Goal: Task Accomplishment & Management: Complete application form

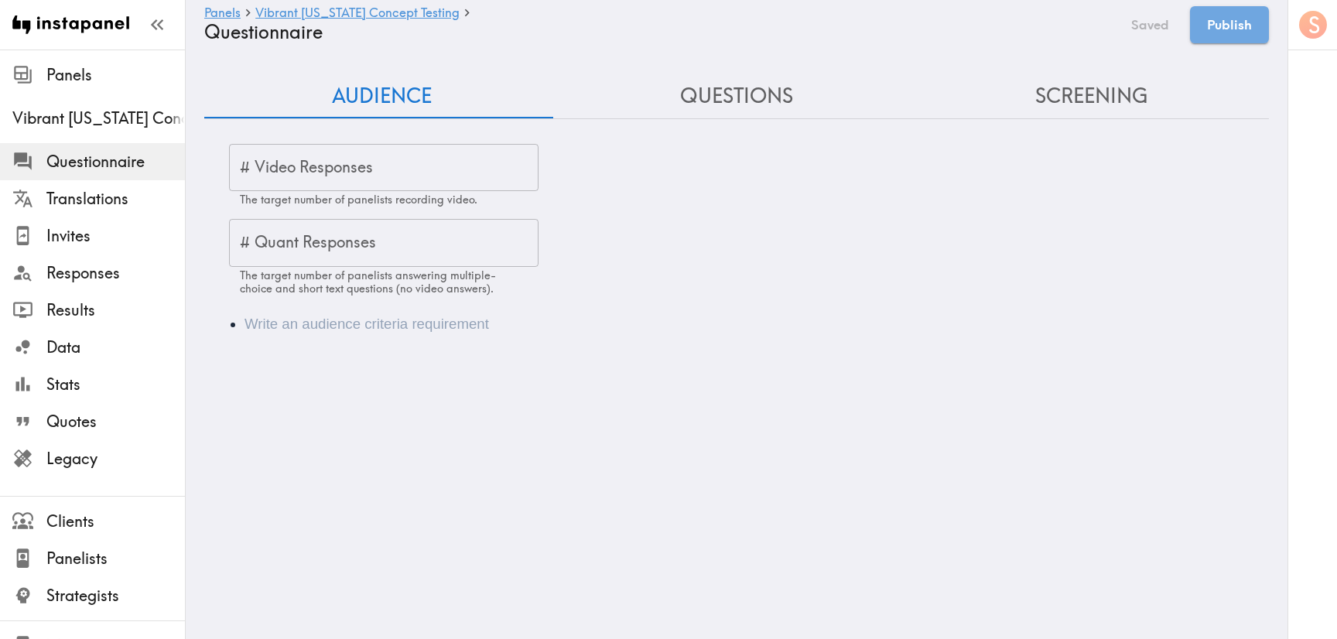
click at [104, 172] on span "Questionnaire" at bounding box center [115, 162] width 138 height 22
click at [77, 161] on span "Questionnaire" at bounding box center [115, 162] width 138 height 22
click at [122, 228] on span "Invites" at bounding box center [115, 236] width 138 height 22
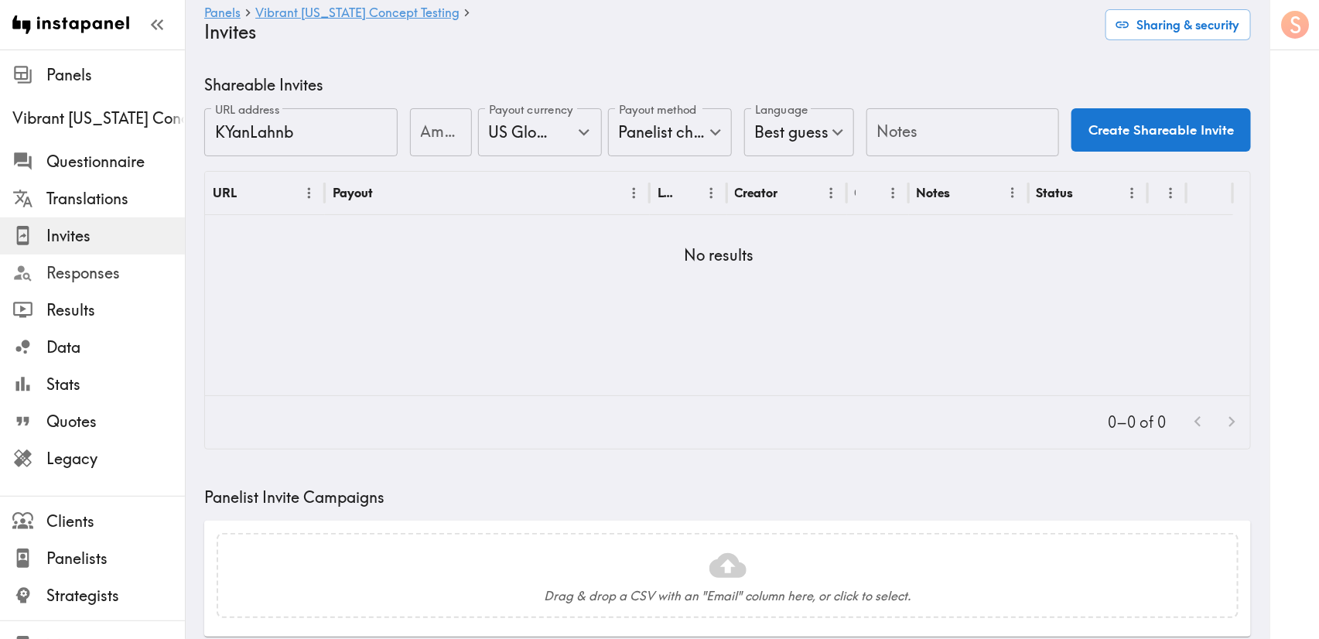
click at [88, 278] on span "Responses" at bounding box center [115, 273] width 138 height 22
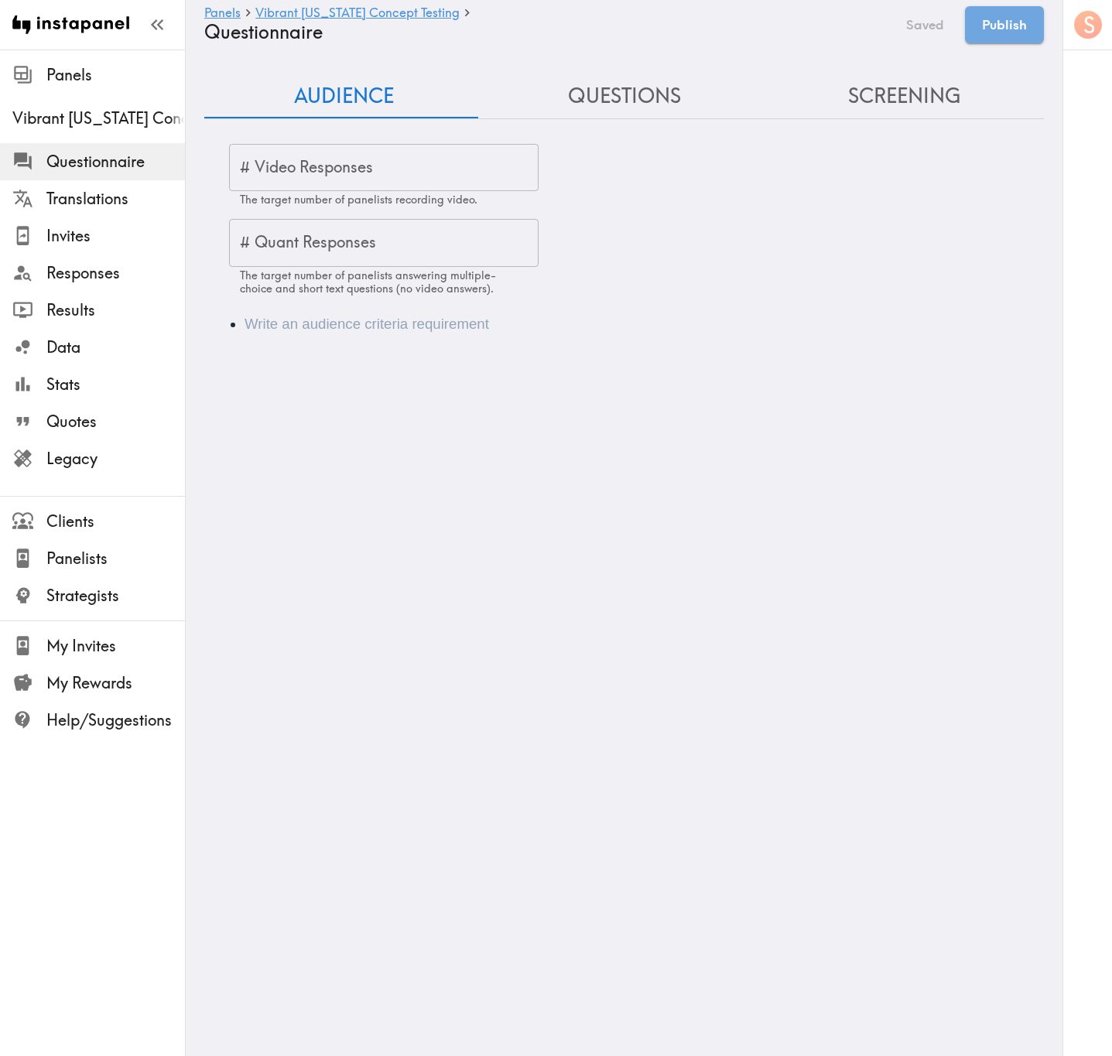
click at [316, 323] on li "Audience" at bounding box center [645, 324] width 802 height 22
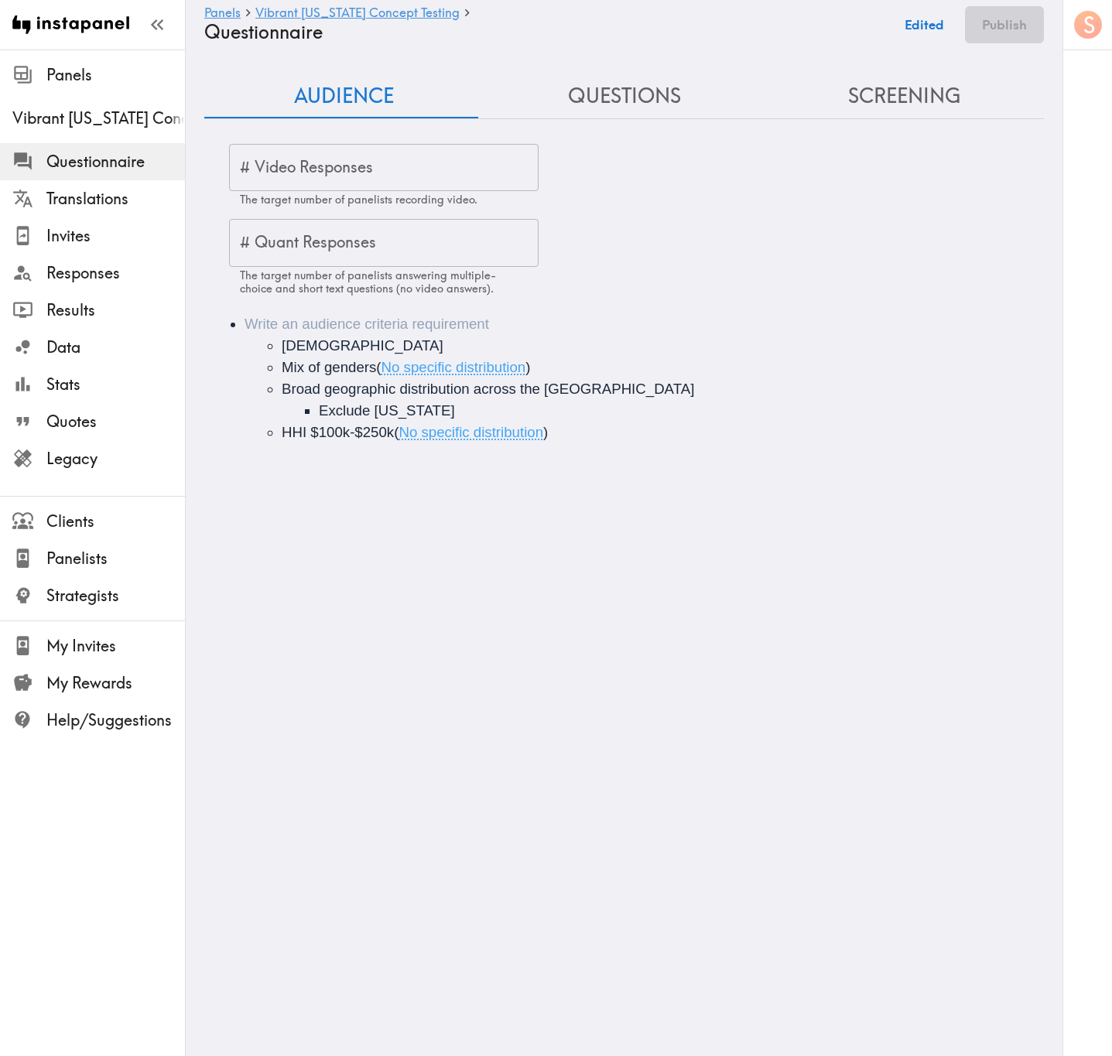
click at [364, 325] on li "30-55 years old Mix of genders ( No specific distribution ) Broad geographic di…" at bounding box center [645, 378] width 802 height 130
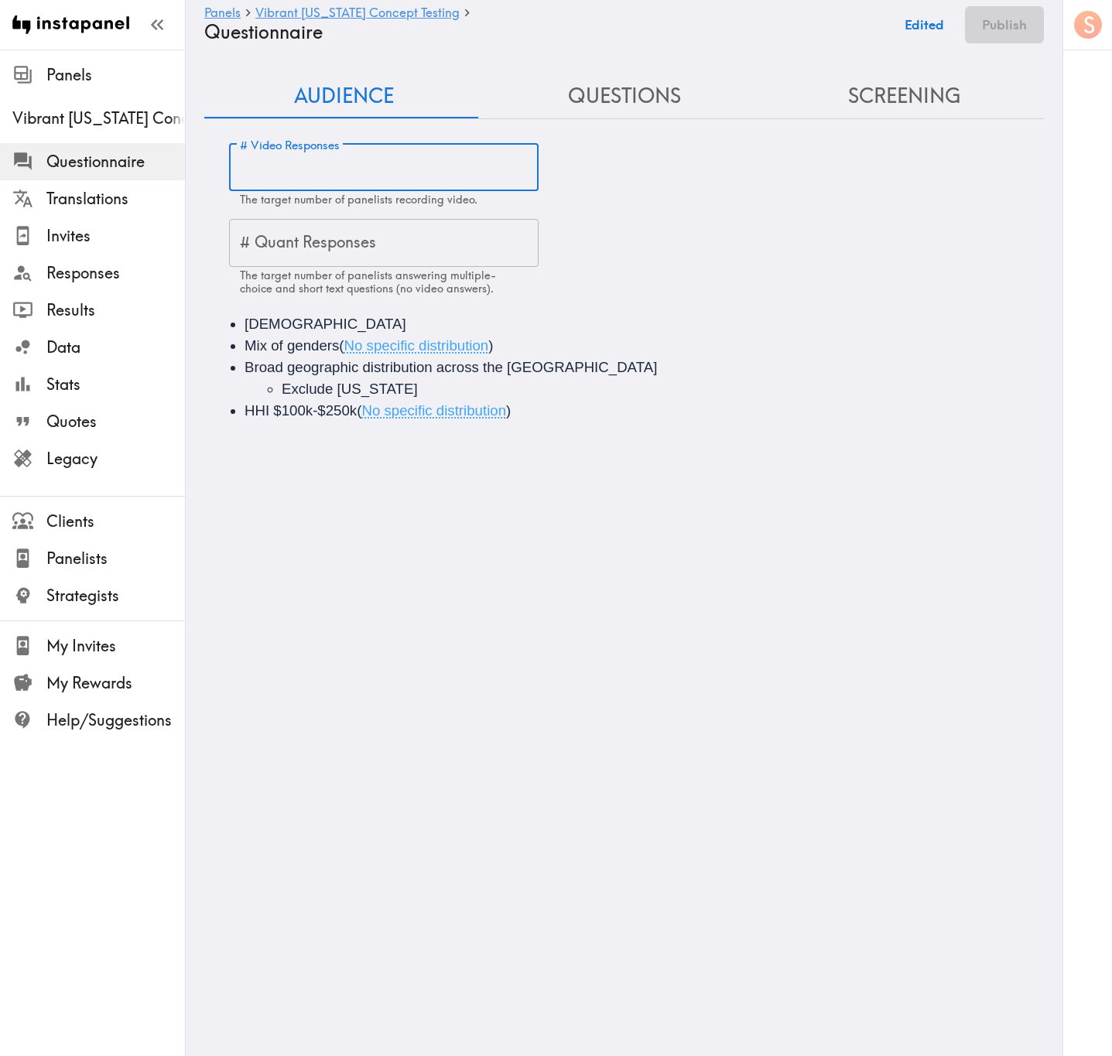
click at [323, 169] on input "# Video Responses" at bounding box center [383, 168] width 309 height 48
type input "15"
click at [411, 251] on input "# Quant Responses" at bounding box center [383, 243] width 309 height 48
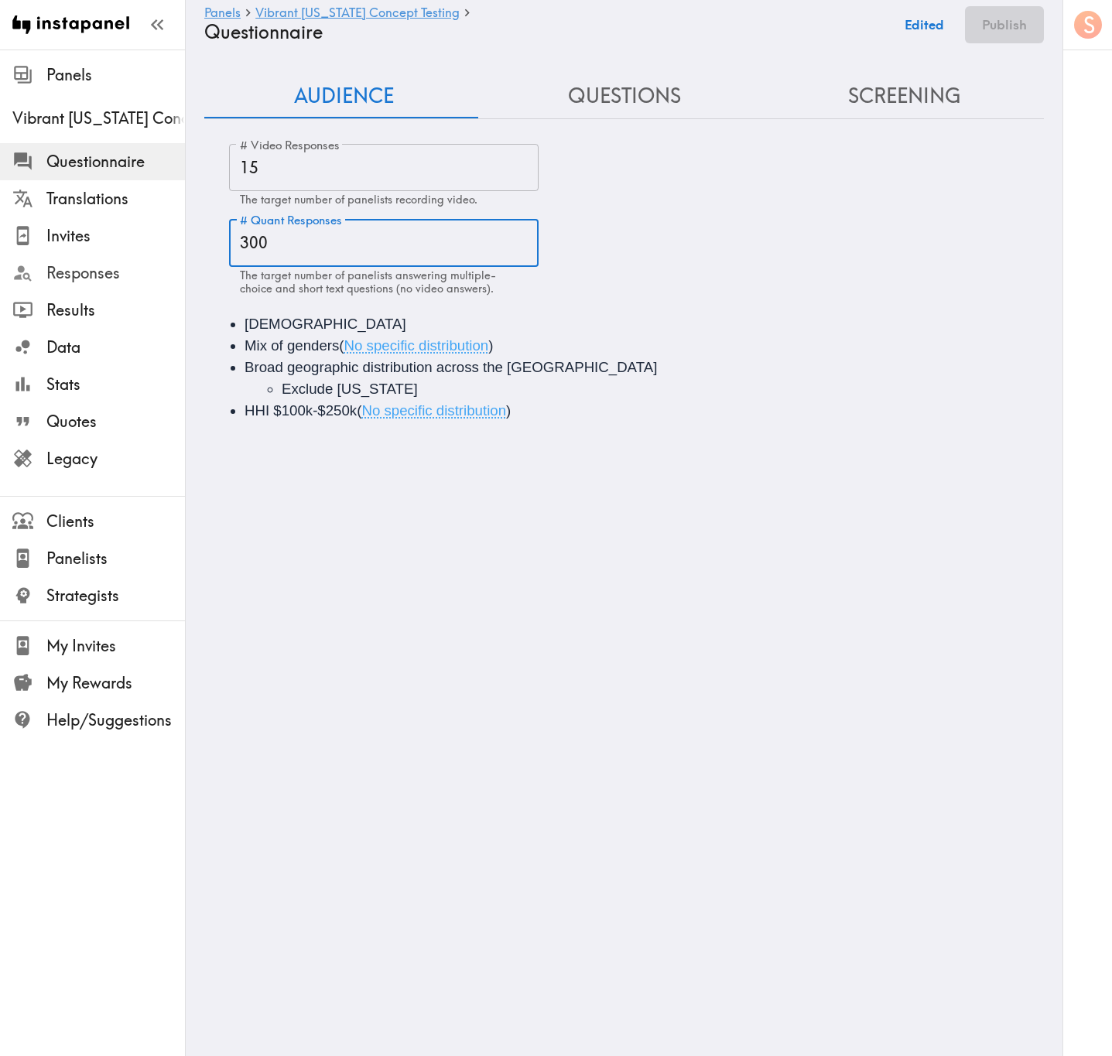
type input "300"
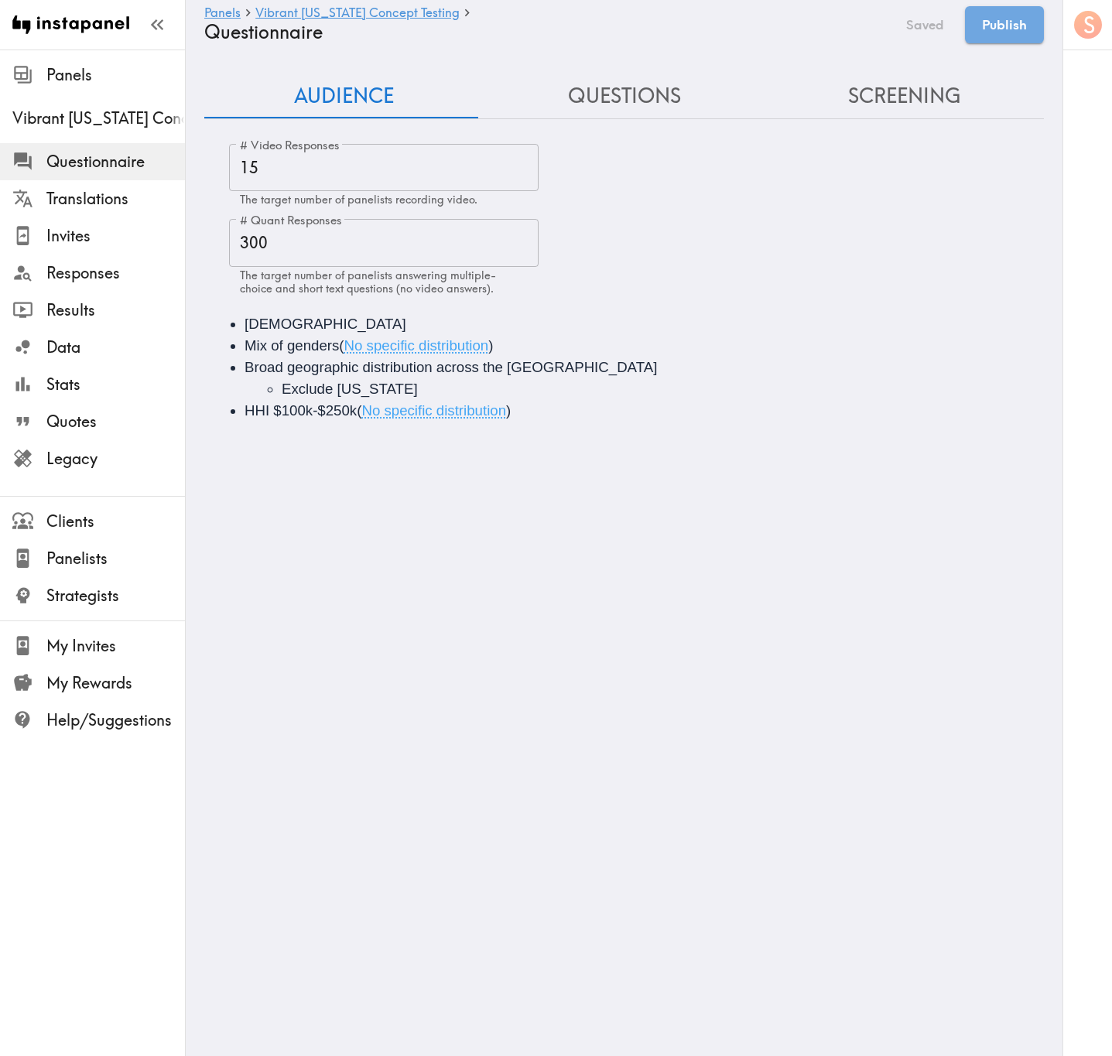
click at [284, 393] on span "Exclude Arizona" at bounding box center [350, 389] width 136 height 16
drag, startPoint x: 397, startPoint y: 388, endPoint x: 272, endPoint y: 398, distance: 124.9
click at [272, 398] on ul "Exclude Arizona" at bounding box center [645, 389] width 802 height 22
drag, startPoint x: 302, startPoint y: 390, endPoint x: 490, endPoint y: 367, distance: 188.6
click at [490, 367] on li "Broad geographic distribution across the US Exclude Arizona" at bounding box center [645, 378] width 802 height 43
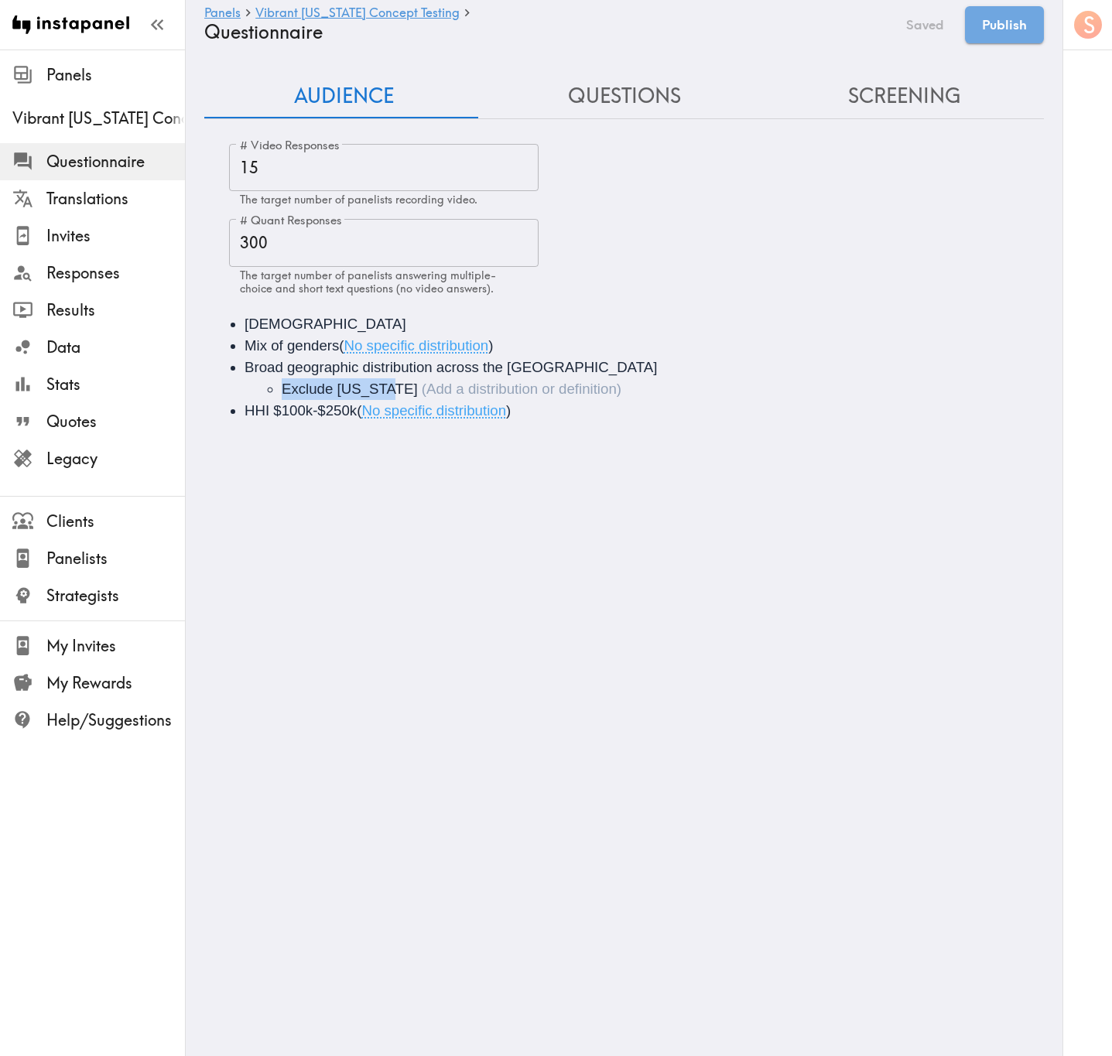
drag, startPoint x: 393, startPoint y: 388, endPoint x: 269, endPoint y: 391, distance: 123.8
click at [282, 392] on li "Exclude Arizona" at bounding box center [675, 389] width 787 height 22
copy span "Exclude Arizona"
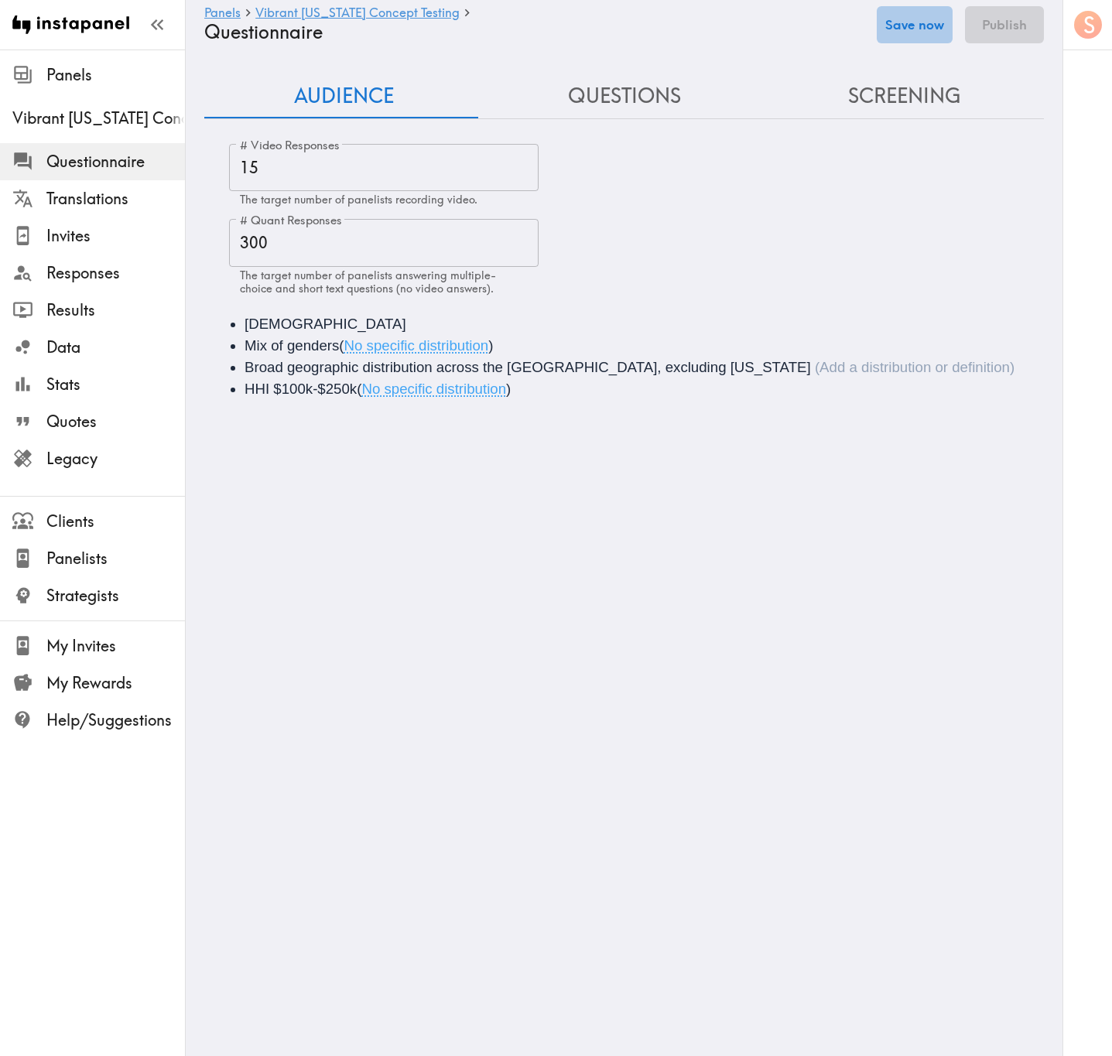
click at [928, 17] on button "Save now" at bounding box center [914, 24] width 76 height 37
click at [631, 118] on div "Audience Questions Screening" at bounding box center [623, 96] width 839 height 45
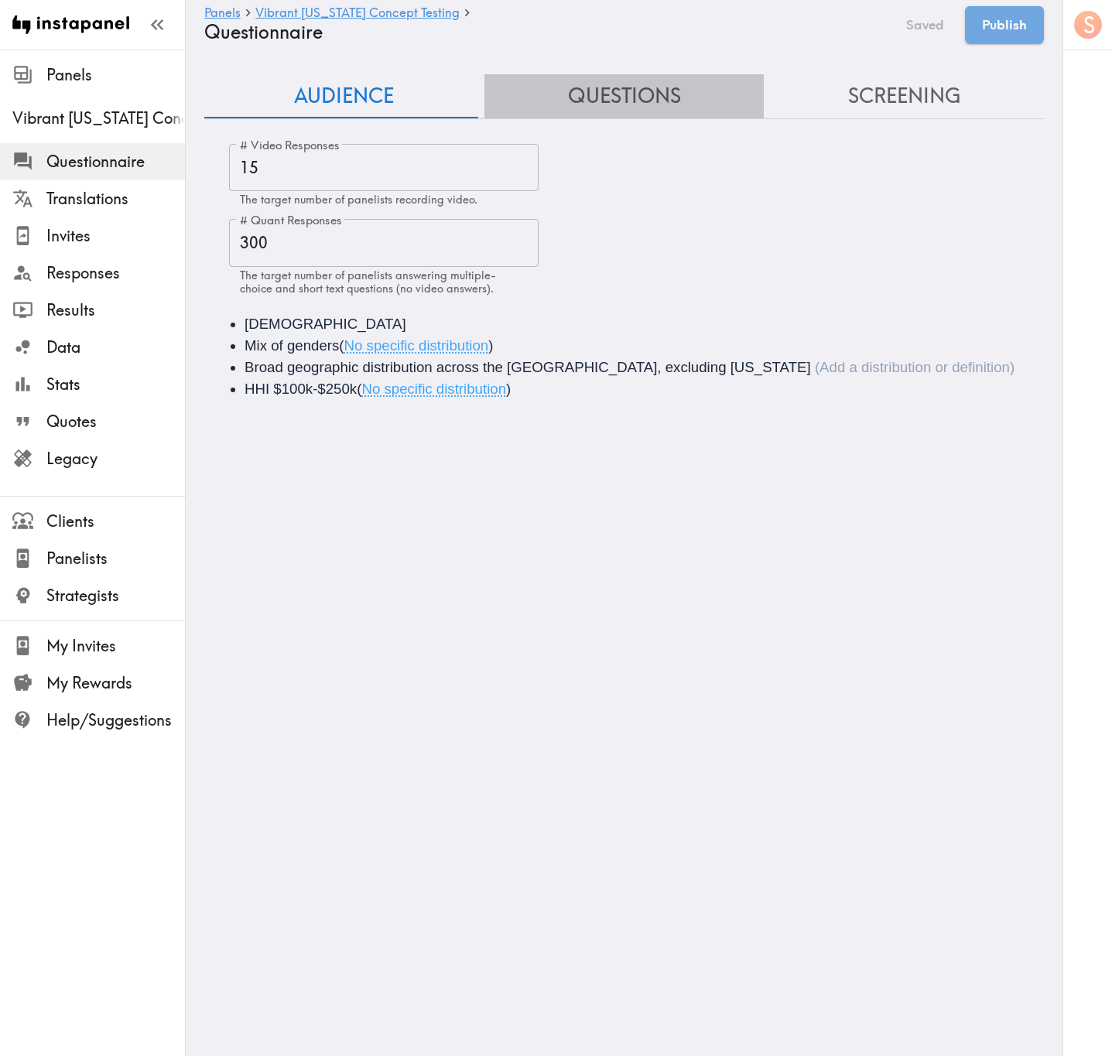
click at [638, 95] on button "Questions" at bounding box center [624, 96] width 280 height 44
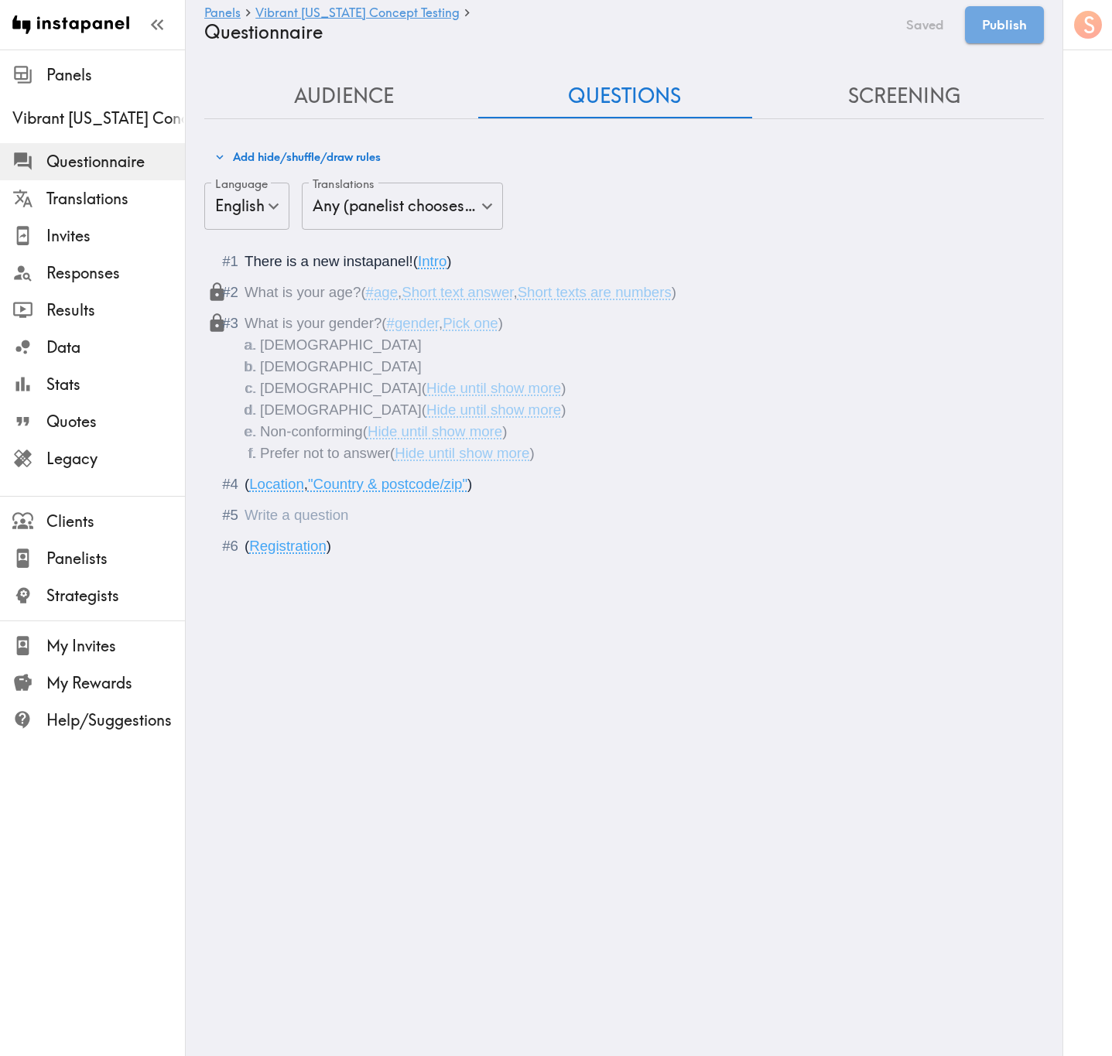
click at [244, 523] on div "Questionnaire" at bounding box center [244, 515] width 0 height 16
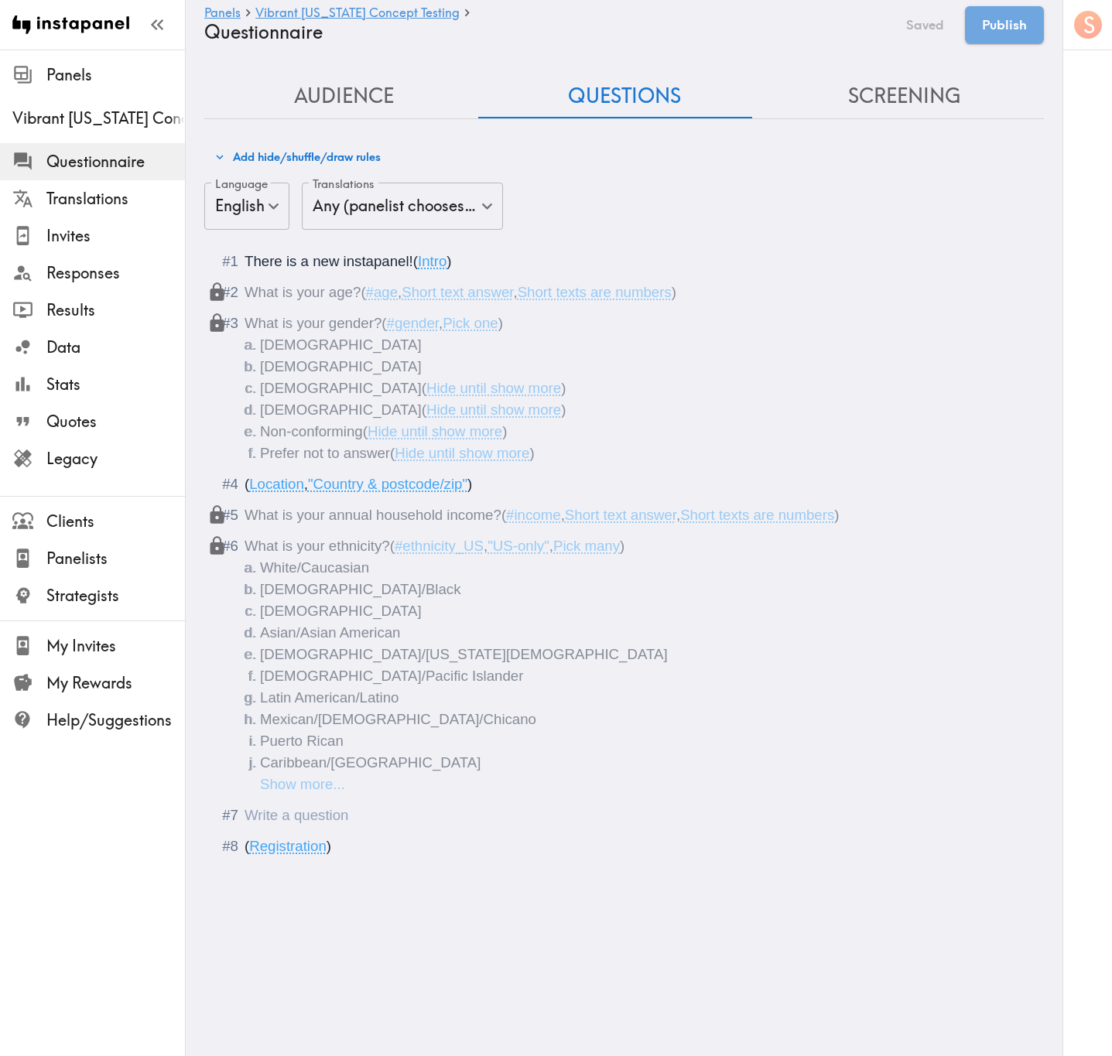
click at [244, 638] on div "Questionnaire" at bounding box center [244, 815] width 0 height 16
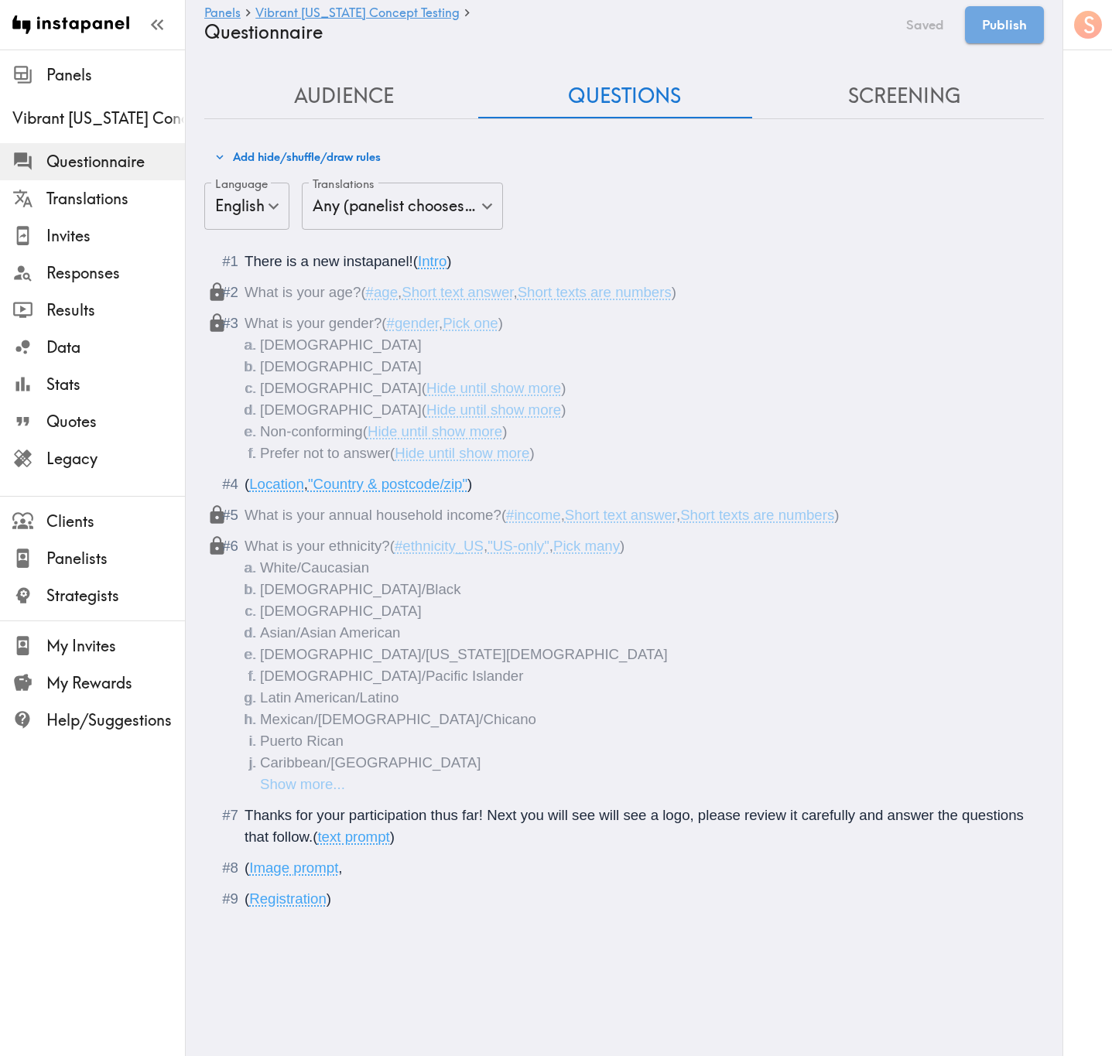
click at [364, 638] on div "( Image prompt ," at bounding box center [634, 868] width 780 height 22
type input "C:\fakepath\Vibrant Arizona - Direction 01 Vertical.png"
type input "C:\fakepath\Vibrant Arizona - Direction 01 Horizontal.png"
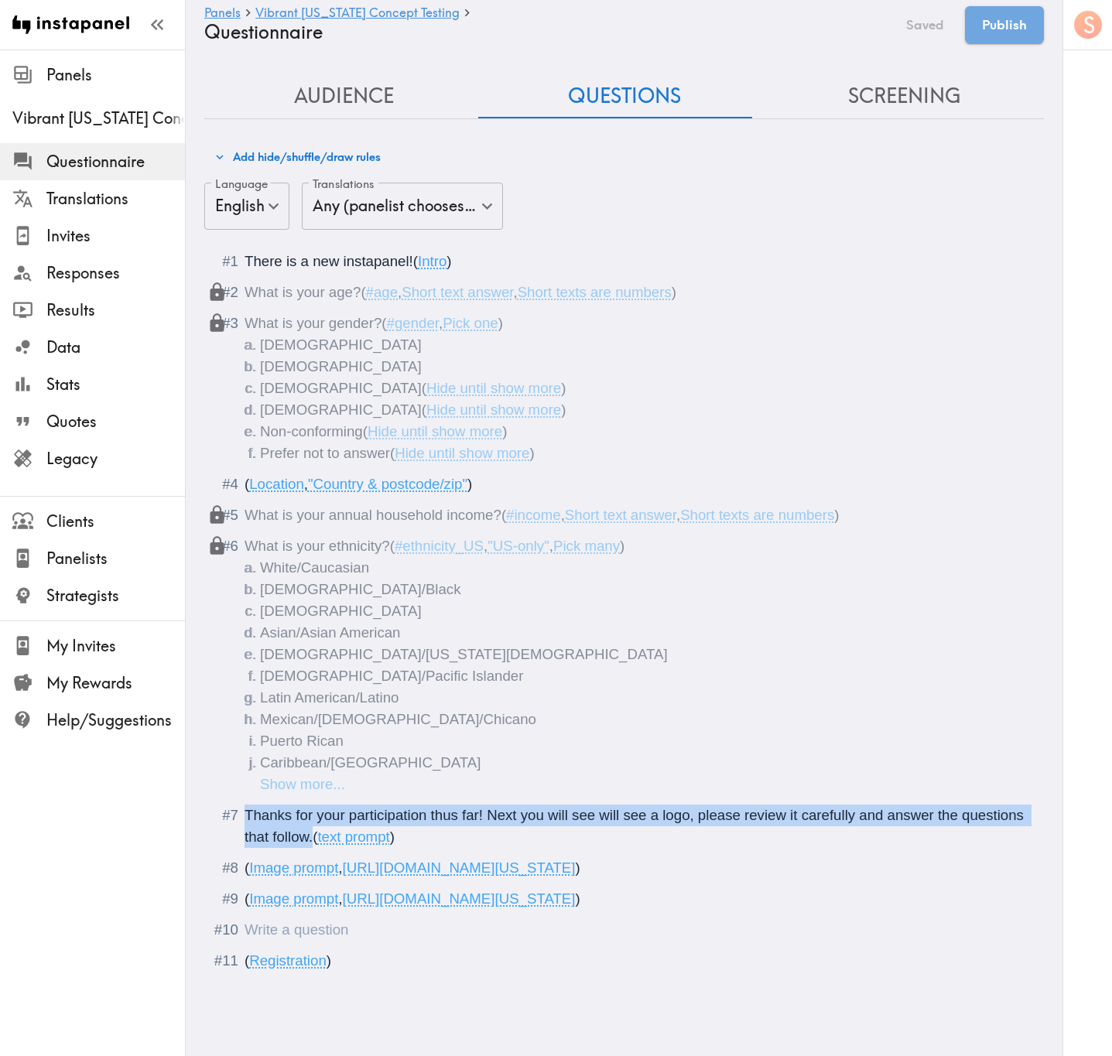
drag, startPoint x: 377, startPoint y: 843, endPoint x: 247, endPoint y: 811, distance: 134.0
click at [247, 638] on span "Thanks for your participation thus far! Next you will see will see a logo, plea…" at bounding box center [635, 826] width 783 height 38
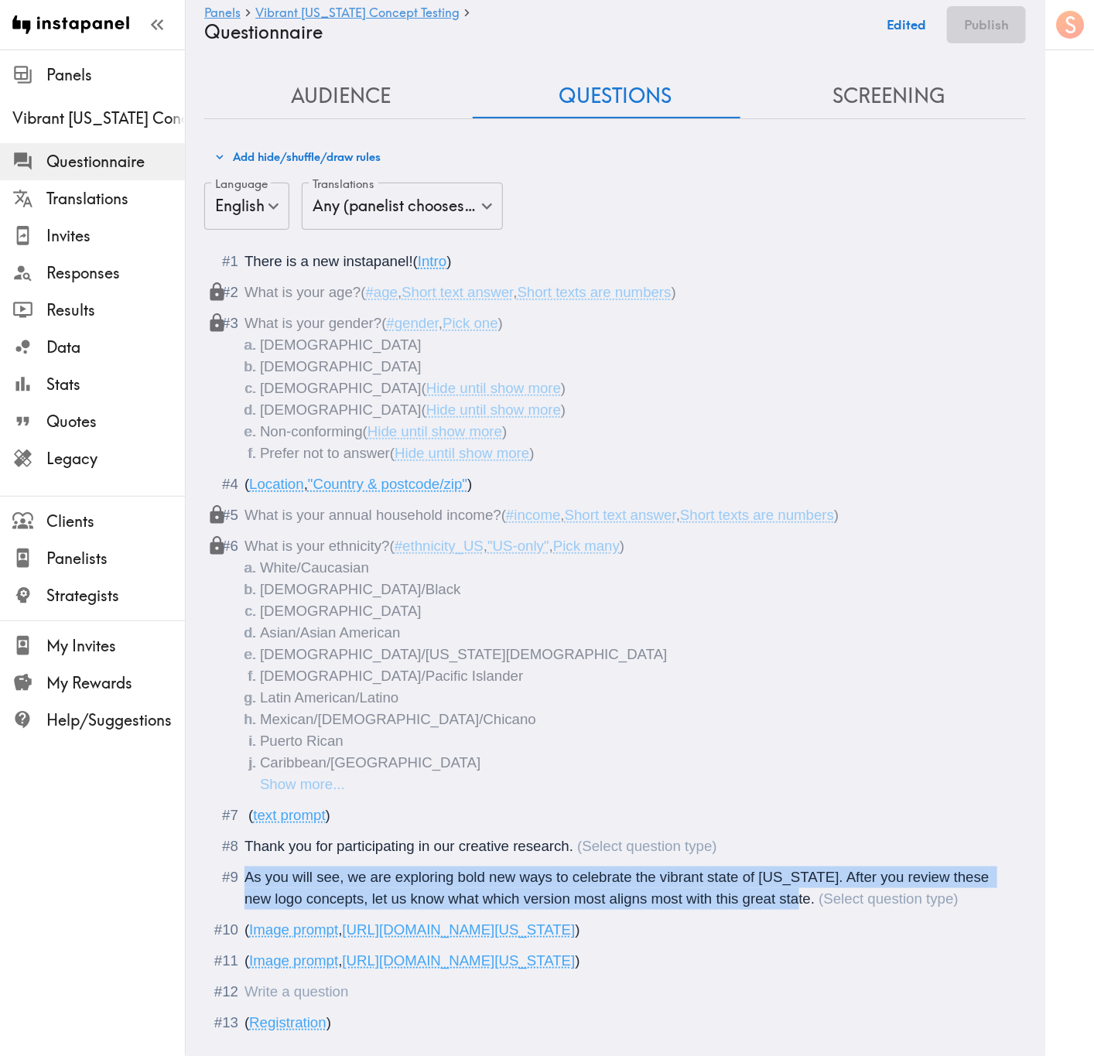
drag, startPoint x: 244, startPoint y: 876, endPoint x: 810, endPoint y: 903, distance: 566.1
click at [811, 638] on div "As you will see, we are exploring bold new ways to celebrate the vibrant state …" at bounding box center [618, 888] width 749 height 38
copy span "As you will see, we are exploring bold new ways to celebrate the vibrant state …"
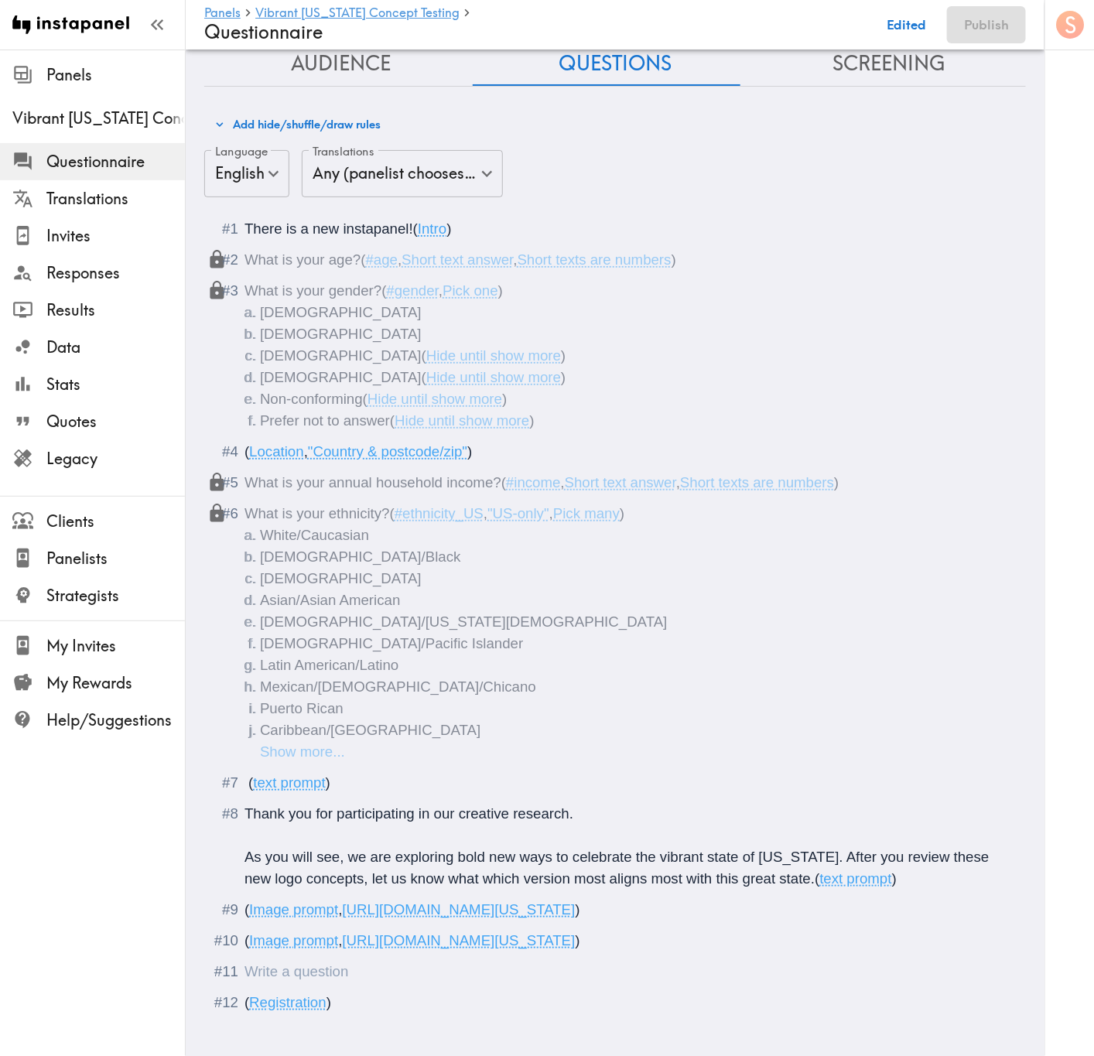
scroll to position [60, 0]
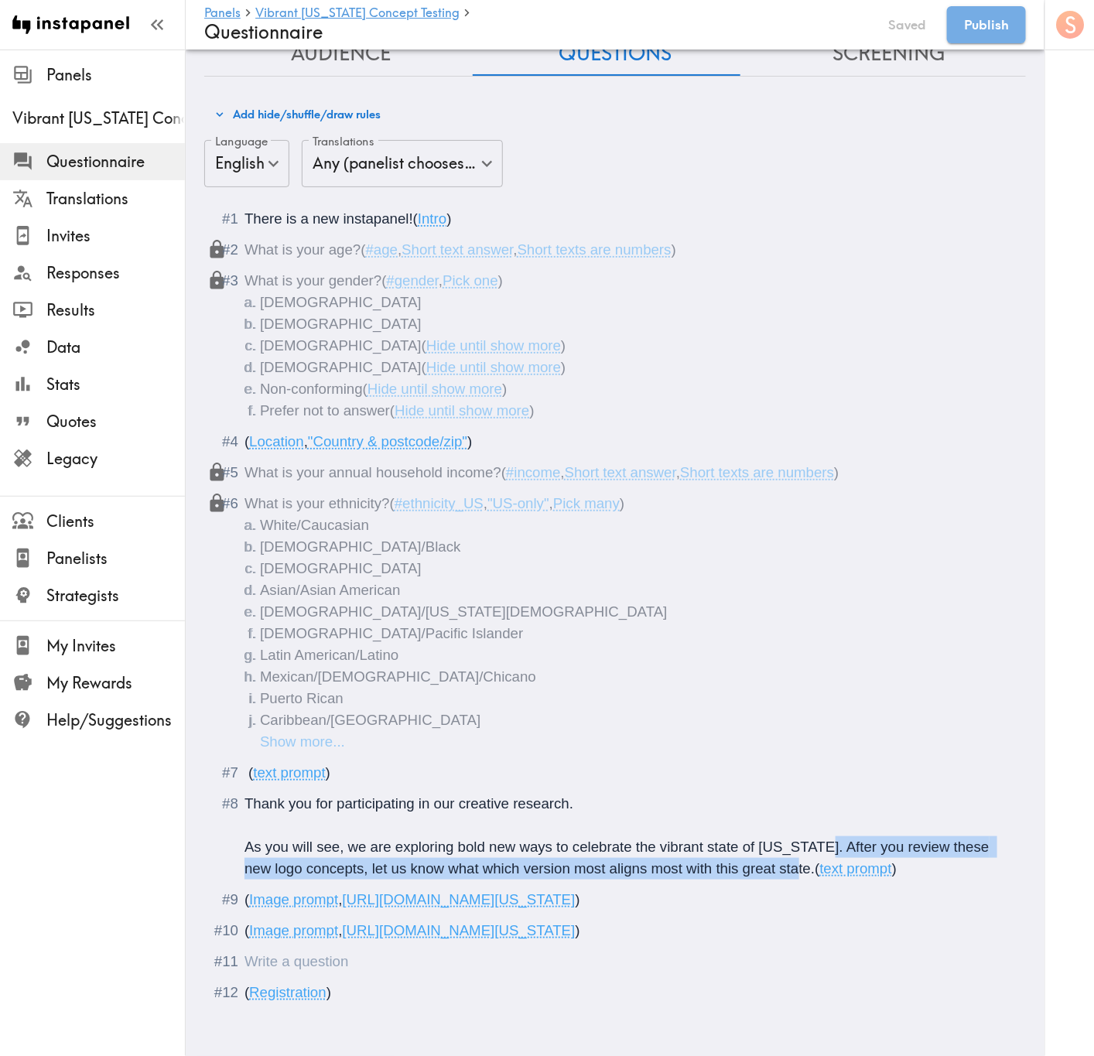
drag, startPoint x: 815, startPoint y: 827, endPoint x: 785, endPoint y: 862, distance: 45.6
click at [785, 638] on div "Thank you for participating in our creative research. As you will see, we are e…" at bounding box center [625, 836] width 763 height 87
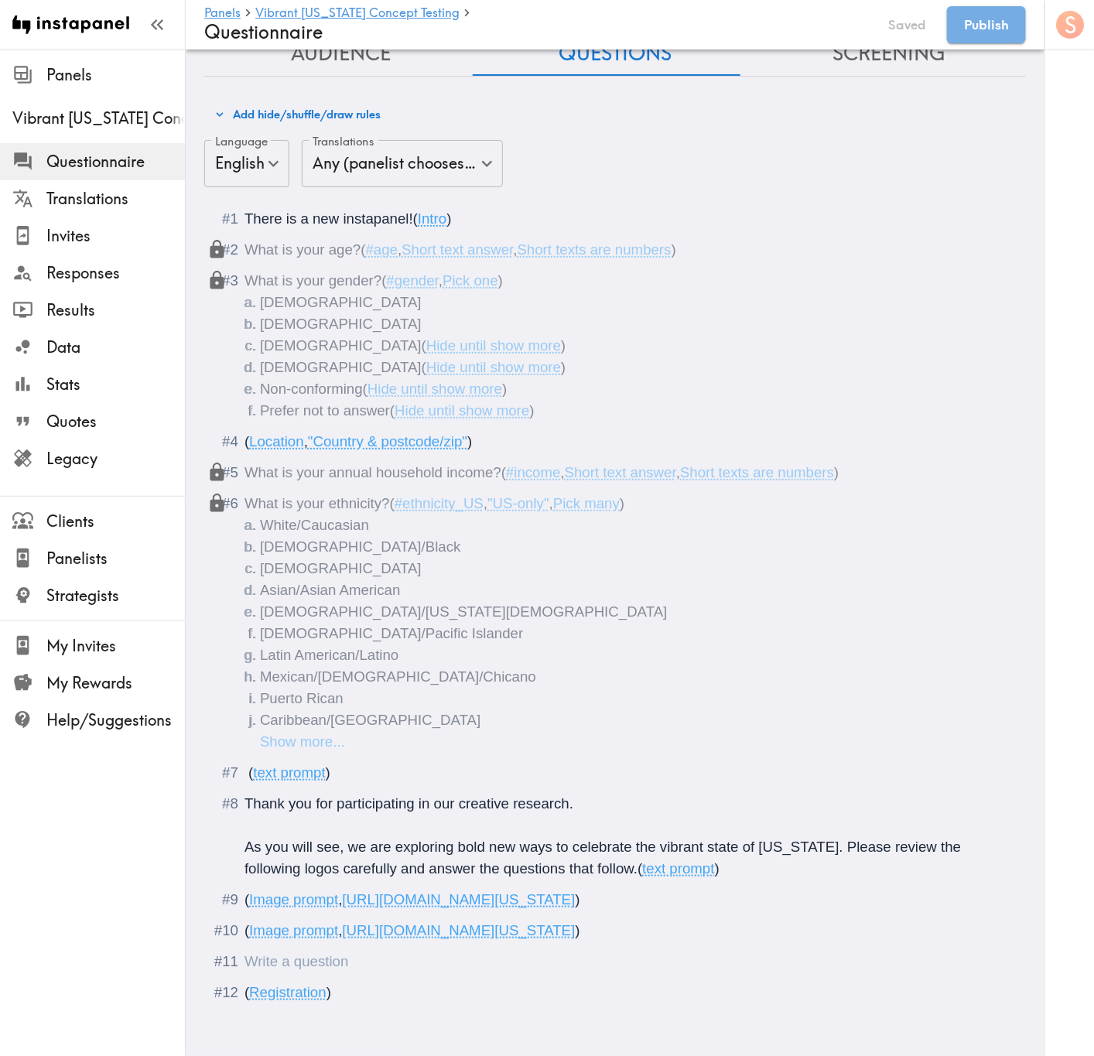
click at [453, 638] on div "Questionnaire" at bounding box center [625, 962] width 763 height 22
type input "C:\fakepath\Vibrant Arizona - Direction 02 Vertical.png"
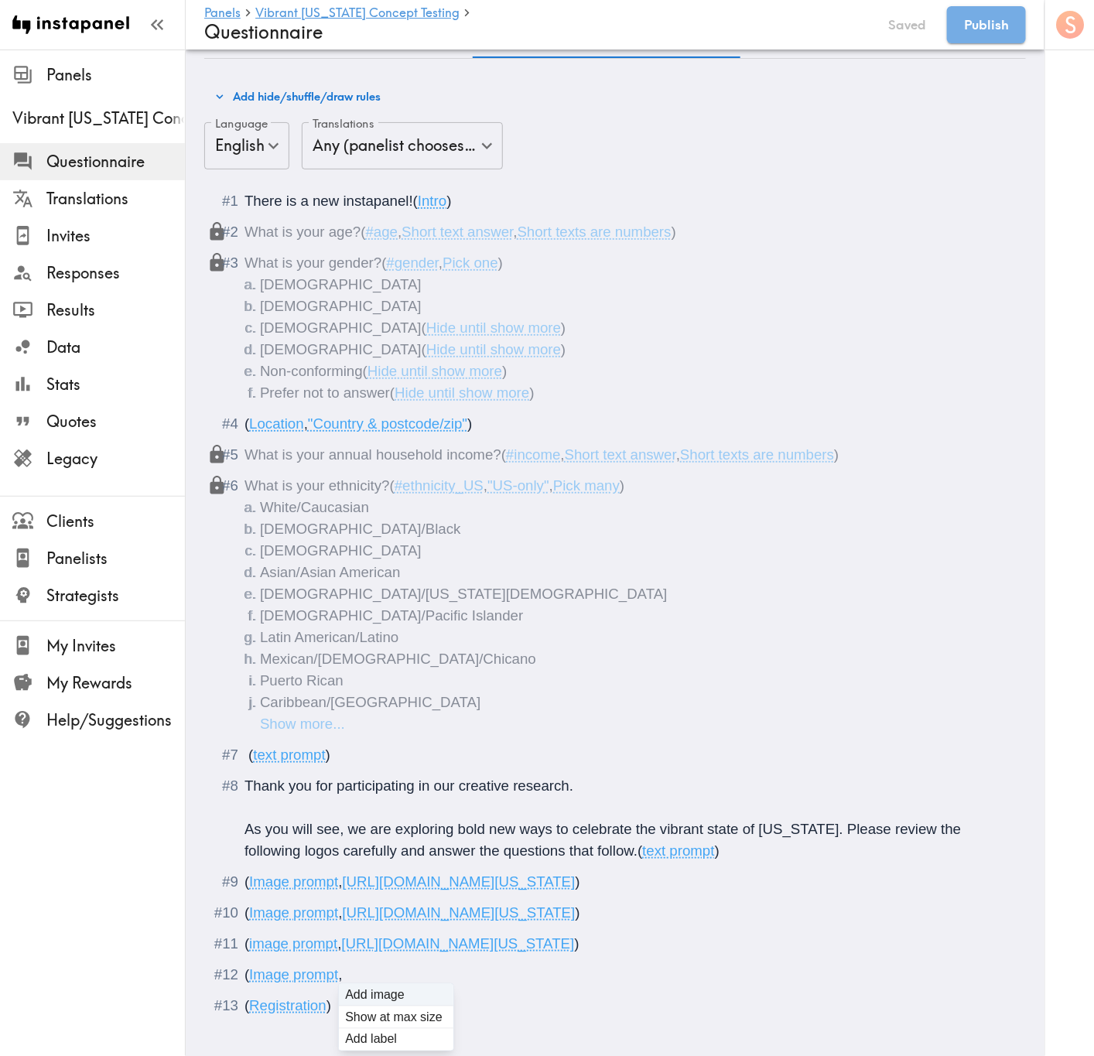
type input "C:\fakepath\Vibrant Arizona - Direction 02 Horizontal.png"
type input "C:\fakepath\Vibrant Arizona - Direction 3 Vertical.png"
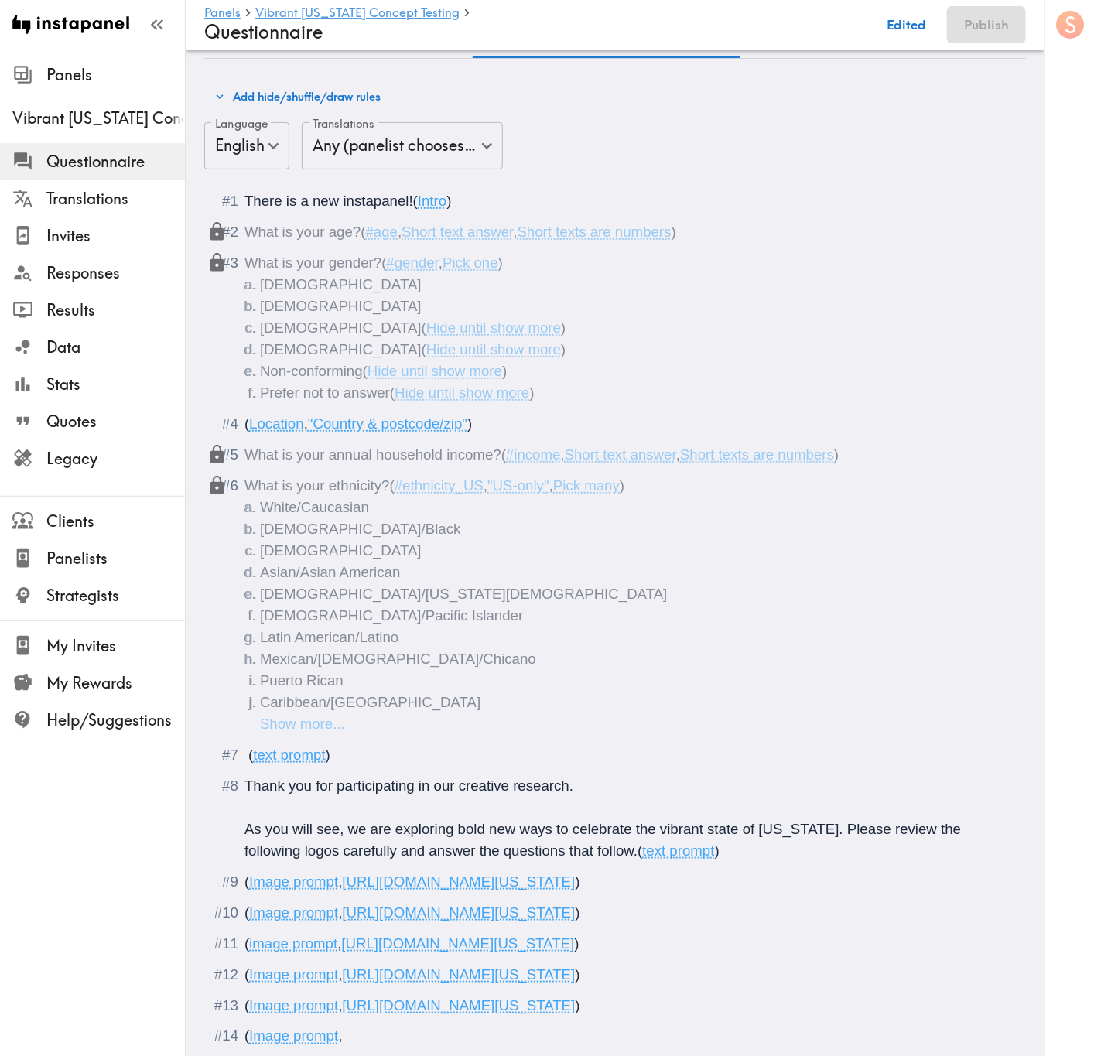
type input "C:\fakepath\Vibrant Arizona - Direction 3 Horizontal.png"
click at [579, 638] on span ")" at bounding box center [577, 881] width 5 height 16
drag, startPoint x: 321, startPoint y: 906, endPoint x: 964, endPoint y: 877, distance: 643.4
click at [663, 638] on span "( Image prompt , https://prompts.instapanel.com/ZTW5utU39vSxDmsR/Vibrant_Arizon…" at bounding box center [453, 881] width 418 height 16
copy span ", "Direction 1""
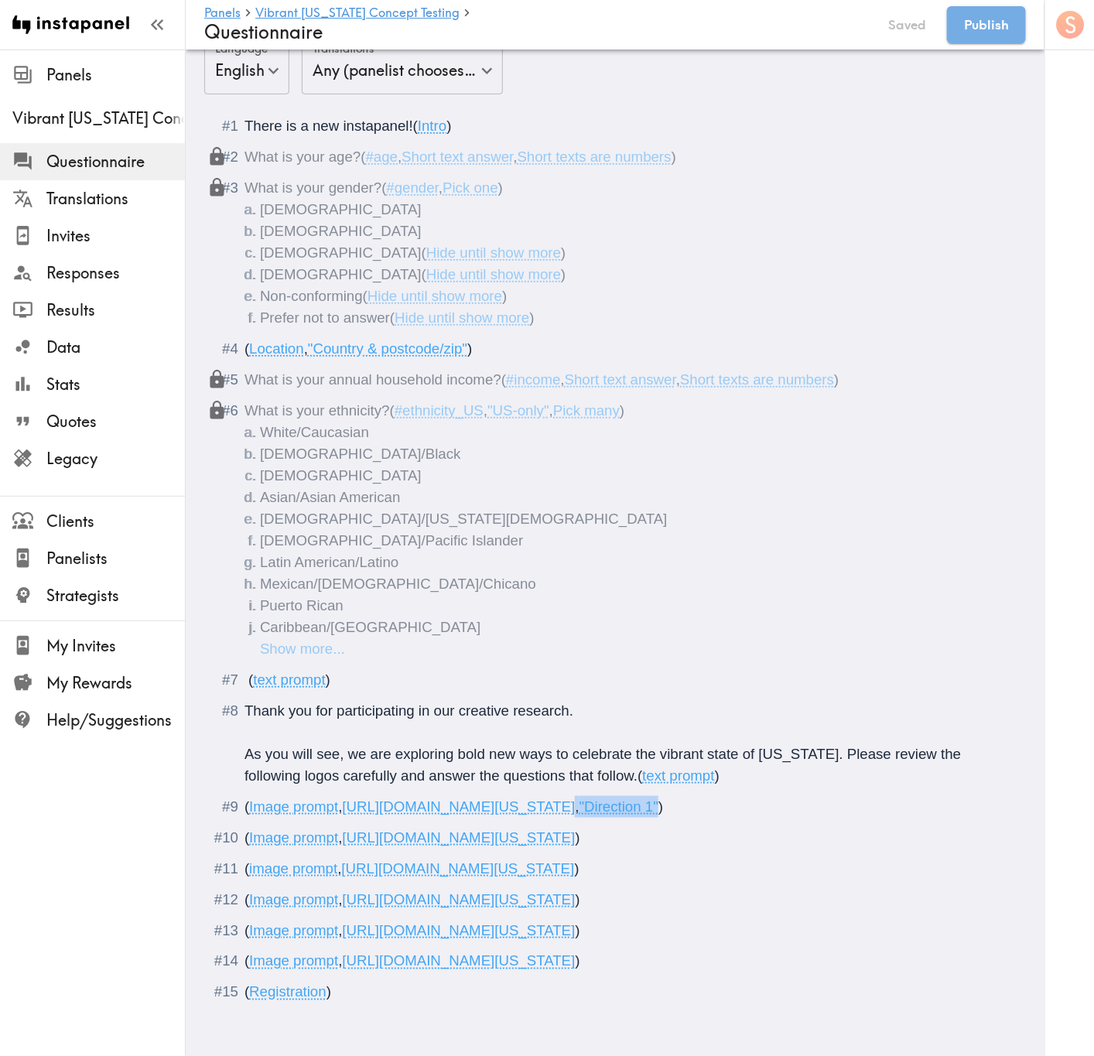
scroll to position [175, 0]
click at [579, 638] on span ")" at bounding box center [577, 837] width 5 height 16
click at [574, 638] on span "https://prompts.instapanel.com/zbfnMk2kIb3rTfRS/Vibrant_Arizona_Direction_02_Ve…" at bounding box center [457, 868] width 233 height 16
click at [579, 638] on span ")" at bounding box center [577, 899] width 5 height 16
click at [579, 638] on span ")" at bounding box center [577, 930] width 5 height 16
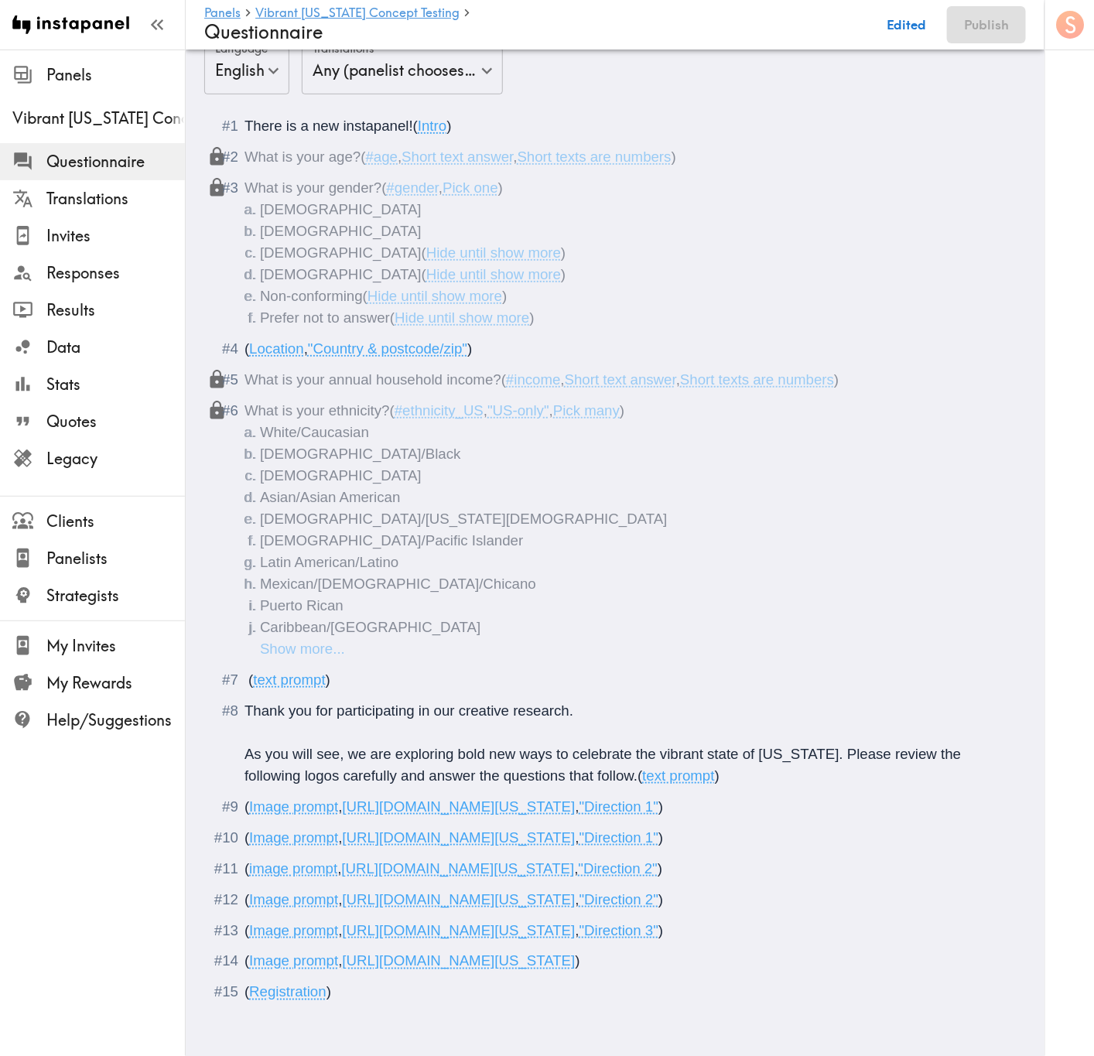
click at [575, 638] on span "https://prompts.instapanel.com/cqUKJCgWBLGab0g4/Vibrant_Arizona_Direction_3_Hor…" at bounding box center [459, 961] width 233 height 16
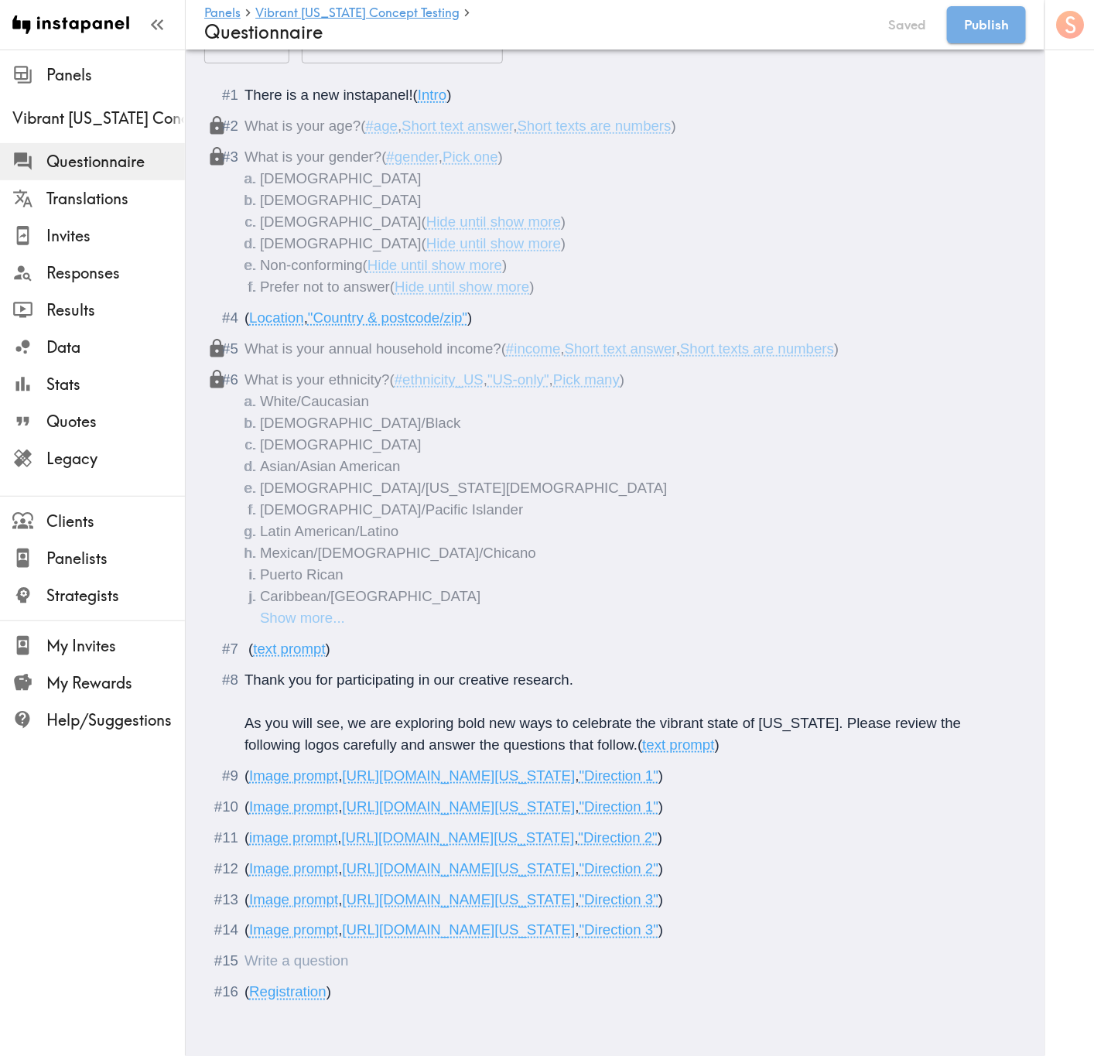
scroll to position [314, 0]
click at [244, 638] on div "Questionnaire" at bounding box center [244, 961] width 0 height 16
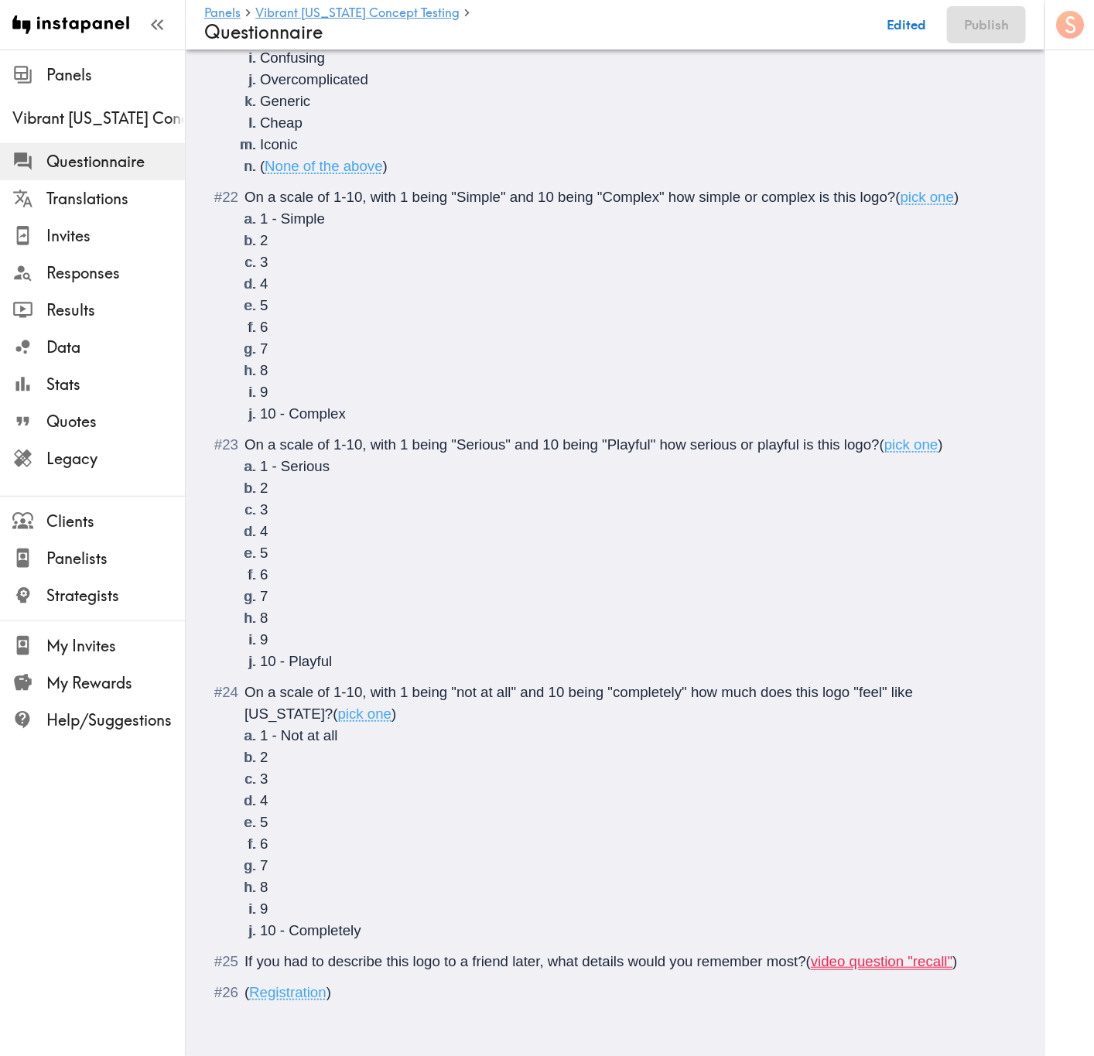
scroll to position [2096, 0]
click at [905, 638] on span "video question "recall"" at bounding box center [882, 961] width 142 height 16
click at [979, 638] on div "If you had to describe this logo to a friend later, what details would you reme…" at bounding box center [625, 962] width 763 height 22
click at [862, 638] on span "video question" at bounding box center [857, 961] width 93 height 16
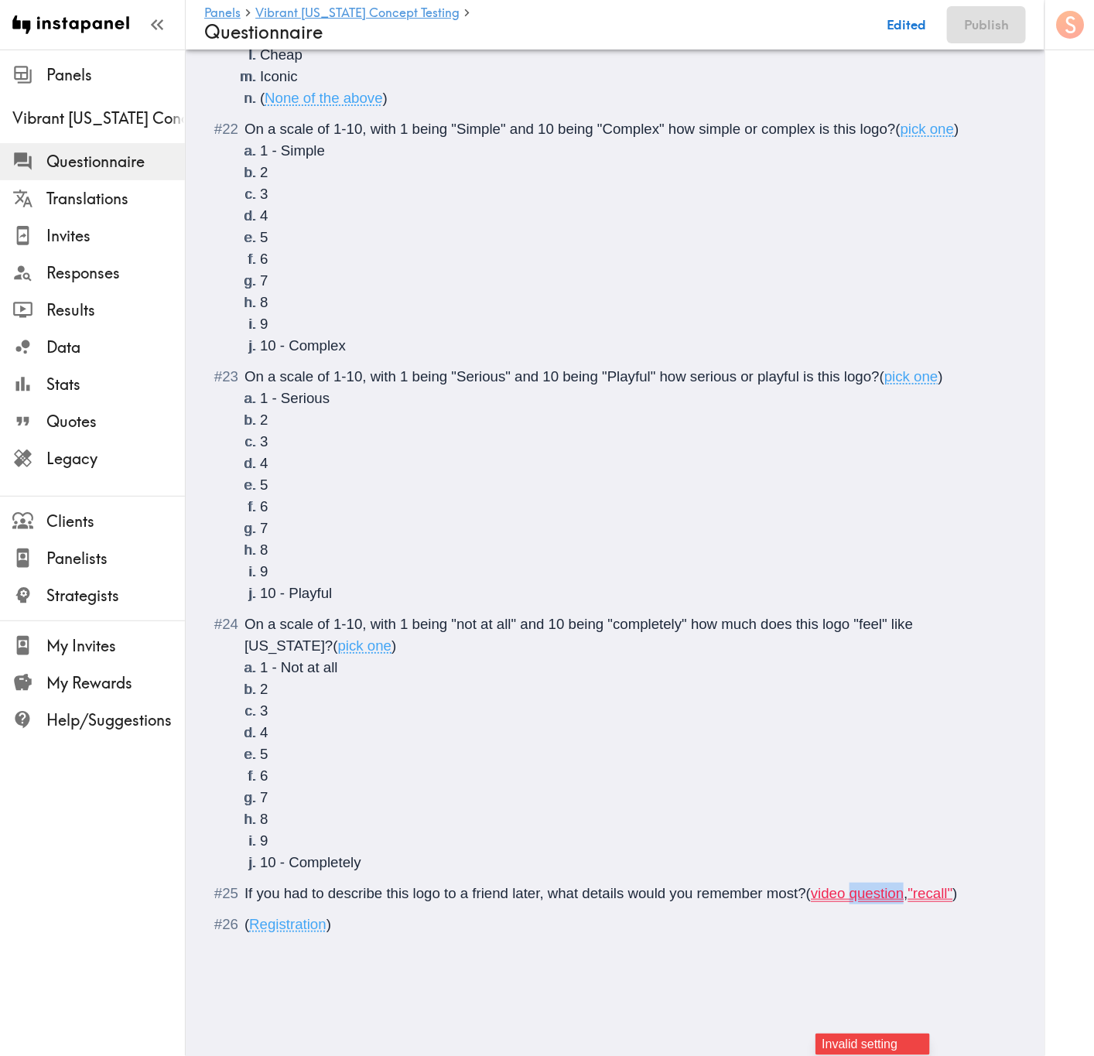
click at [862, 638] on span "video question" at bounding box center [857, 893] width 93 height 16
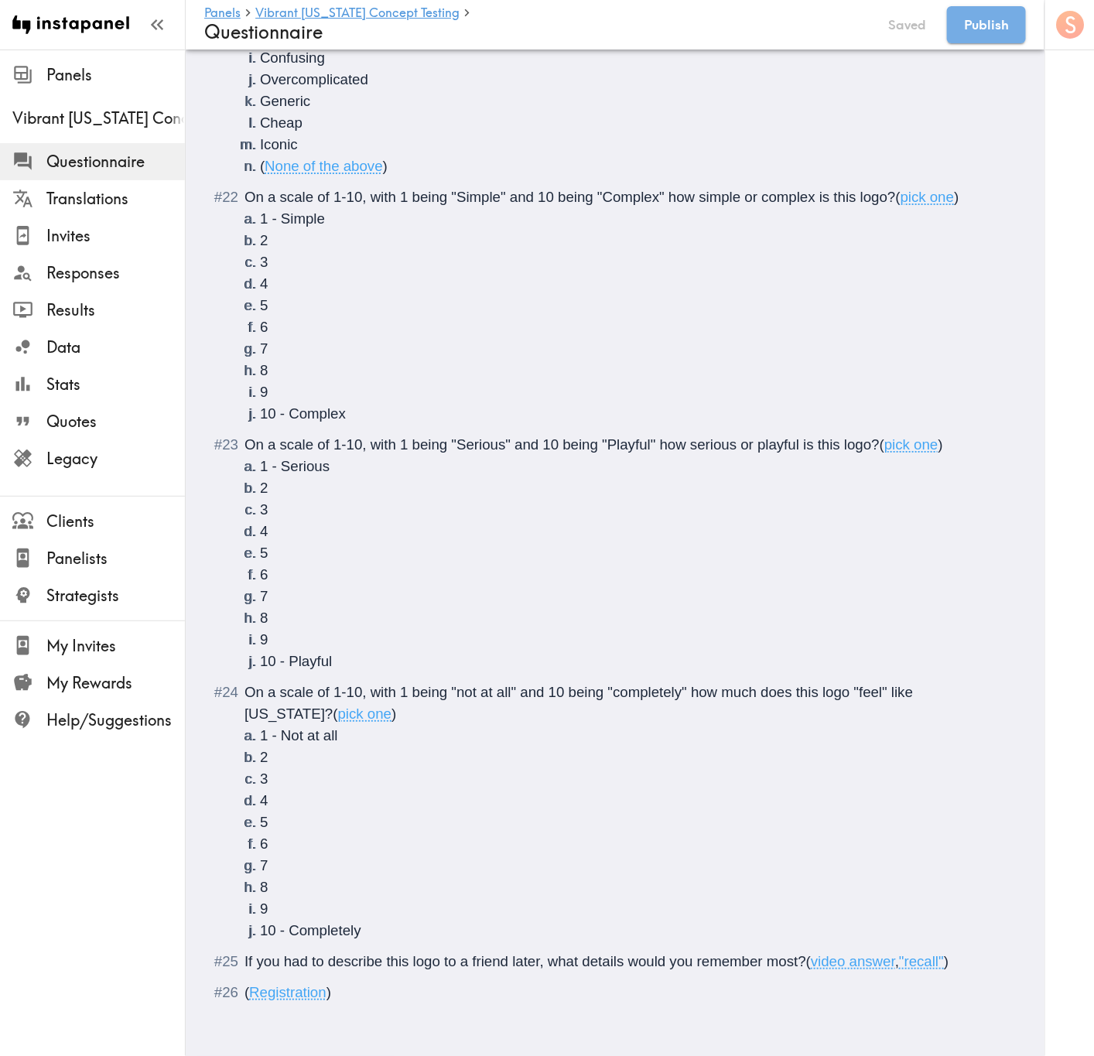
click at [982, 638] on div "If you had to describe this logo to a friend later, what details would you reme…" at bounding box center [625, 962] width 763 height 22
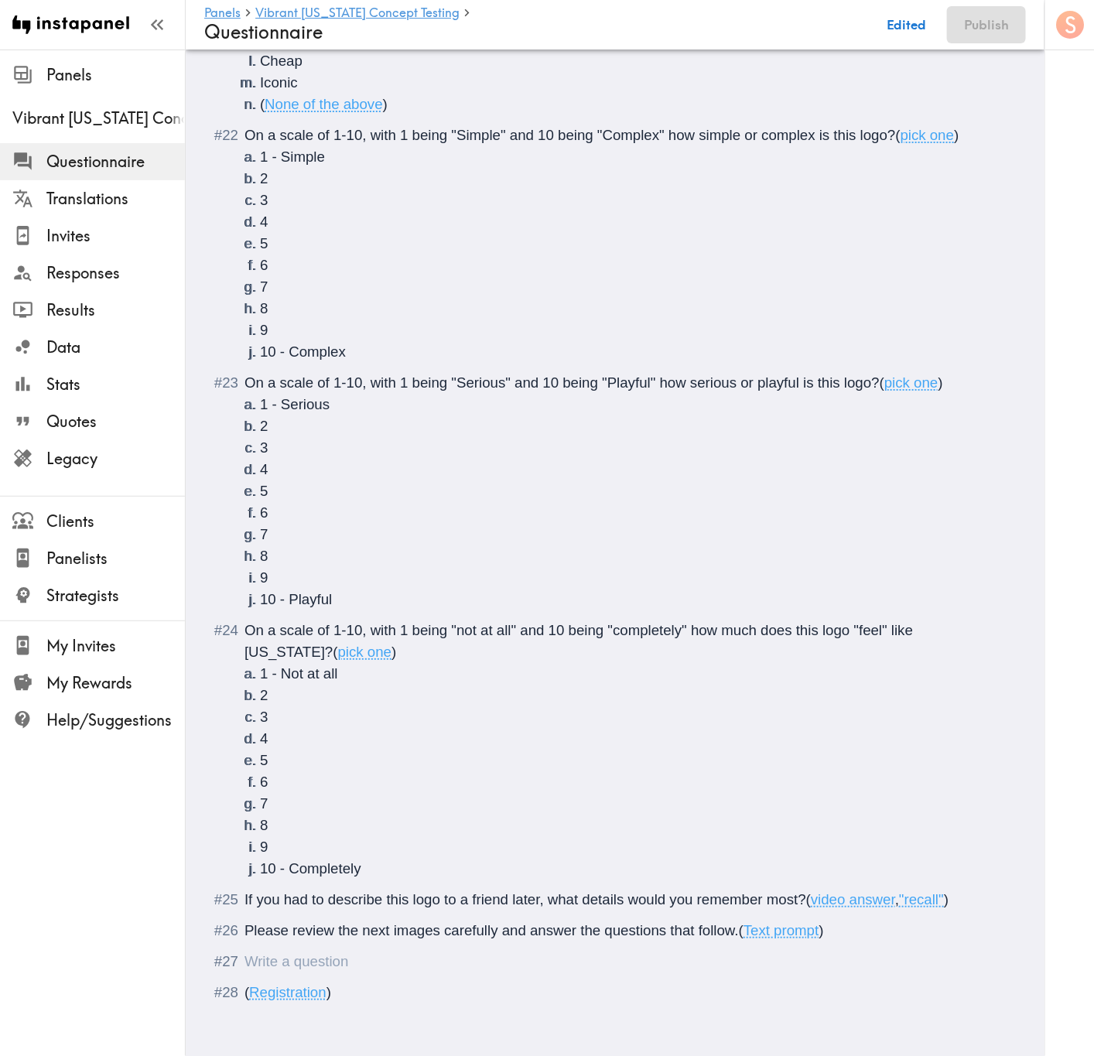
scroll to position [2159, 0]
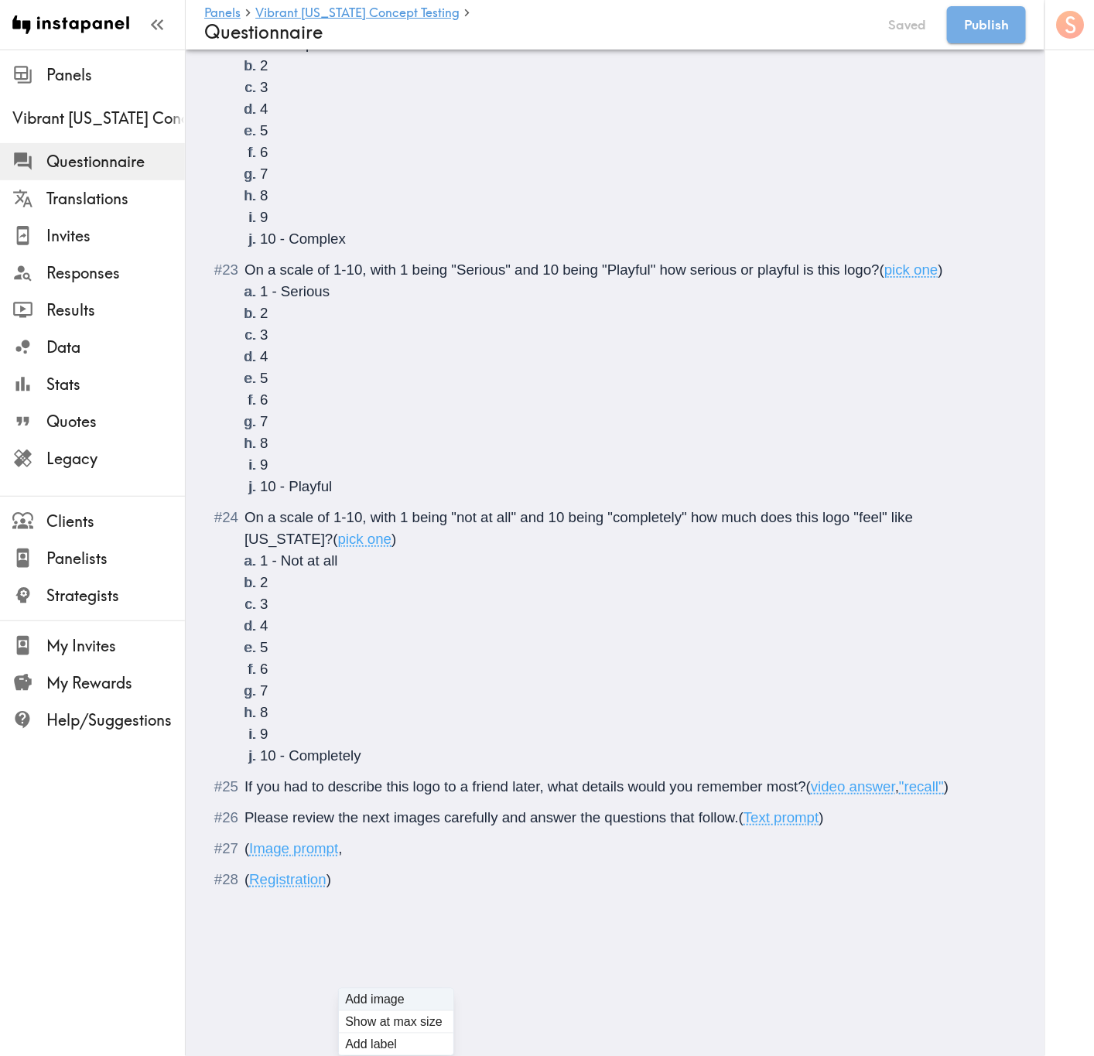
type input "C:\fakepath\Vibrant Arizona - Direction 01 Vertical.png"
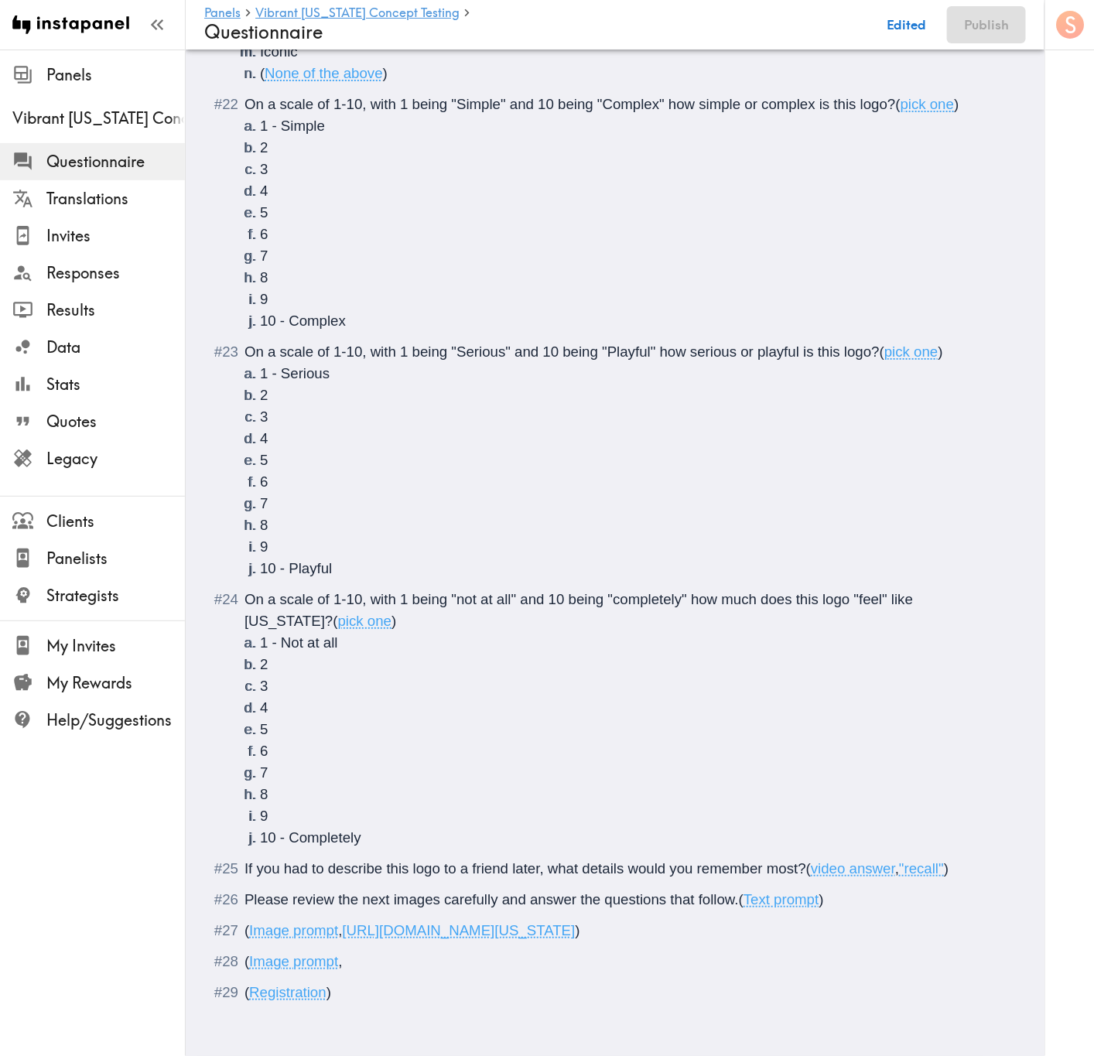
type input "C:\fakepath\Vibrant Arizona - Direction 01 Horizontal.png"
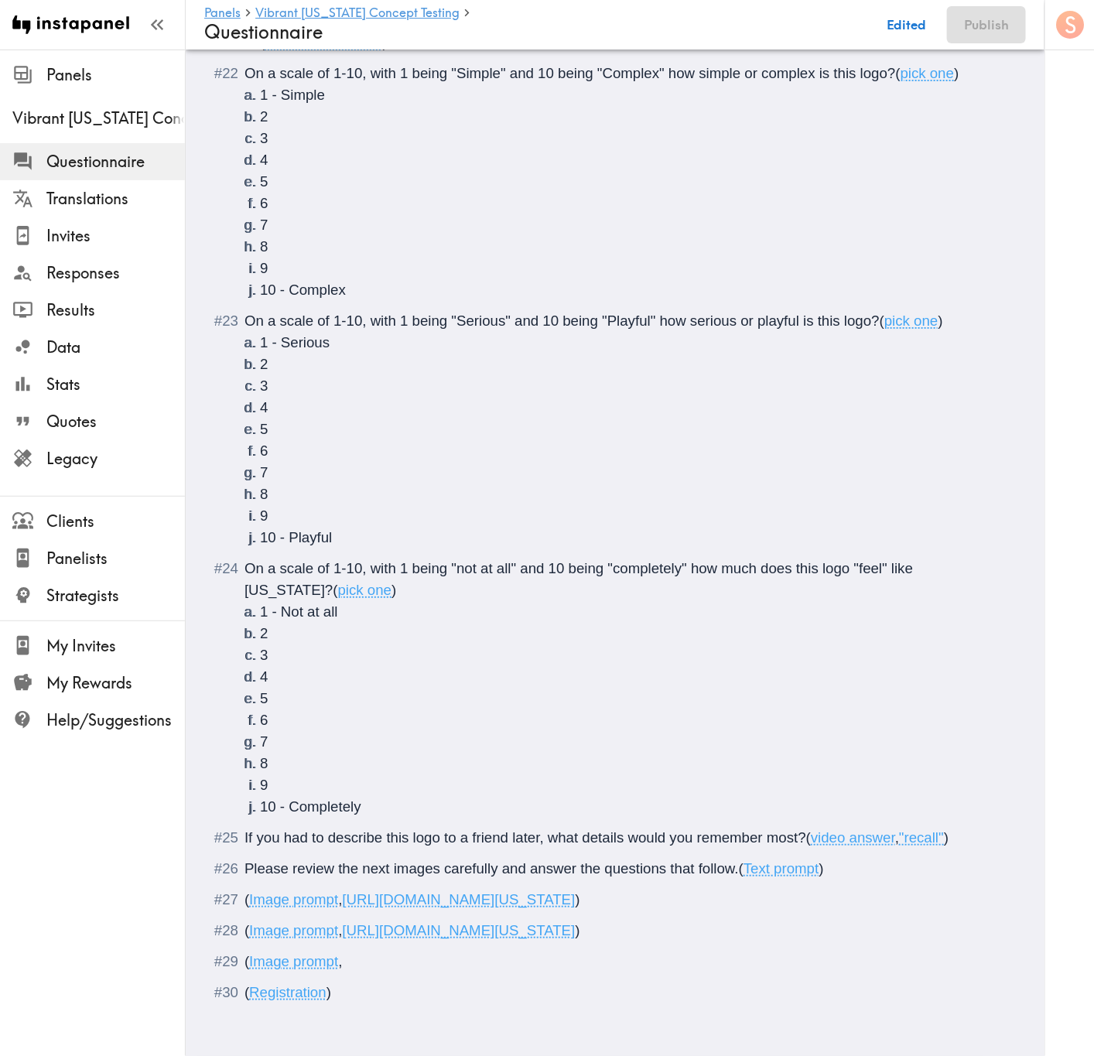
type input "C:\fakepath\Tshirt - Direction 1.png"
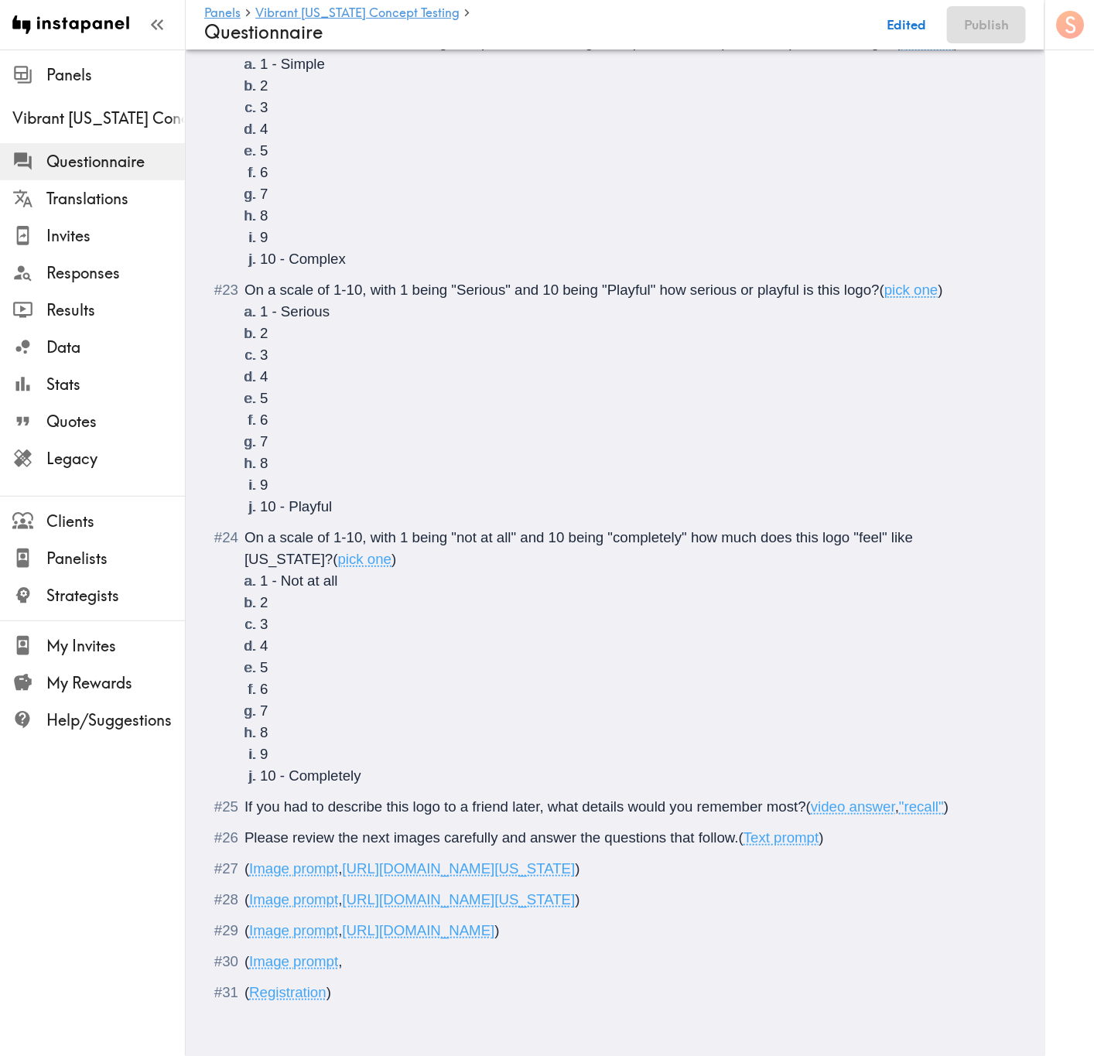
type input "C:\fakepath\Print Ad - Direction 1.png"
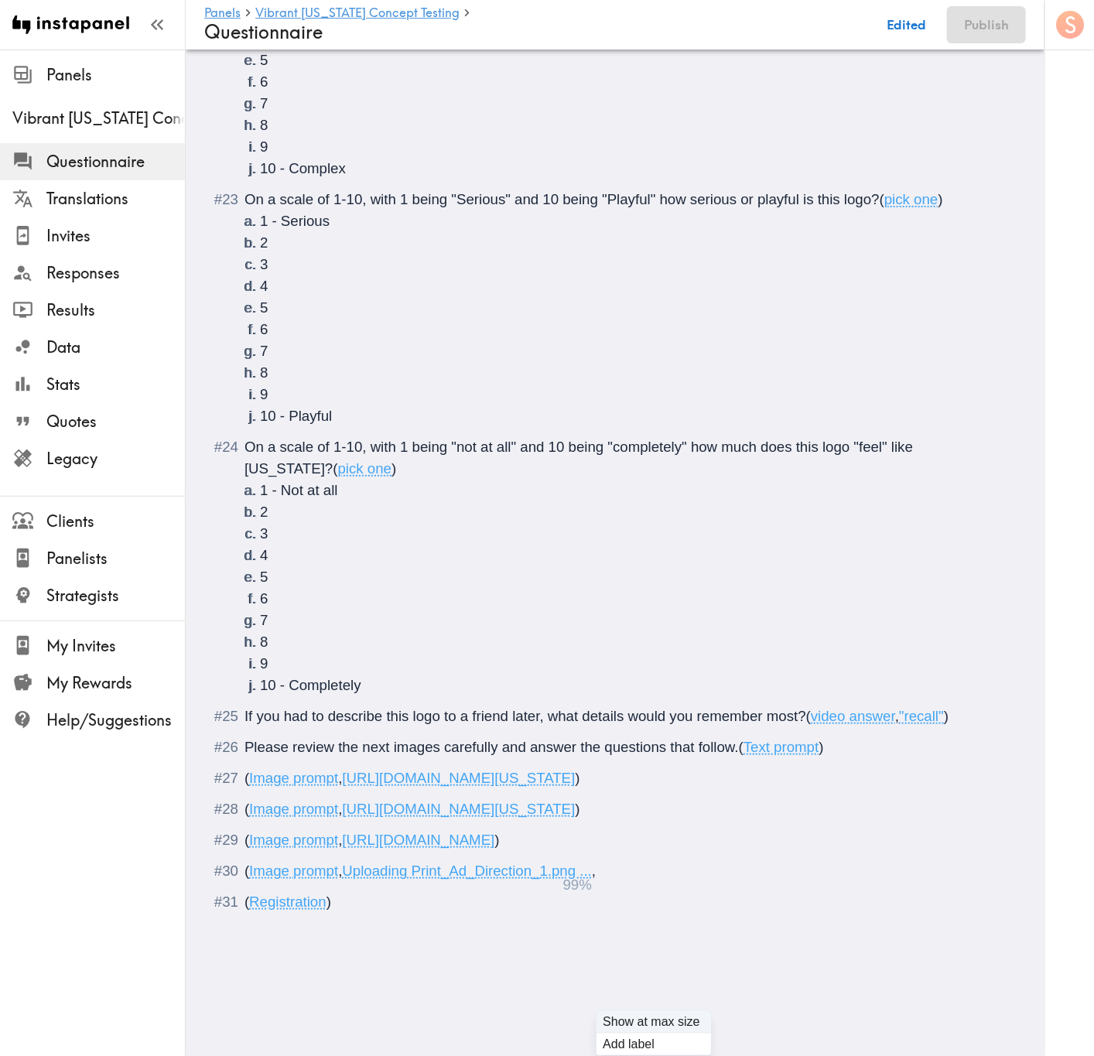
scroll to position [2252, 0]
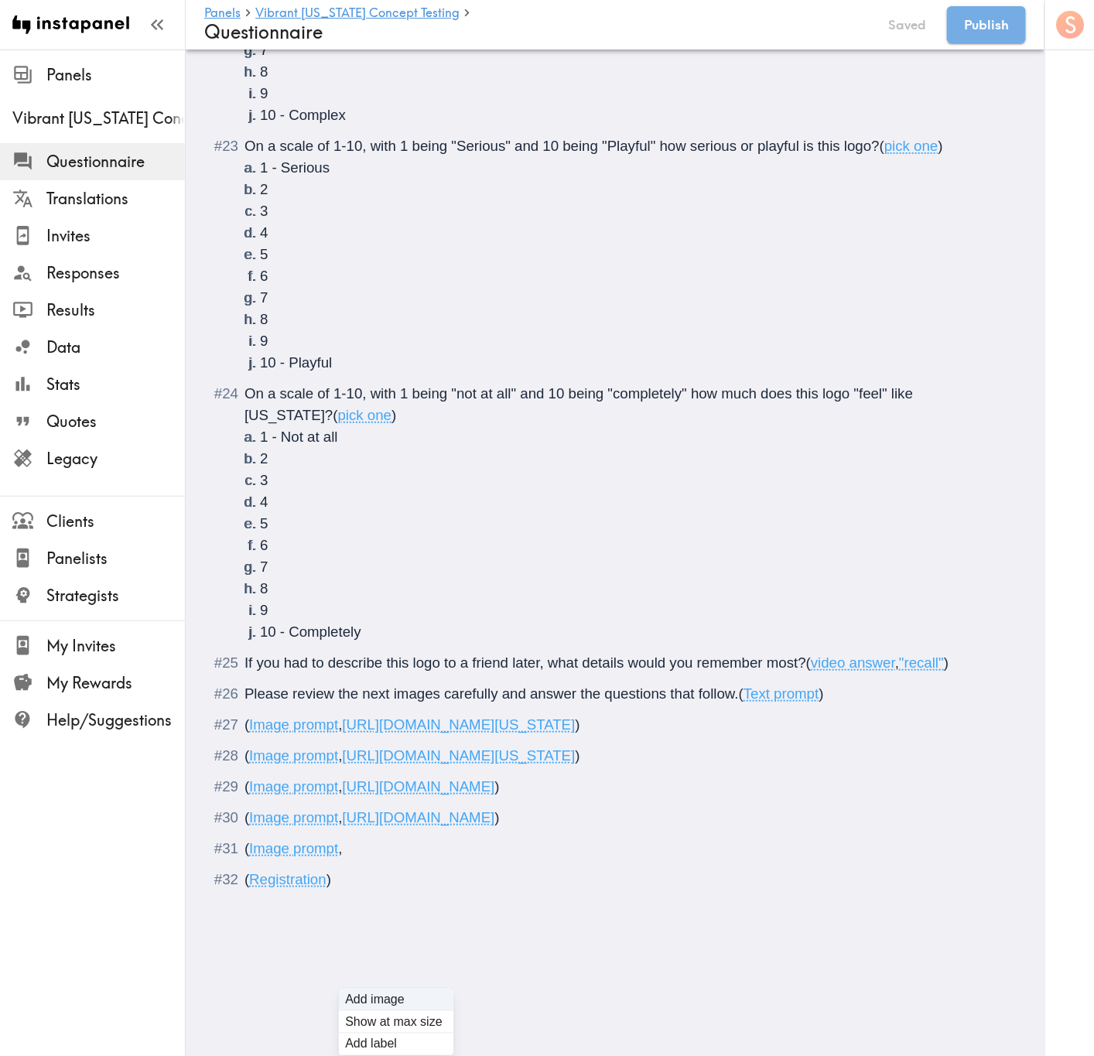
type input "C:\fakepath\Vibrant Arizona - Direction 02 Vertical.png"
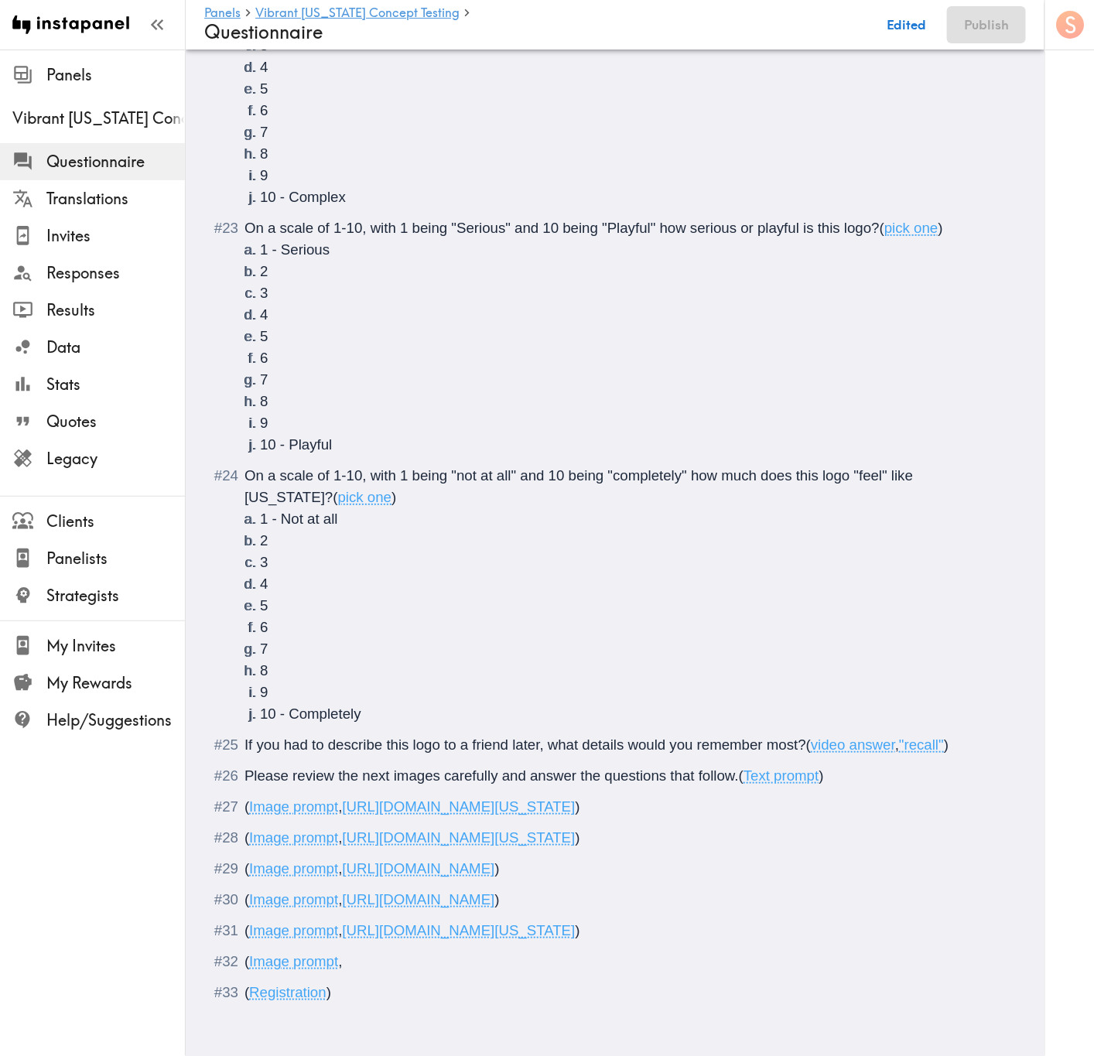
type input "C:\fakepath\Vibrant Arizona - Direction 02 Horizontal.png"
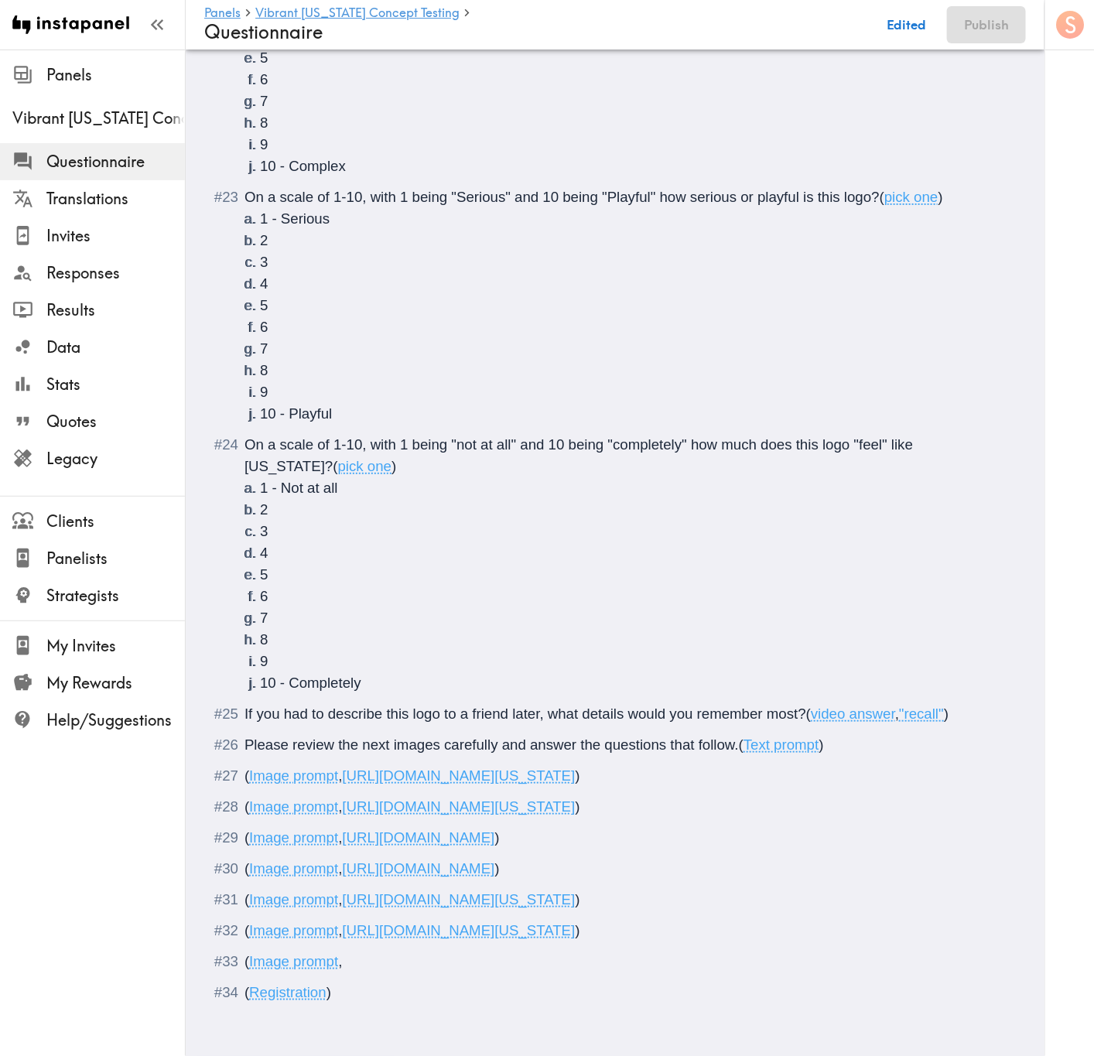
type input "C:\fakepath\Vibrant Arizona - Direction 02 Horizontal.png"
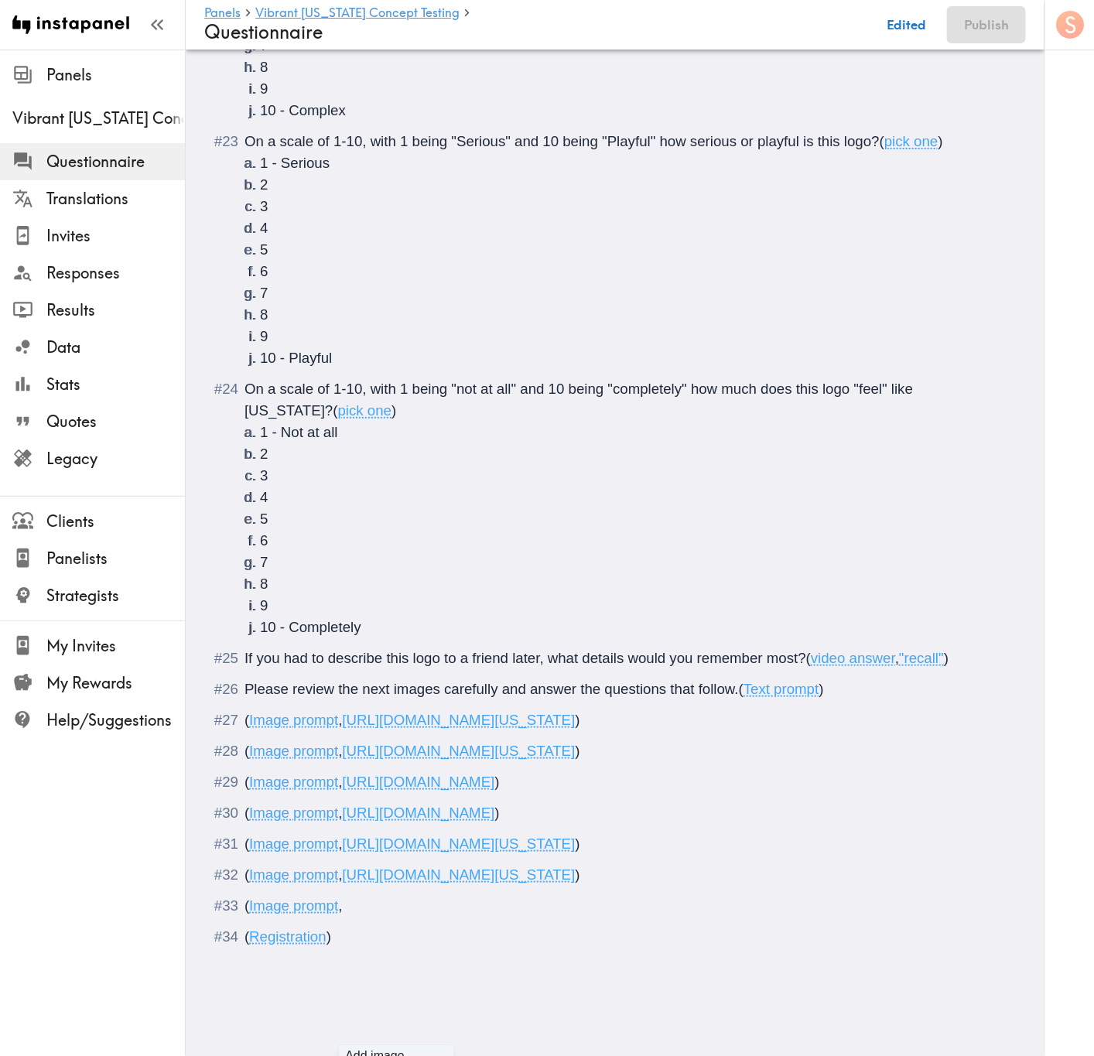
type input "C:\fakepath\Tshirt - Direction 2.png"
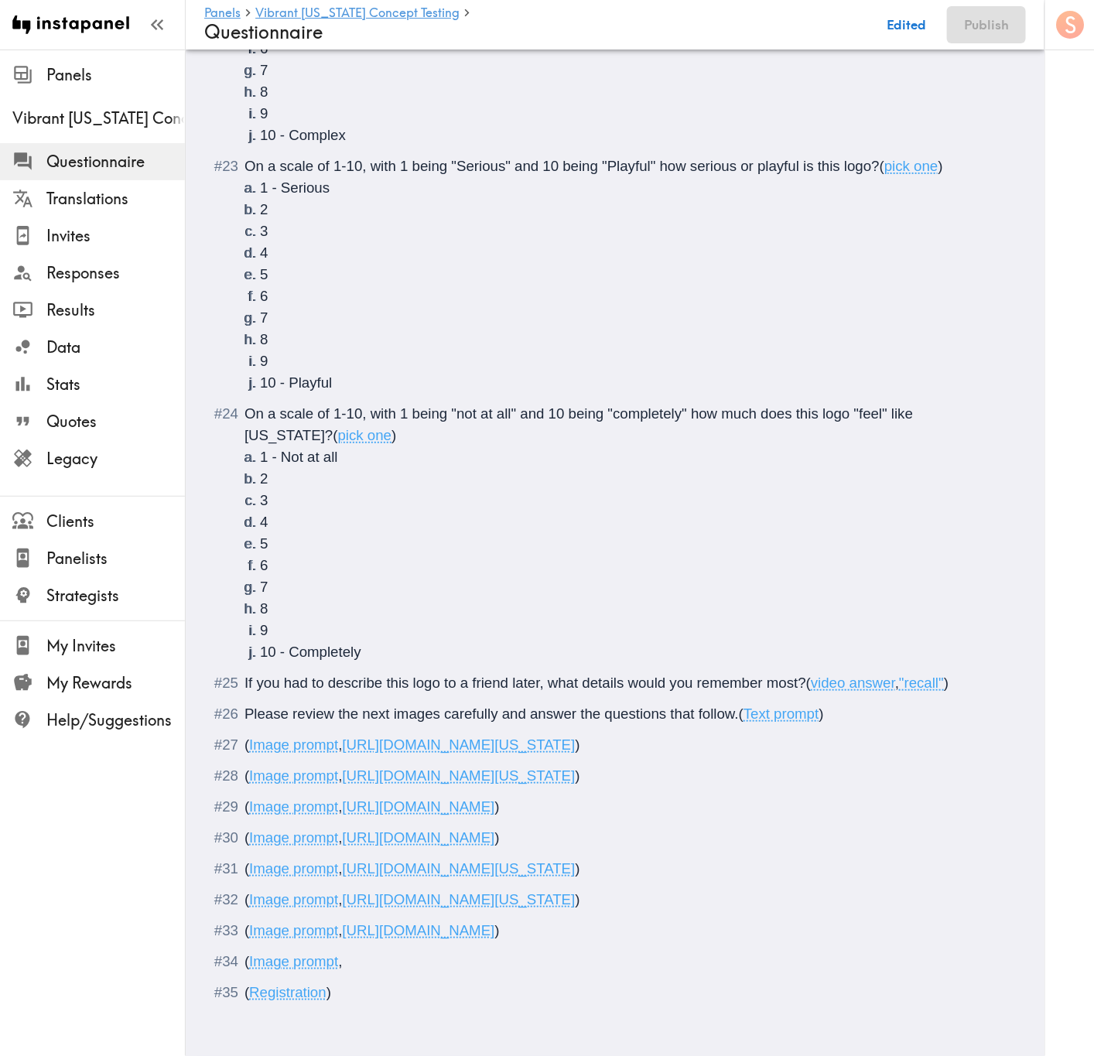
type input "C:\fakepath\Print Ad Direction 2.png"
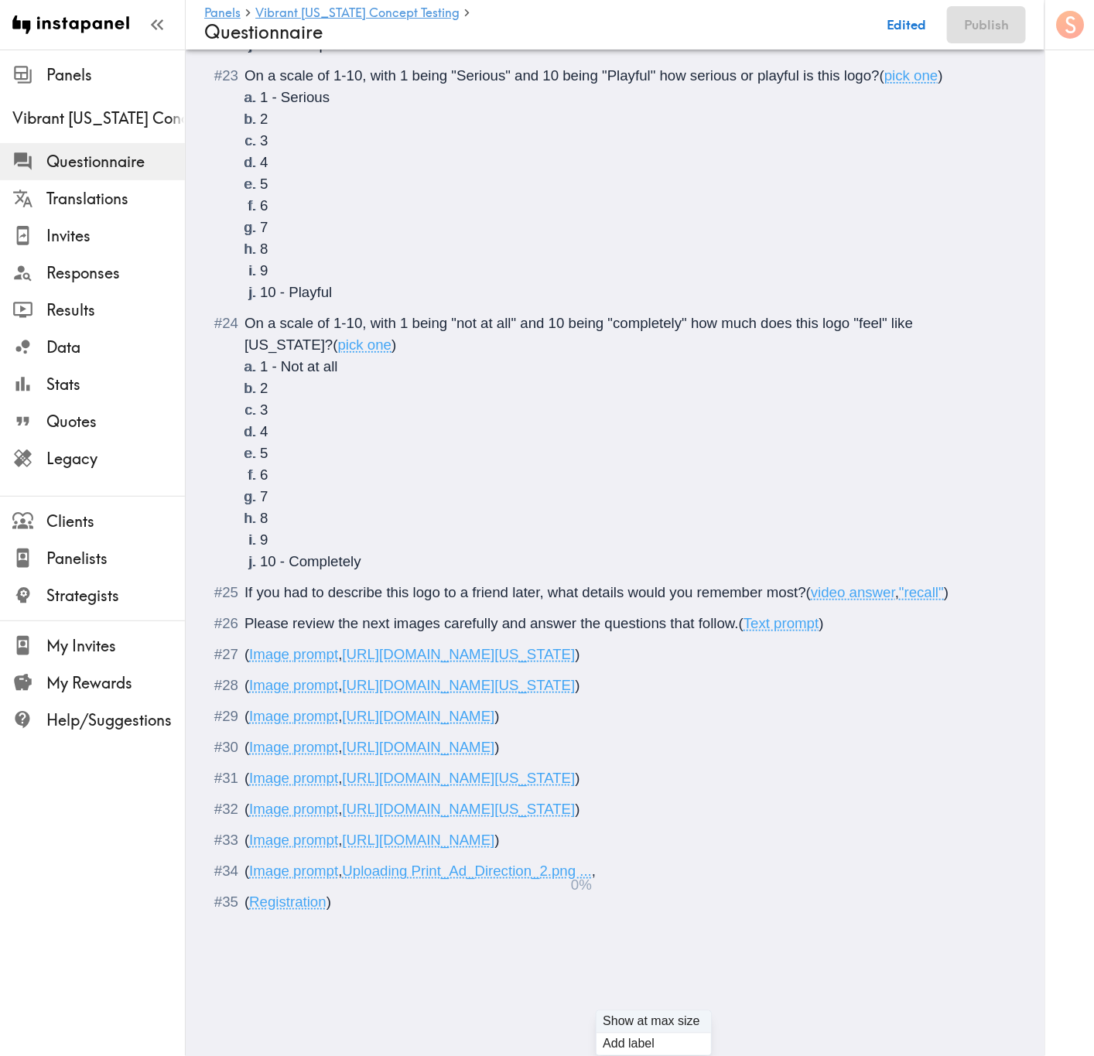
scroll to position [2375, 0]
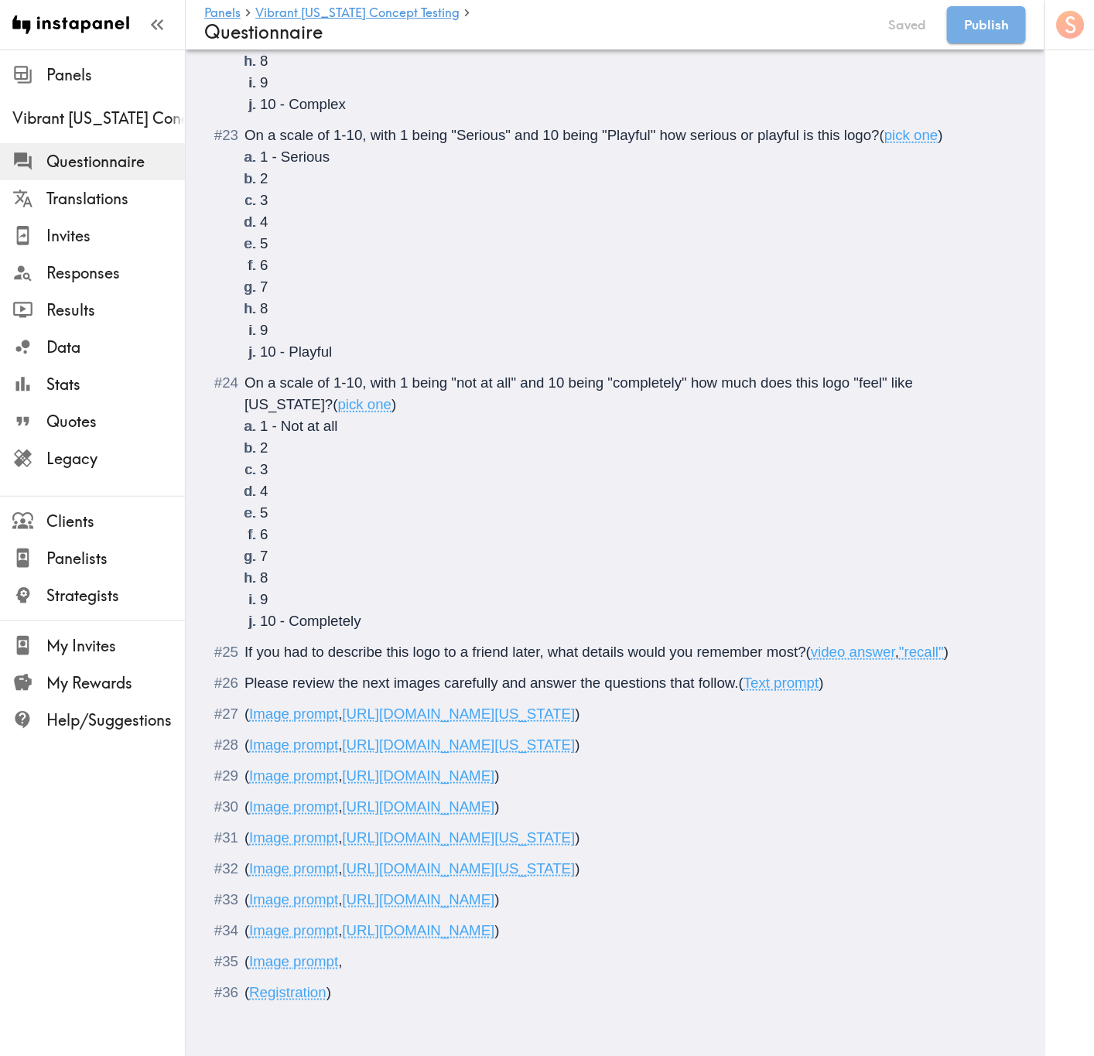
type input "C:\fakepath\Vibrant Arizona - Direction 3 Vertical.png"
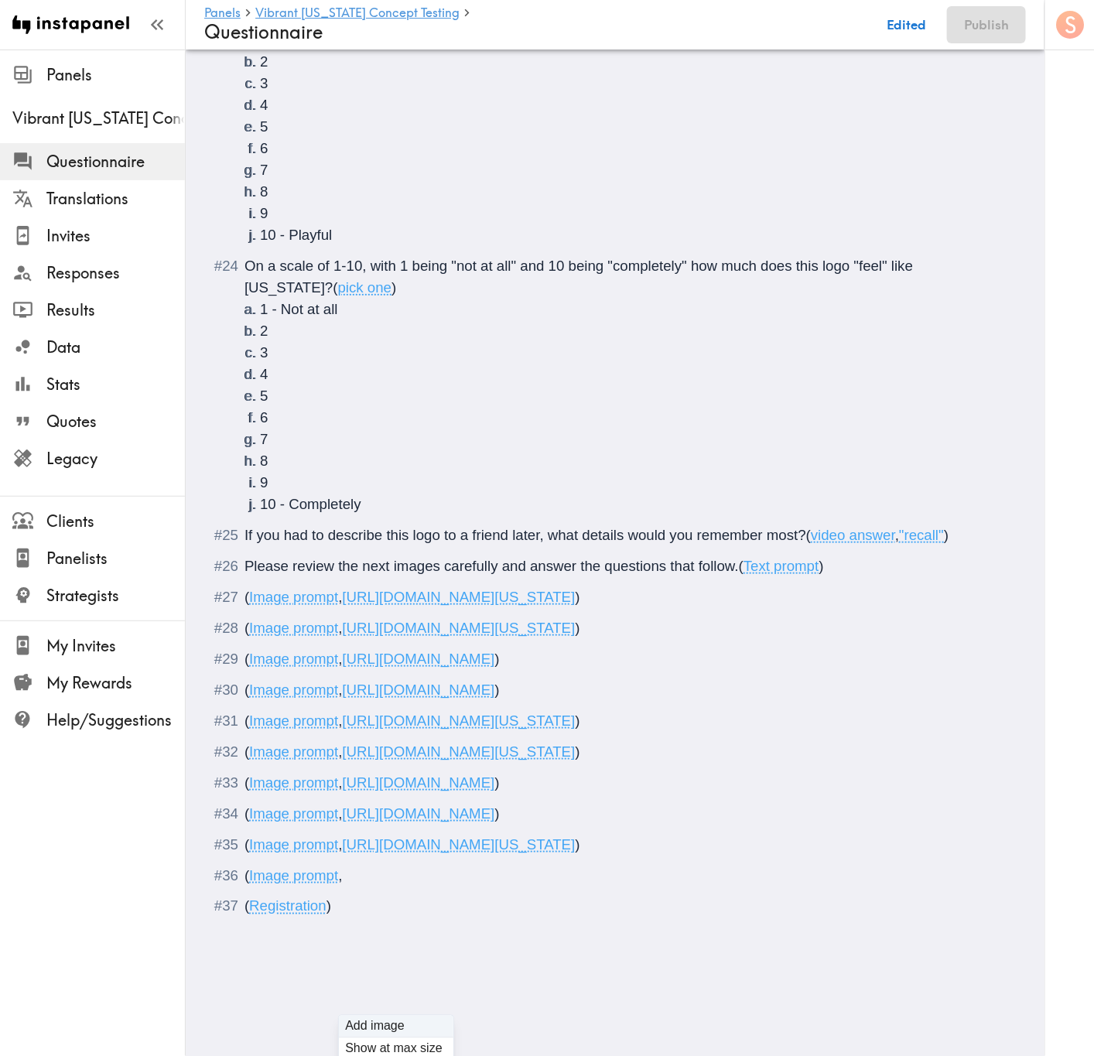
type input "C:\fakepath\Vibrant Arizona - Direction 3 Horizontal.png"
type input "C:\fakepath\Tshirt - Direction 3.png"
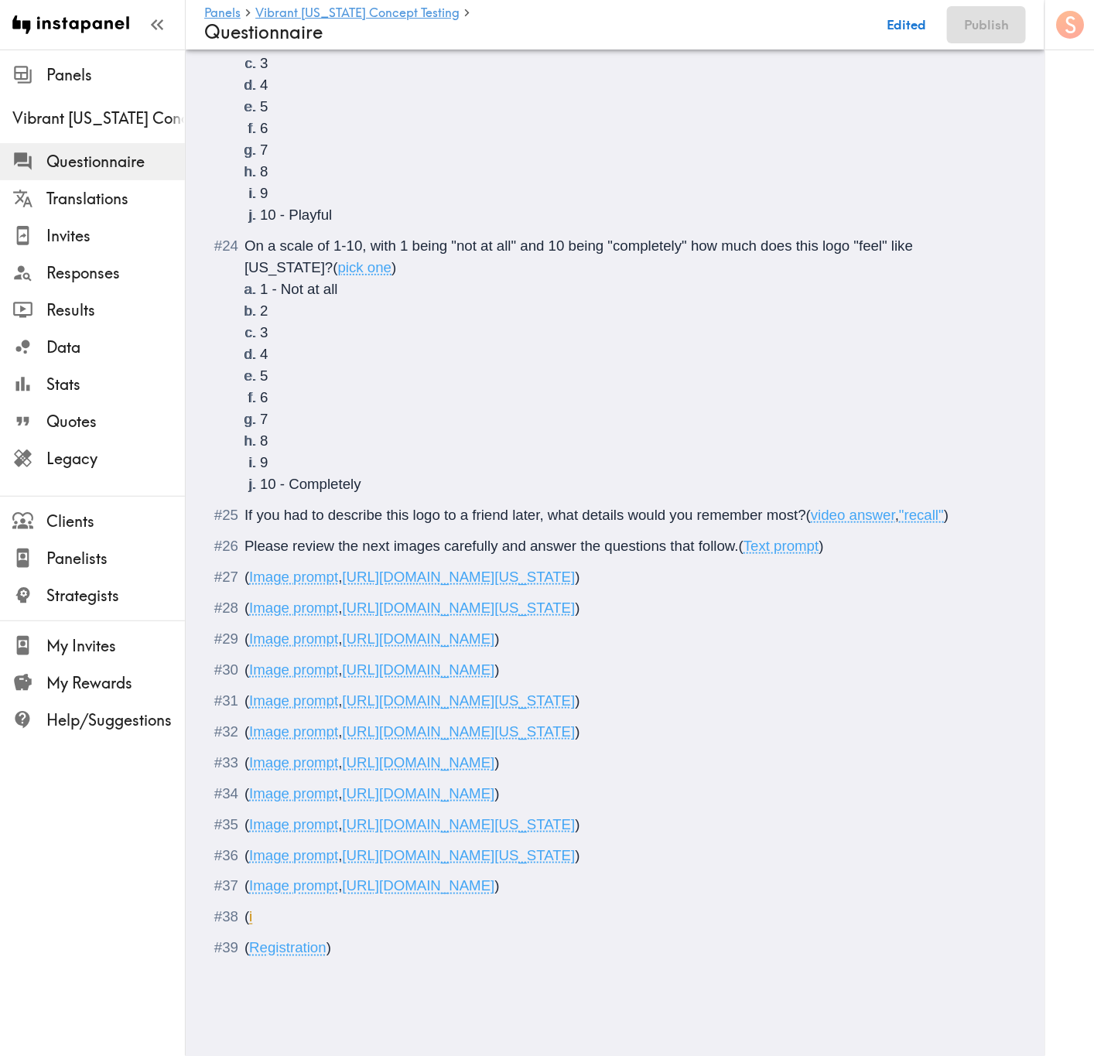
scroll to position [2396, 0]
type input "C:\fakepath\Print Ad - Direction 3.png"
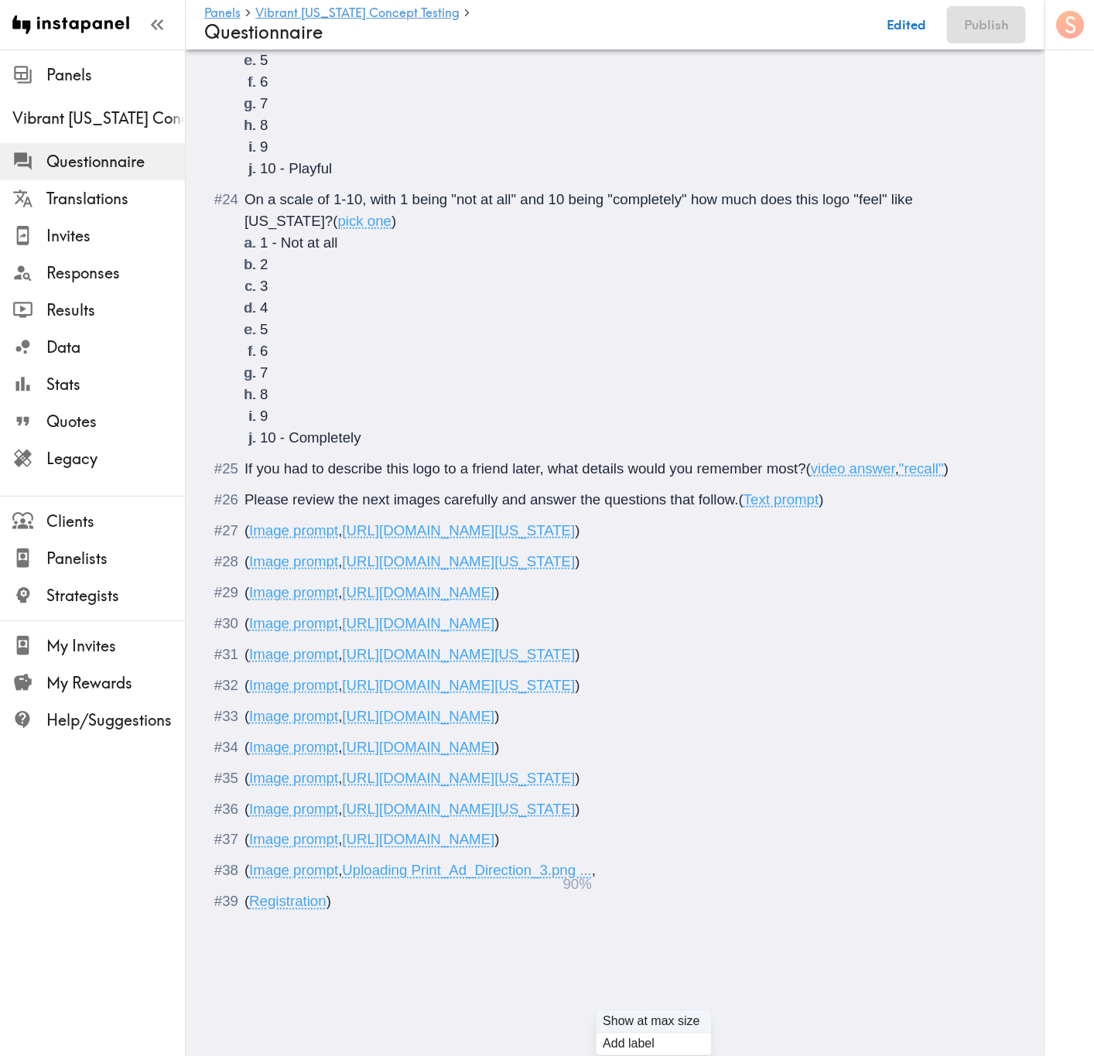
scroll to position [2499, 0]
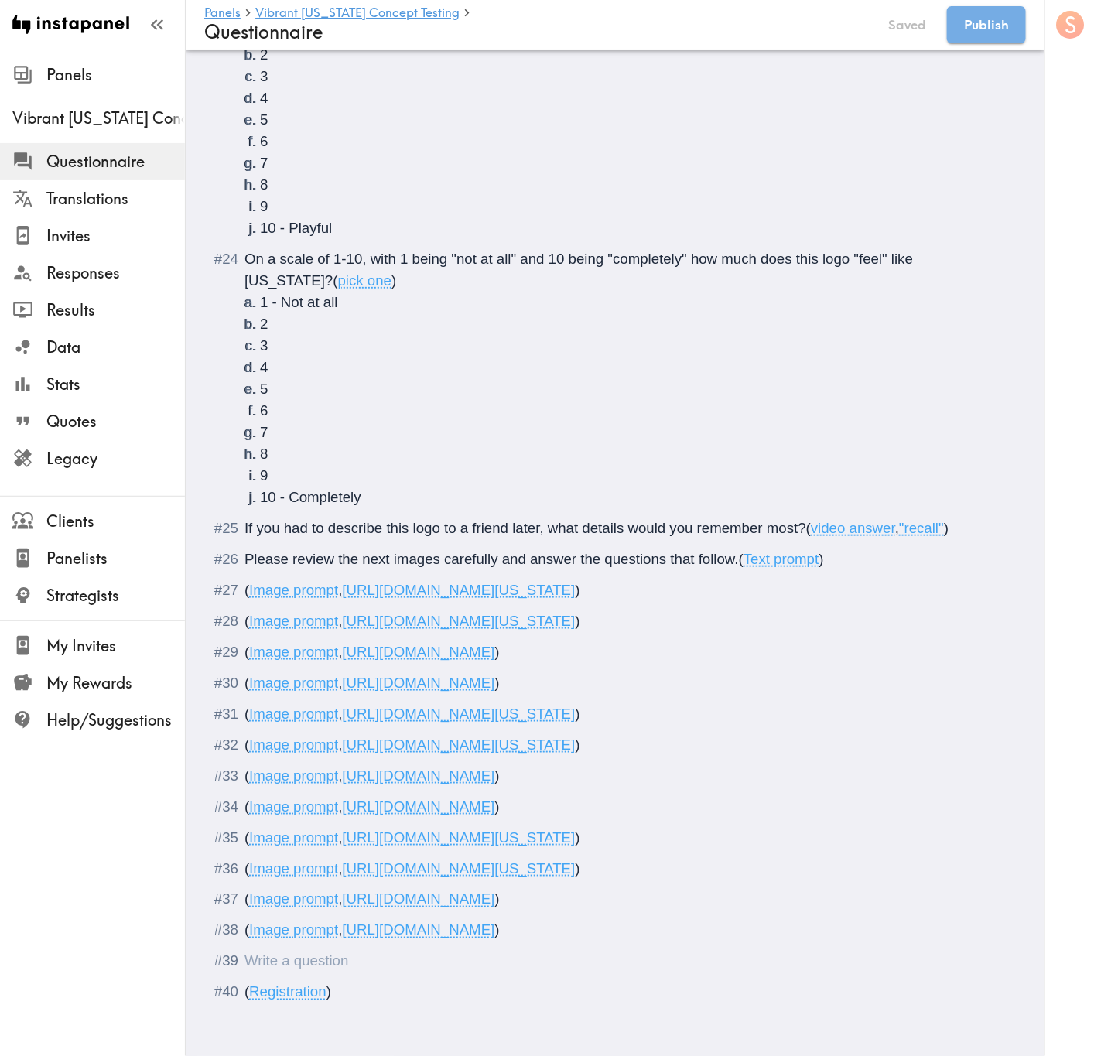
click at [394, 638] on div "Questionnaire" at bounding box center [625, 962] width 763 height 22
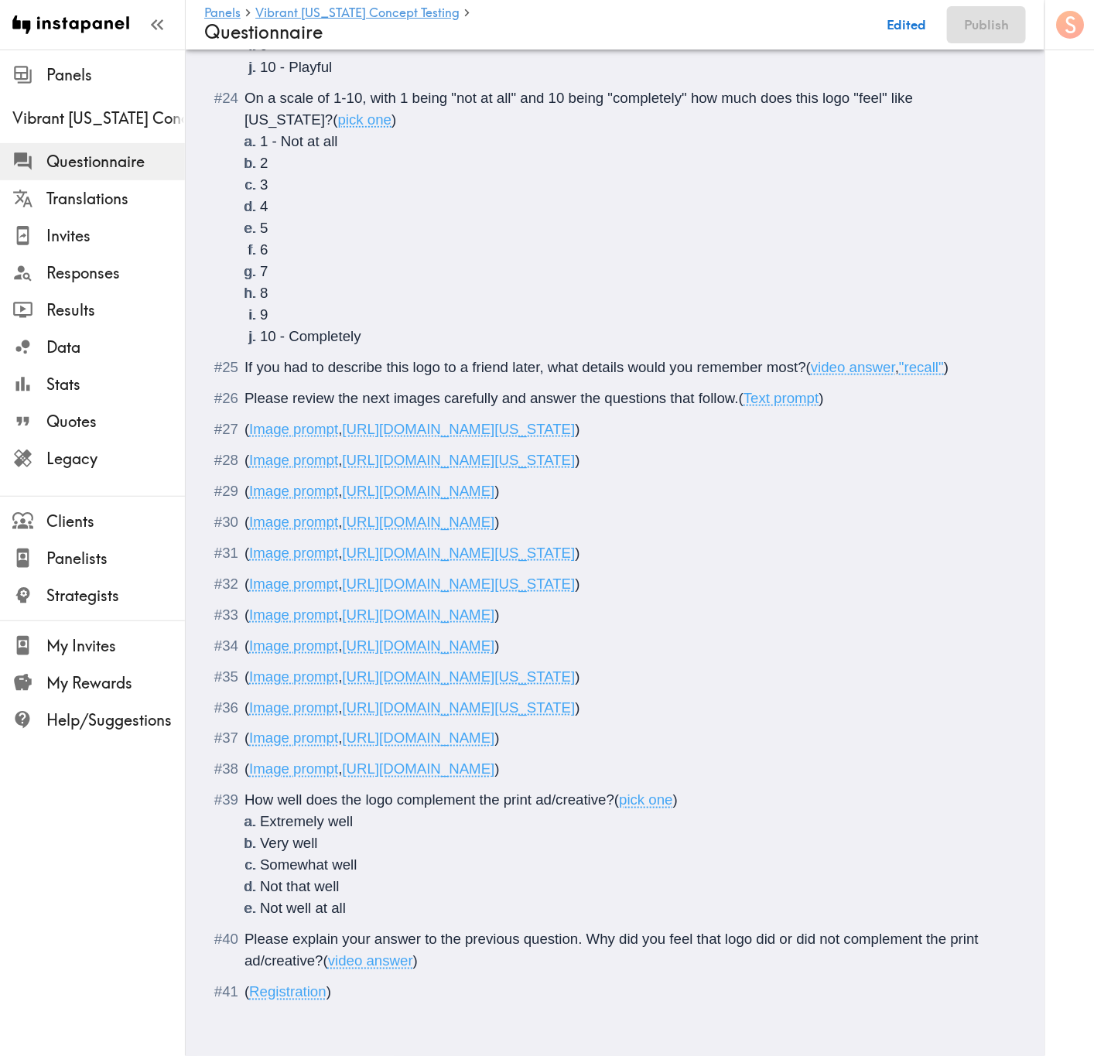
scroll to position [2690, 0]
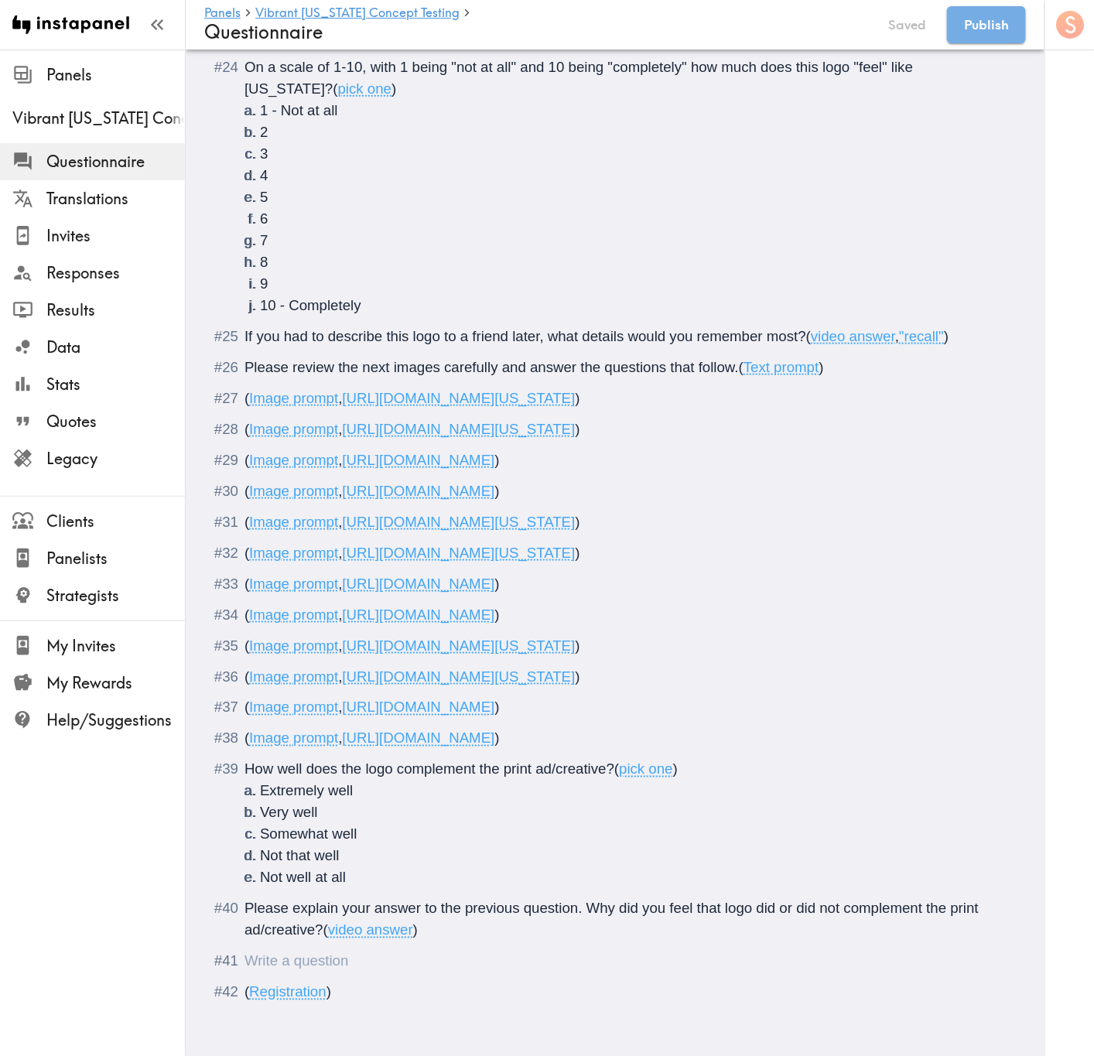
click at [244, 638] on div "Questionnaire" at bounding box center [244, 961] width 0 height 16
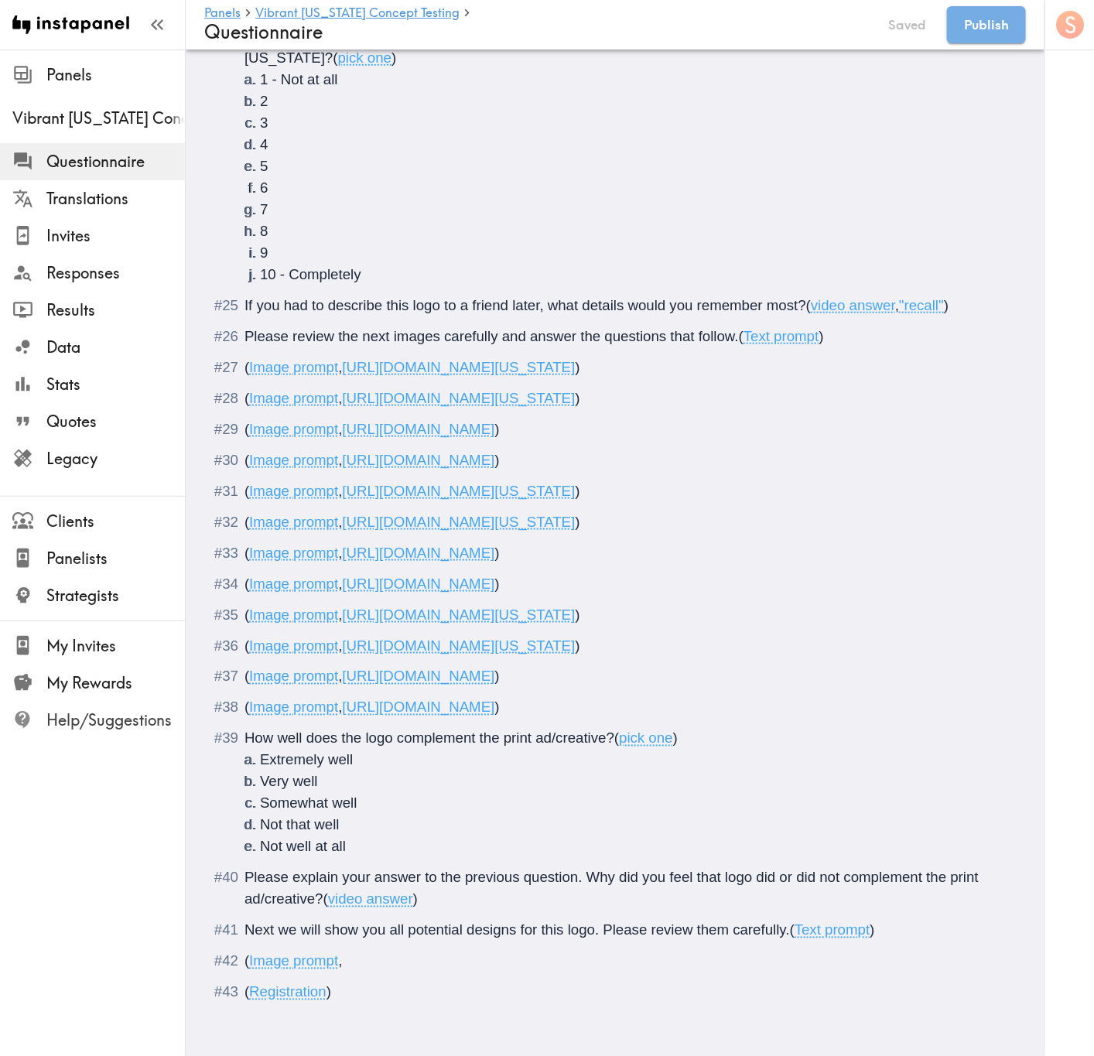
type input "C:\fakepath\Vibrant AZ Logo Instapanel.jpg"
click at [982, 638] on div "( Image prompt , https://prompts.instapanel.com/pDksdtinI6QXhTjd/Vibrant_AZ_Log…" at bounding box center [625, 962] width 763 height 22
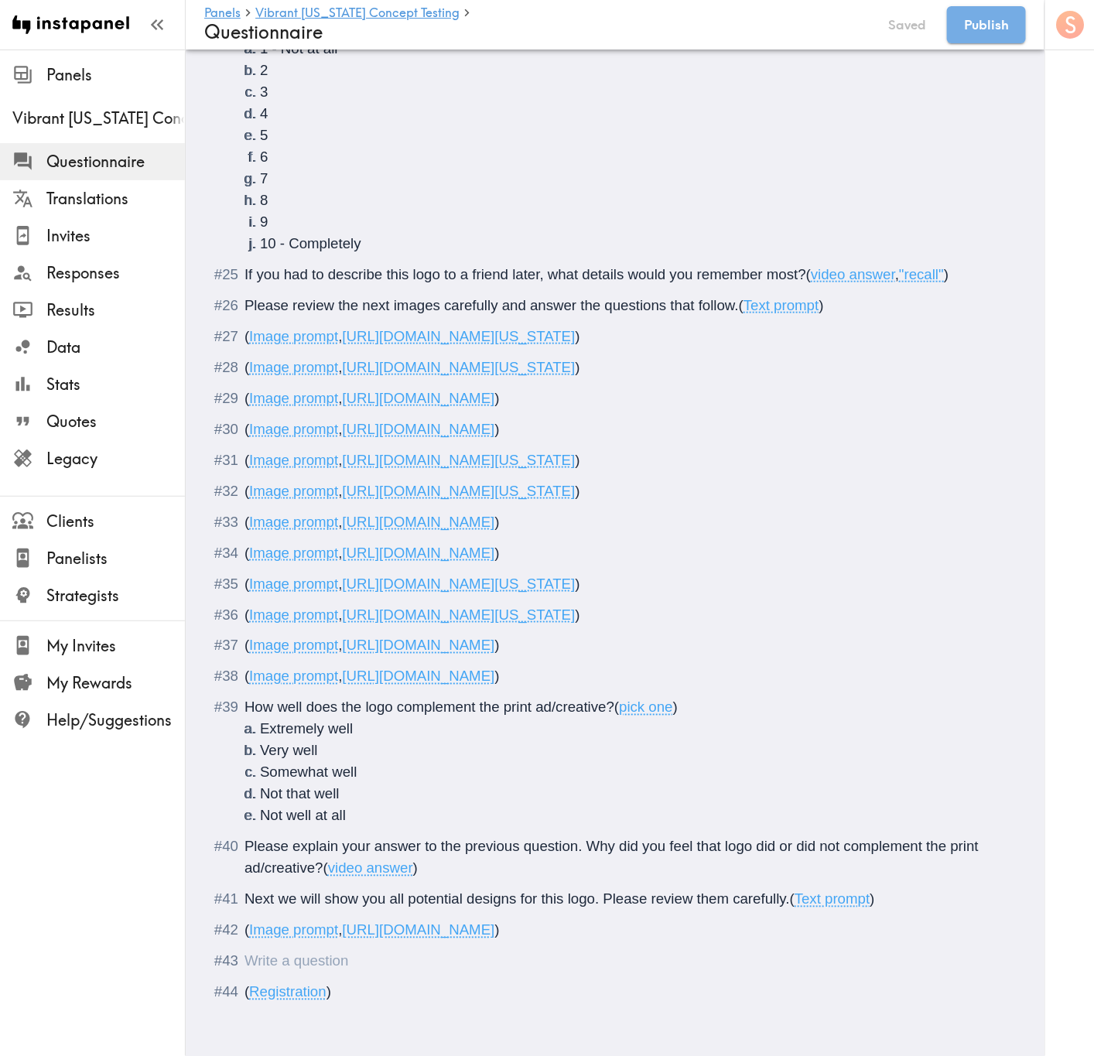
click at [363, 638] on div "Questionnaire" at bounding box center [625, 962] width 763 height 22
click at [244, 638] on div "Questionnaire" at bounding box center [244, 961] width 0 height 16
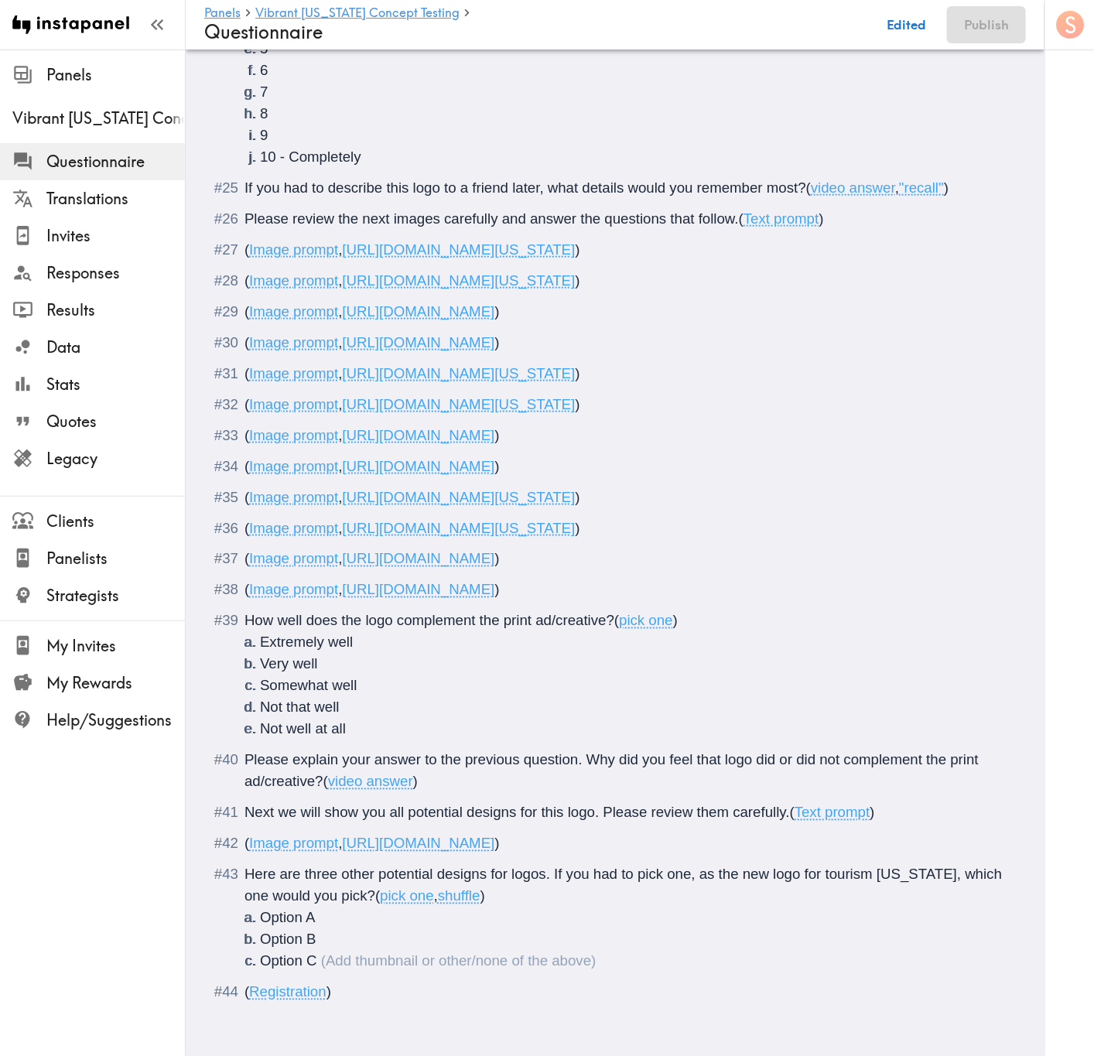
scroll to position [2871, 0]
click at [302, 638] on span "Here are three other potential designs for logos. If you had to pick one, as th…" at bounding box center [624, 885] width 761 height 38
click at [379, 638] on span "Here are the three other potential designs for logos. If you had to pick one, a…" at bounding box center [616, 885] width 745 height 38
click at [682, 638] on span "Here are the three potential designs for logos. If you had to pick one, as the …" at bounding box center [618, 885] width 749 height 38
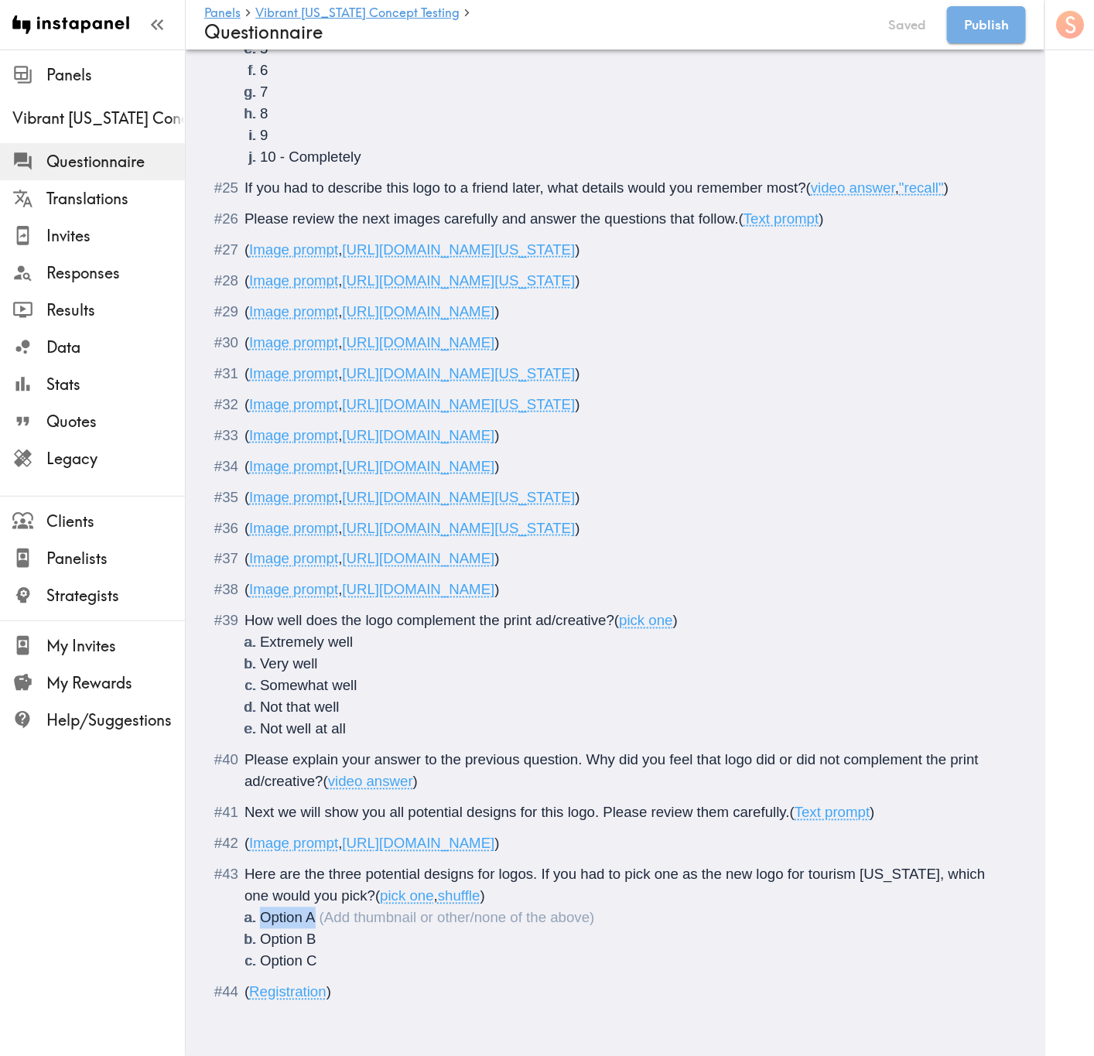
drag, startPoint x: 268, startPoint y: 900, endPoint x: 258, endPoint y: 899, distance: 9.4
click at [260, 638] on li "Option A" at bounding box center [633, 918] width 747 height 22
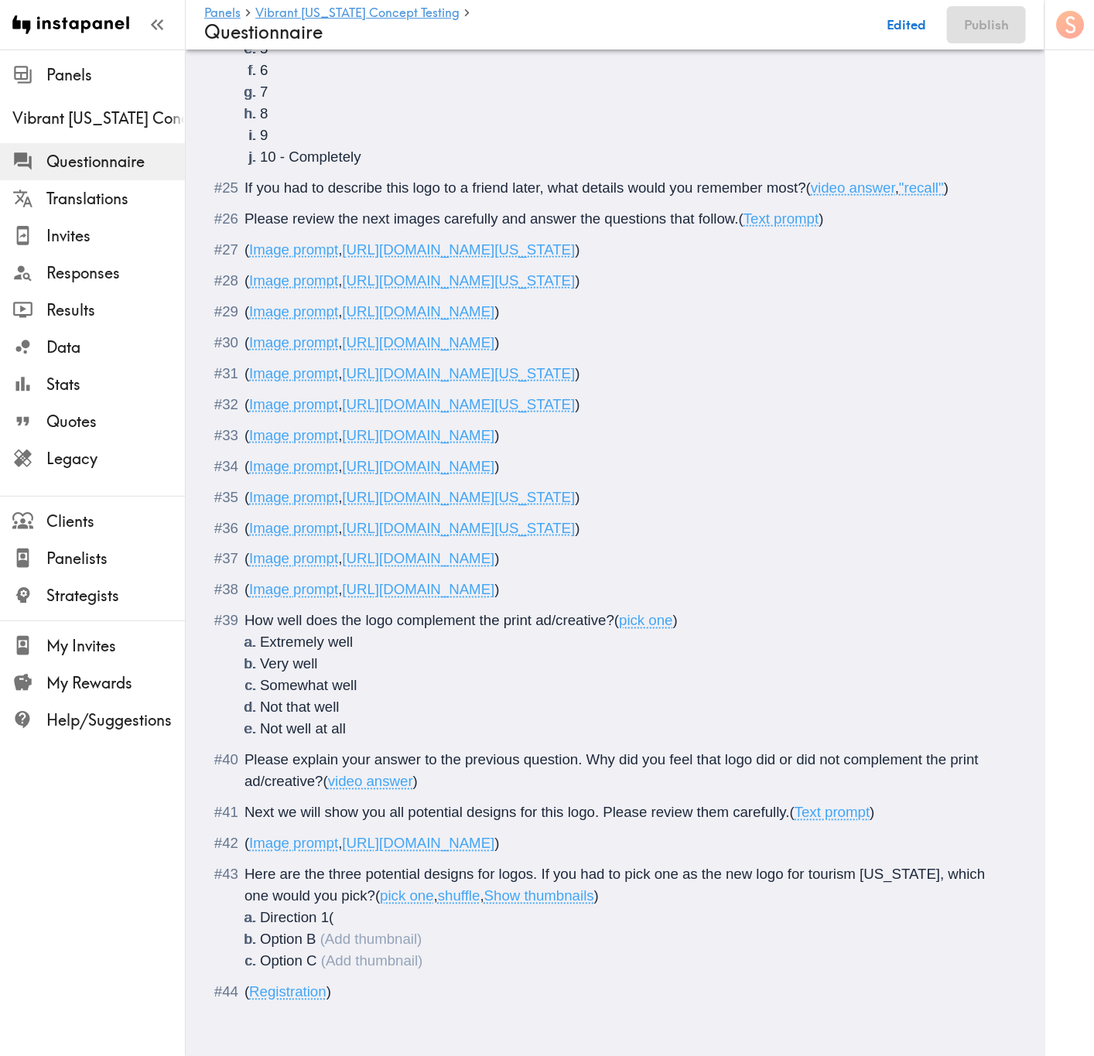
type input "C:\fakepath\direction 1 logos for comparison.png"
click at [575, 638] on span "Show thumbnails" at bounding box center [539, 896] width 110 height 16
click at [418, 638] on li "Option B" at bounding box center [633, 940] width 747 height 22
type input "C:\fakepath\direction 2 logos for comparison.png"
type input "C:\fakepath\direction 3 logos for comparison.png"
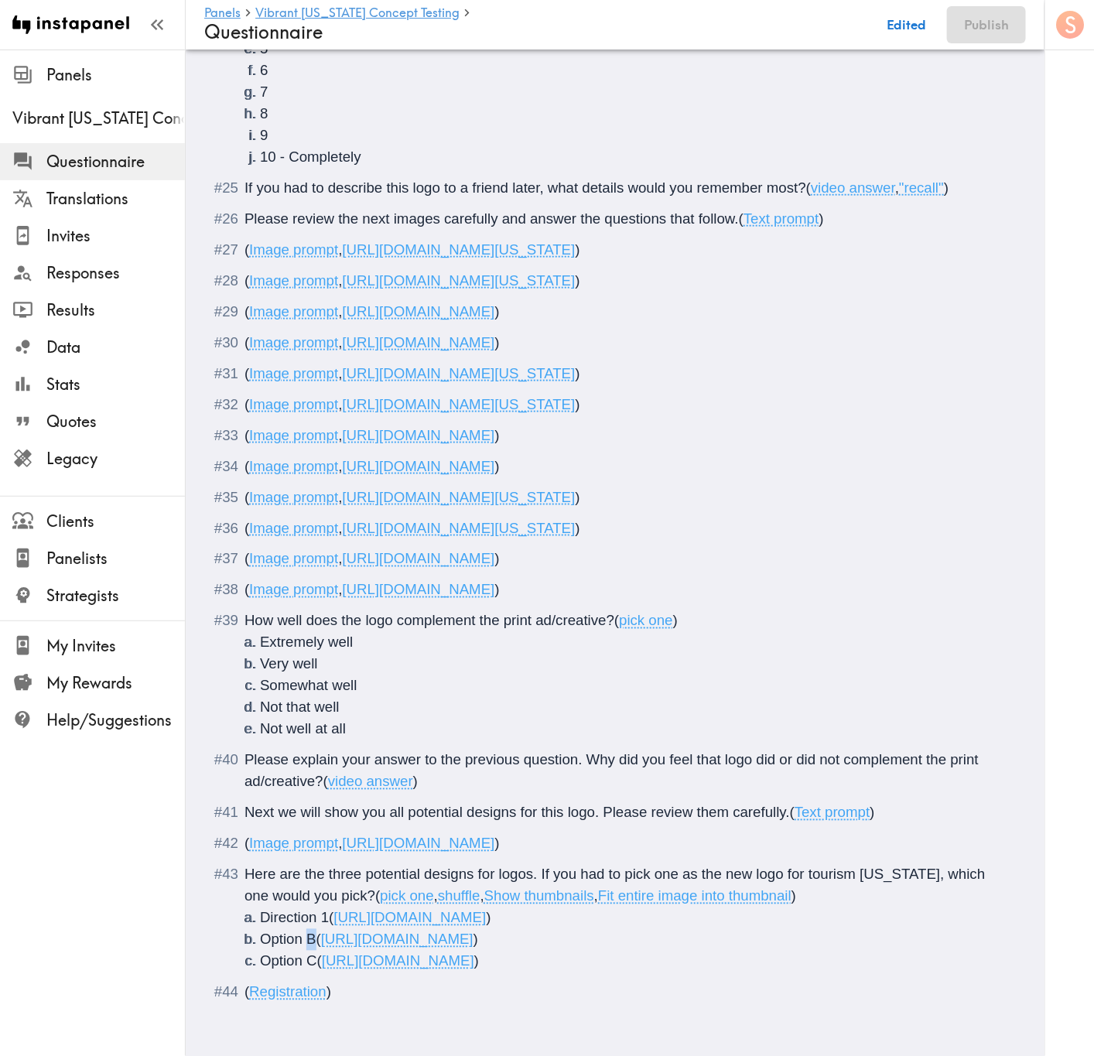
drag, startPoint x: 388, startPoint y: 987, endPoint x: 313, endPoint y: 924, distance: 97.7
click at [312, 638] on span "Option C" at bounding box center [288, 961] width 57 height 16
drag, startPoint x: 316, startPoint y: 901, endPoint x: 258, endPoint y: 903, distance: 58.8
click at [260, 638] on li "Direction 1 ( https://prompts.instapanel.com/pdXiEMmNjUPZx4lK/direction_1_logos…" at bounding box center [633, 918] width 747 height 22
copy span "Direction"
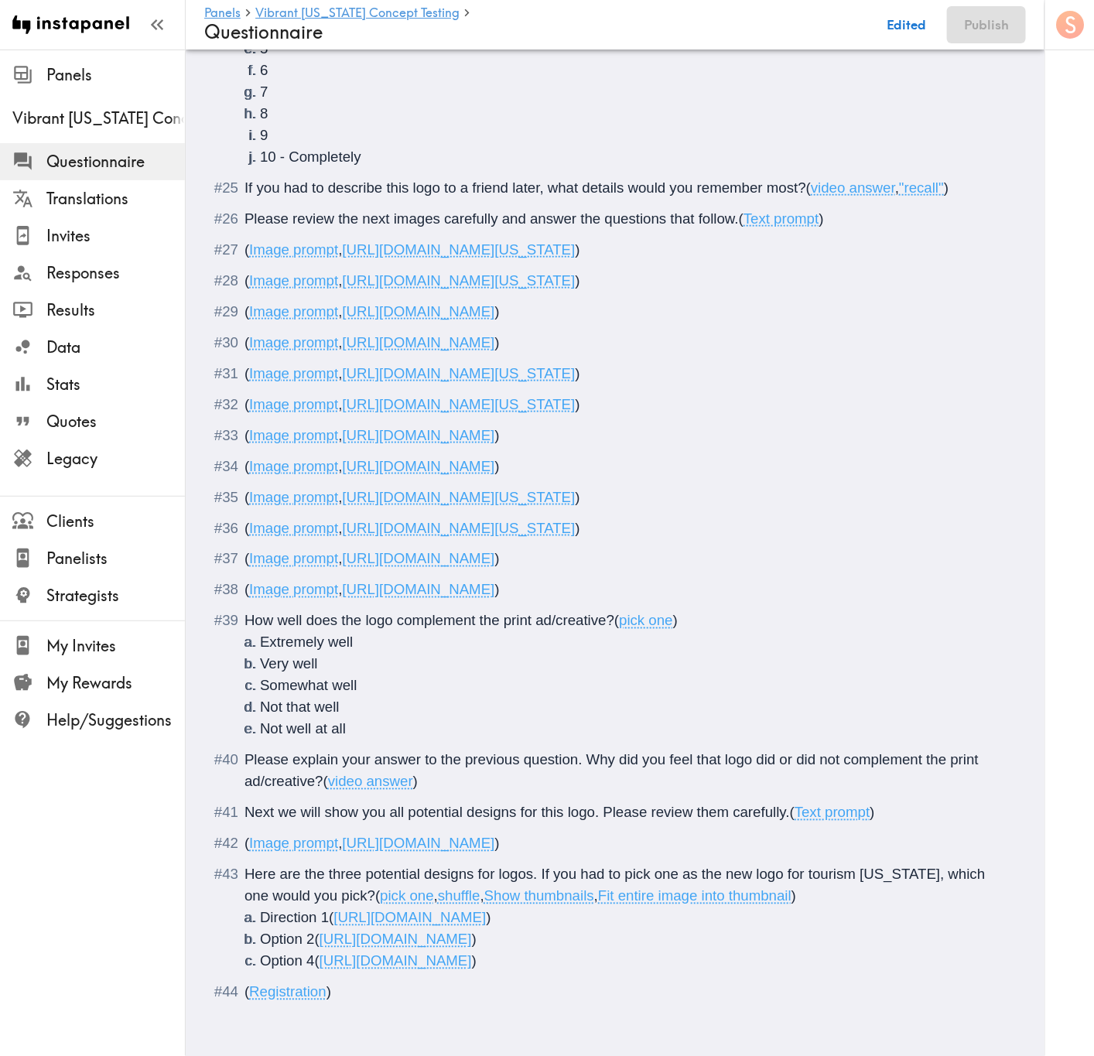
click at [275, 638] on span "Option 2" at bounding box center [287, 939] width 55 height 16
click at [277, 638] on span "Option 4" at bounding box center [287, 961] width 55 height 16
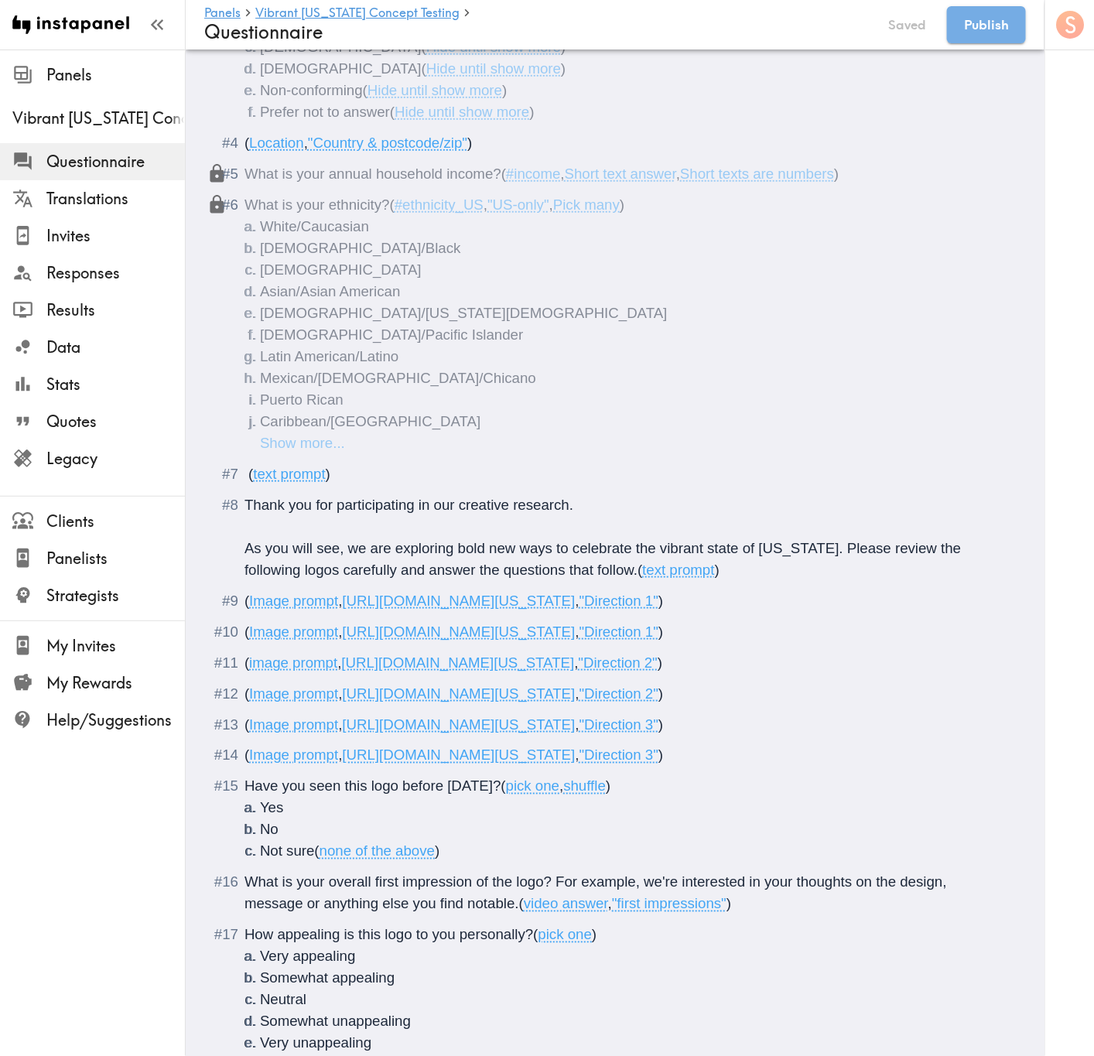
scroll to position [0, 0]
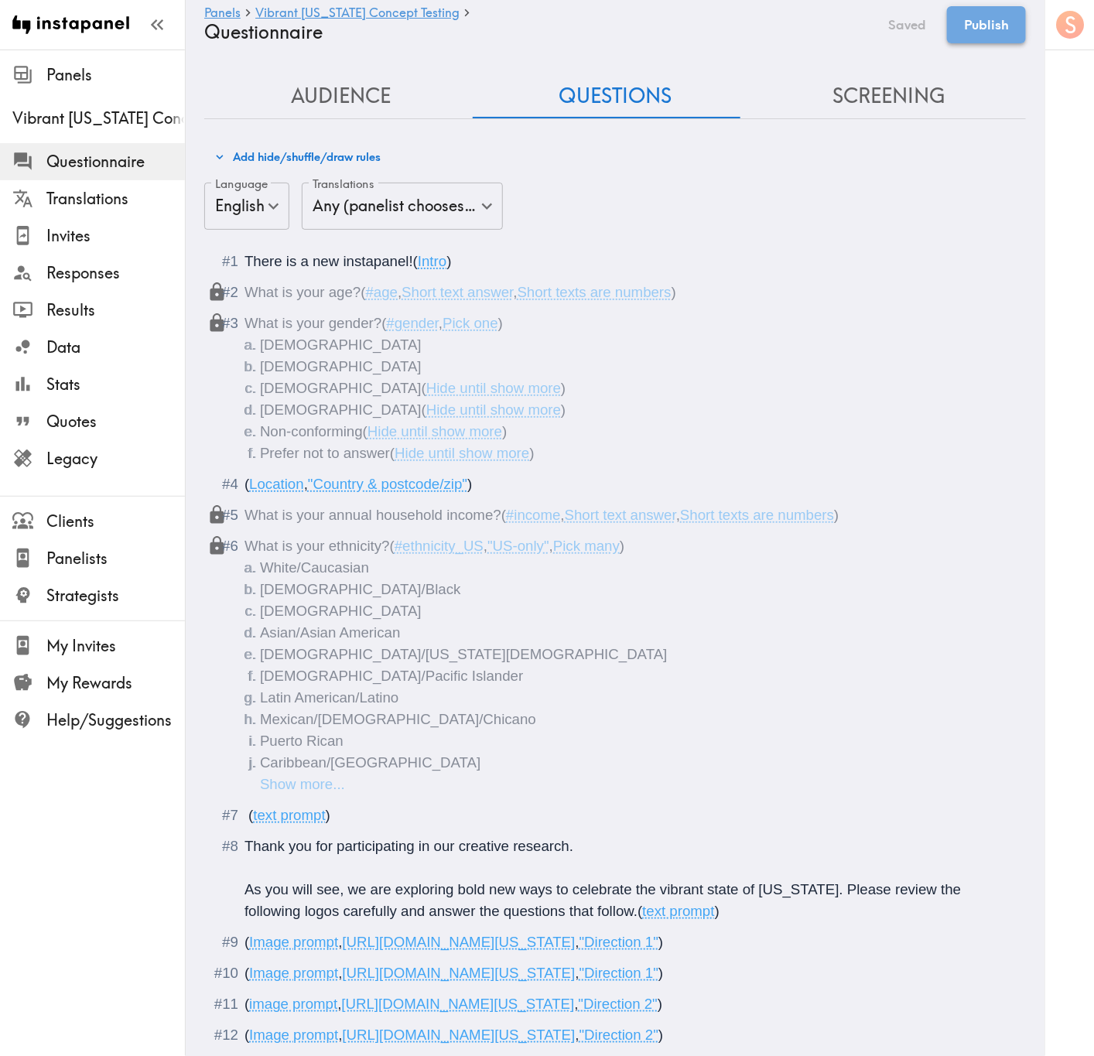
click at [982, 21] on button "Publish" at bounding box center [986, 24] width 79 height 37
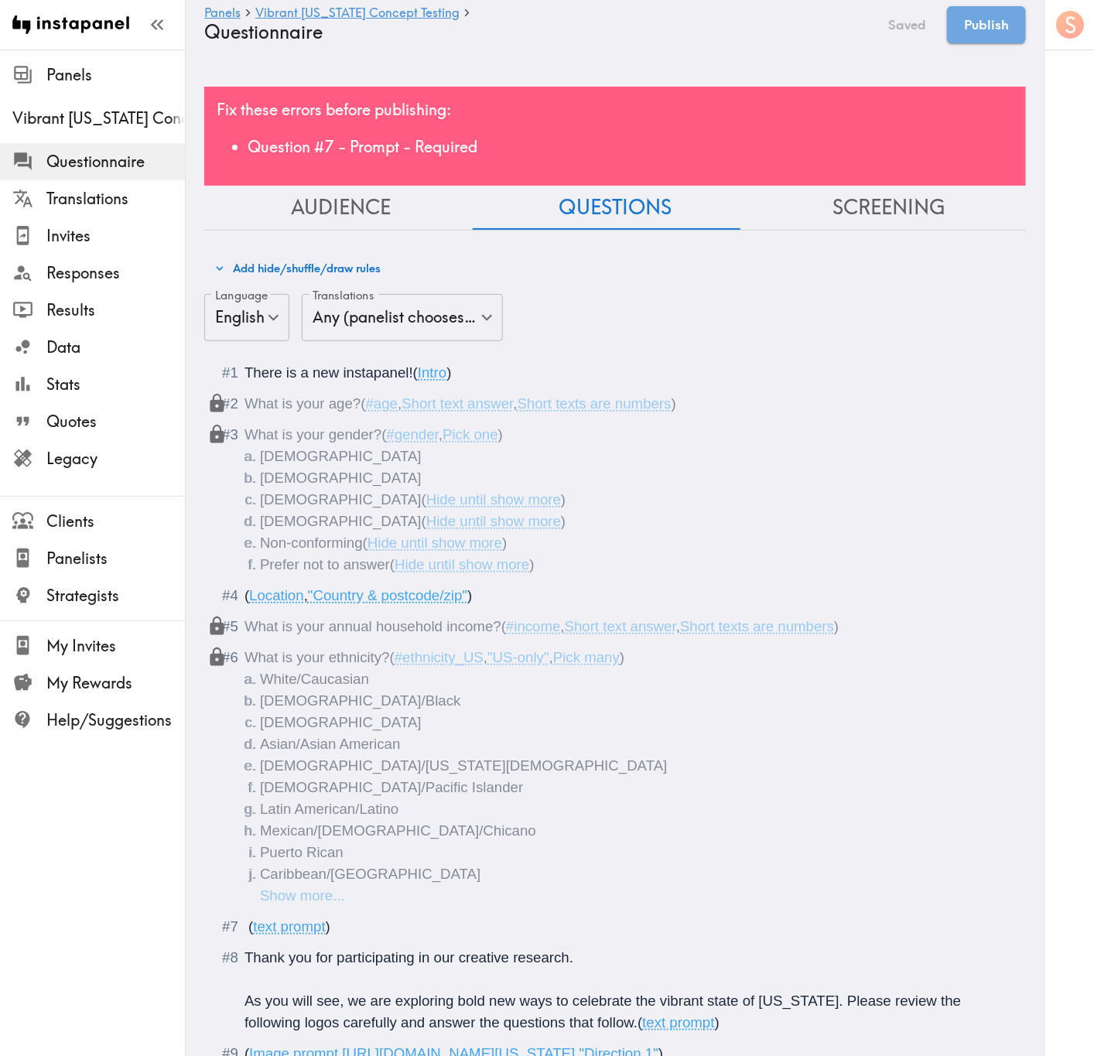
click at [696, 98] on div "Fix these errors before publishing: Question #7 - Prompt - Required" at bounding box center [614, 136] width 821 height 99
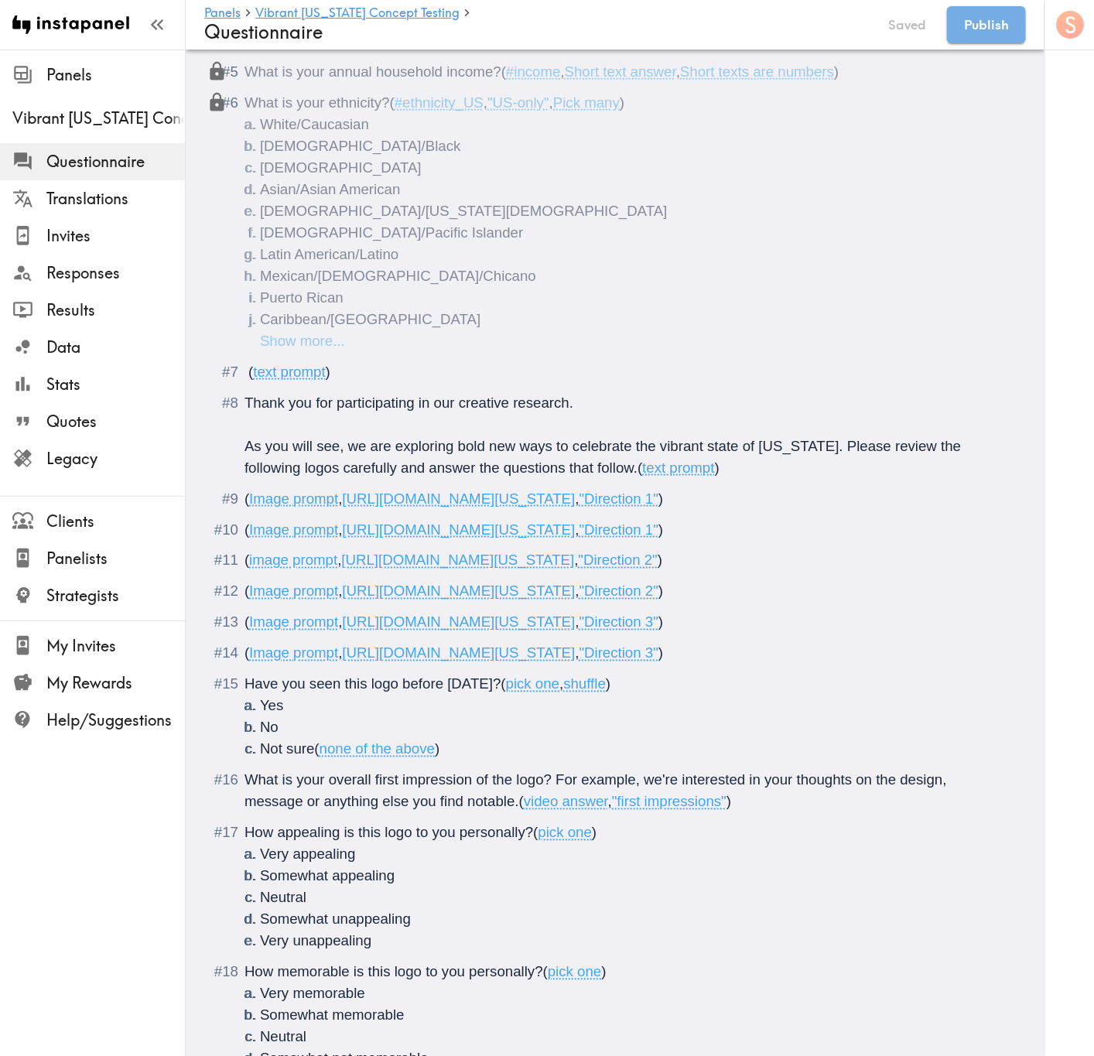
scroll to position [464, 0]
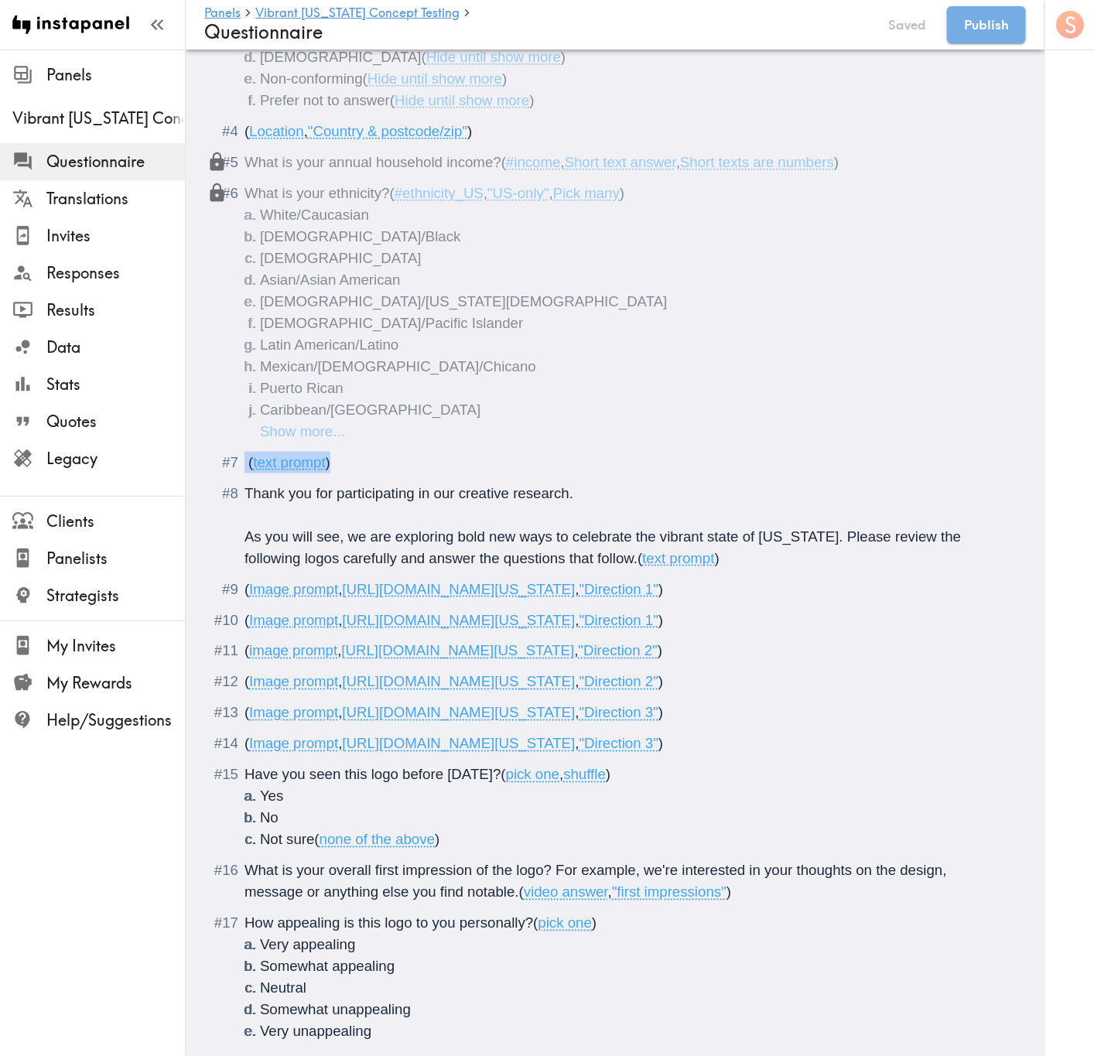
drag, startPoint x: 353, startPoint y: 462, endPoint x: 237, endPoint y: 463, distance: 116.0
click at [244, 462] on div "( text prompt )" at bounding box center [625, 463] width 763 height 22
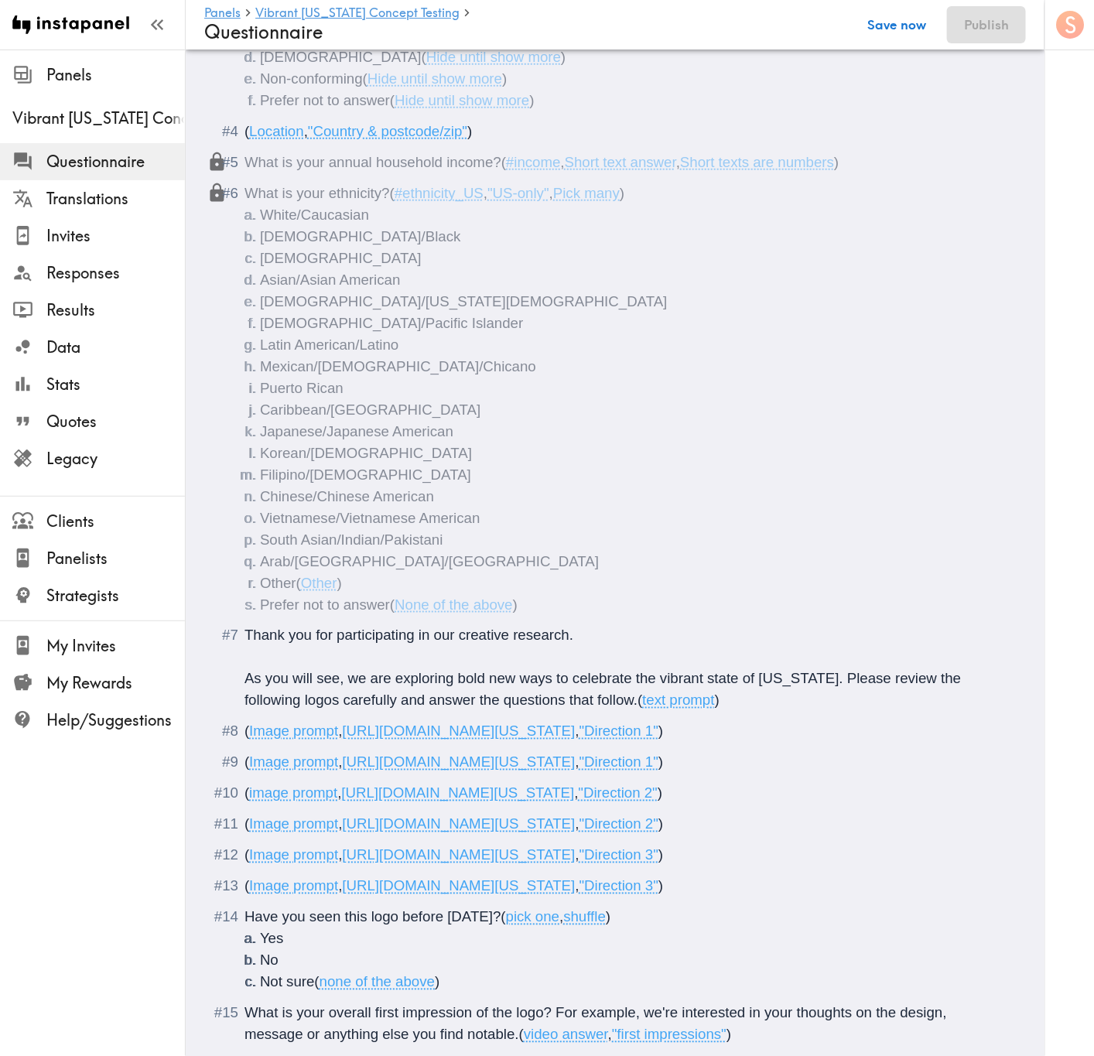
click at [915, 26] on button "Save now" at bounding box center [897, 24] width 76 height 37
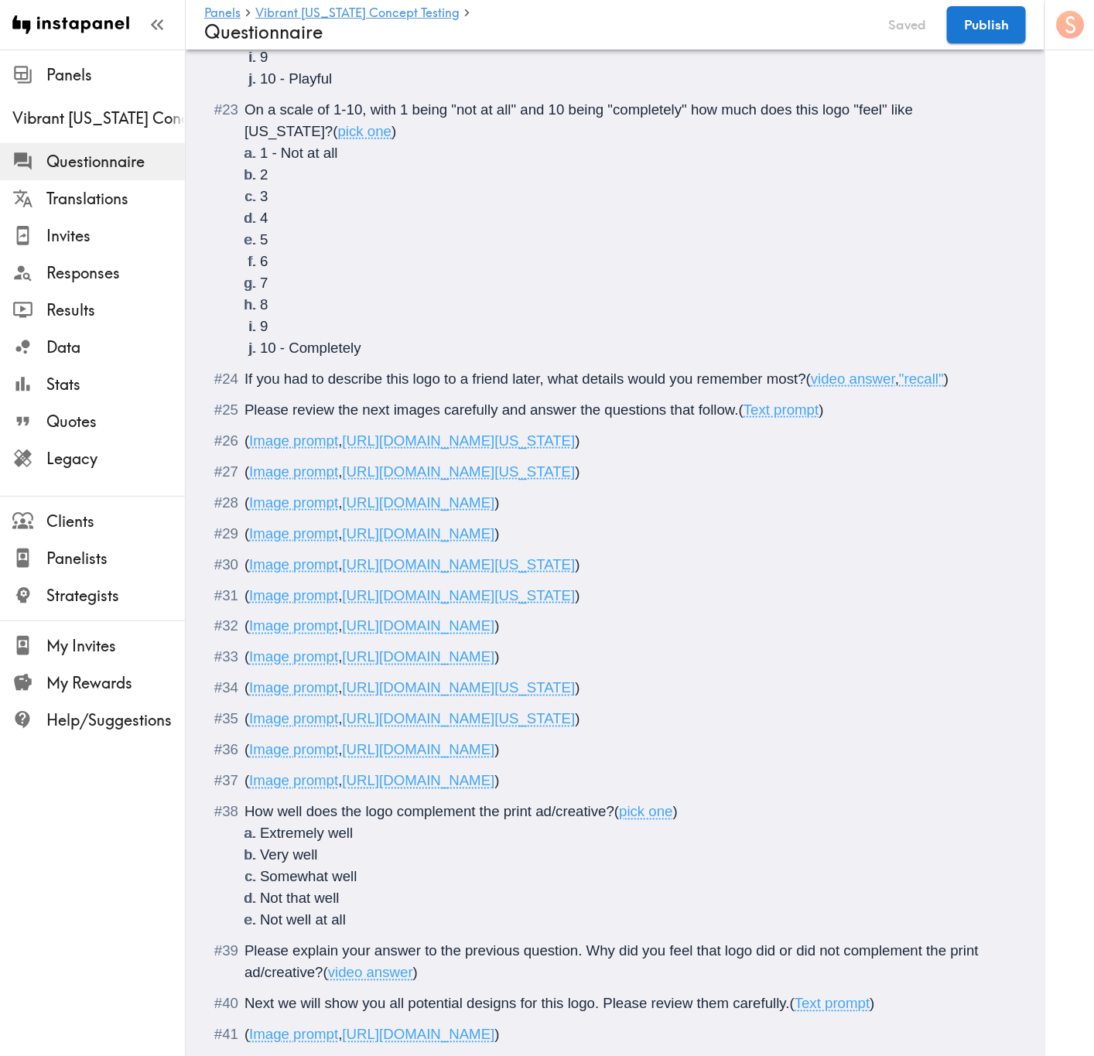
scroll to position [2789, 0]
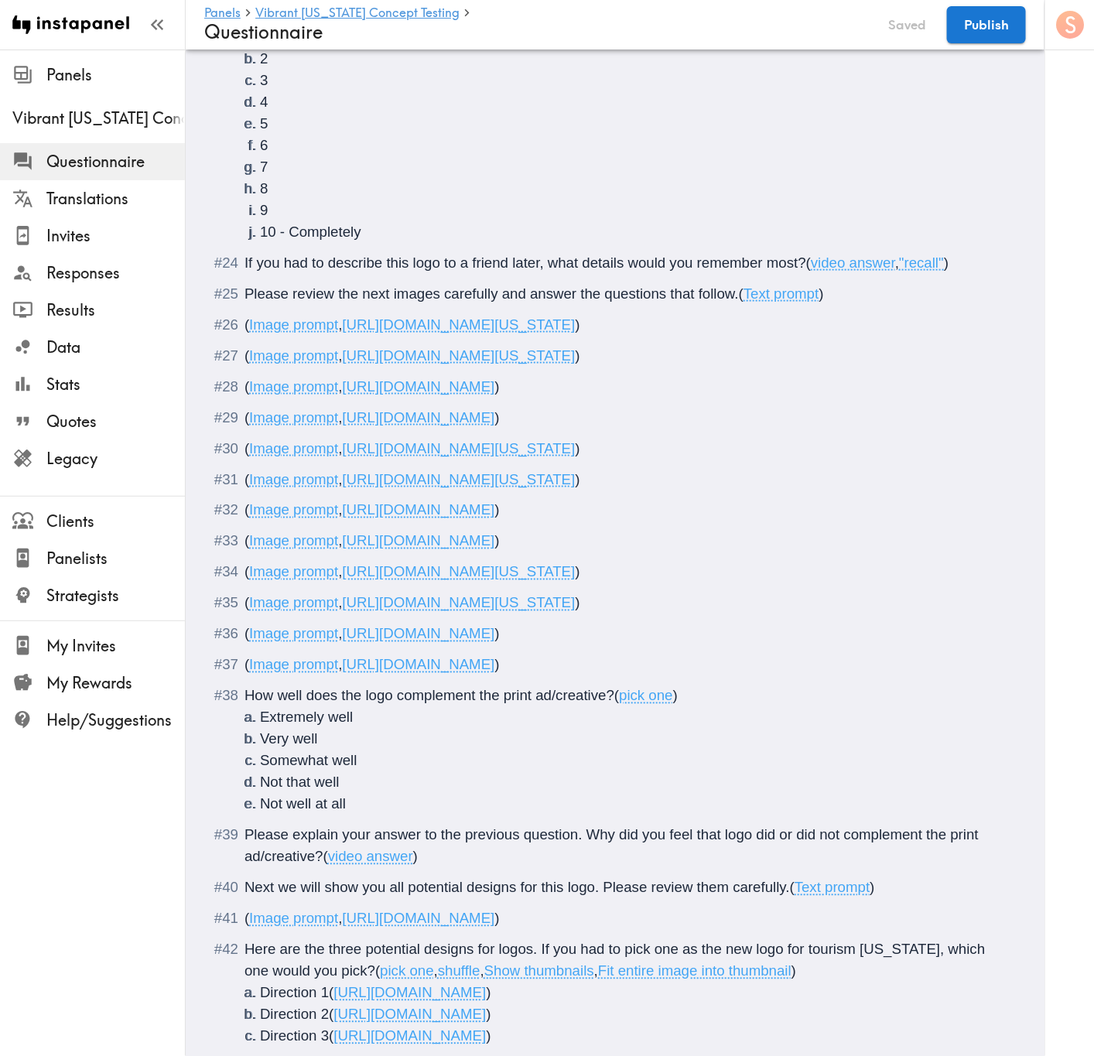
click at [579, 333] on span ")" at bounding box center [577, 324] width 5 height 16
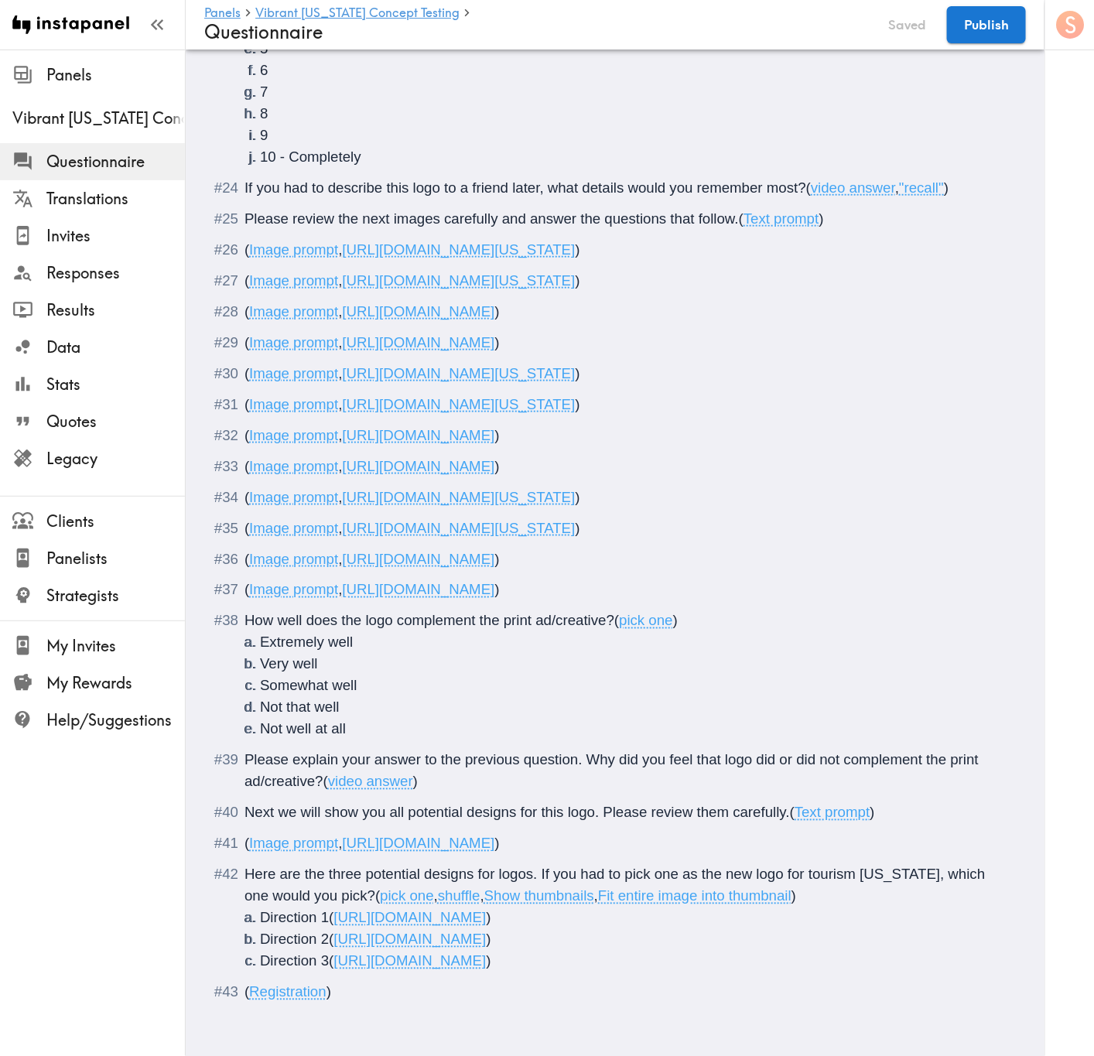
scroll to position [2616, 0]
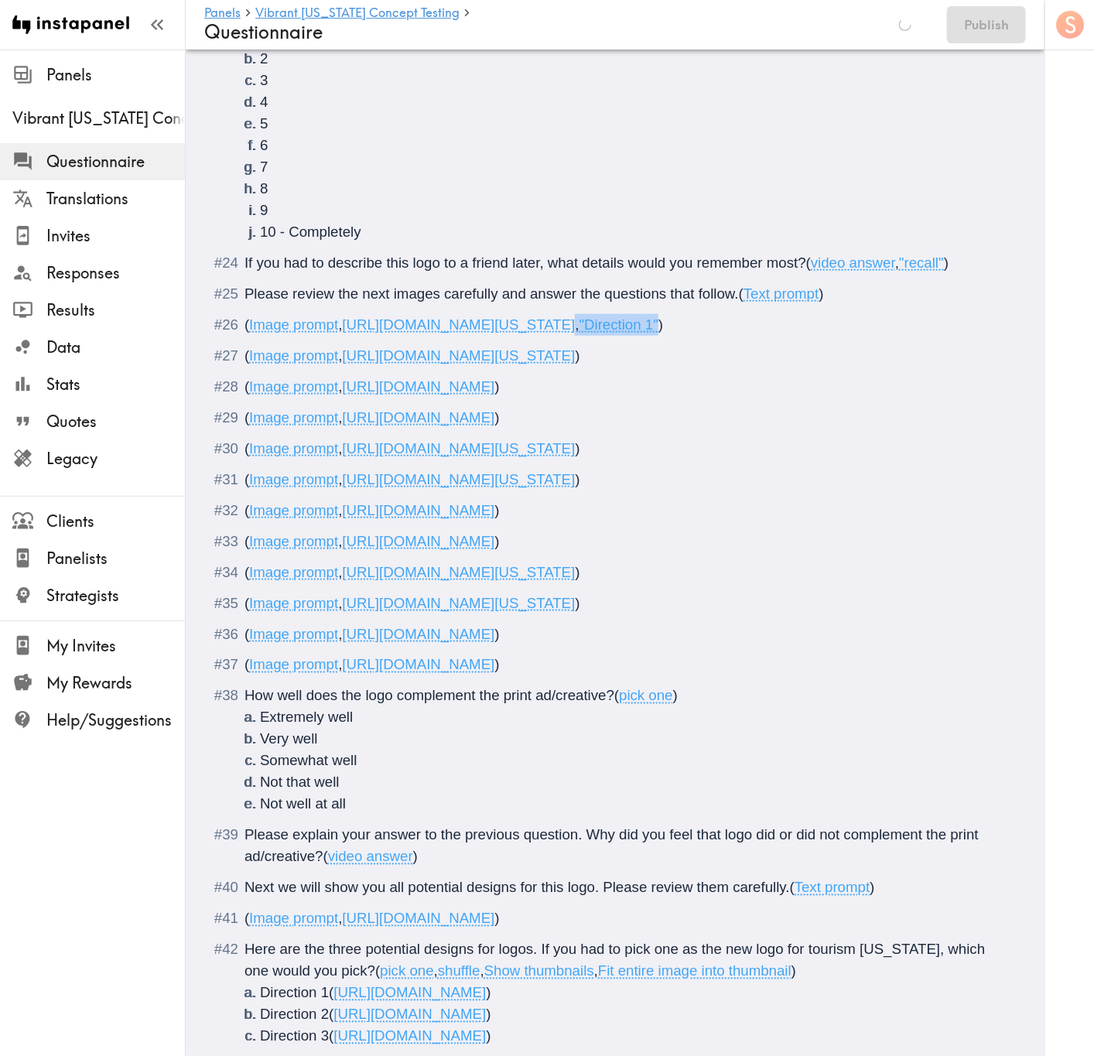
drag, startPoint x: 968, startPoint y: 458, endPoint x: 325, endPoint y: 476, distance: 643.1
click at [325, 333] on span "( Image prompt , https://prompts.instapanel.com/ZTW5utU39vSxDmsR/Vibrant_Arizon…" at bounding box center [453, 324] width 418 height 16
copy span ", "Direction 1""
click at [579, 364] on span ")" at bounding box center [577, 355] width 5 height 16
click at [499, 394] on span ")" at bounding box center [496, 386] width 5 height 16
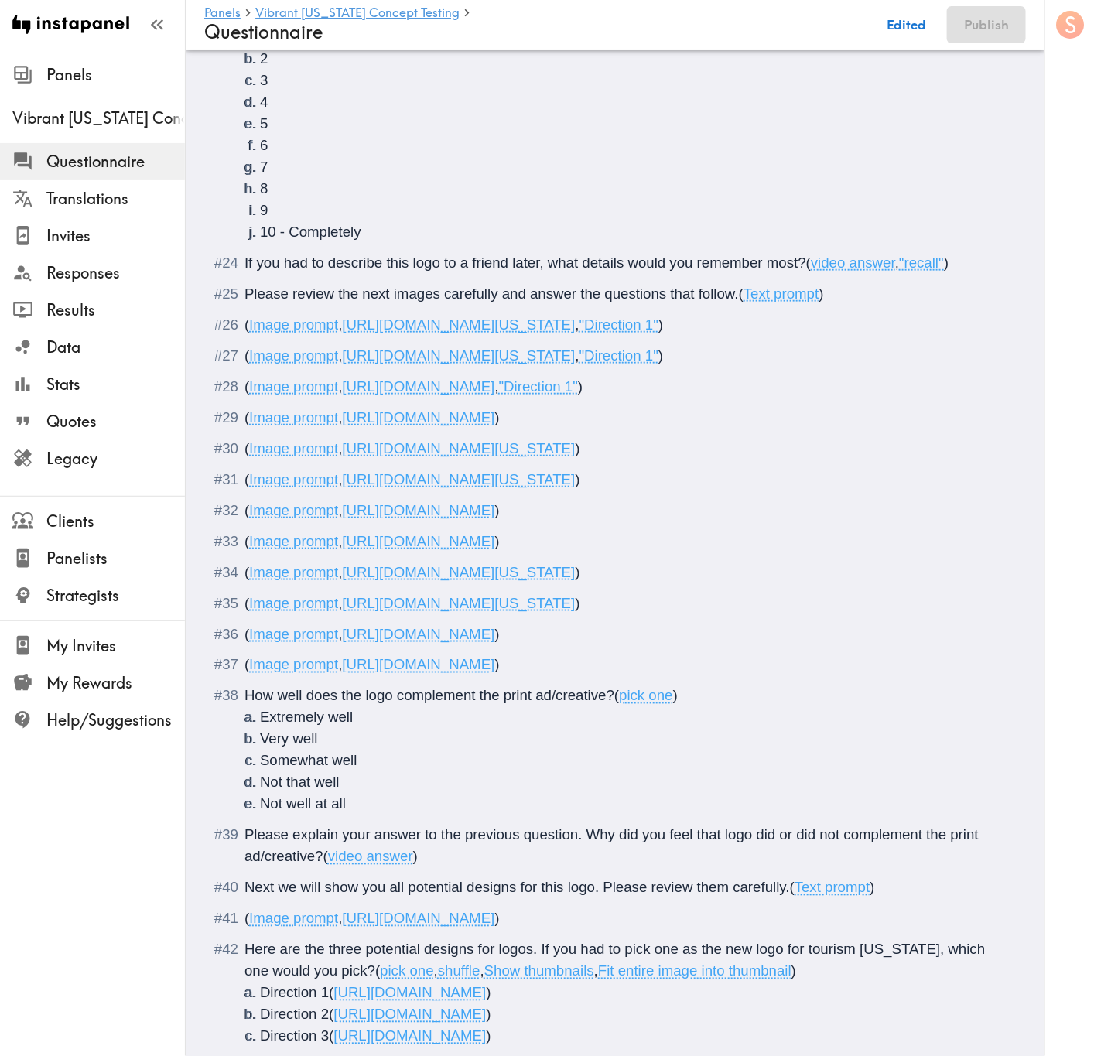
click at [499, 425] on span ")" at bounding box center [496, 417] width 5 height 16
click at [579, 456] on span ")" at bounding box center [577, 448] width 5 height 16
drag, startPoint x: 325, startPoint y: 644, endPoint x: 945, endPoint y: 629, distance: 620.5
click at [663, 456] on span "( Image prompt , https://prompts.instapanel.com/zbfnMk2kIb3rTfRS/Vibrant_Arizon…" at bounding box center [453, 448] width 418 height 16
copy span ", "Direction 2""
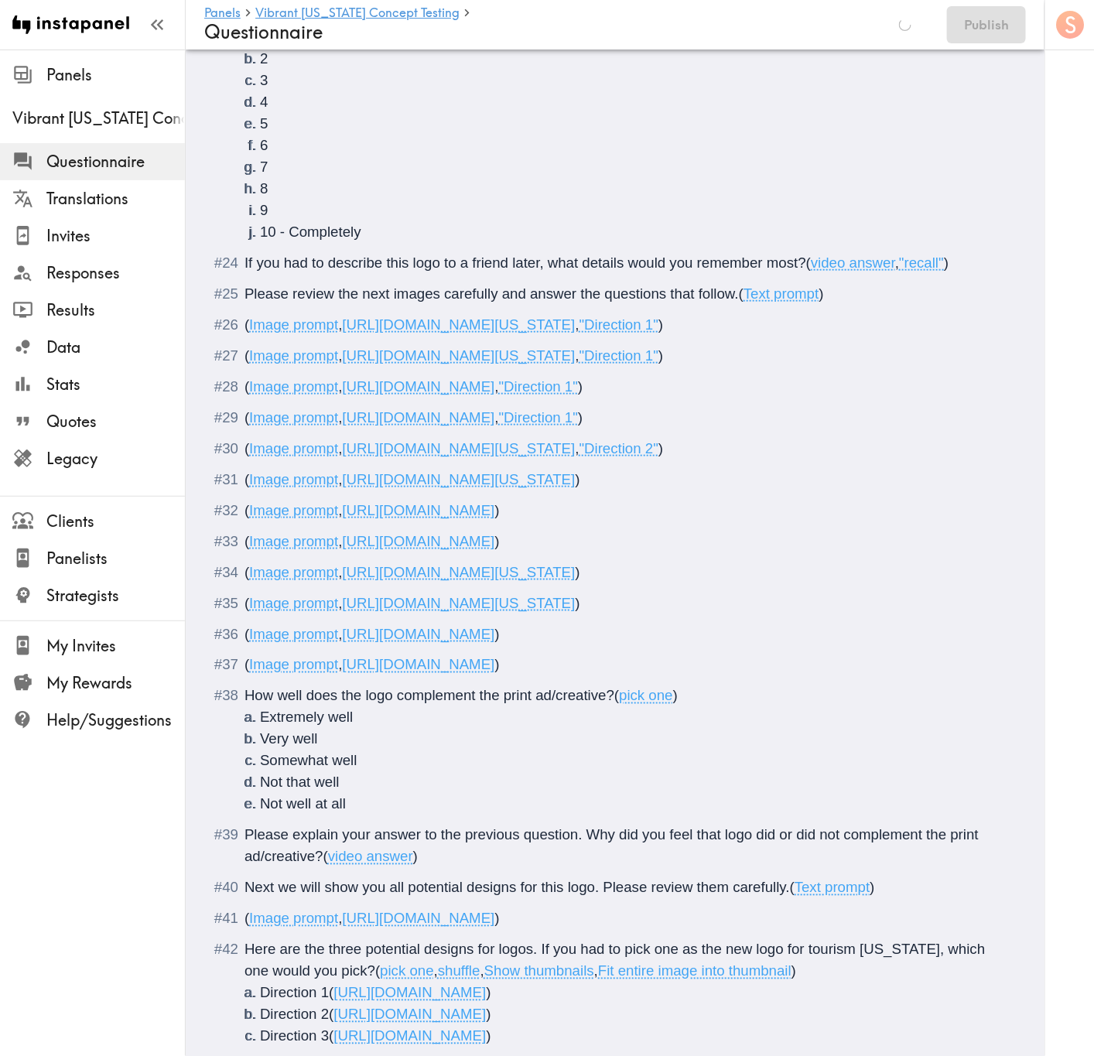
click at [575, 487] on span "https://prompts.instapanel.com/19ANtHq2aDjJOatJ/Vibrant_Arizona_Direction_02_Ho…" at bounding box center [459, 479] width 233 height 16
click at [495, 518] on span "https://prompts.instapanel.com/cR8zn0AN7mhXlxs4/Tshirt_Direction_2.png" at bounding box center [419, 510] width 152 height 16
click at [499, 549] on span ")" at bounding box center [496, 541] width 5 height 16
click at [579, 580] on span ")" at bounding box center [577, 572] width 5 height 16
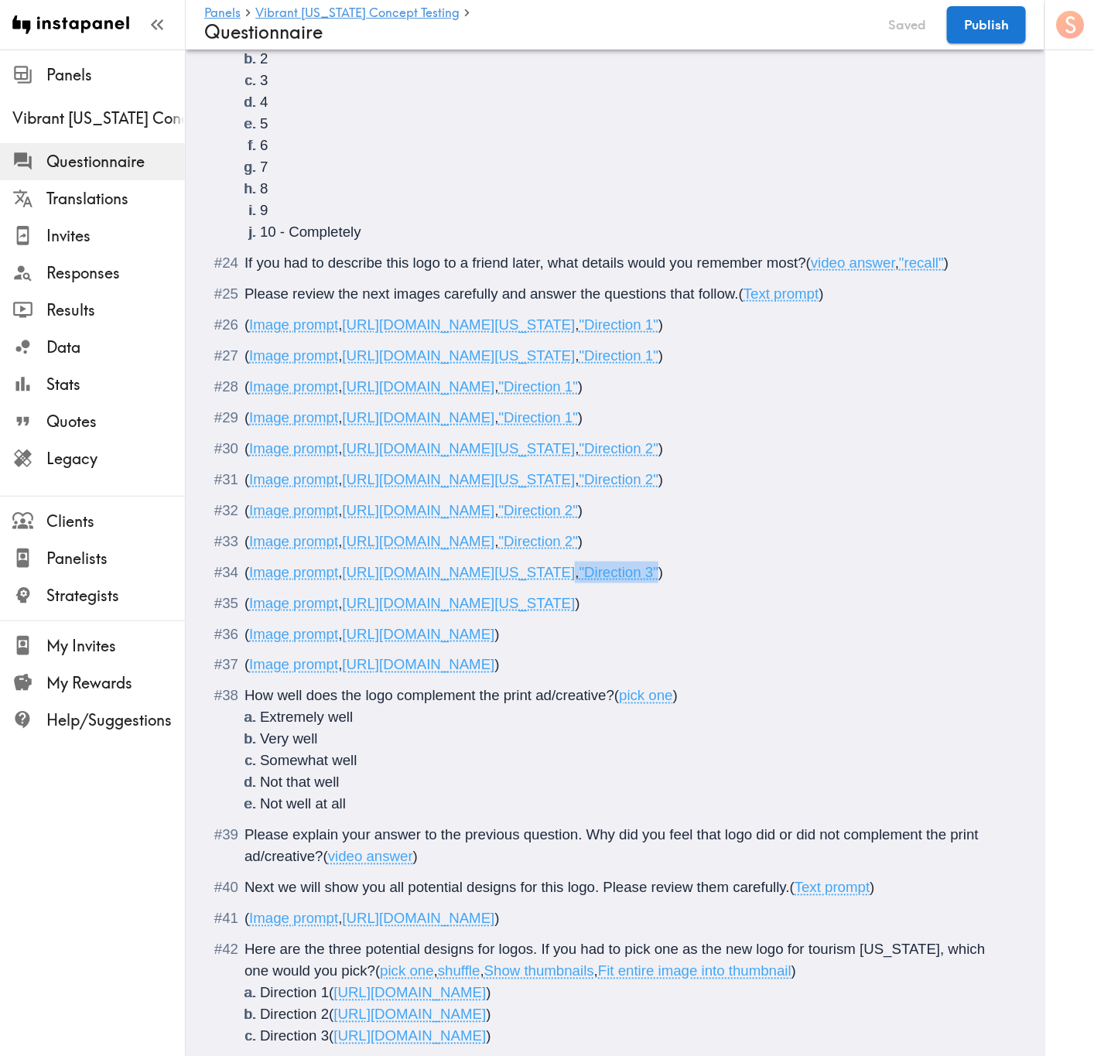
drag, startPoint x: 323, startPoint y: 819, endPoint x: 949, endPoint y: 794, distance: 627.0
click at [663, 580] on span "( Image prompt , https://prompts.instapanel.com/pm58JKKifKD10Xn9/Vibrant_Arizon…" at bounding box center [453, 572] width 418 height 16
copy span ", "Direction 3""
click at [579, 611] on span ")" at bounding box center [577, 603] width 5 height 16
click at [499, 638] on span ")" at bounding box center [496, 634] width 5 height 16
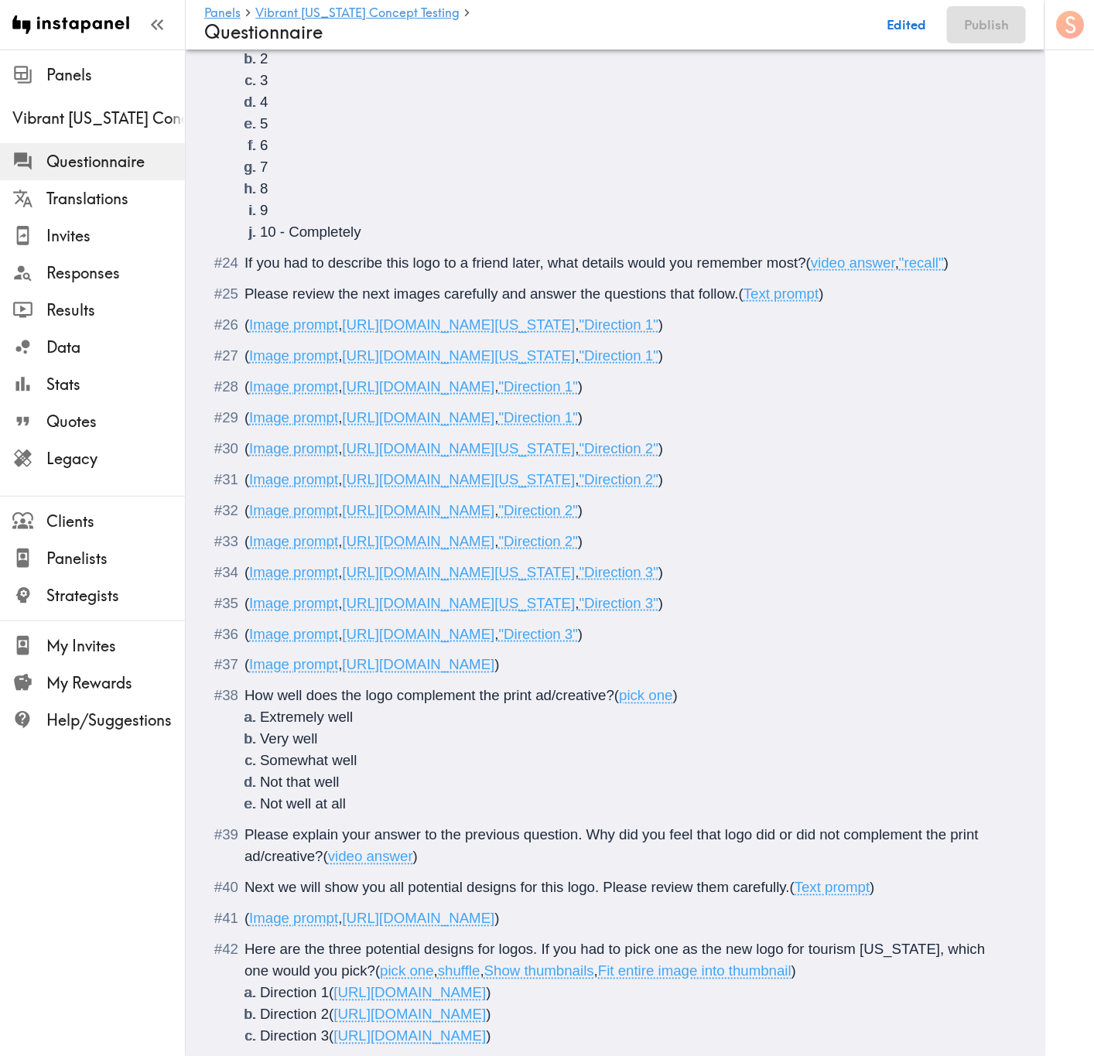
click at [499, 638] on span ")" at bounding box center [496, 665] width 5 height 16
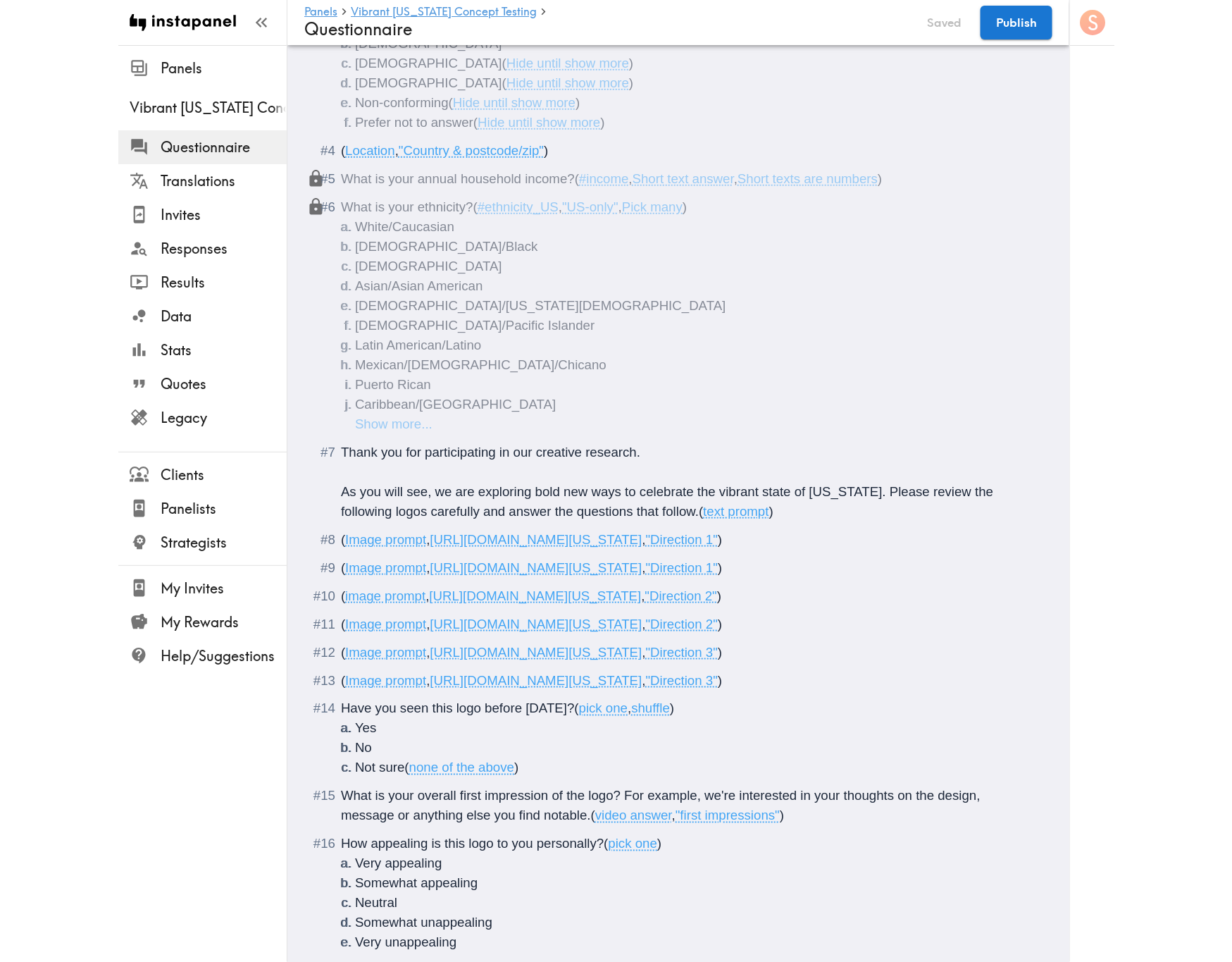
scroll to position [0, 0]
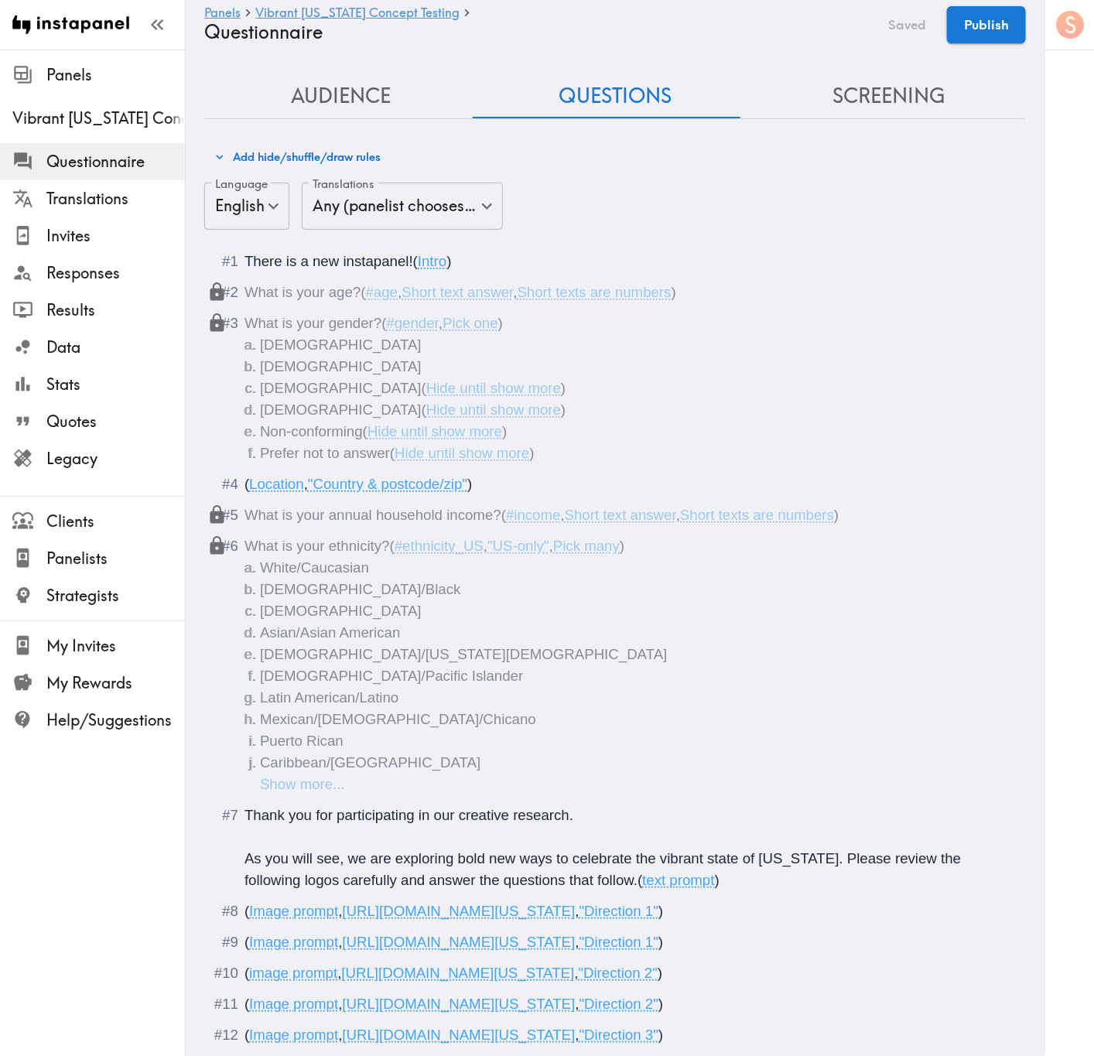
click at [283, 149] on button "Add hide/shuffle/draw rules" at bounding box center [297, 157] width 174 height 26
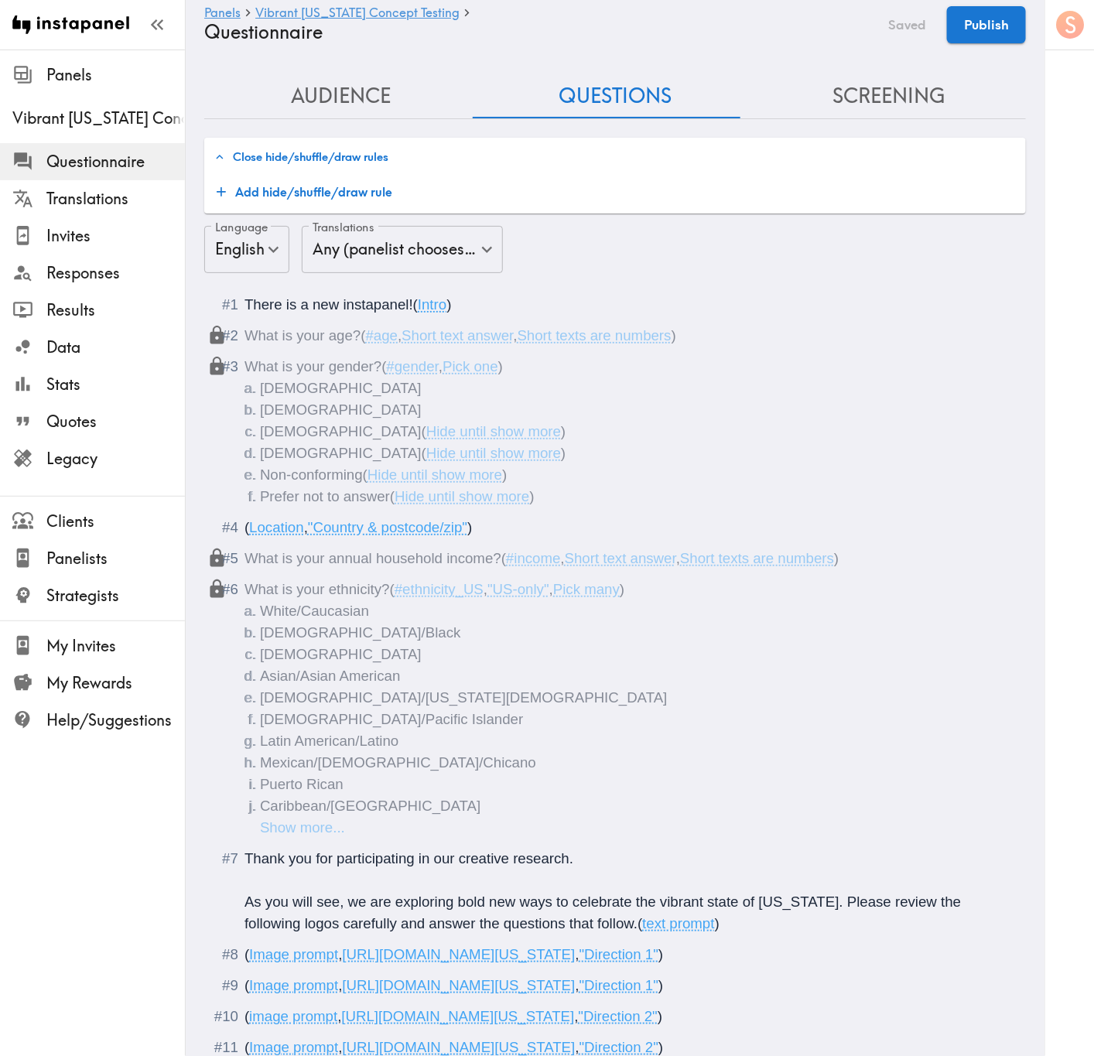
click at [351, 198] on button "Add hide/shuffle/draw rule" at bounding box center [304, 191] width 188 height 31
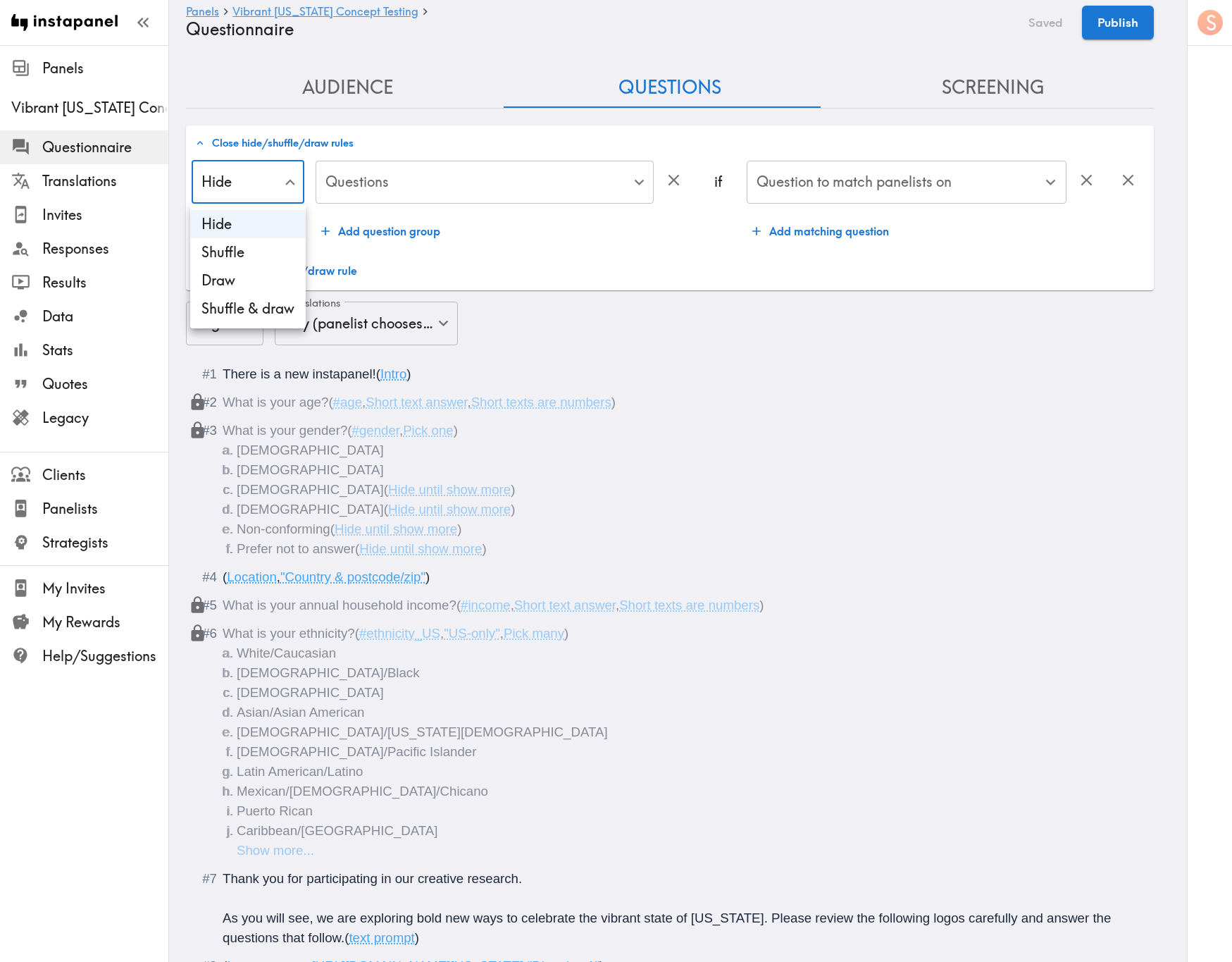
click at [260, 280] on li "Draw" at bounding box center [248, 280] width 116 height 28
type input "Draw"
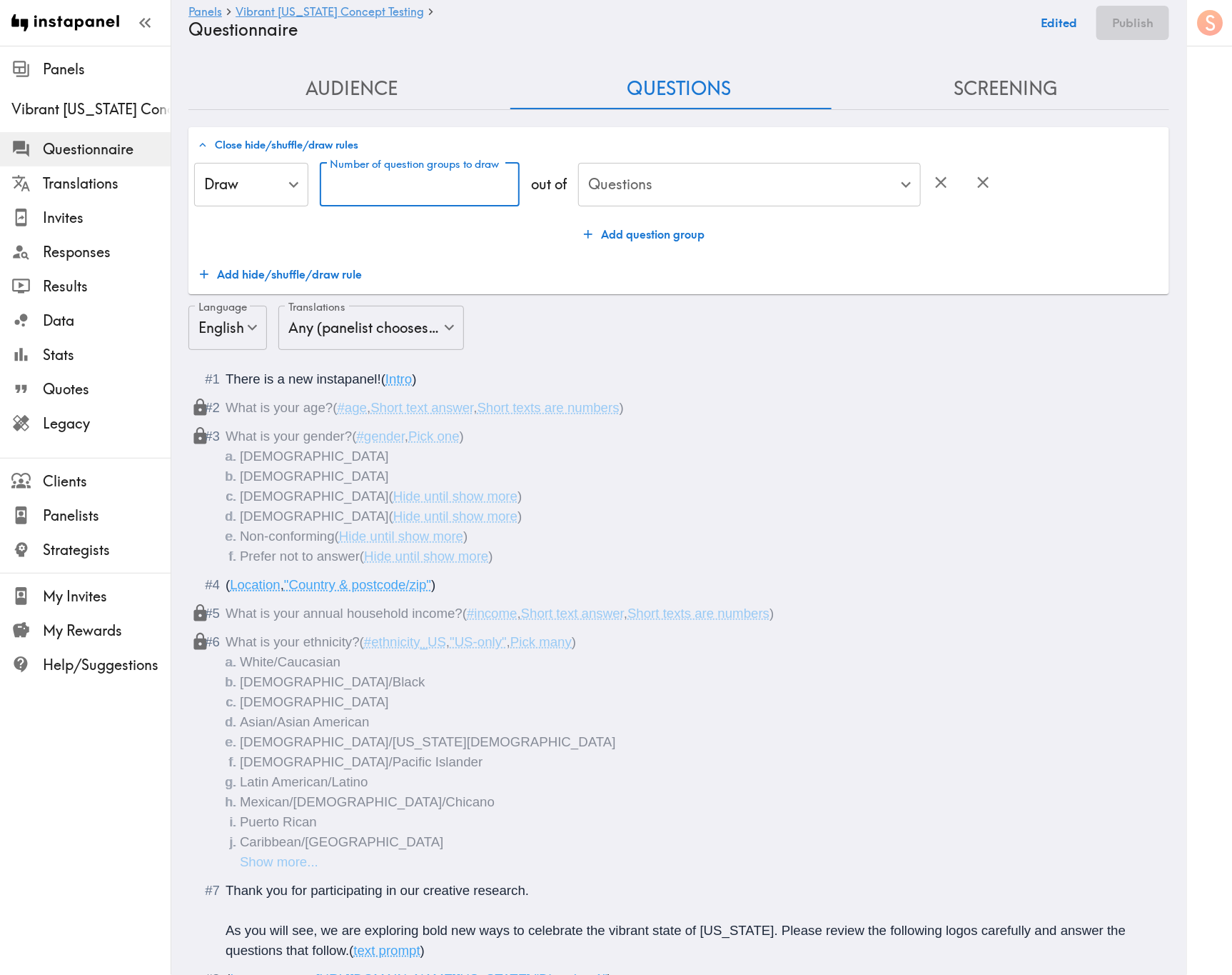
click at [420, 194] on input "Number of question groups to draw" at bounding box center [420, 185] width 200 height 44
type input "1"
click at [473, 257] on div "Draw Draw ​ Number of question groups to draw 1 Number of question groups to dr…" at bounding box center [678, 225] width 969 height 126
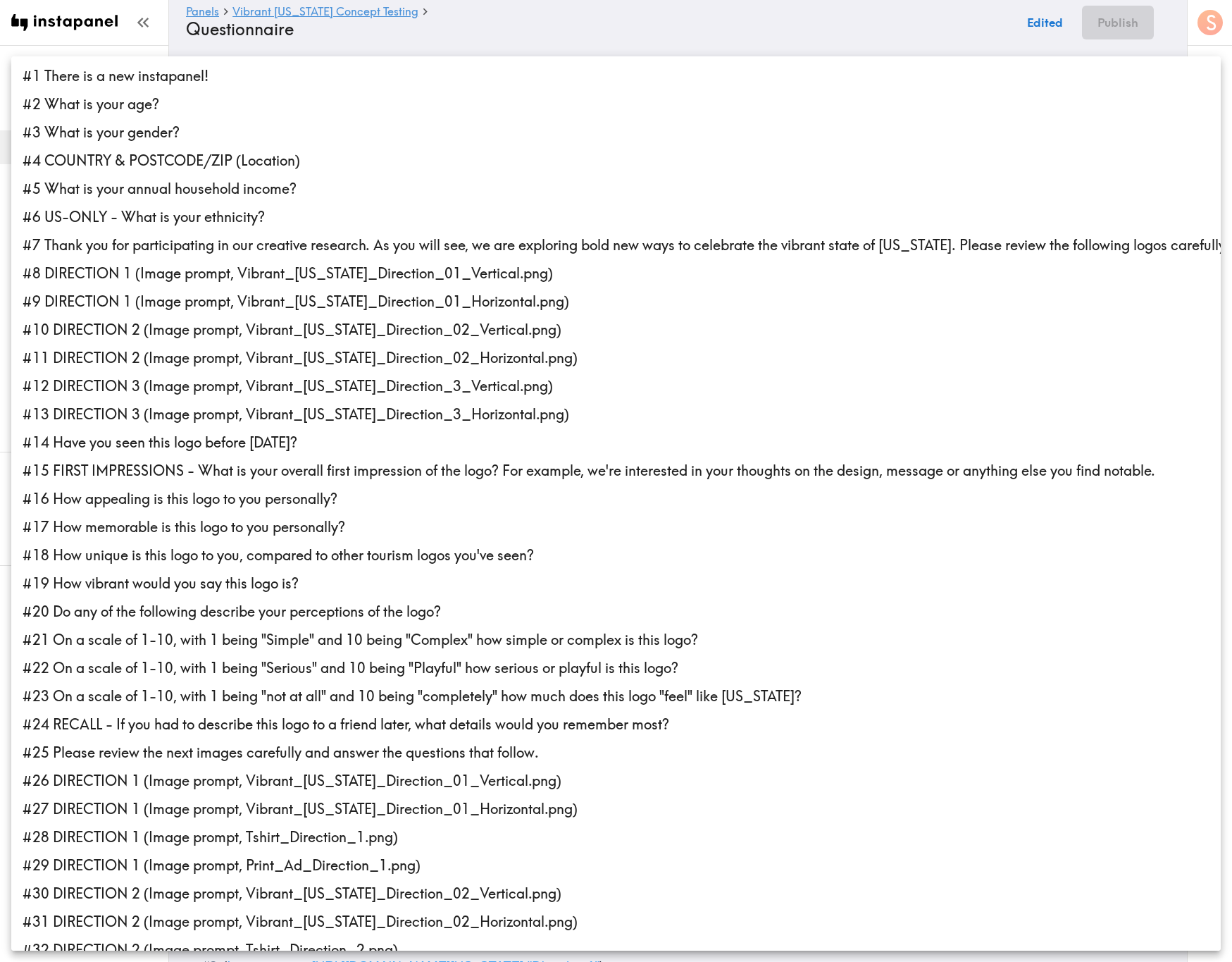
click at [285, 267] on li "#8 DIRECTION 1 (Image prompt, Vibrant_Arizona_Direction_01_Vertical.png)" at bounding box center [616, 273] width 1209 height 28
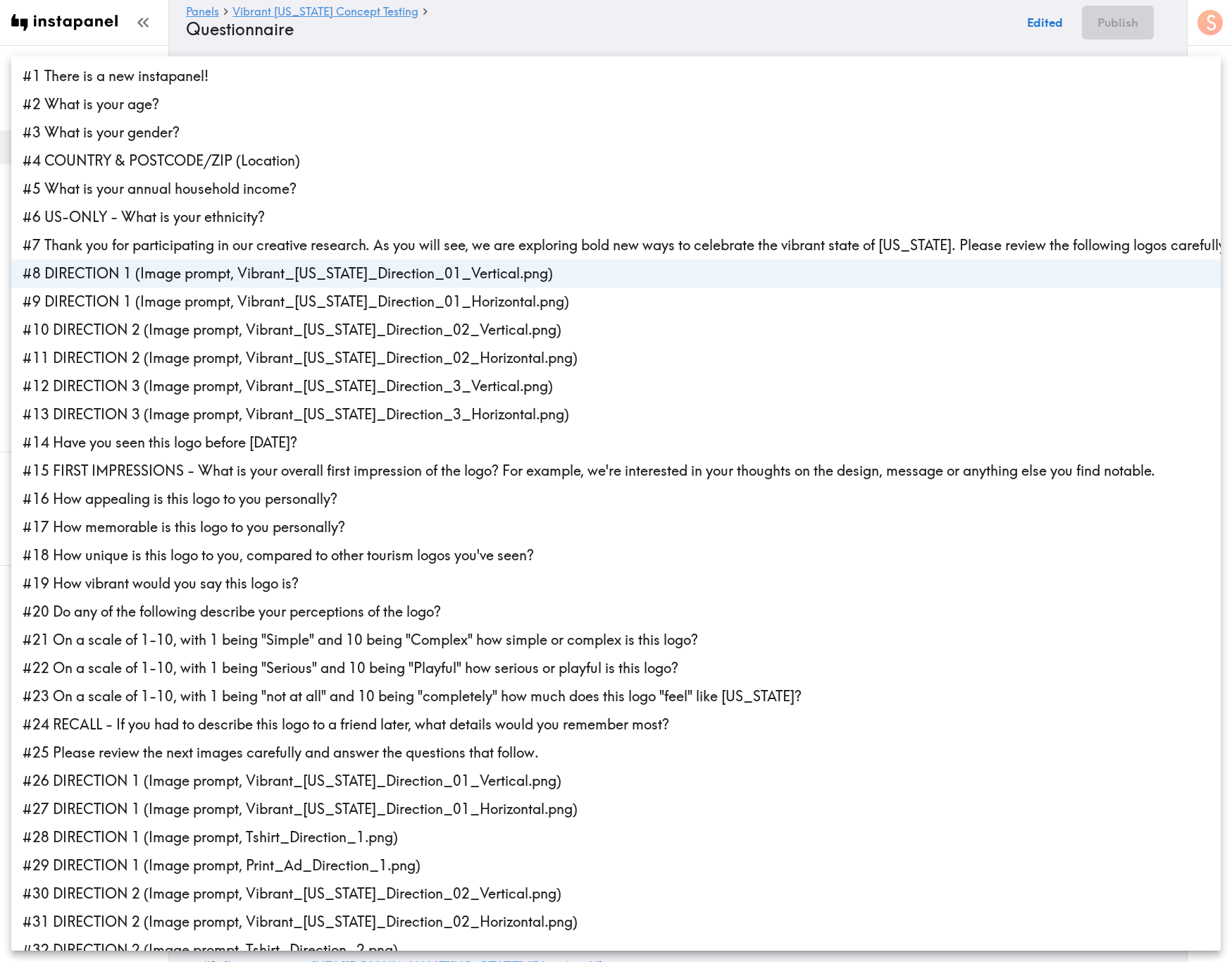
click at [281, 294] on li "#9 DIRECTION 1 (Image prompt, Vibrant_Arizona_Direction_01_Horizontal.png)" at bounding box center [616, 302] width 1209 height 28
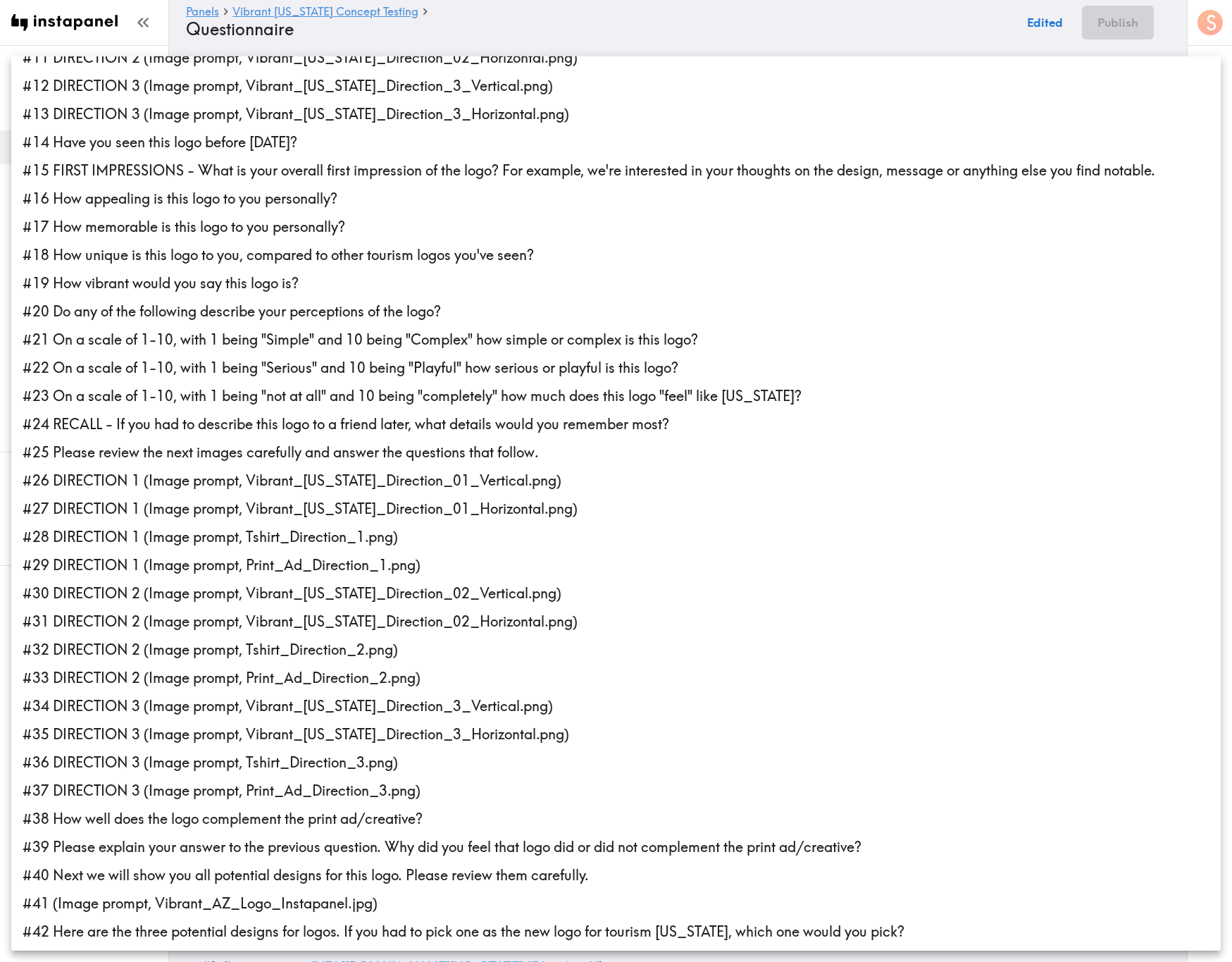
scroll to position [317, 0]
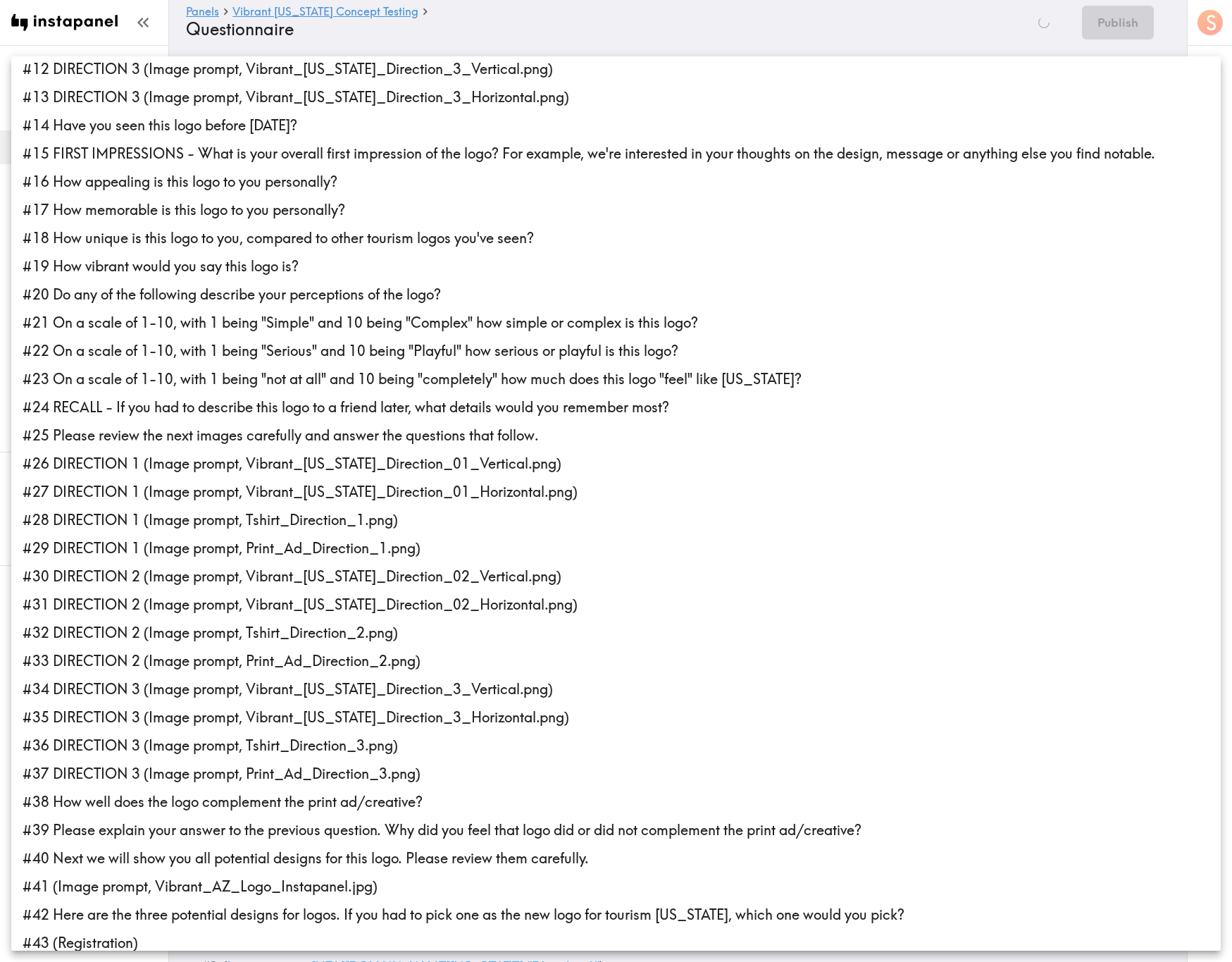
click at [154, 470] on li "#26 DIRECTION 1 (Image prompt, Vibrant_Arizona_Direction_01_Vertical.png)" at bounding box center [616, 464] width 1209 height 28
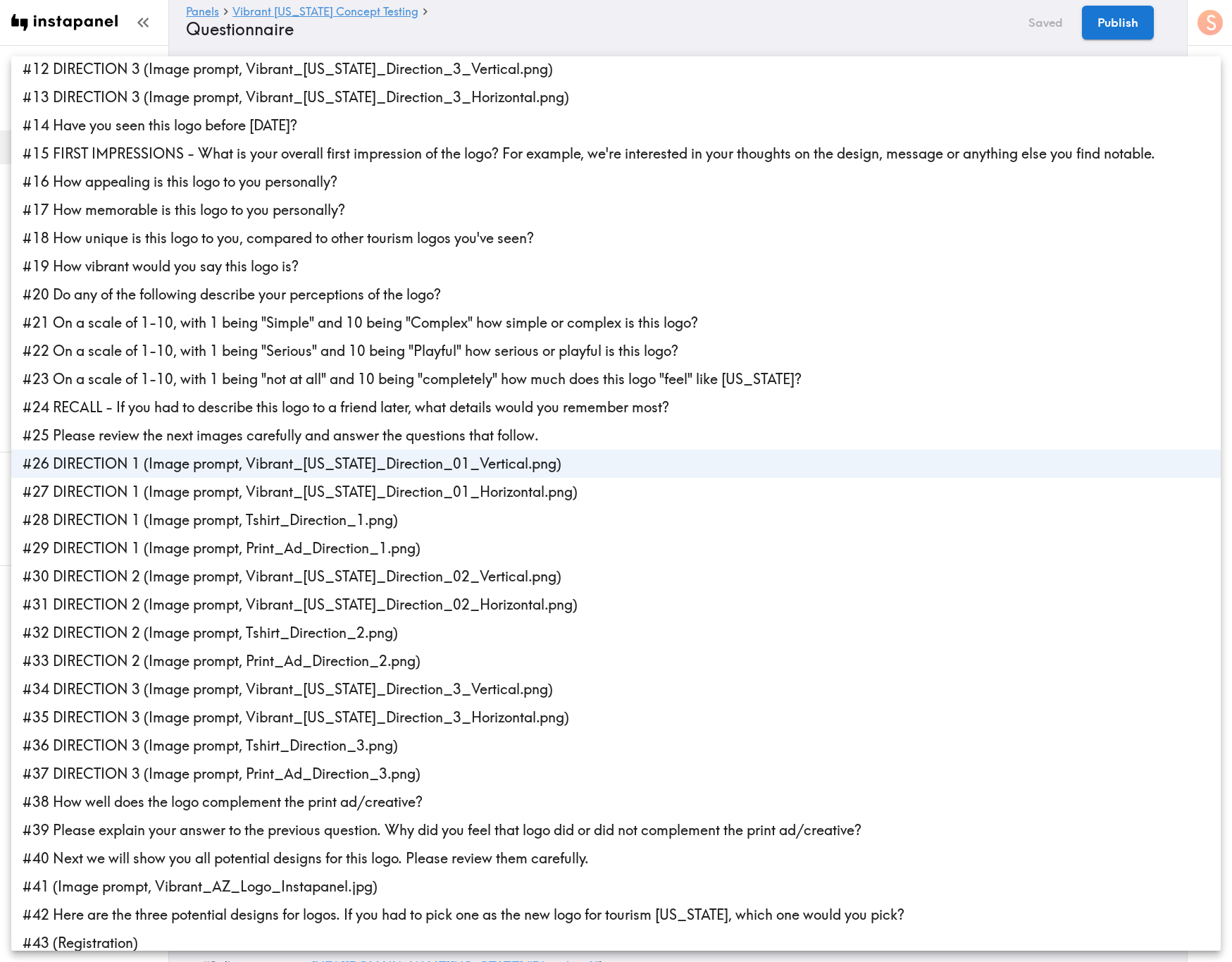
click at [153, 485] on li "#27 DIRECTION 1 (Image prompt, Vibrant_Arizona_Direction_01_Horizontal.png)" at bounding box center [616, 491] width 1209 height 28
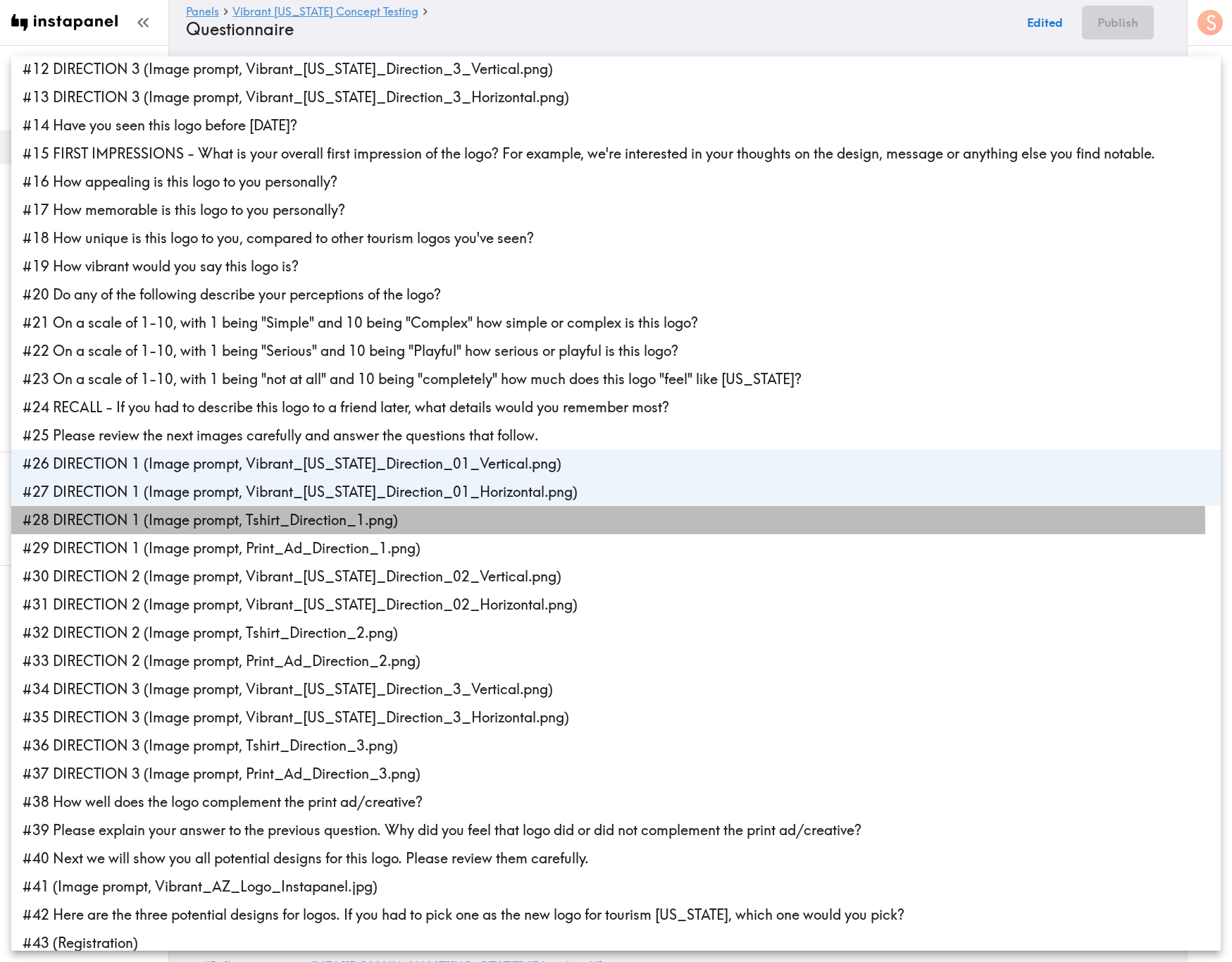
click at [163, 527] on li "#28 DIRECTION 1 (Image prompt, Tshirt_Direction_1.png)" at bounding box center [616, 519] width 1209 height 28
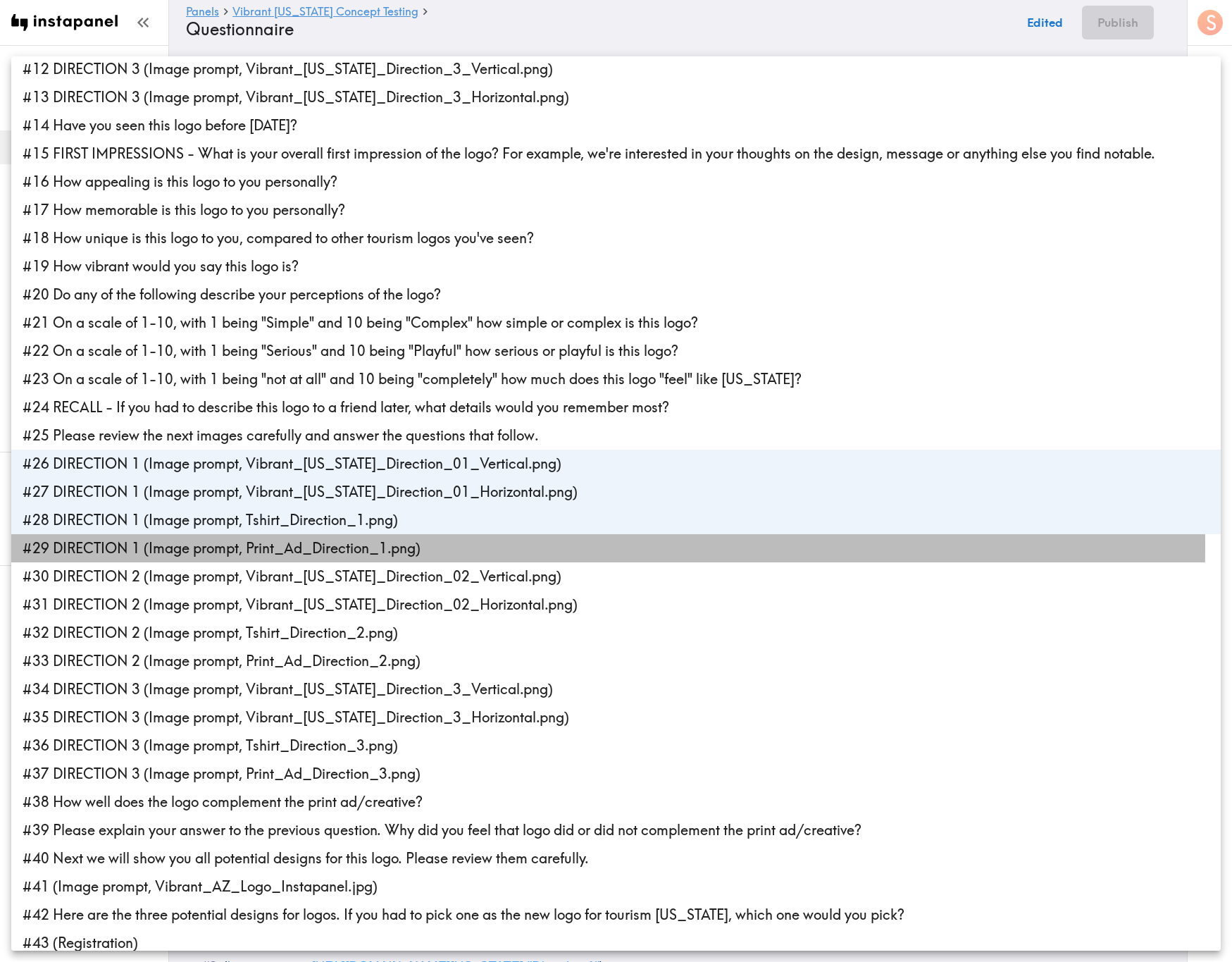
click at [167, 546] on li "#29 DIRECTION 1 (Image prompt, Print_Ad_Direction_1.png)" at bounding box center [616, 548] width 1209 height 28
type input "ad81ef67-9e4a-440d-a55a-b180021876b5,c14d0d27-3b5e-486a-95fb-d39a812e3fb9,56993…"
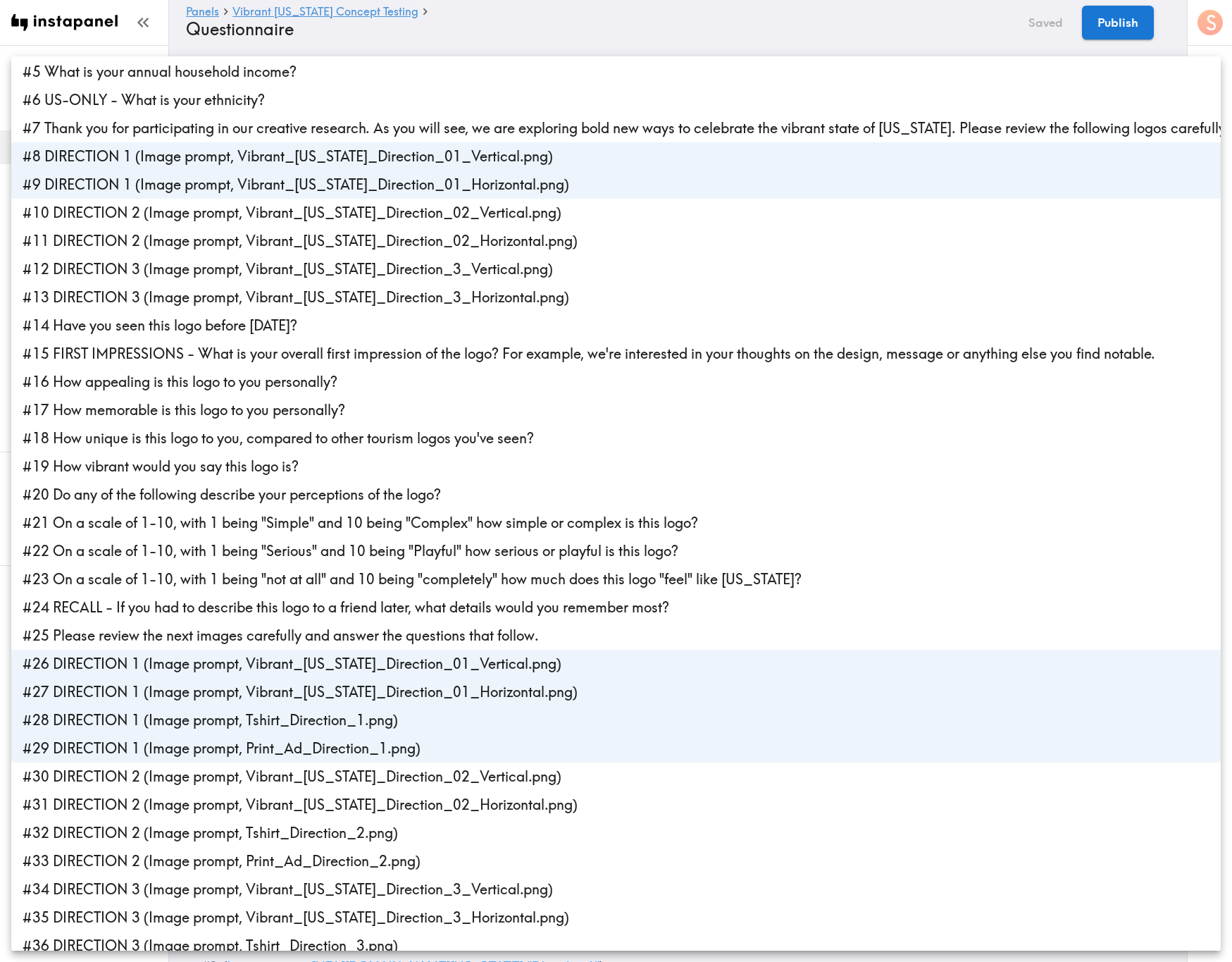
scroll to position [0, 0]
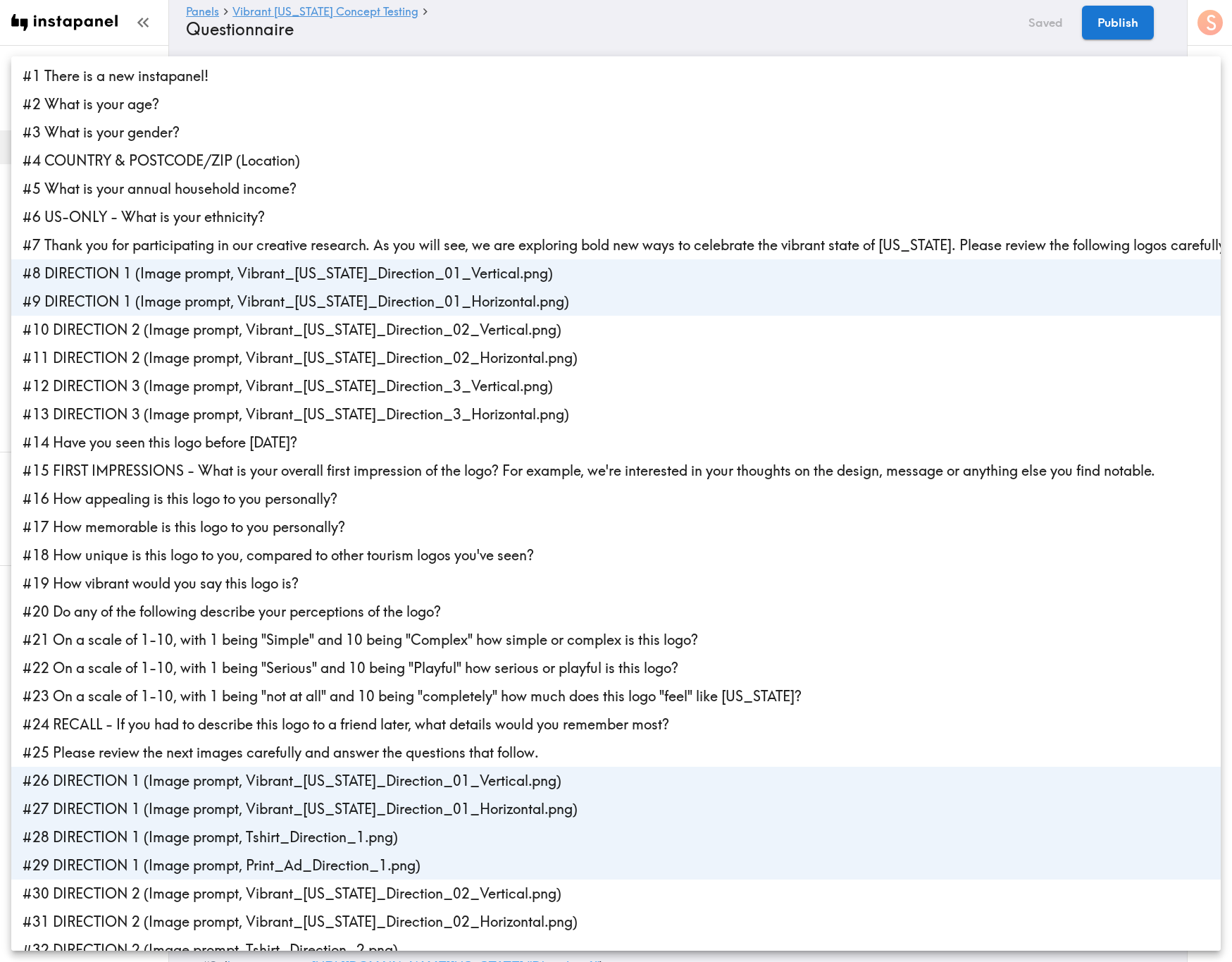
click at [683, 13] on div at bounding box center [616, 481] width 1232 height 962
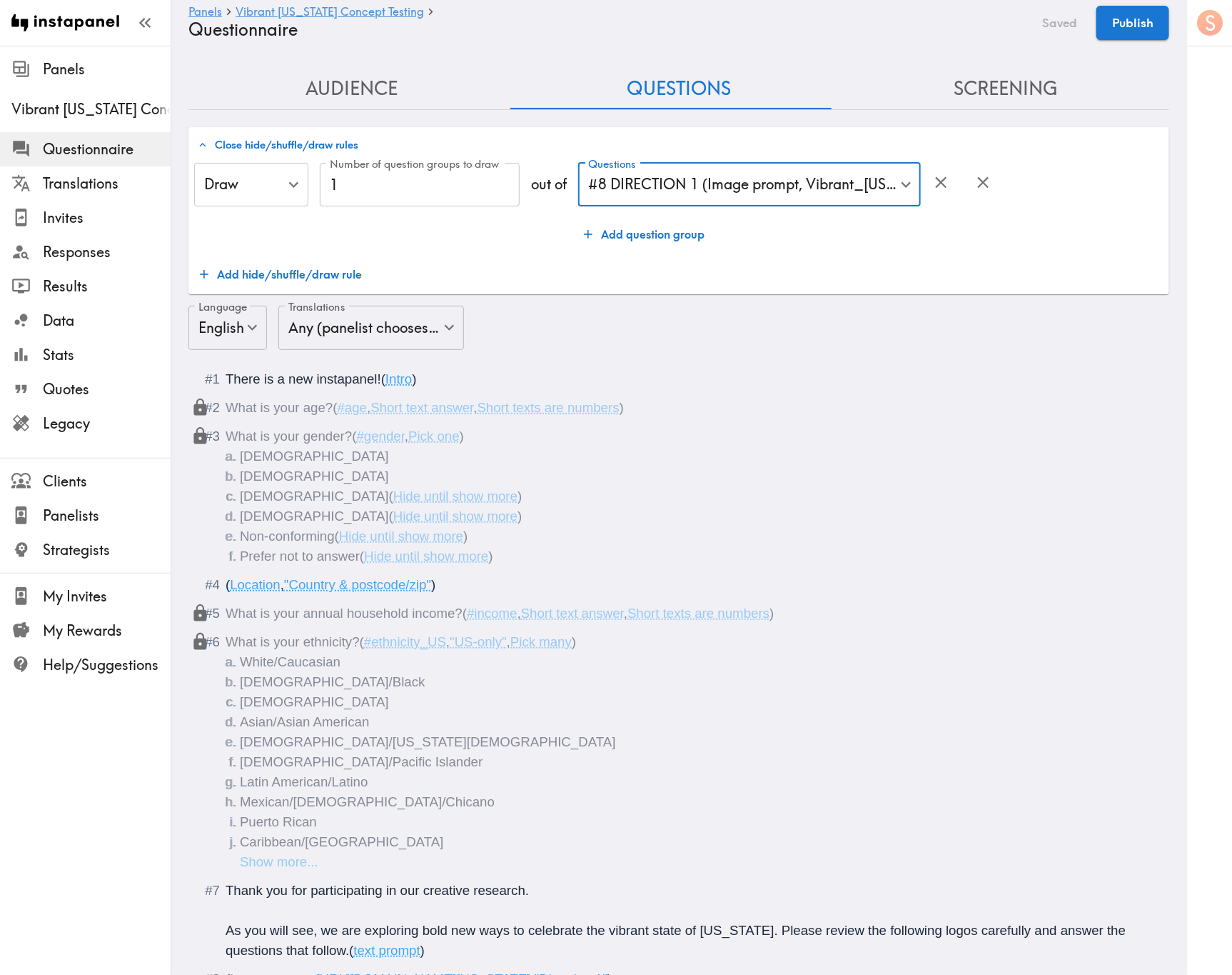
click at [639, 223] on button "Add question group" at bounding box center [644, 234] width 132 height 29
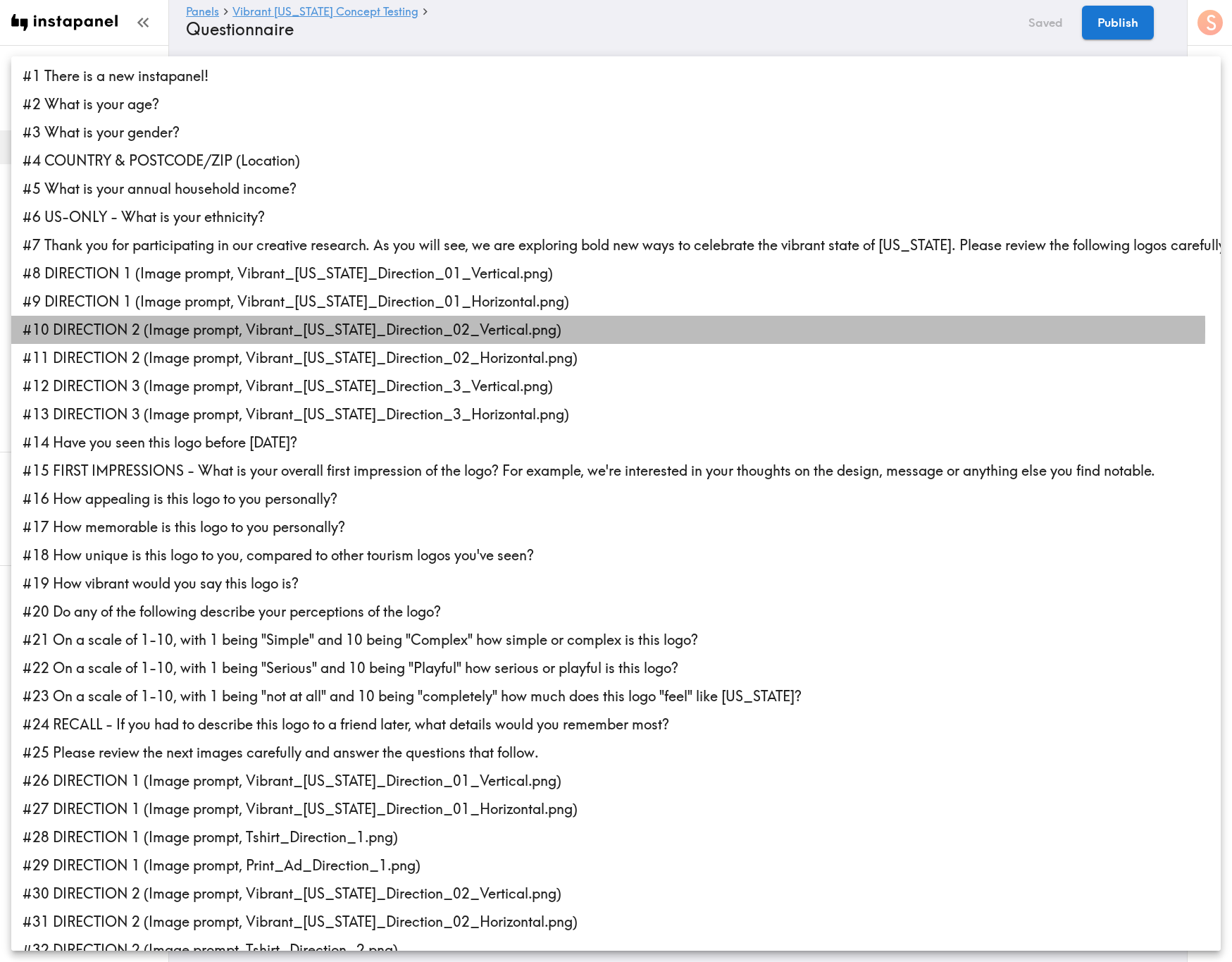
click at [208, 328] on li "#10 DIRECTION 2 (Image prompt, Vibrant_Arizona_Direction_02_Vertical.png)" at bounding box center [616, 330] width 1209 height 28
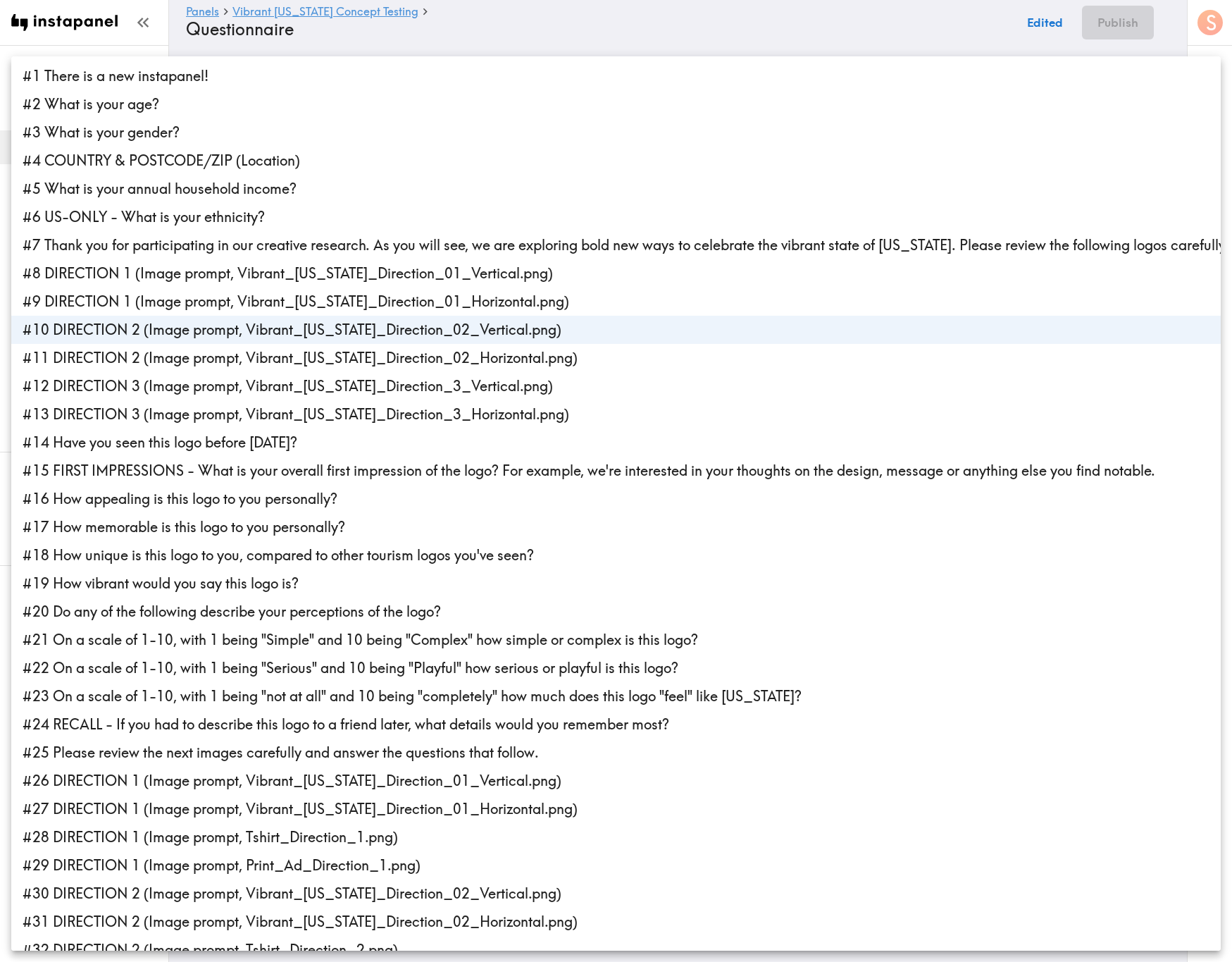
drag, startPoint x: 203, startPoint y: 357, endPoint x: 213, endPoint y: 384, distance: 28.8
click at [201, 358] on li "#11 DIRECTION 2 (Image prompt, Vibrant_Arizona_Direction_02_Horizontal.png)" at bounding box center [616, 357] width 1209 height 28
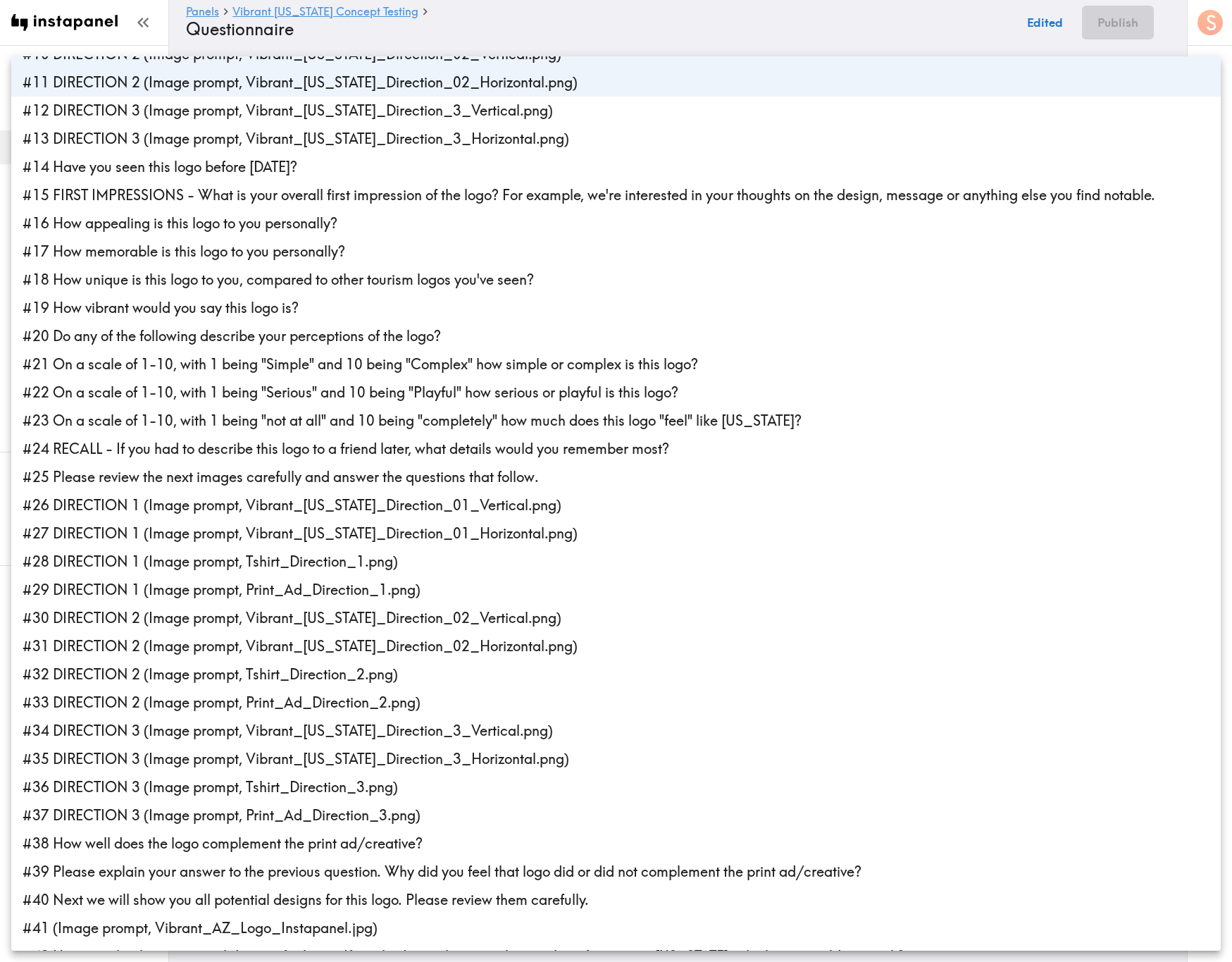
scroll to position [328, 0]
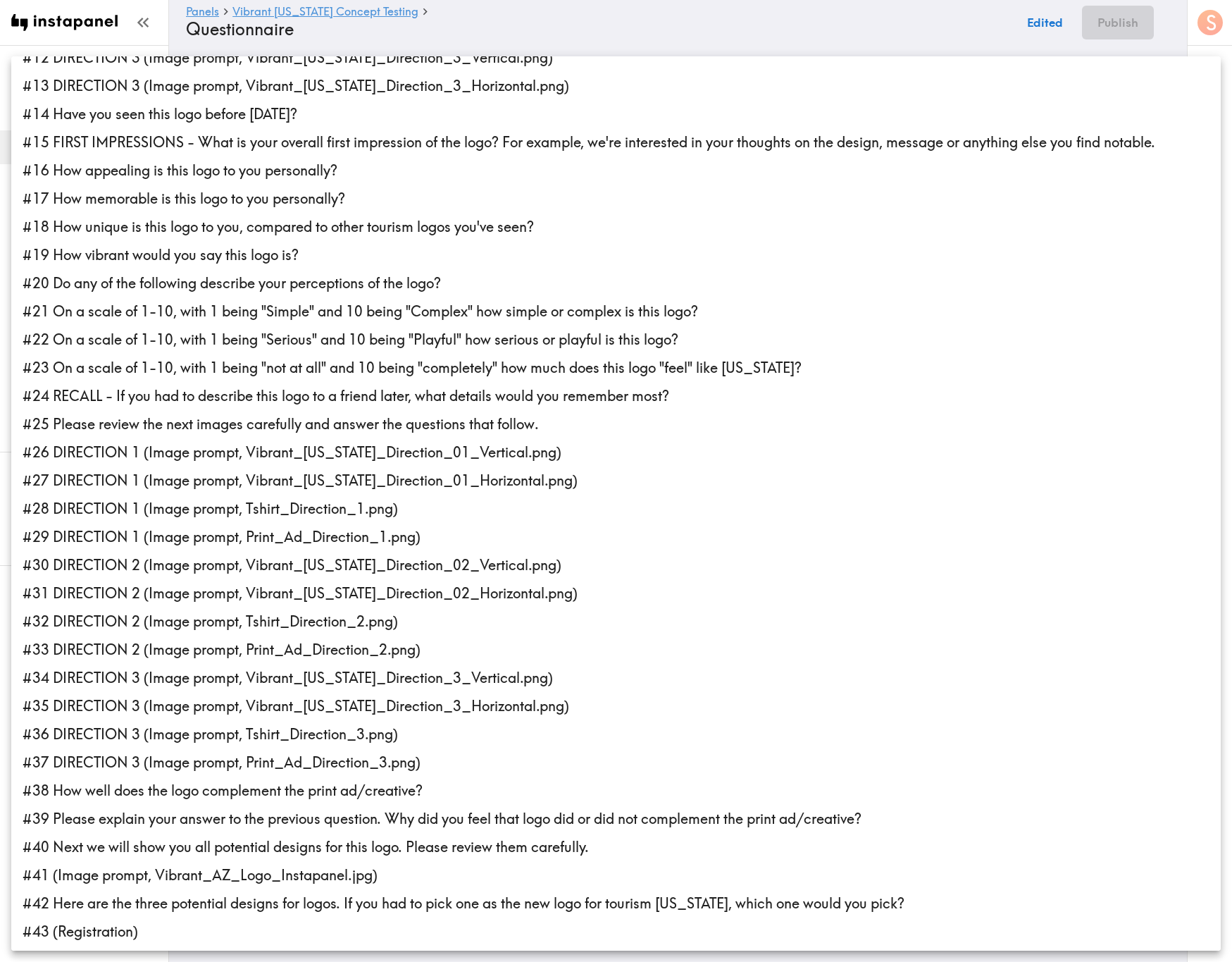
click at [178, 571] on li "#30 DIRECTION 2 (Image prompt, Vibrant_Arizona_Direction_02_Vertical.png)" at bounding box center [616, 565] width 1209 height 28
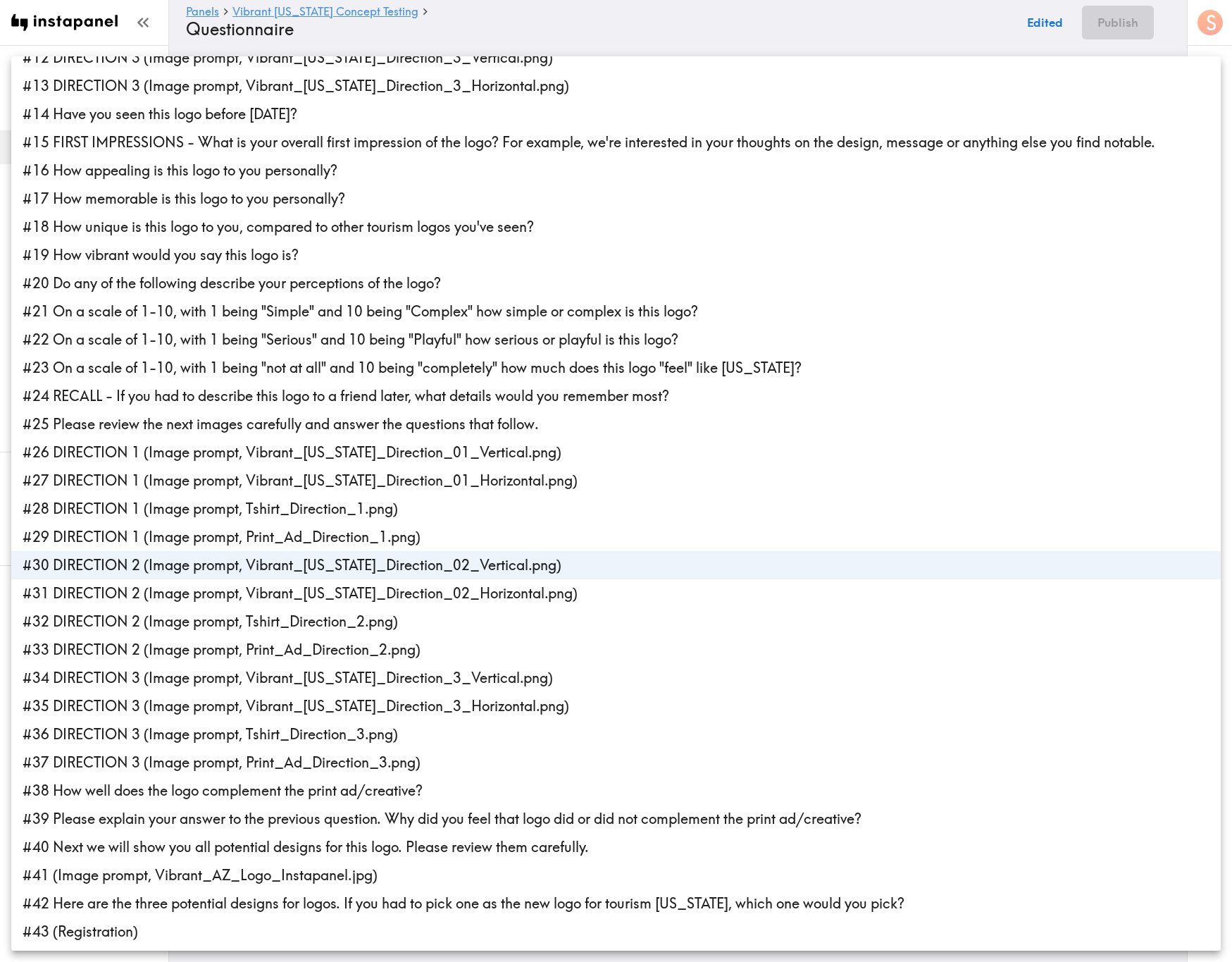
click at [176, 581] on li "#31 DIRECTION 2 (Image prompt, Vibrant_Arizona_Direction_02_Horizontal.png)" at bounding box center [616, 593] width 1209 height 28
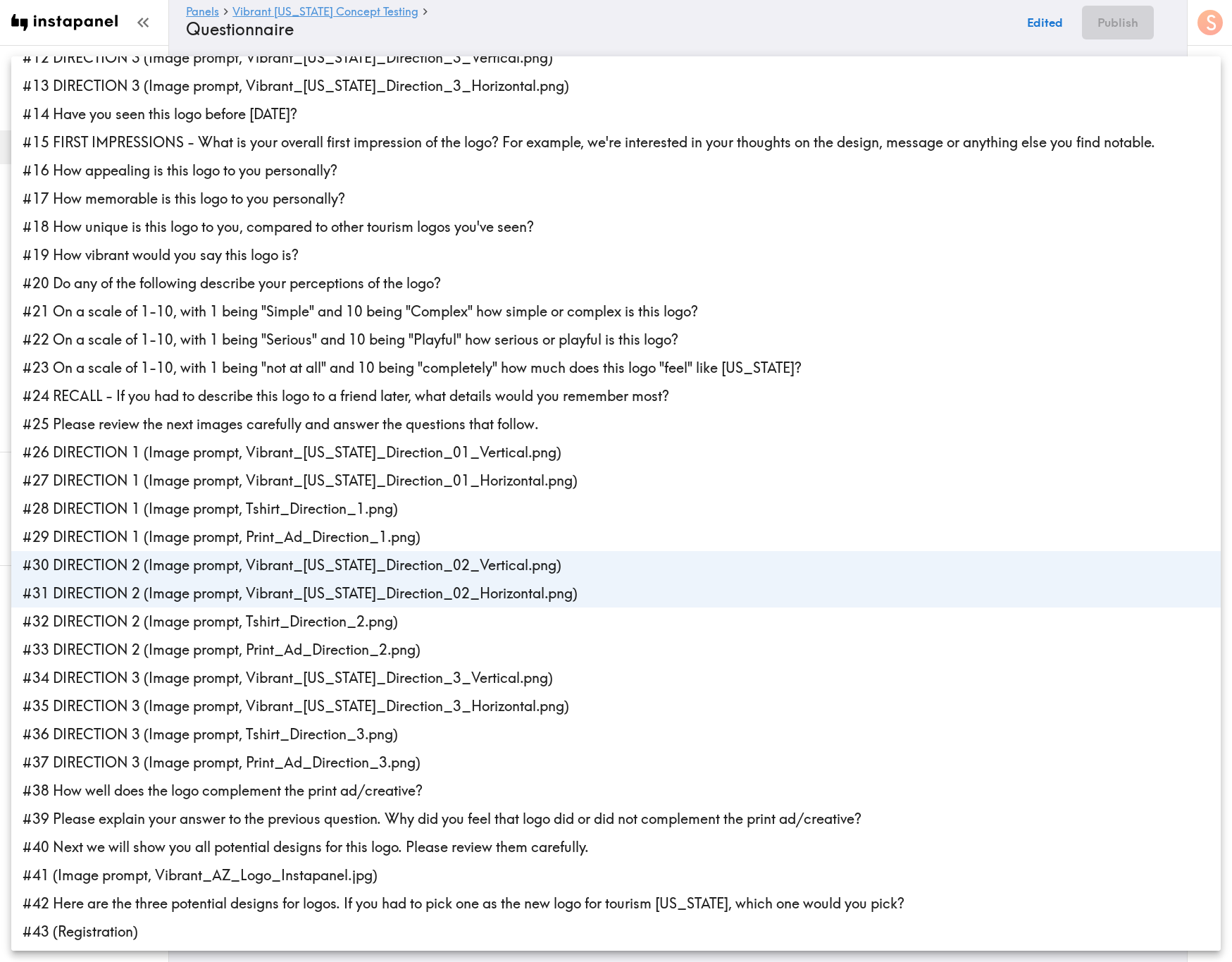
click at [178, 581] on li "#32 DIRECTION 2 (Image prompt, Tshirt_Direction_2.png)" at bounding box center [616, 621] width 1209 height 28
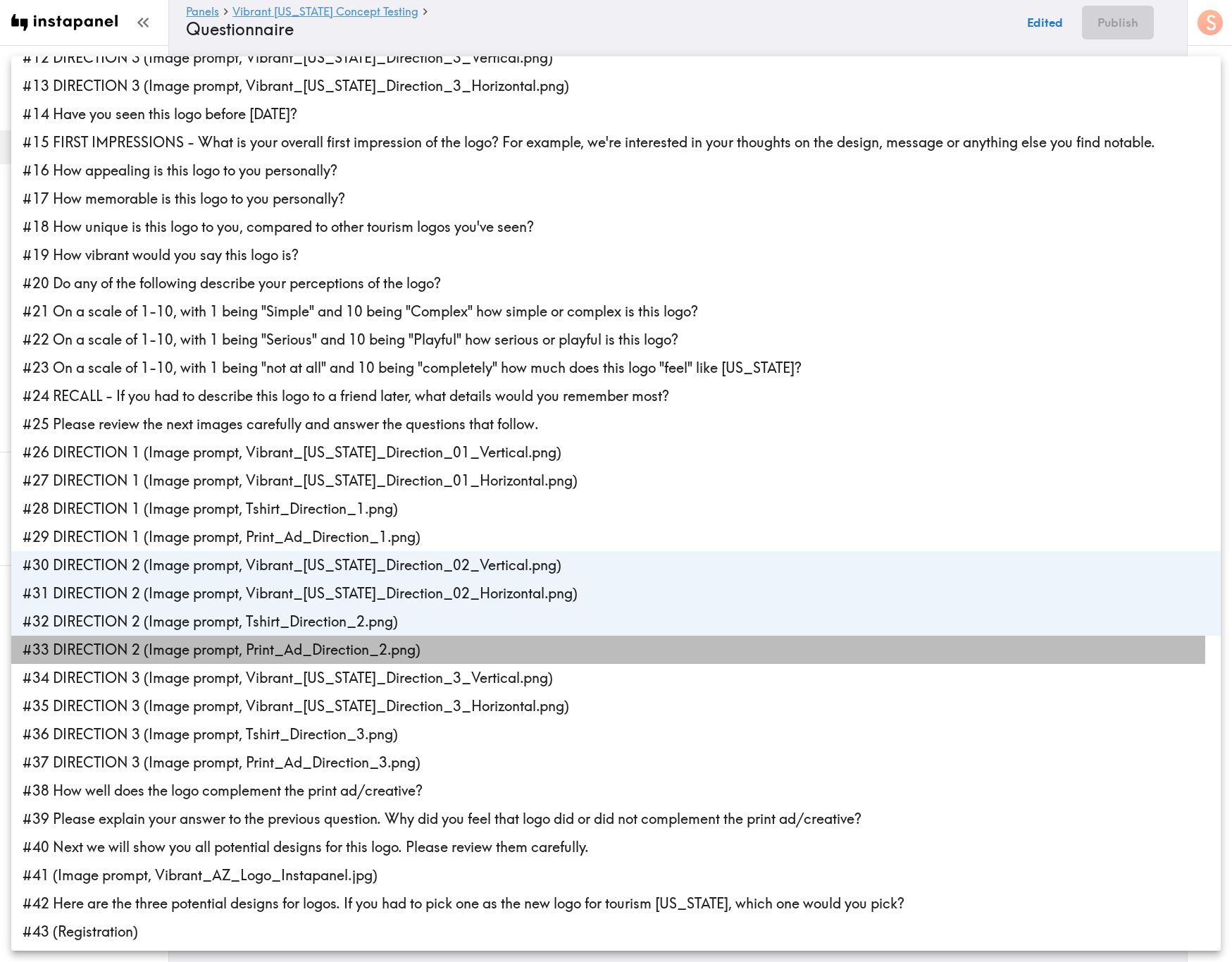
click at [185, 581] on li "#33 DIRECTION 2 (Image prompt, Print_Ad_Direction_2.png)" at bounding box center [616, 650] width 1209 height 28
type input "d8f0feba-7282-4988-ad98-e2039a348299,3f2d180d-b710-4ae8-be3a-b7218c08963e,88f30…"
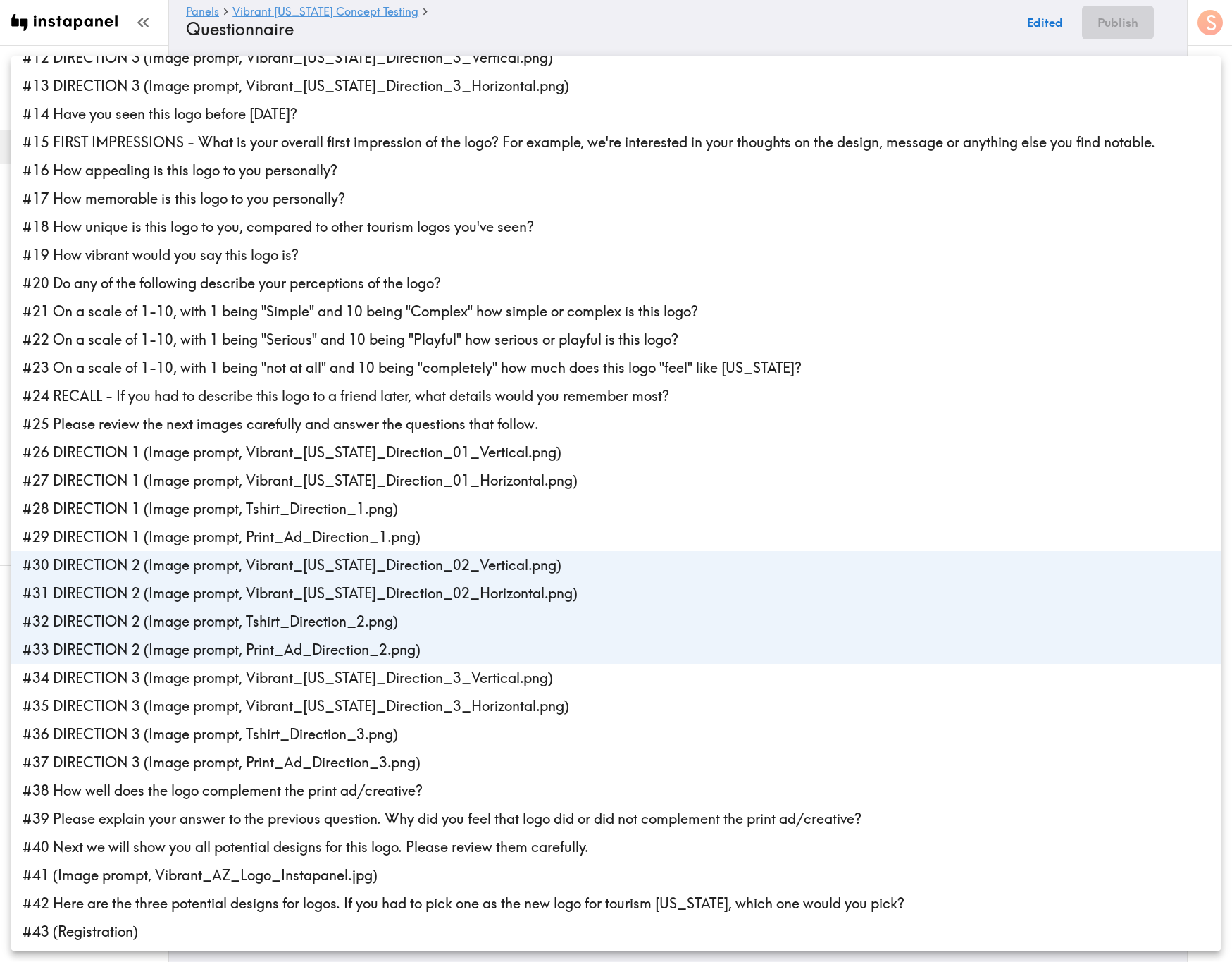
drag, startPoint x: 677, startPoint y: 34, endPoint x: 683, endPoint y: 30, distance: 7.2
click at [677, 34] on div at bounding box center [616, 481] width 1232 height 962
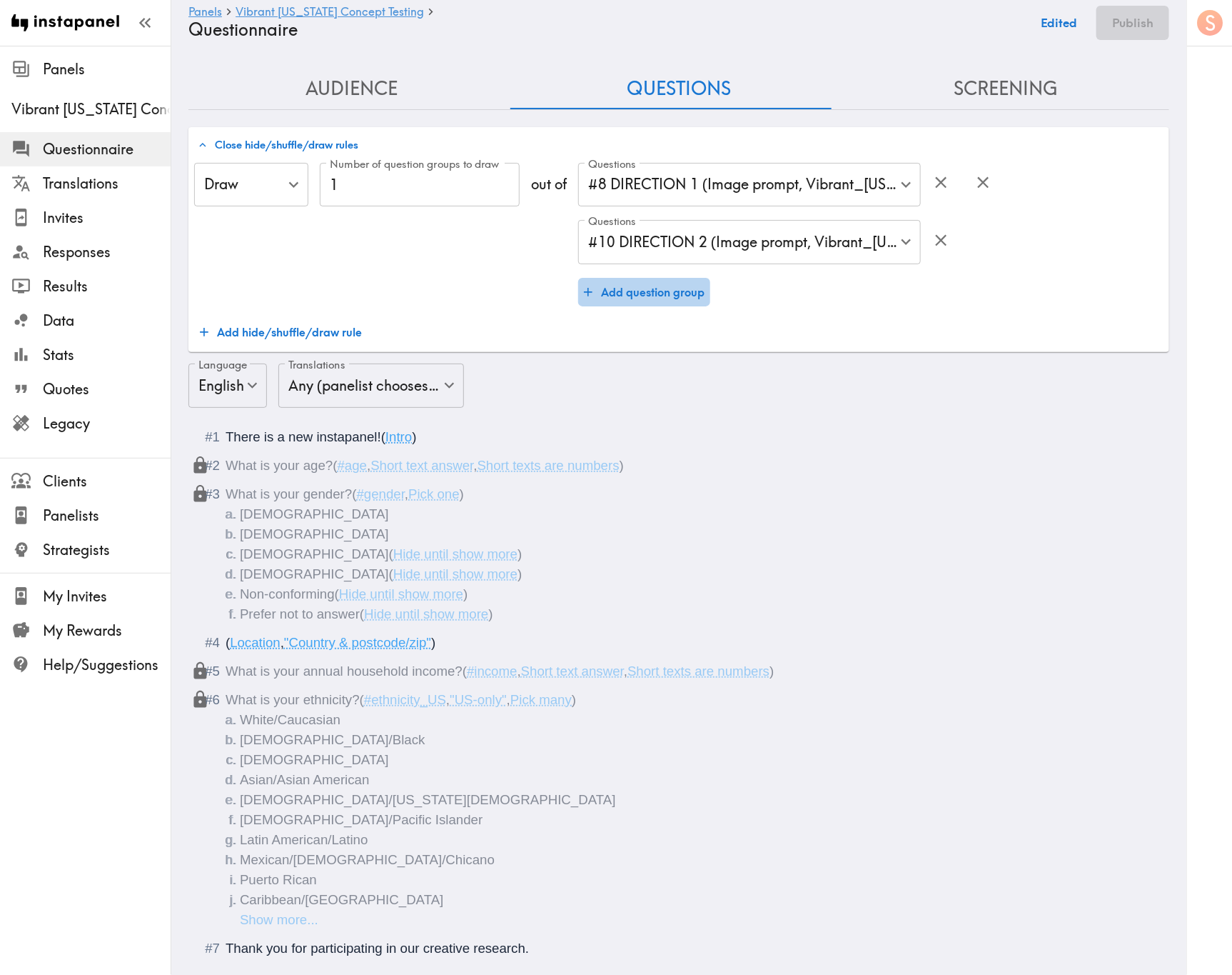
click at [683, 294] on button "Add question group" at bounding box center [644, 292] width 132 height 29
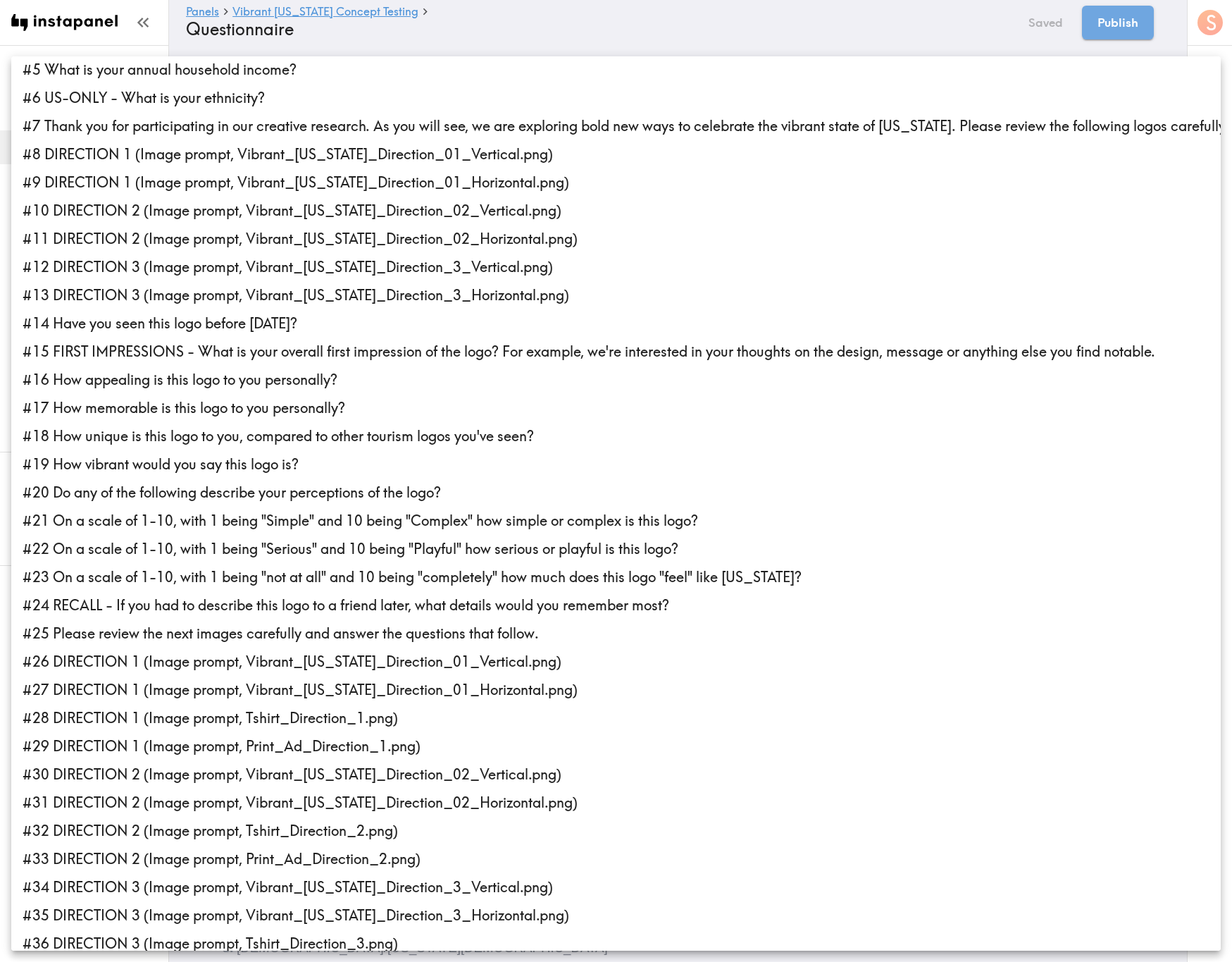
scroll to position [11, 0]
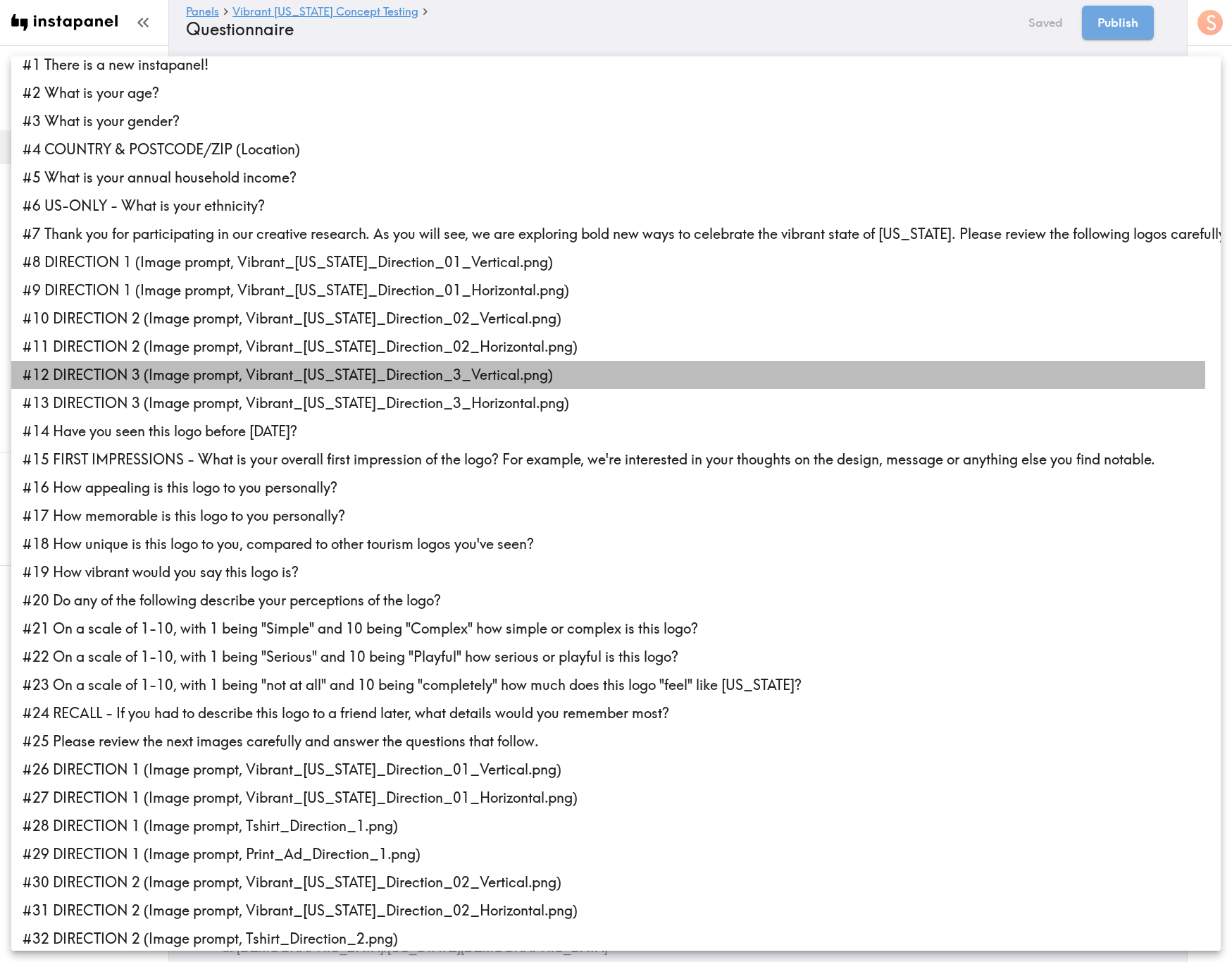
click at [194, 372] on li "#12 DIRECTION 3 (Image prompt, Vibrant_Arizona_Direction_3_Vertical.png)" at bounding box center [616, 374] width 1209 height 28
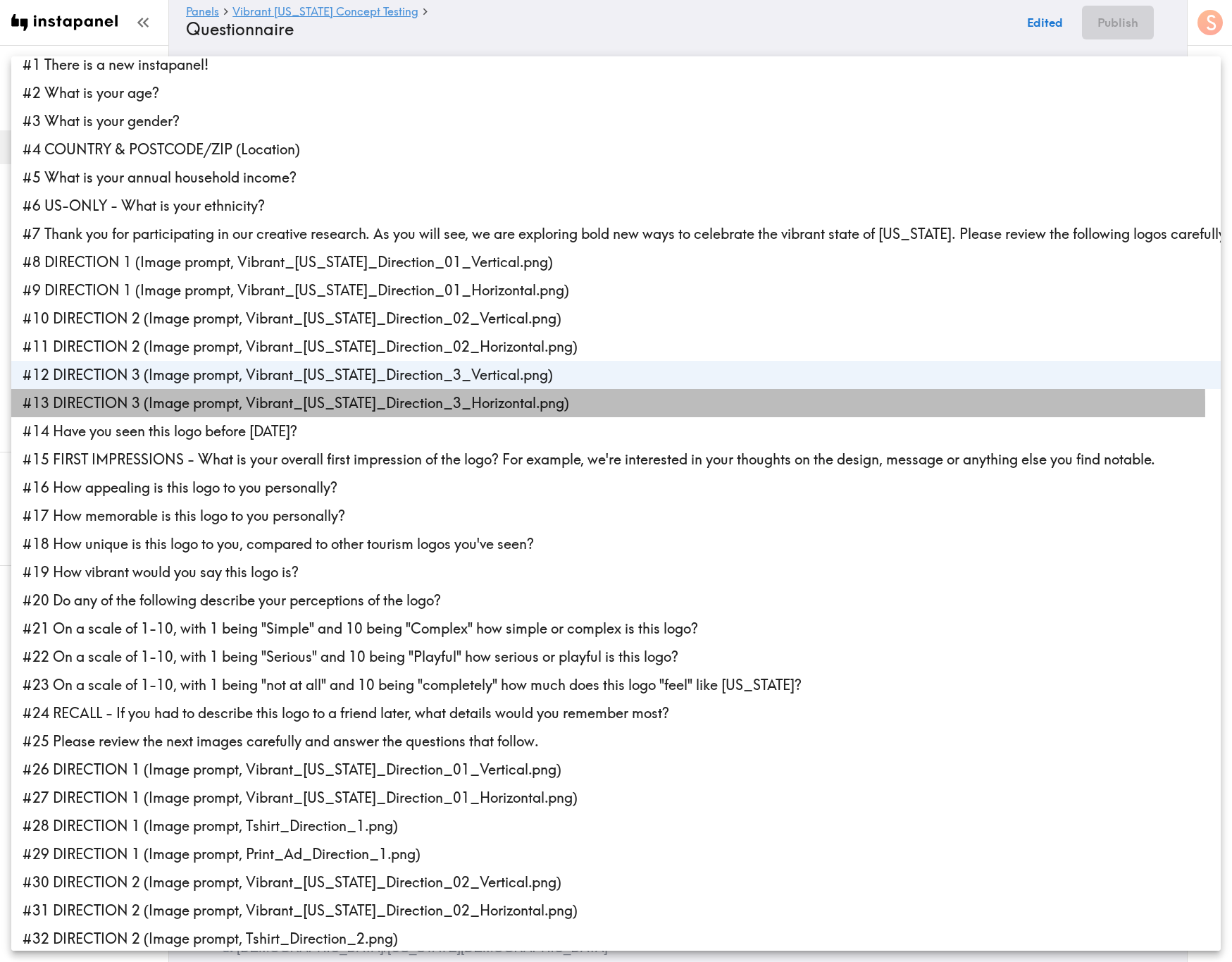
click at [186, 406] on li "#13 DIRECTION 3 (Image prompt, Vibrant_Arizona_Direction_3_Horizontal.png)" at bounding box center [616, 403] width 1209 height 28
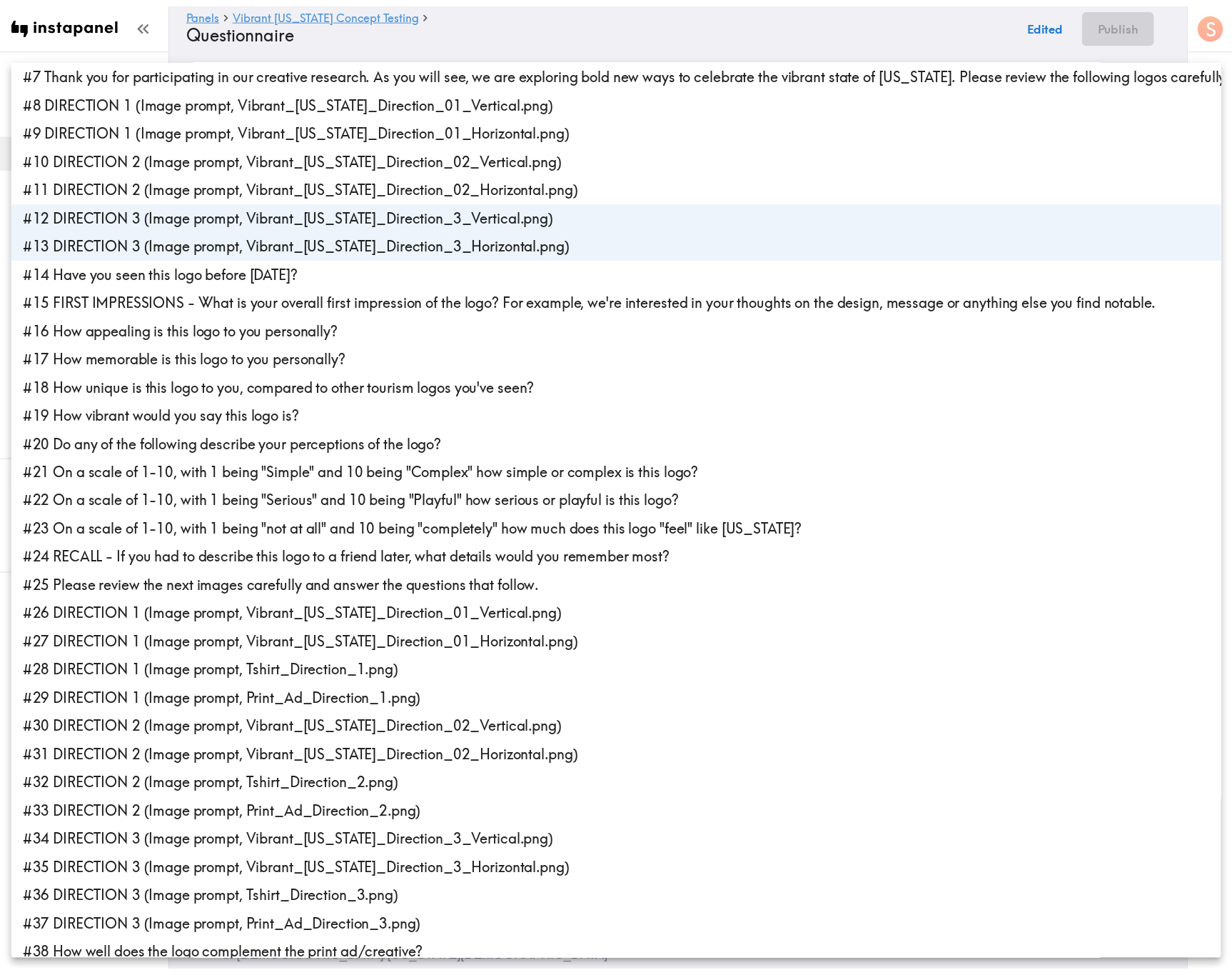
scroll to position [332, 0]
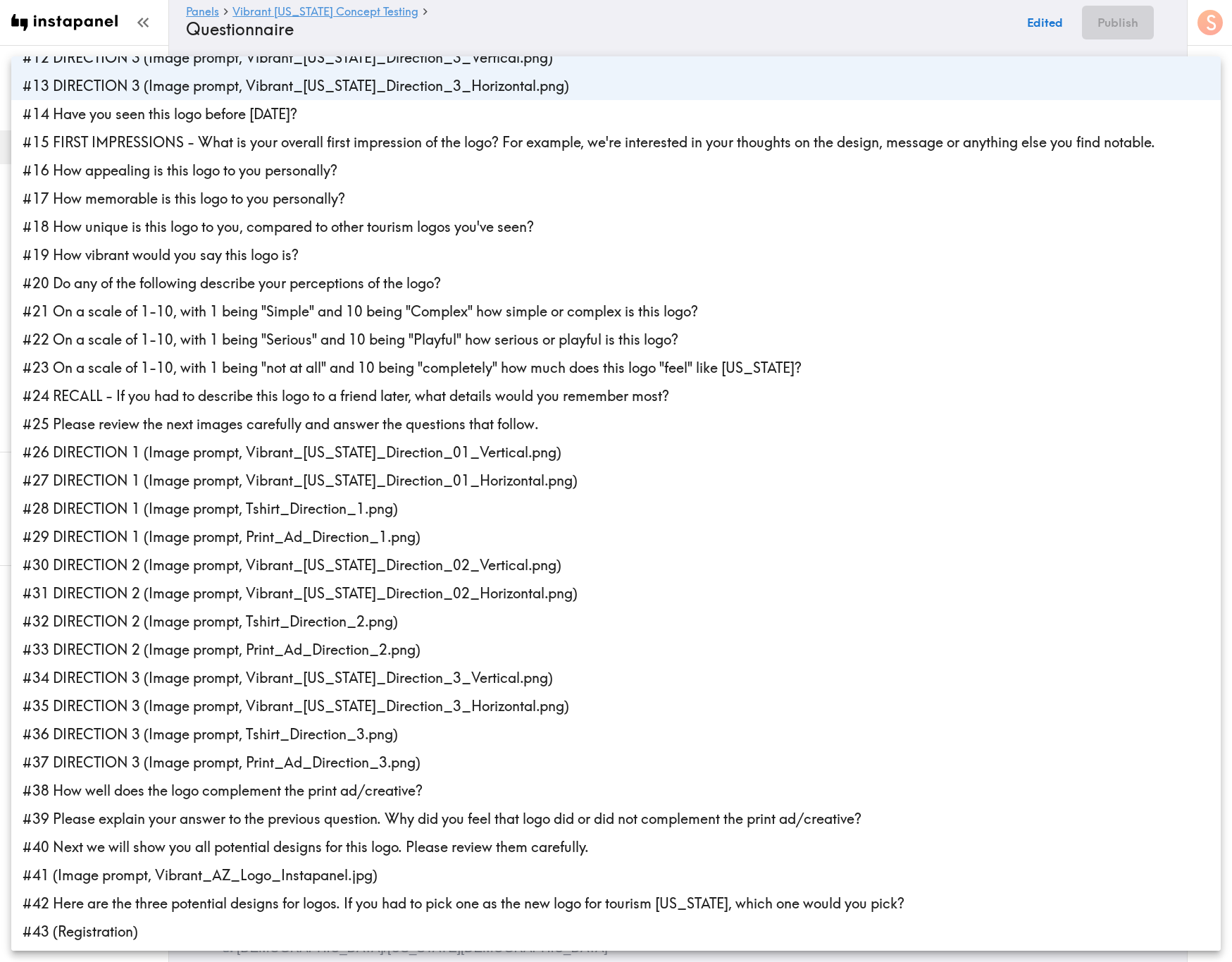
click at [230, 581] on li "#34 DIRECTION 3 (Image prompt, Vibrant_Arizona_Direction_3_Vertical.png)" at bounding box center [616, 678] width 1209 height 28
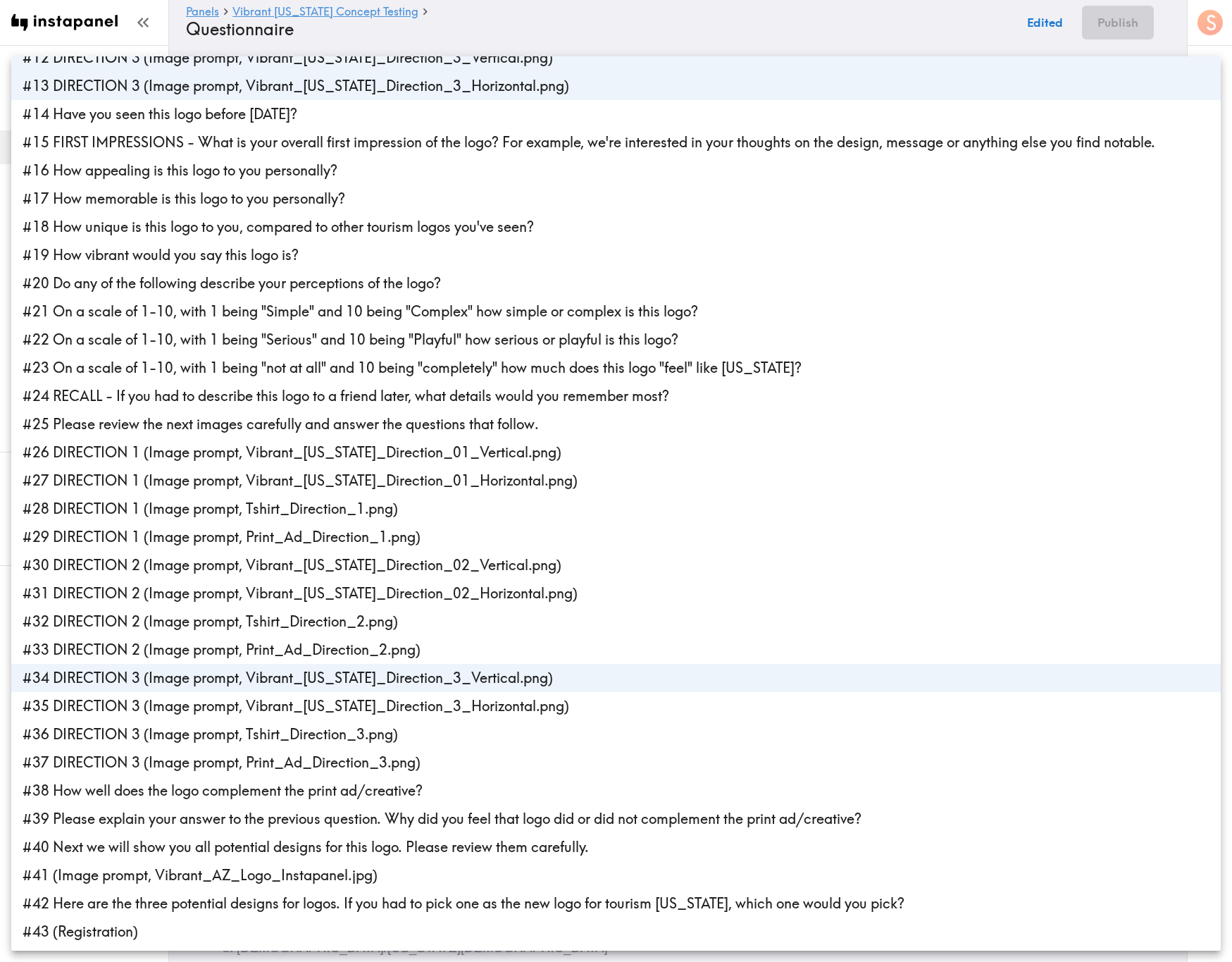
drag, startPoint x: 245, startPoint y: 707, endPoint x: 256, endPoint y: 723, distance: 19.4
click at [246, 581] on li "#35 DIRECTION 3 (Image prompt, Vibrant_Arizona_Direction_3_Horizontal.png)" at bounding box center [616, 706] width 1209 height 28
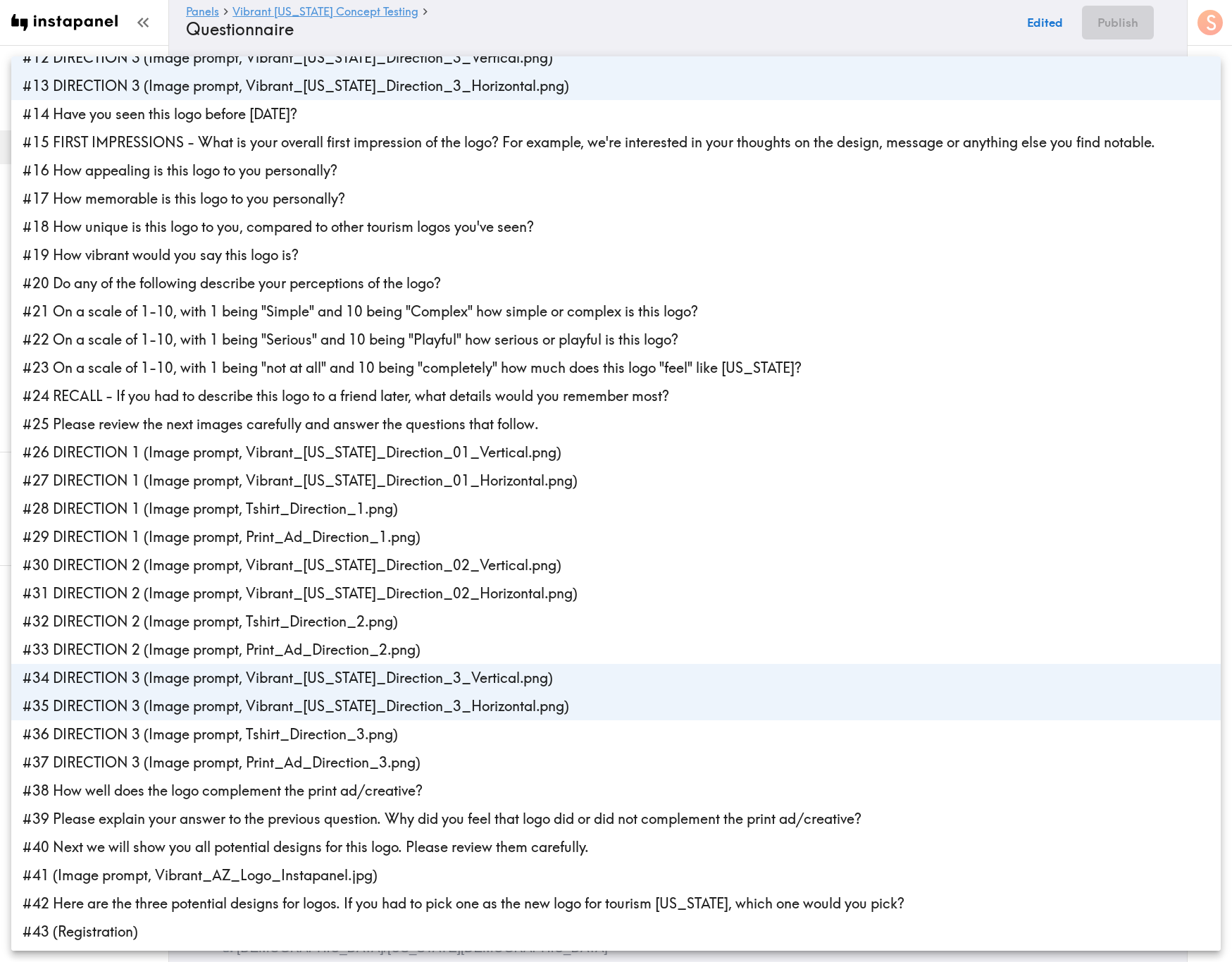
click at [259, 581] on li "#36 DIRECTION 3 (Image prompt, Tshirt_Direction_3.png)" at bounding box center [616, 734] width 1209 height 28
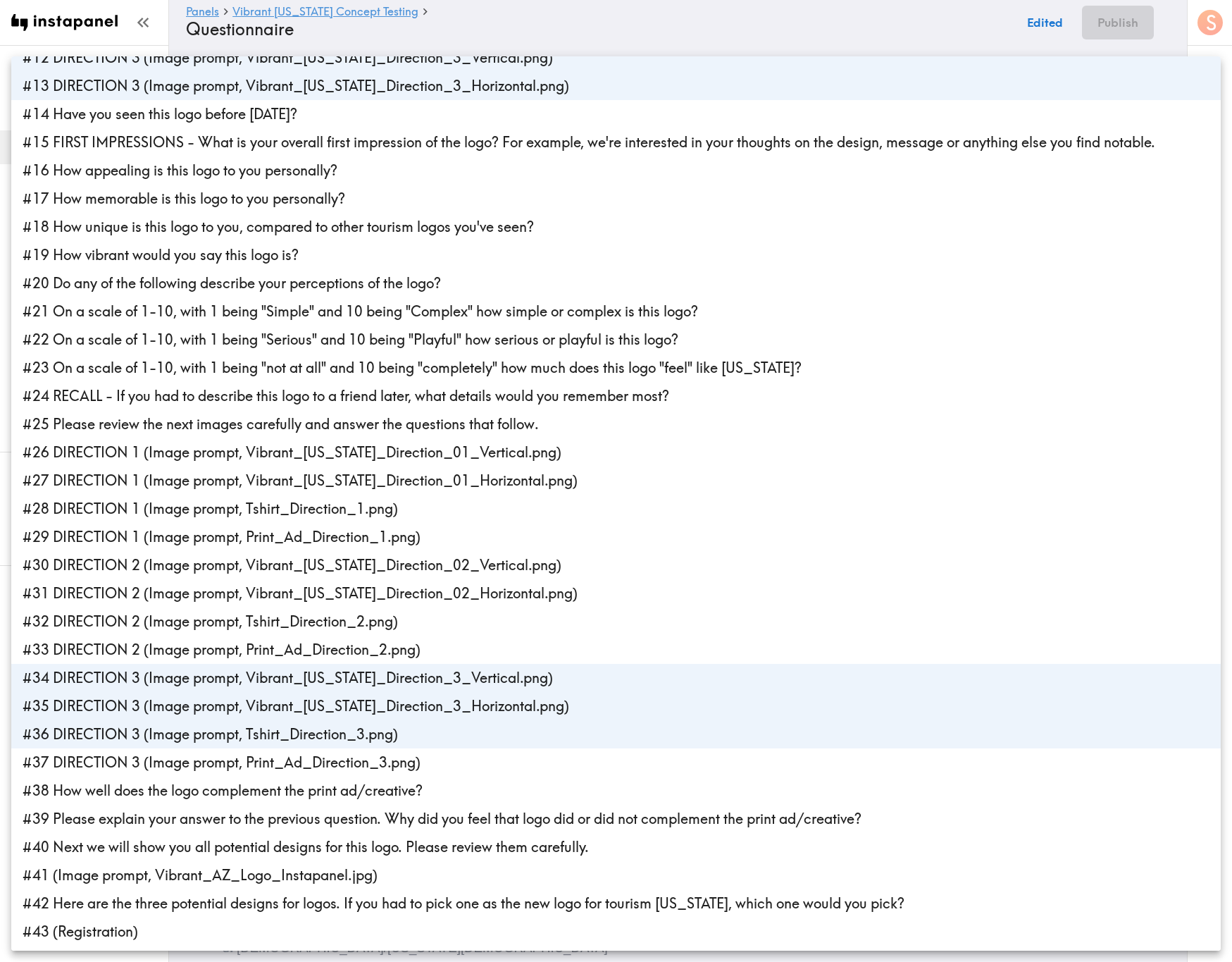
click at [260, 581] on li "#37 DIRECTION 3 (Image prompt, Print_Ad_Direction_3.png)" at bounding box center [616, 762] width 1209 height 28
type input "051e7d58-4c61-4e42-b455-0cae2af97644,74bcb442-a6f6-443b-9801-e32a3b65ba94,41022…"
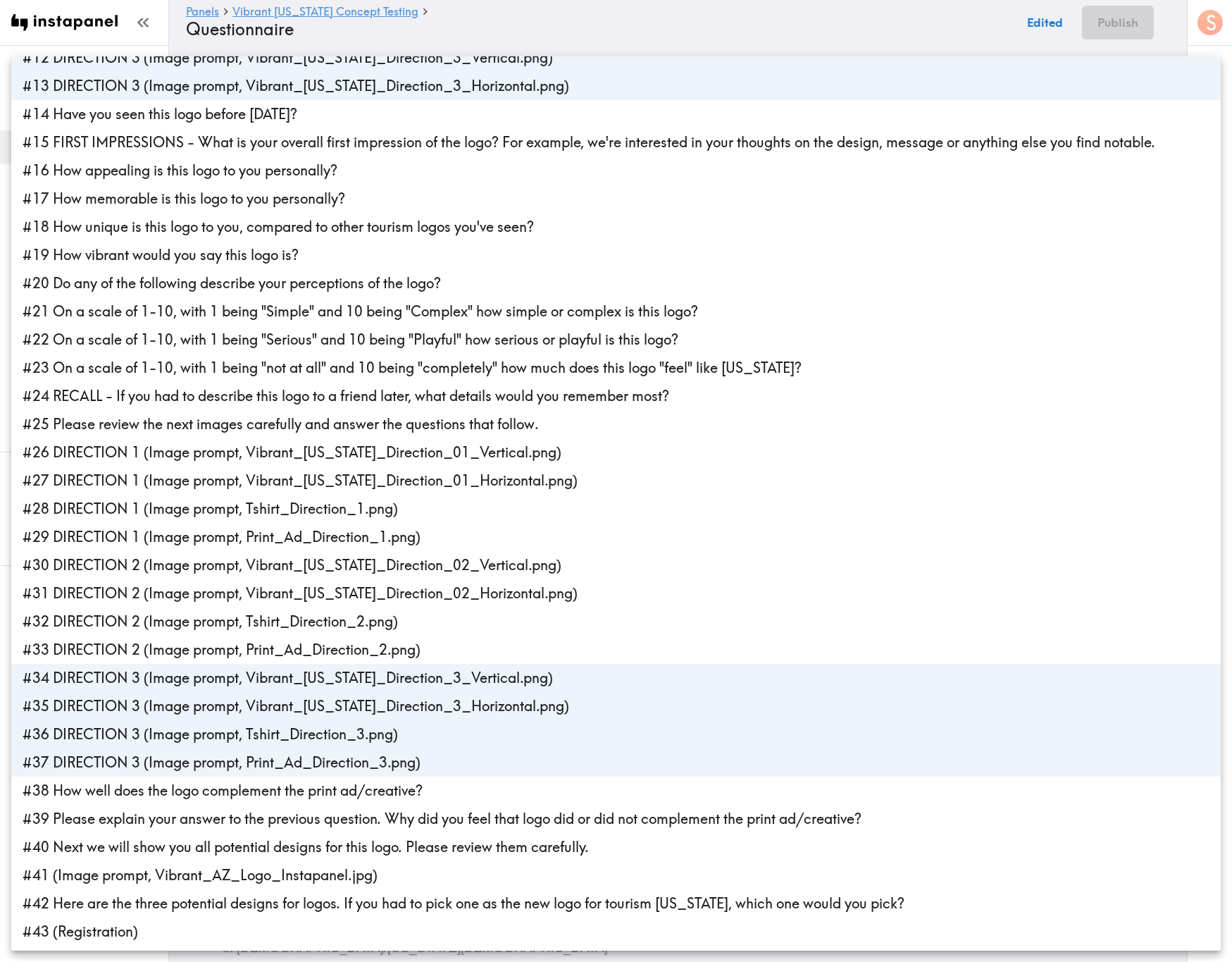
click at [656, 33] on div at bounding box center [616, 481] width 1232 height 962
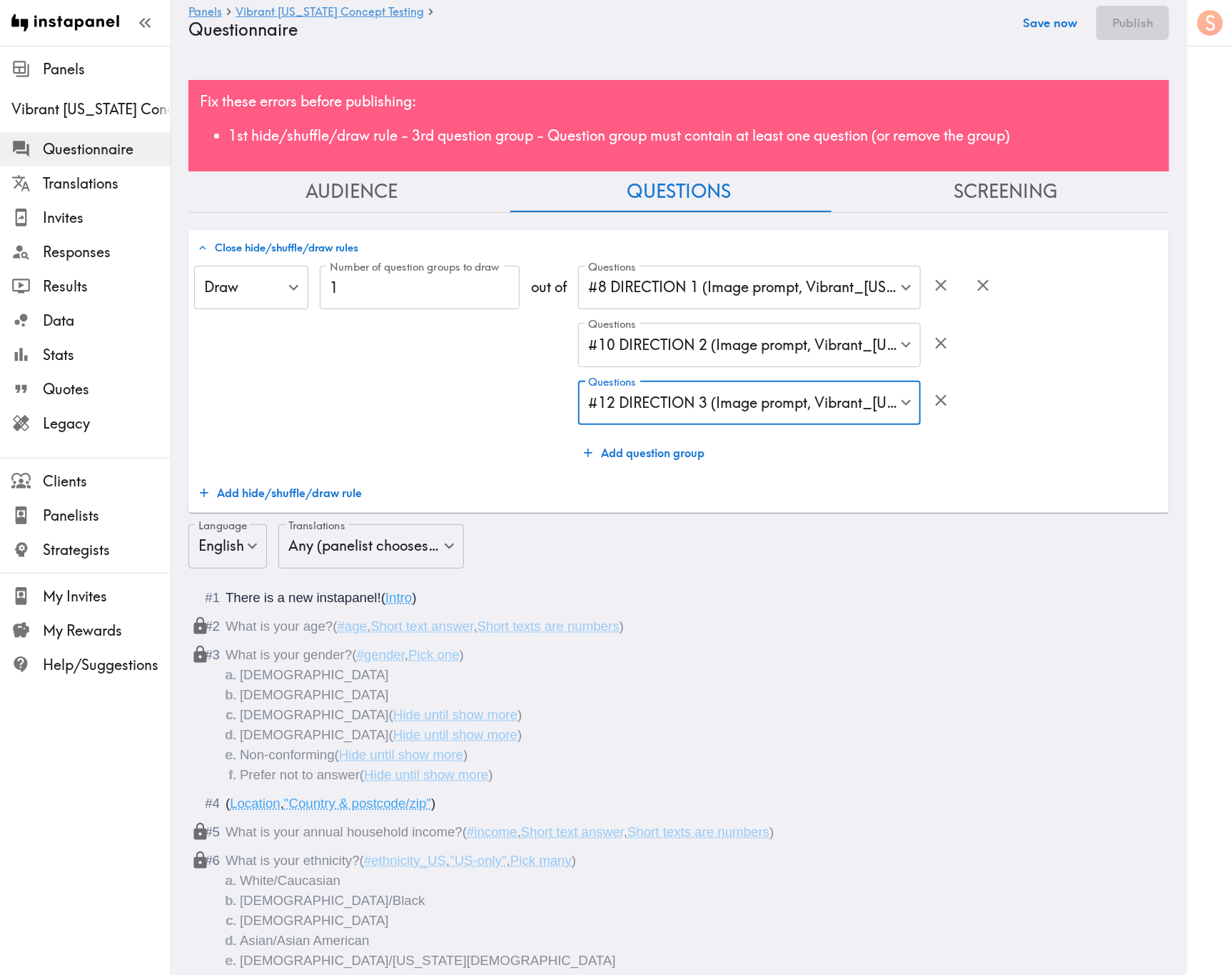
click at [1046, 22] on button "Save now" at bounding box center [1050, 22] width 70 height 34
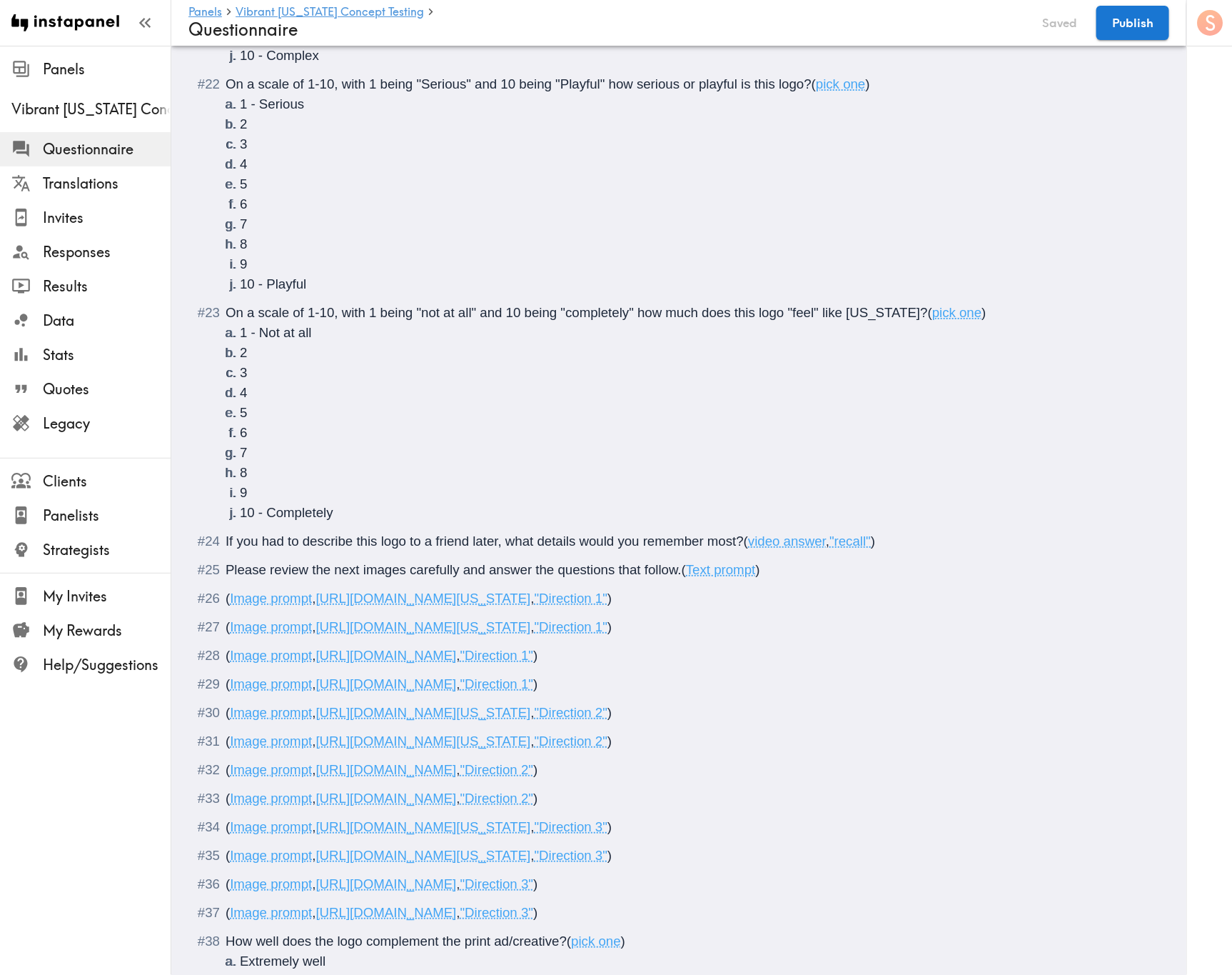
scroll to position [2714, 0]
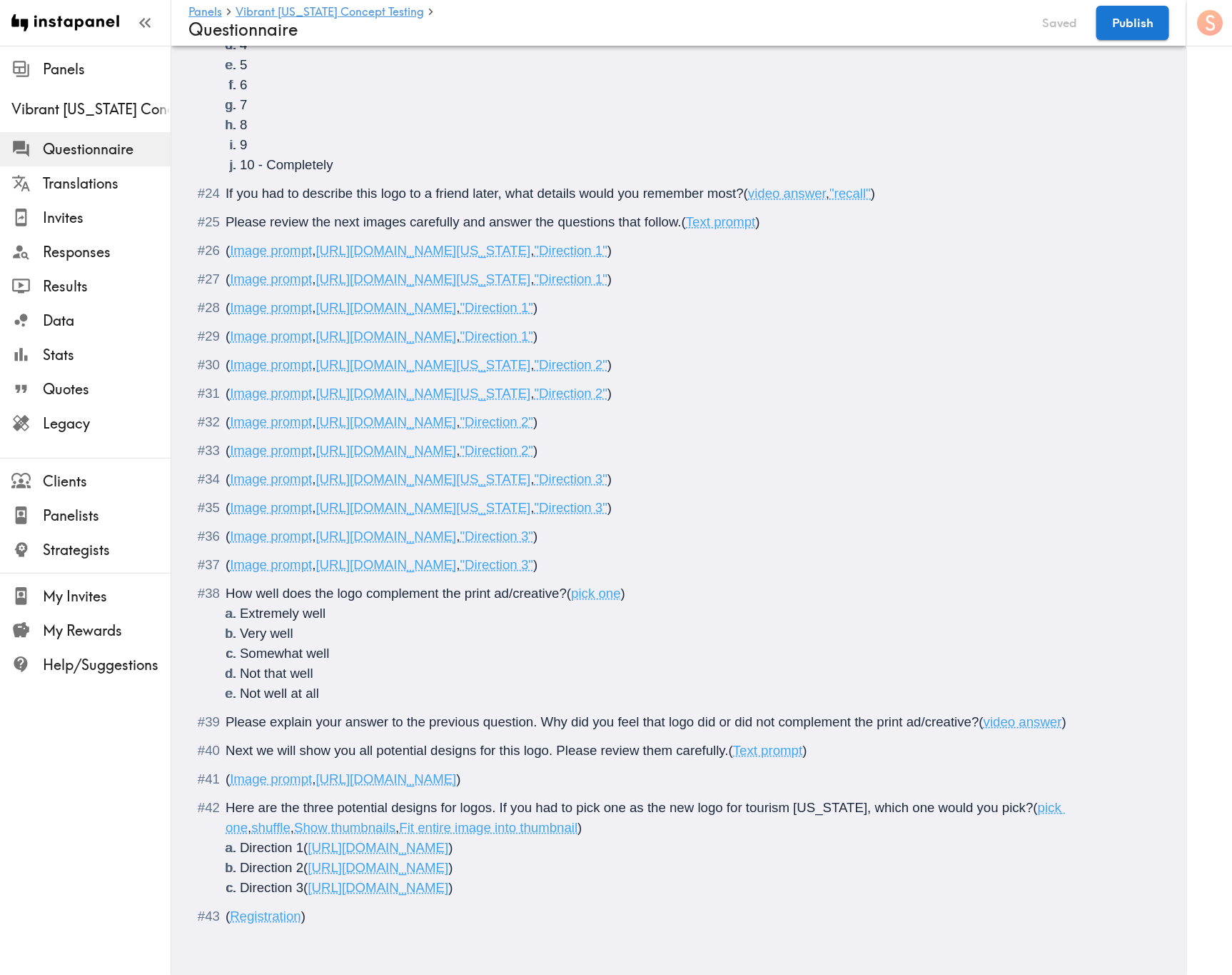
click at [537, 557] on span ")" at bounding box center [535, 564] width 5 height 15
click at [641, 557] on span "Show at max size" at bounding box center [589, 564] width 104 height 15
click at [650, 557] on span ")" at bounding box center [647, 564] width 5 height 15
drag, startPoint x: 983, startPoint y: 549, endPoint x: 872, endPoint y: 556, distance: 111.2
click at [646, 557] on span "( Image prompt , https://prompts.instapanel.com/zhdYs2ZTVENy2RBw/Print_Ad_Direc…" at bounding box center [436, 564] width 421 height 15
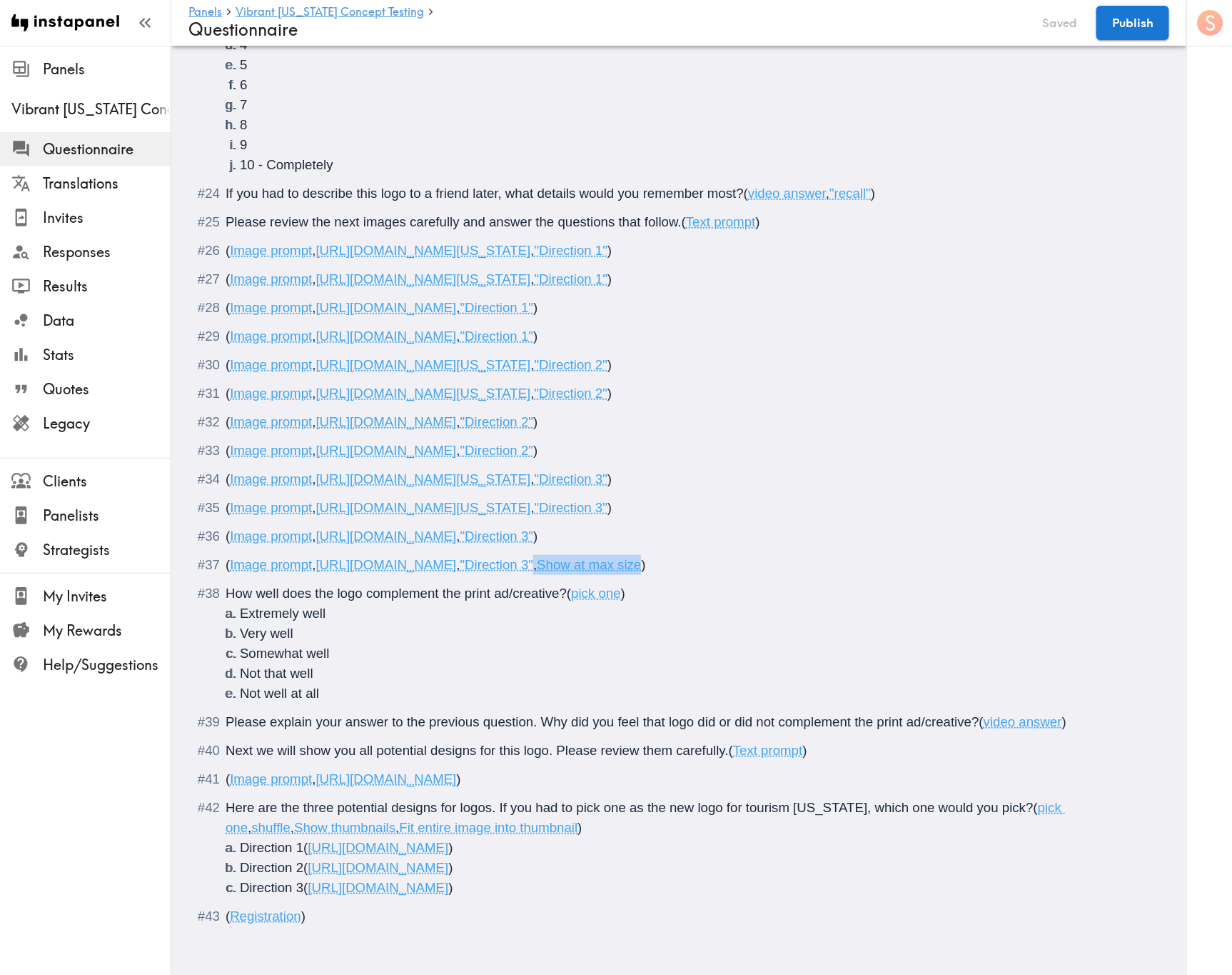
copy span ", Show at max size"
click at [537, 443] on span ")" at bounding box center [535, 451] width 5 height 15
click at [864, 326] on div "( Image prompt , https://prompts.instapanel.com/fLbinpZoI2gTdhR2/Print_Ad_Direc…" at bounding box center [688, 336] width 927 height 20
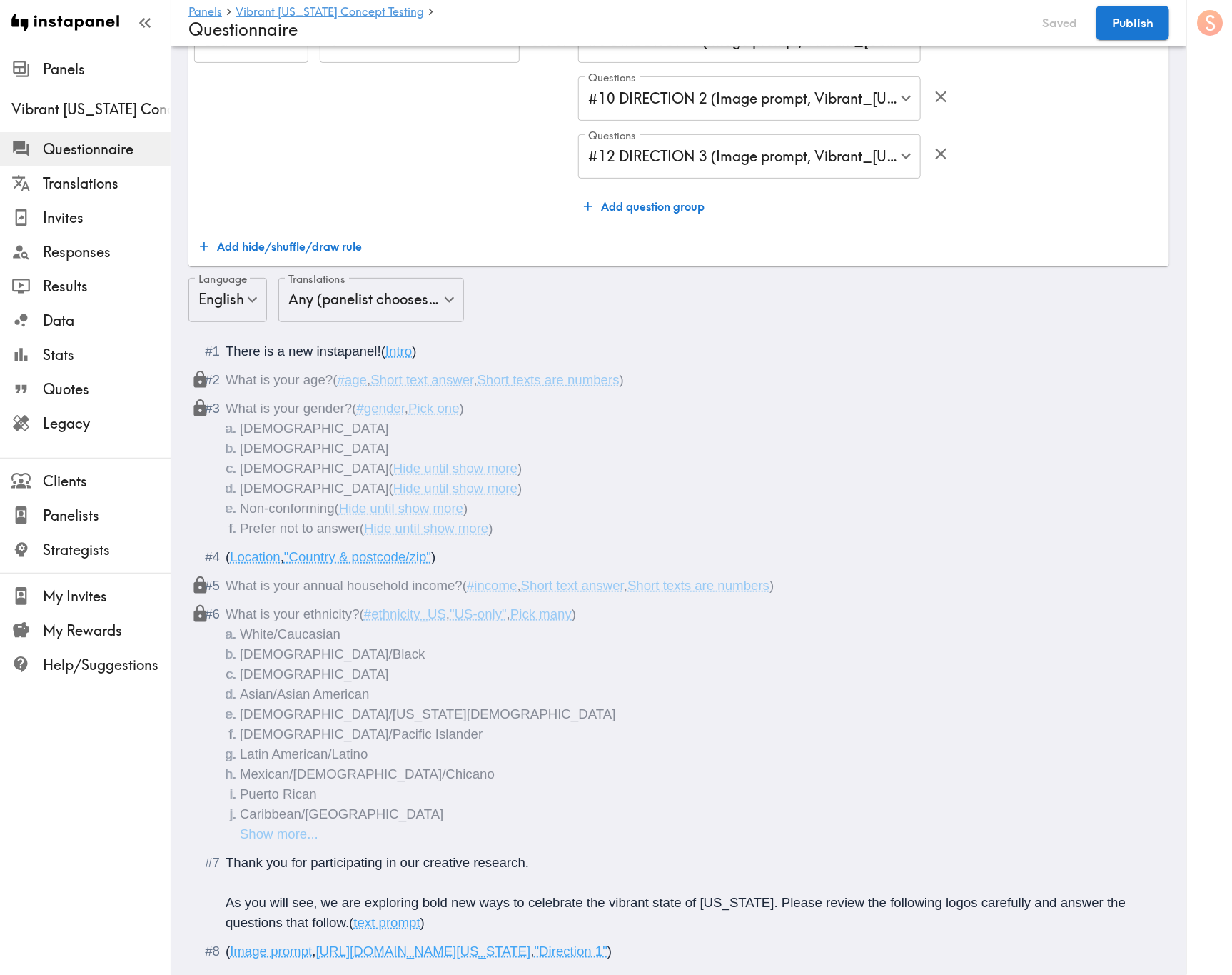
scroll to position [0, 0]
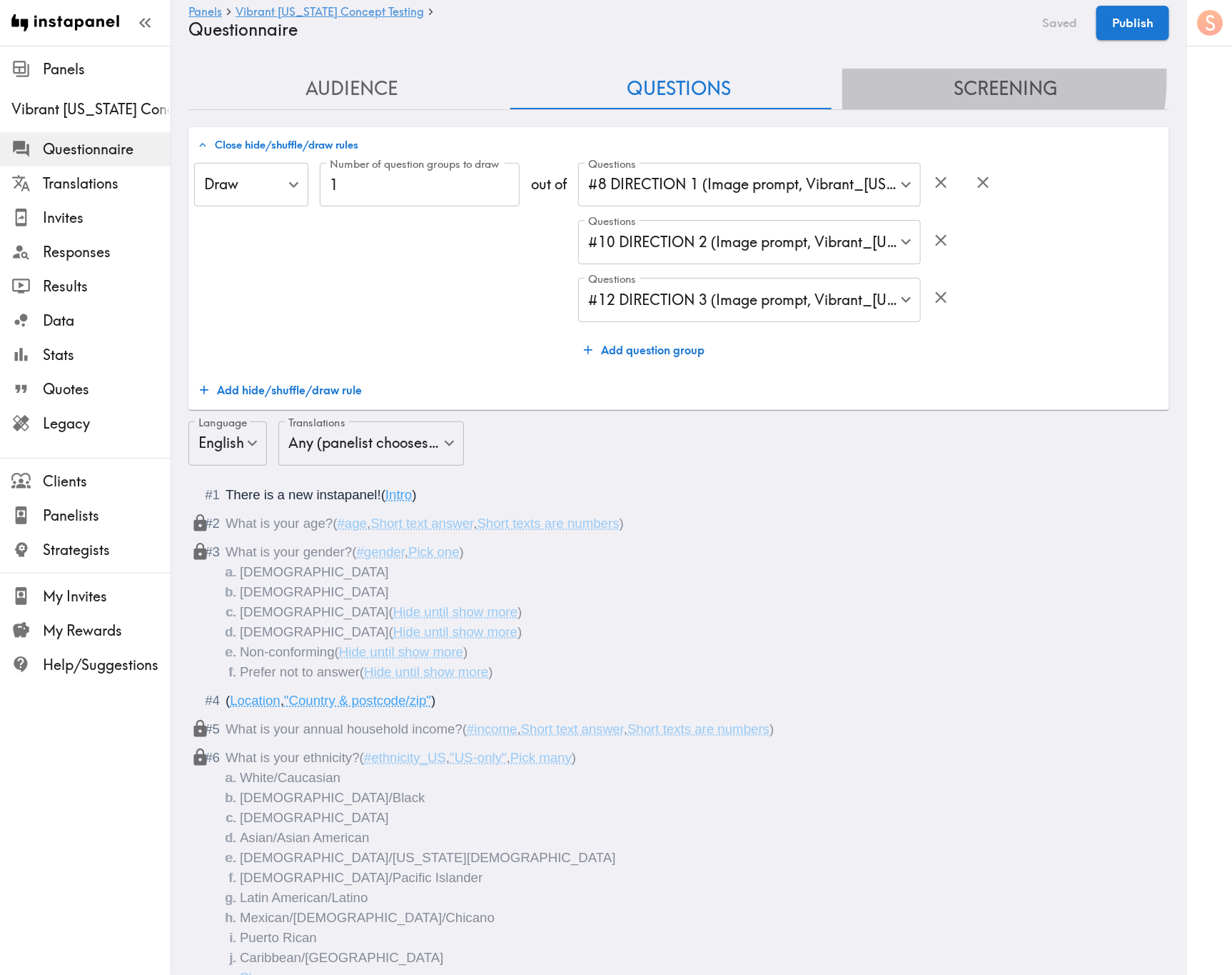
click at [938, 78] on button "Screening" at bounding box center [1006, 89] width 327 height 41
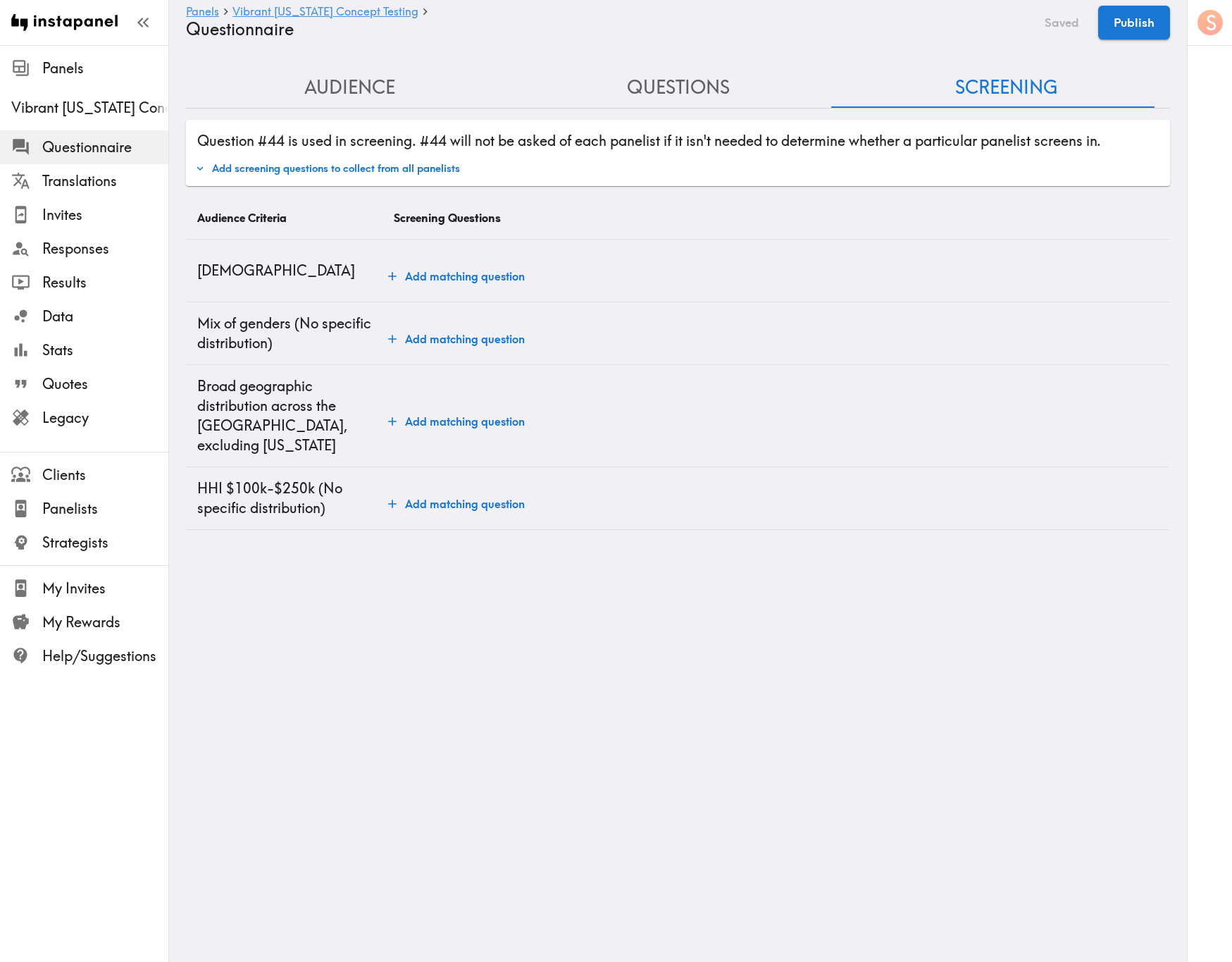
click at [437, 275] on button "Add matching question" at bounding box center [456, 276] width 148 height 28
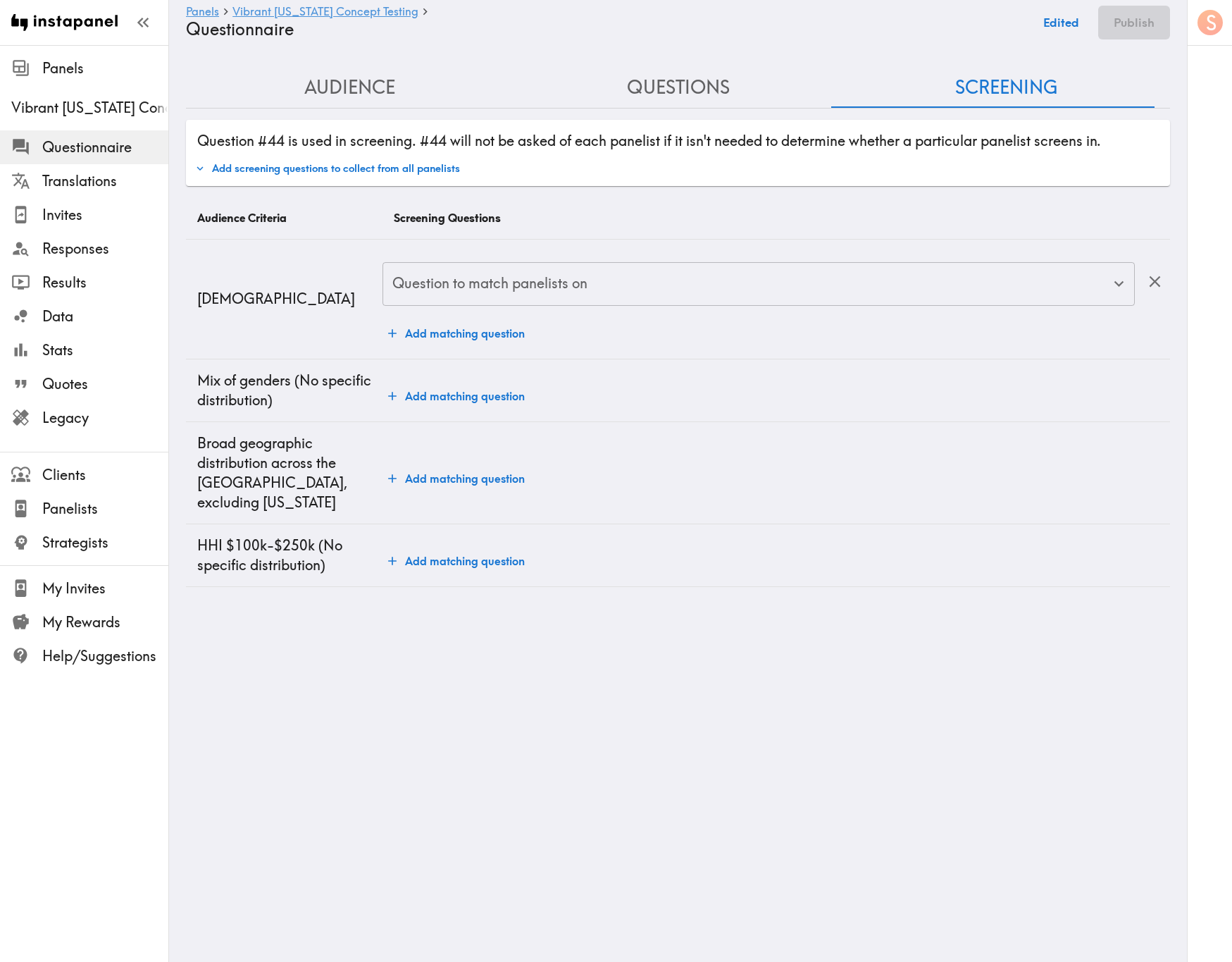
click at [462, 290] on input "Question to match panelists on" at bounding box center [748, 284] width 718 height 31
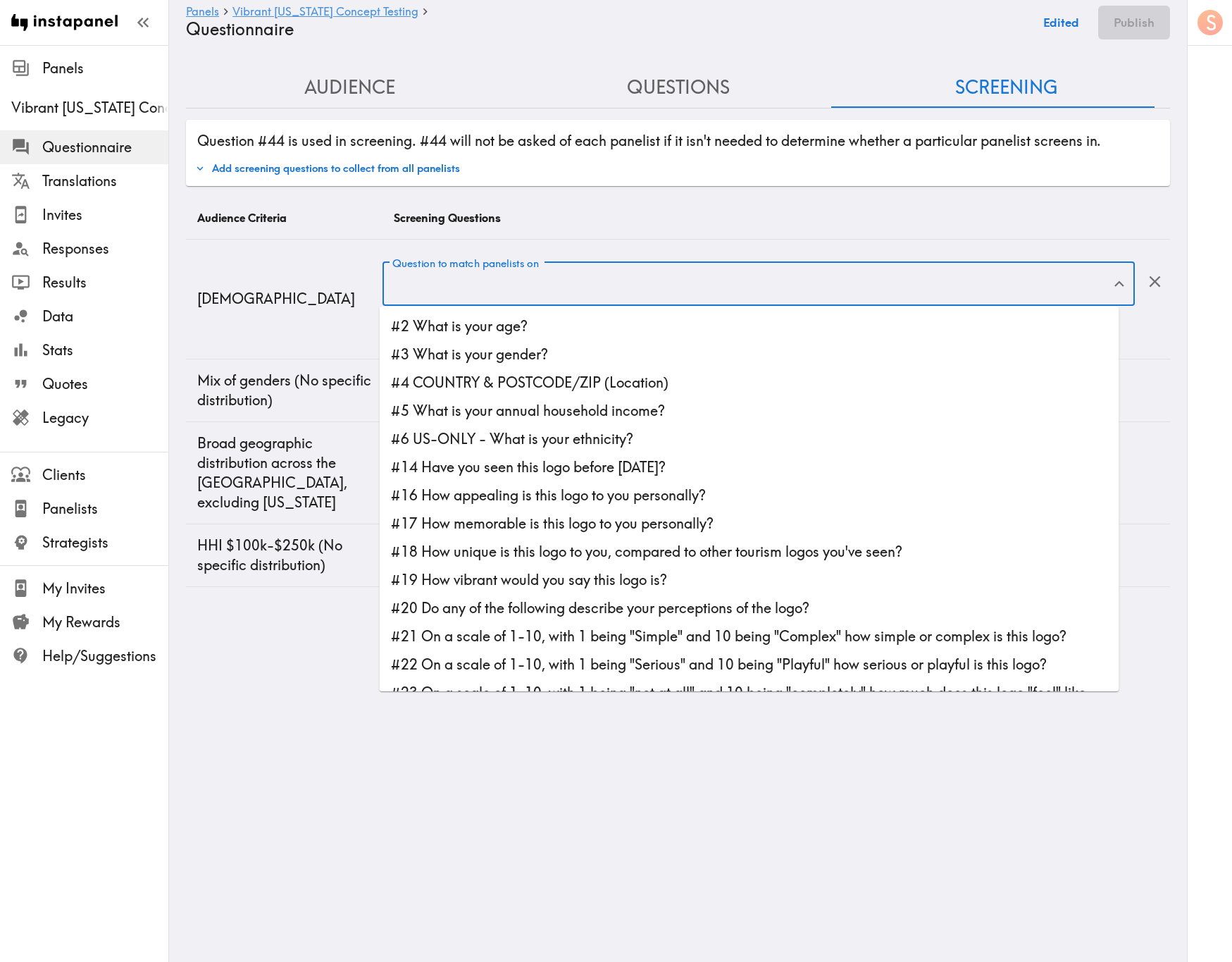
click at [504, 325] on li "#2 What is your age?" at bounding box center [749, 326] width 739 height 28
type input "#2 What is your age?"
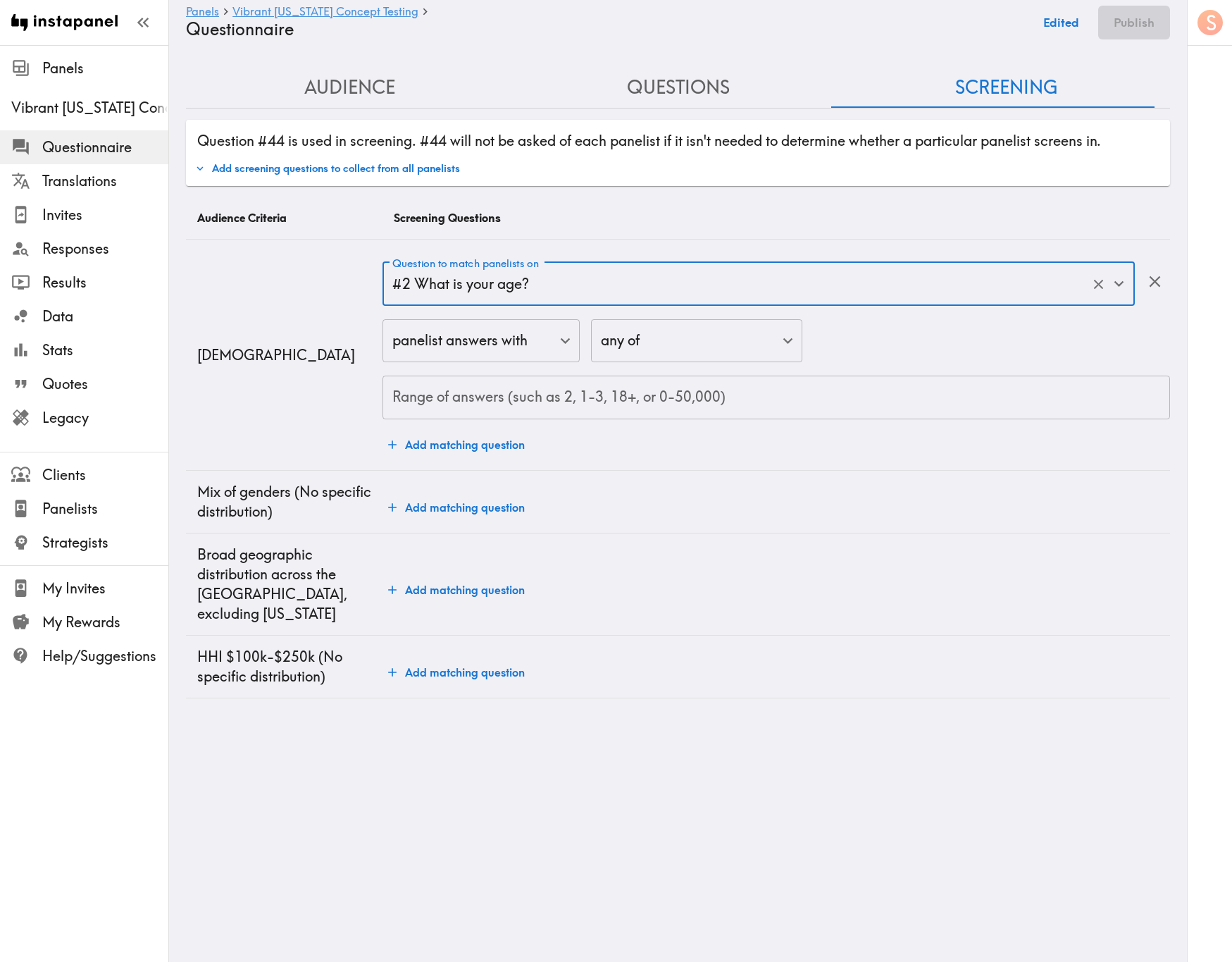
click at [489, 409] on input "Range of answers (such as 2, 1-3, 18+, or 0-50,000)" at bounding box center [776, 397] width 788 height 44
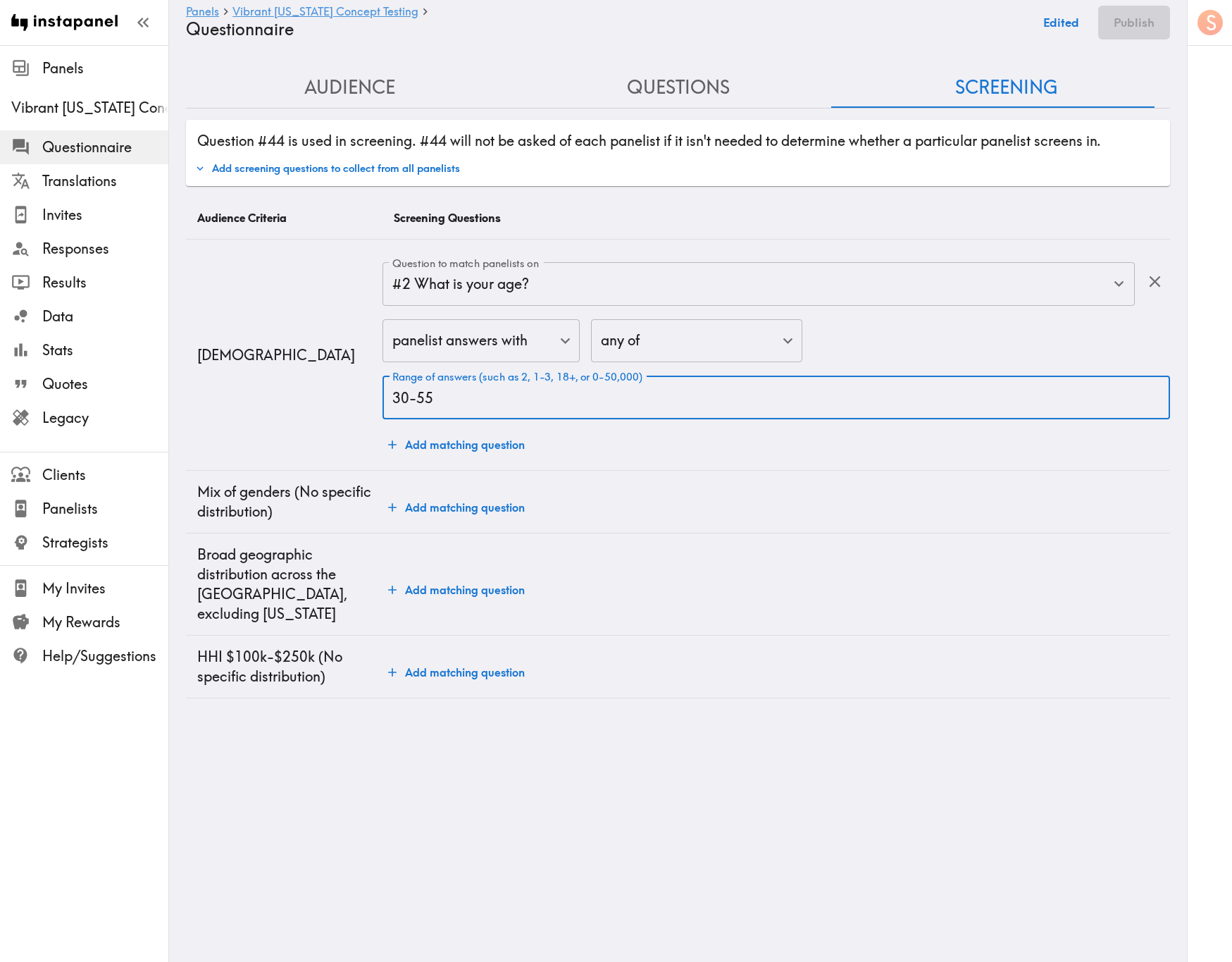
type input "30-55"
click at [459, 581] on button "Add matching question" at bounding box center [456, 589] width 148 height 28
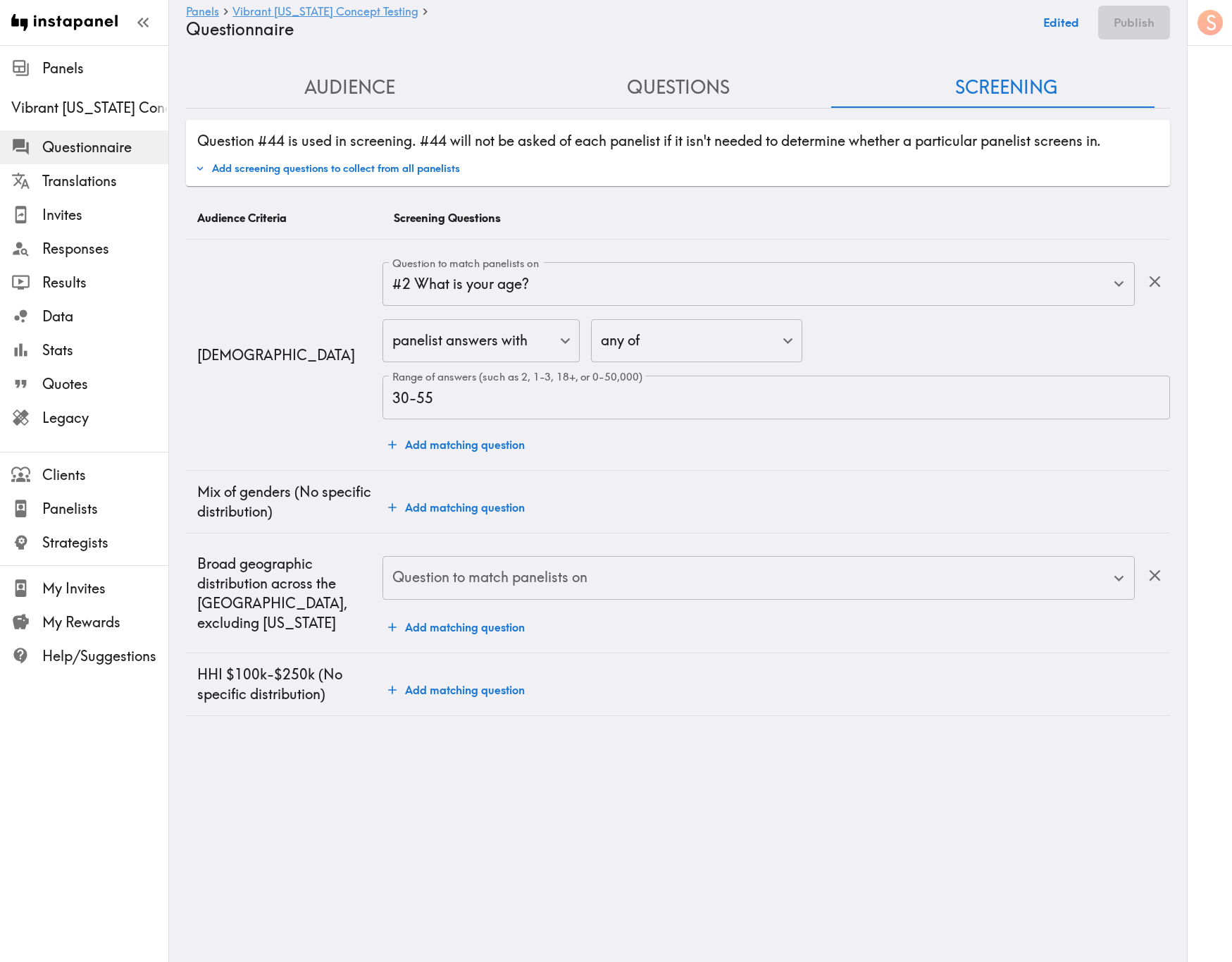
click at [467, 581] on input "Question to match panelists on" at bounding box center [748, 578] width 718 height 31
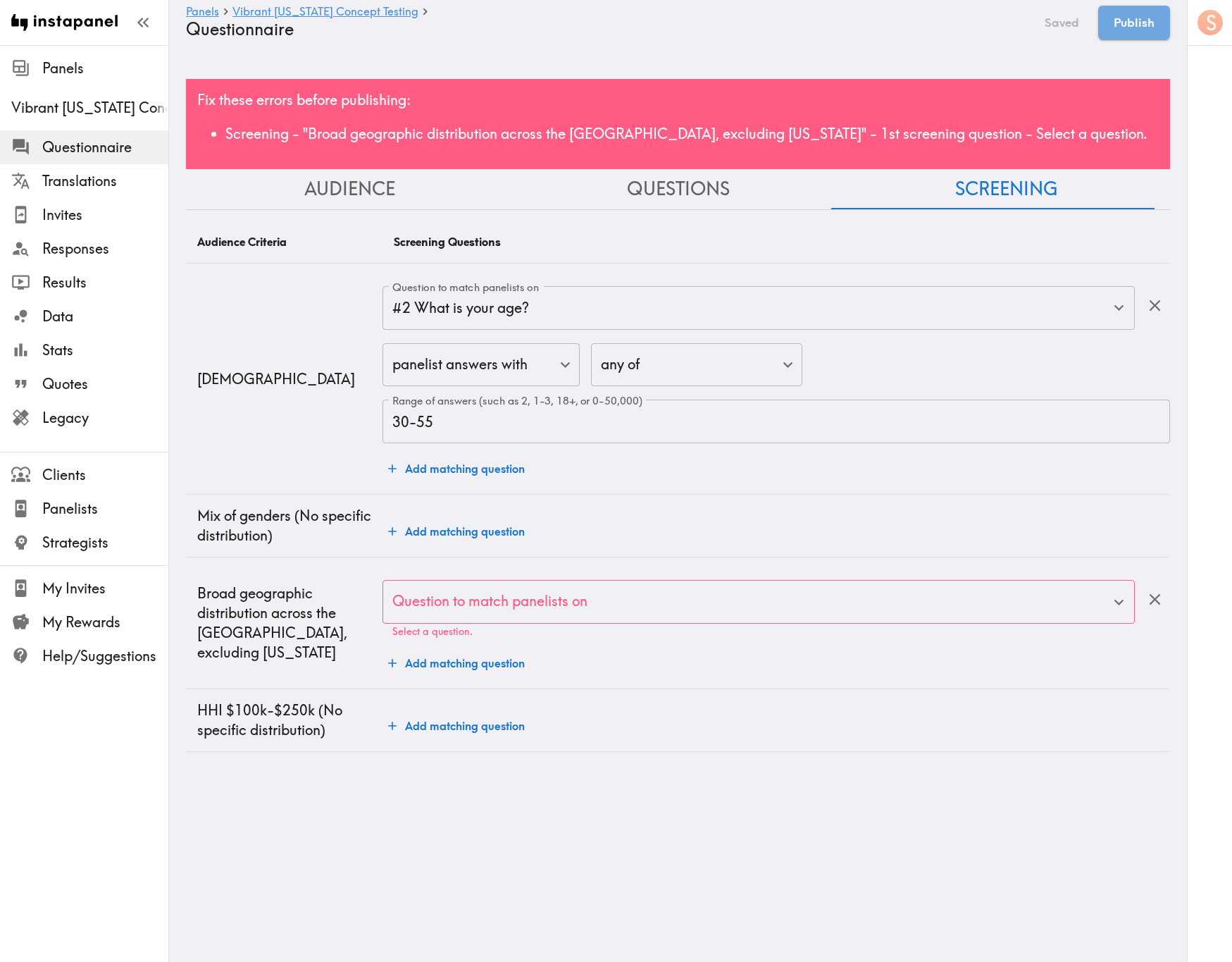
click at [545, 581] on div "Question to match panelists on Question to match panelists on Select a question." at bounding box center [759, 609] width 752 height 57
click at [571, 581] on input "Question to match panelists on" at bounding box center [748, 602] width 718 height 31
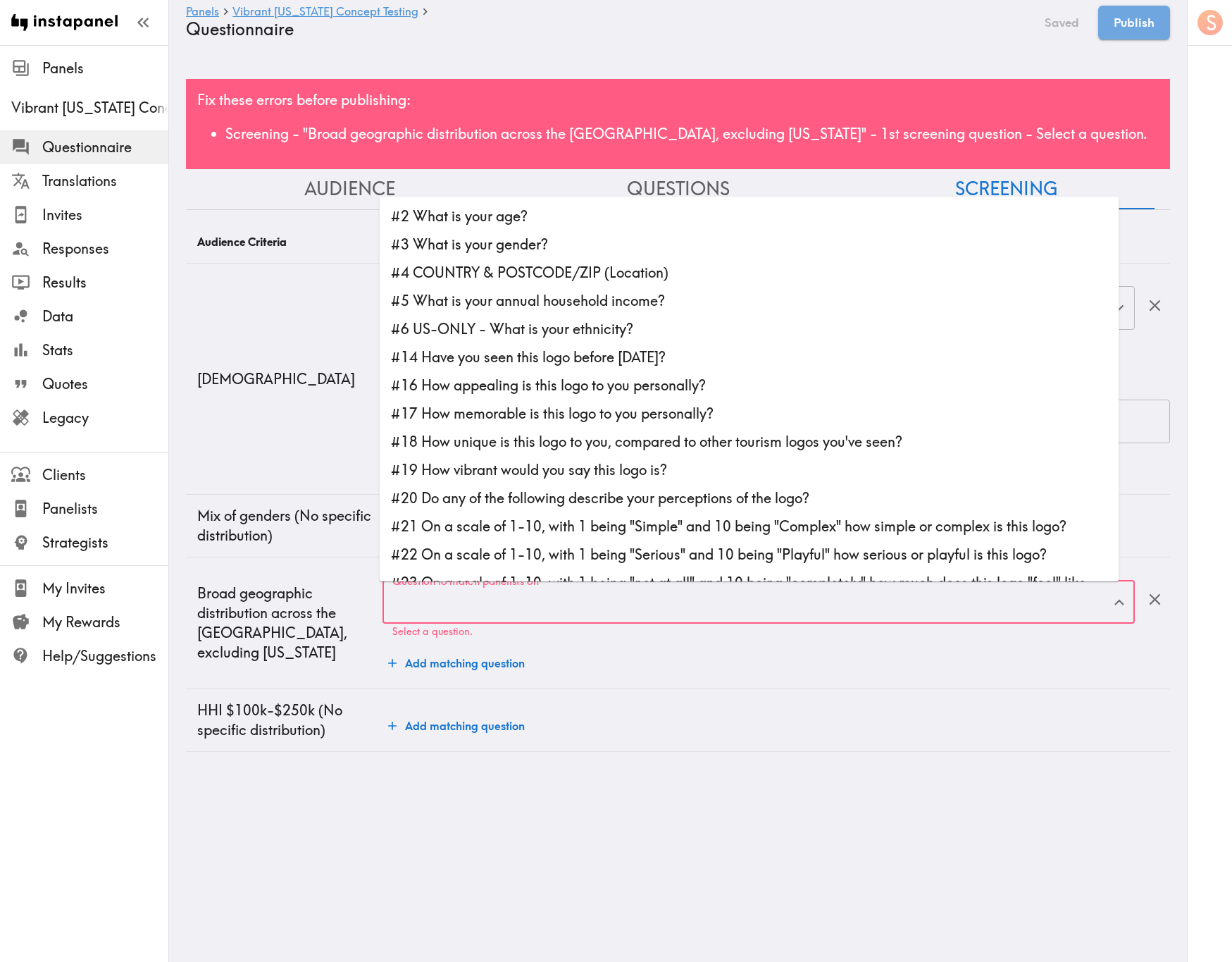
click at [588, 266] on li "#4 COUNTRY & POSTCODE/ZIP (Location)" at bounding box center [749, 272] width 739 height 28
type input "#4 COUNTRY & POSTCODE/ZIP (Location)"
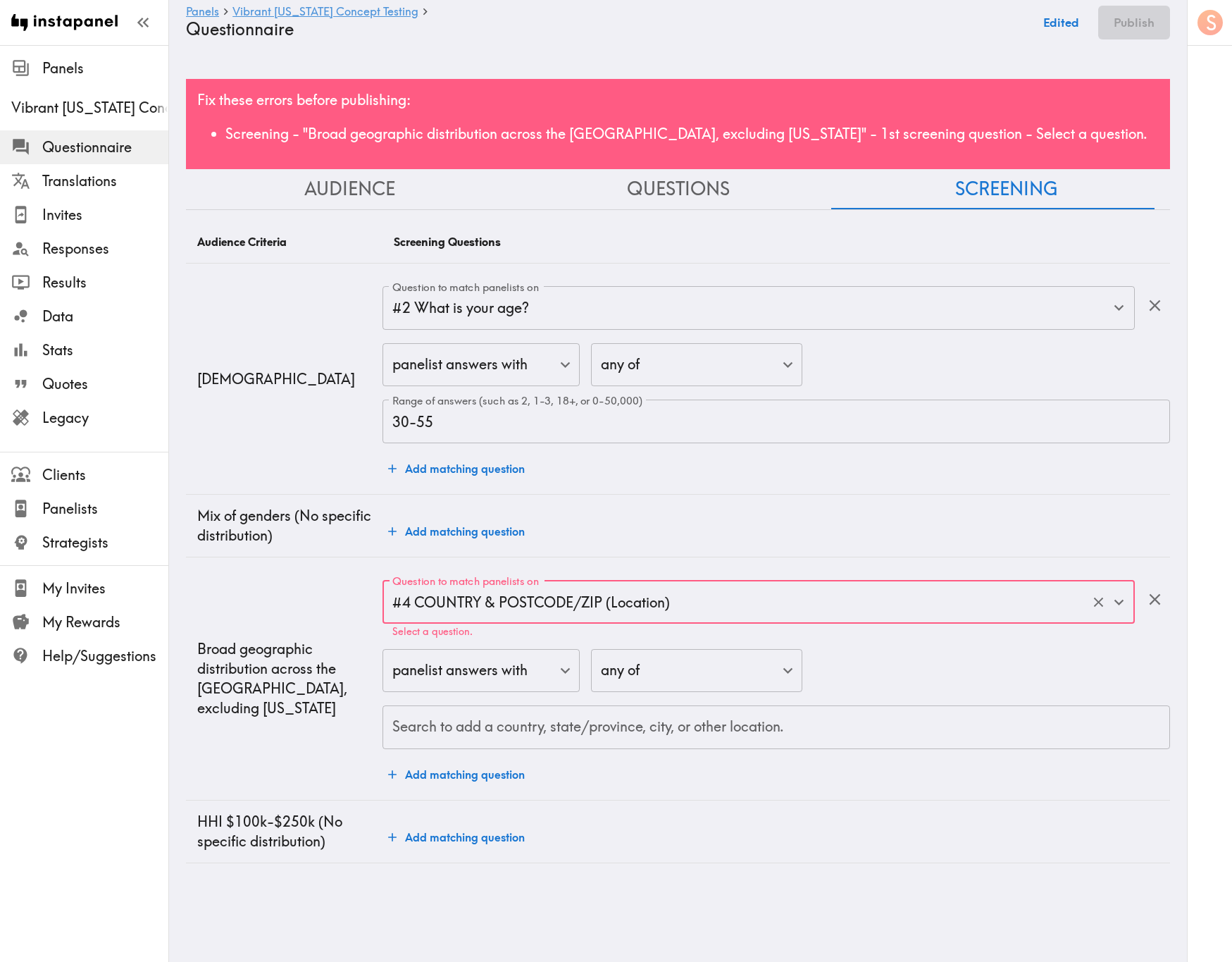
click at [514, 581] on body "Instapanel - Panels - Vibrant Arizona Concept Testing - Questionnaire Panels Vi…" at bounding box center [616, 466] width 1232 height 841
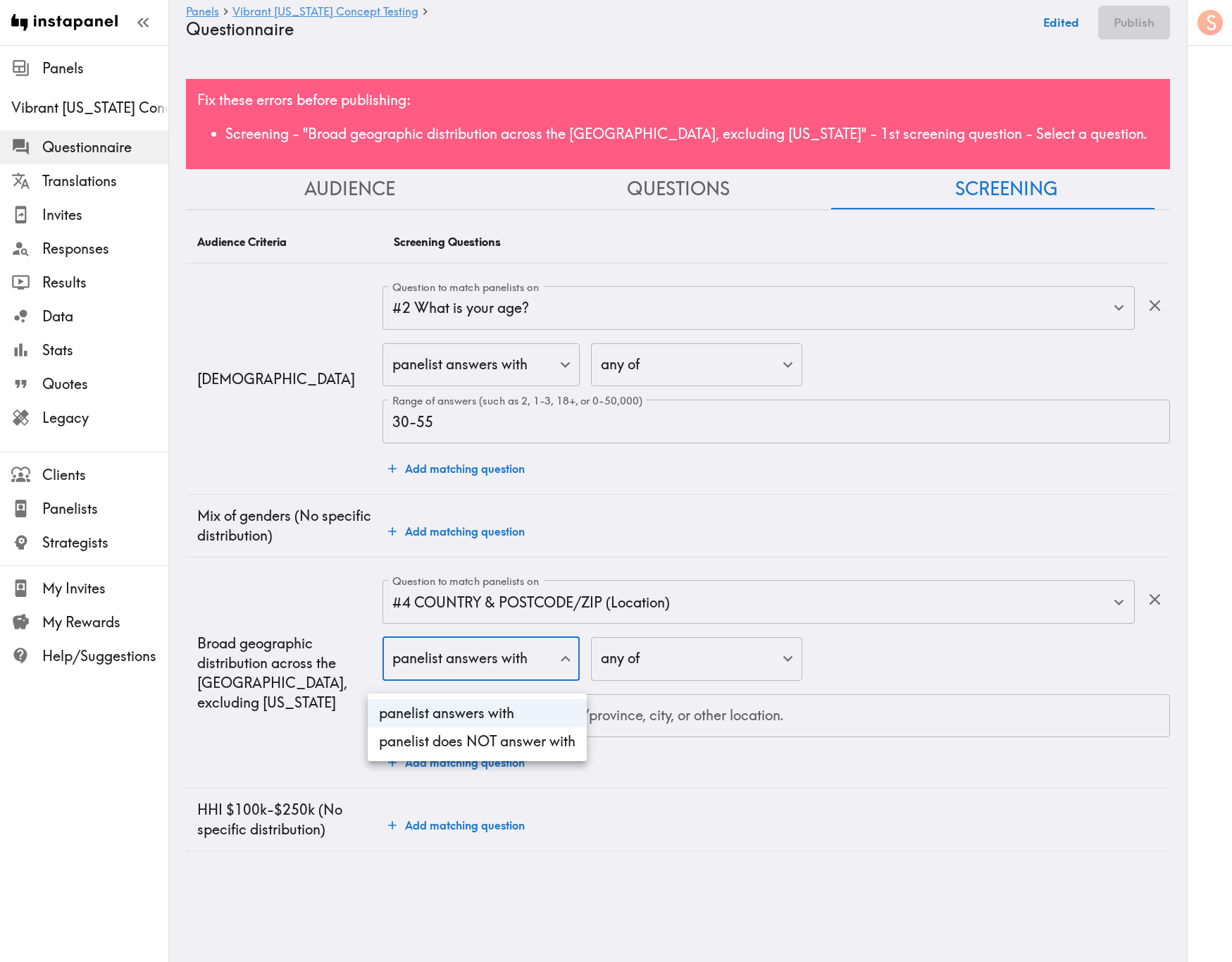
click at [501, 581] on li "panelist does NOT answer with" at bounding box center [477, 741] width 219 height 28
type input "true"
click at [582, 581] on input "Search to add a country, state/province, city, or other location." at bounding box center [776, 716] width 775 height 31
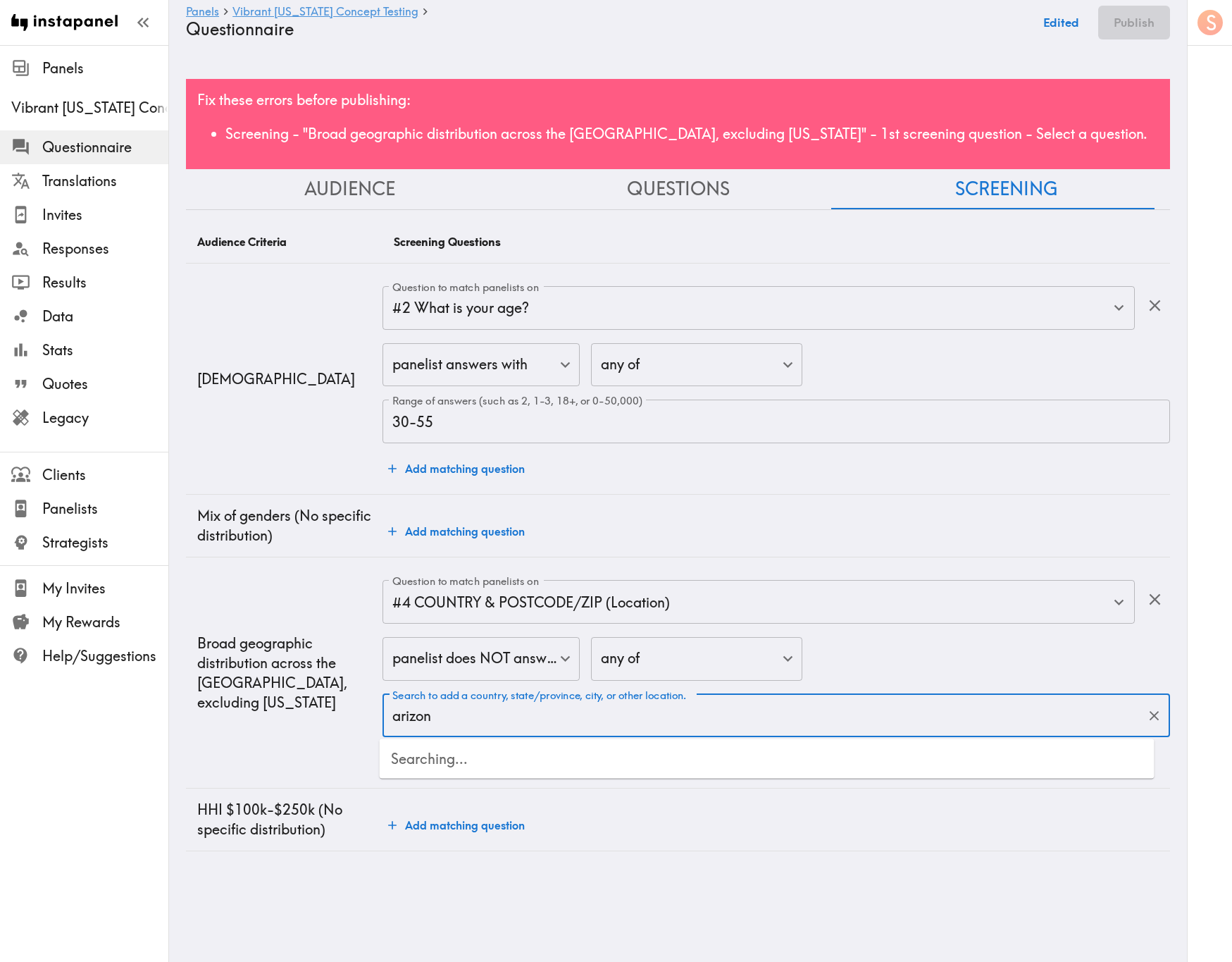
type input "arizona"
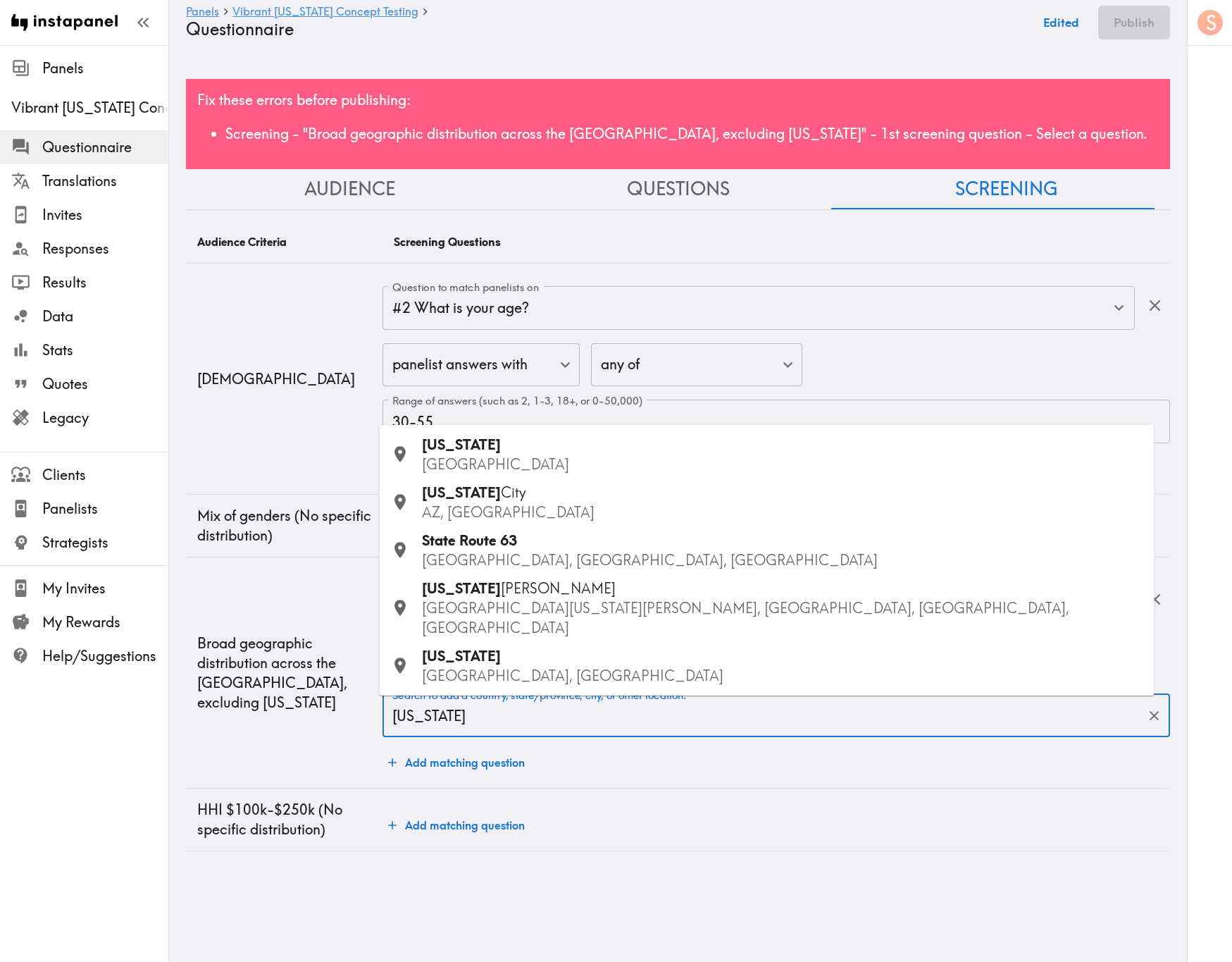
click at [468, 475] on p "USA" at bounding box center [782, 465] width 721 height 20
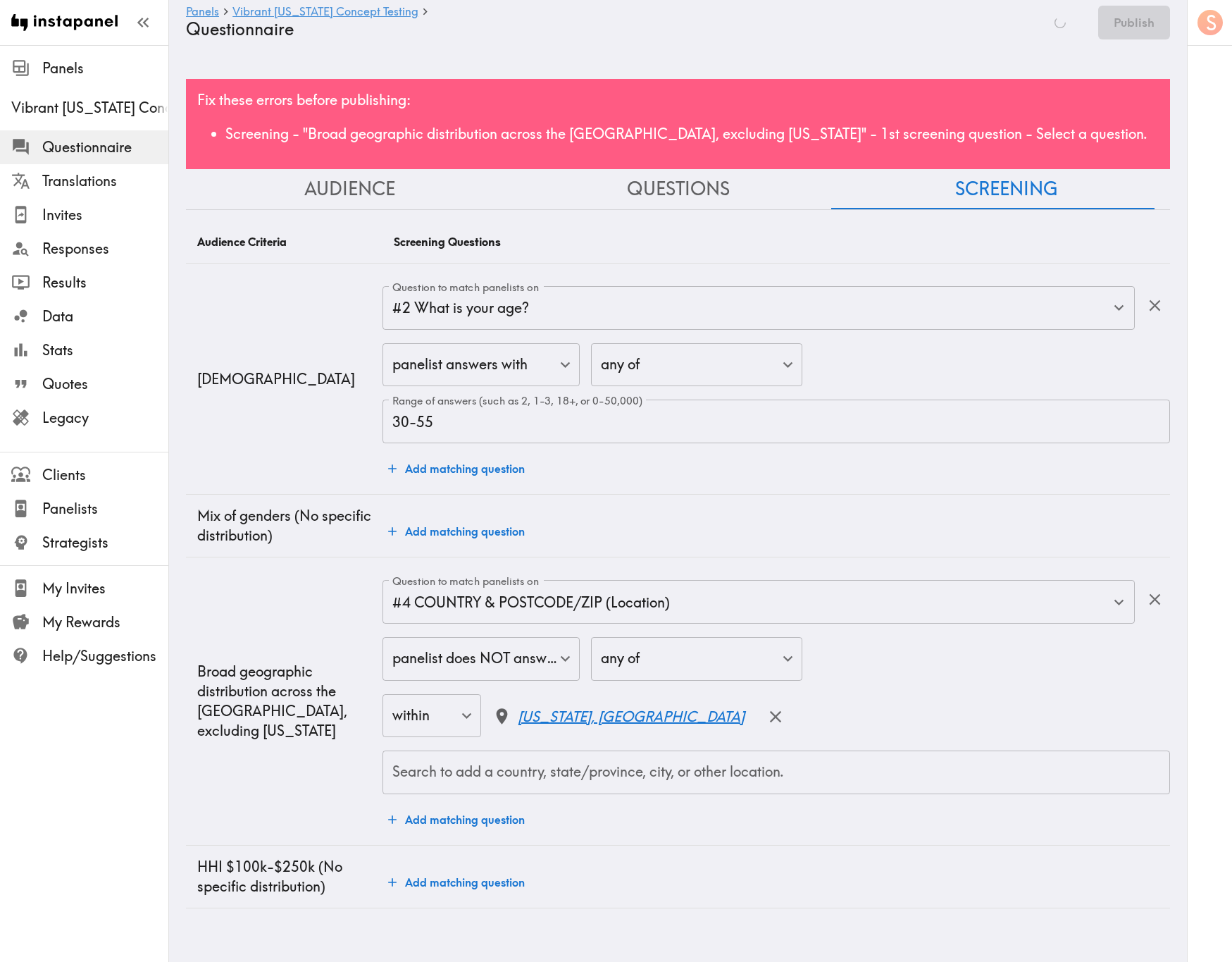
click at [290, 581] on td "Broad geographic distribution across the US, excluding Arizona" at bounding box center [284, 701] width 197 height 288
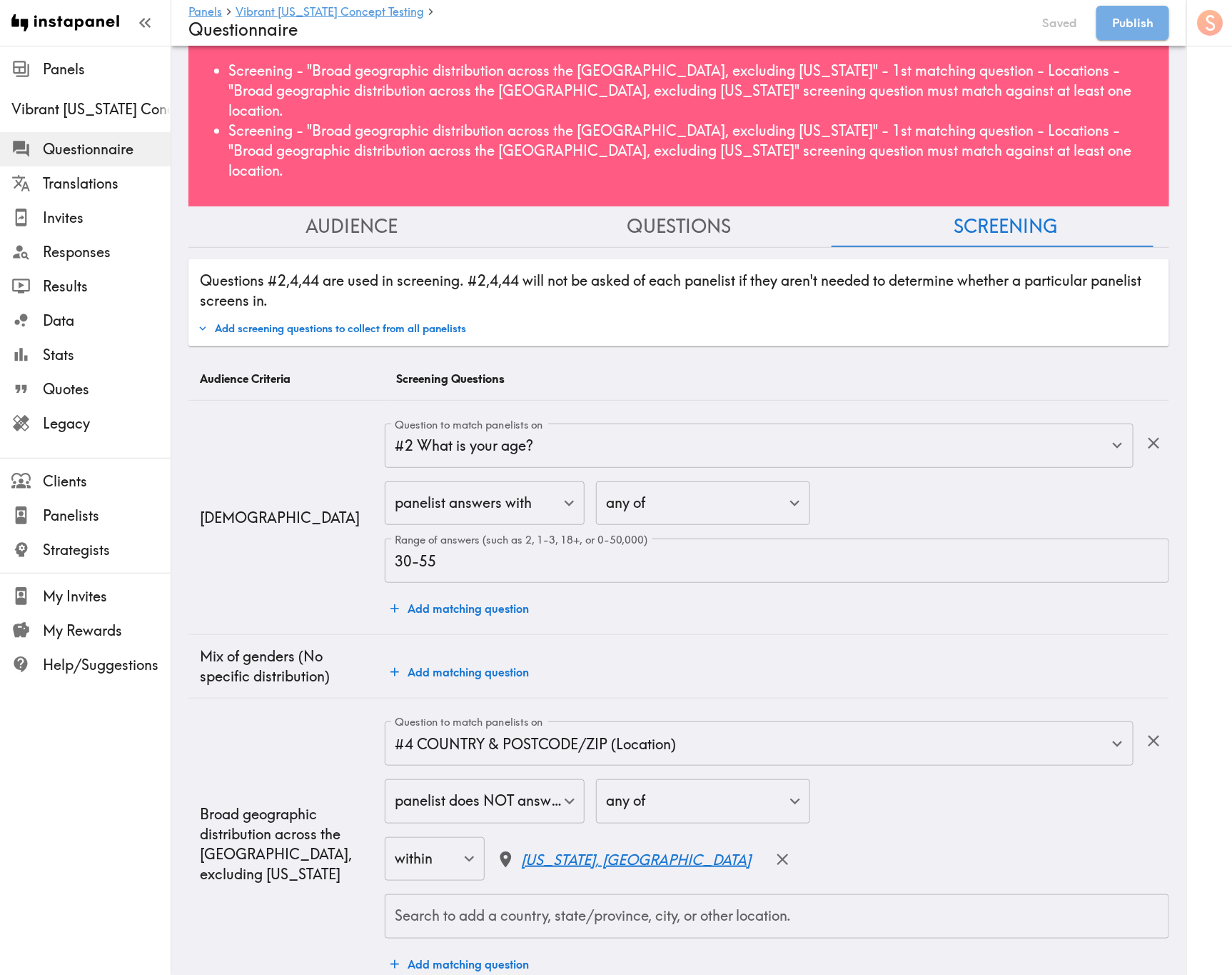
scroll to position [144, 0]
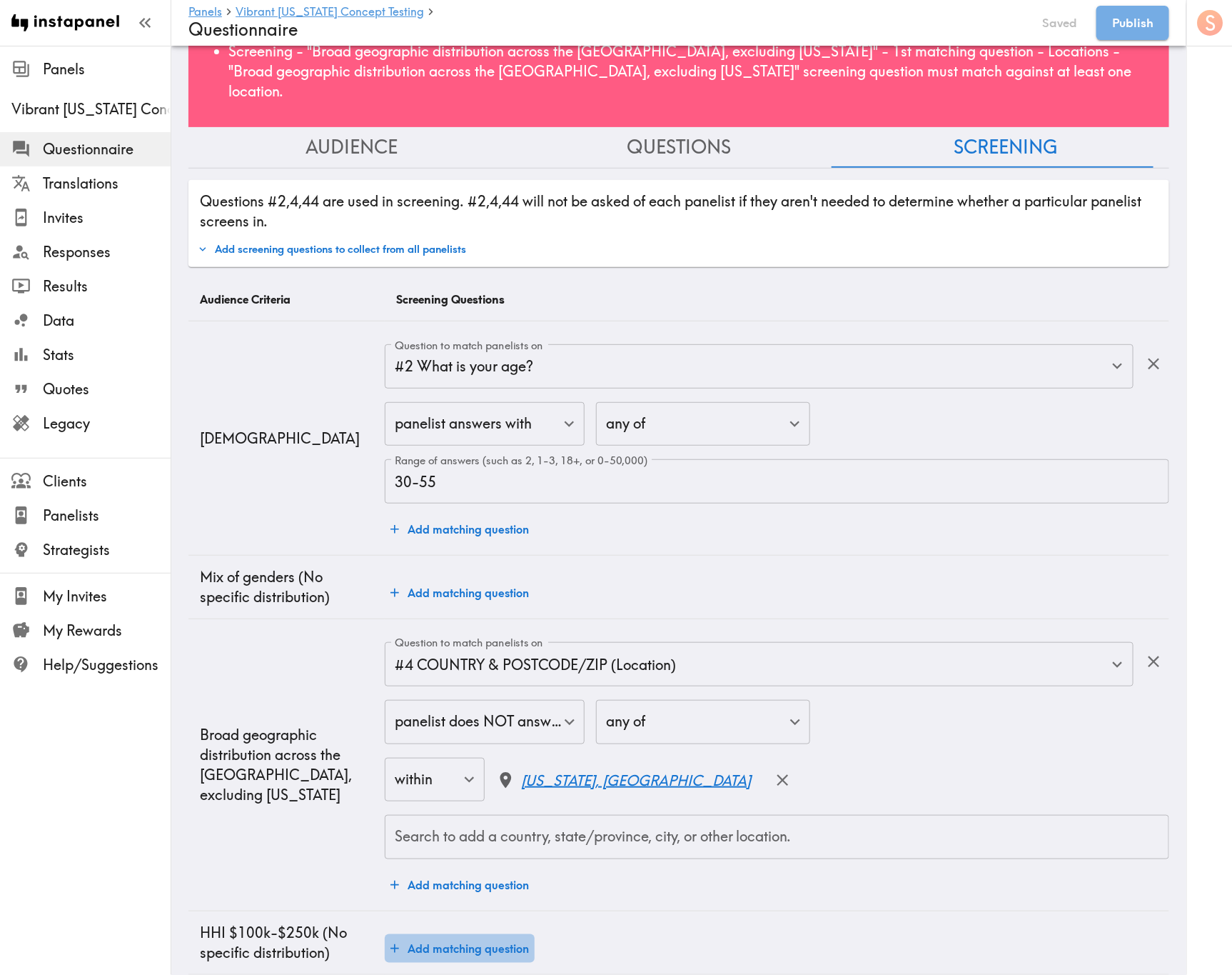
click at [422, 589] on button "Add matching question" at bounding box center [460, 948] width 150 height 29
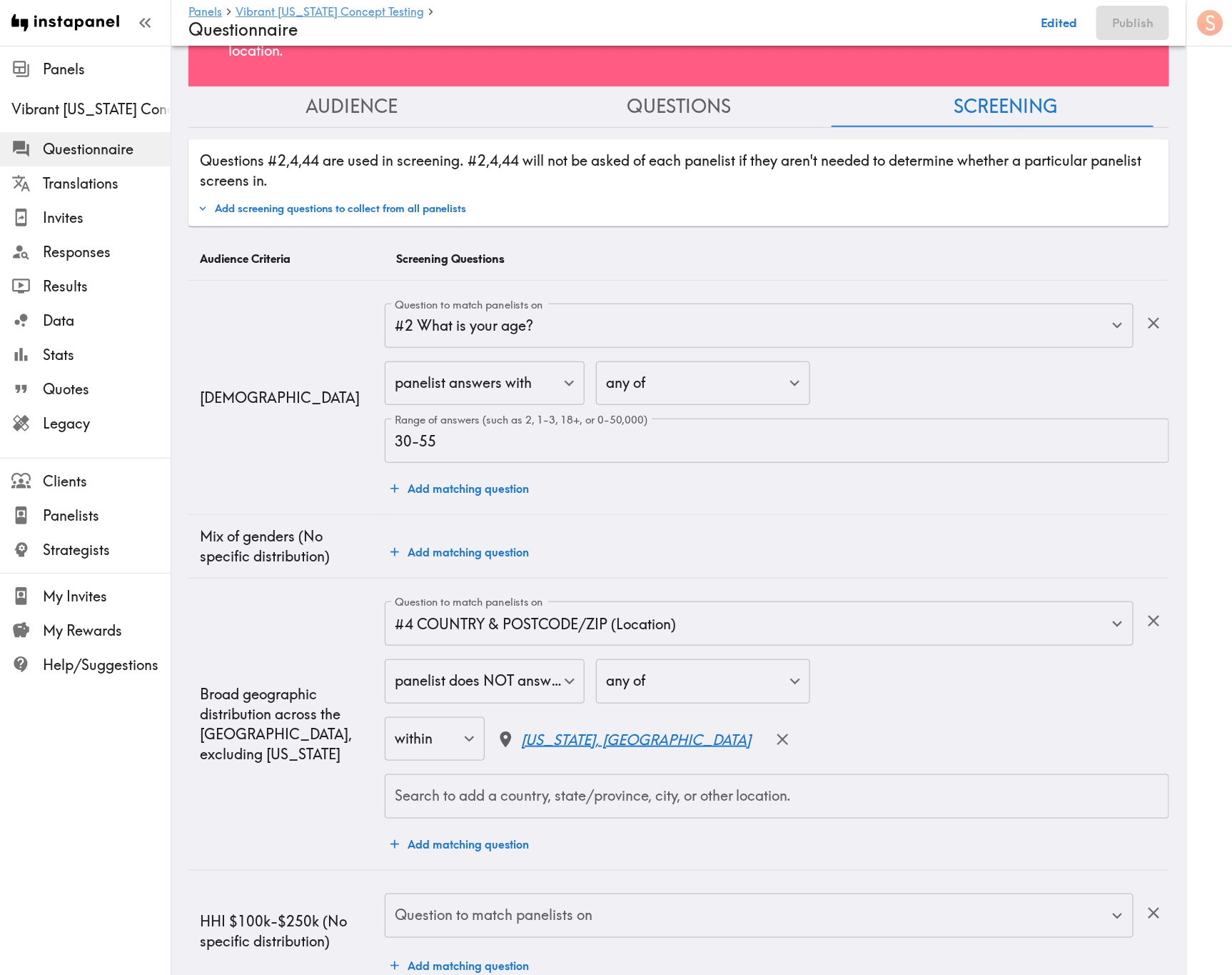
scroll to position [202, 0]
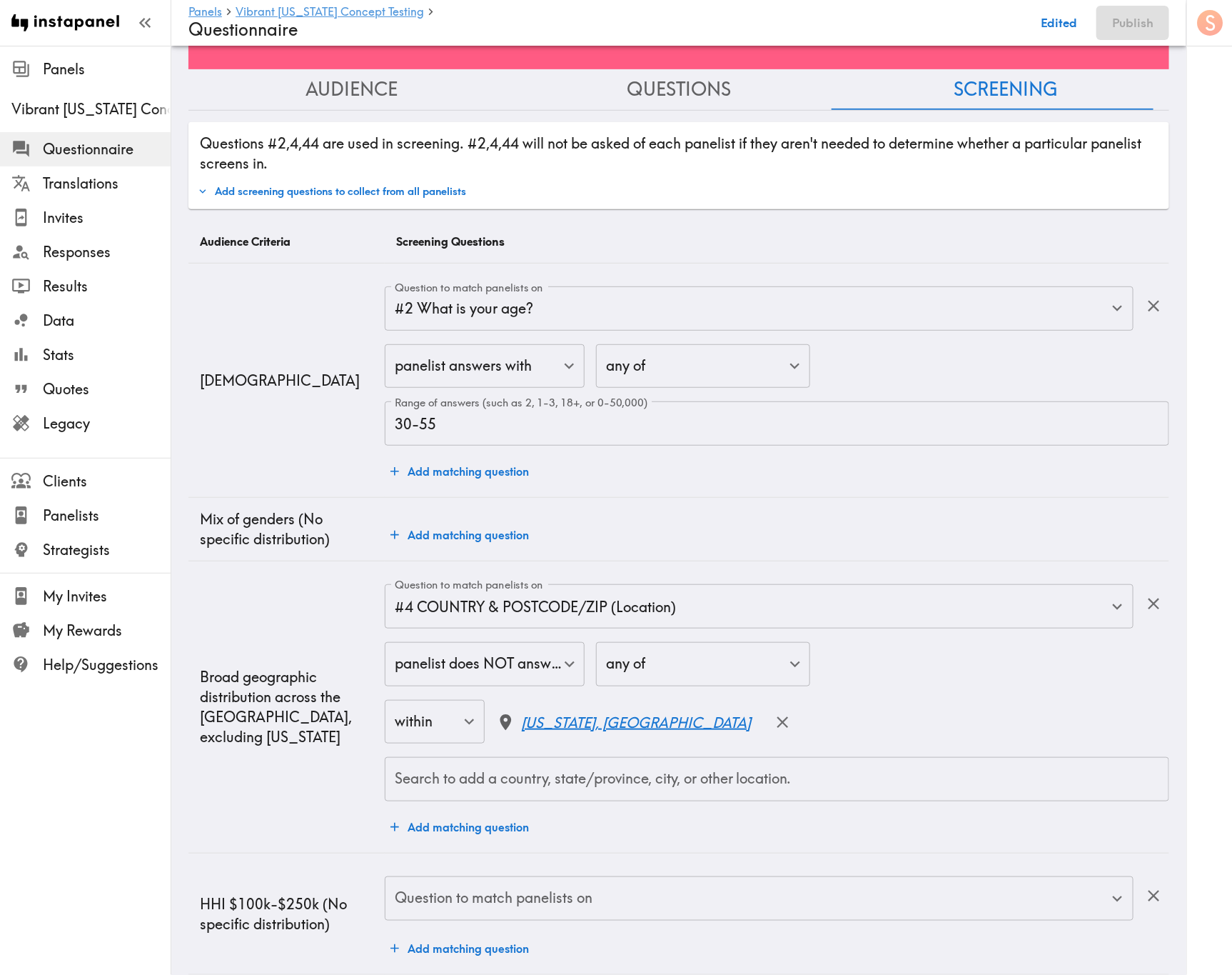
click at [623, 589] on input "Question to match panelists on" at bounding box center [748, 898] width 714 height 31
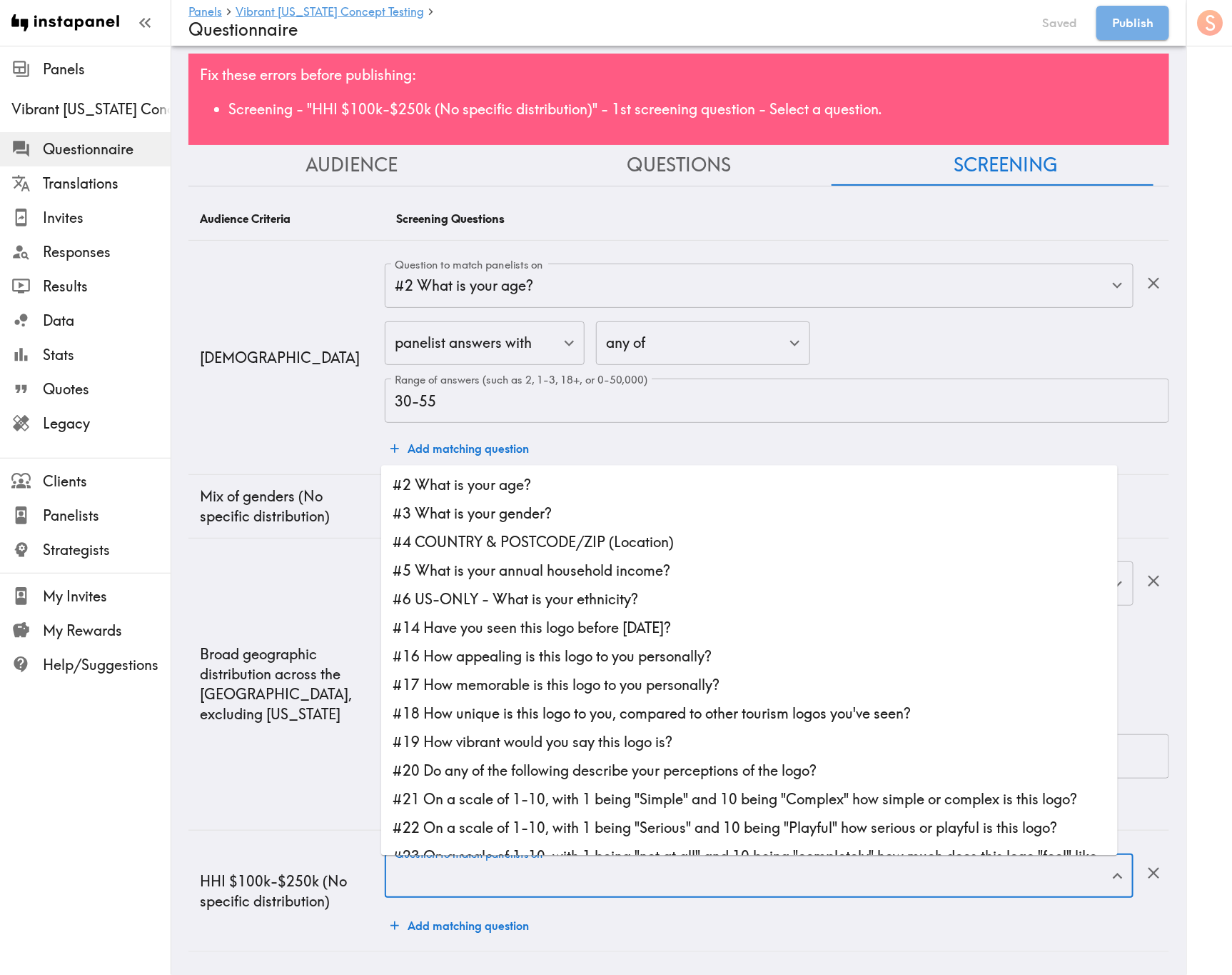
click at [656, 558] on li "#5 What is your annual household income?" at bounding box center [749, 571] width 736 height 29
type input "#5 What is your annual household income?"
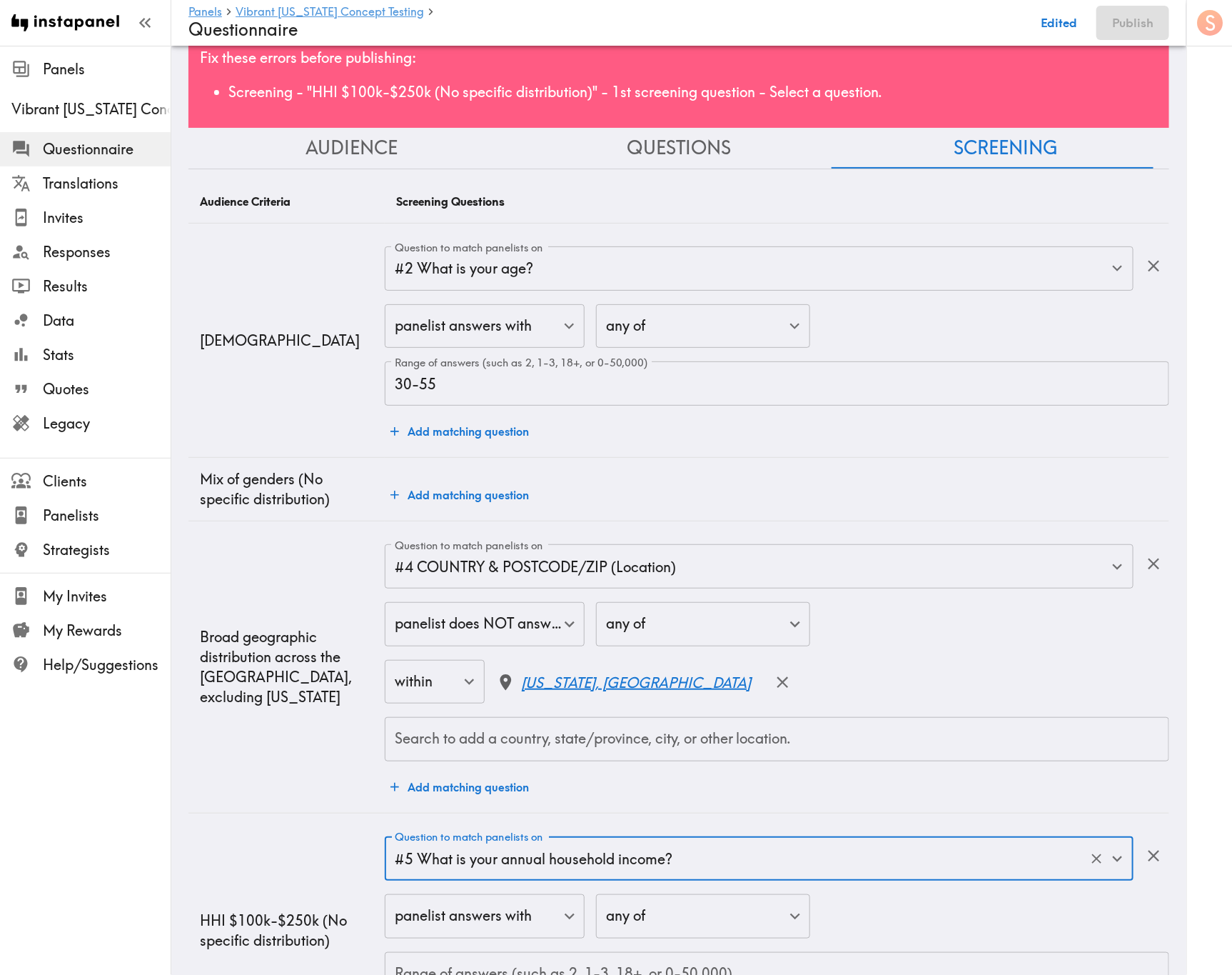
scroll to position [157, 0]
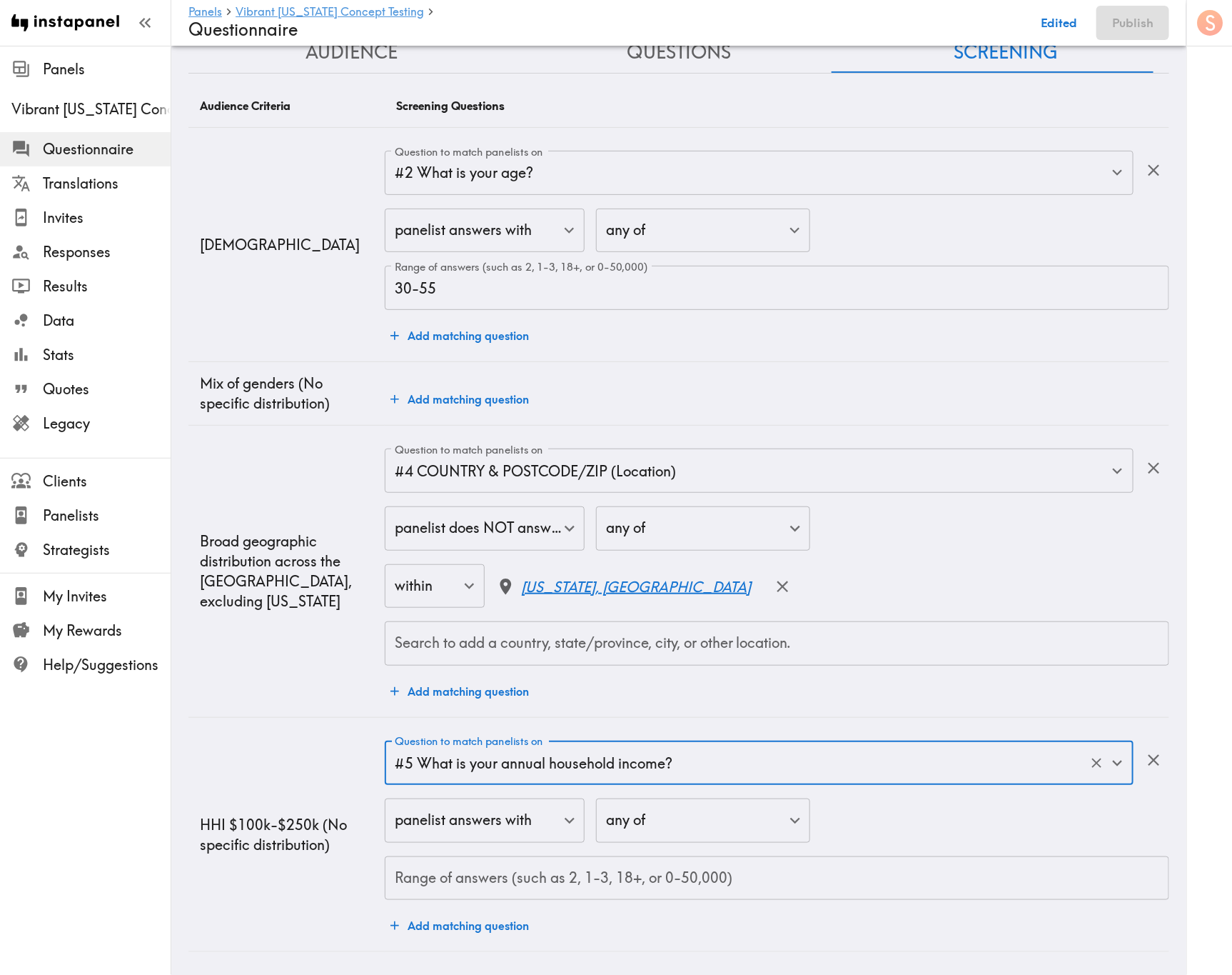
click at [673, 589] on input "Range of answers (such as 2, 1-3, 18+, or 0-50,000)" at bounding box center [777, 878] width 784 height 44
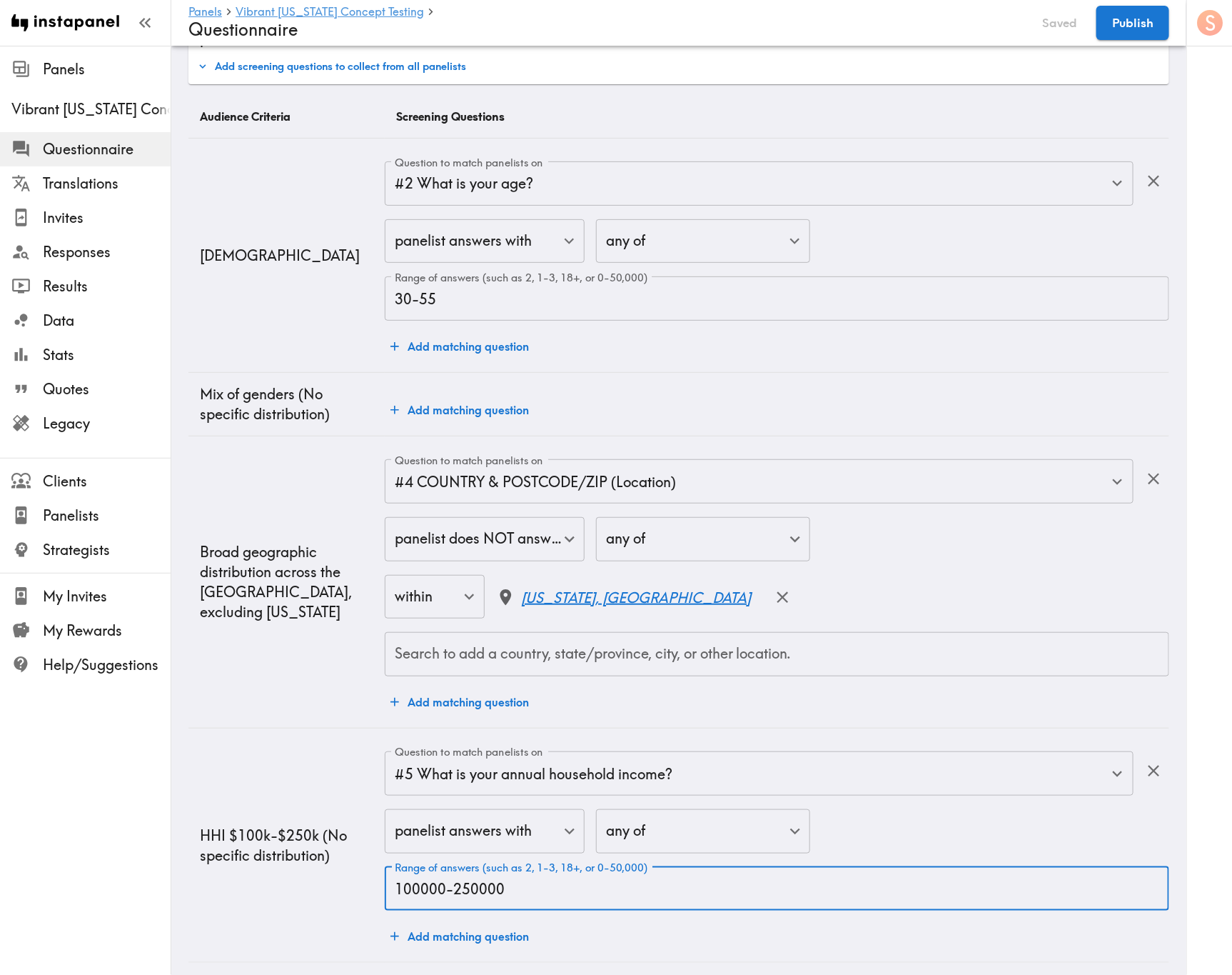
scroll to position [153, 0]
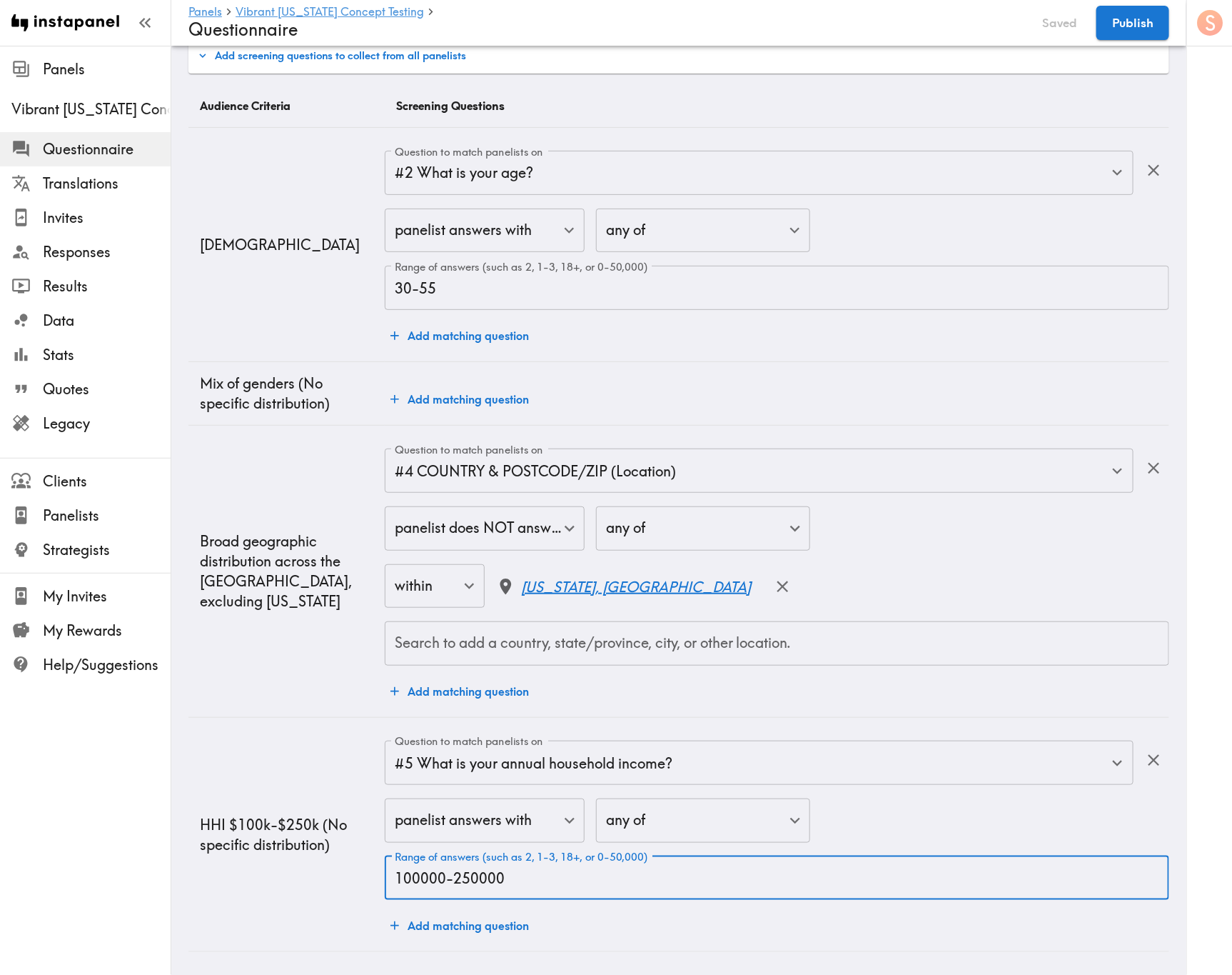
click at [418, 589] on input "100000-250000" at bounding box center [777, 878] width 784 height 44
click at [472, 589] on input "100000-250000" at bounding box center [777, 878] width 784 height 44
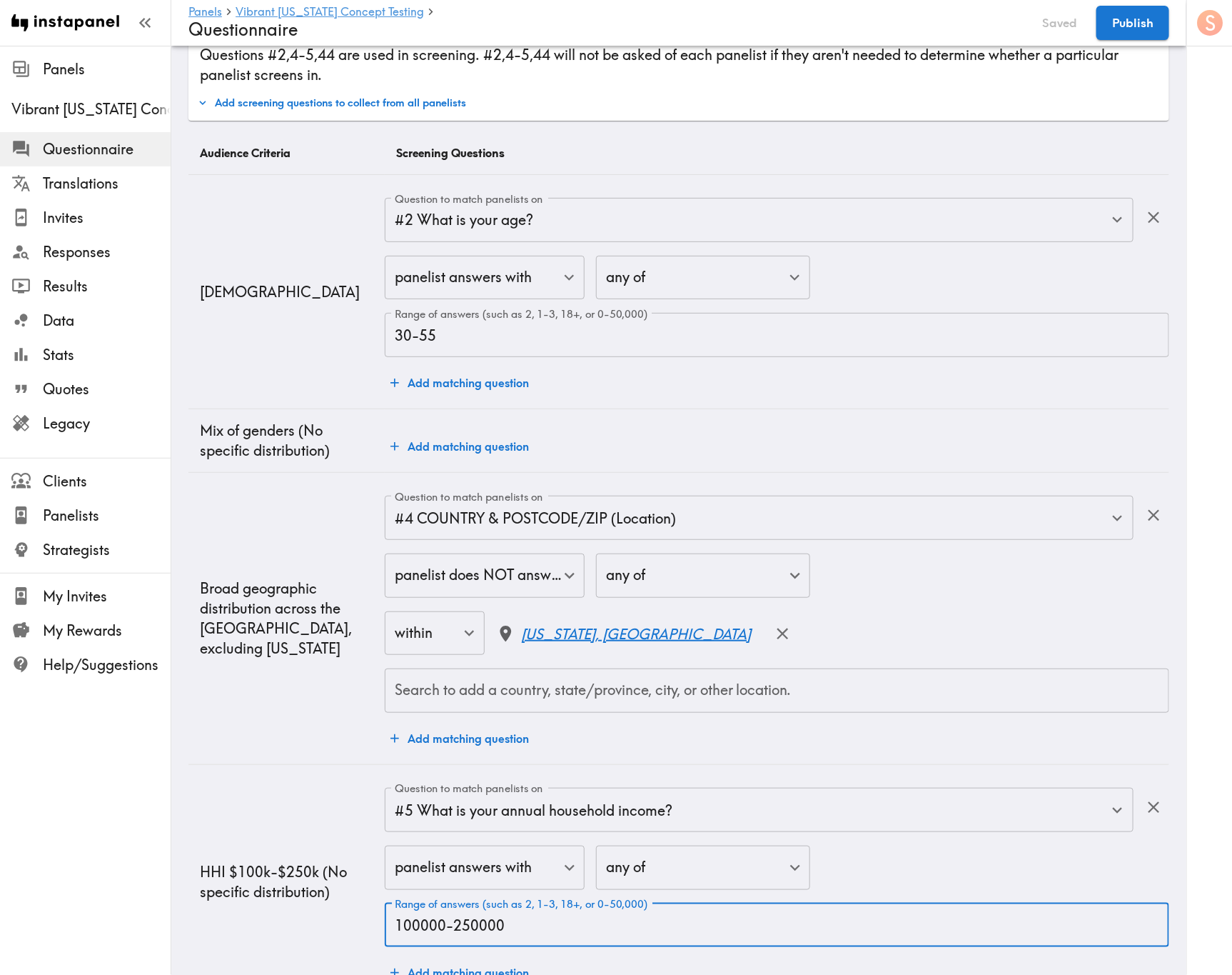
scroll to position [0, 0]
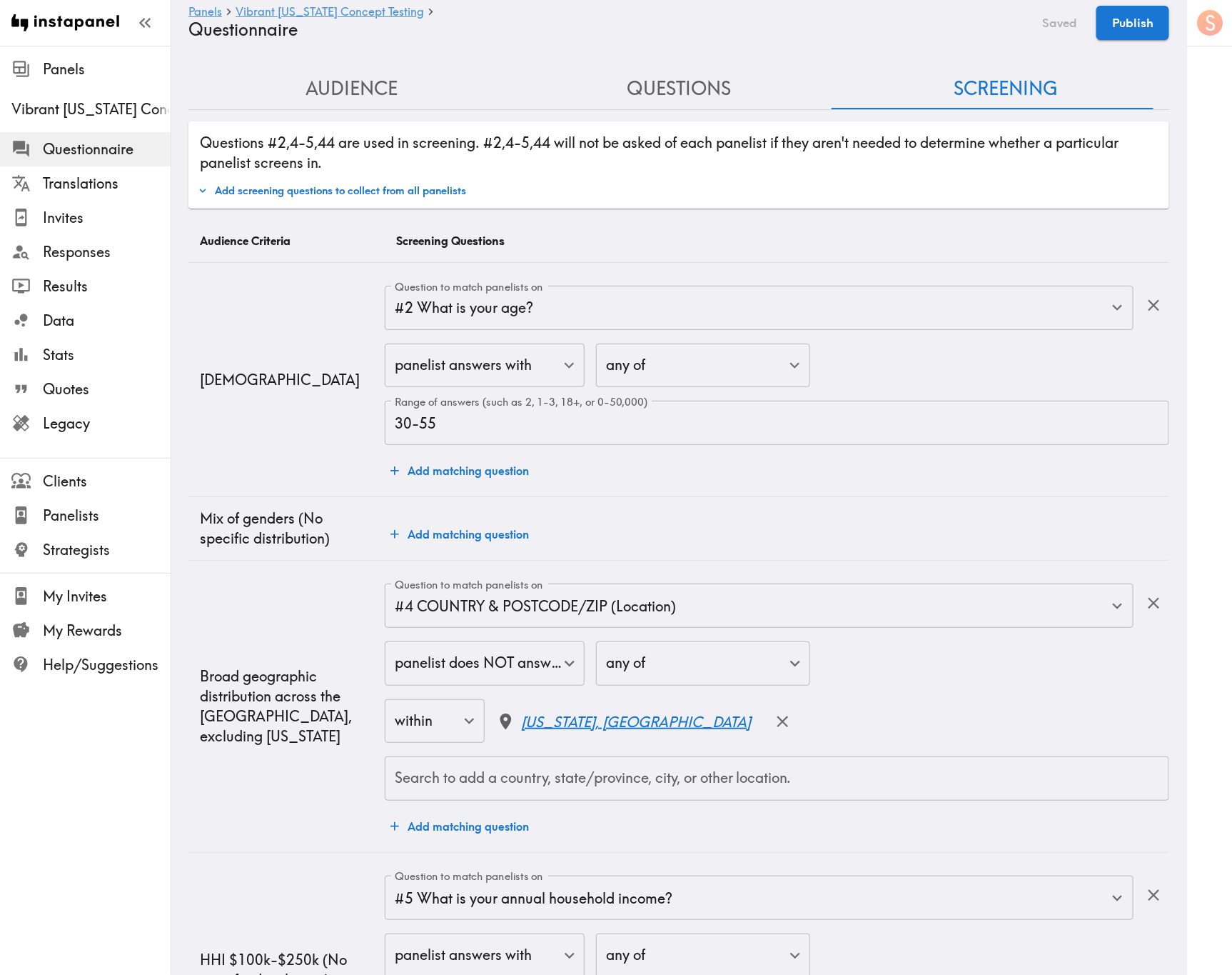
type input "100000-250000"
click at [454, 197] on button "Add screening questions to collect from all panelists" at bounding box center [331, 190] width 276 height 24
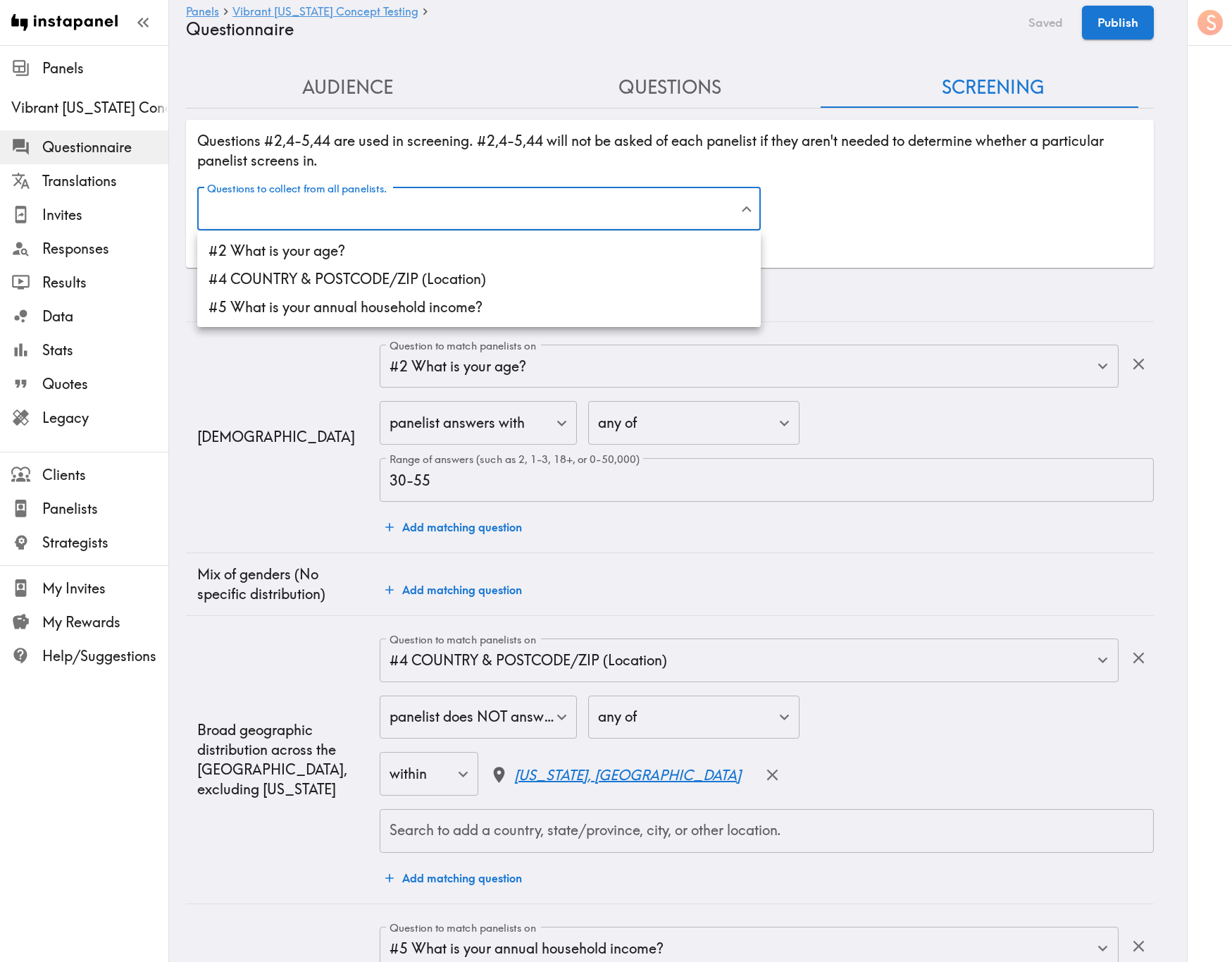
click at [448, 195] on body "Instapanel - Panels - Vibrant Arizona Concept Testing - Questionnaire Panels Vi…" at bounding box center [616, 601] width 1232 height 1112
click at [406, 259] on li "#2 What is your age?" at bounding box center [479, 251] width 564 height 28
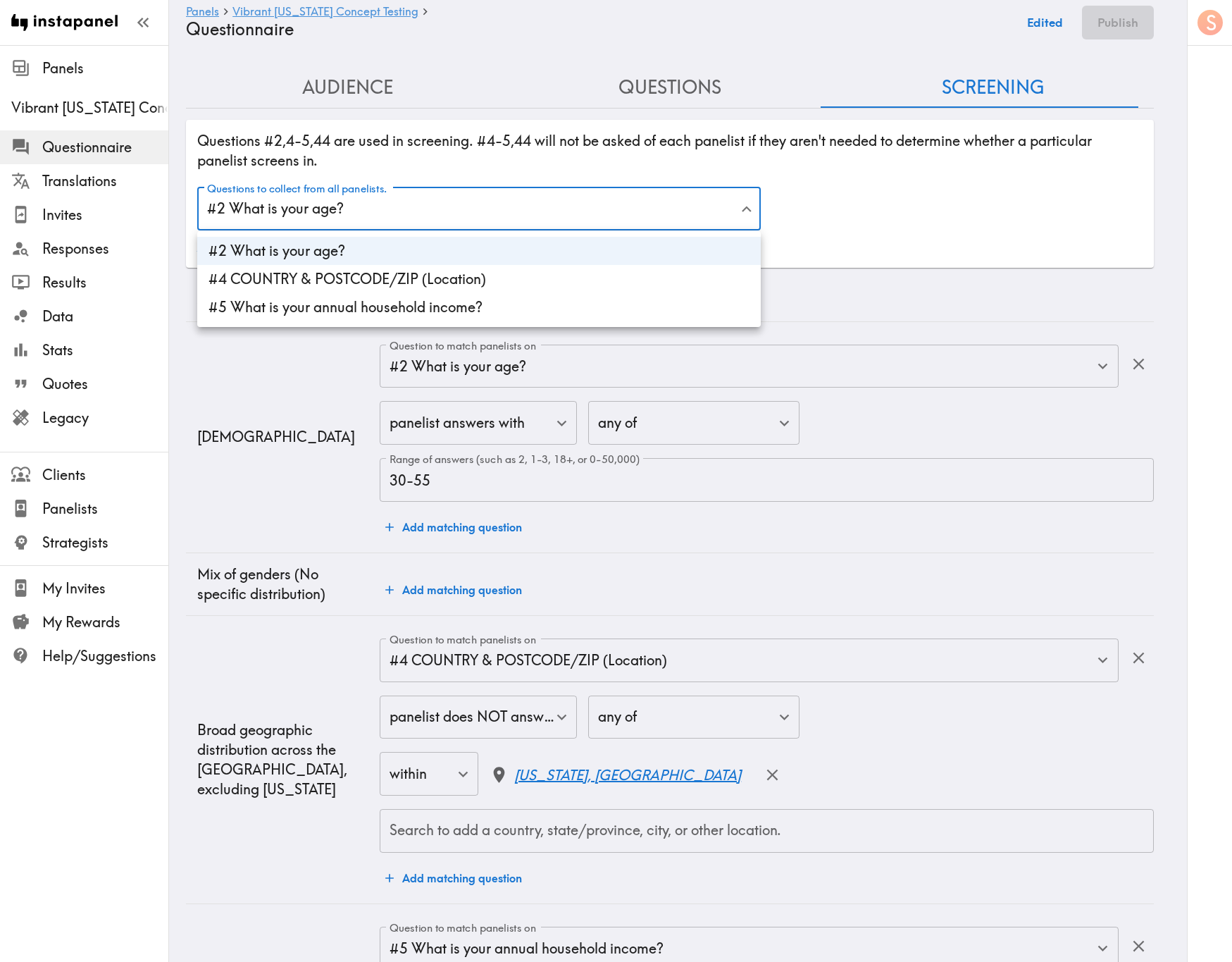
click at [415, 279] on li "#4 COUNTRY & POSTCODE/ZIP (Location)" at bounding box center [479, 279] width 564 height 28
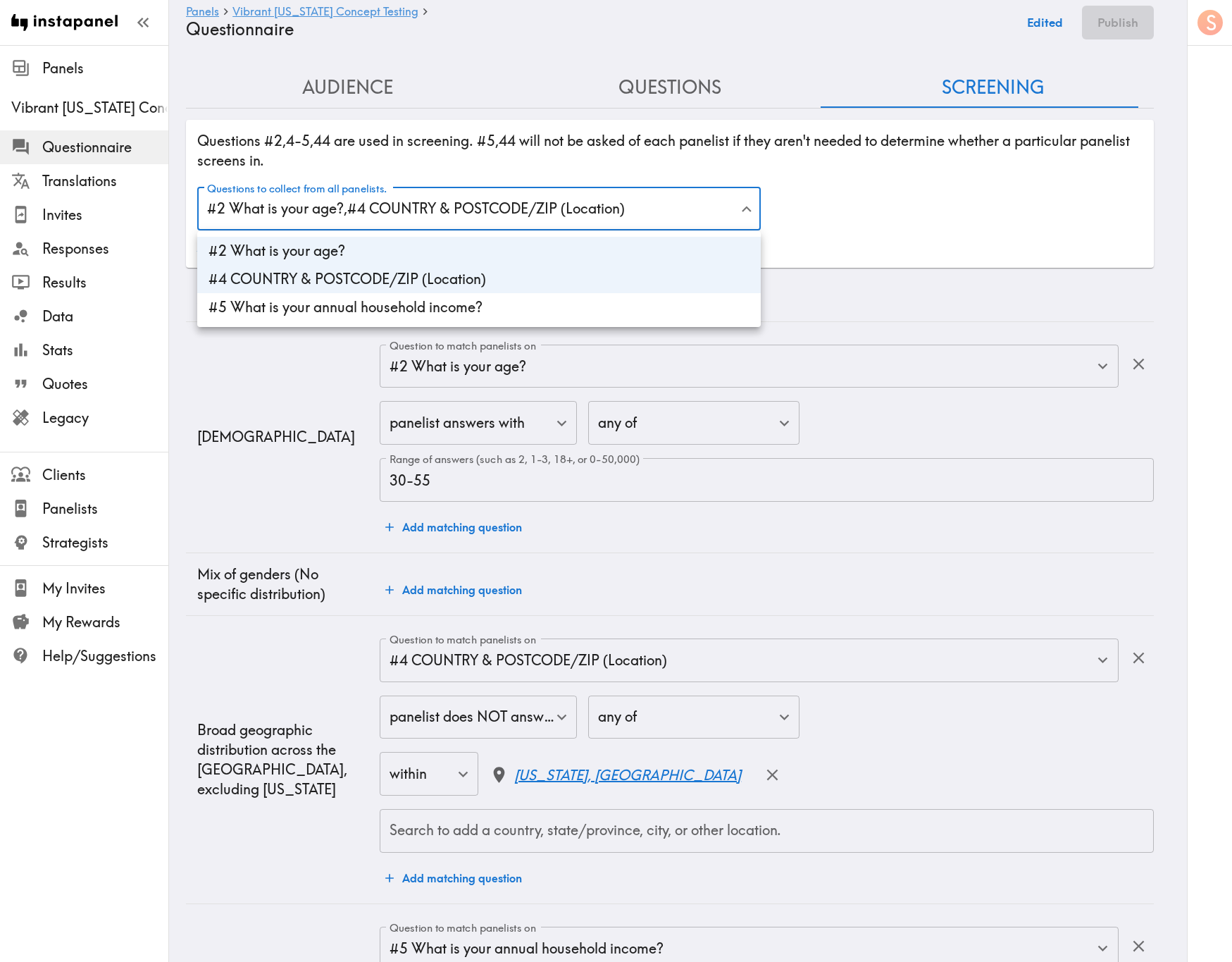
click at [417, 311] on li "#5 What is your annual household income?" at bounding box center [479, 307] width 564 height 28
type input "age,9587eea2-4431-45df-9130-09db92af7d6a,income"
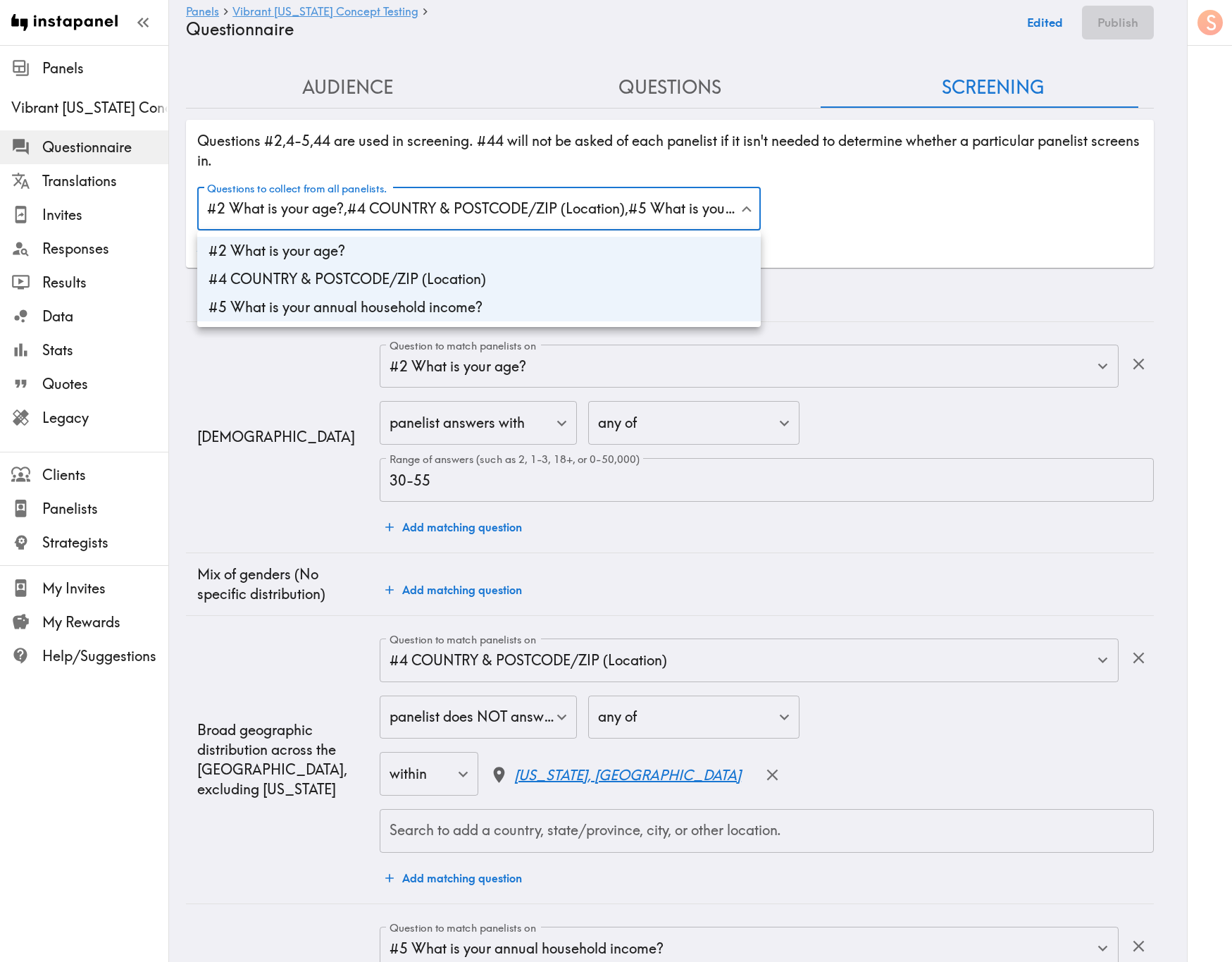
click at [245, 345] on div at bounding box center [616, 481] width 1232 height 962
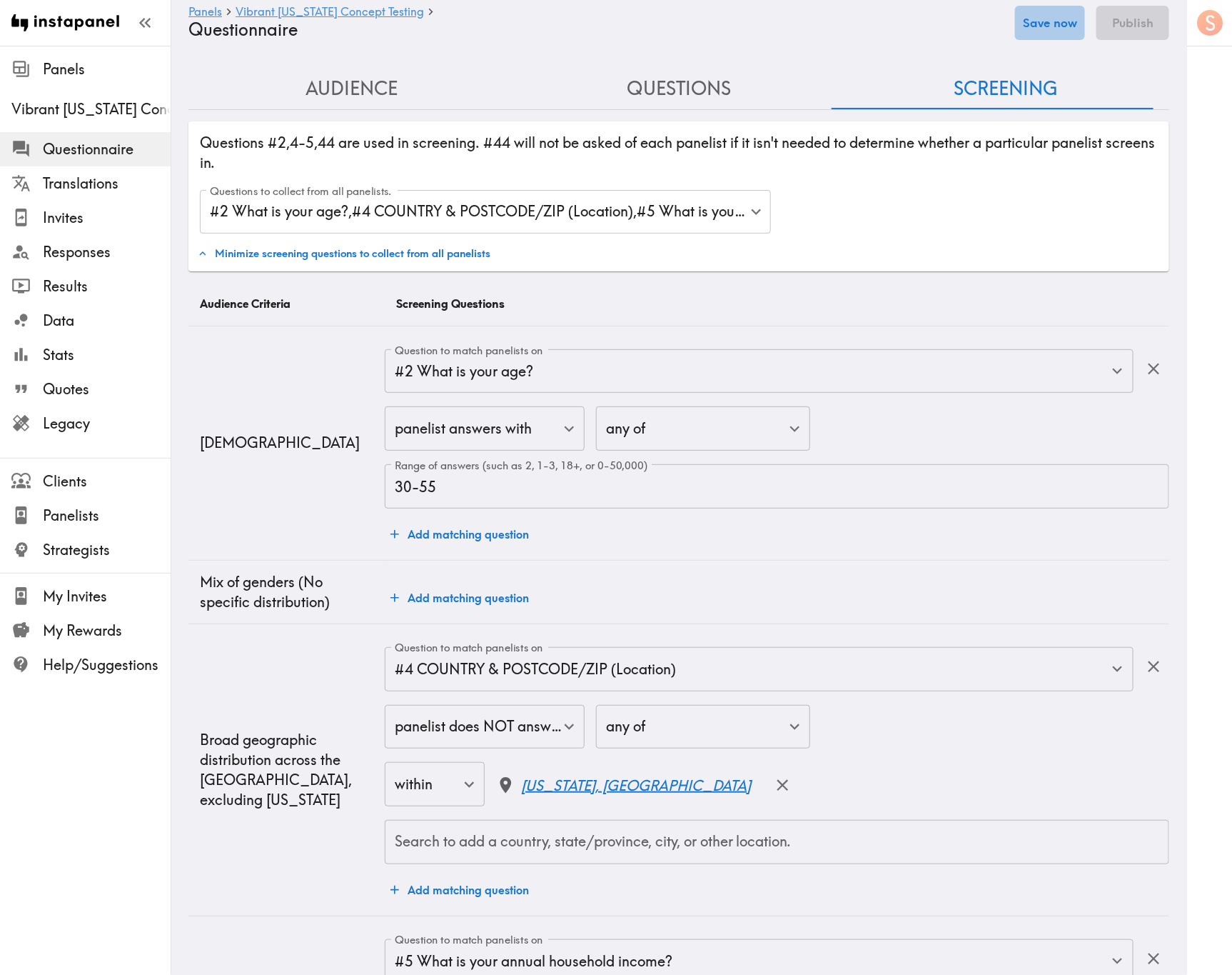
click at [1051, 15] on button "Save now" at bounding box center [1050, 22] width 70 height 34
click at [349, 90] on button "Audience" at bounding box center [352, 89] width 327 height 41
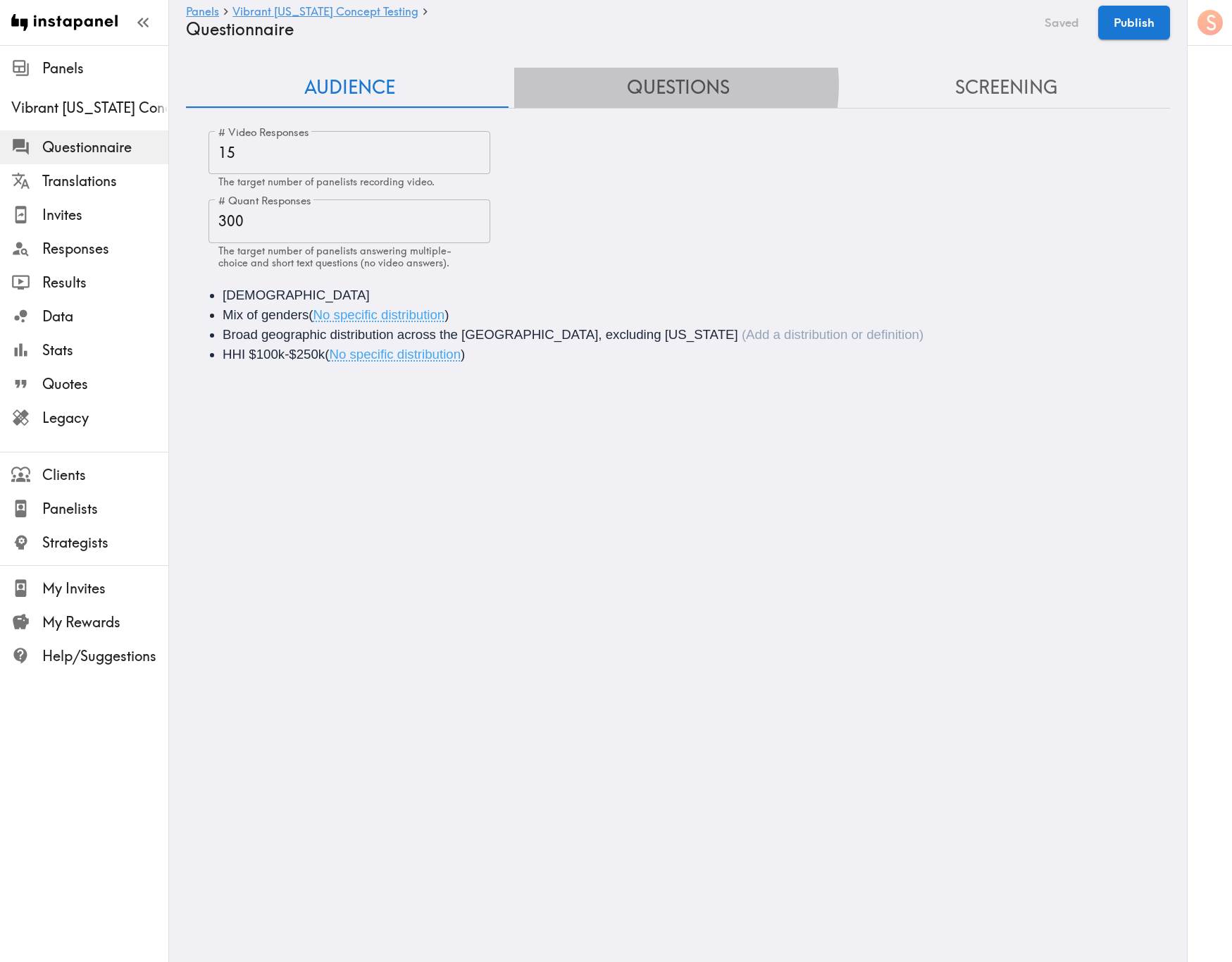
click at [667, 86] on button "Questions" at bounding box center [678, 87] width 328 height 40
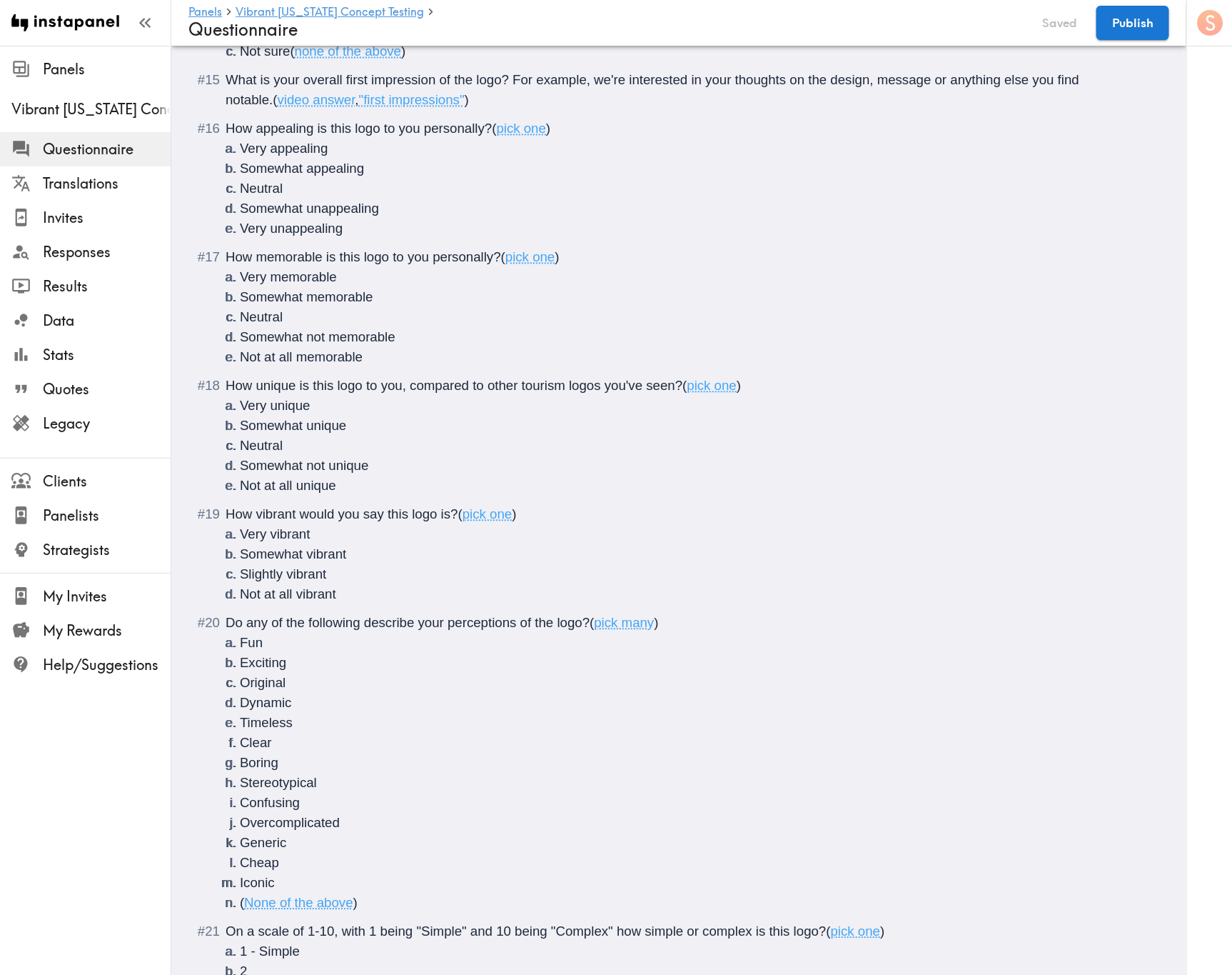
scroll to position [1285, 0]
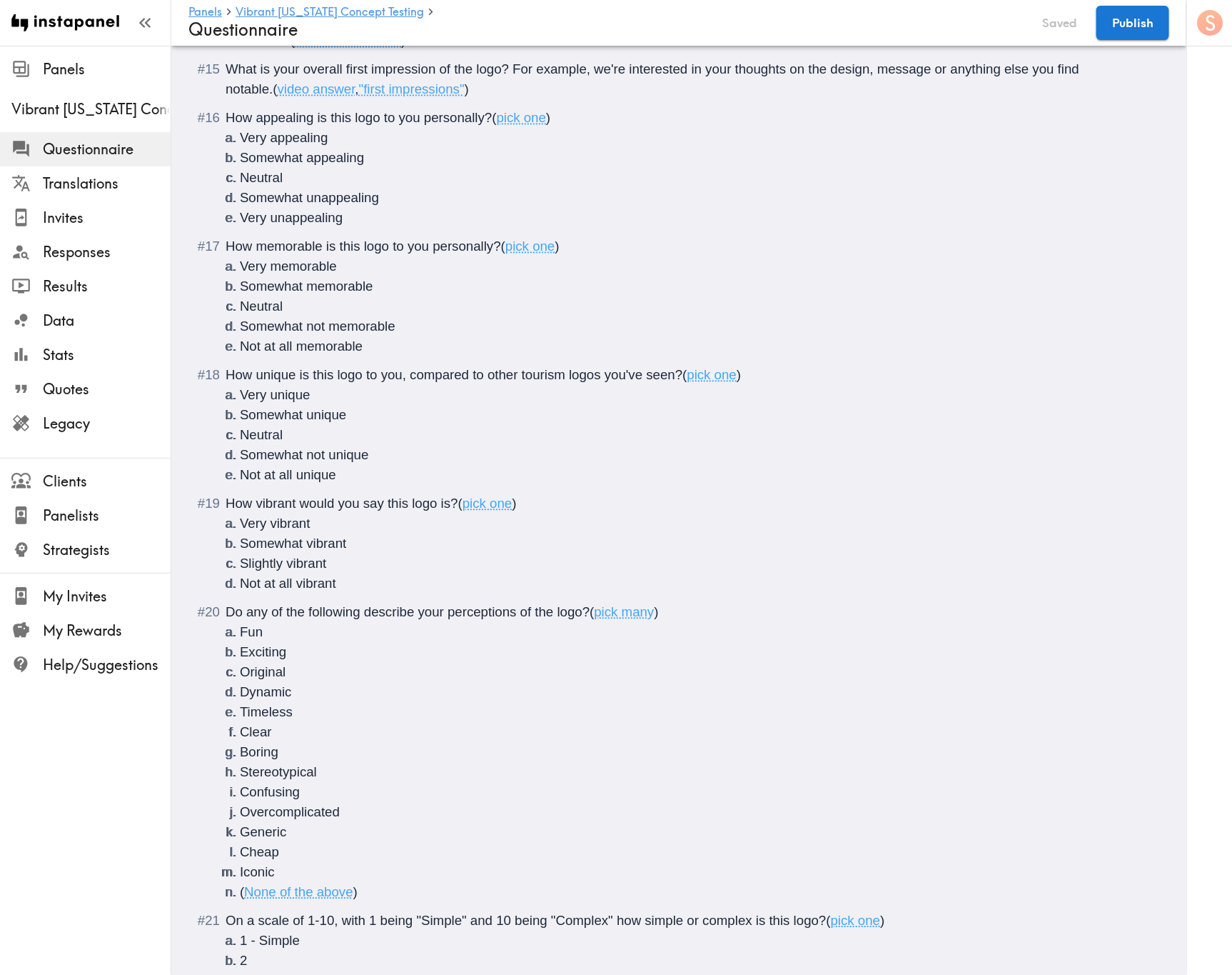
click at [254, 123] on span "How appealing is this logo to you personally?" at bounding box center [358, 117] width 267 height 15
click at [251, 251] on span "How memorable is this logo to you personally?" at bounding box center [363, 246] width 276 height 15
click at [256, 248] on span "How memorable is this logo to you personally?" at bounding box center [363, 246] width 276 height 15
click at [256, 376] on span "How unique is this logo to you, compared to other tourism logos you've seen?" at bounding box center [453, 375] width 457 height 15
click at [257, 503] on span "How vibrant would you say this logo is?" at bounding box center [341, 503] width 233 height 15
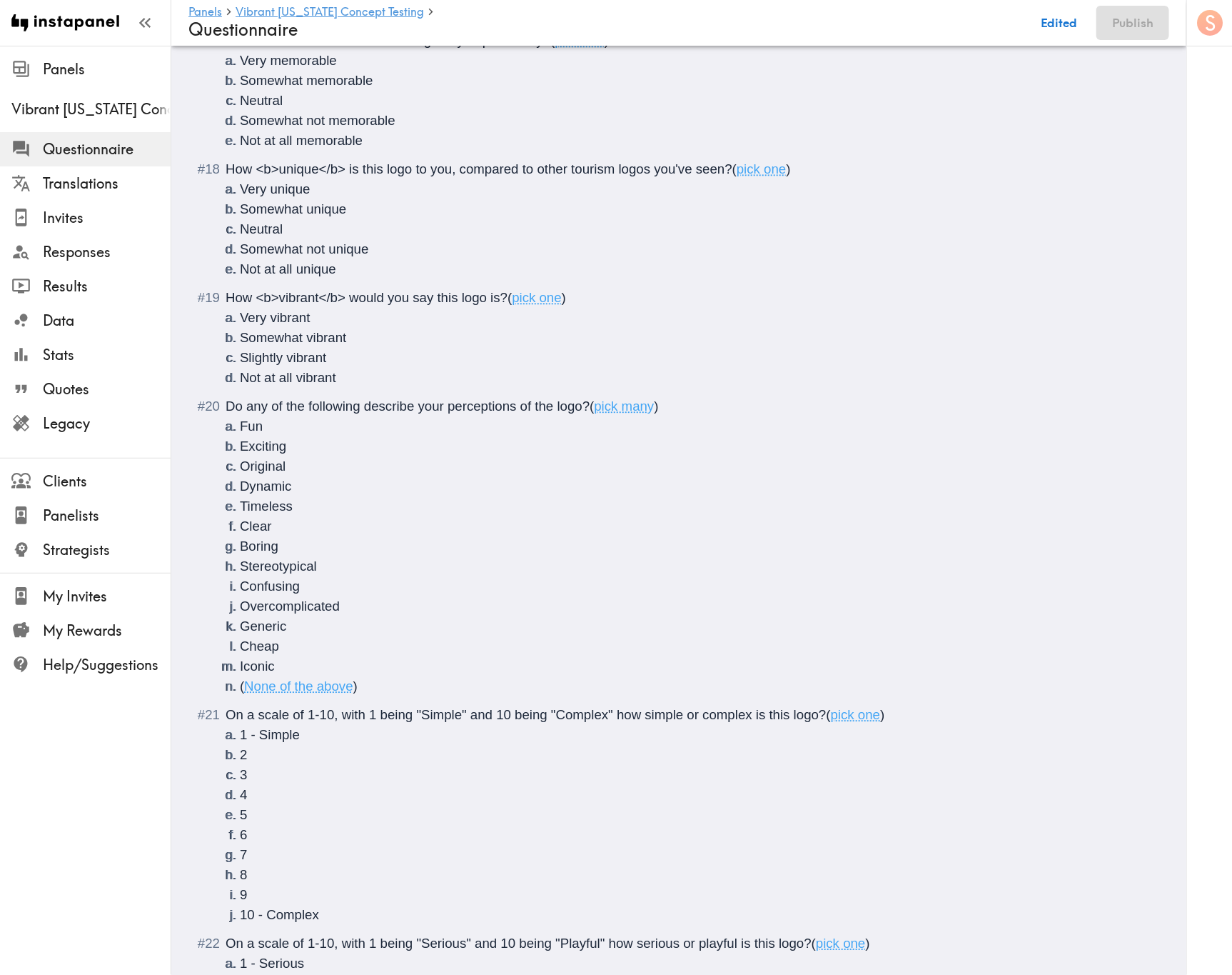
scroll to position [1499, 0]
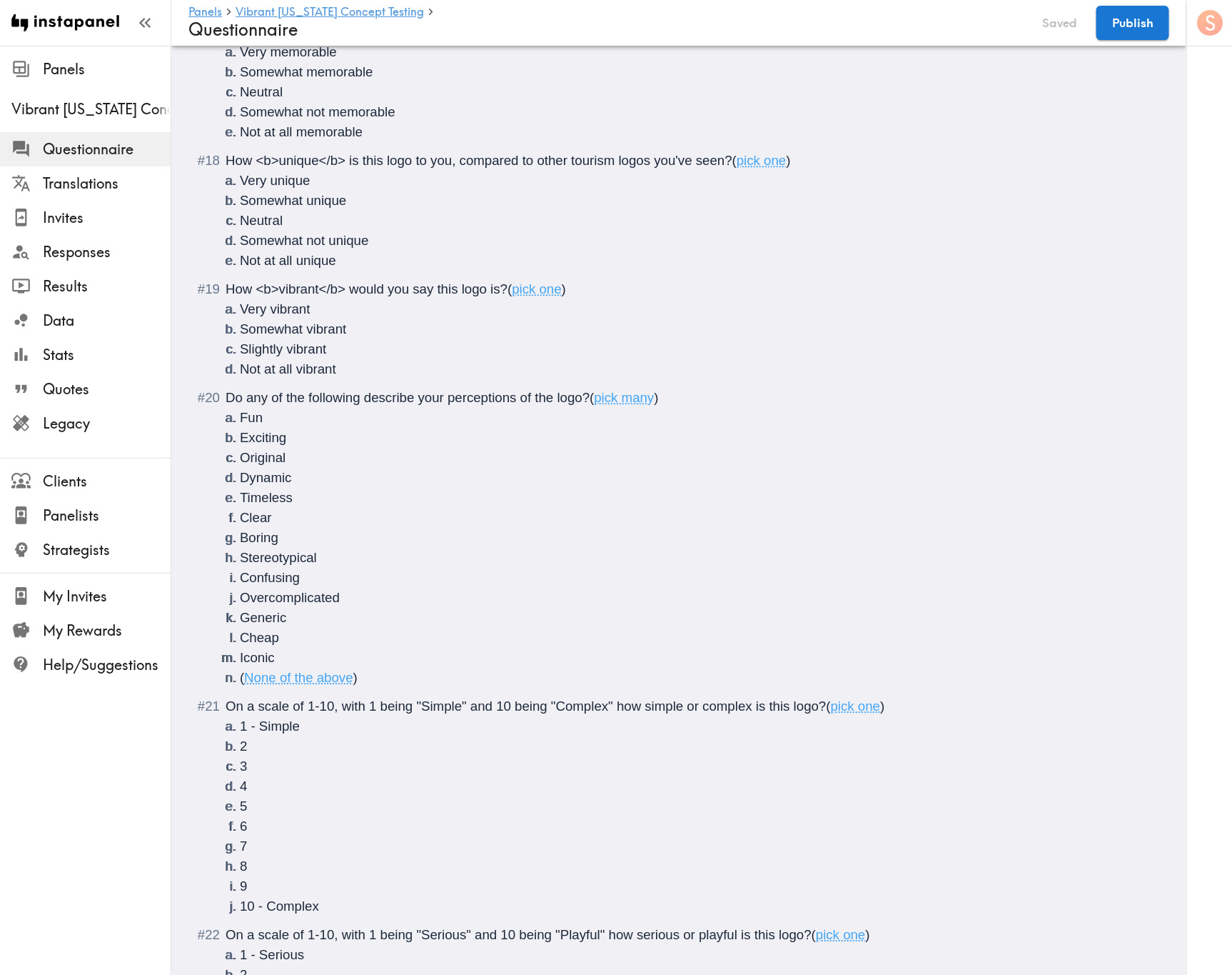
click at [449, 403] on span "Do any of the following describe your perceptions of the logo?" at bounding box center [407, 397] width 364 height 15
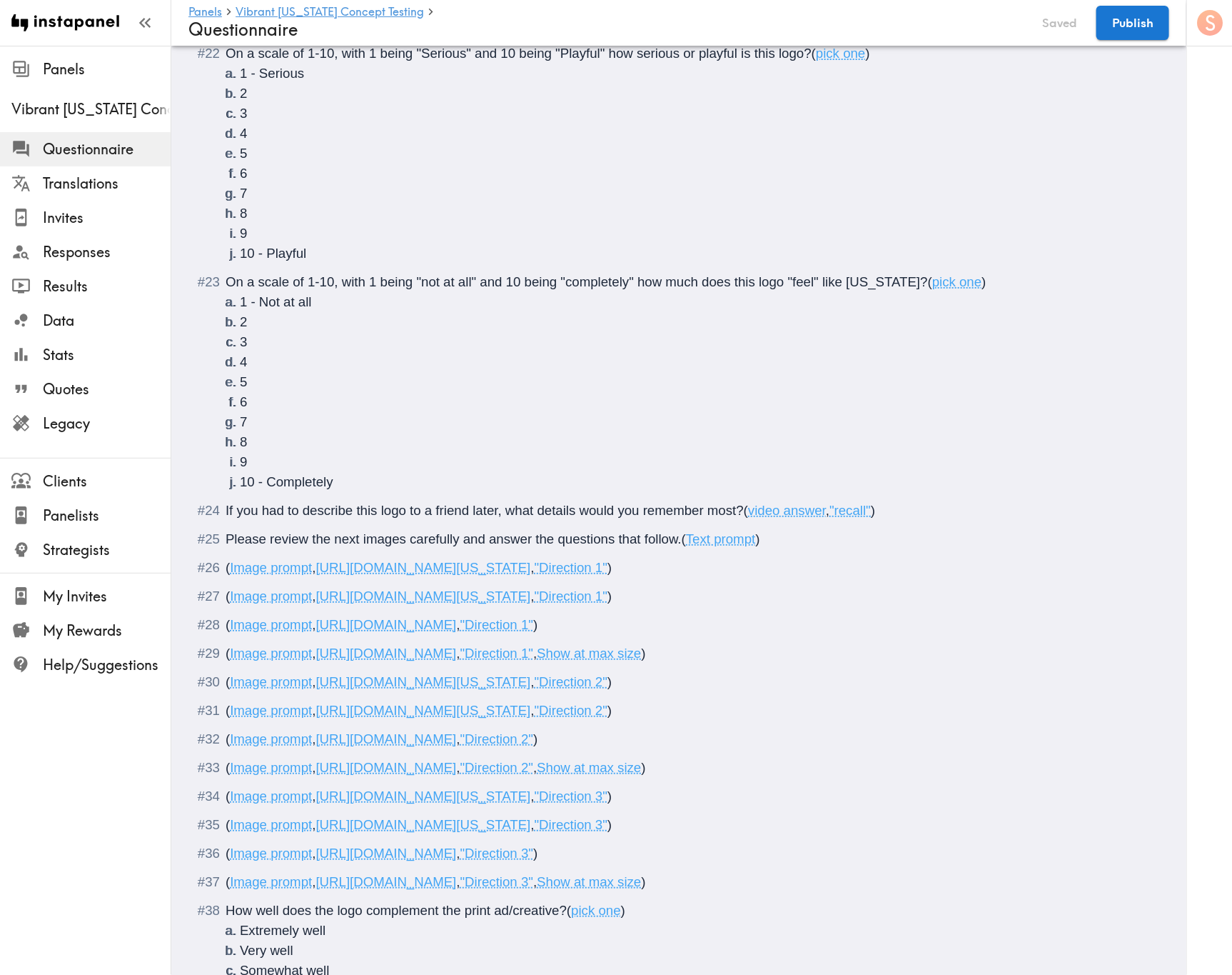
scroll to position [2714, 0]
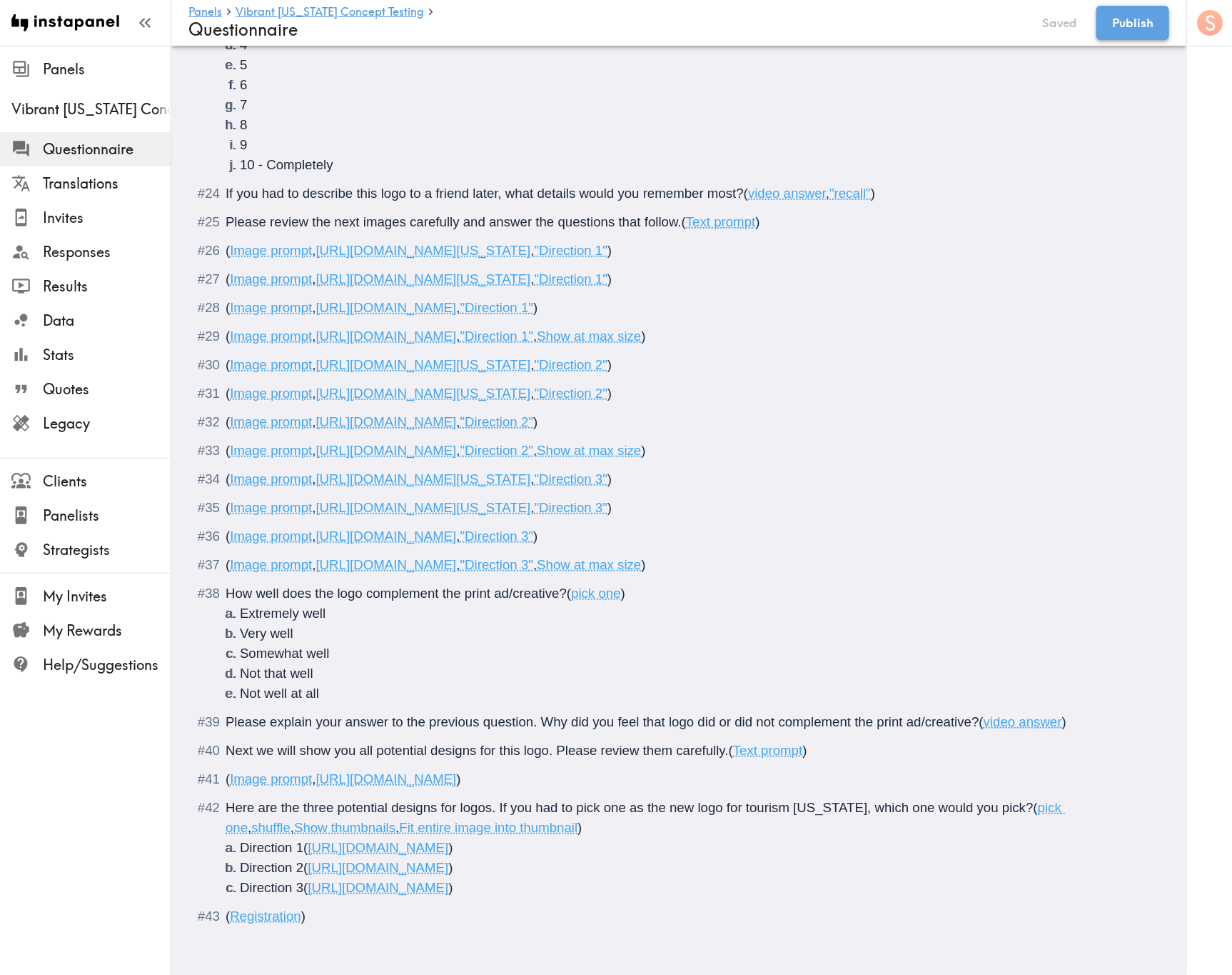
click at [1127, 20] on button "Publish" at bounding box center [1132, 22] width 73 height 34
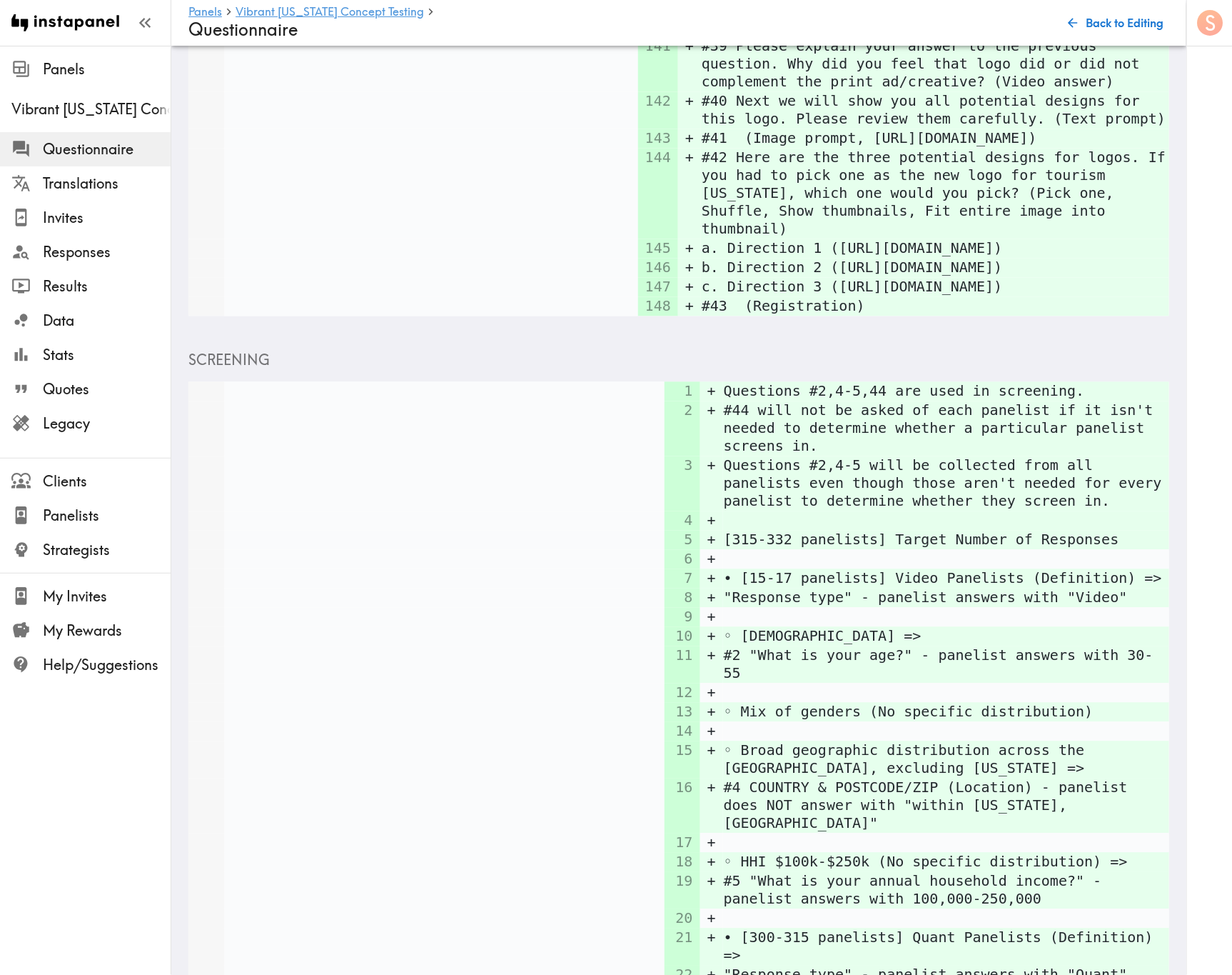
scroll to position [4009, 0]
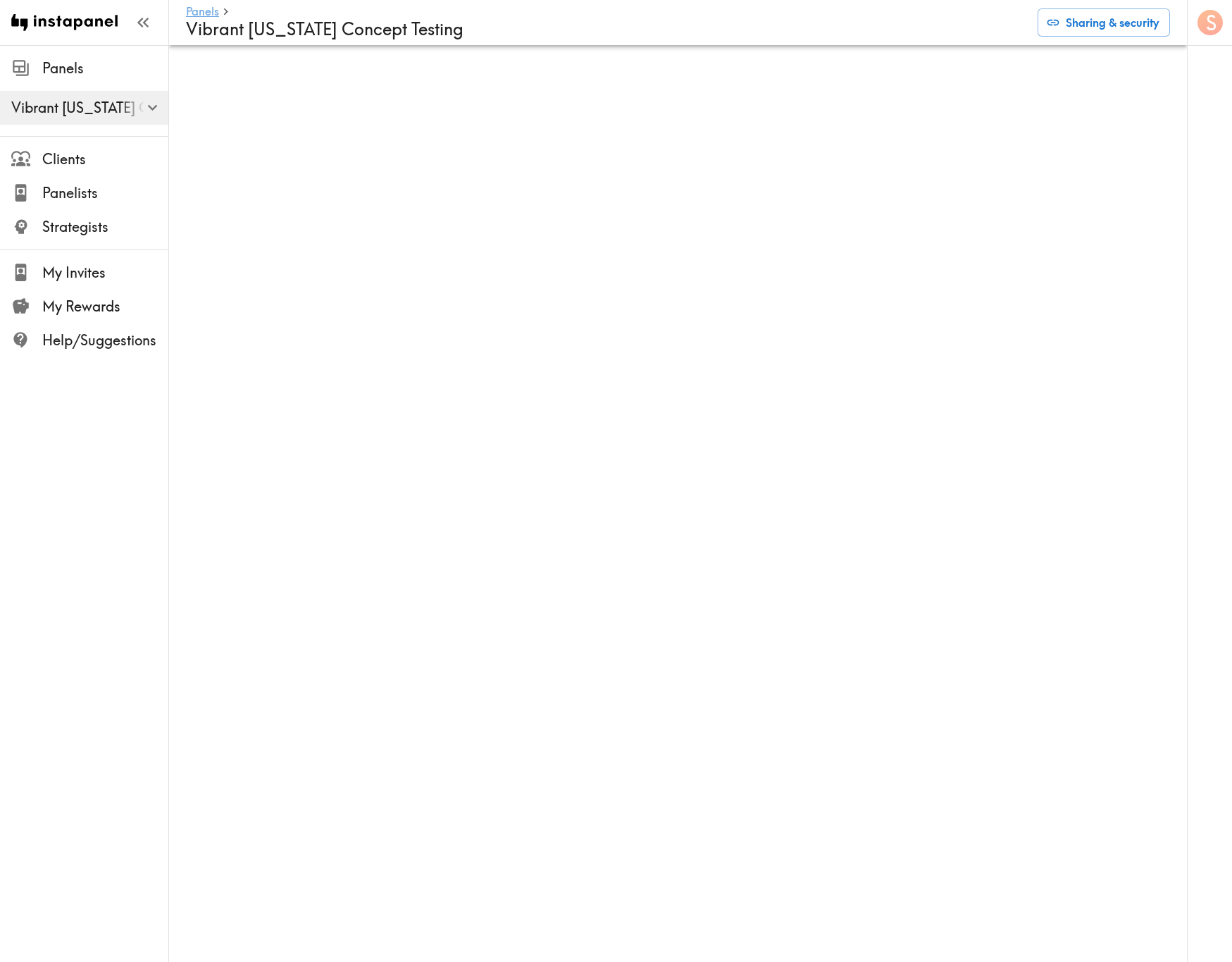
click at [200, 15] on link "Panels" at bounding box center [202, 12] width 33 height 14
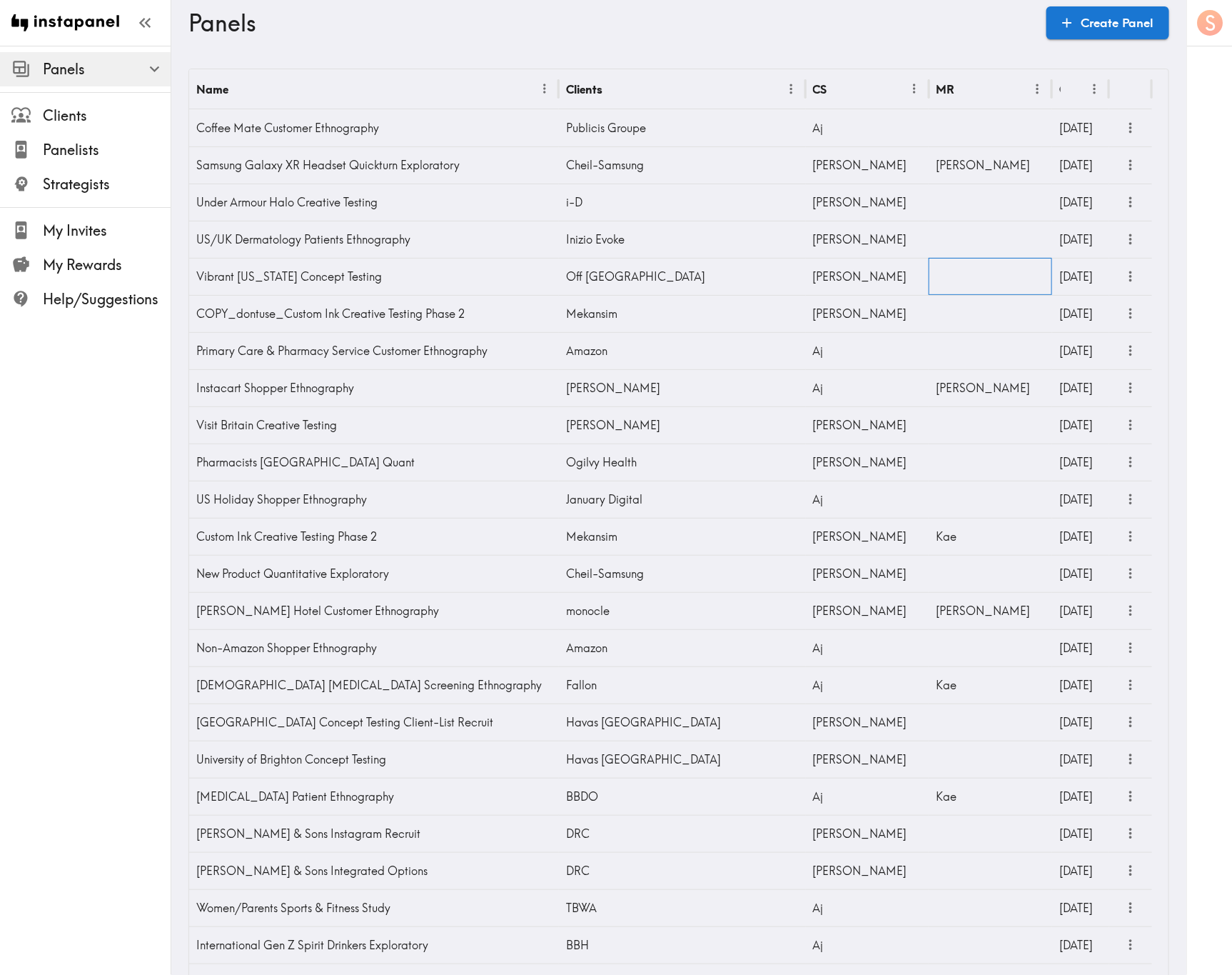
click at [953, 279] on div at bounding box center [990, 276] width 124 height 37
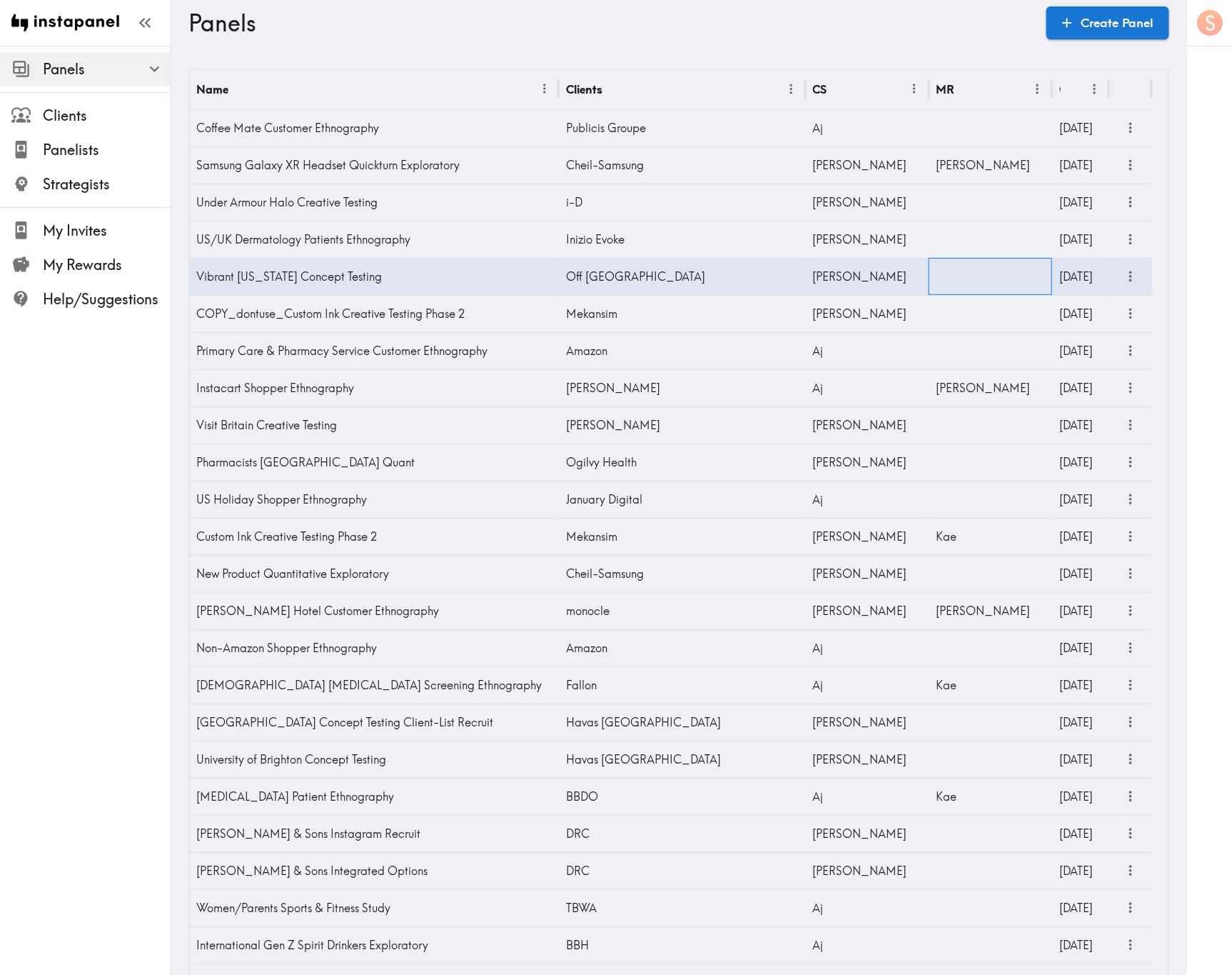
click at [953, 279] on div at bounding box center [990, 276] width 124 height 37
click at [962, 279] on input "text" at bounding box center [979, 281] width 90 height 31
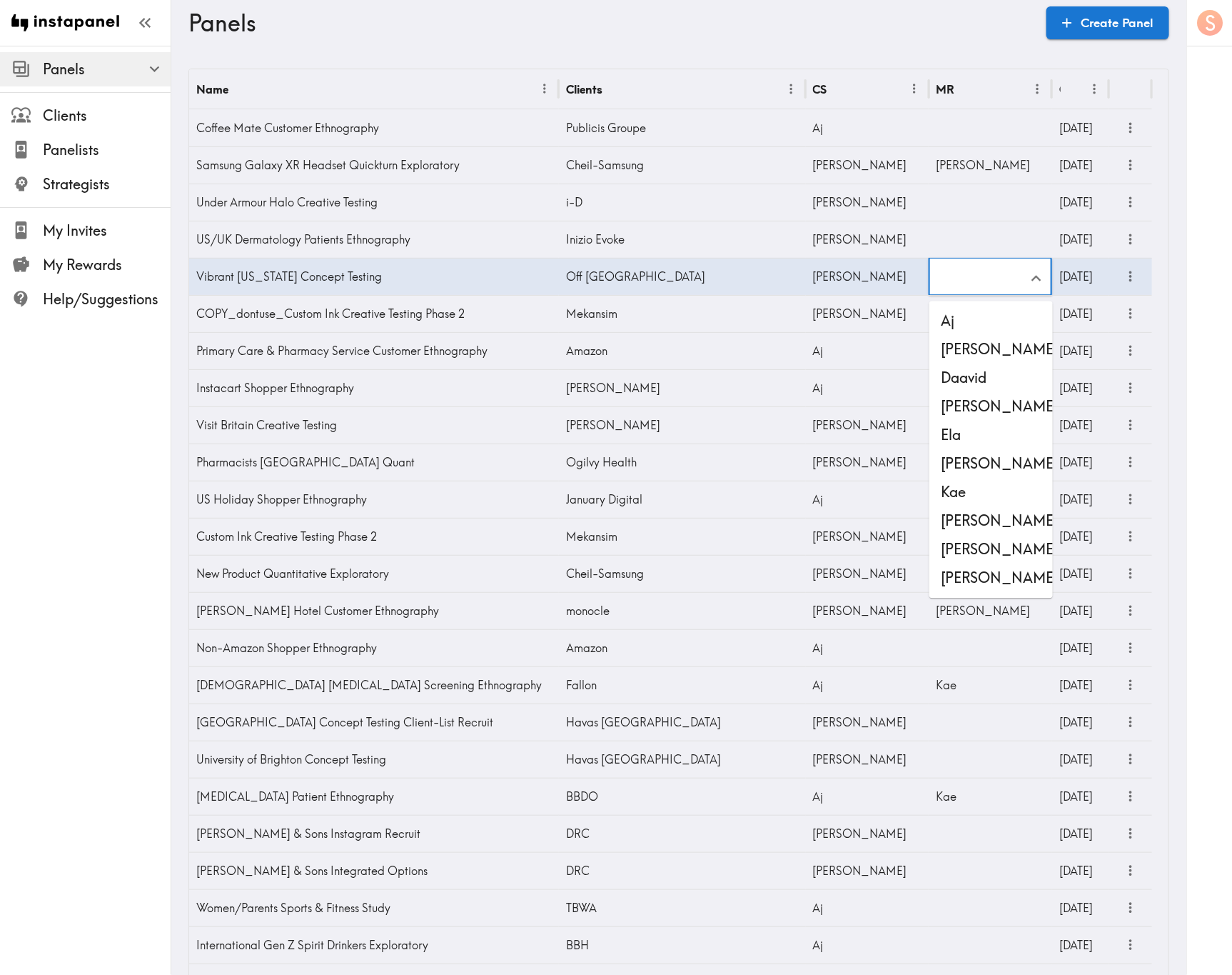
click at [984, 566] on li "Stewart" at bounding box center [991, 578] width 124 height 29
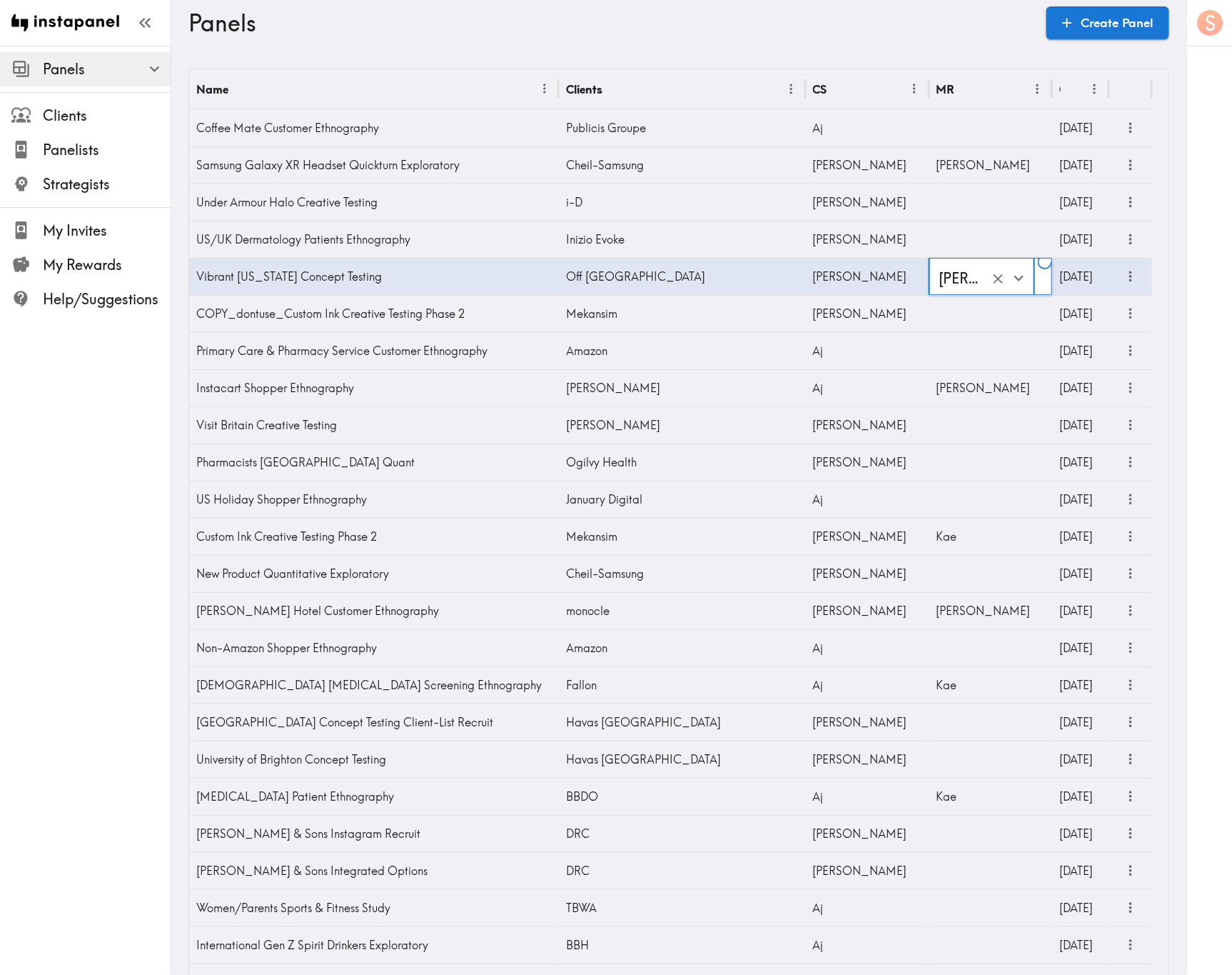
type input "Stewart"
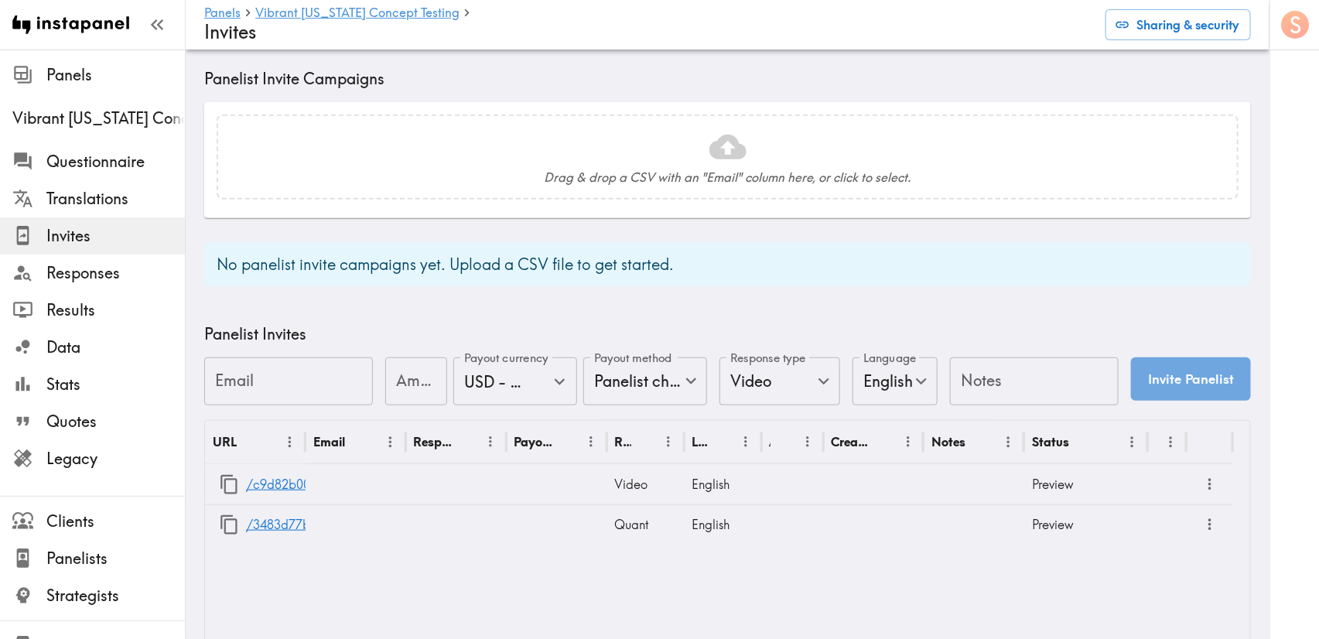
scroll to position [520, 0]
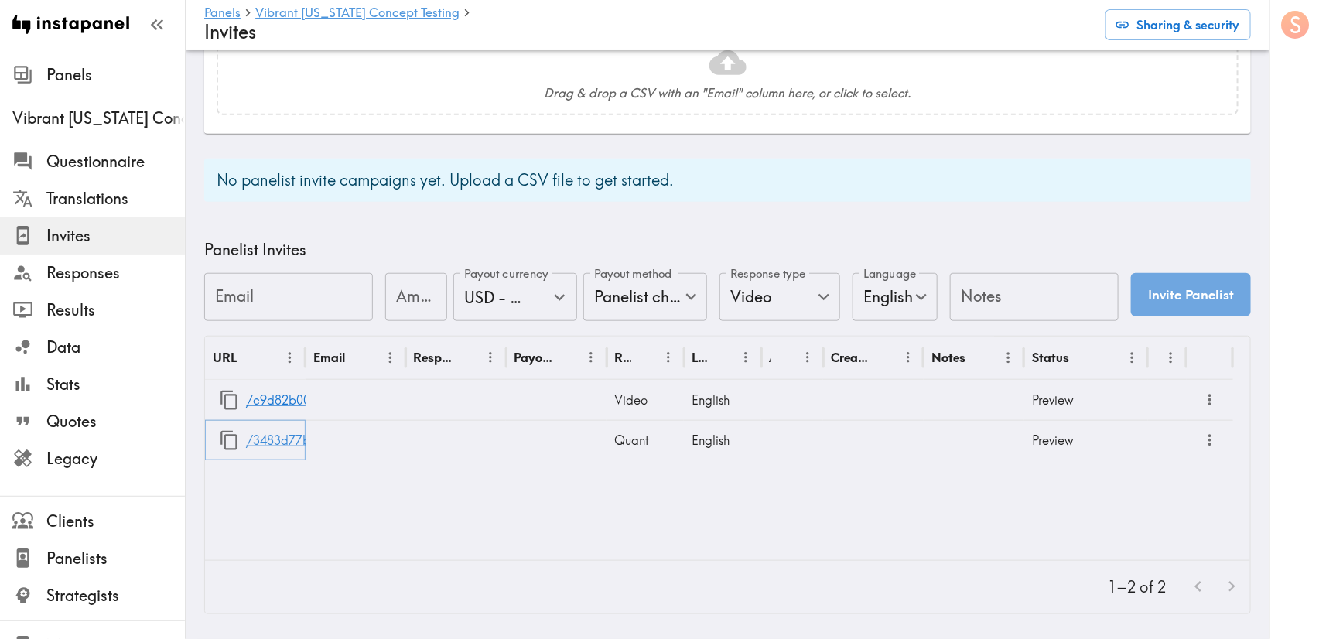
click at [268, 424] on link "/3483d77b-005c-47ab-b488-015f10095a6f" at bounding box center [372, 440] width 253 height 39
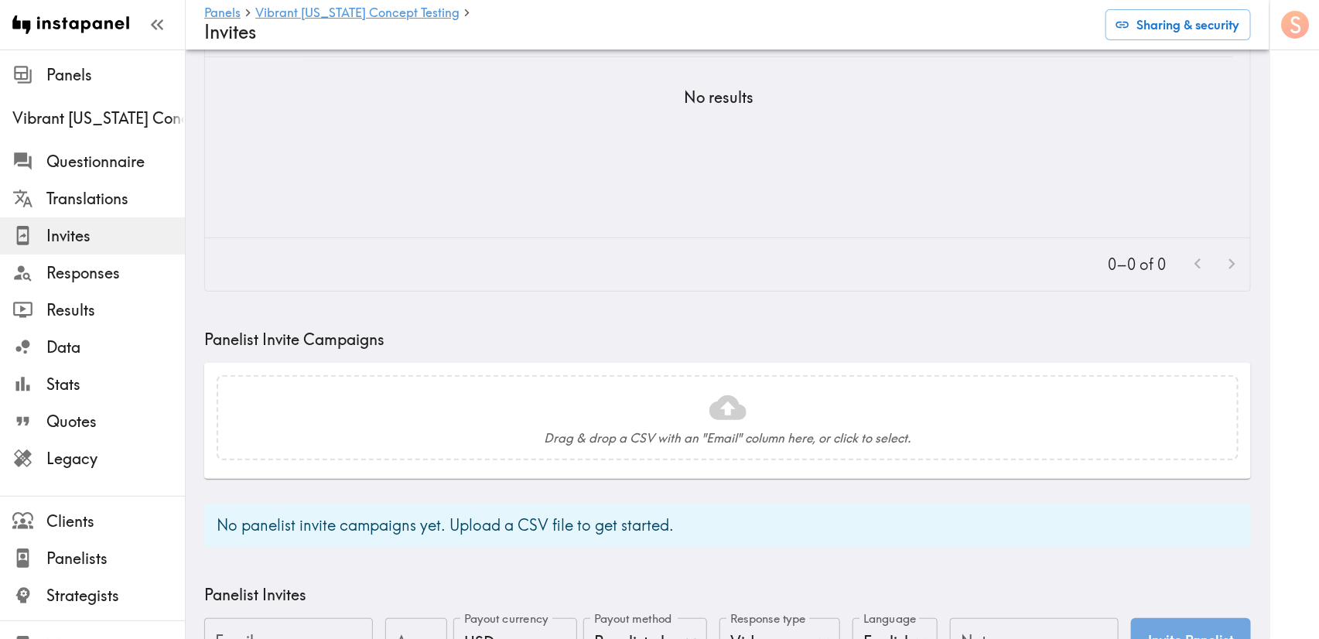
scroll to position [56, 0]
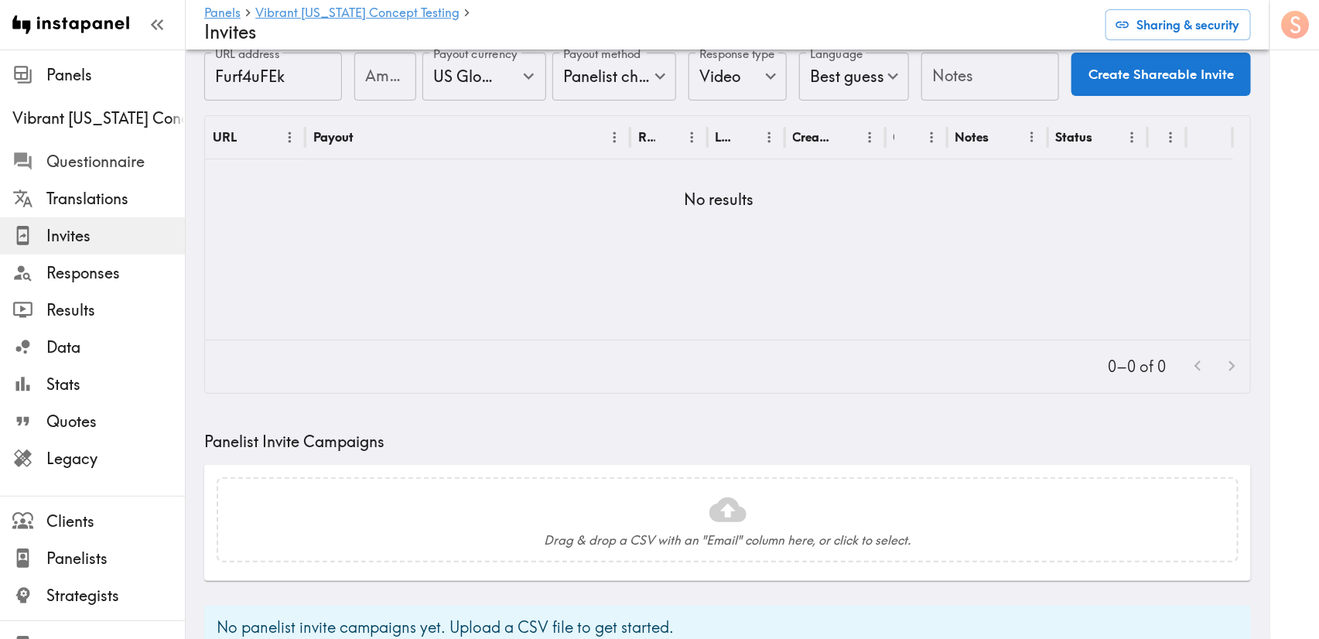
click at [121, 163] on span "Questionnaire" at bounding box center [115, 162] width 138 height 22
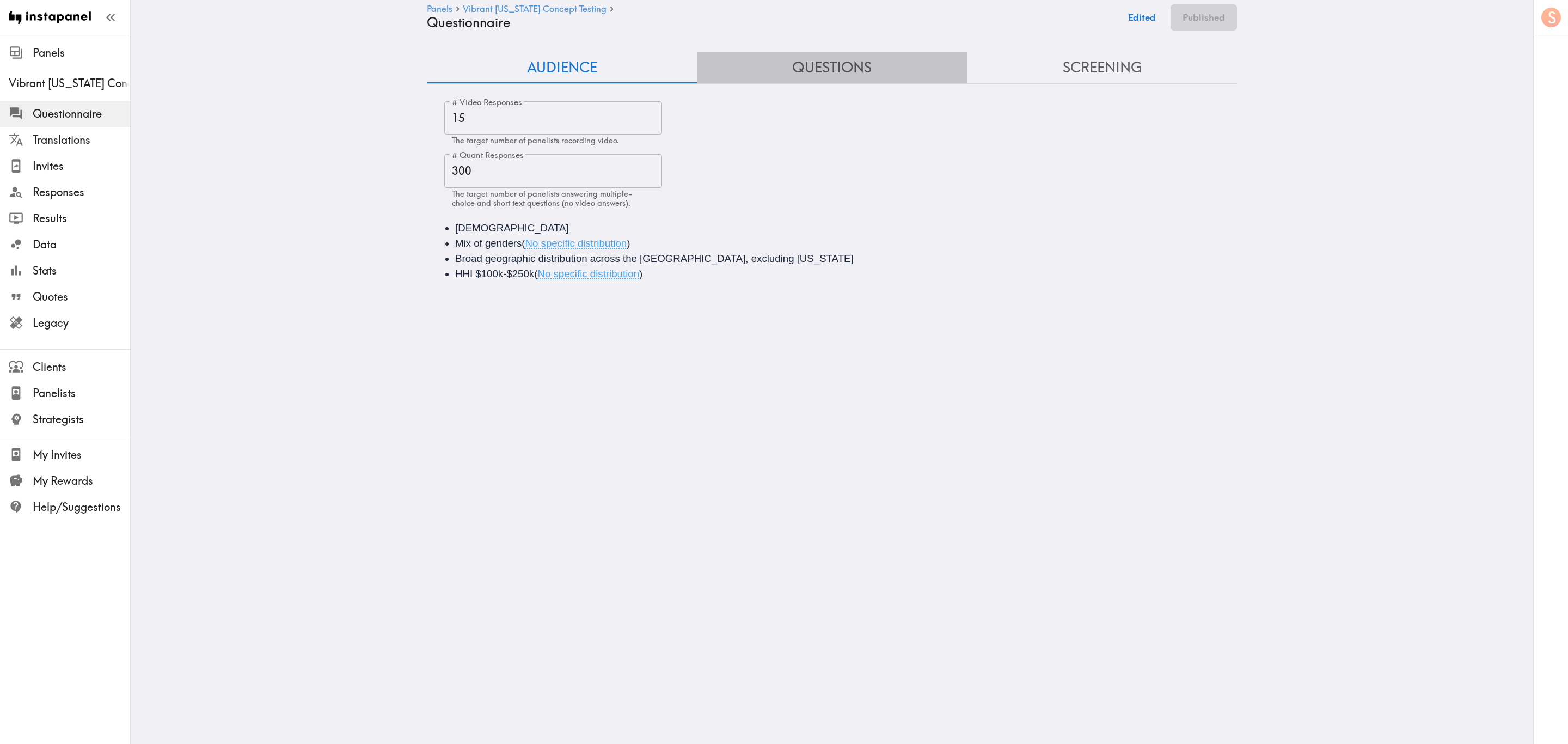
click at [827, 79] on button "Questions" at bounding box center [832, 68] width 270 height 31
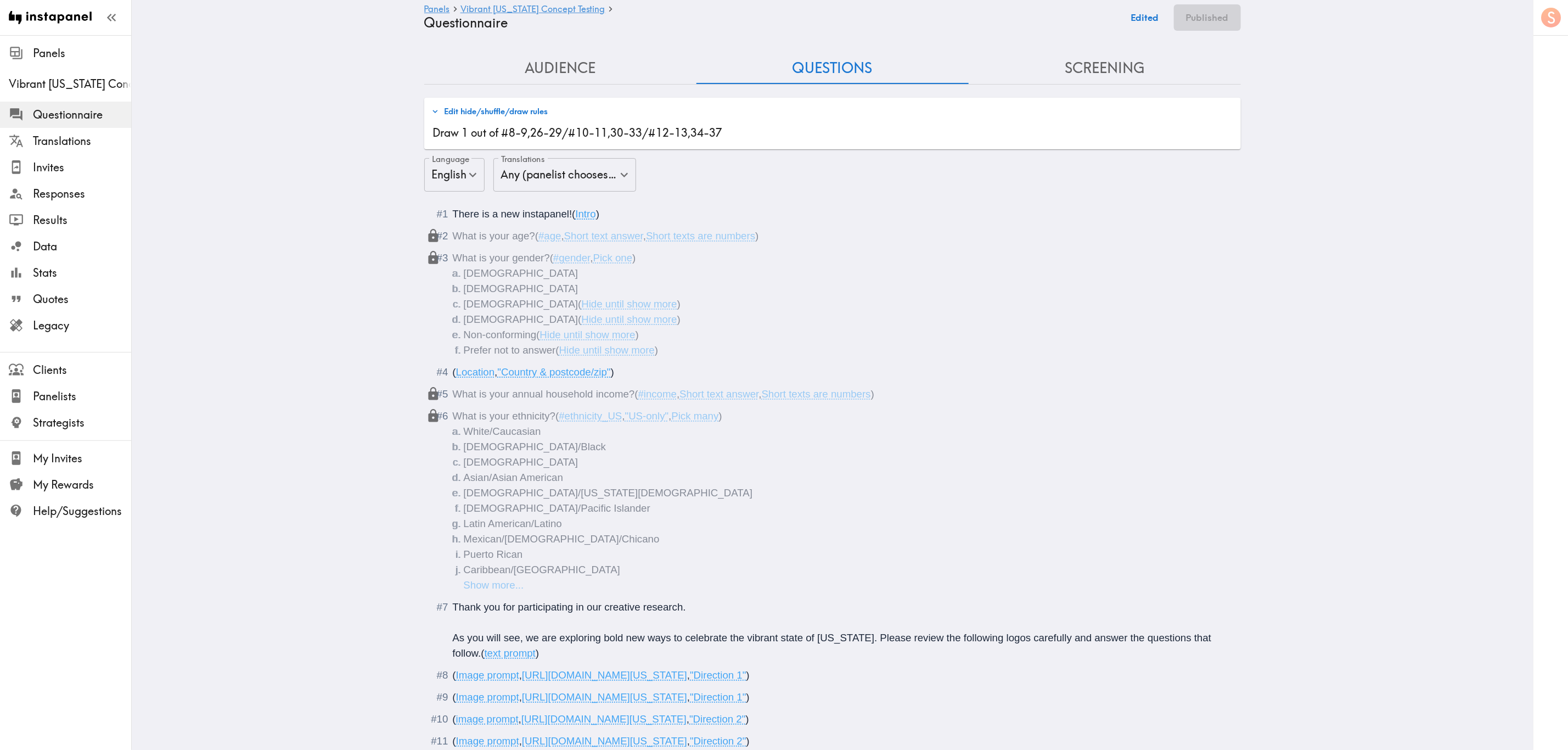
click at [534, 111] on button "Edit hide/shuffle/draw rules" at bounding box center [490, 111] width 122 height 18
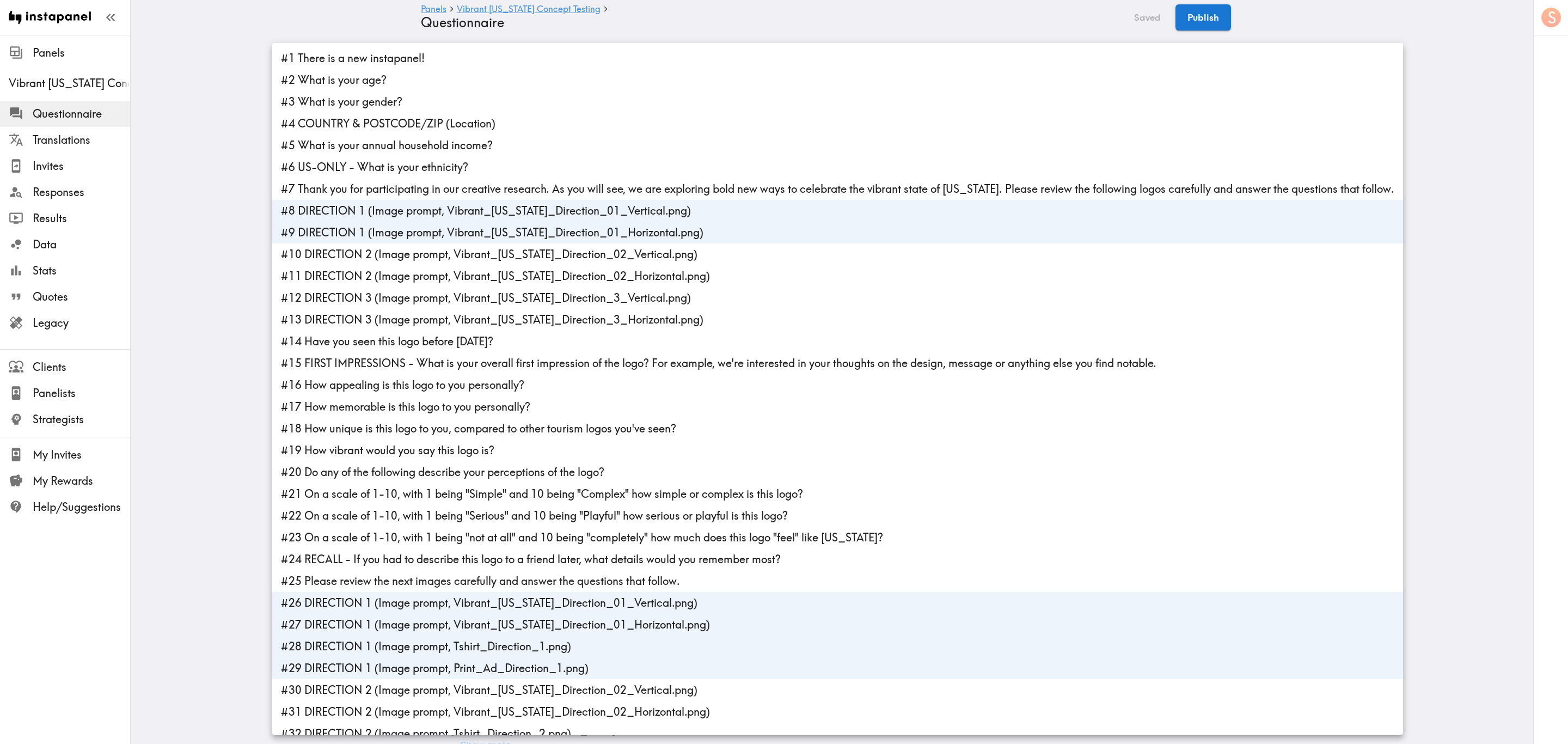
click at [951, 48] on div at bounding box center [784, 372] width 1568 height 744
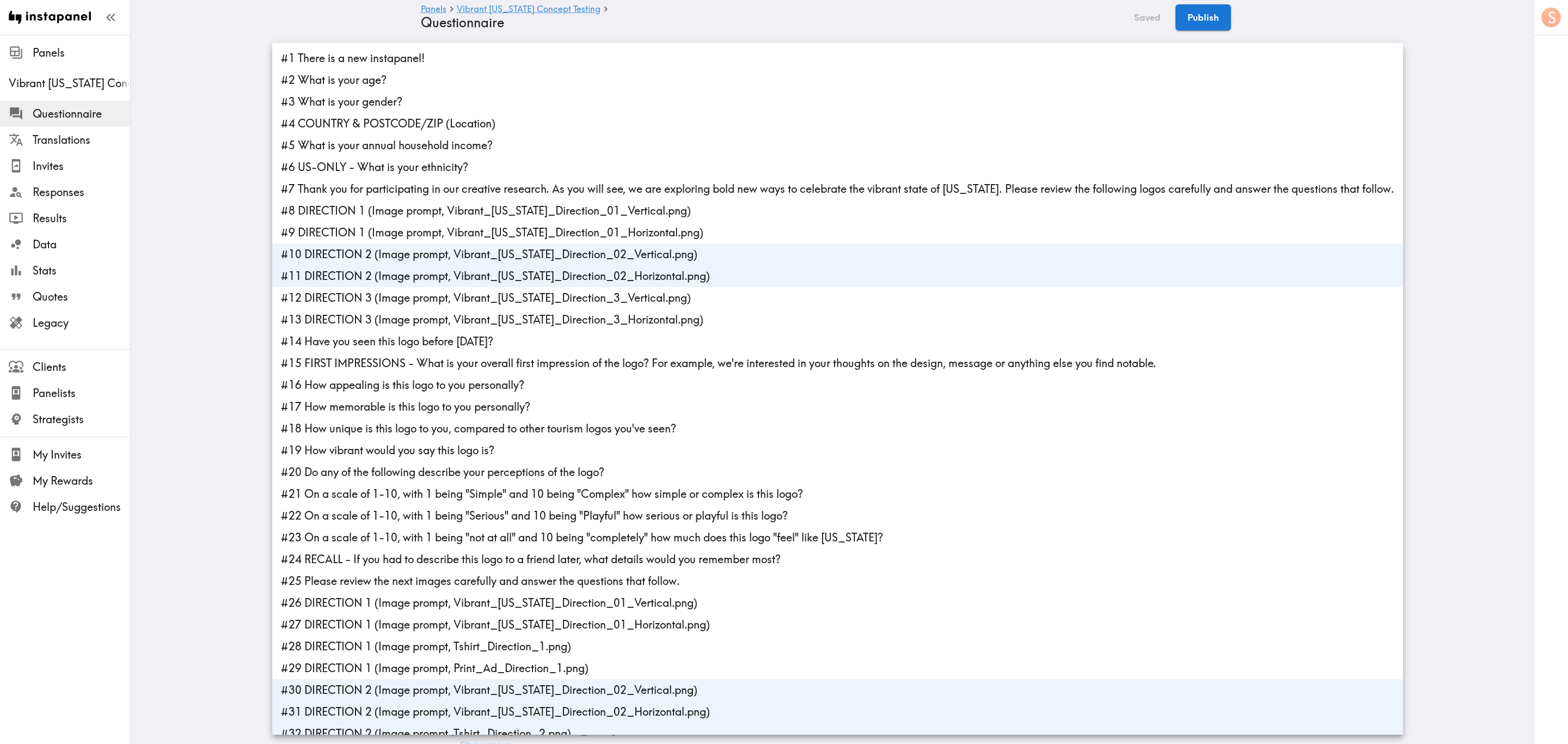
click at [951, 168] on div at bounding box center [784, 372] width 1568 height 744
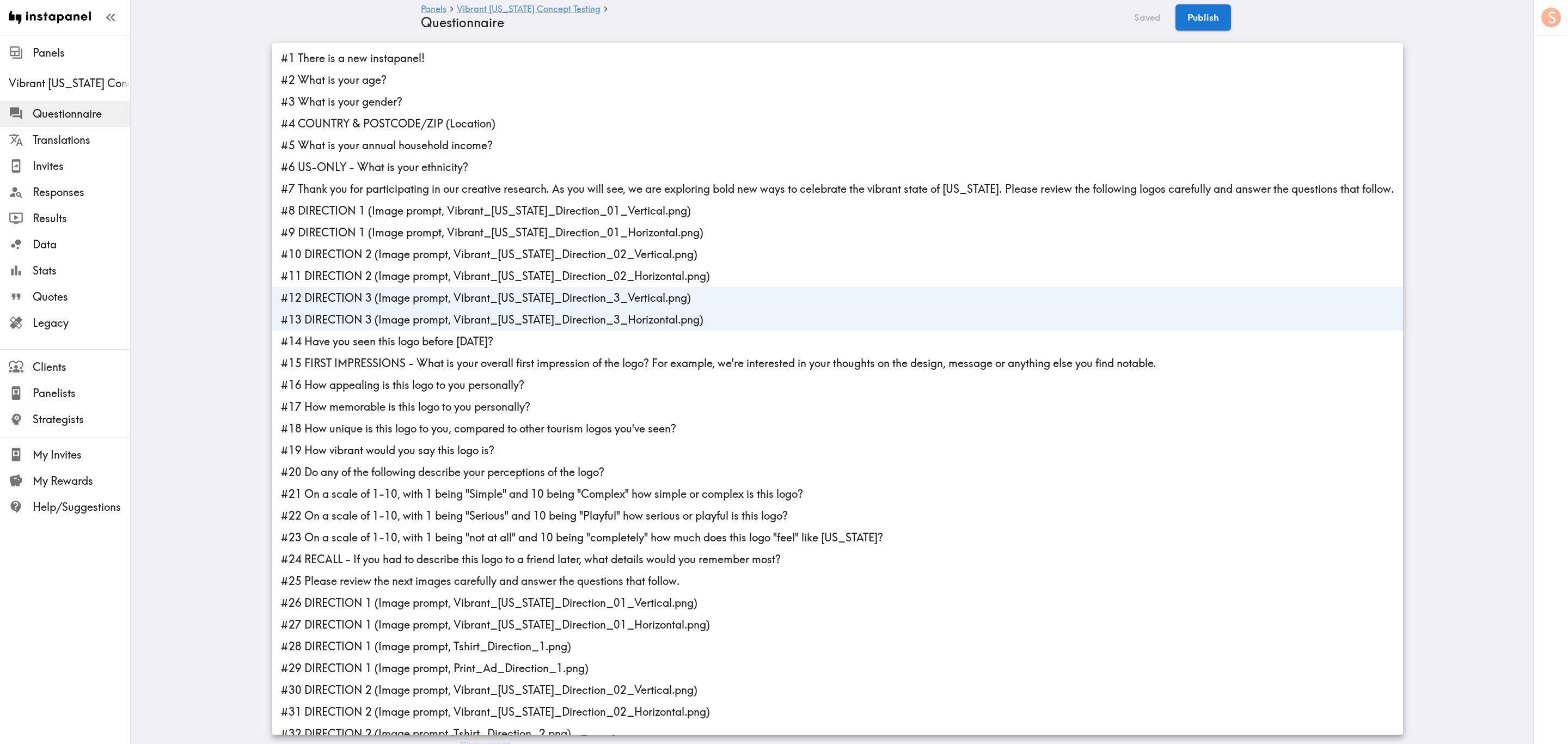
click at [951, 126] on div at bounding box center [784, 372] width 1568 height 744
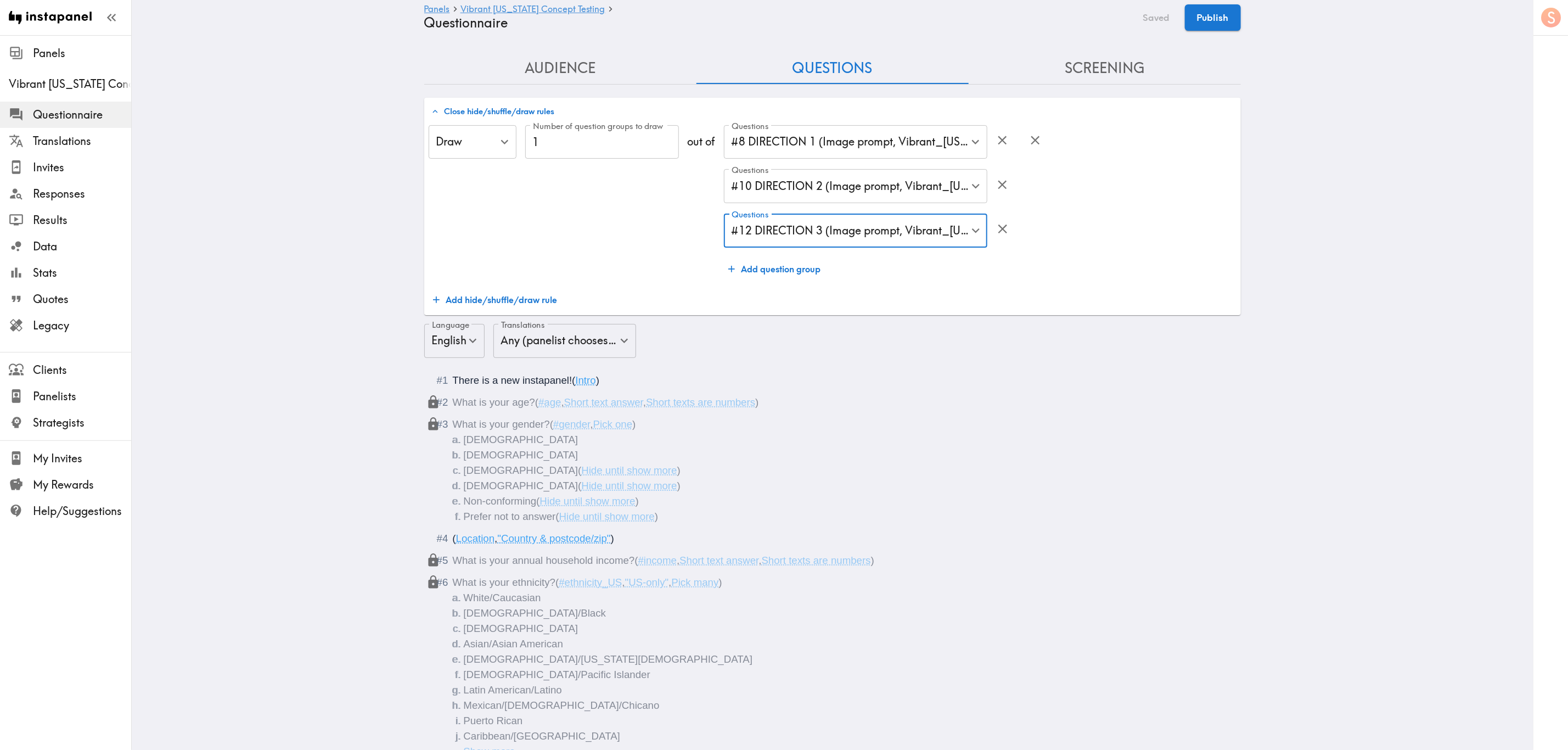
click at [642, 260] on div "Number of question groups to draw 1 Number of question groups to draw" at bounding box center [602, 202] width 154 height 155
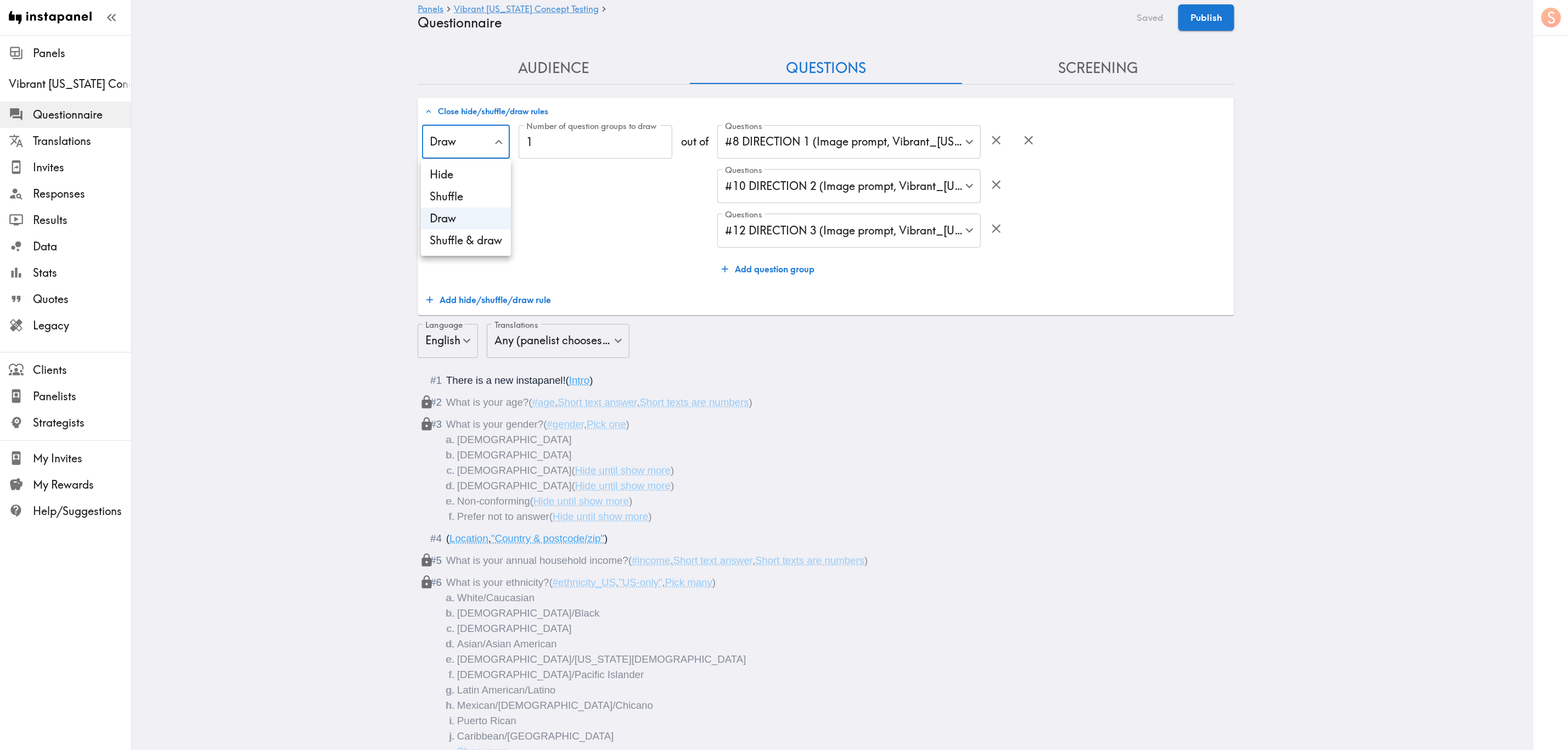
click at [458, 147] on div at bounding box center [790, 375] width 1581 height 750
click at [959, 16] on button "Publish" at bounding box center [1213, 17] width 56 height 26
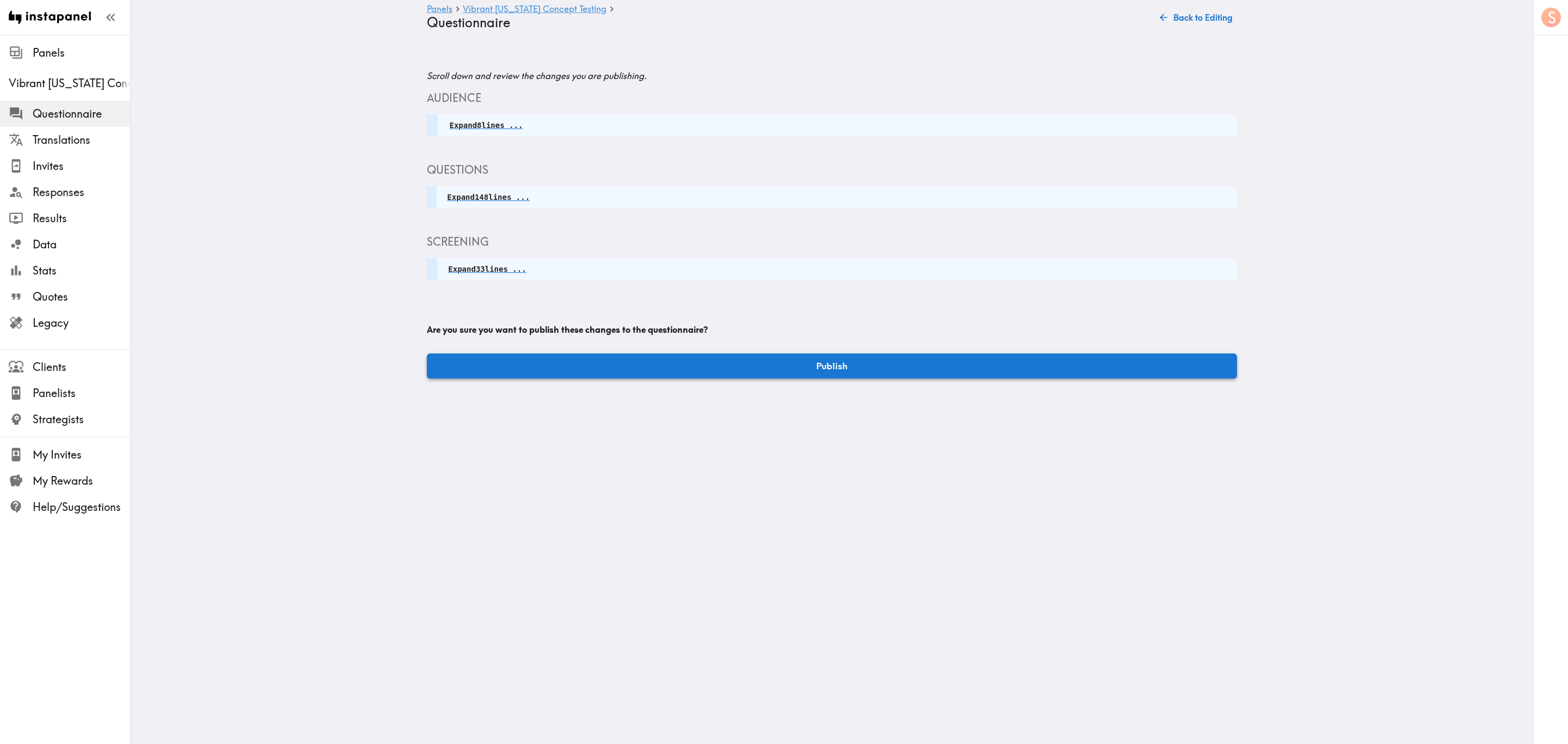
click at [792, 360] on button "Publish" at bounding box center [831, 366] width 810 height 25
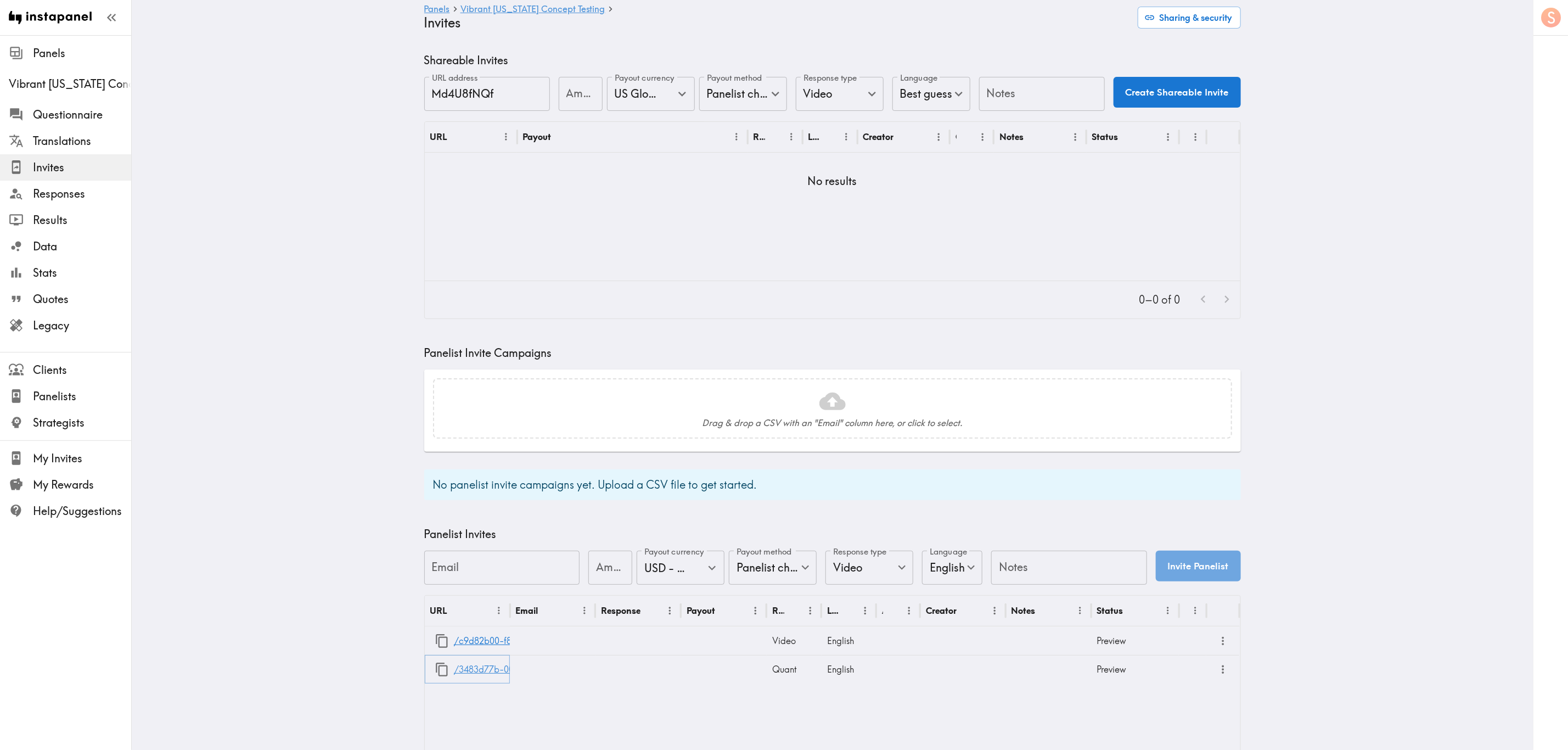
click at [481, 673] on link "/3483d77b-005c-47ab-b488-015f10095a6f" at bounding box center [543, 669] width 180 height 28
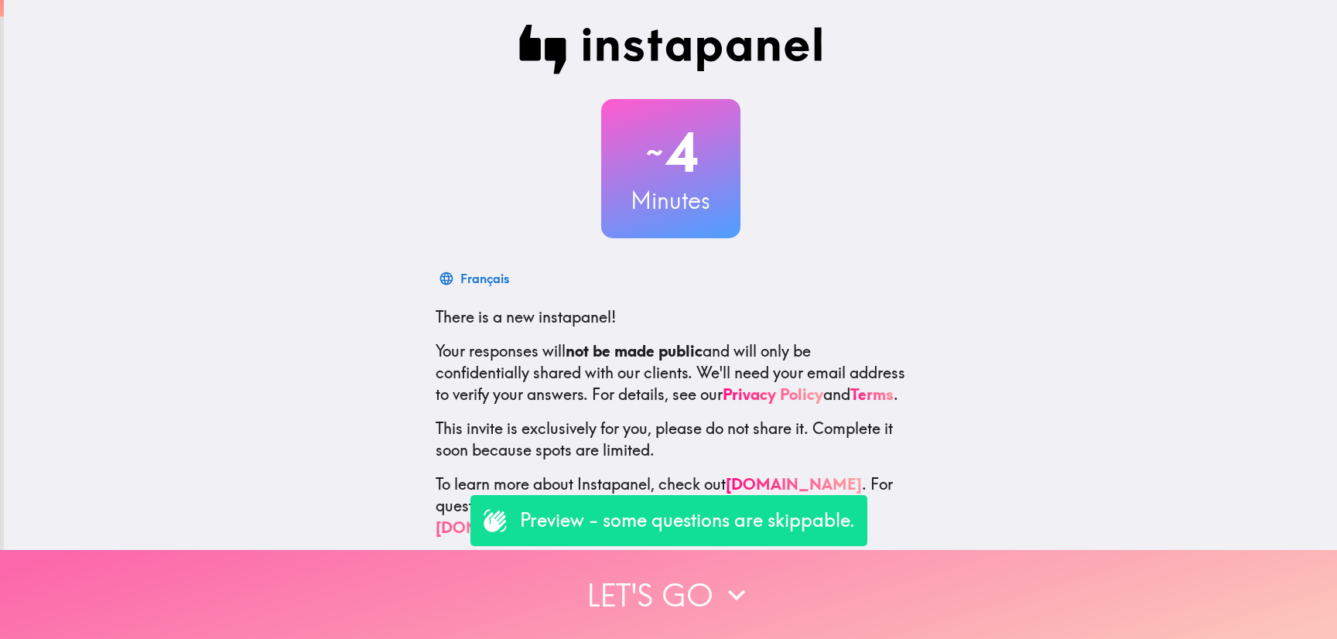
click at [829, 582] on button "Let's go" at bounding box center [668, 594] width 1337 height 89
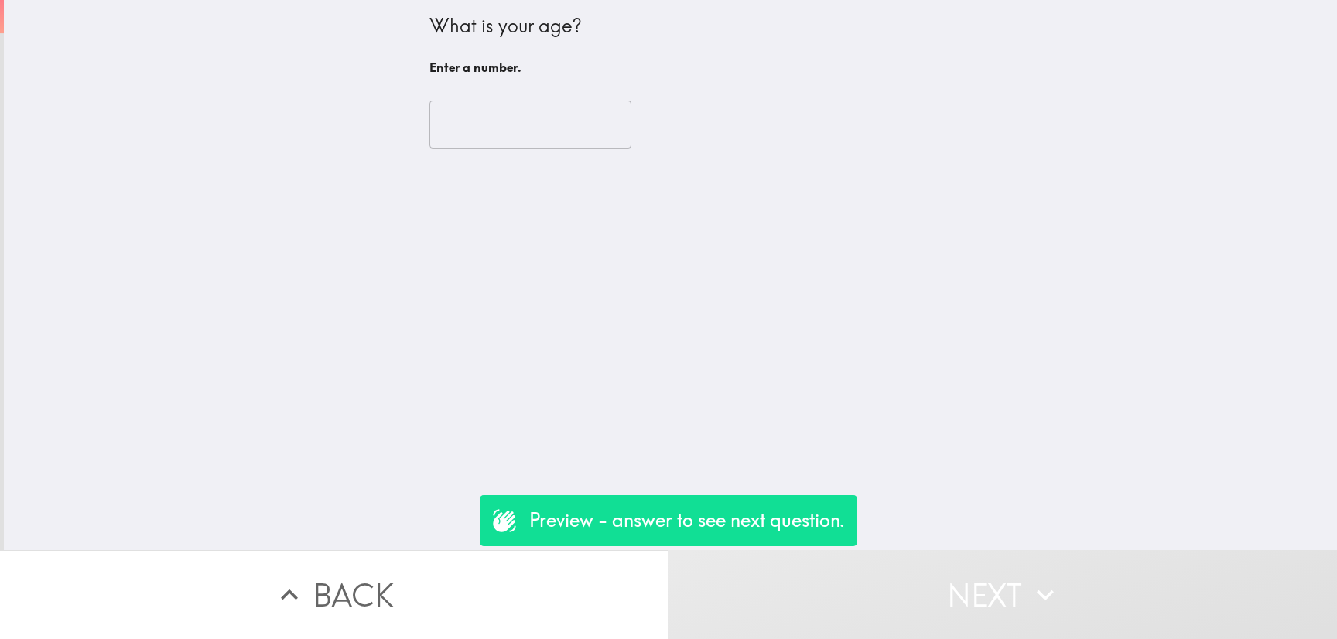
click at [496, 155] on div "​" at bounding box center [670, 124] width 483 height 85
click at [494, 134] on input "number" at bounding box center [530, 125] width 202 height 48
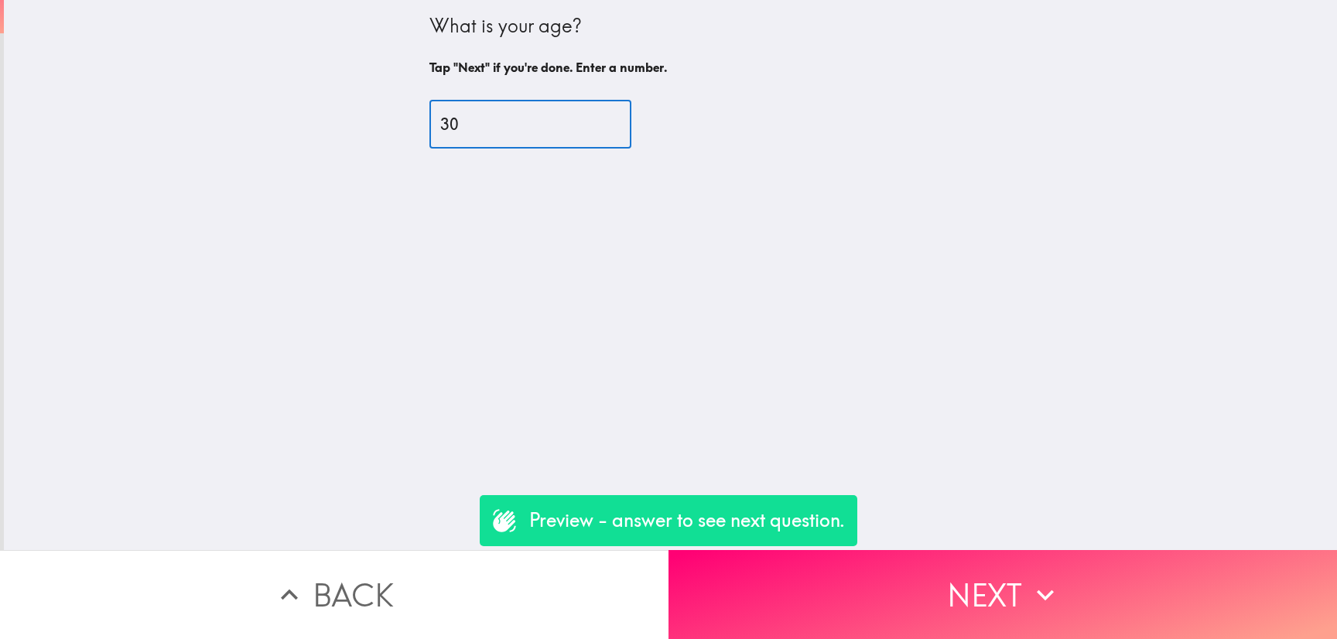
type input "30"
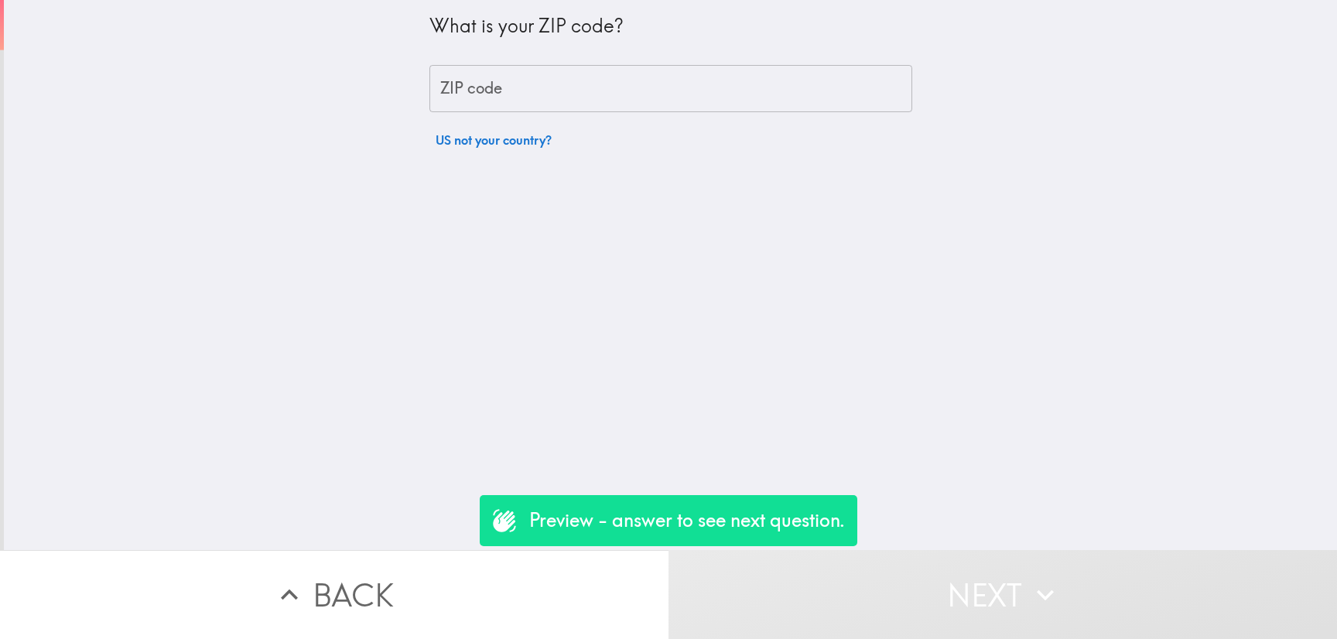
click at [538, 106] on input "ZIP code" at bounding box center [670, 89] width 483 height 48
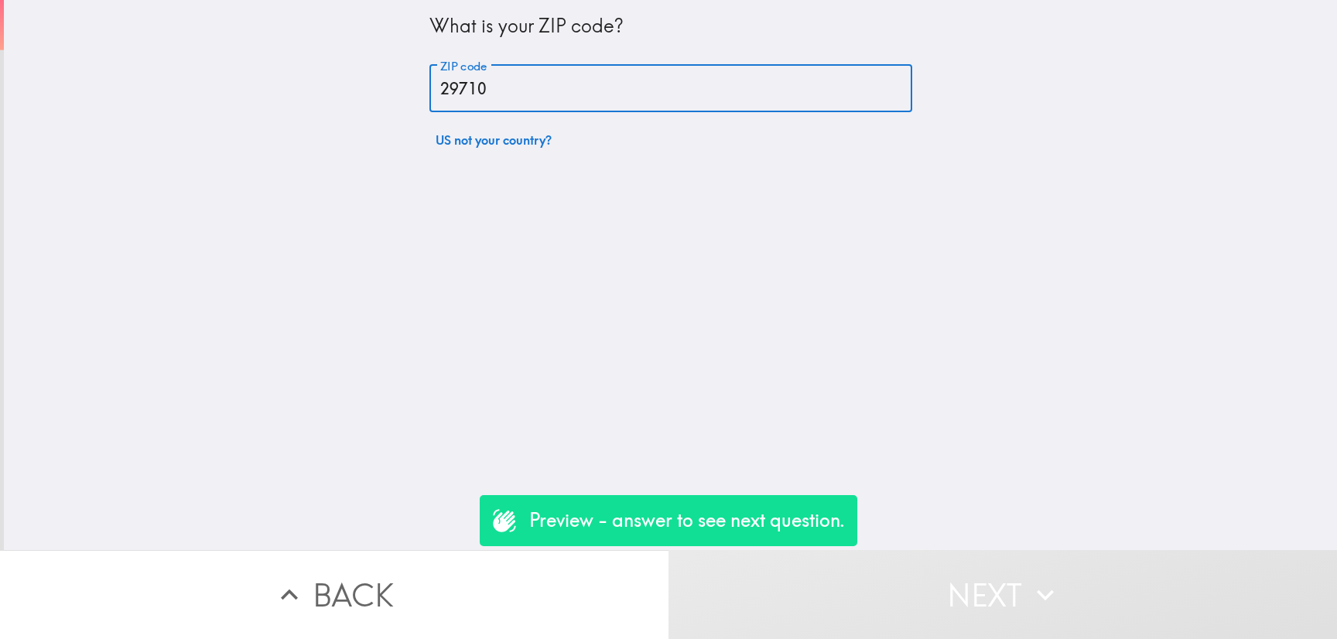
type input "29710"
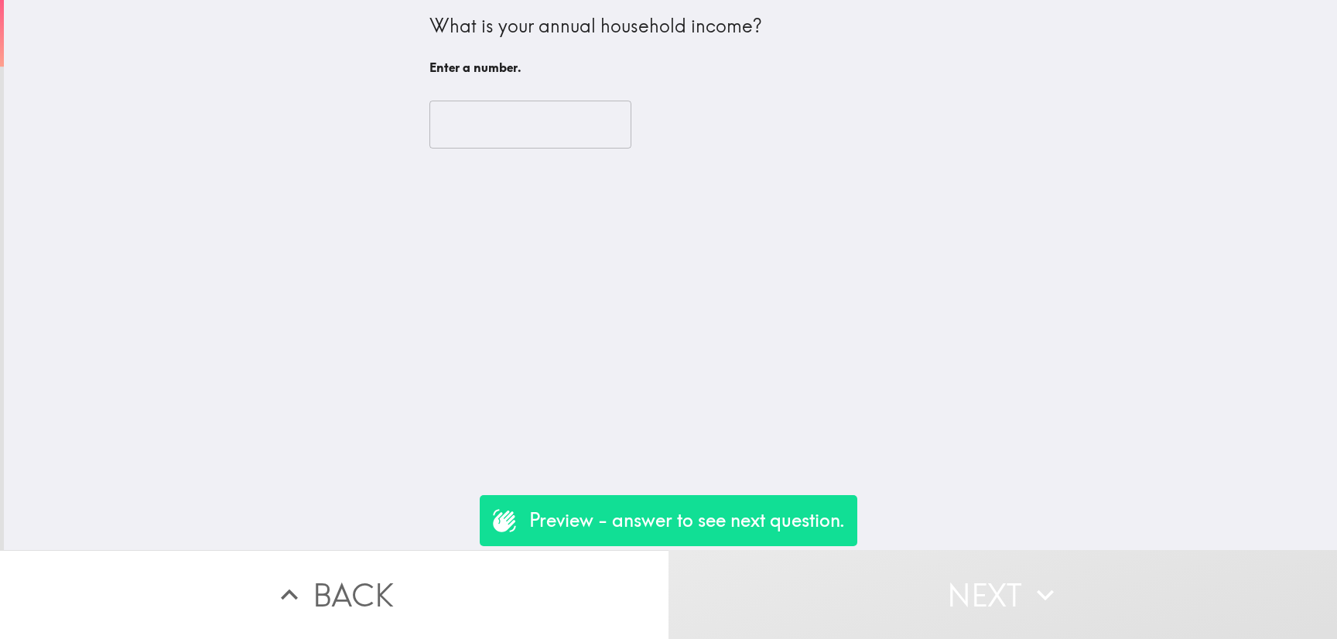
click at [549, 127] on input "number" at bounding box center [530, 125] width 202 height 48
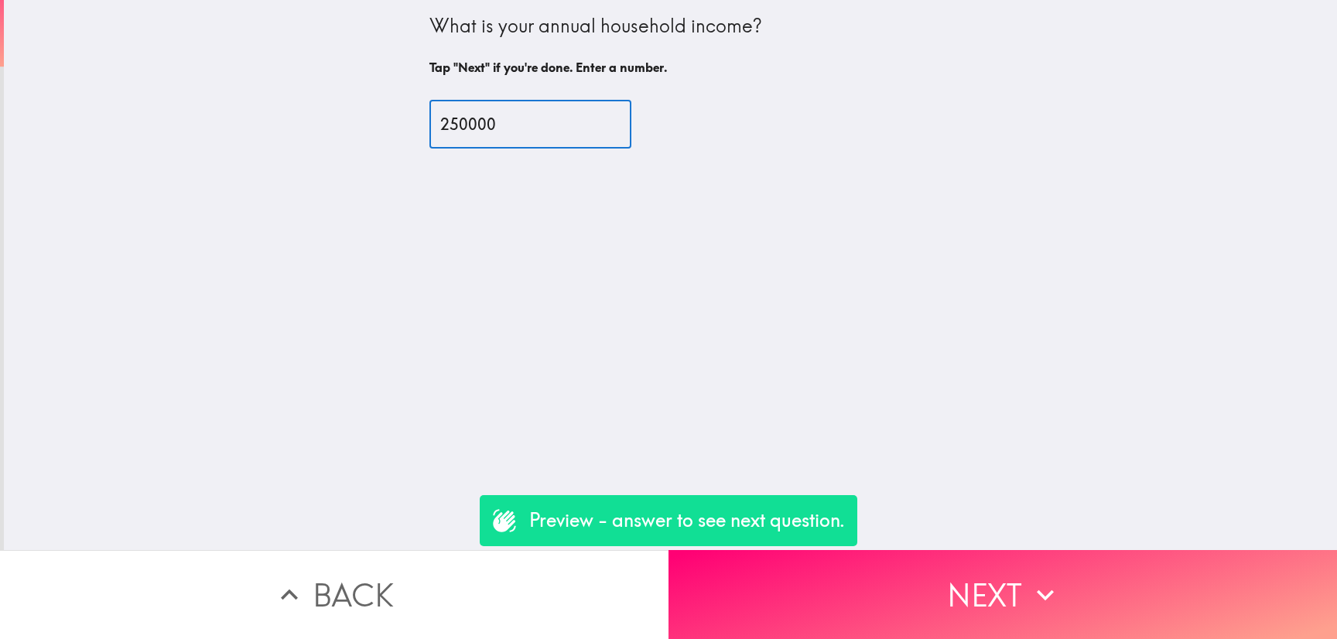
type input "250000"
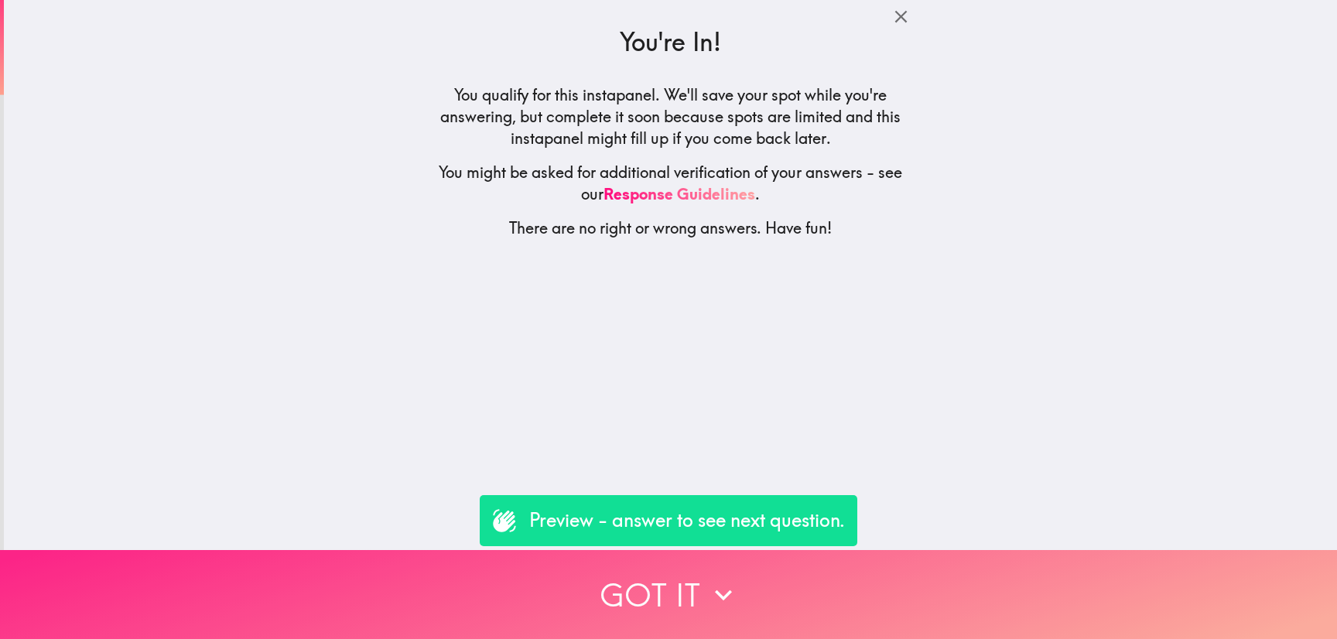
click at [784, 582] on button "Got it" at bounding box center [668, 594] width 1337 height 89
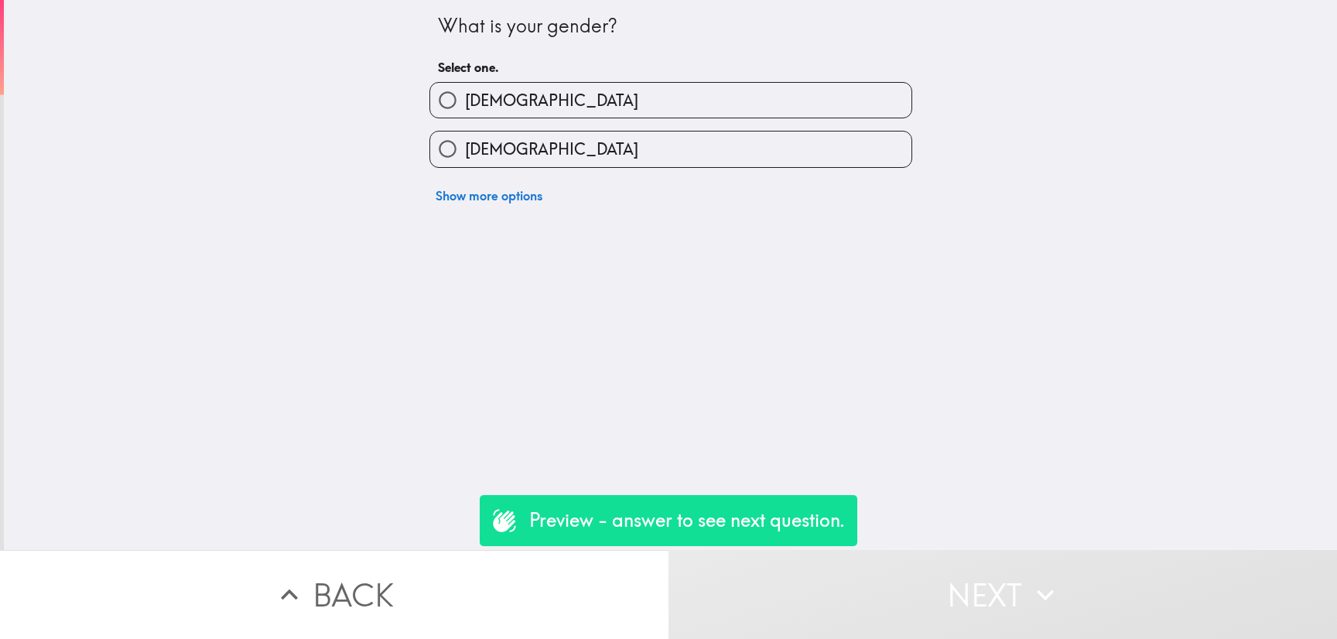
click at [577, 170] on div "Show more options" at bounding box center [664, 189] width 495 height 43
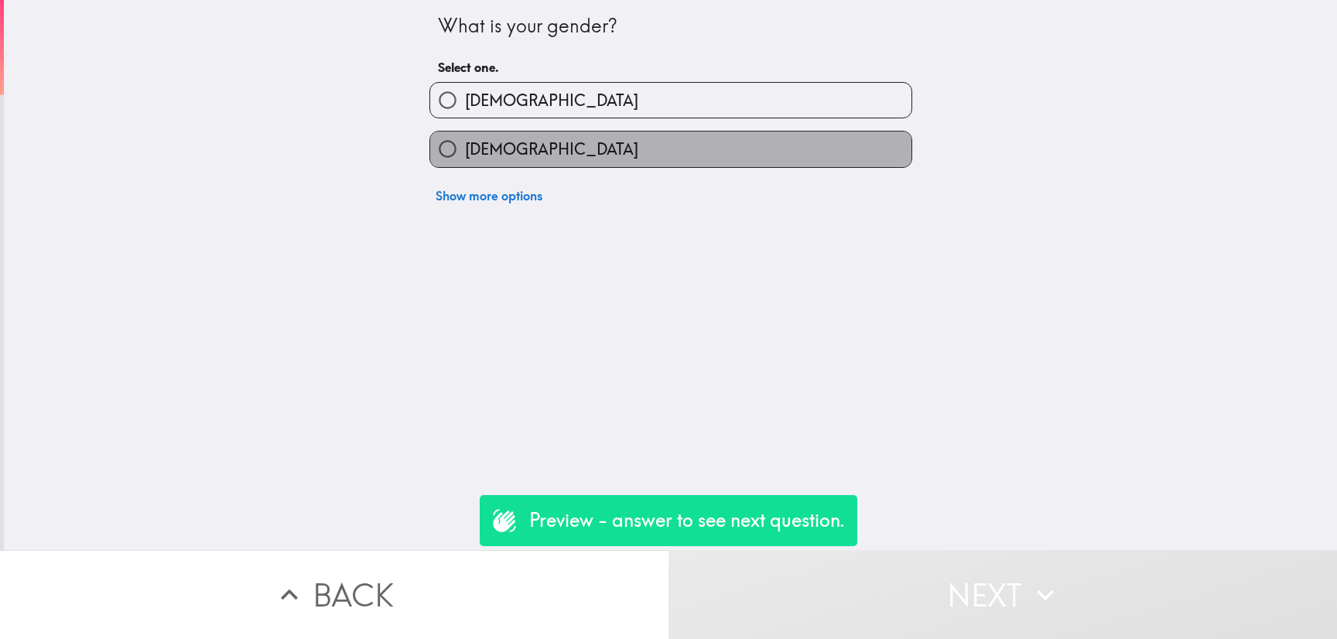
click at [694, 135] on label "[DEMOGRAPHIC_DATA]" at bounding box center [670, 148] width 481 height 35
click at [465, 135] on input "[DEMOGRAPHIC_DATA]" at bounding box center [447, 148] width 35 height 35
radio input "true"
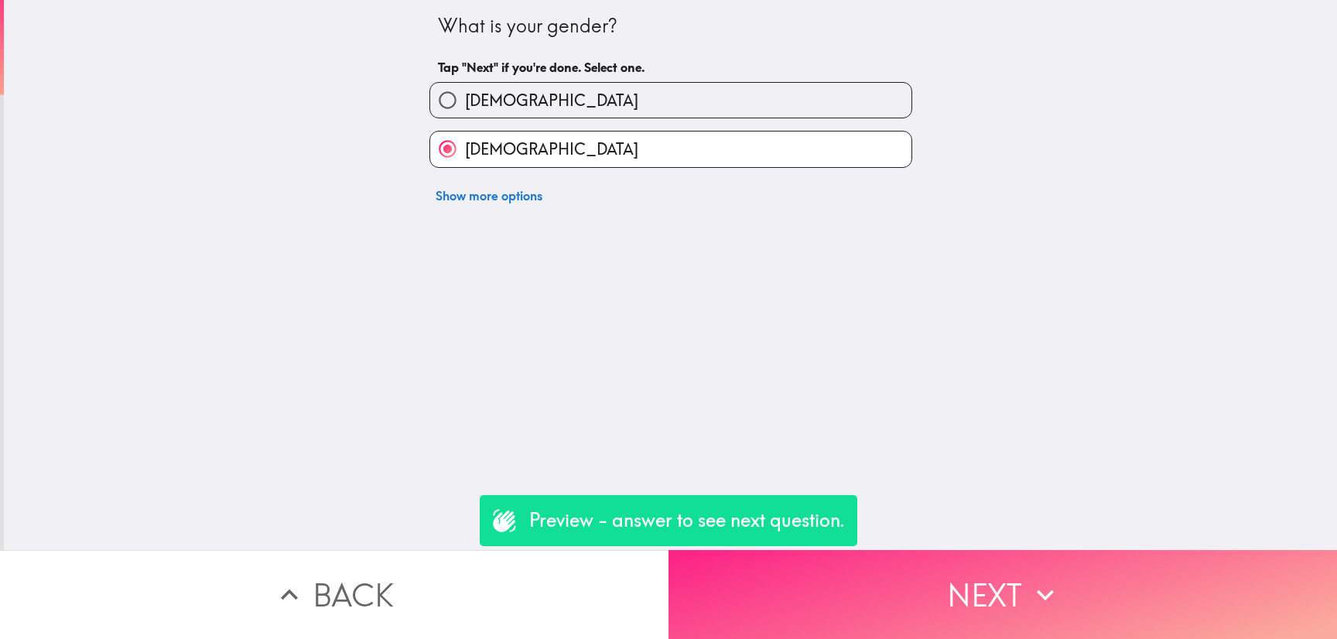
click at [957, 603] on button "Next" at bounding box center [1002, 594] width 668 height 89
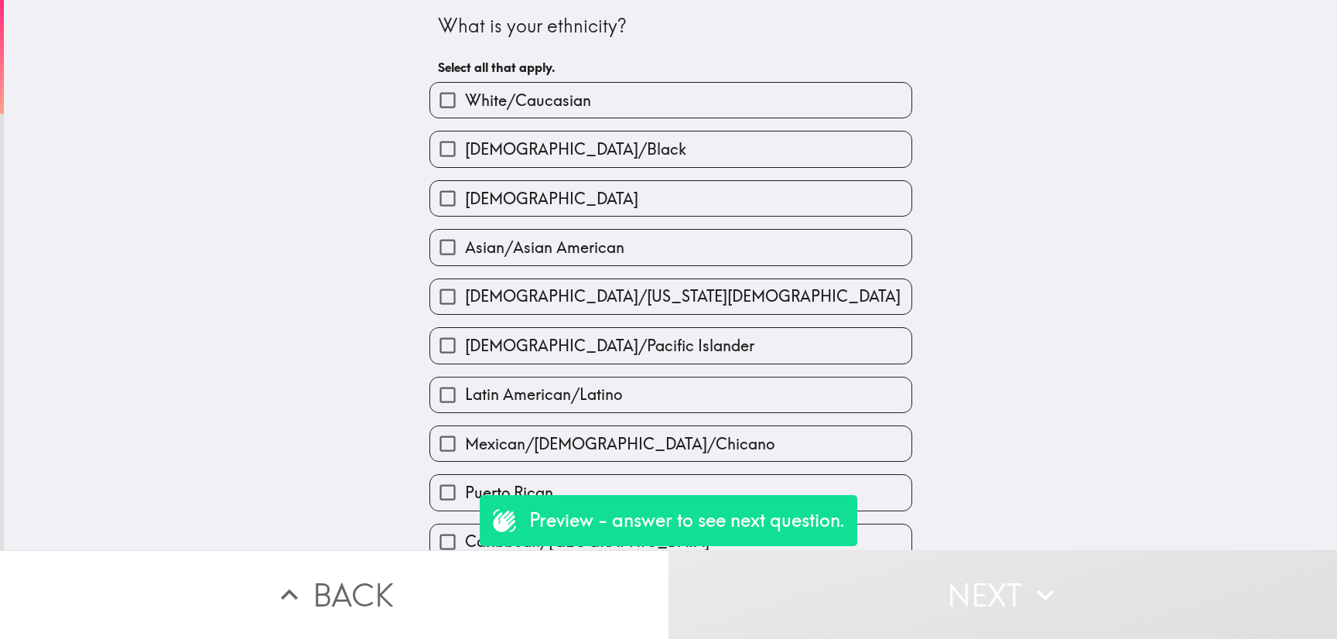
click at [654, 120] on div "[DEMOGRAPHIC_DATA]/Black" at bounding box center [664, 142] width 495 height 49
click at [685, 153] on label "[DEMOGRAPHIC_DATA]/Black" at bounding box center [670, 148] width 481 height 35
click at [465, 153] on input "[DEMOGRAPHIC_DATA]/Black" at bounding box center [447, 148] width 35 height 35
checkbox input "true"
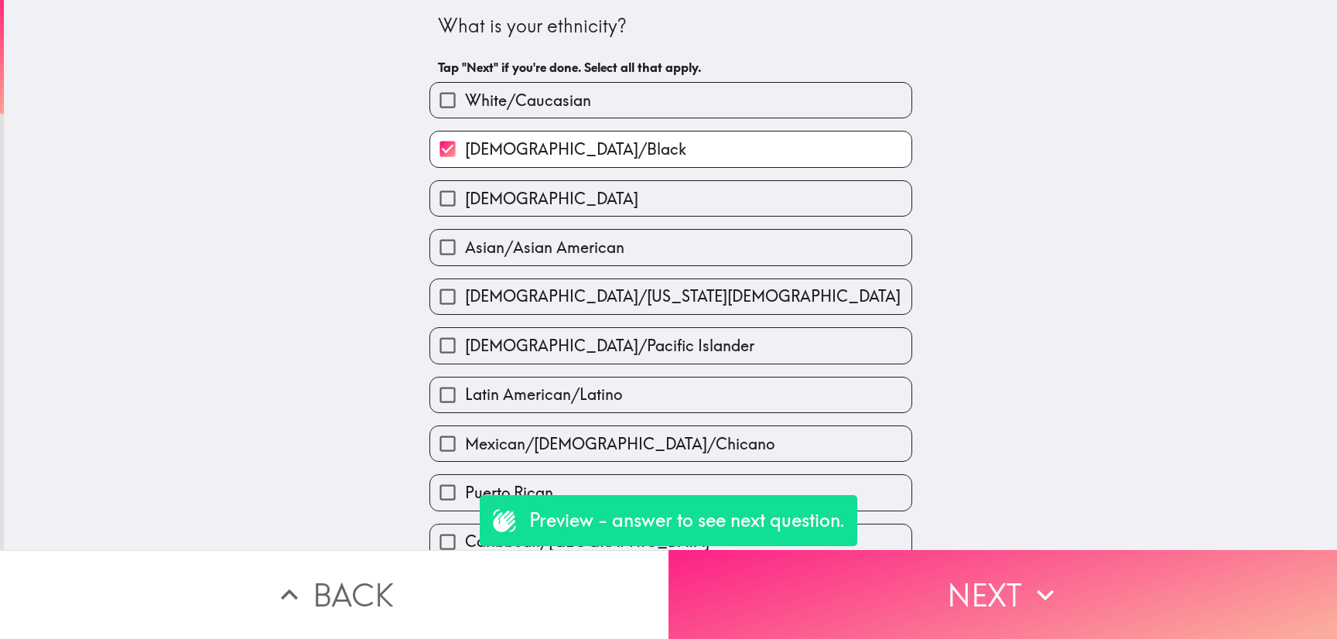
click at [965, 561] on button "Next" at bounding box center [1002, 594] width 668 height 89
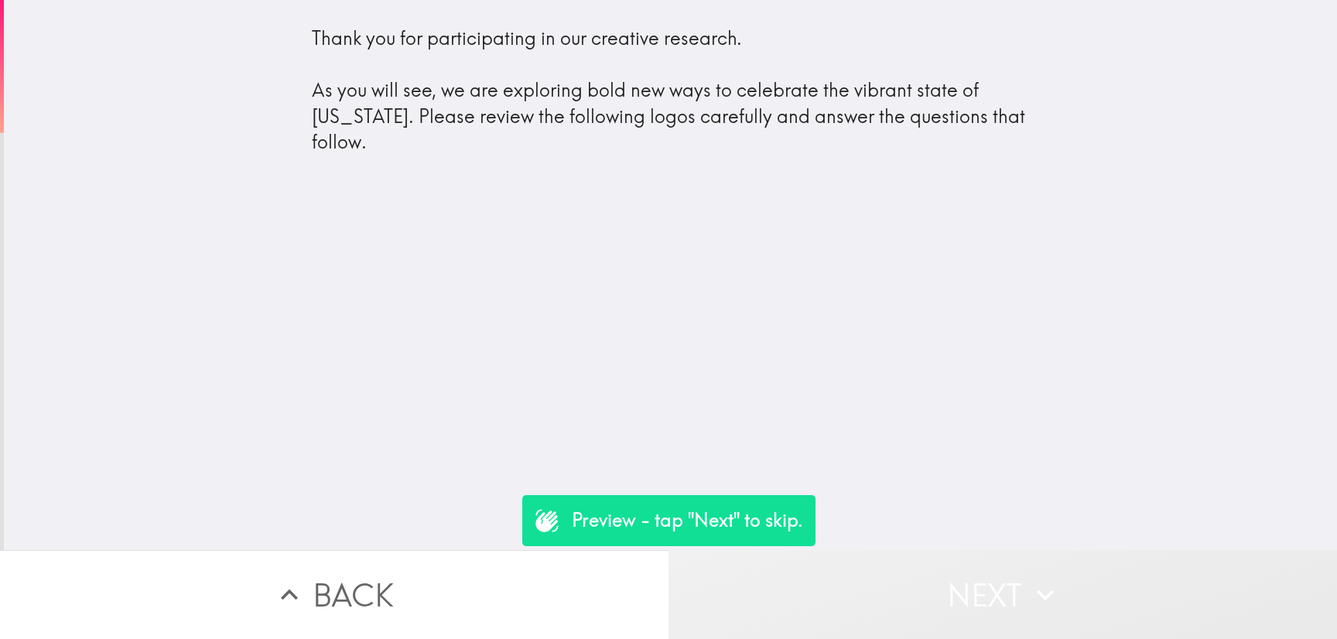
click at [953, 565] on button "Next" at bounding box center [1002, 594] width 668 height 89
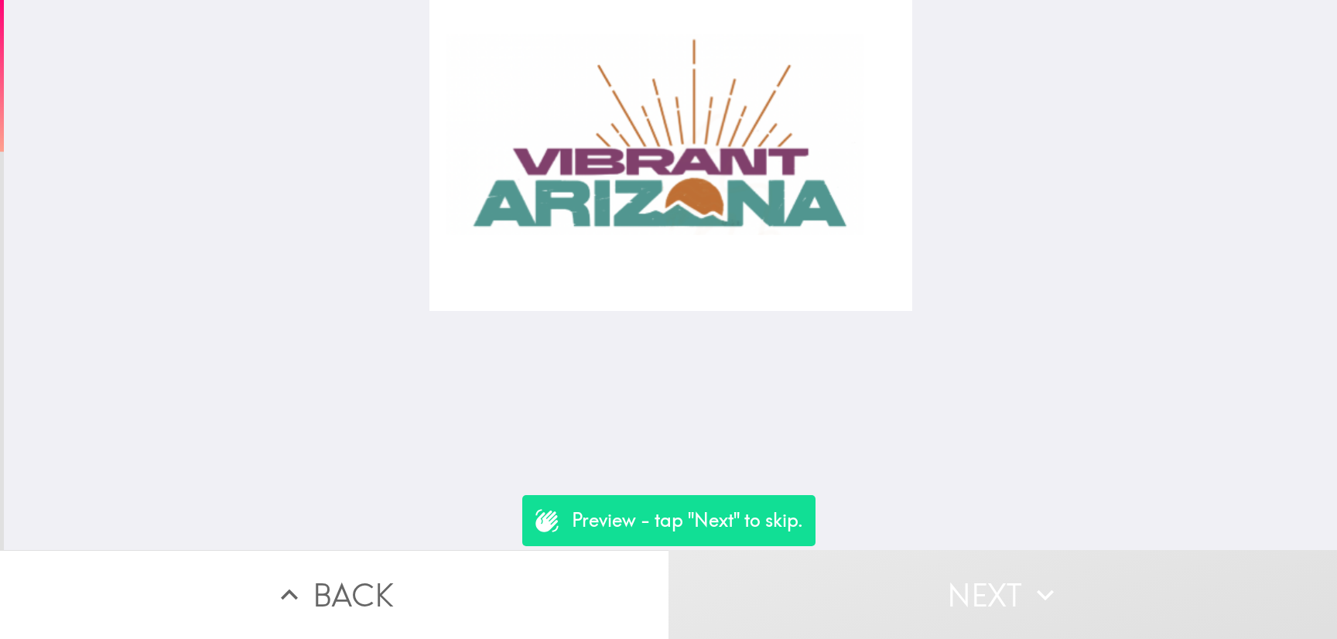
click at [999, 555] on button "Next" at bounding box center [1002, 594] width 668 height 89
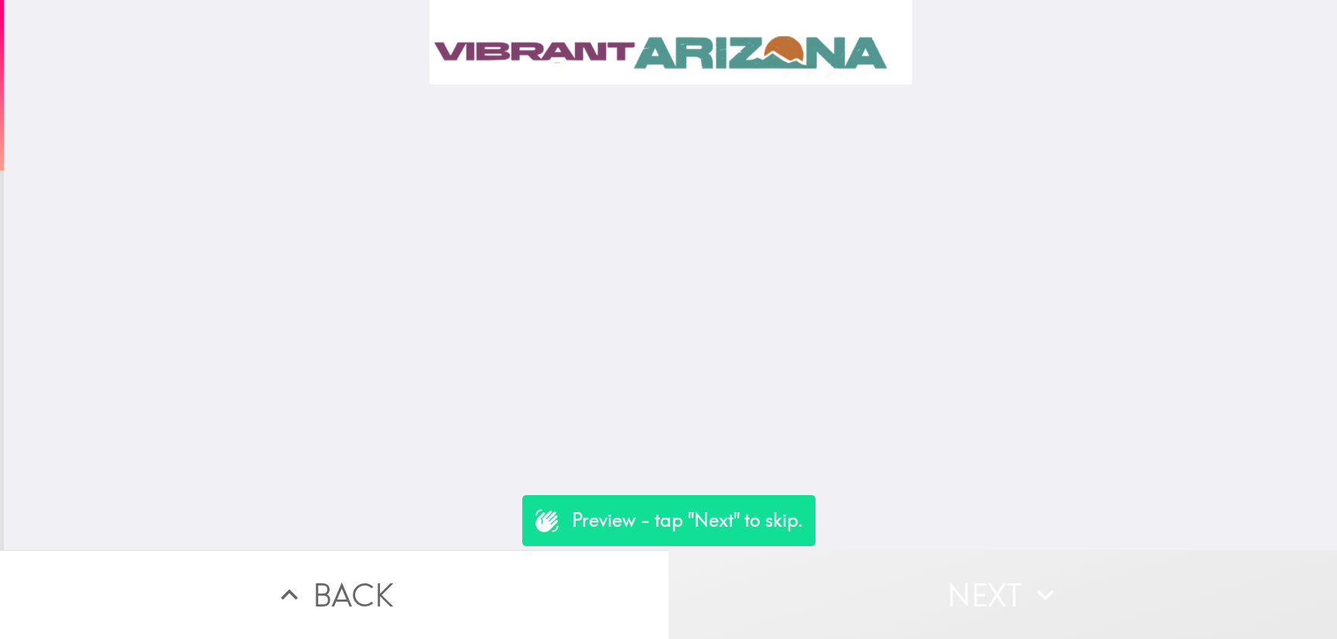
click at [1074, 567] on button "Next" at bounding box center [1002, 594] width 668 height 89
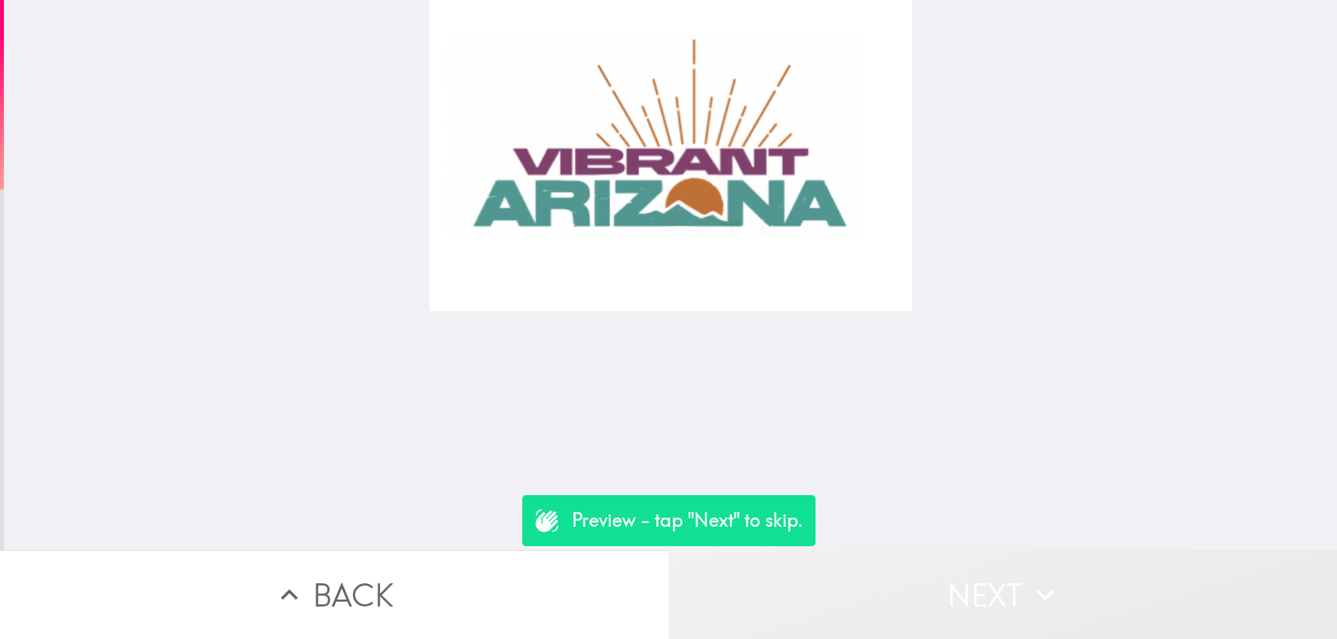
click at [992, 558] on button "Next" at bounding box center [1002, 594] width 668 height 89
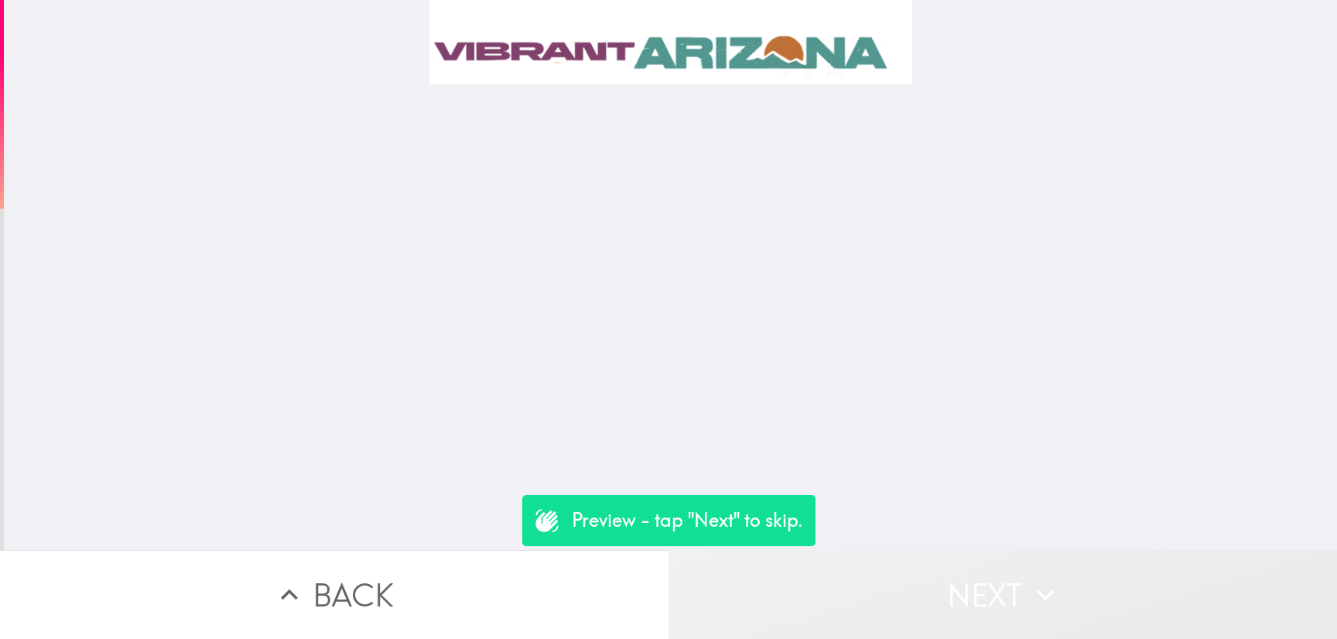
click at [904, 565] on button "Next" at bounding box center [1002, 594] width 668 height 89
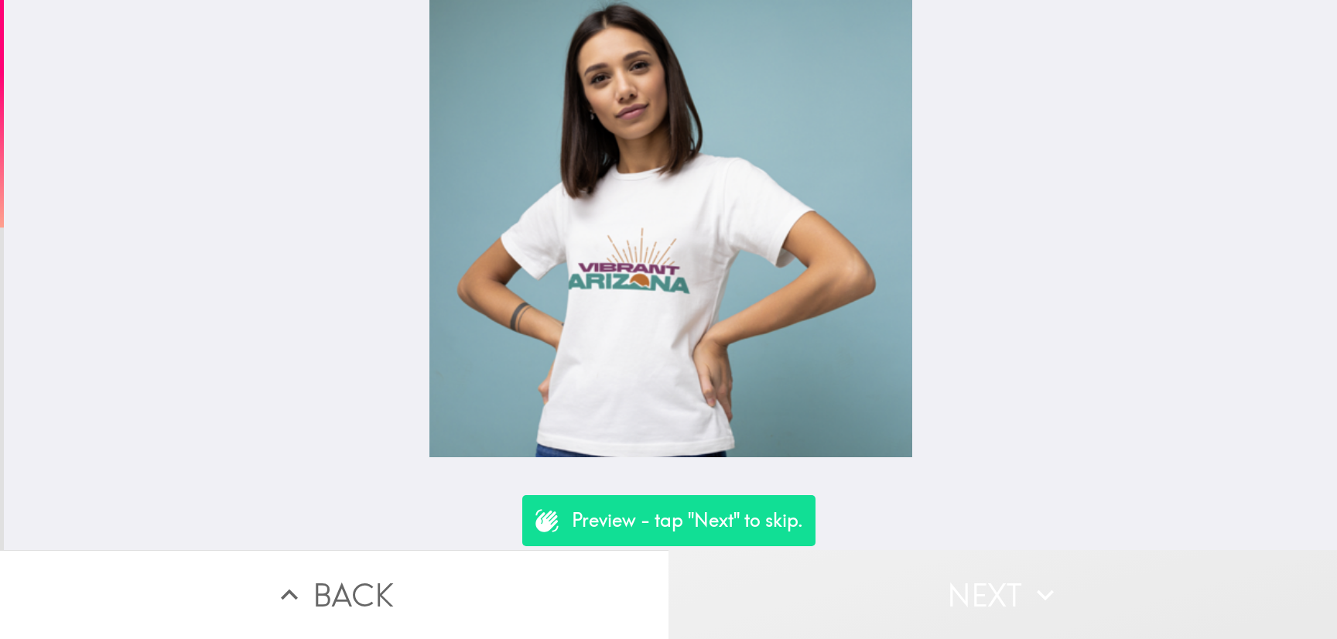
click at [904, 565] on button "Next" at bounding box center [1002, 594] width 668 height 89
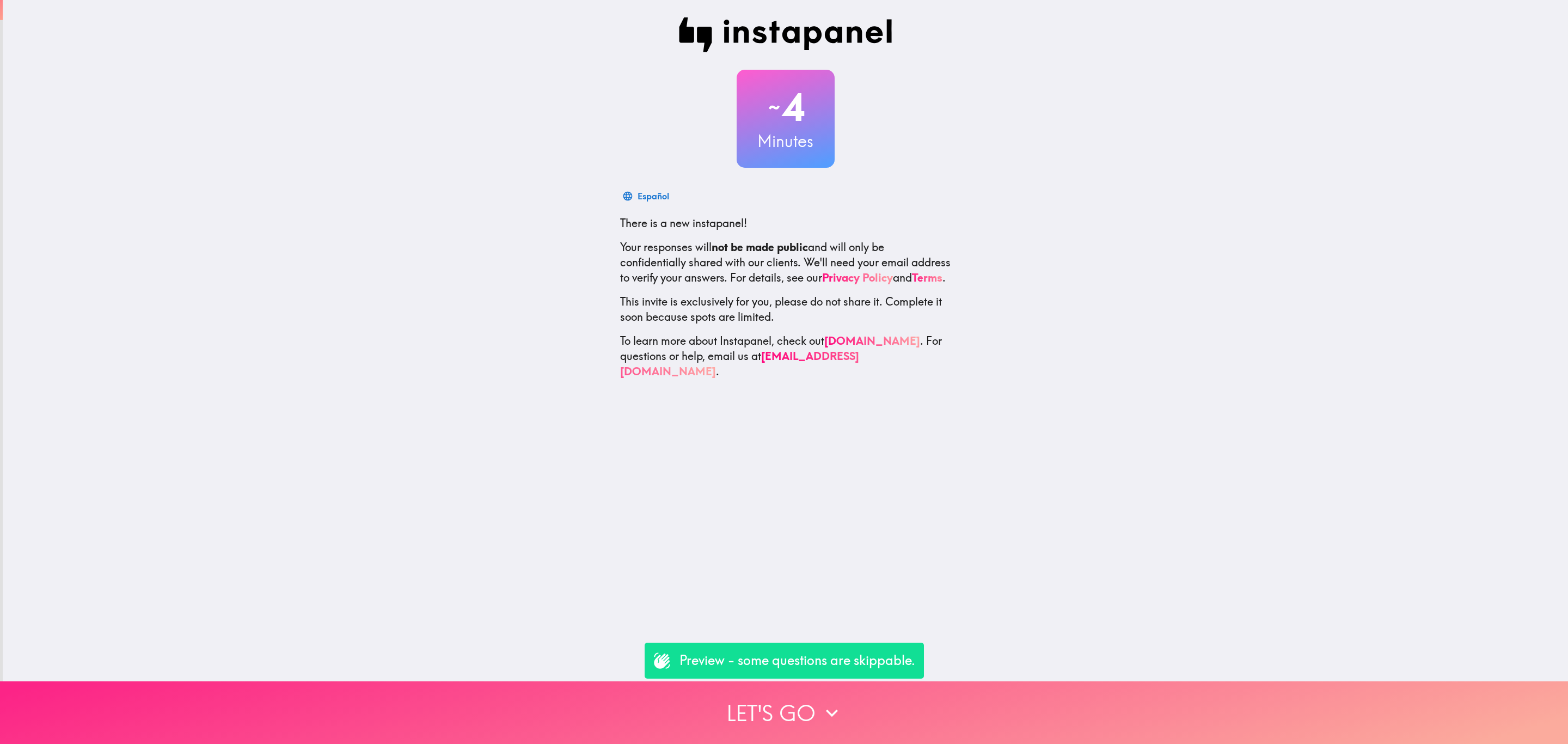
click at [857, 695] on button "Let's go" at bounding box center [784, 712] width 1568 height 63
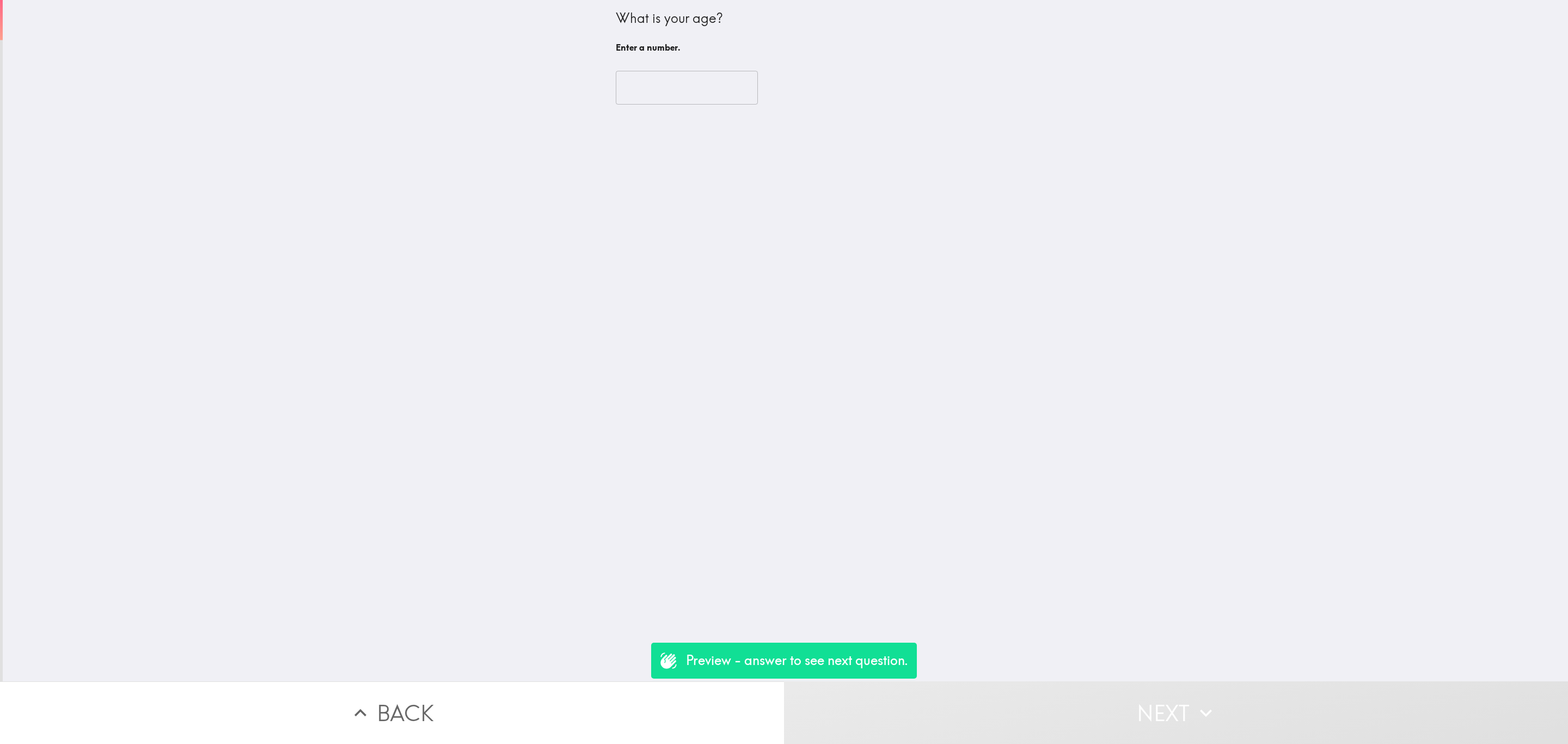
click at [650, 99] on input "number" at bounding box center [687, 88] width 142 height 34
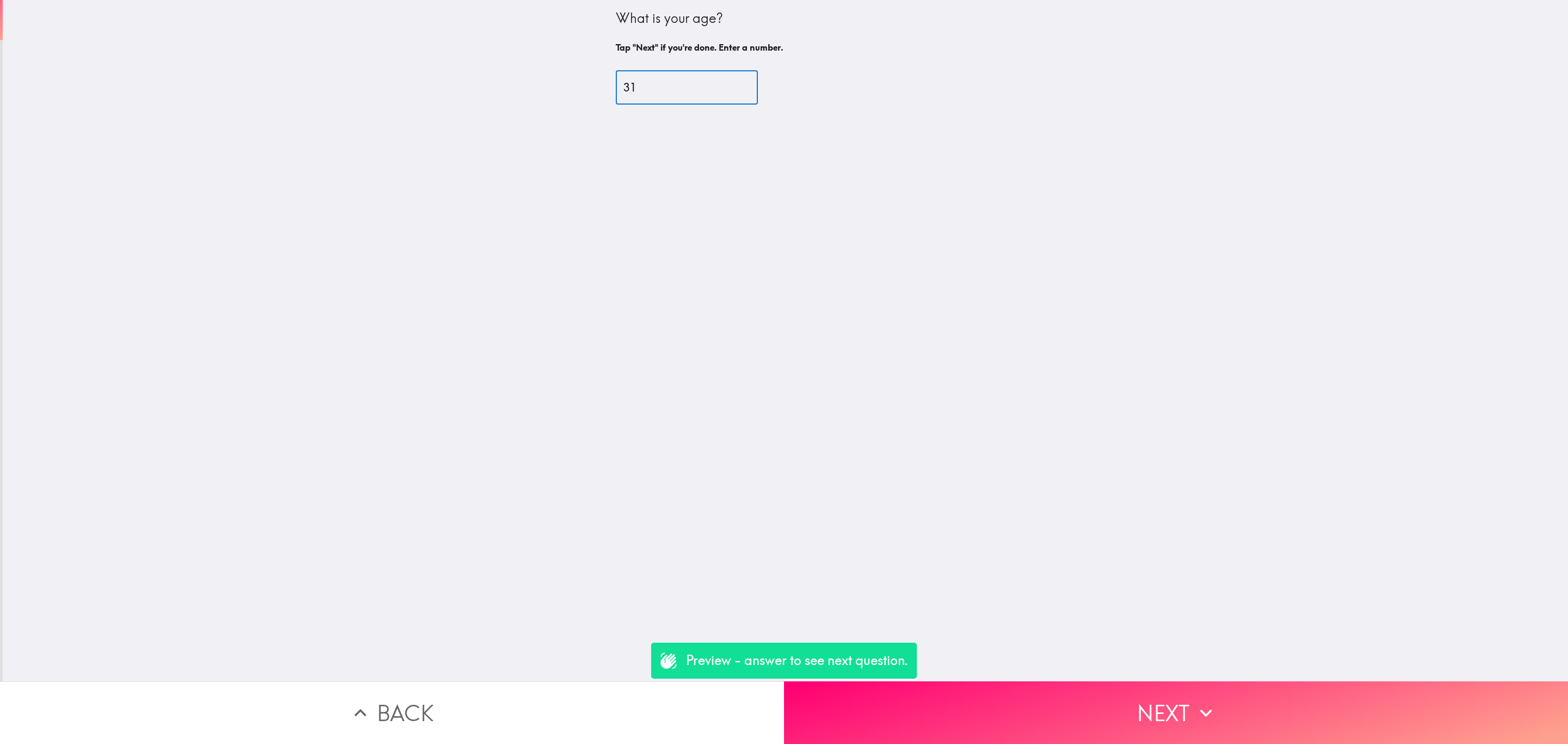
type input "31"
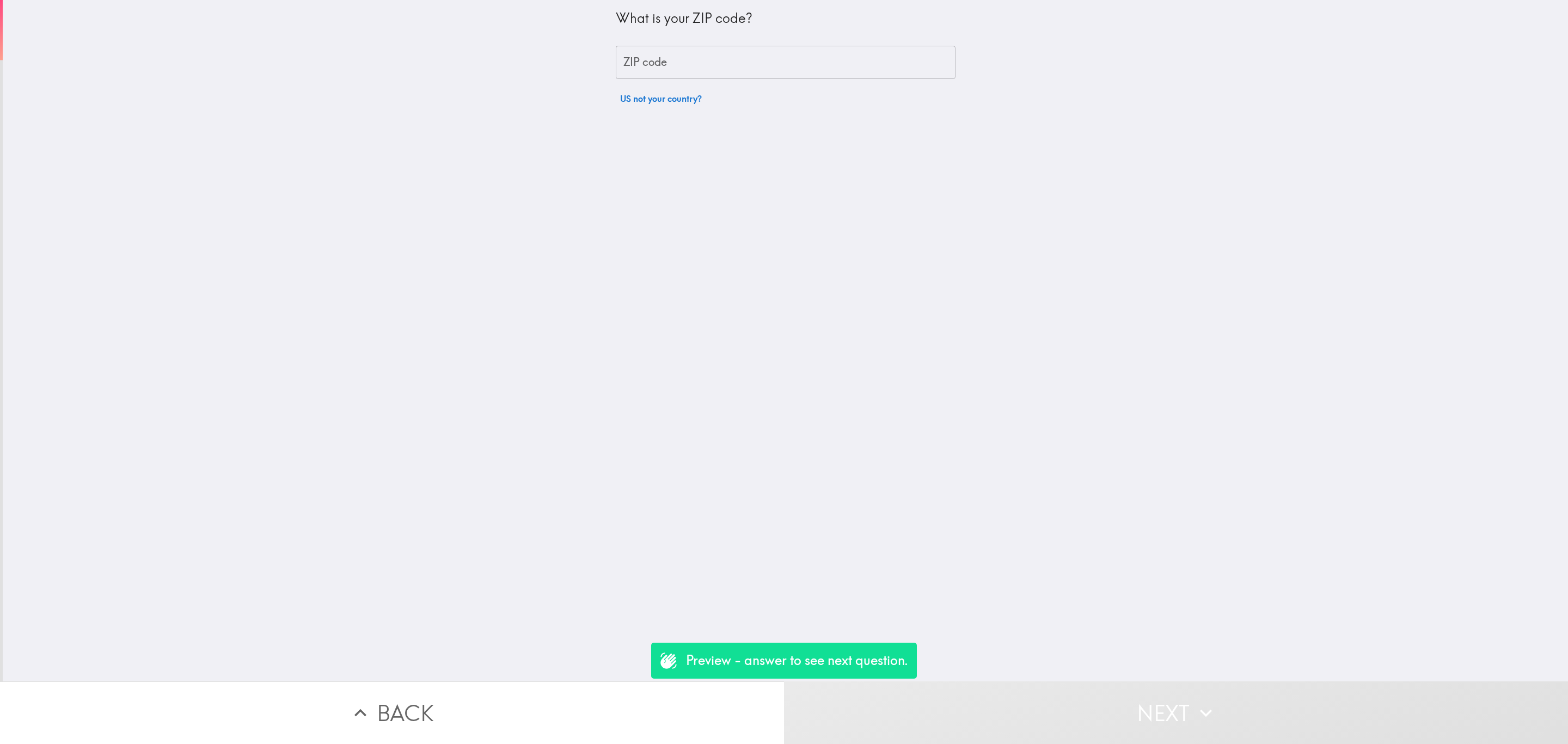
click at [627, 54] on div "ZIP code ZIP code" at bounding box center [785, 63] width 340 height 34
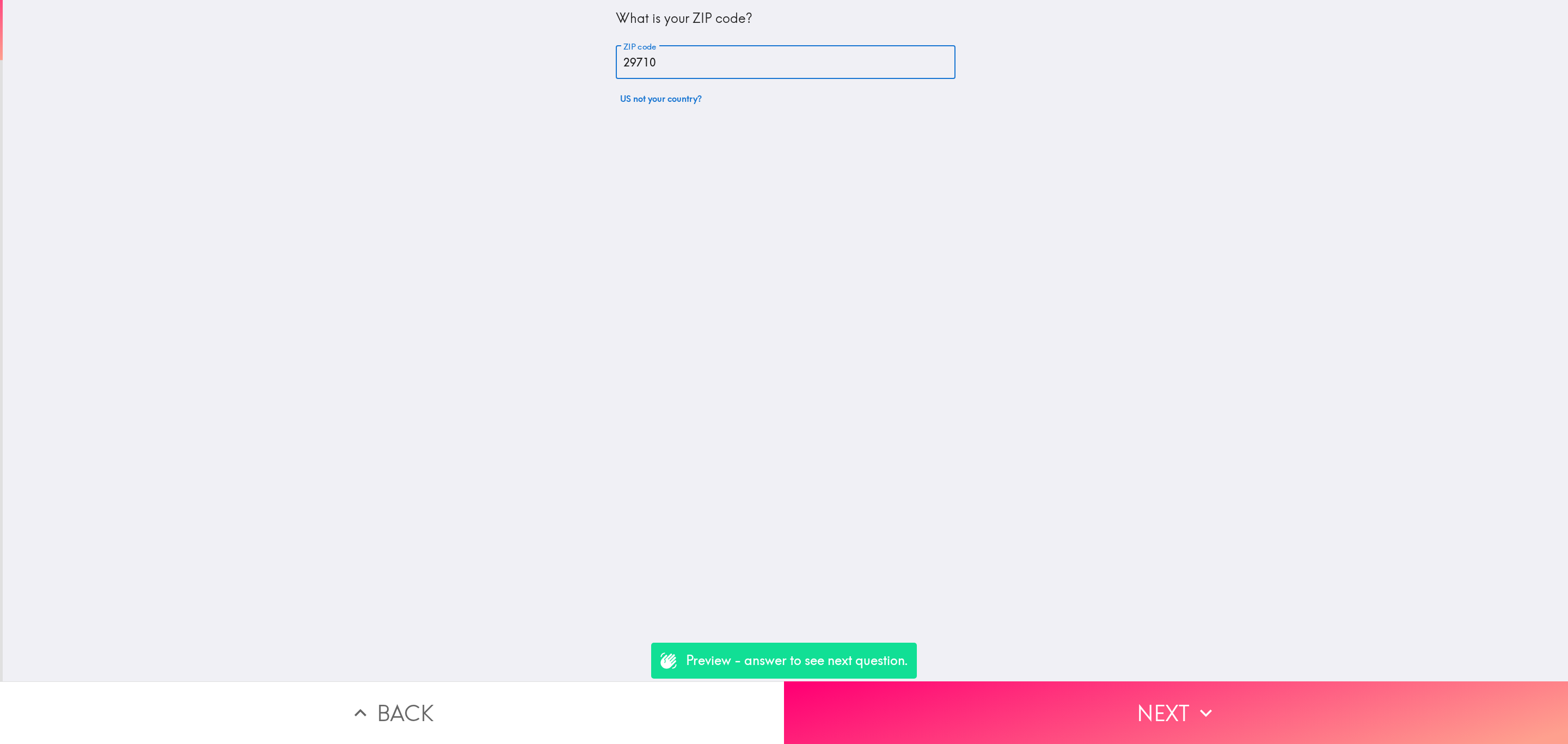
type input "29710"
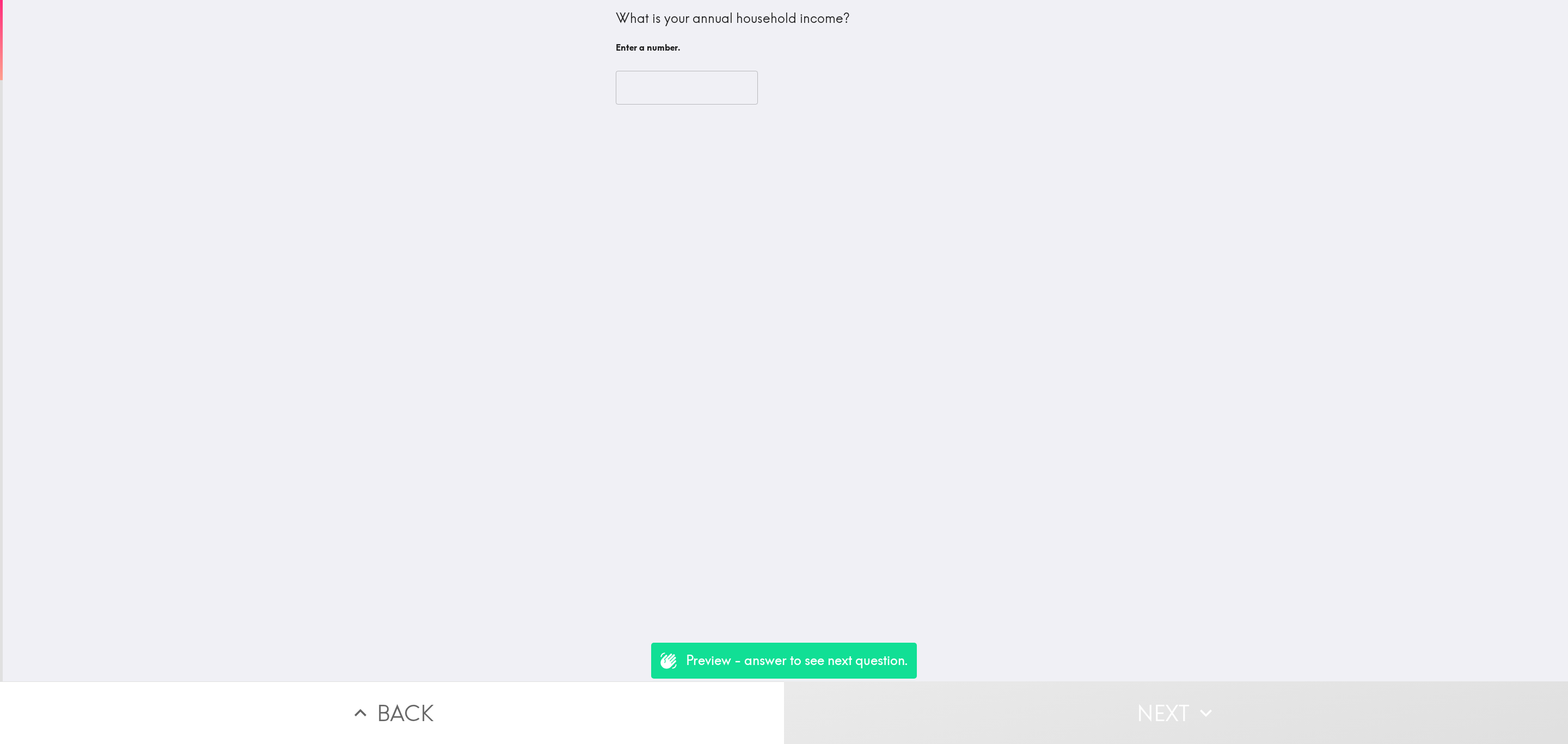
click at [707, 87] on input "number" at bounding box center [687, 88] width 142 height 34
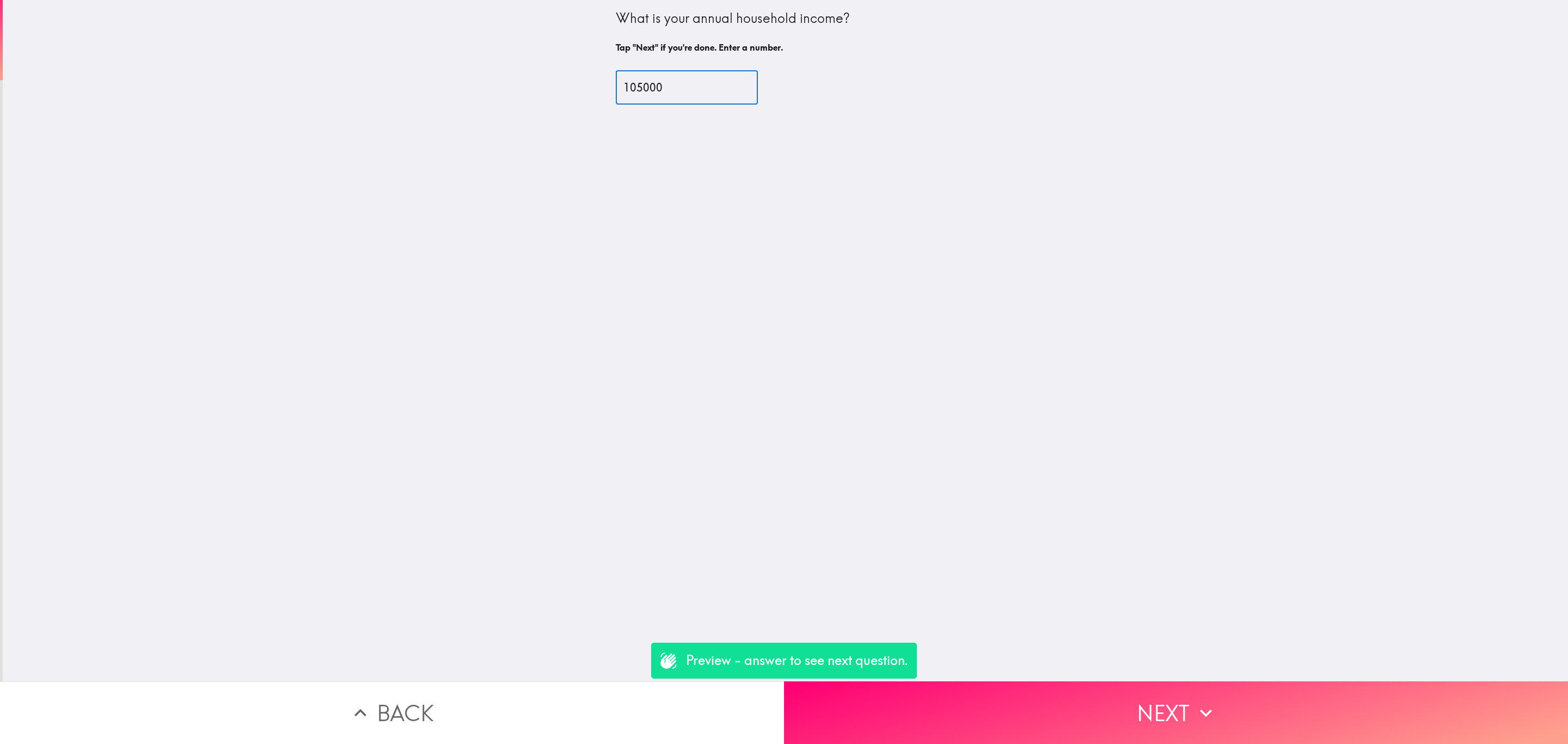
type input "105000"
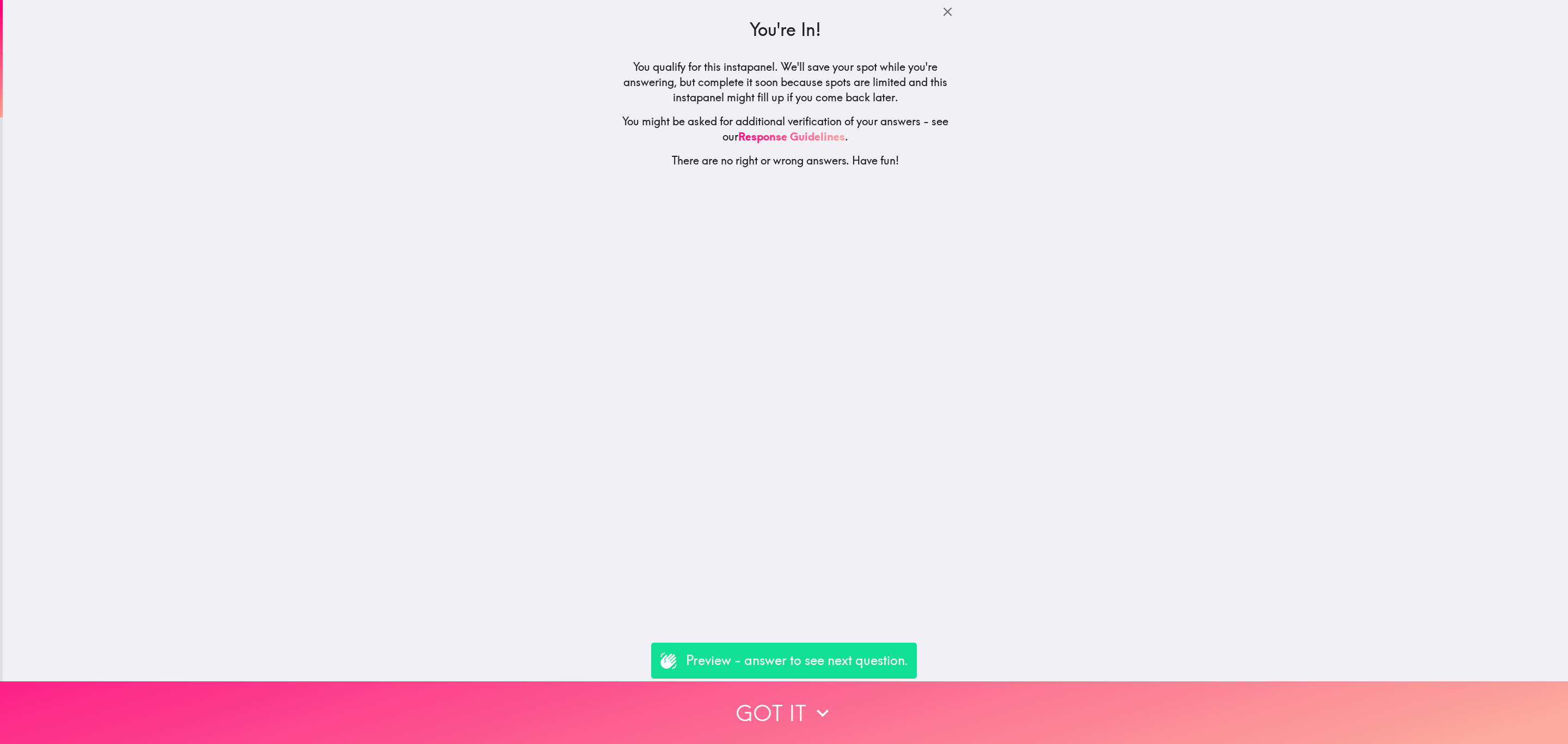
click at [861, 685] on button "Got it" at bounding box center [784, 712] width 1568 height 63
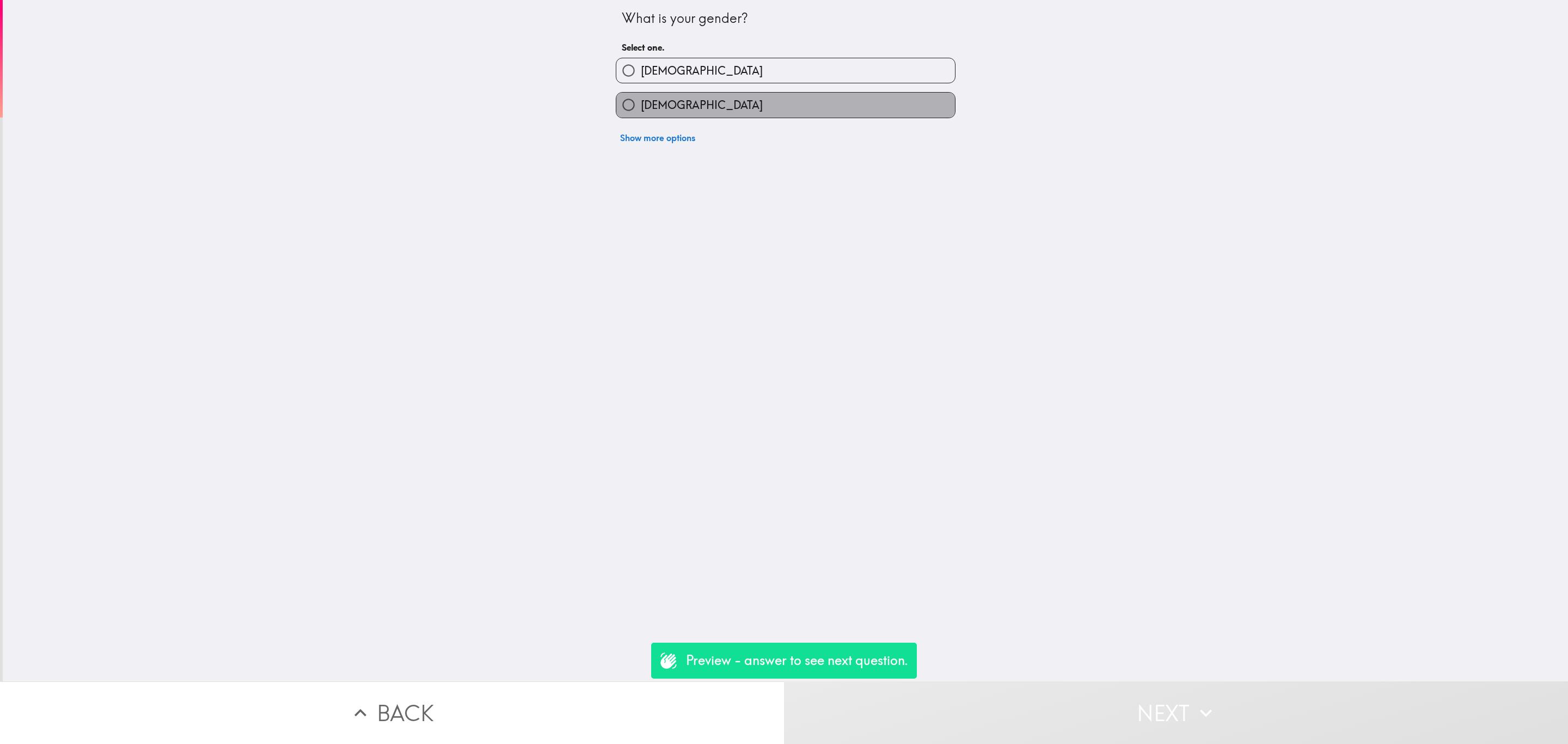
click at [773, 93] on label "[DEMOGRAPHIC_DATA]" at bounding box center [785, 104] width 339 height 25
click at [640, 93] on input "[DEMOGRAPHIC_DATA]" at bounding box center [628, 104] width 25 height 25
radio input "true"
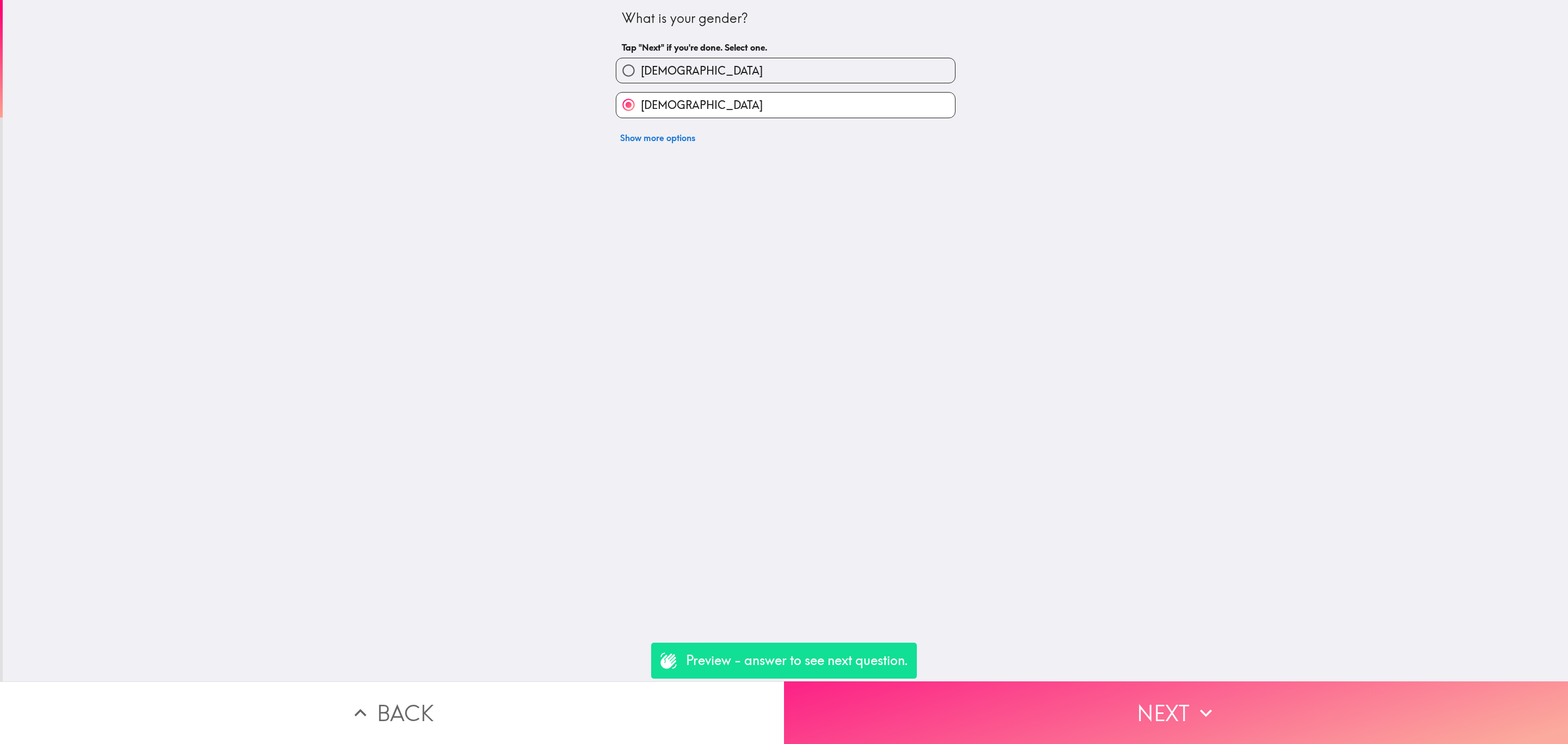
click at [1115, 696] on button "Next" at bounding box center [1176, 712] width 784 height 63
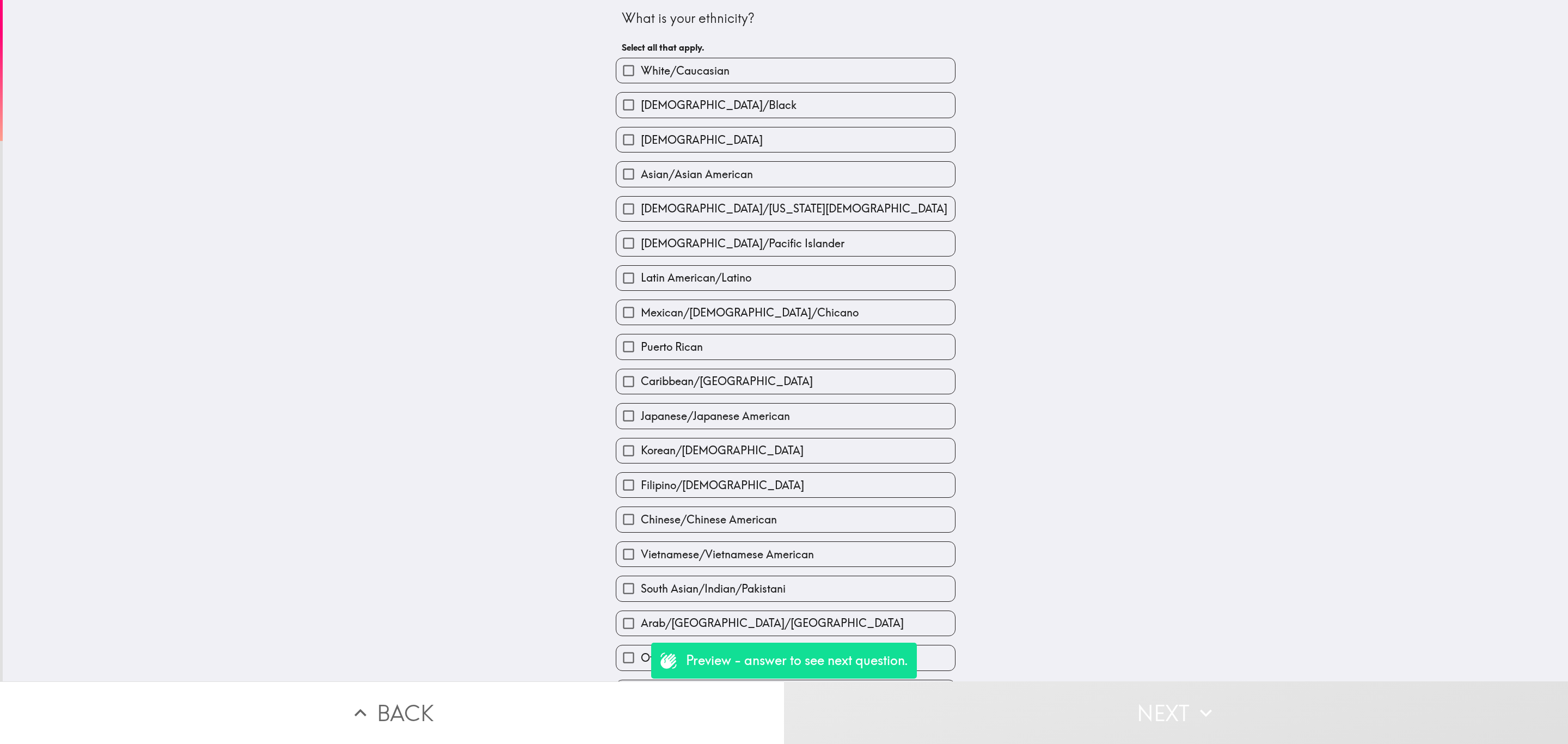
click at [659, 53] on div "White/Caucasian" at bounding box center [780, 66] width 348 height 34
click at [674, 66] on span "White/Caucasian" at bounding box center [685, 71] width 89 height 15
click at [640, 66] on input "White/Caucasian" at bounding box center [628, 70] width 25 height 25
checkbox input "true"
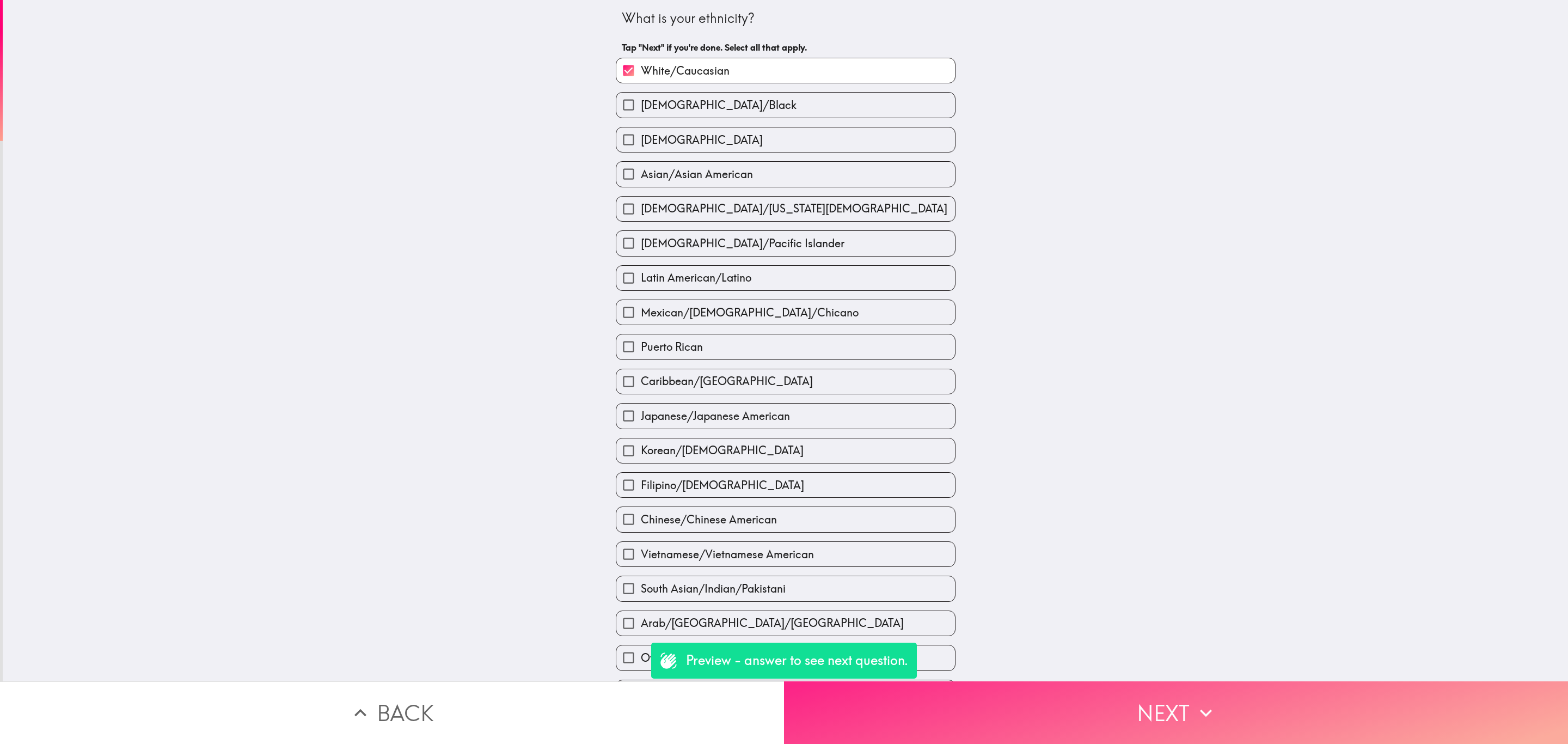
click at [1150, 696] on button "Next" at bounding box center [1176, 712] width 784 height 63
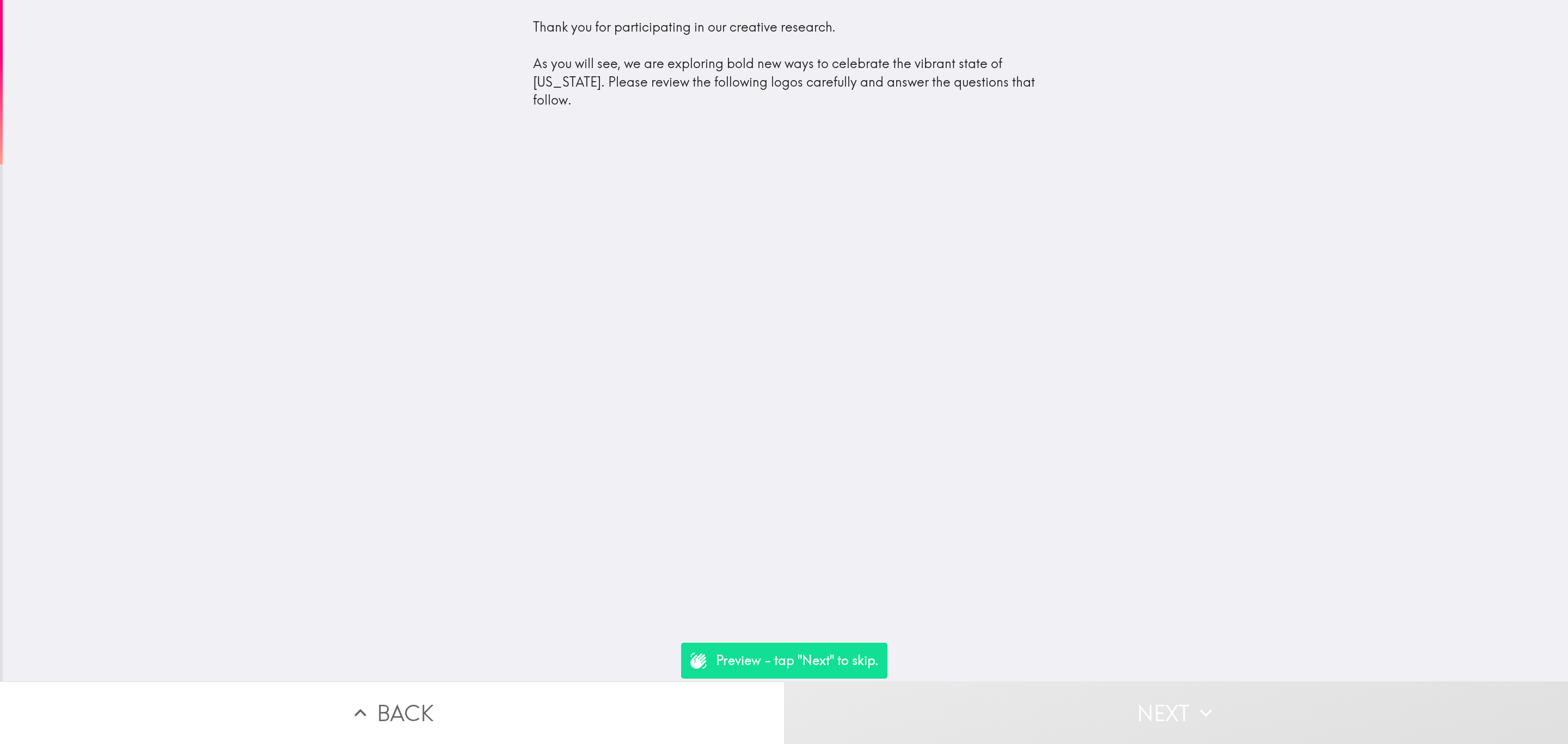
click at [1142, 683] on button "Next" at bounding box center [1176, 712] width 784 height 63
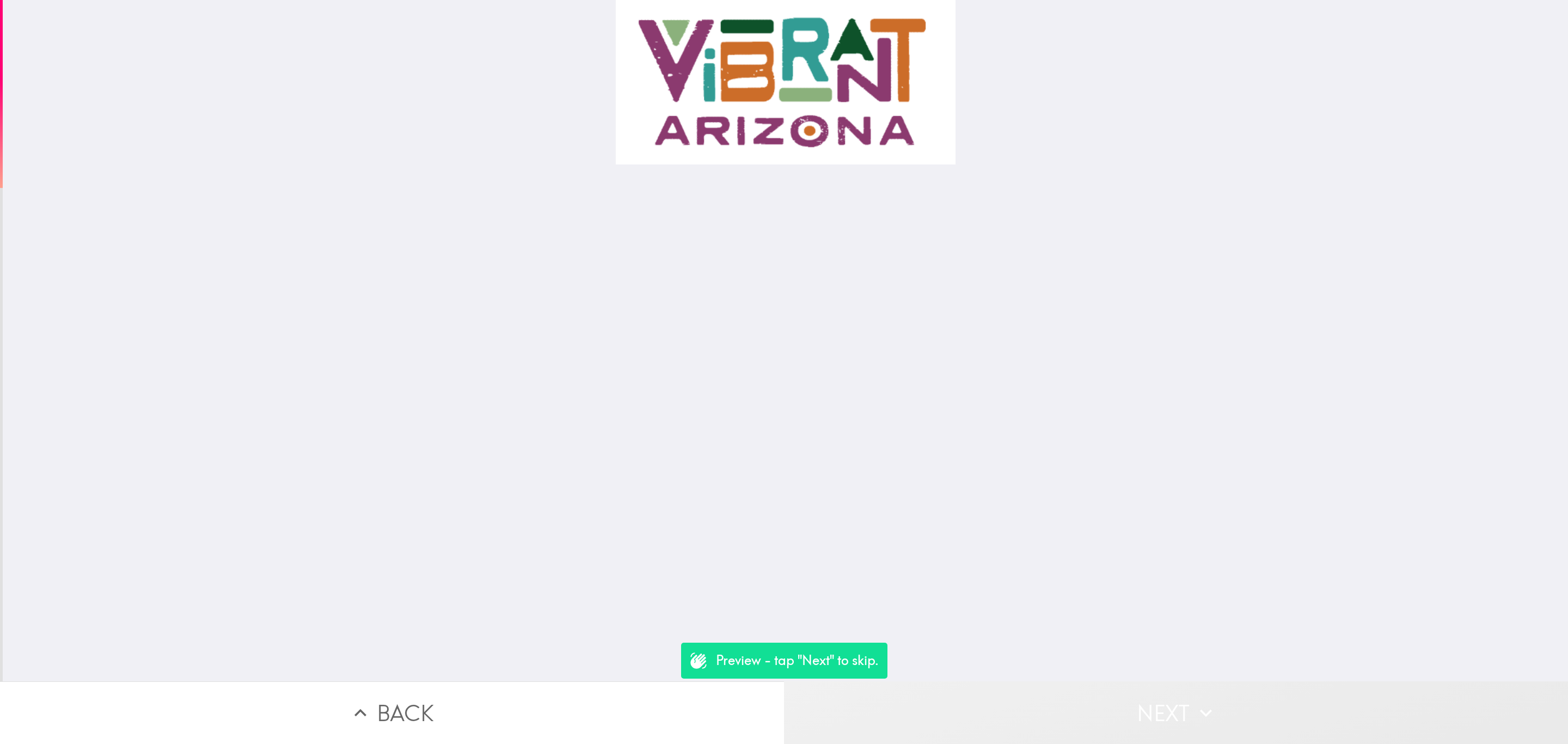
click at [1142, 686] on button "Next" at bounding box center [1176, 712] width 784 height 63
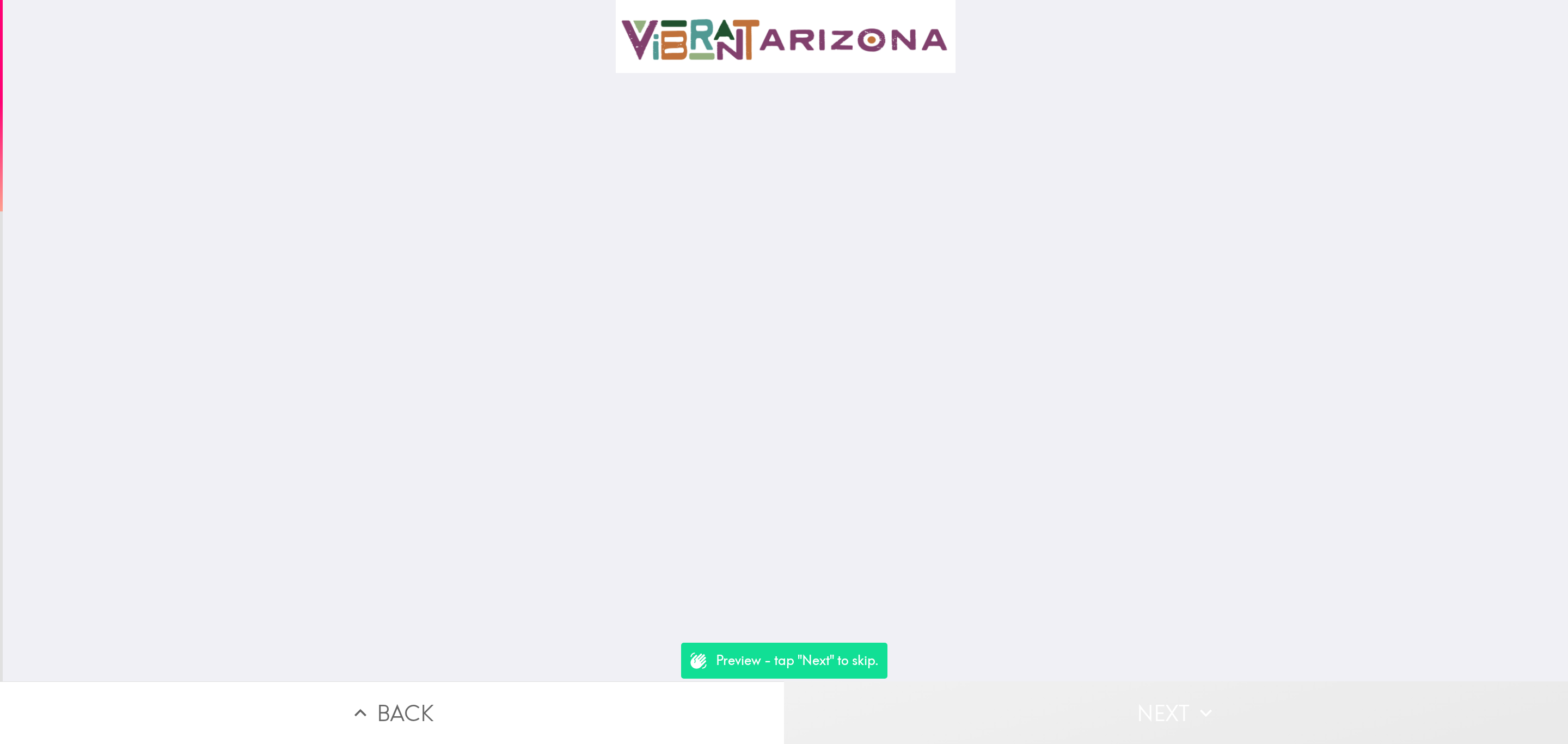
click at [1145, 691] on button "Next" at bounding box center [1176, 712] width 784 height 63
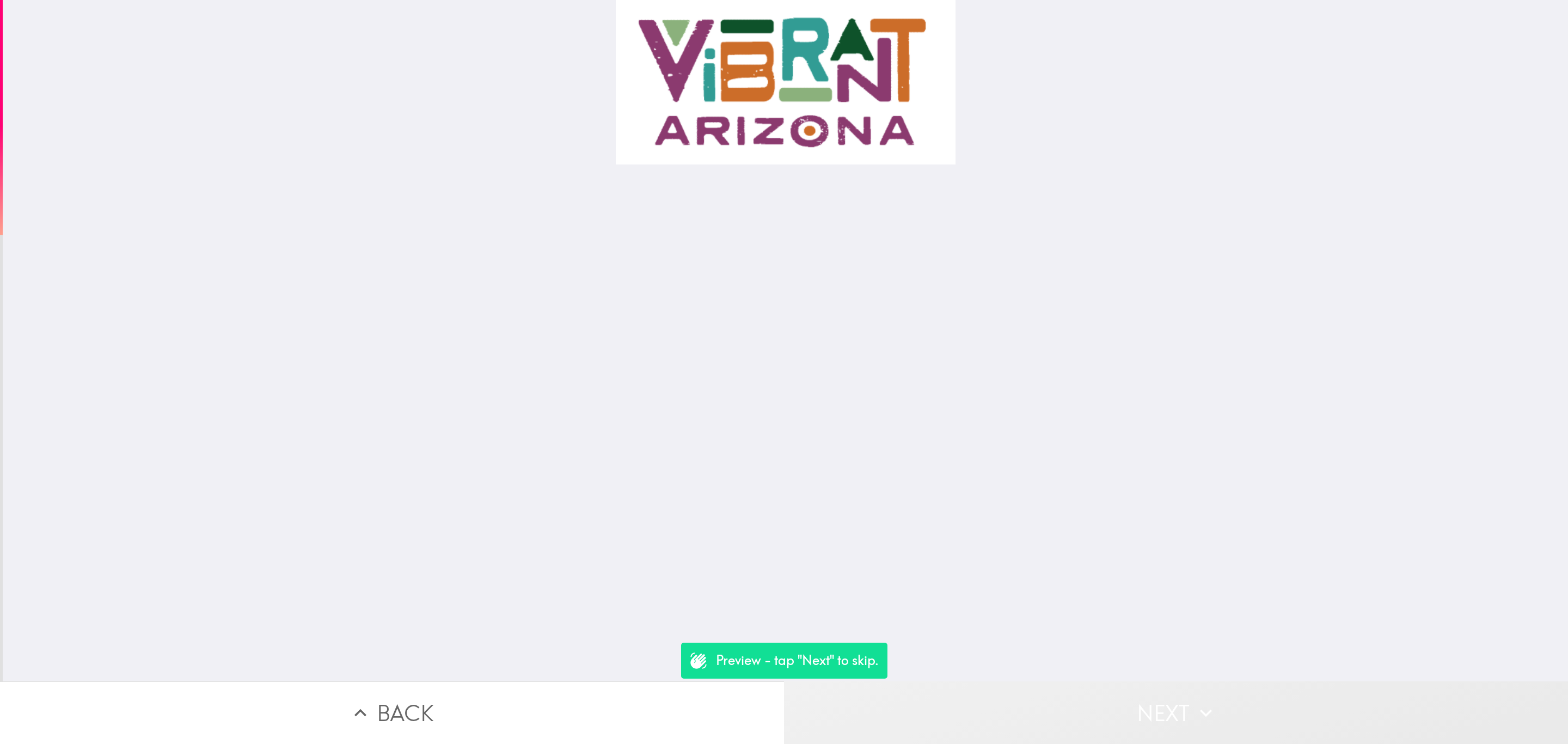
click at [1149, 696] on button "Next" at bounding box center [1176, 712] width 784 height 63
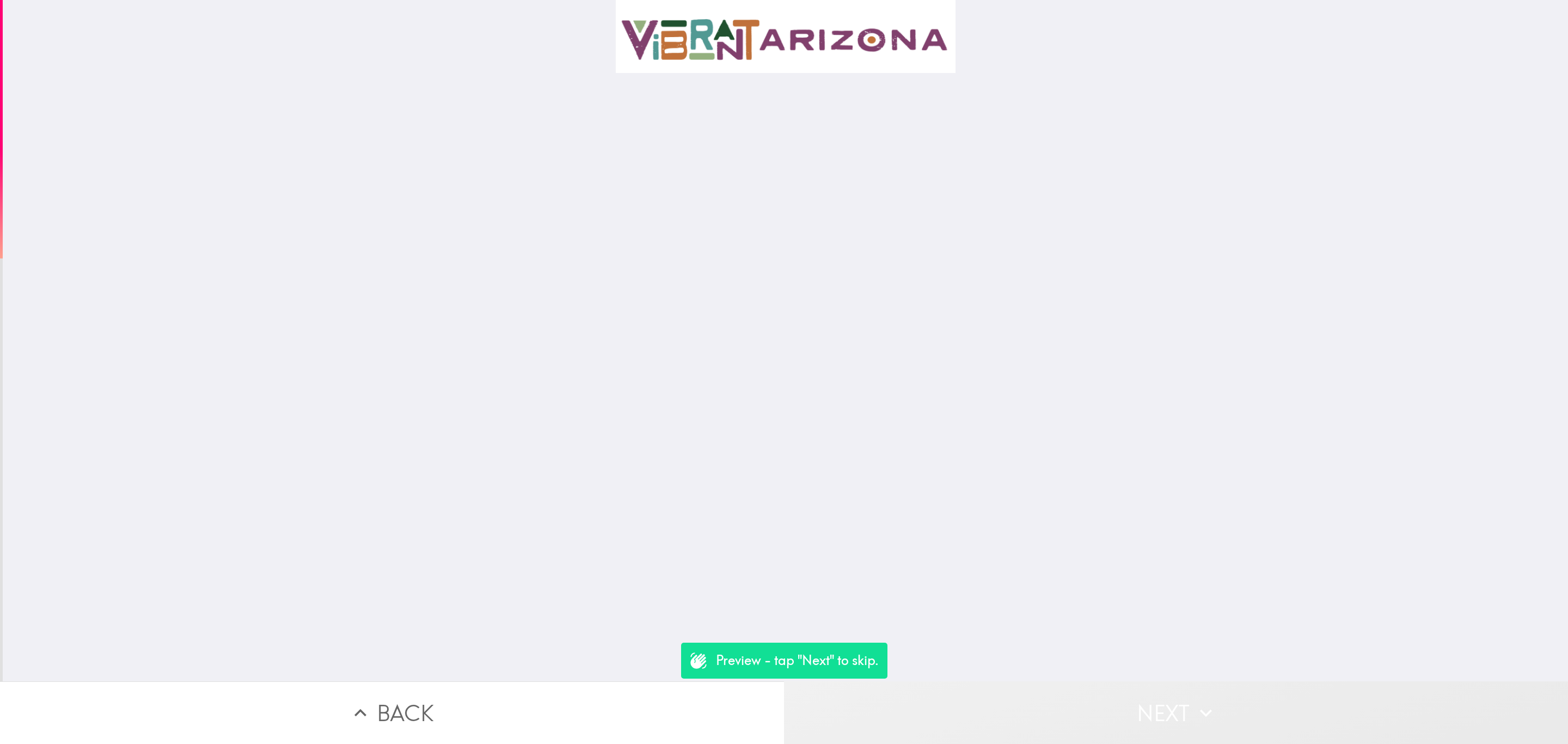
click at [1149, 696] on button "Next" at bounding box center [1176, 712] width 784 height 63
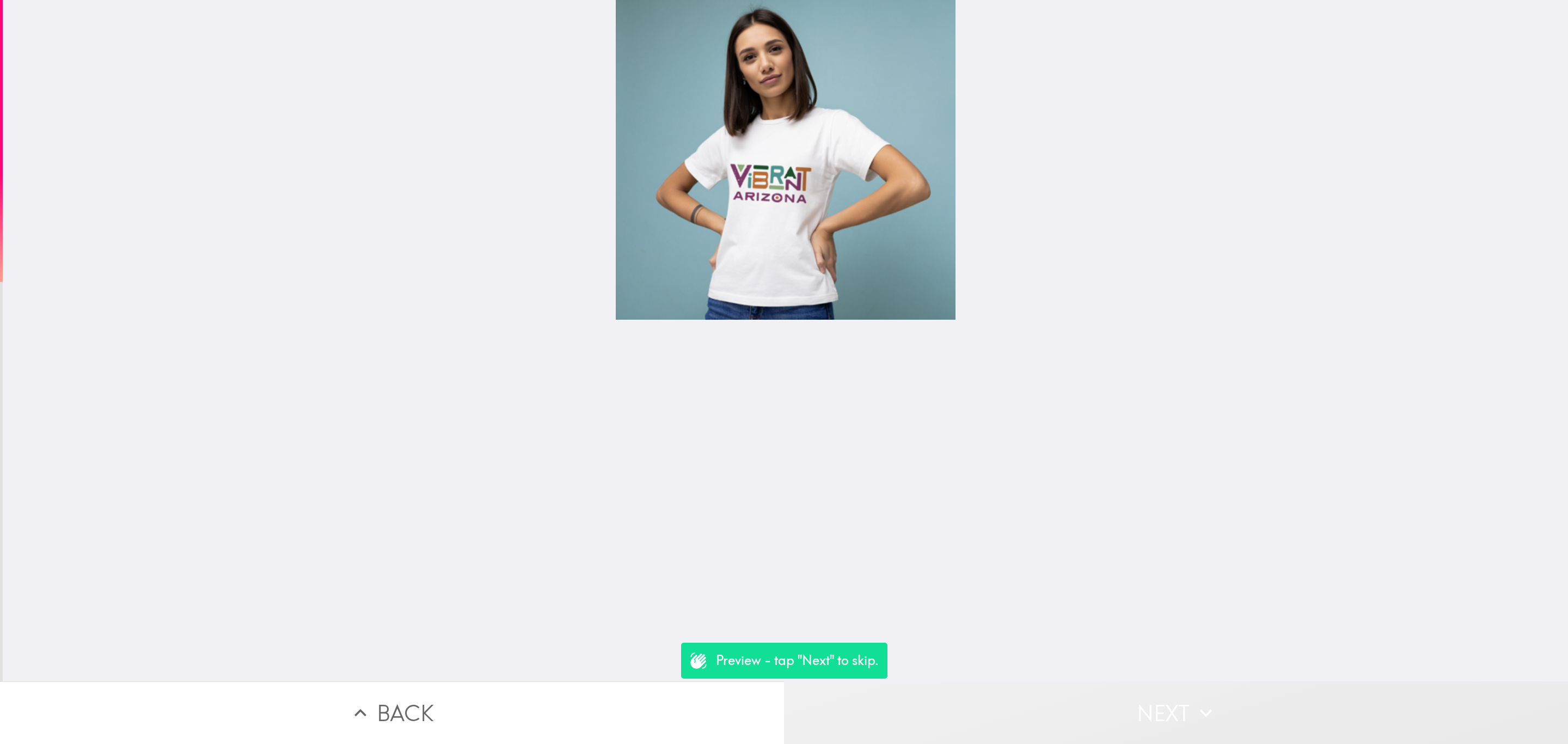
click at [1144, 696] on button "Next" at bounding box center [1176, 712] width 784 height 63
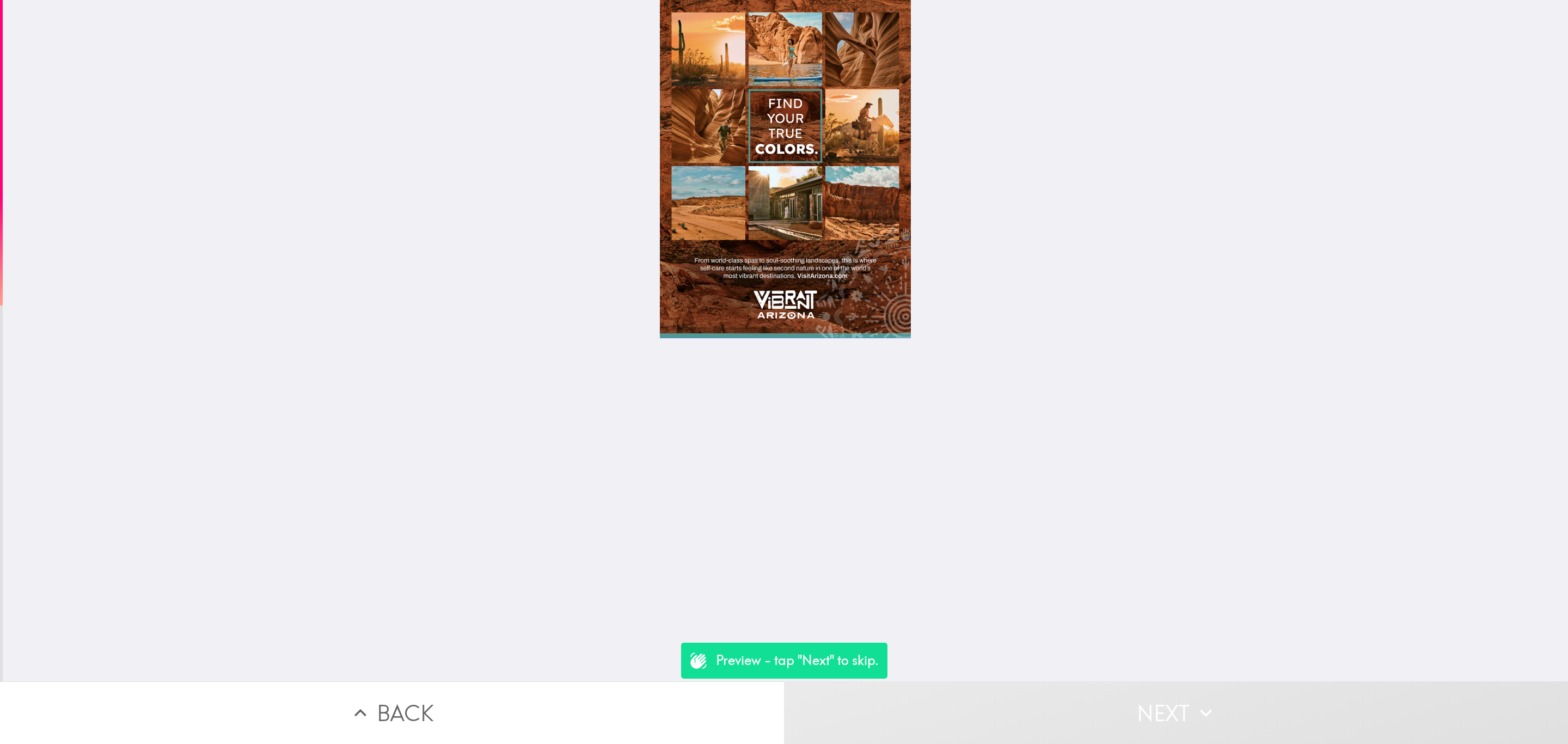
click at [1144, 696] on button "Next" at bounding box center [1176, 712] width 784 height 63
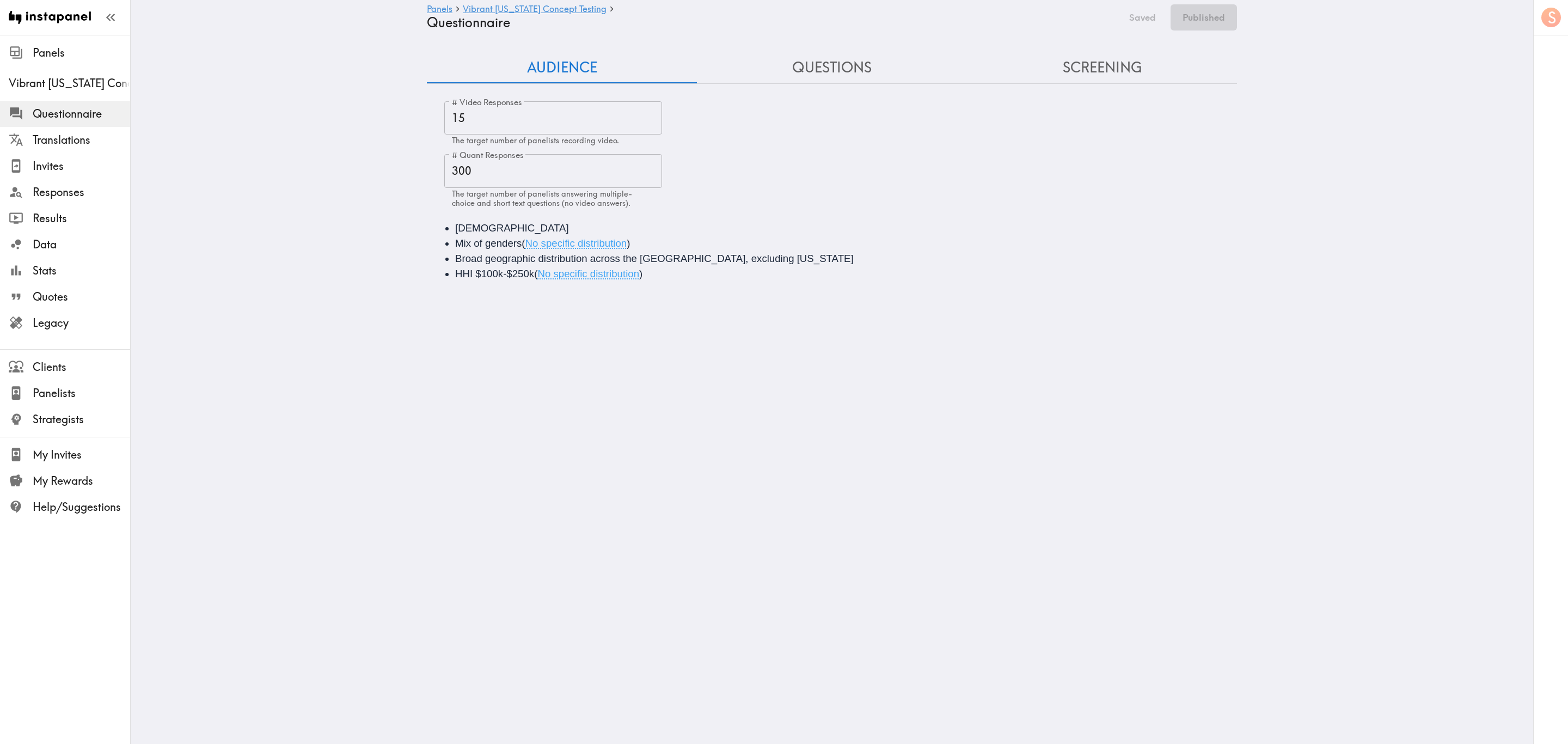
click at [763, 56] on button "Questions" at bounding box center [832, 68] width 270 height 31
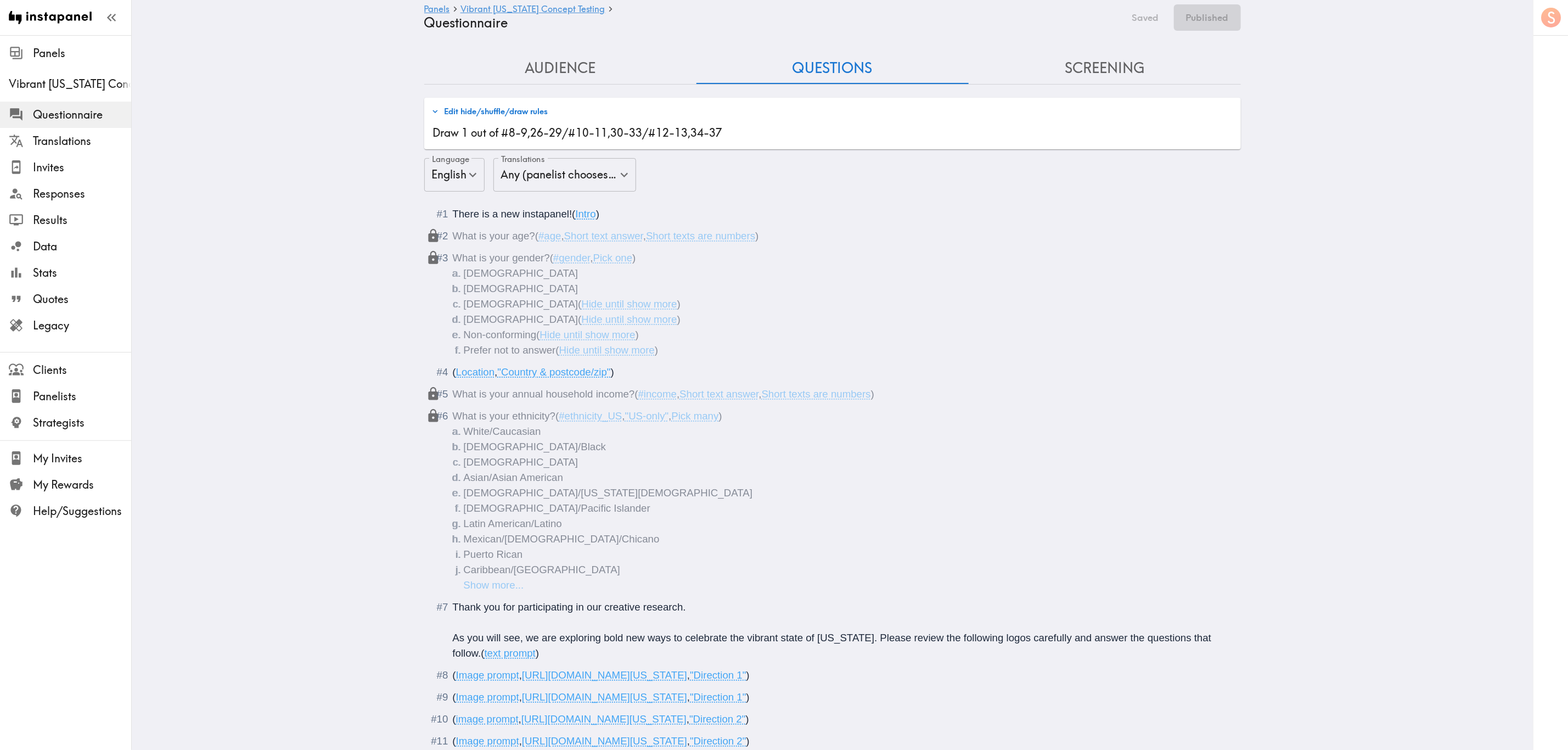
click at [534, 102] on button "Edit hide/shuffle/draw rules" at bounding box center [490, 111] width 122 height 18
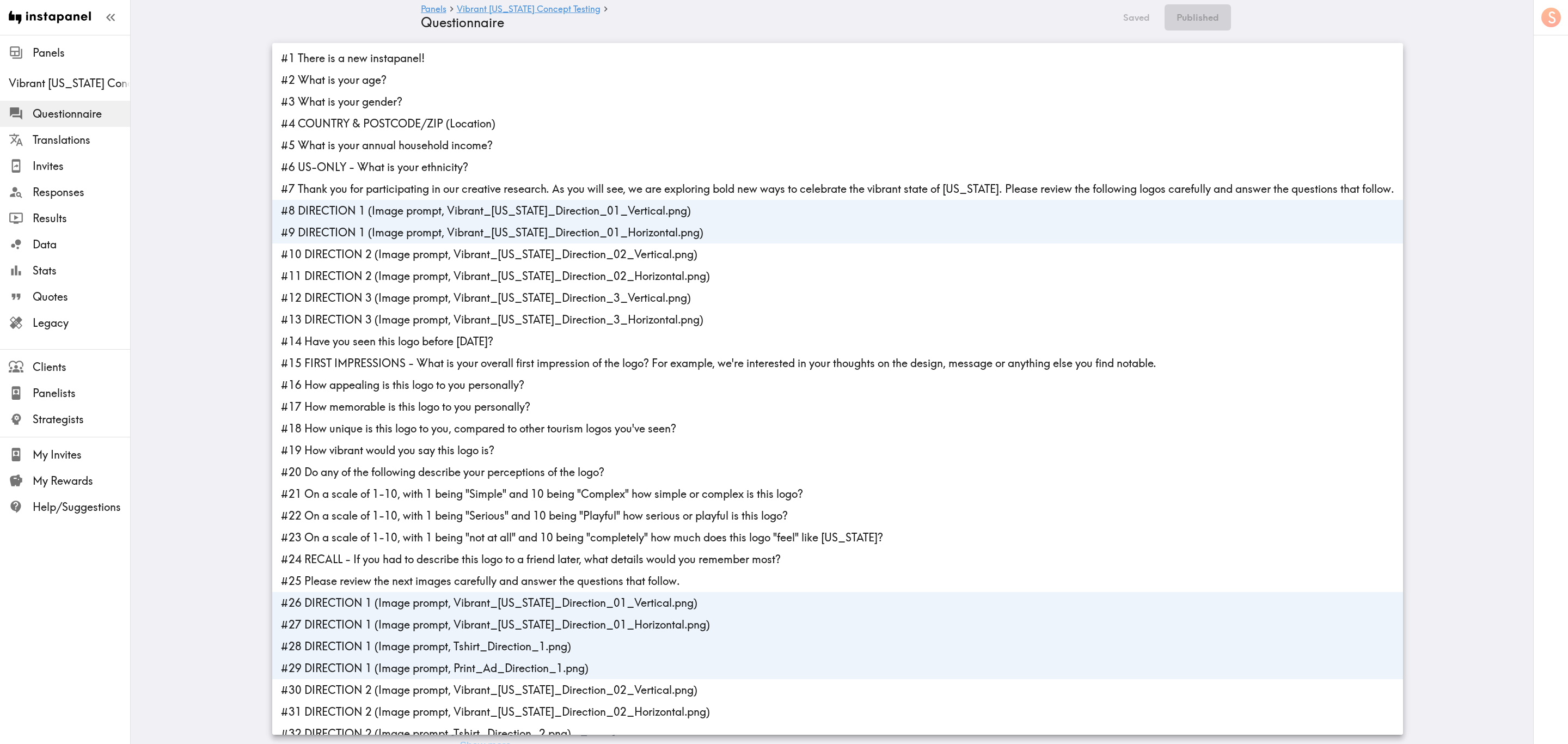
click at [431, 340] on li "#14 Have you seen this logo before today?" at bounding box center [837, 341] width 1131 height 22
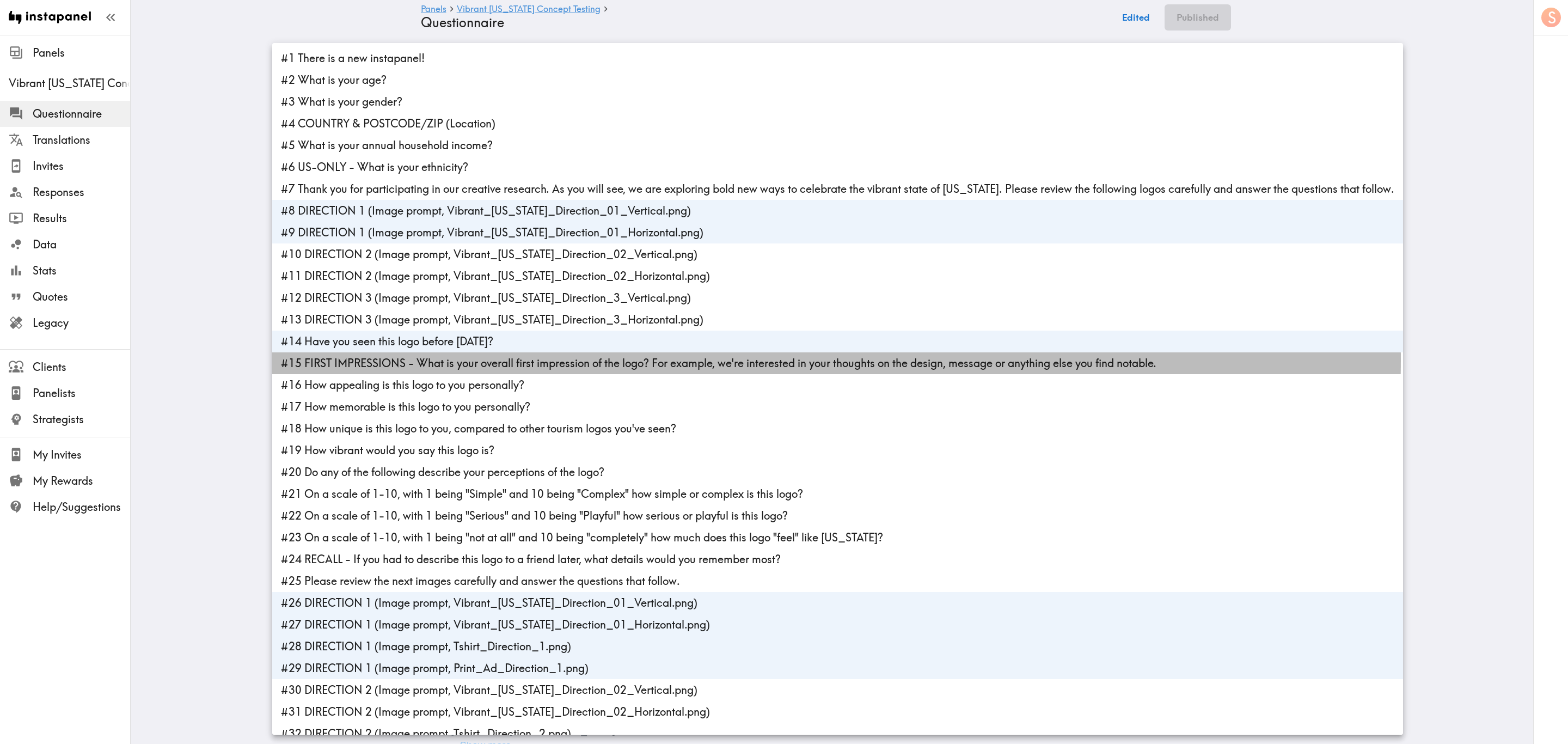
click at [431, 358] on li "#15 FIRST IMPRESSIONS - What is your overall first impression of the logo? For …" at bounding box center [837, 362] width 1131 height 22
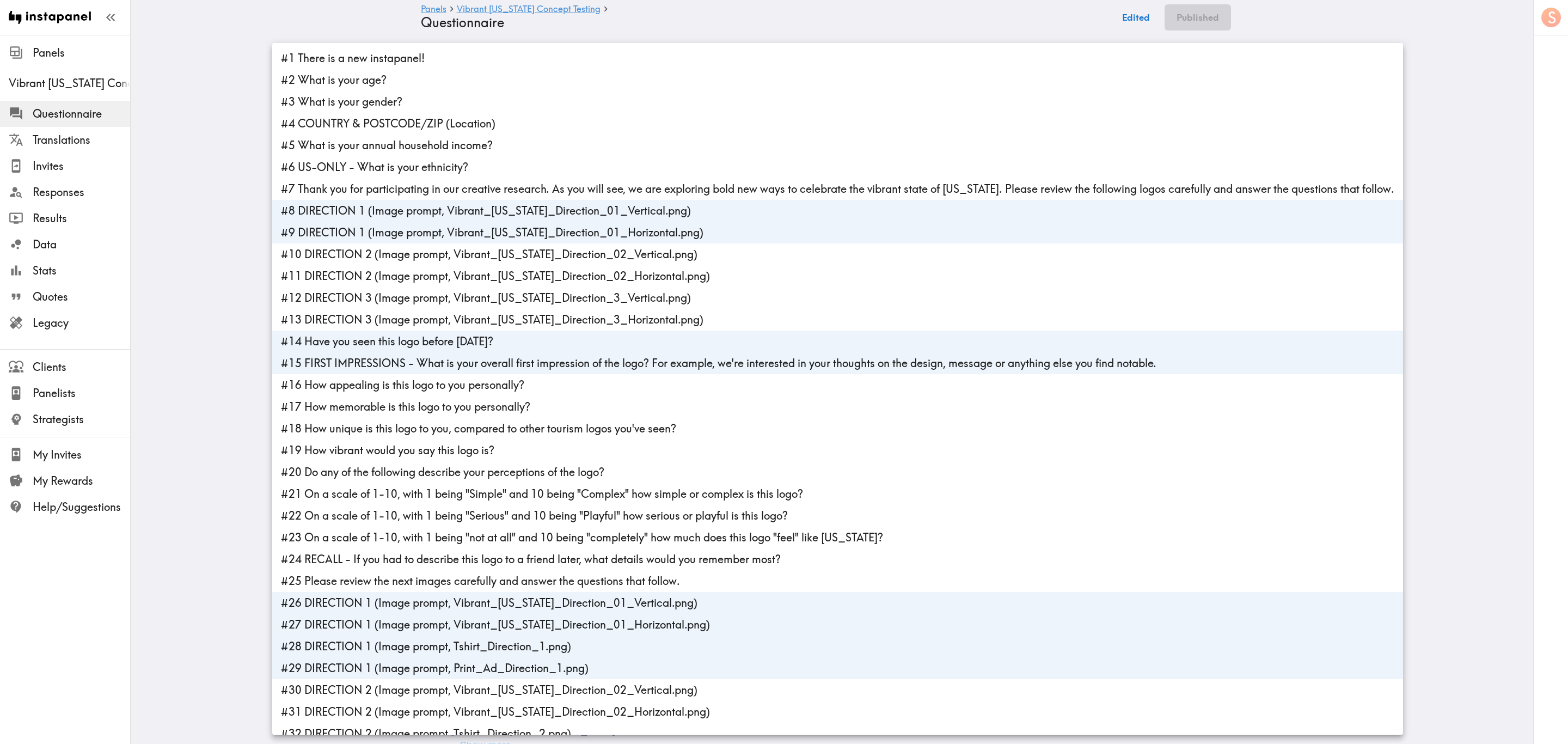
click at [434, 377] on li "#16 How appealing is this logo to you personally?" at bounding box center [837, 384] width 1131 height 22
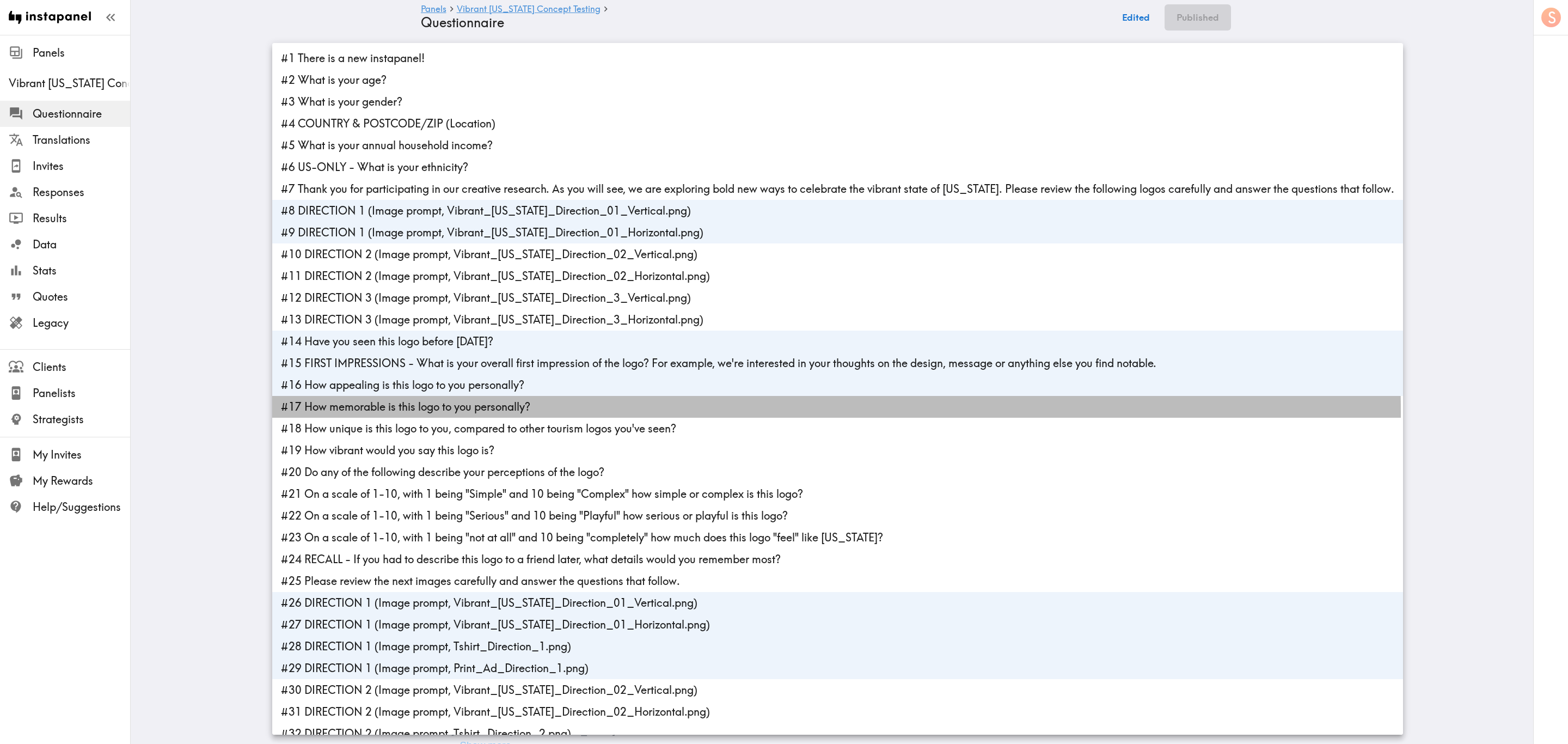
click at [441, 413] on li "#17 How memorable is this logo to you personally?" at bounding box center [837, 406] width 1131 height 22
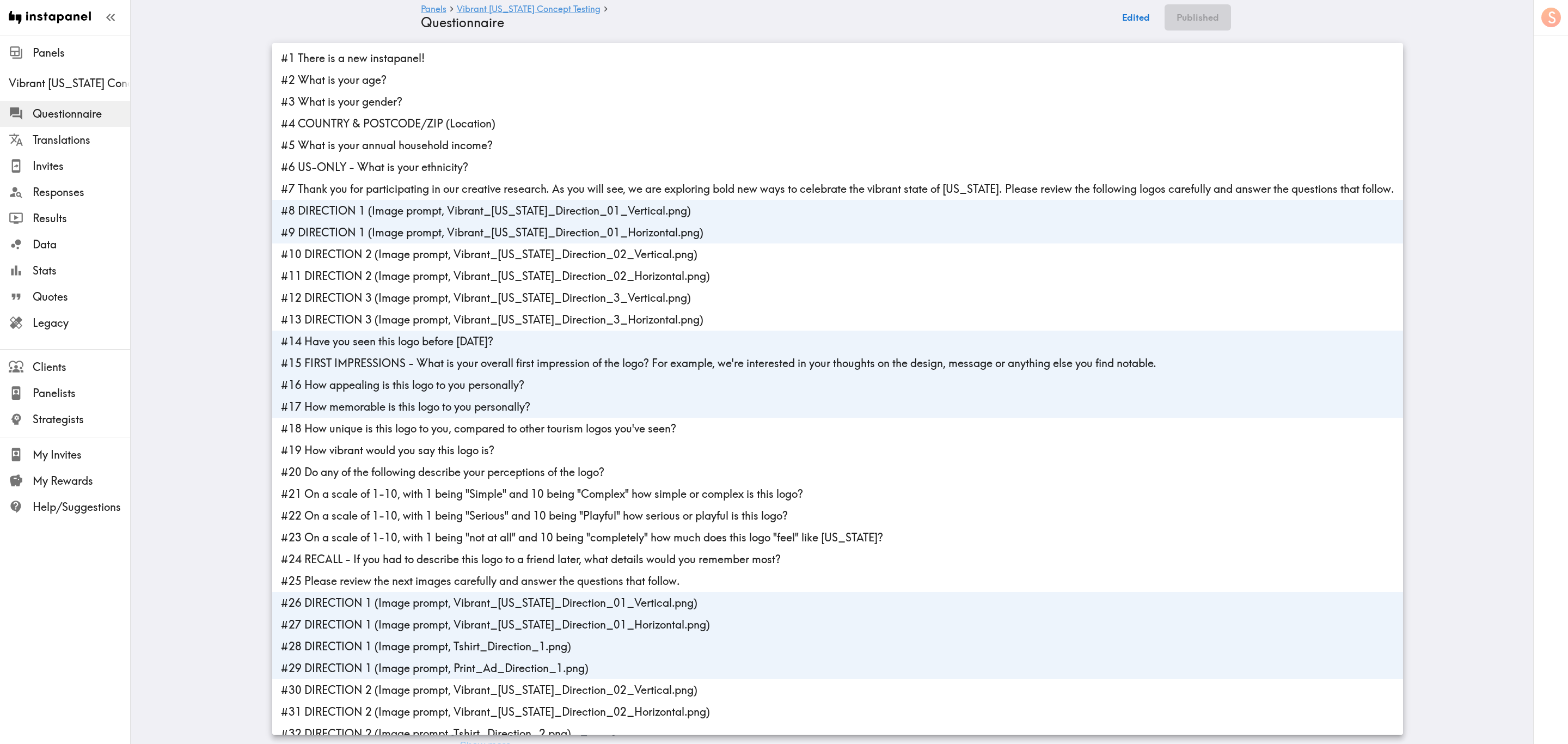
click at [425, 351] on li "#14 Have you seen this logo before today?" at bounding box center [837, 341] width 1131 height 22
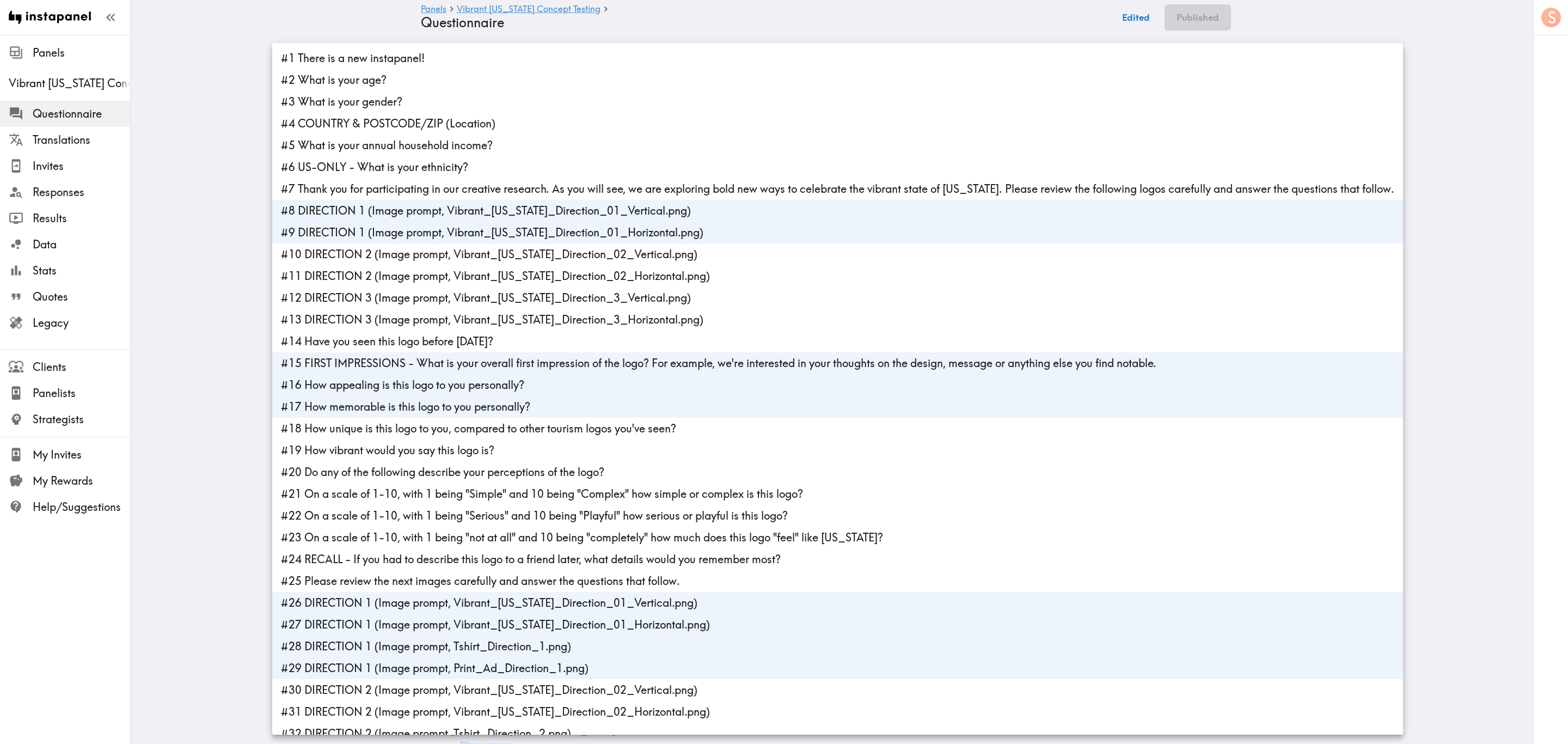
click at [429, 362] on li "#15 FIRST IMPRESSIONS - What is your overall first impression of the logo? For …" at bounding box center [837, 362] width 1131 height 22
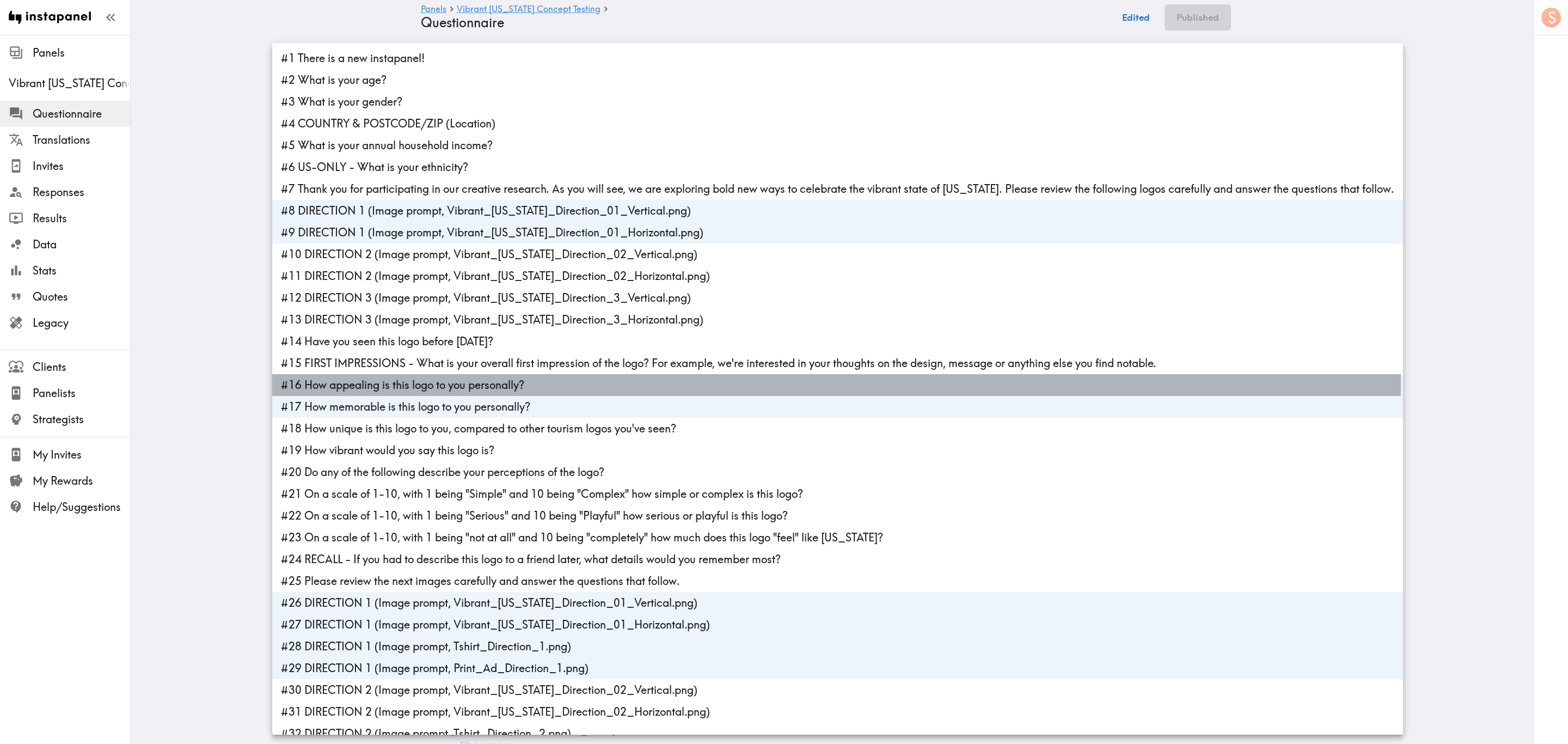
click at [430, 382] on li "#16 How appealing is this logo to you personally?" at bounding box center [837, 384] width 1131 height 22
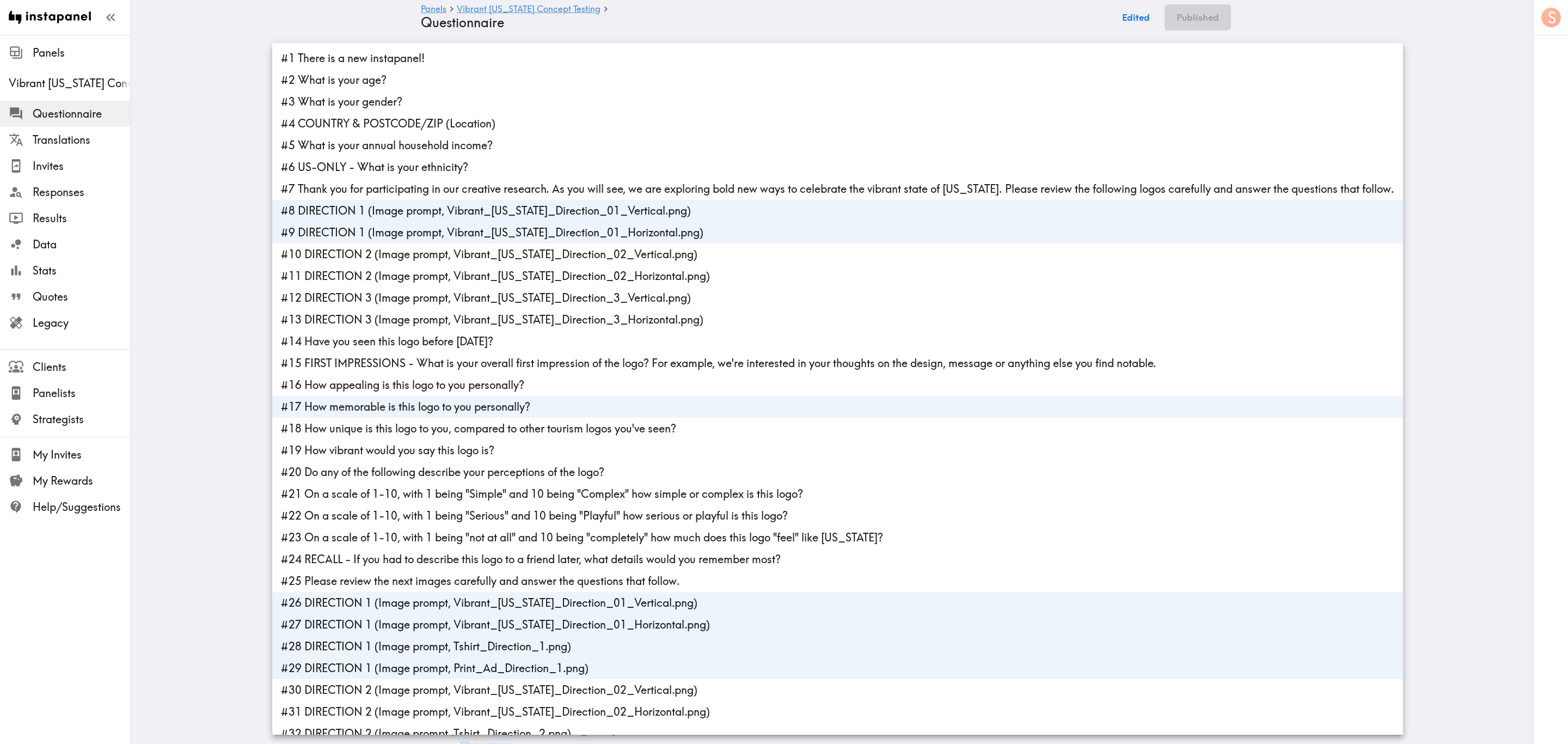
click at [438, 408] on li "#17 How memorable is this logo to you personally?" at bounding box center [837, 406] width 1131 height 22
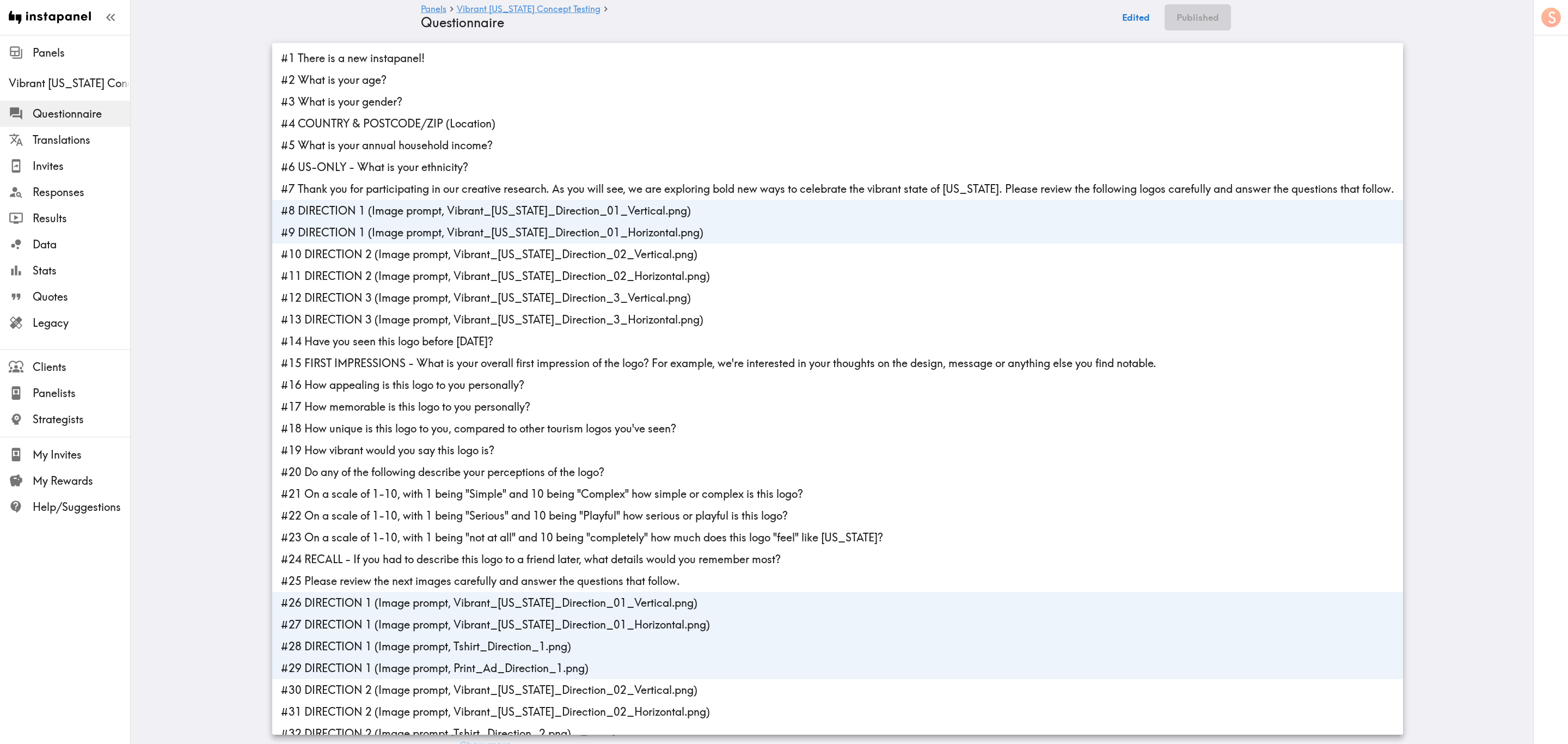
click at [438, 449] on li "#26 DIRECTION 1 (Image prompt, Vibrant_Arizona_Direction_01_Vertical.png)" at bounding box center [837, 603] width 1131 height 22
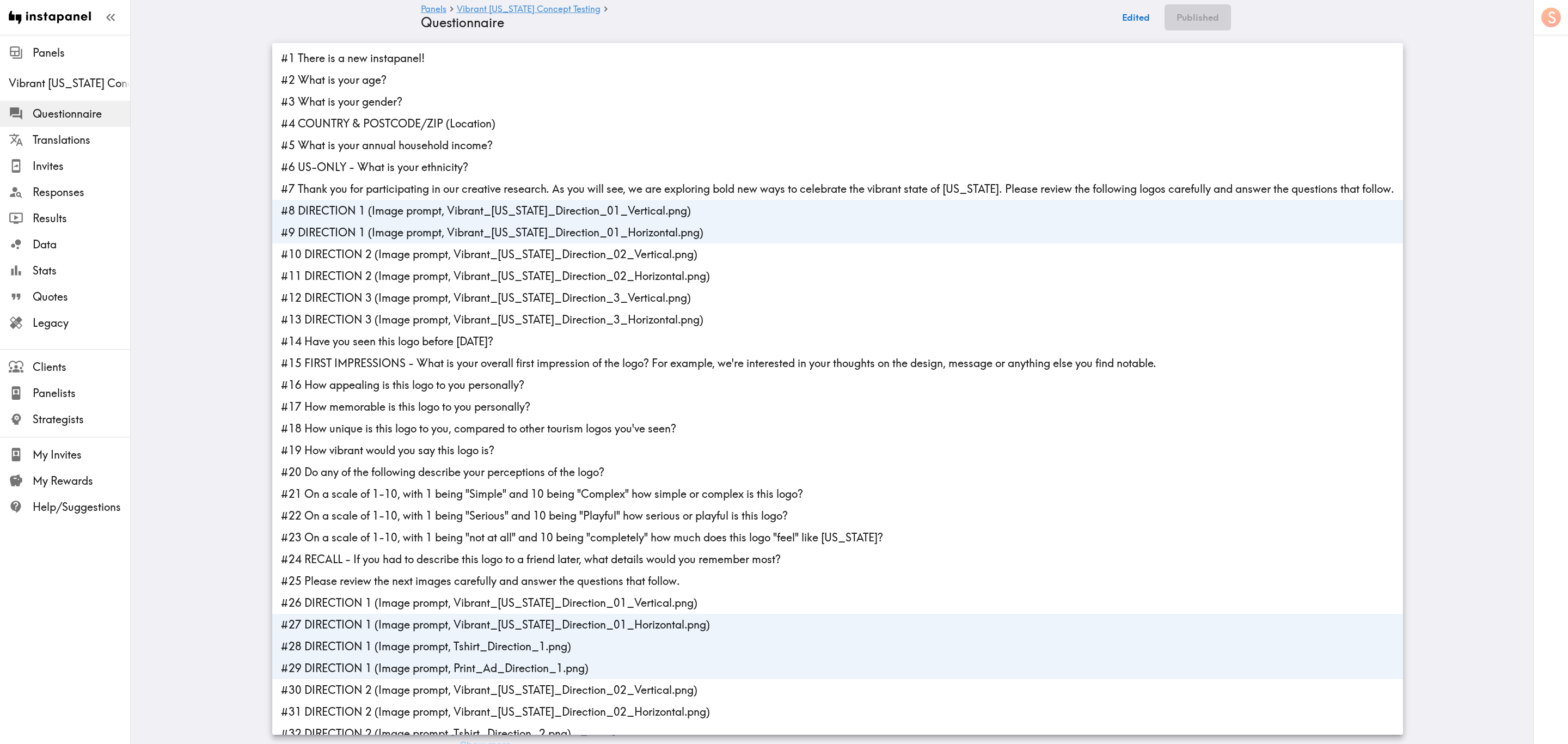
click at [453, 449] on li "#27 DIRECTION 1 (Image prompt, Vibrant_Arizona_Direction_01_Horizontal.png)" at bounding box center [837, 624] width 1131 height 22
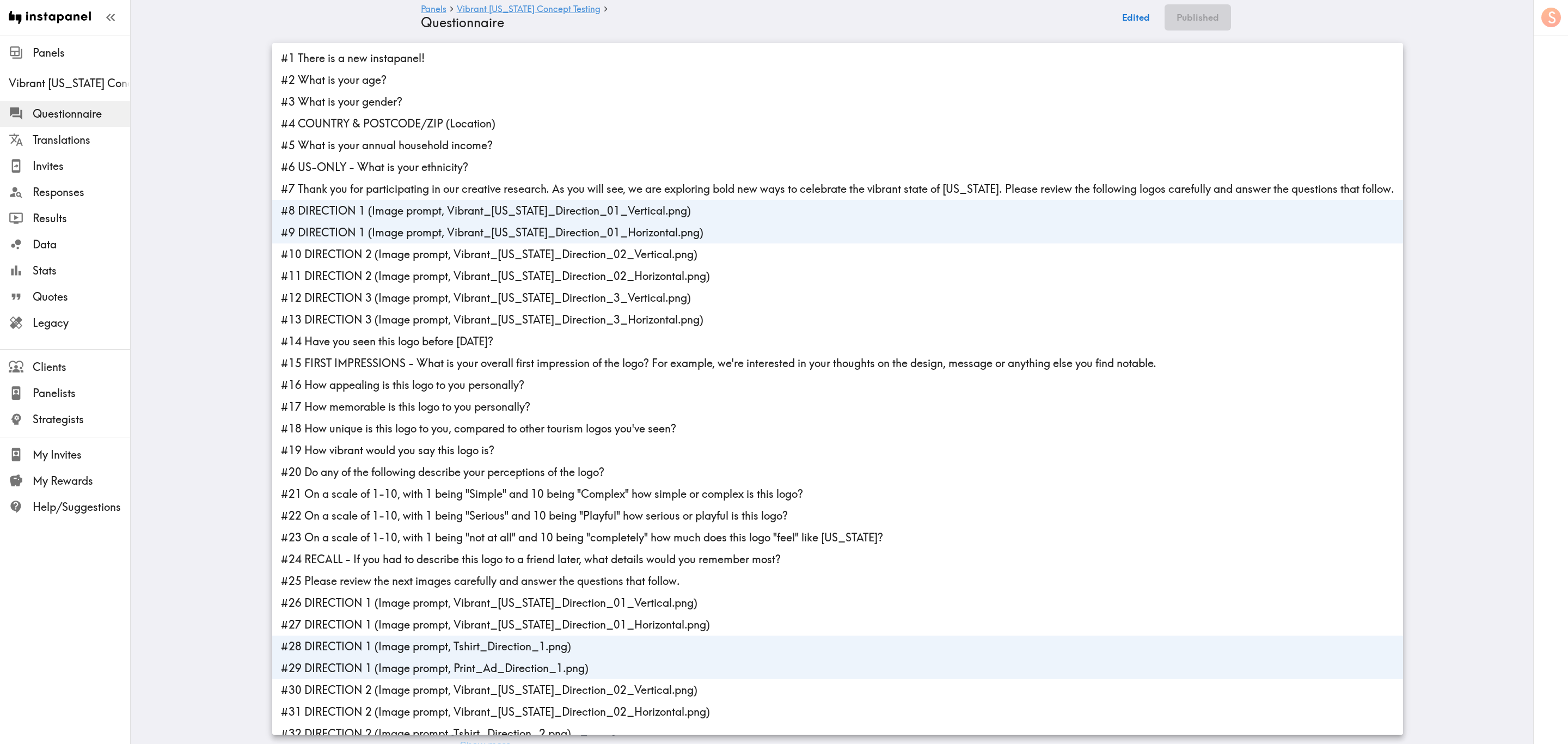
click at [456, 449] on li "#28 DIRECTION 1 (Image prompt, Tshirt_Direction_1.png)" at bounding box center [837, 646] width 1131 height 22
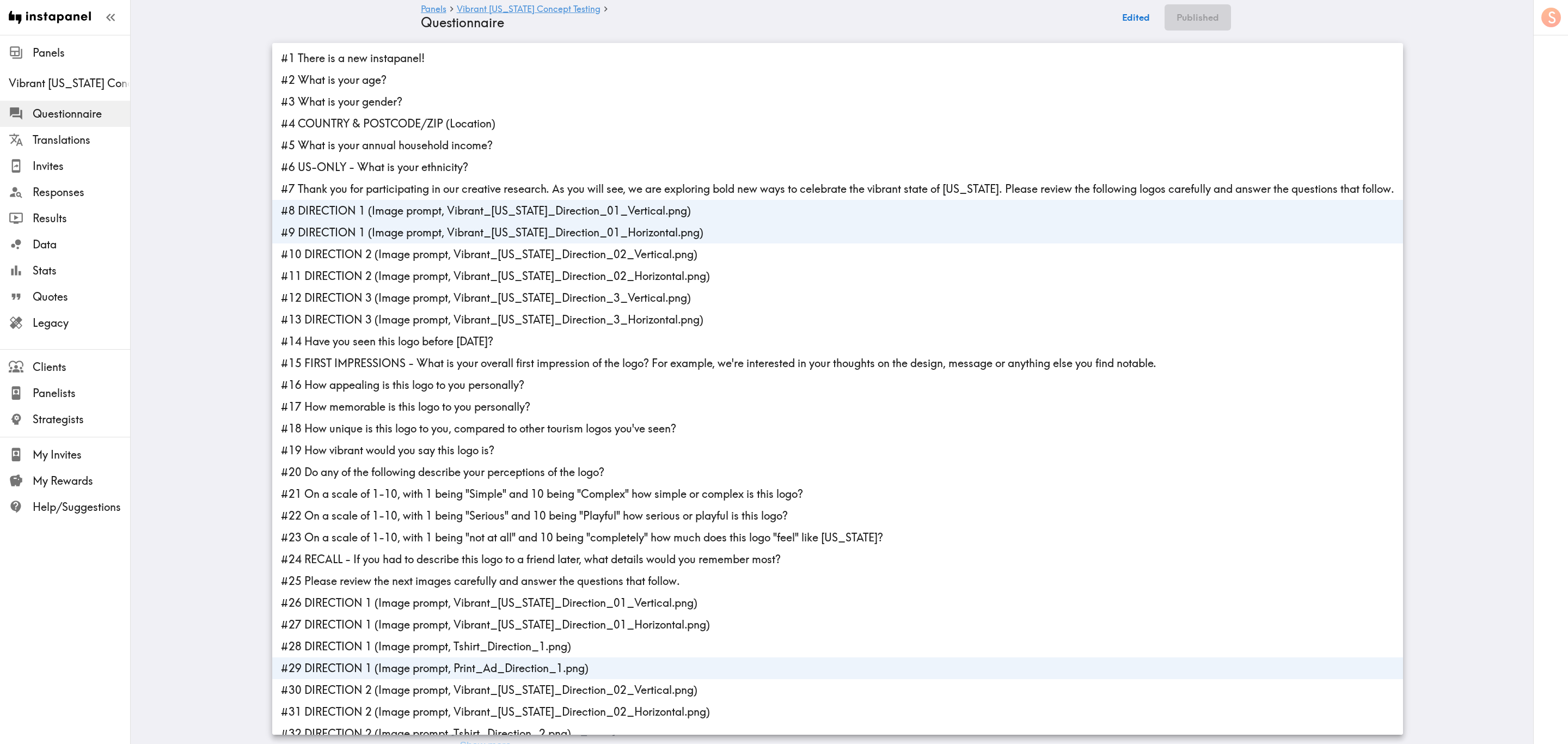
click at [460, 449] on li "#29 DIRECTION 1 (Image prompt, Print_Ad_Direction_1.png)" at bounding box center [837, 668] width 1131 height 22
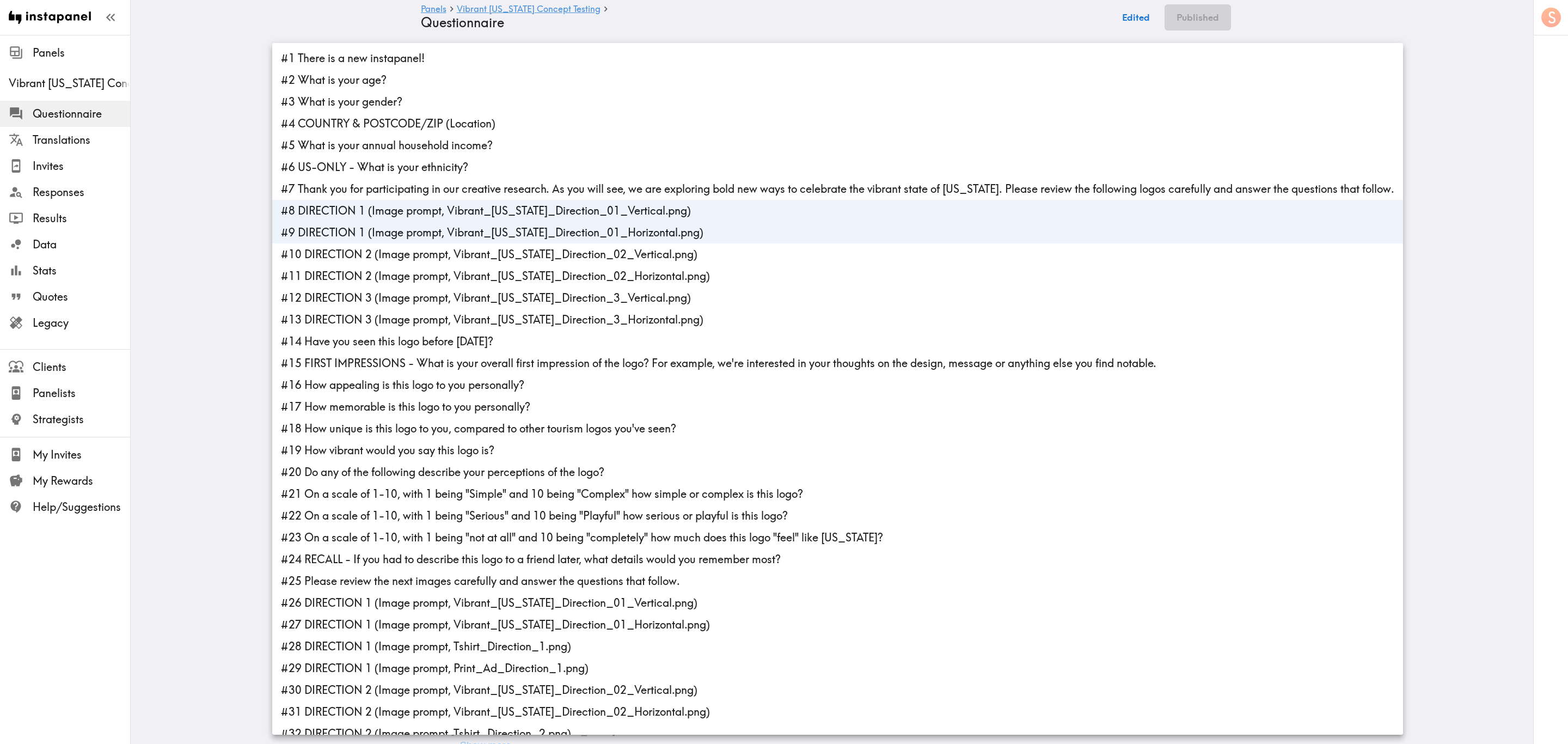
click at [394, 338] on li "#14 Have you seen this logo before today?" at bounding box center [837, 341] width 1131 height 22
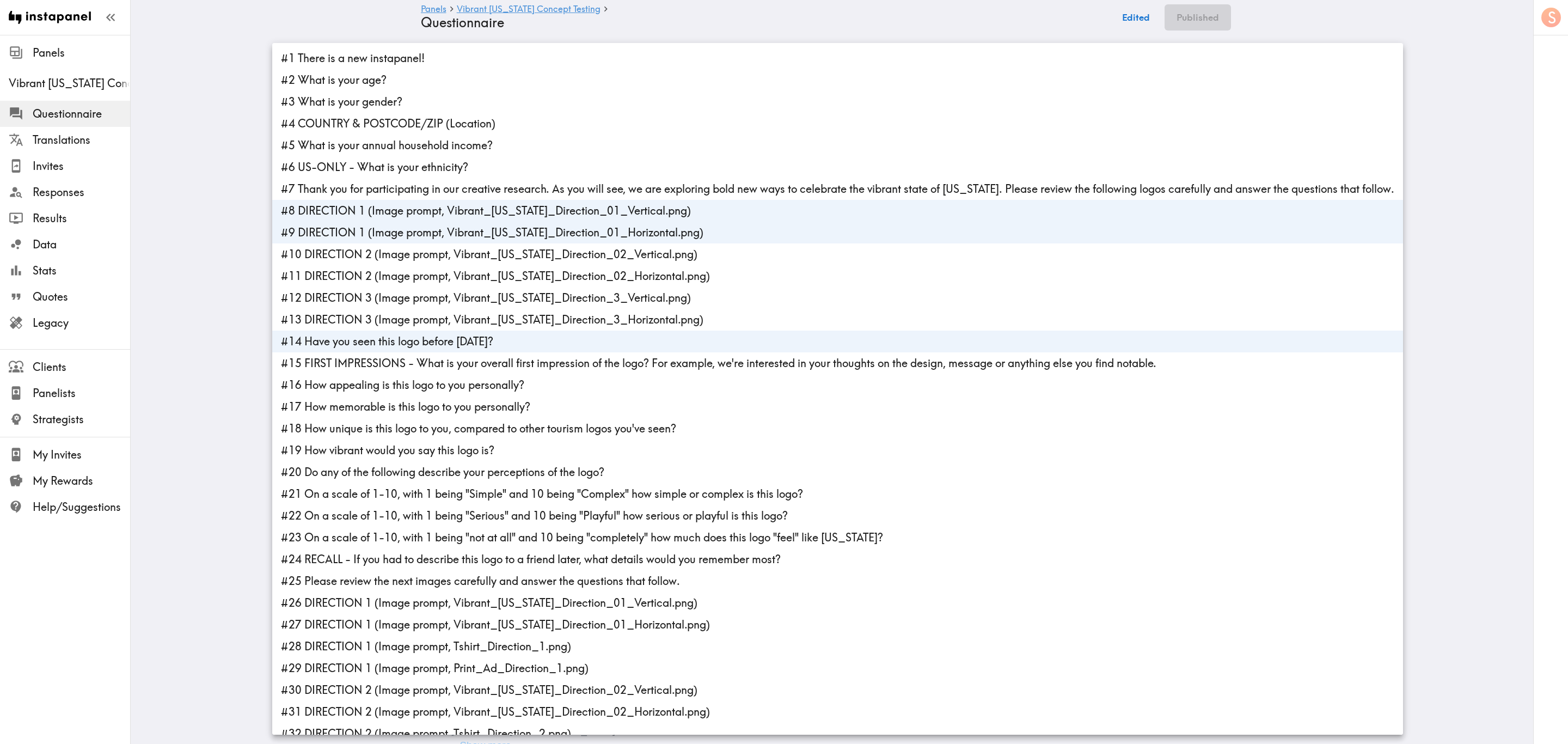
click at [397, 372] on li "#15 FIRST IMPRESSIONS - What is your overall first impression of the logo? For …" at bounding box center [837, 362] width 1131 height 22
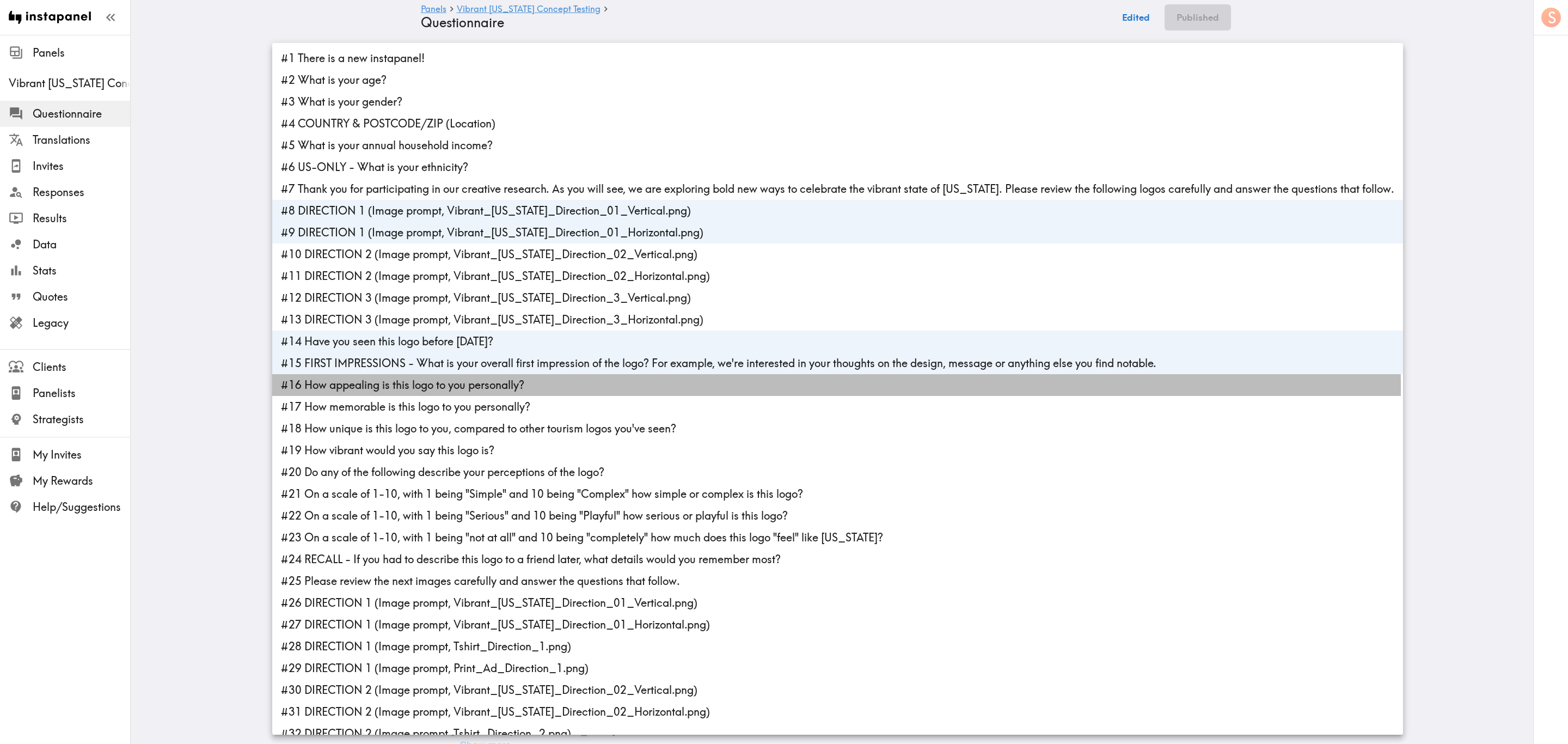
click at [403, 387] on li "#16 How appealing is this logo to you personally?" at bounding box center [837, 384] width 1131 height 22
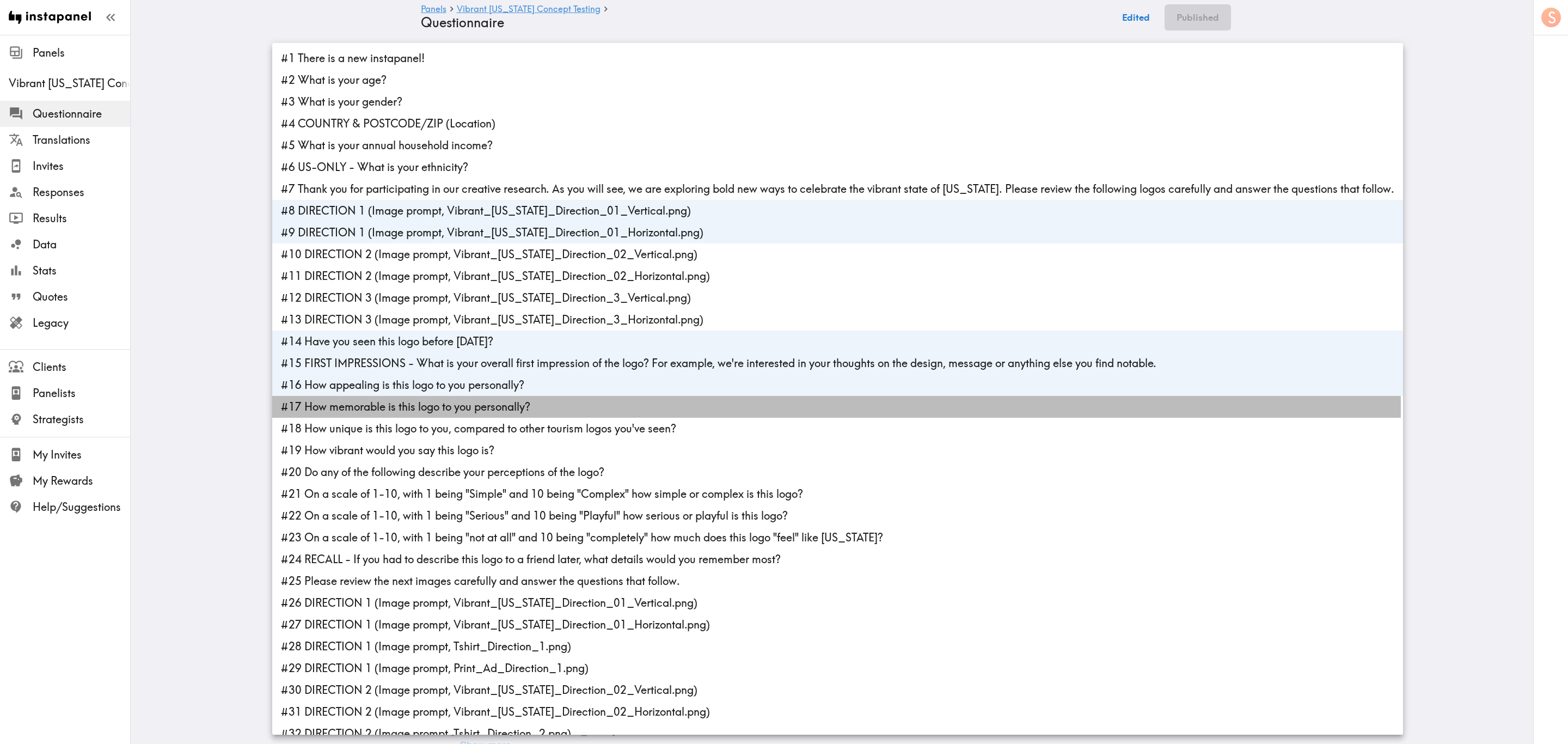
click at [407, 407] on li "#17 How memorable is this logo to you personally?" at bounding box center [837, 406] width 1131 height 22
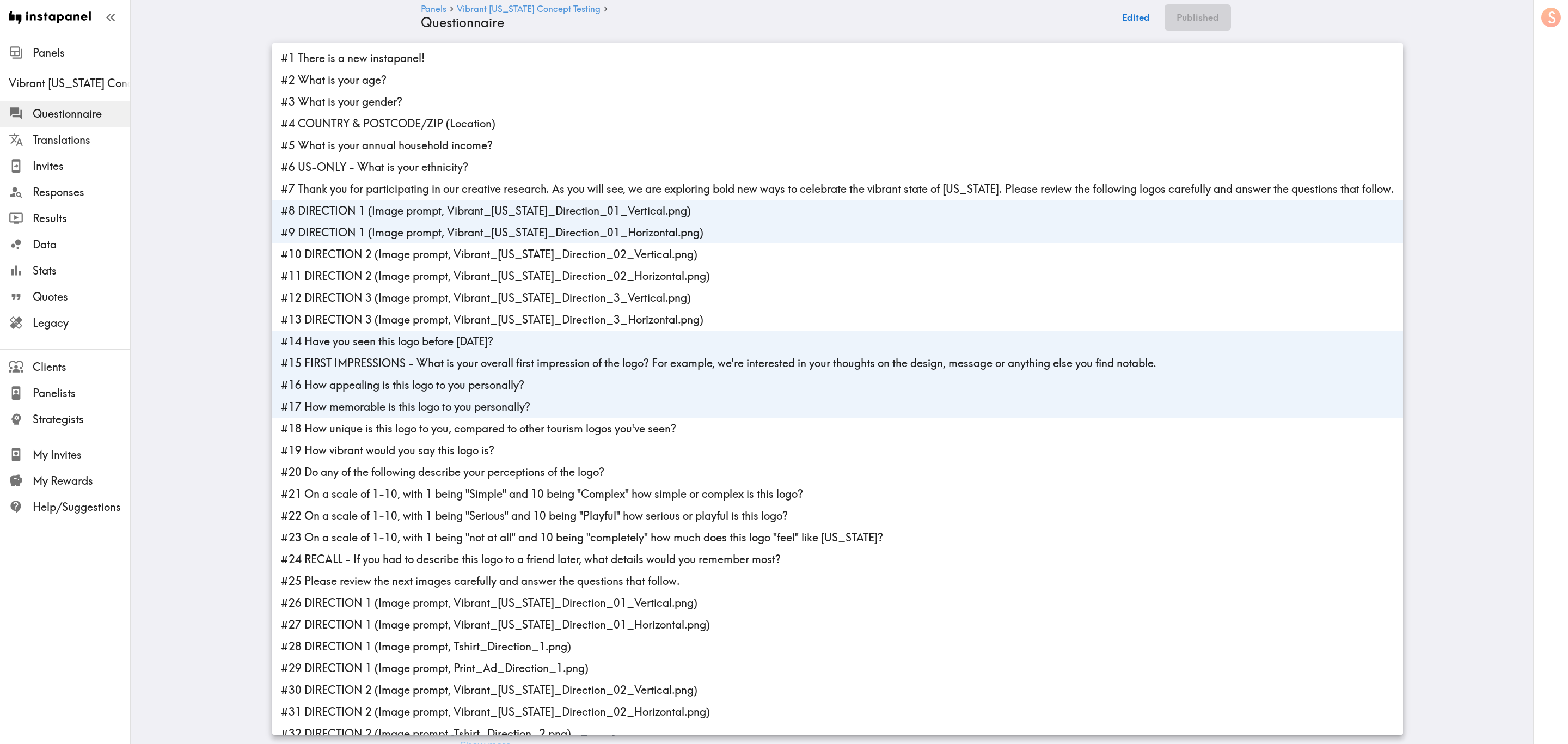
drag, startPoint x: 414, startPoint y: 427, endPoint x: 415, endPoint y: 450, distance: 23.0
click at [414, 428] on li "#18 How unique is this logo to you, compared to other tourism logos you've seen?" at bounding box center [837, 428] width 1131 height 22
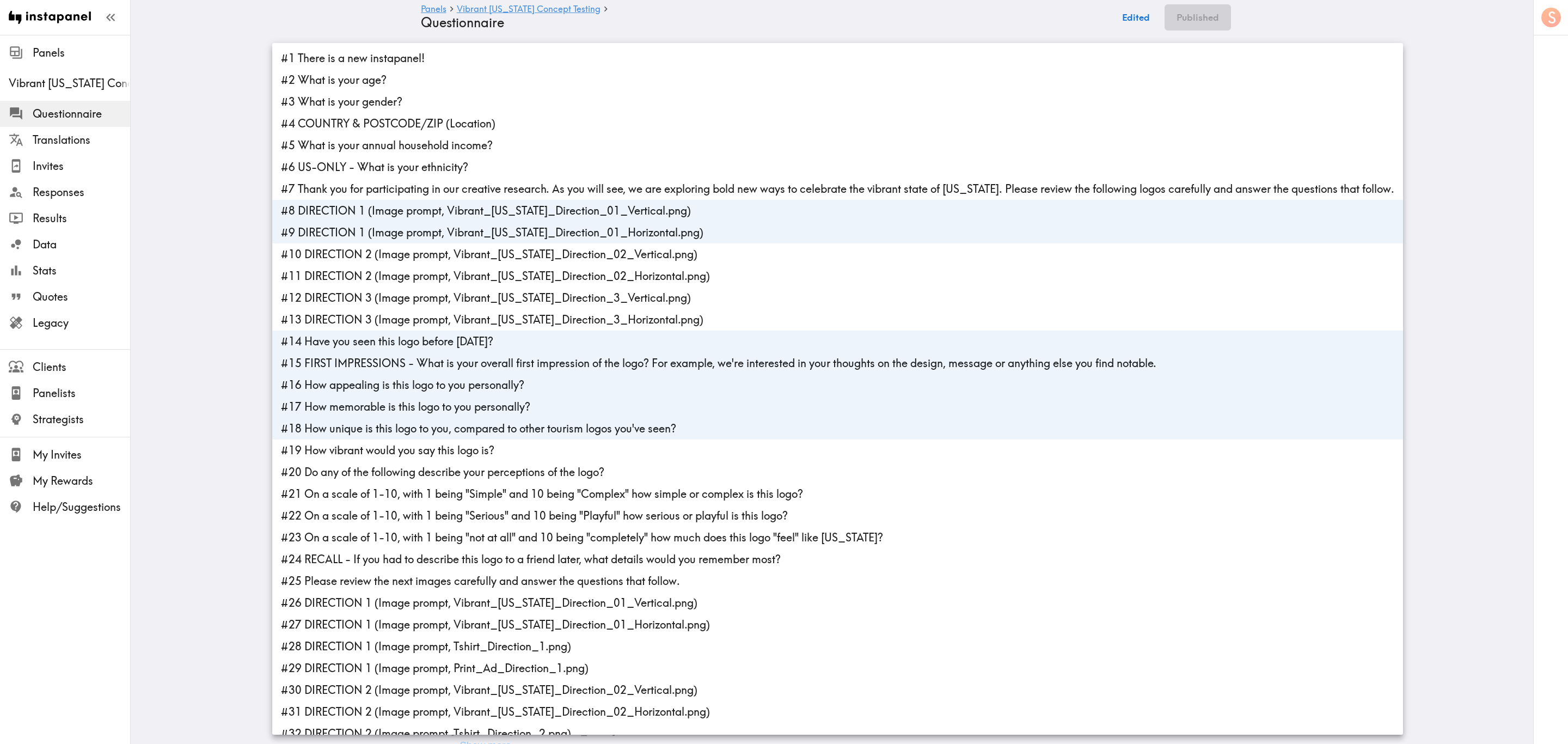
click at [415, 449] on li "#19 How vibrant would you say this logo is?" at bounding box center [837, 450] width 1131 height 22
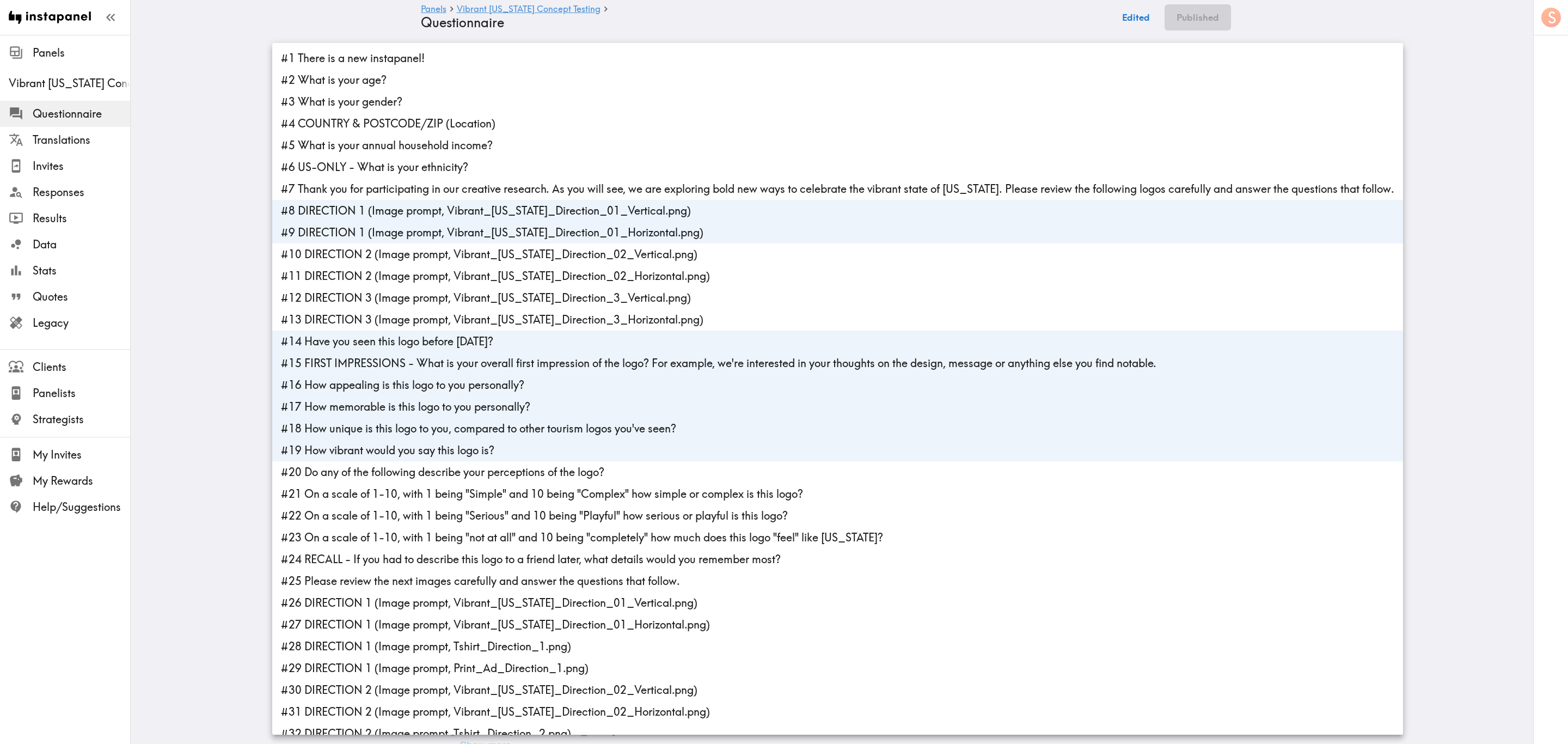
click at [420, 449] on li "#20 Do any of the following describe your perceptions of the logo?" at bounding box center [837, 472] width 1131 height 22
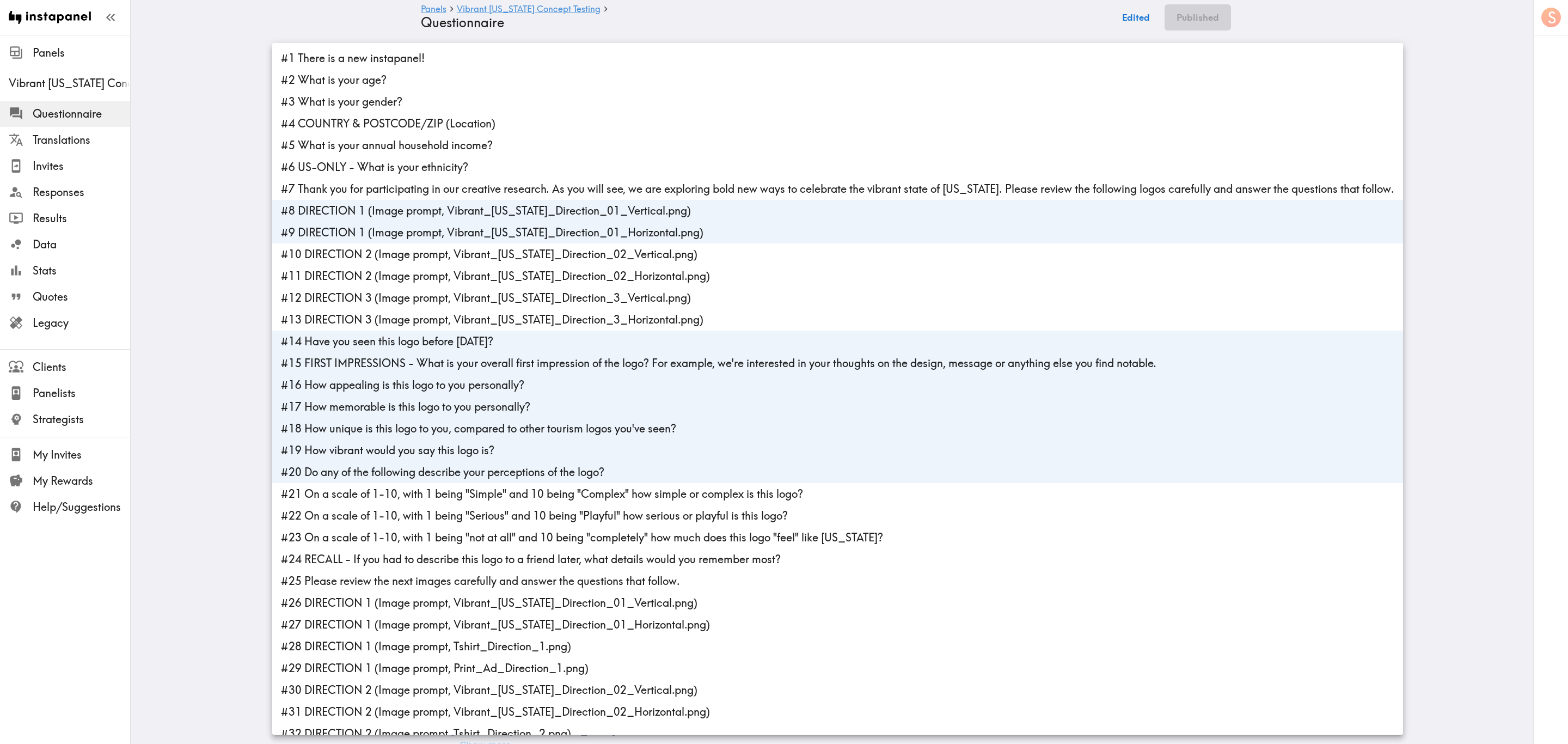
click at [429, 449] on li "#21 On a scale of 1-10, with 1 being "Simple" and 10 being "Complex" how simple…" at bounding box center [837, 493] width 1131 height 22
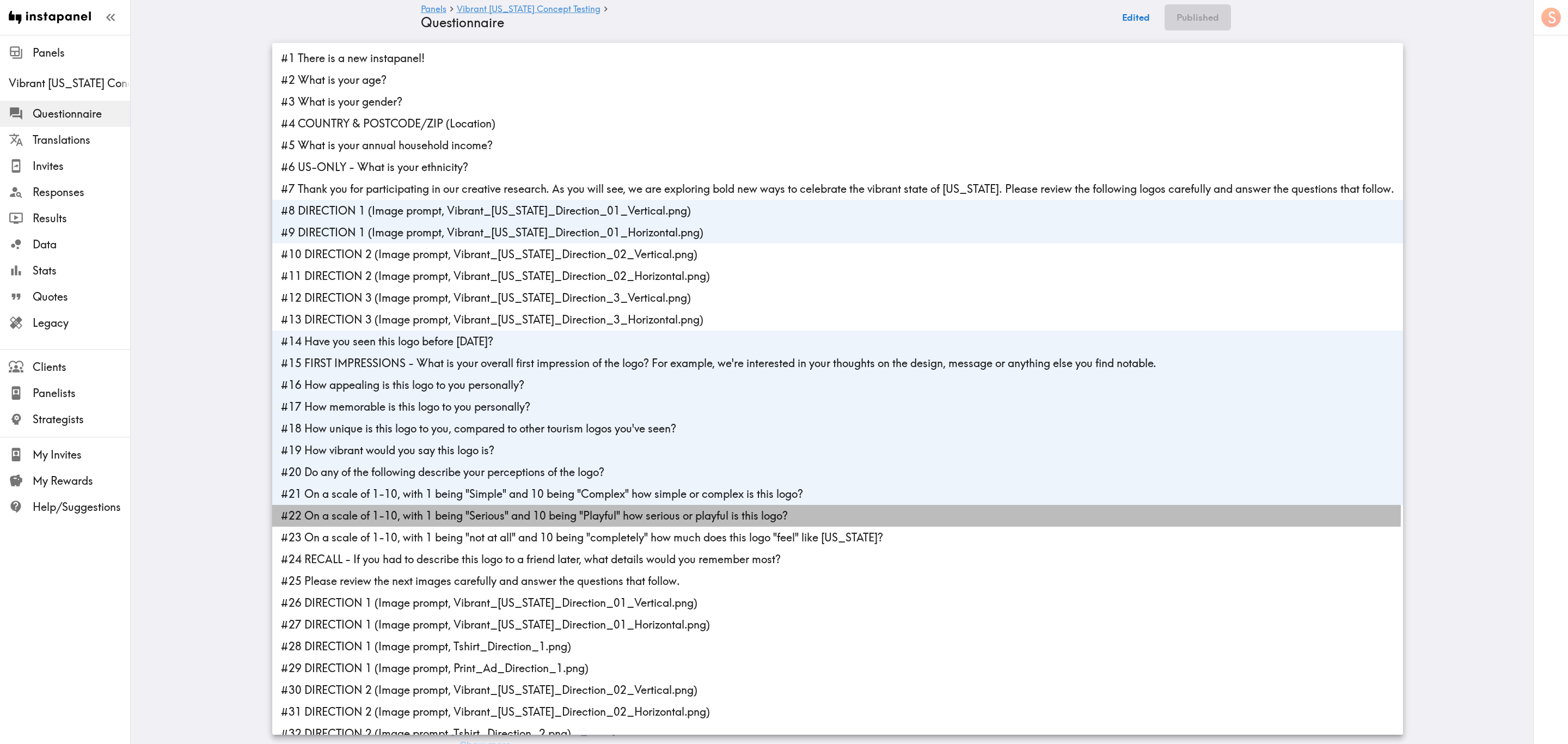
click at [430, 449] on li "#22 On a scale of 1-10, with 1 being "Serious" and 10 being "Playful" how serio…" at bounding box center [837, 515] width 1131 height 22
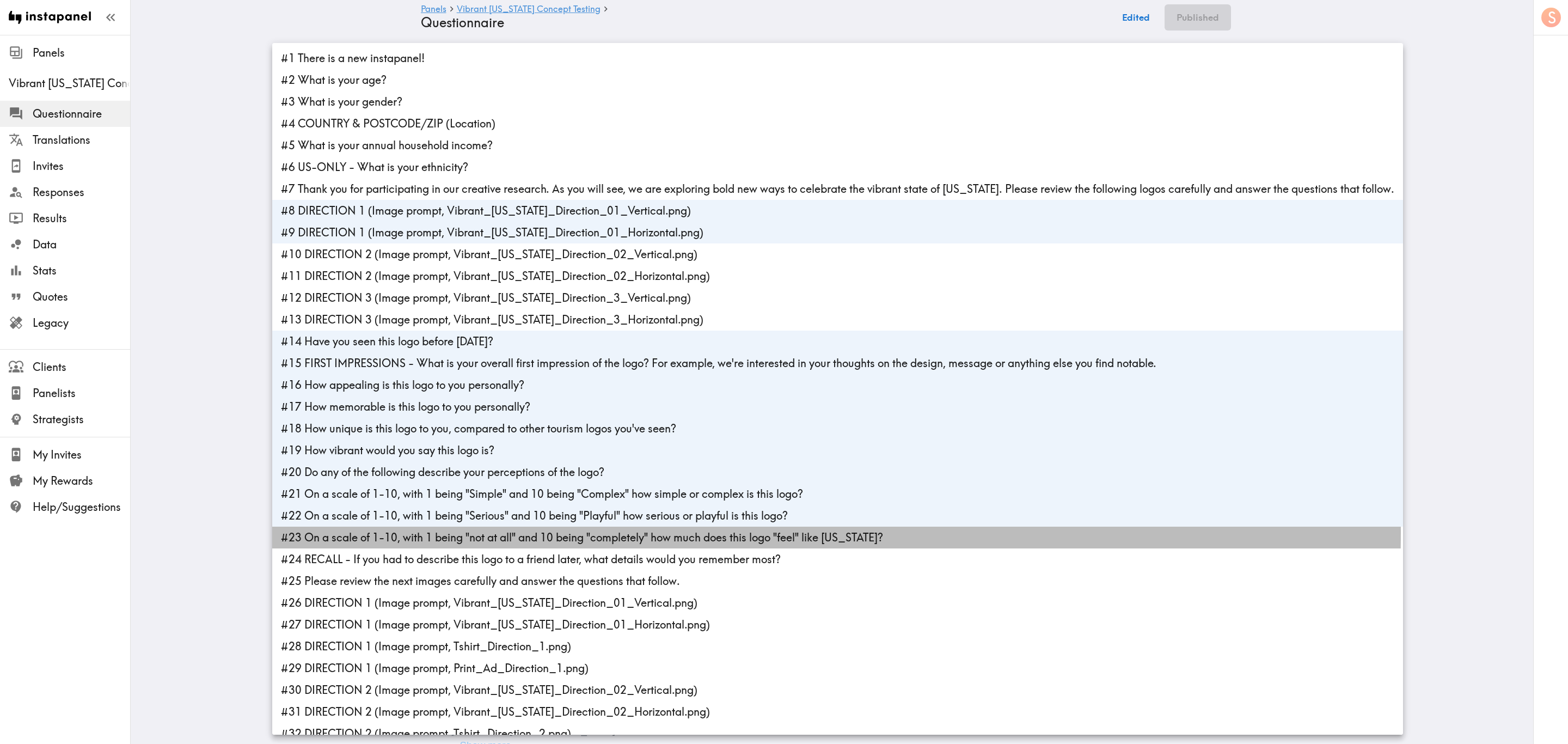
click at [434, 449] on li "#23 On a scale of 1-10, with 1 being "not at all" and 10 being "completely" how…" at bounding box center [837, 537] width 1131 height 22
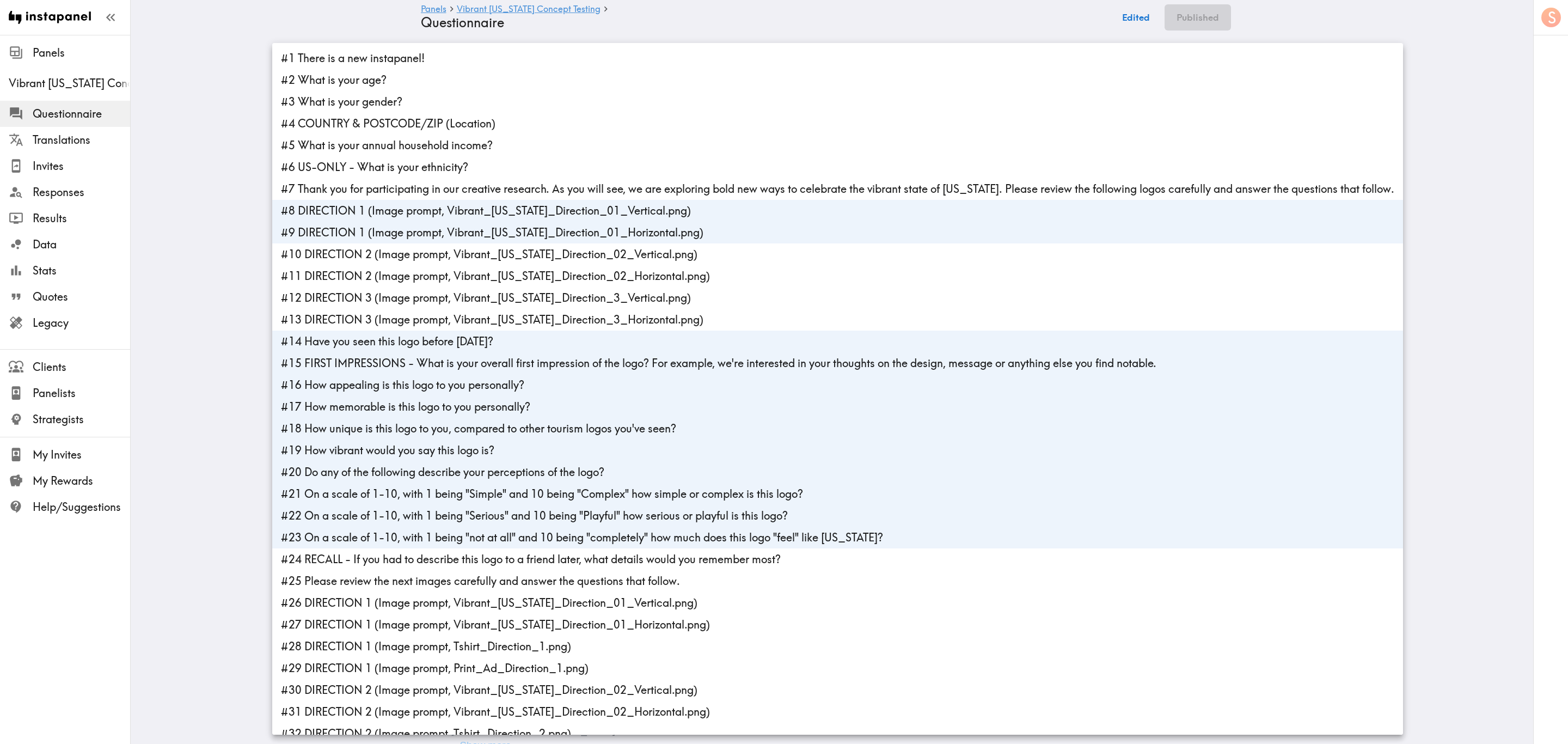
click at [426, 449] on li "#24 RECALL - If you had to describe this logo to a friend later, what details w…" at bounding box center [837, 559] width 1131 height 22
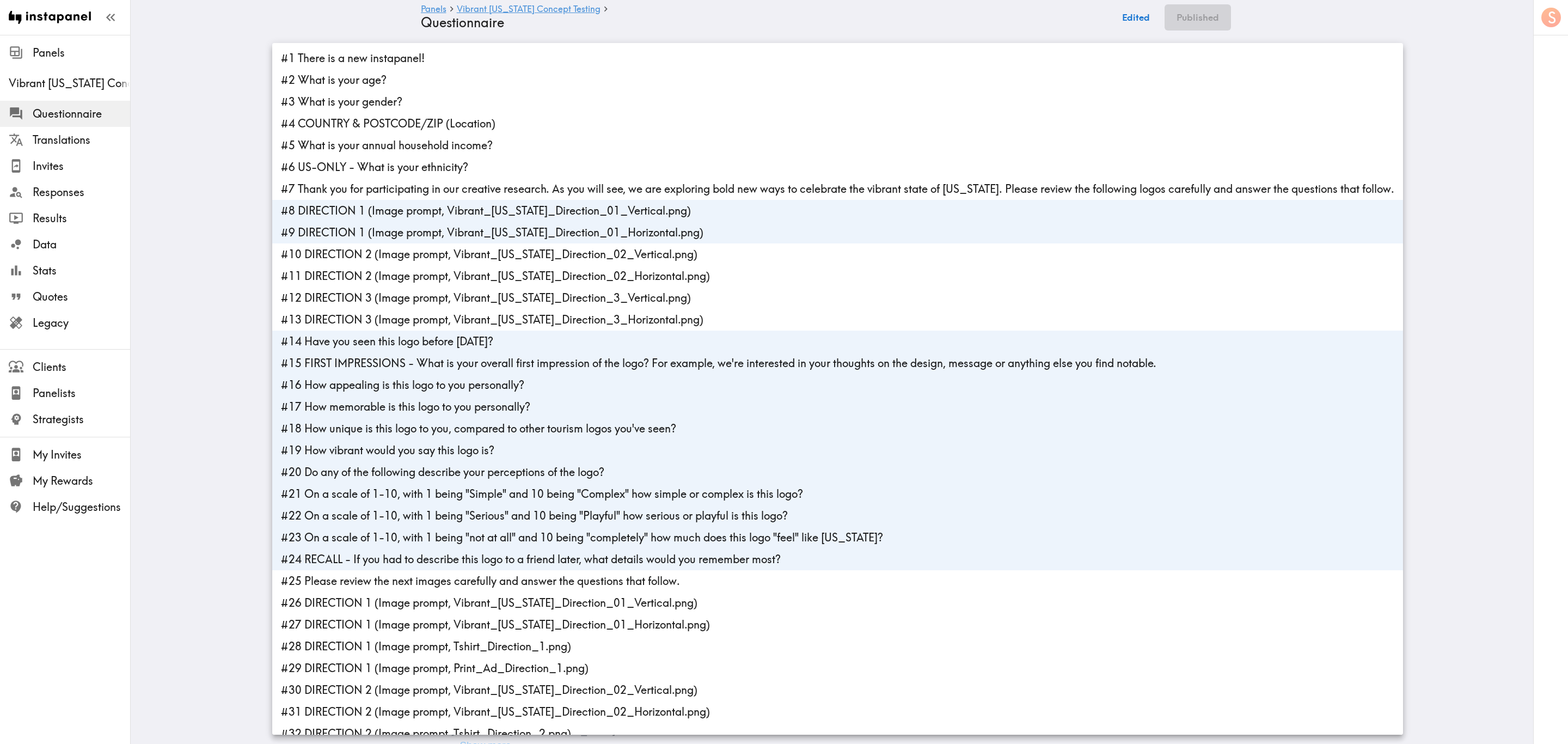
click at [429, 449] on li "#25 Please review the next images carefully and answer the questions that follo…" at bounding box center [837, 581] width 1131 height 22
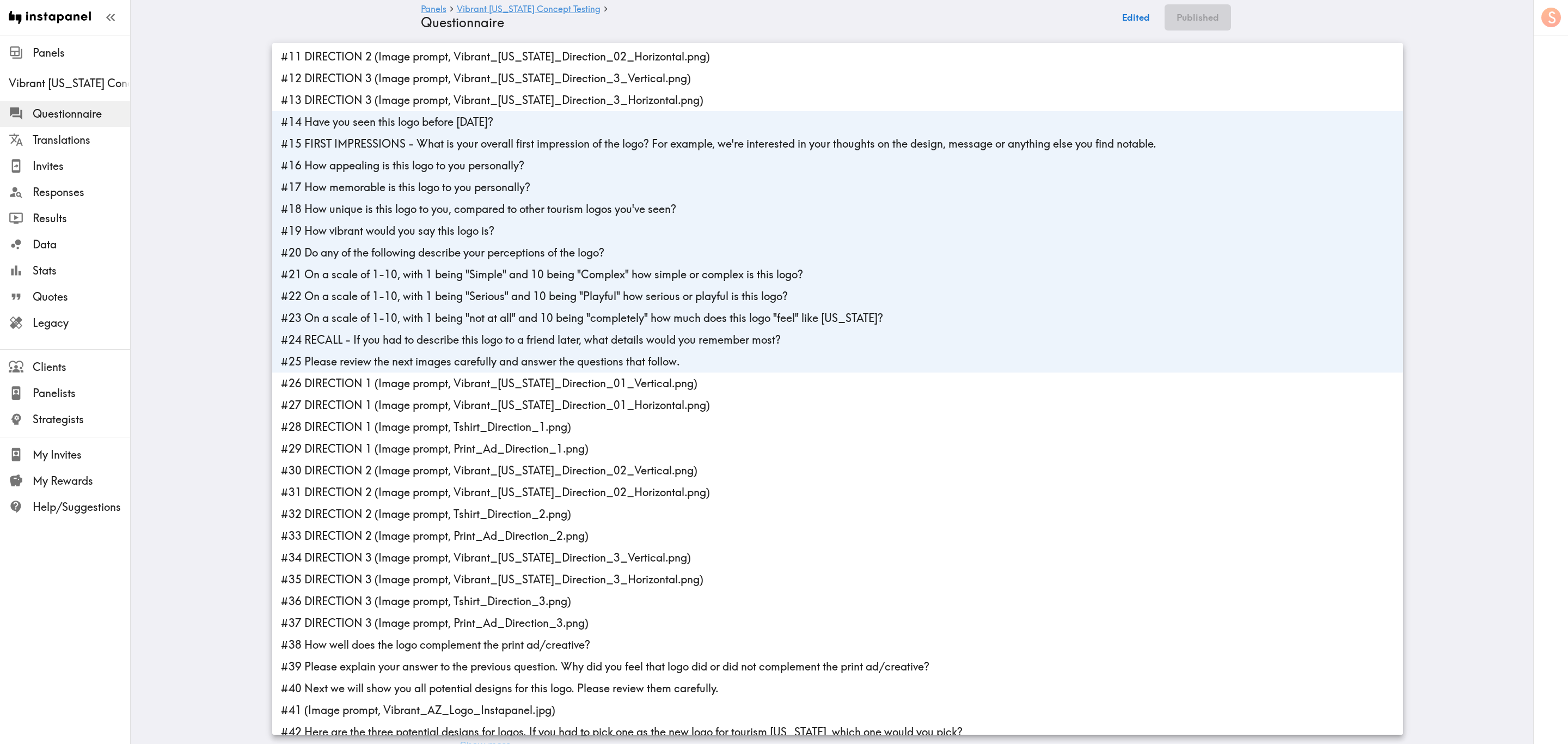
scroll to position [245, 0]
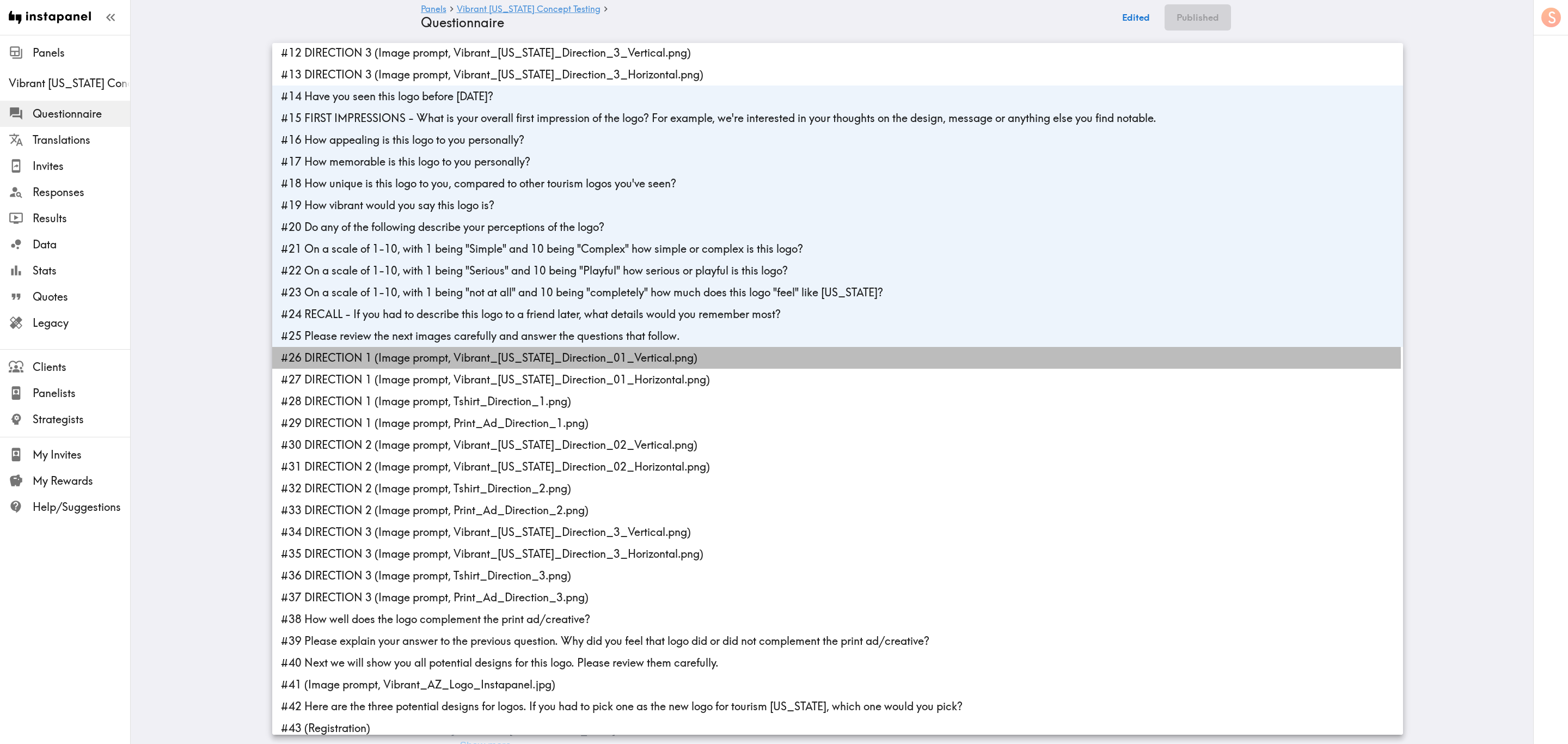
click at [403, 363] on li "#26 DIRECTION 1 (Image prompt, Vibrant_Arizona_Direction_01_Vertical.png)" at bounding box center [837, 358] width 1131 height 22
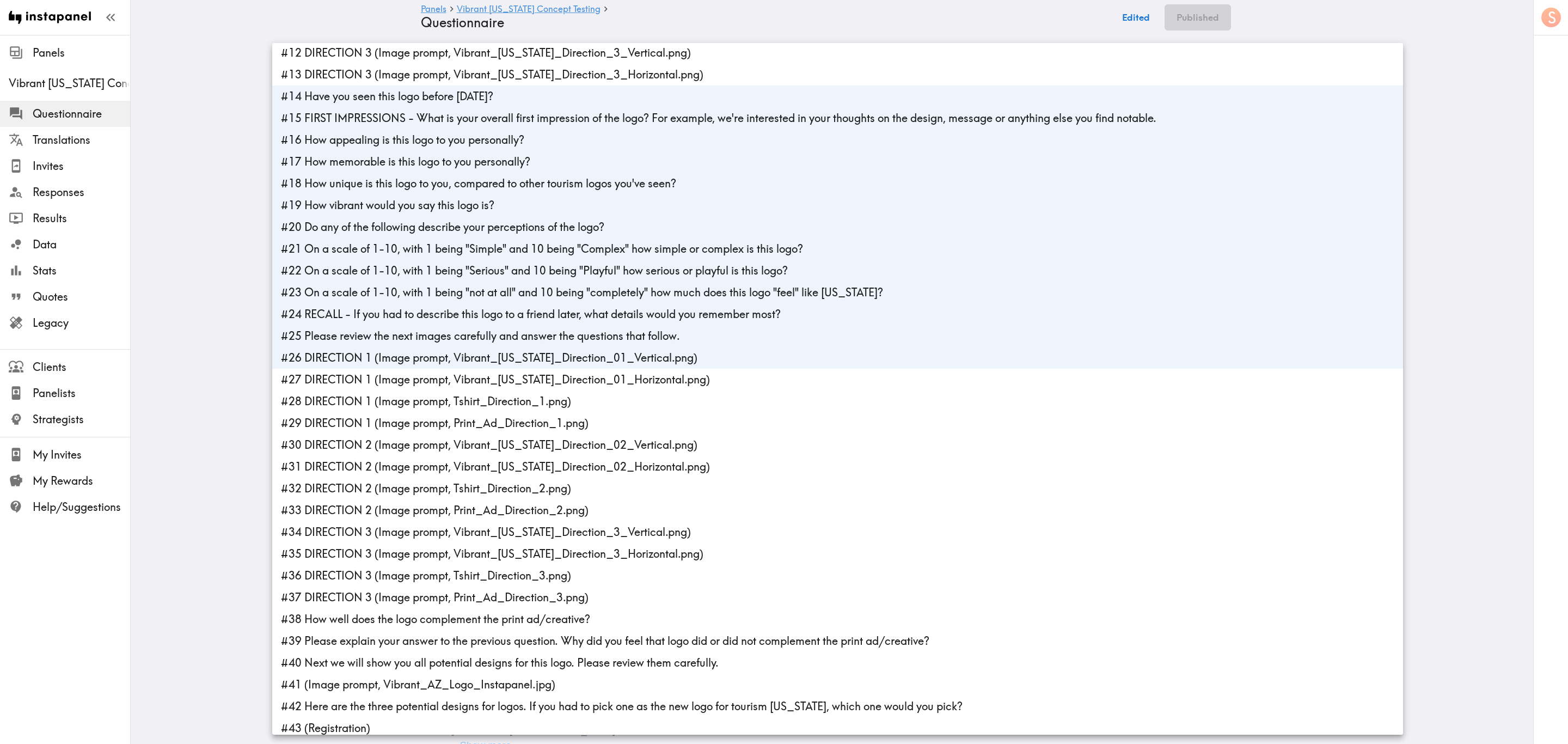
click at [400, 384] on li "#27 DIRECTION 1 (Image prompt, Vibrant_Arizona_Direction_01_Horizontal.png)" at bounding box center [837, 379] width 1131 height 22
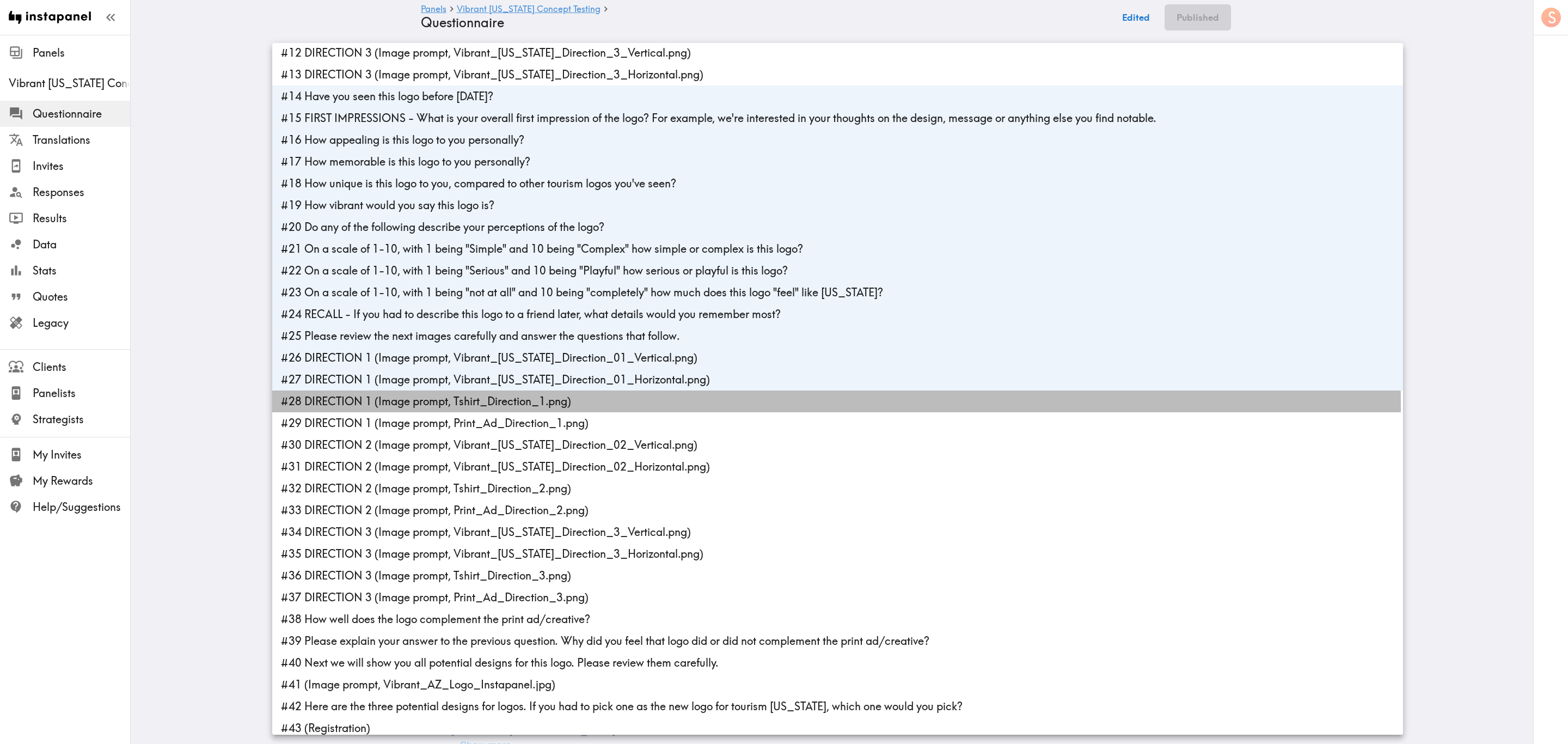
click at [407, 405] on li "#28 DIRECTION 1 (Image prompt, Tshirt_Direction_1.png)" at bounding box center [837, 401] width 1131 height 22
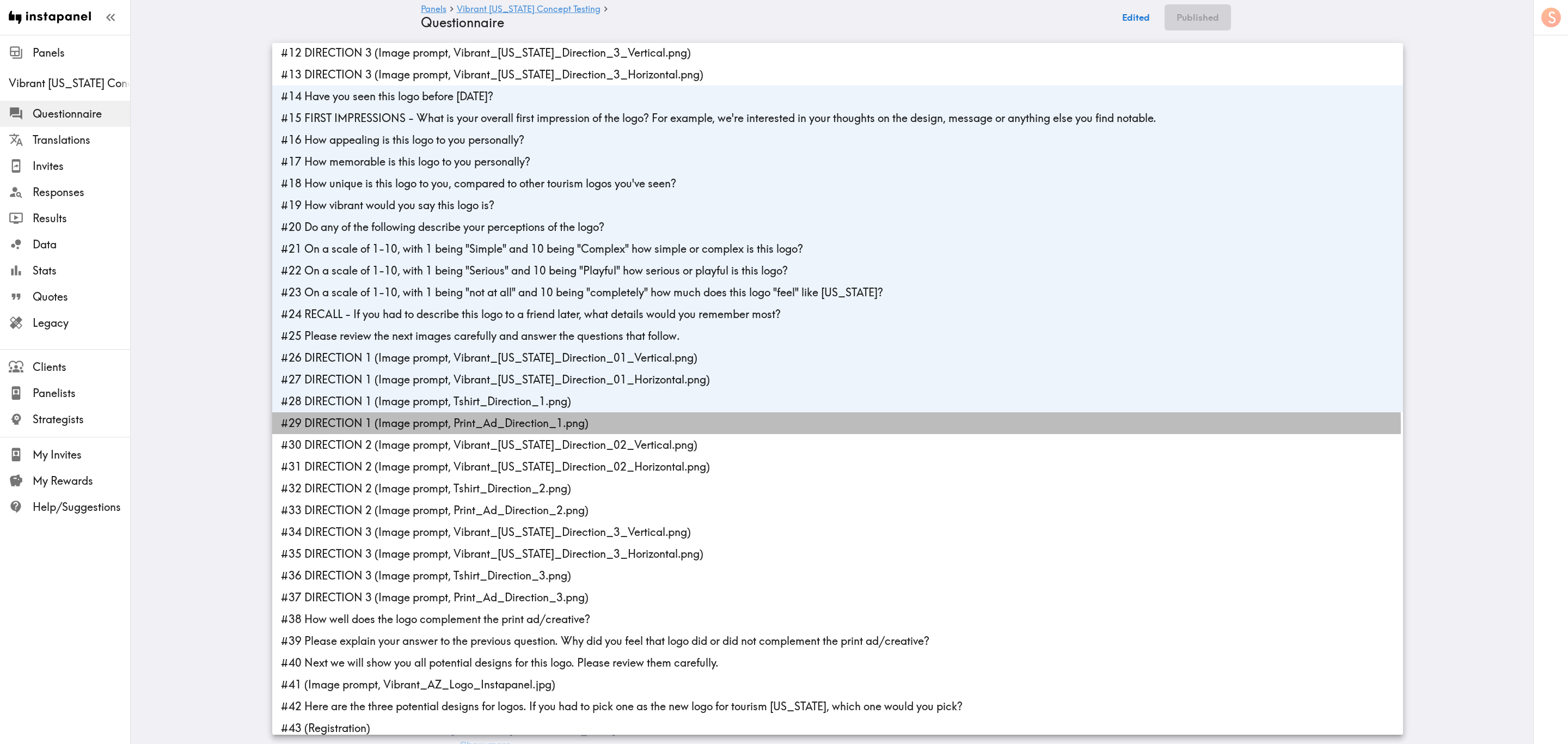
click at [410, 429] on li "#29 DIRECTION 1 (Image prompt, Print_Ad_Direction_1.png)" at bounding box center [837, 423] width 1131 height 22
type input "ad81ef67-9e4a-440d-a55a-b180021876b5,c14d0d27-3b5e-486a-95fb-d39a812e3fb9,cc176…"
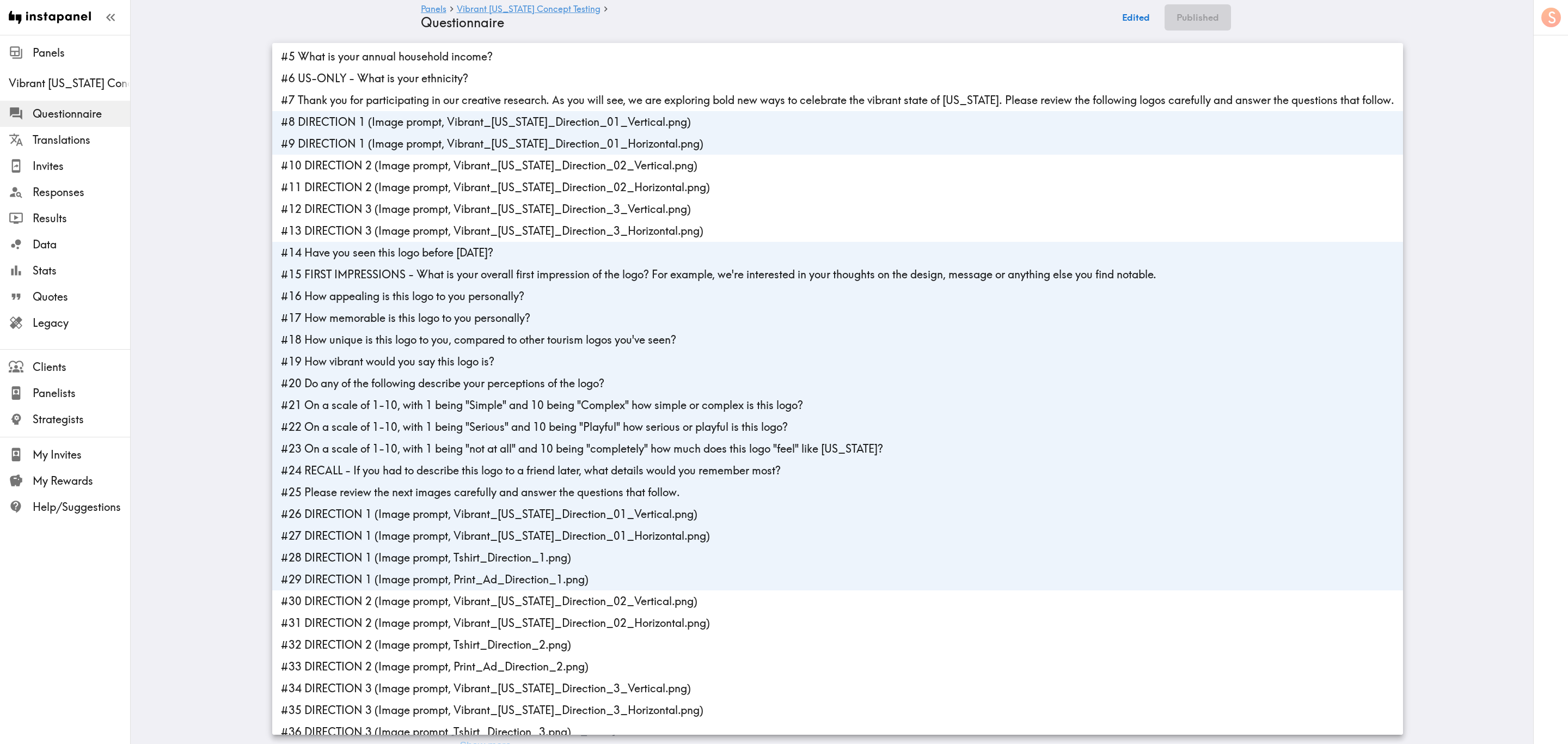
scroll to position [0, 0]
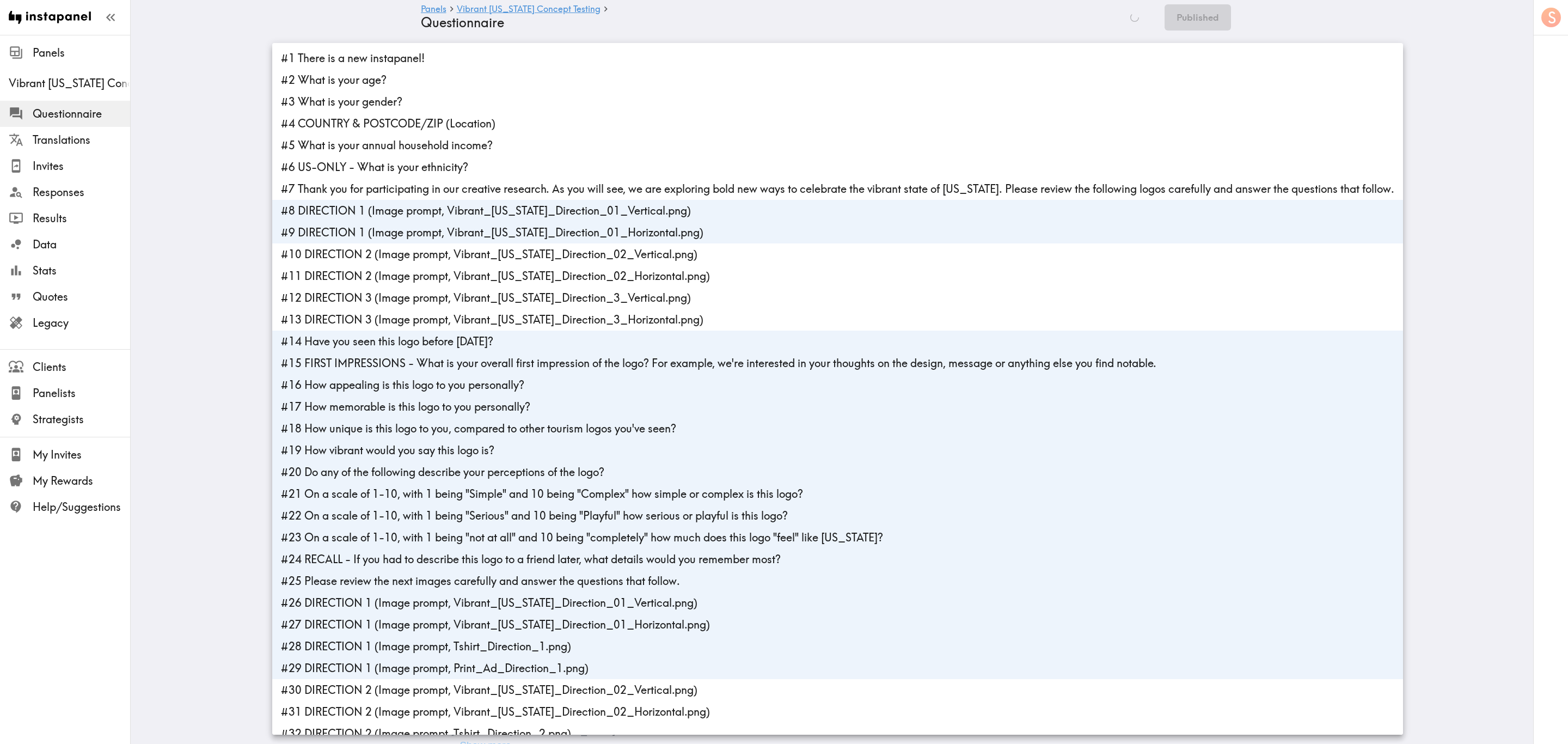
click at [925, 8] on div at bounding box center [784, 372] width 1568 height 744
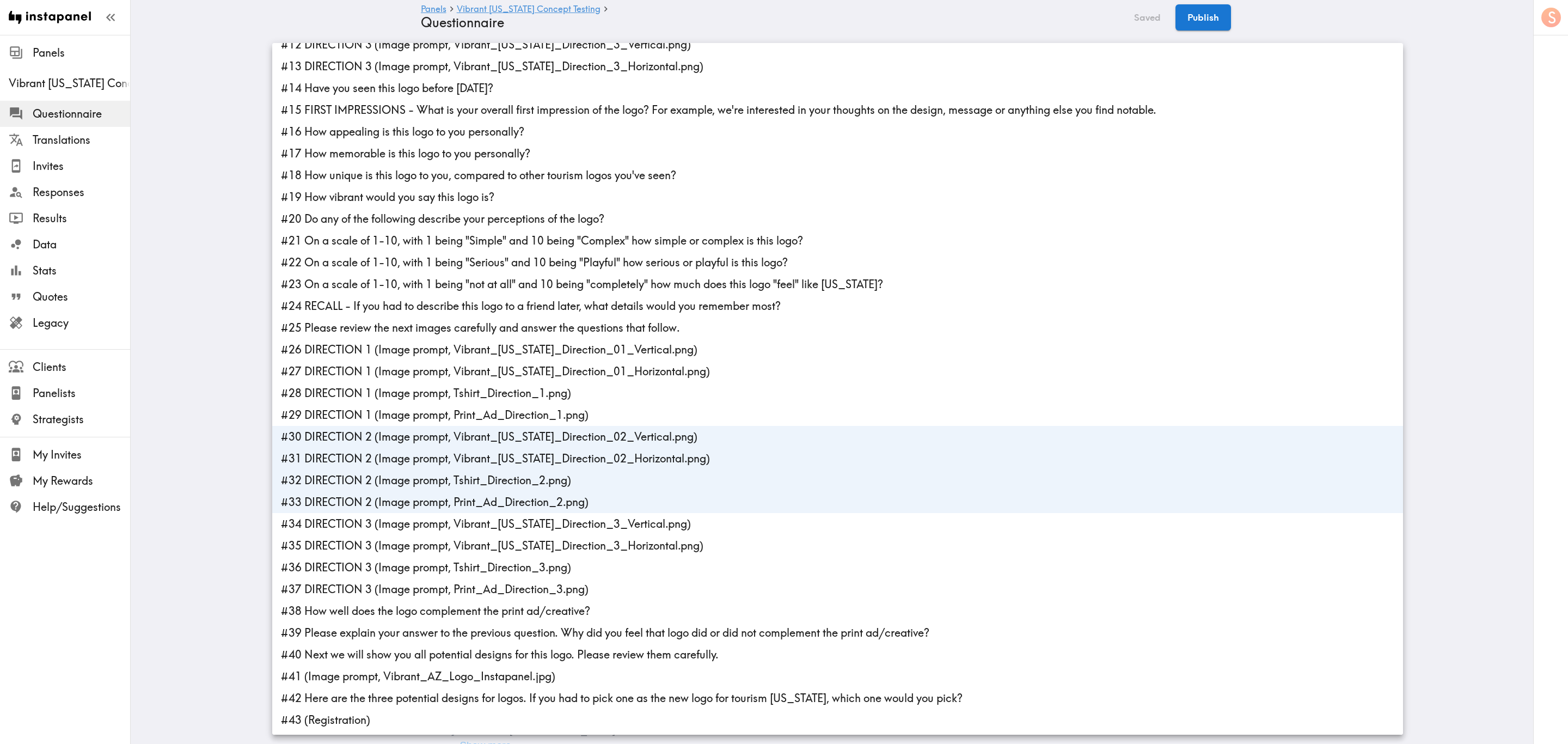
click at [453, 449] on li "#33 DIRECTION 2 (Image prompt, Print_Ad_Direction_2.png)" at bounding box center [837, 502] width 1131 height 22
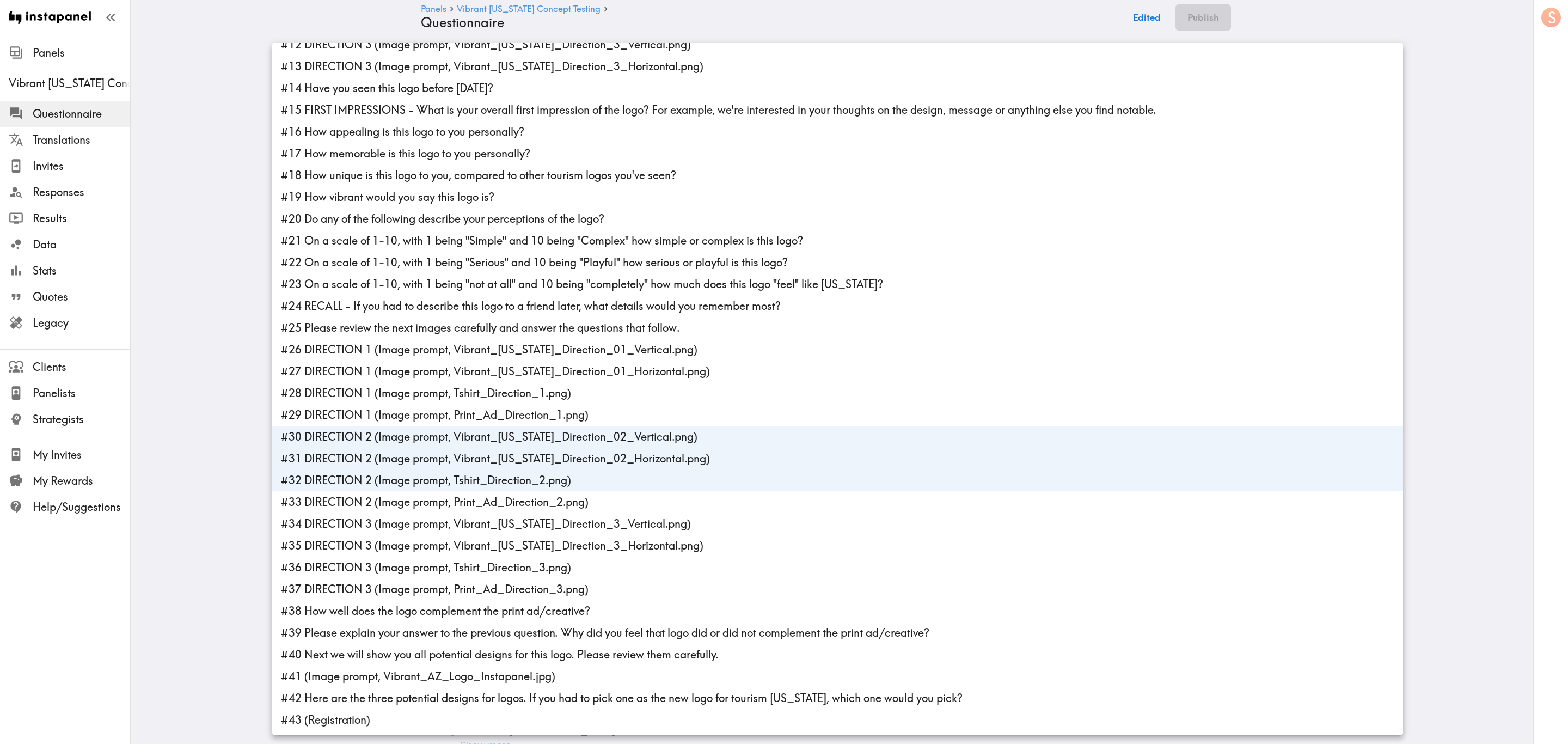
click at [453, 449] on li "#32 DIRECTION 2 (Image prompt, Tshirt_Direction_2.png)" at bounding box center [837, 480] width 1131 height 22
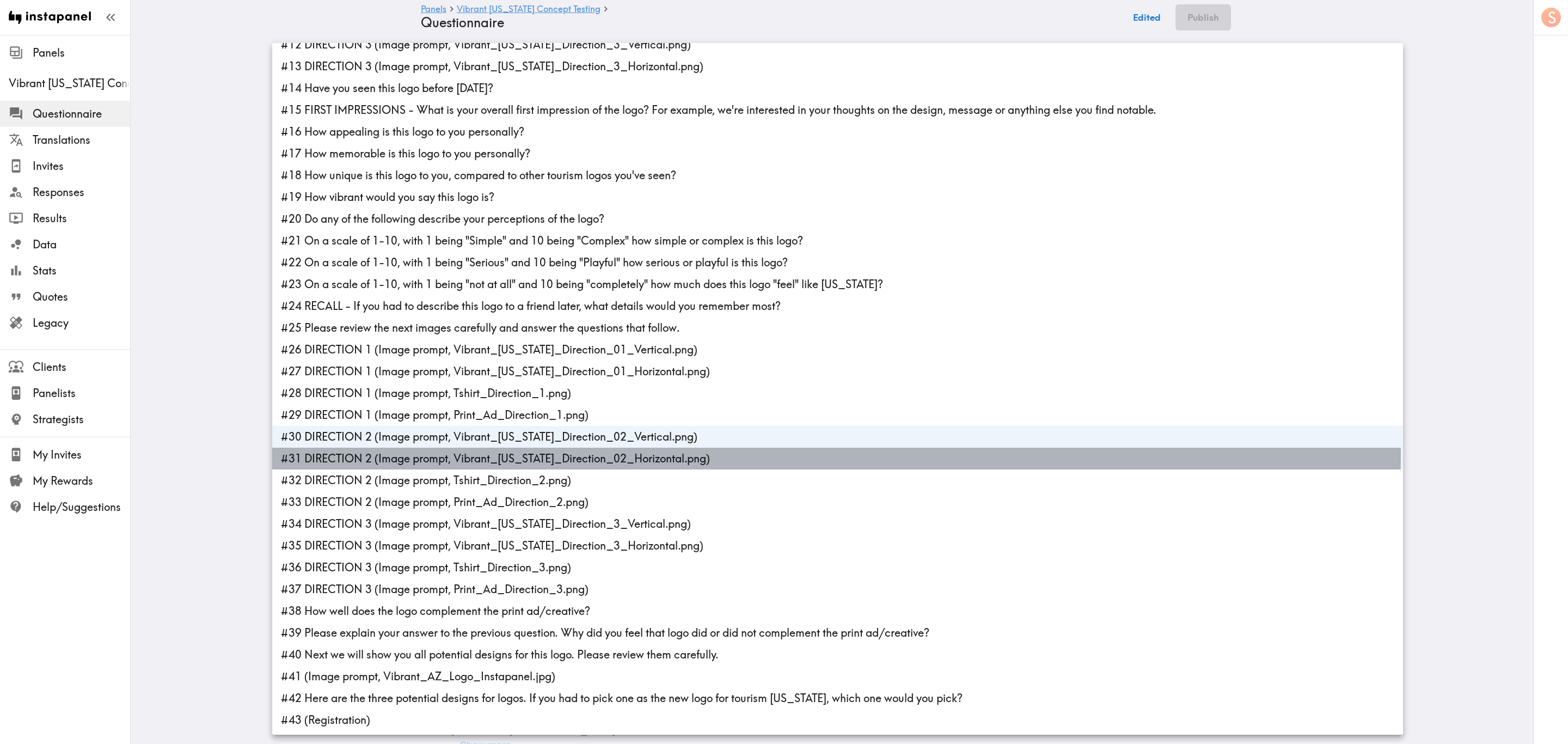
click at [451, 449] on li "#31 DIRECTION 2 (Image prompt, Vibrant_Arizona_Direction_02_Horizontal.png)" at bounding box center [837, 458] width 1131 height 22
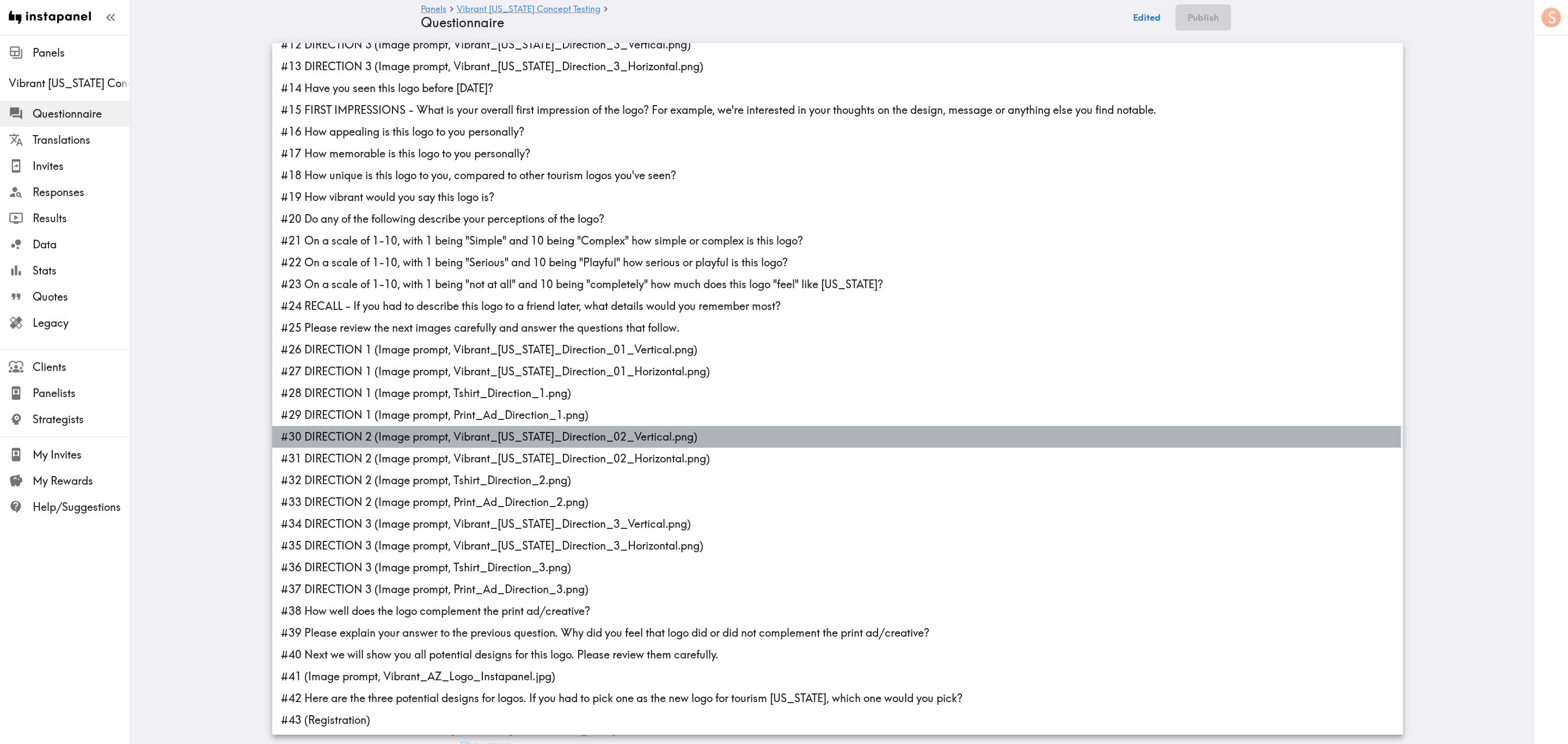
click at [454, 440] on li "#30 DIRECTION 2 (Image prompt, Vibrant_Arizona_Direction_02_Vertical.png)" at bounding box center [837, 436] width 1131 height 22
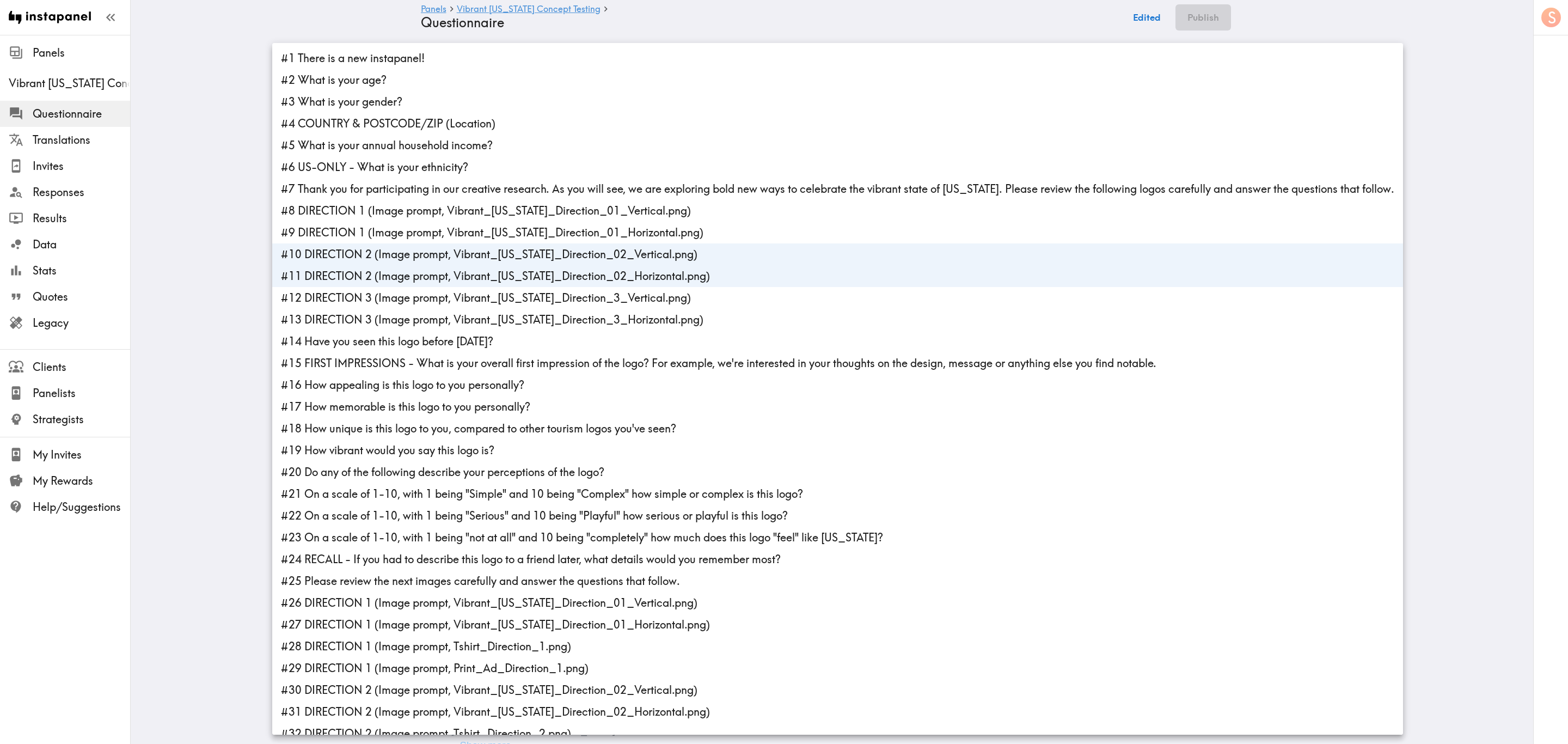
click at [407, 335] on li "#14 Have you seen this logo before today?" at bounding box center [837, 341] width 1131 height 22
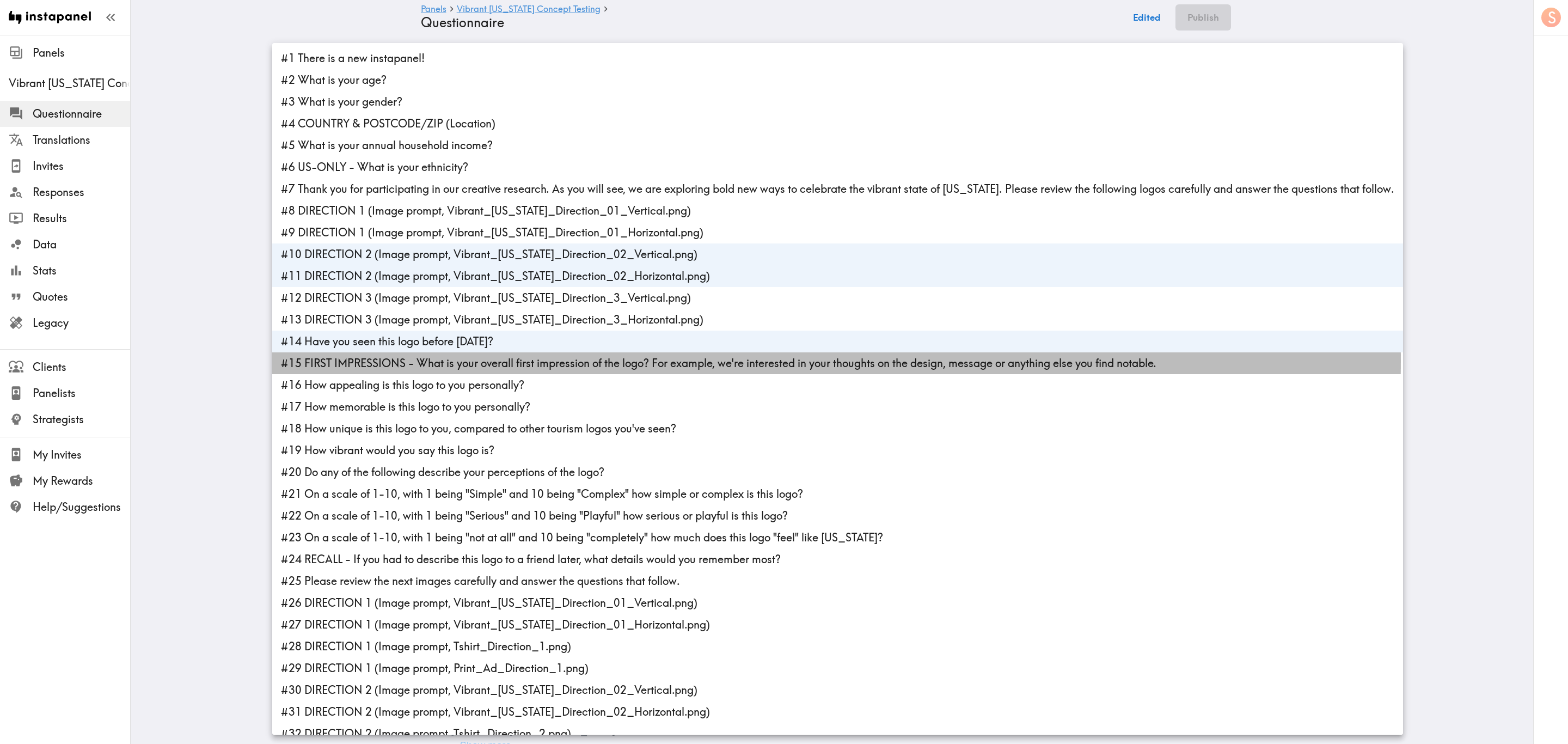
click at [412, 360] on li "#15 FIRST IMPRESSIONS - What is your overall first impression of the logo? For …" at bounding box center [837, 362] width 1131 height 22
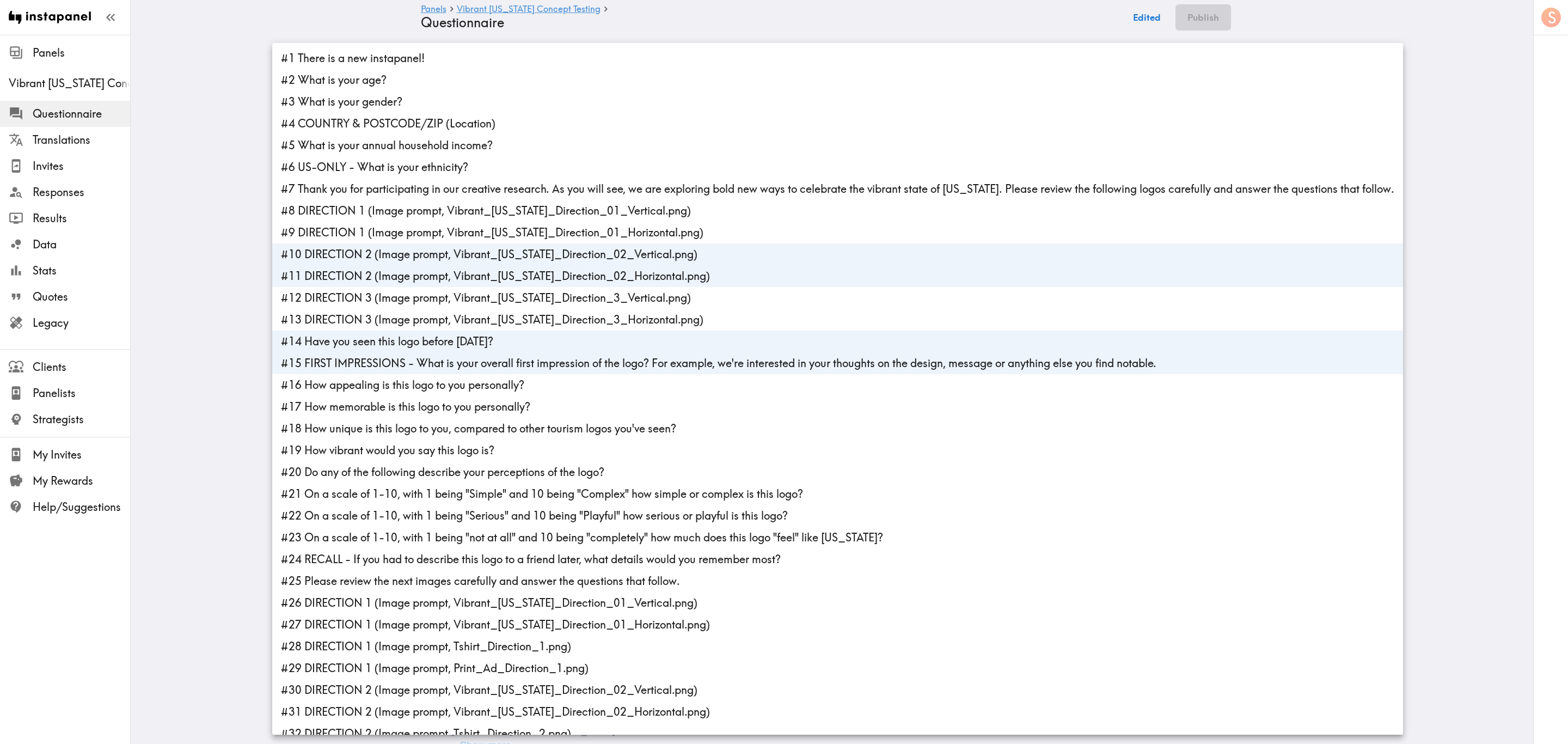
click at [415, 389] on li "#16 How appealing is this logo to you personally?" at bounding box center [837, 384] width 1131 height 22
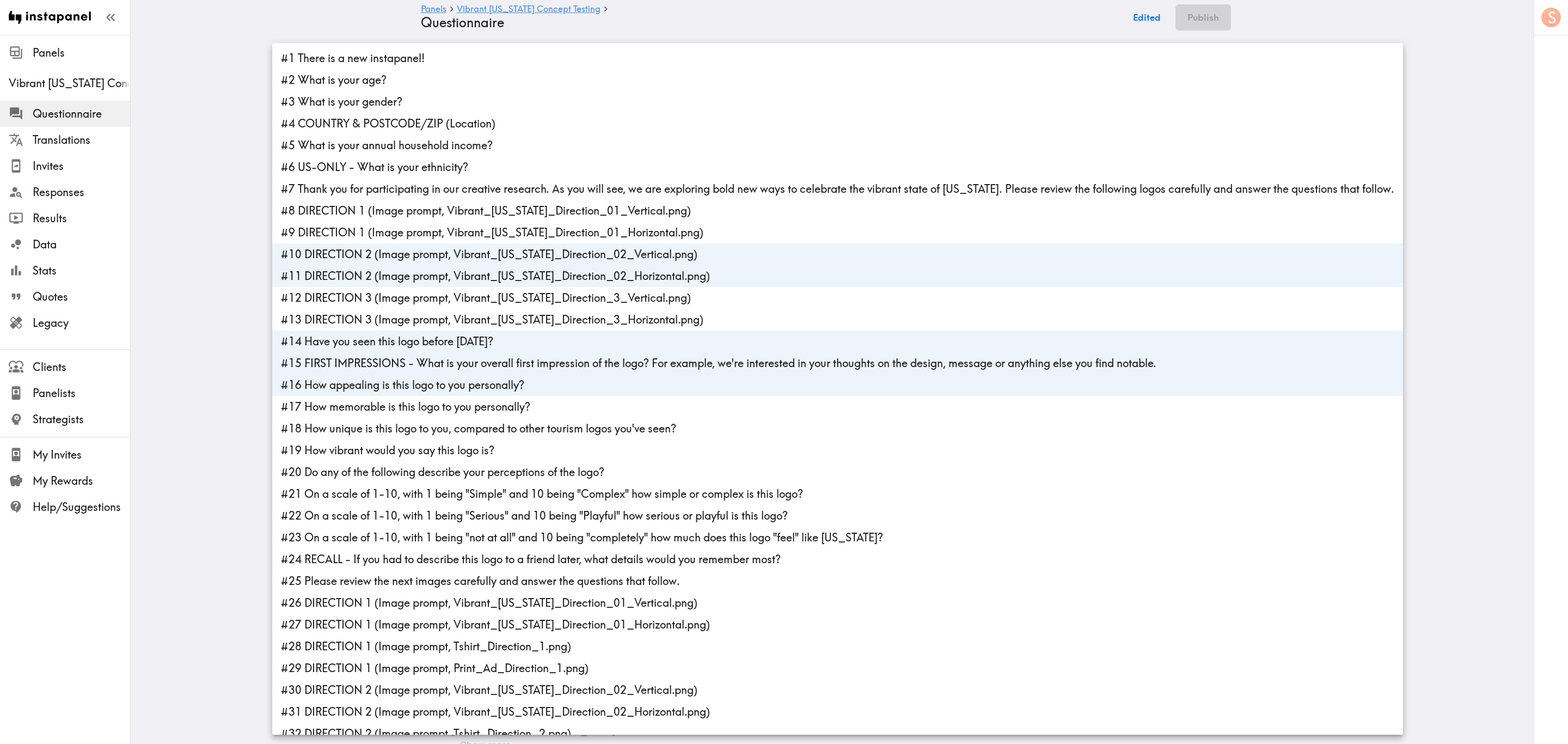
click at [422, 404] on li "#17 How memorable is this logo to you personally?" at bounding box center [837, 406] width 1131 height 22
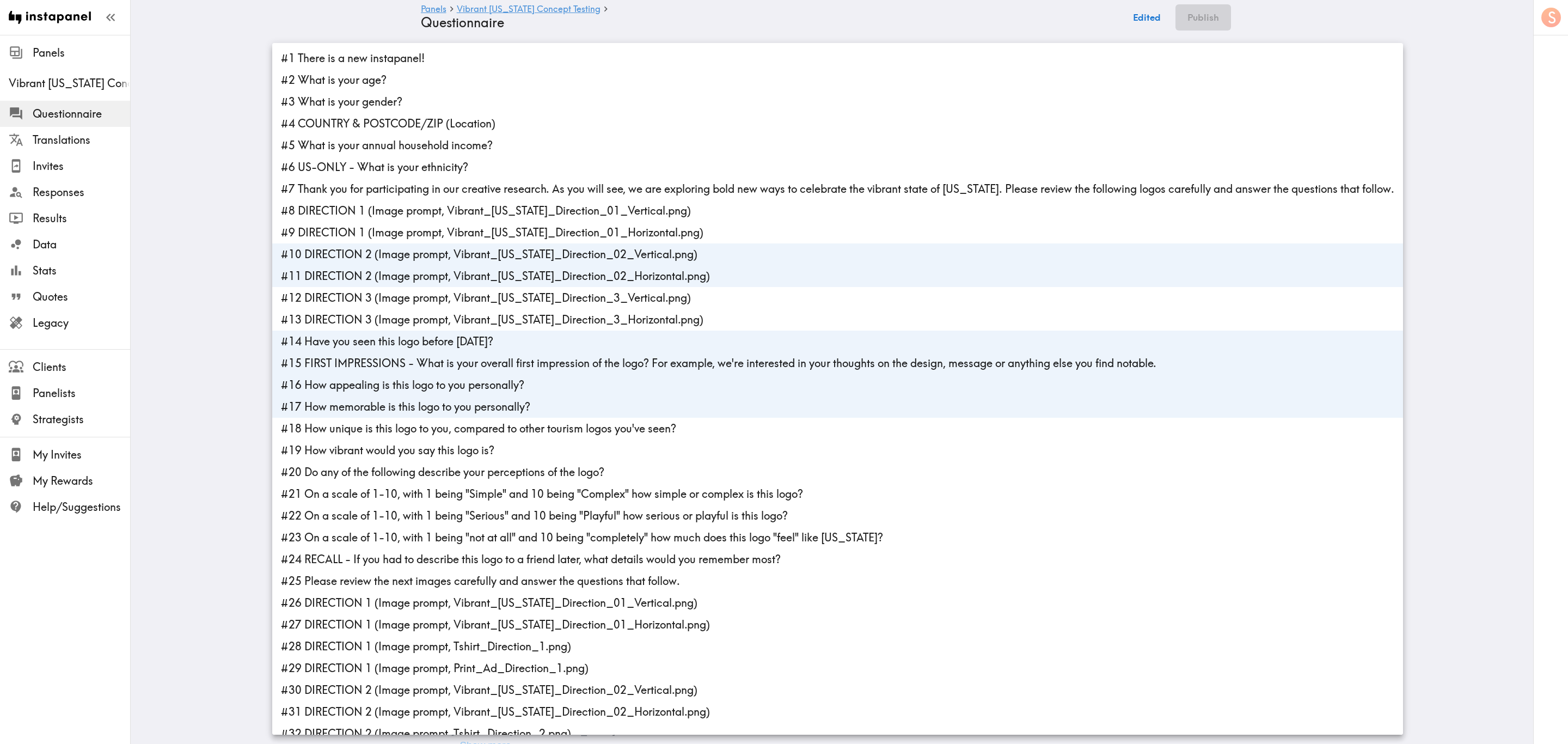
click at [431, 436] on li "#18 How unique is this logo to you, compared to other tourism logos you've seen?" at bounding box center [837, 428] width 1131 height 22
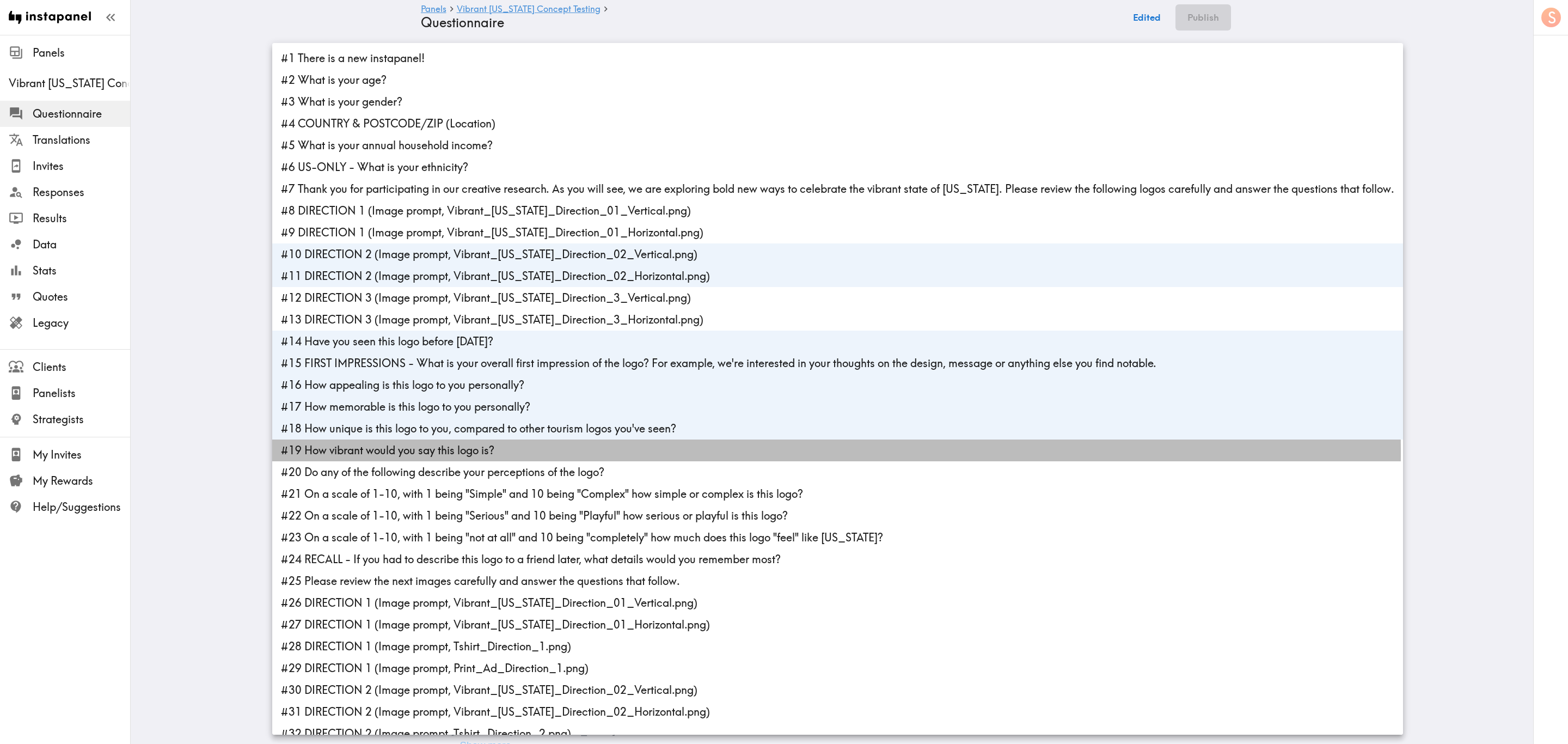
drag, startPoint x: 439, startPoint y: 453, endPoint x: 439, endPoint y: 472, distance: 19.0
click at [439, 449] on li "#19 How vibrant would you say this logo is?" at bounding box center [837, 450] width 1131 height 22
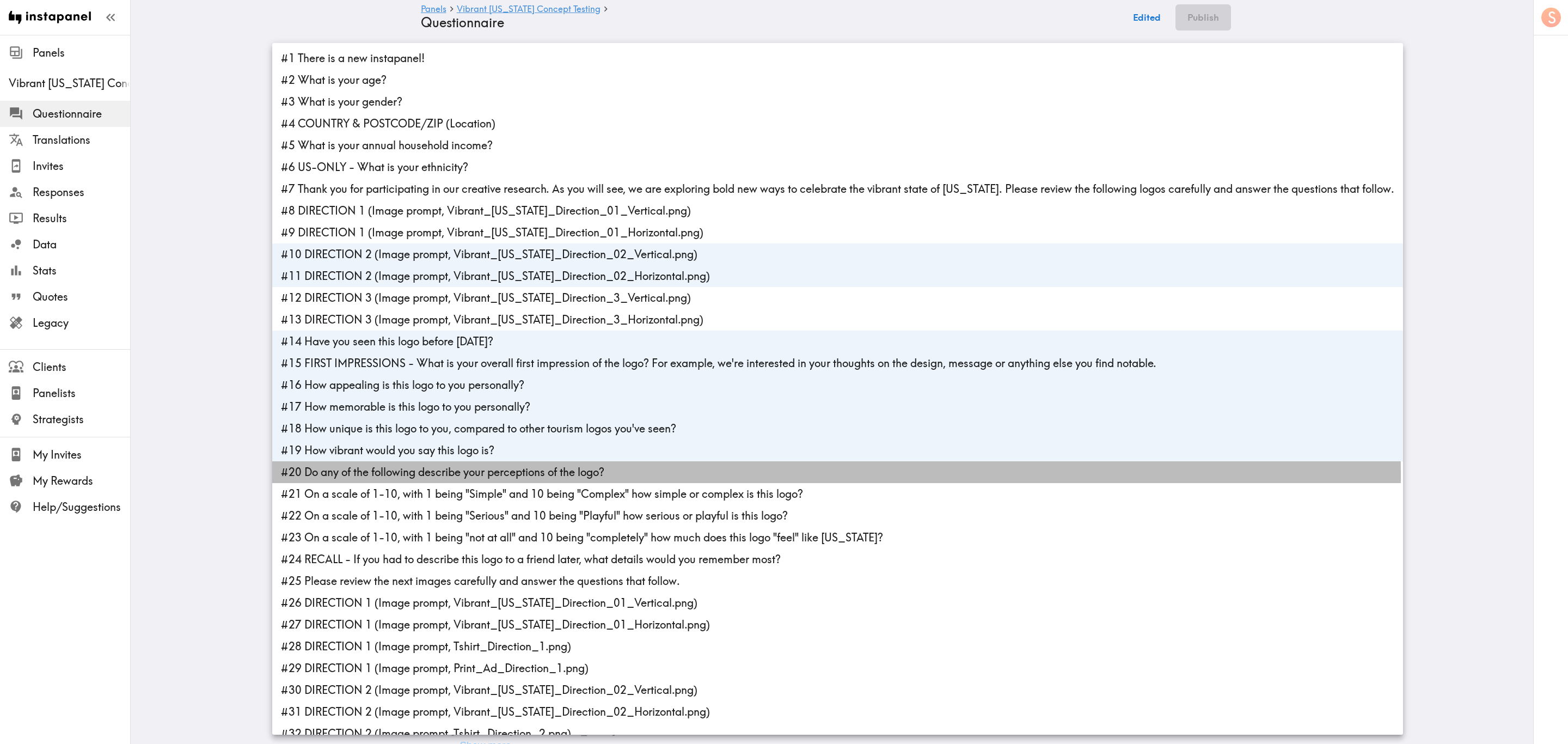
click at [439, 449] on li "#20 Do any of the following describe your perceptions of the logo?" at bounding box center [837, 472] width 1131 height 22
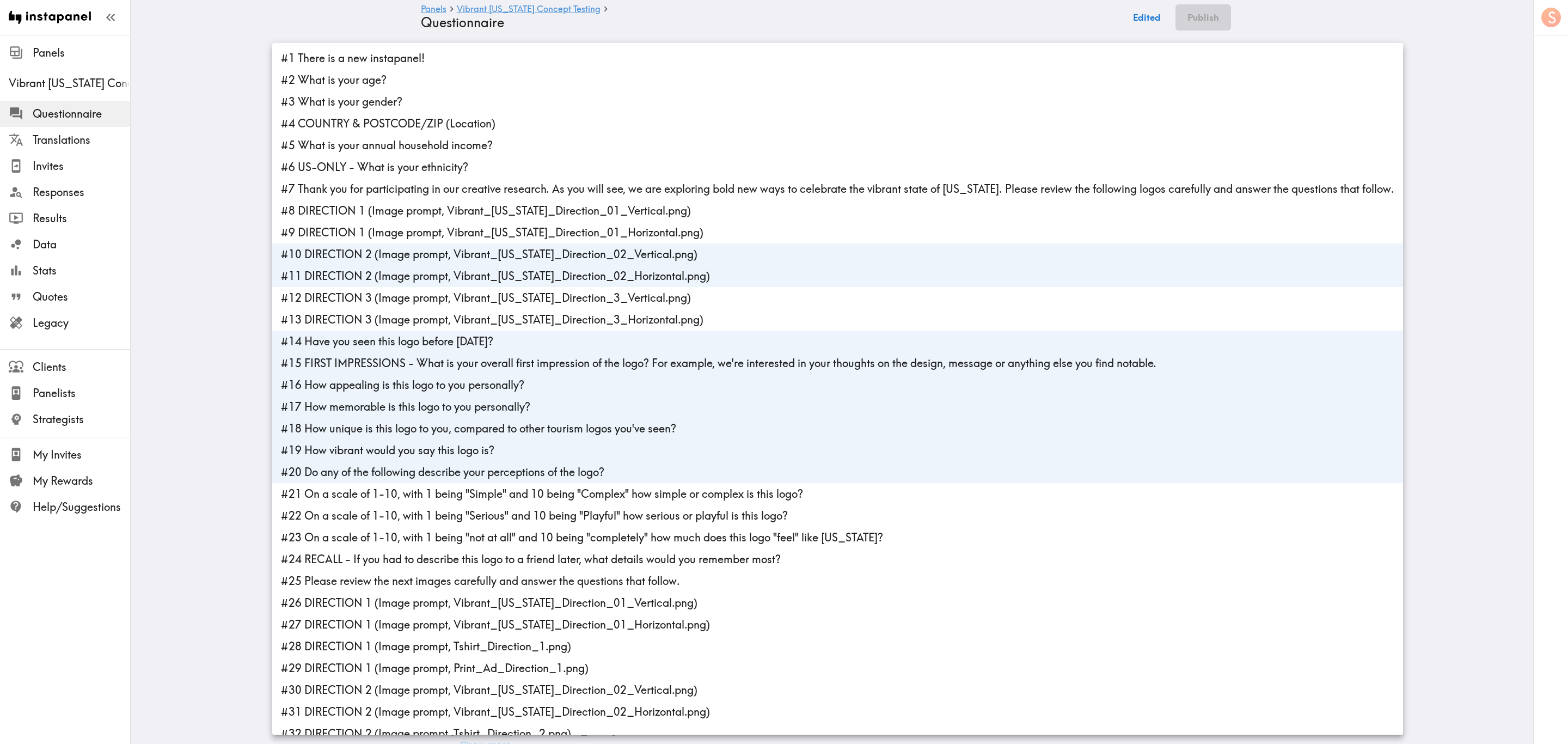
click at [441, 449] on li "#21 On a scale of 1-10, with 1 being "Simple" and 10 being "Complex" how simple…" at bounding box center [837, 493] width 1131 height 22
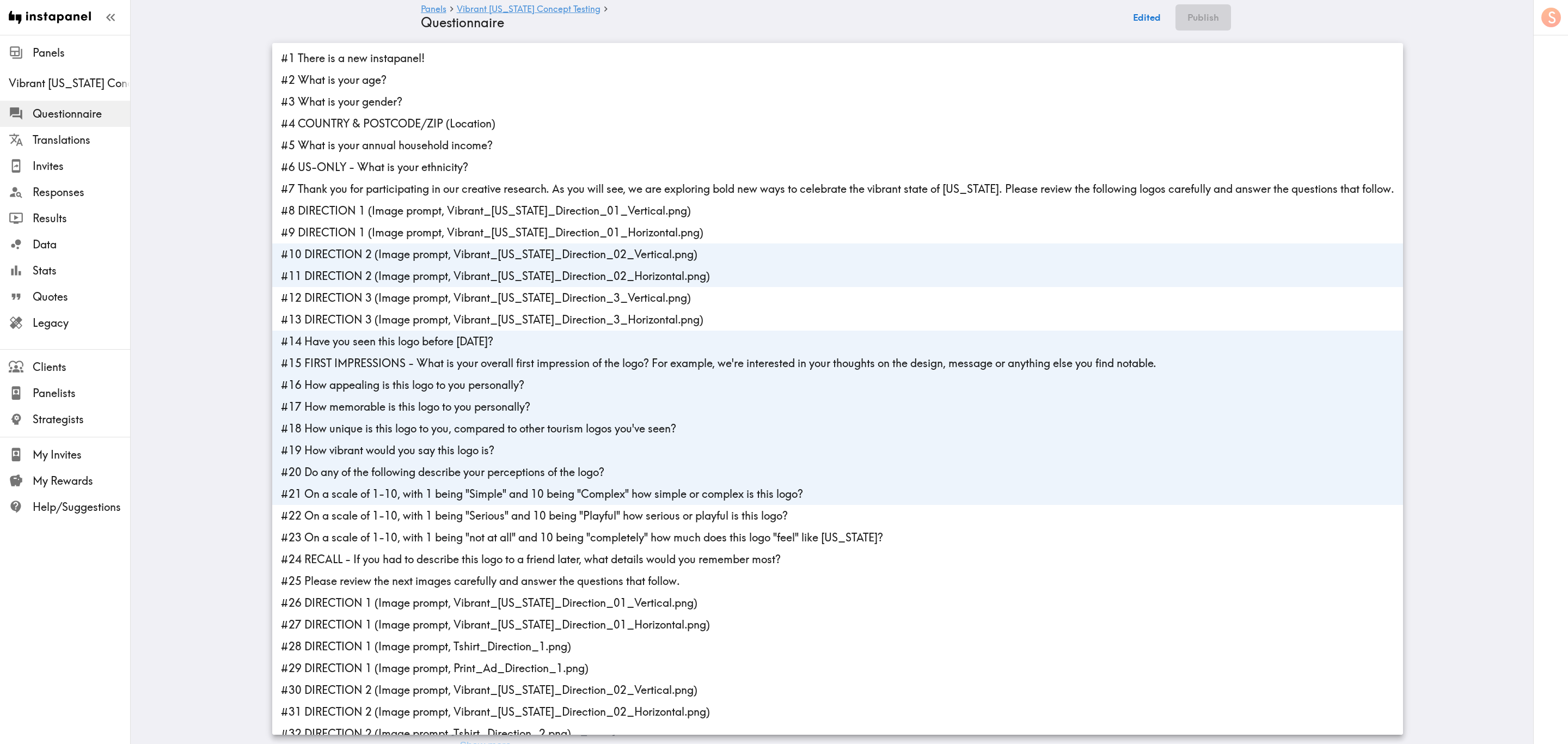
click at [441, 449] on li "#22 On a scale of 1-10, with 1 being "Serious" and 10 being "Playful" how serio…" at bounding box center [837, 515] width 1131 height 22
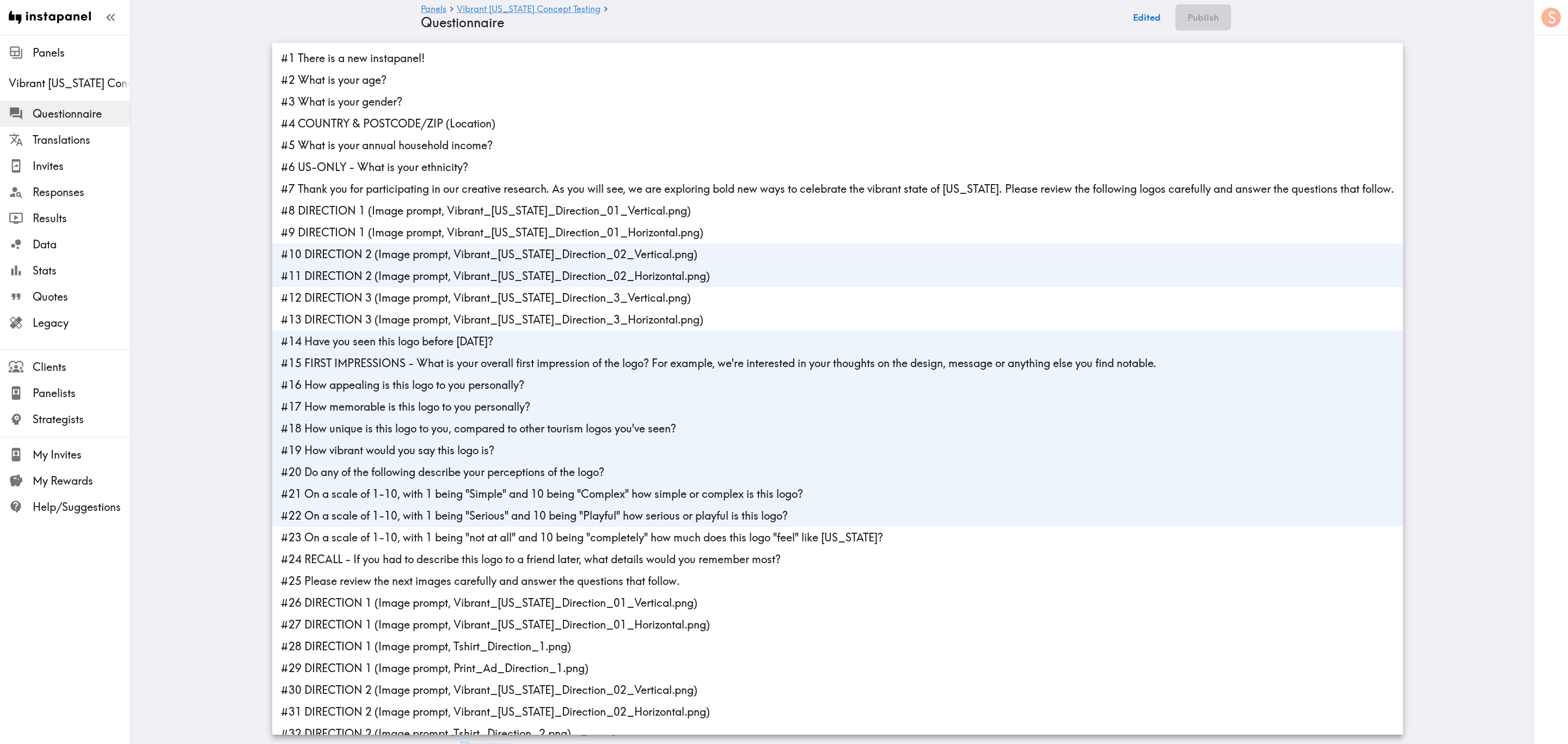
click at [443, 449] on li "#23 On a scale of 1-10, with 1 being "not at all" and 10 being "completely" how…" at bounding box center [837, 537] width 1131 height 22
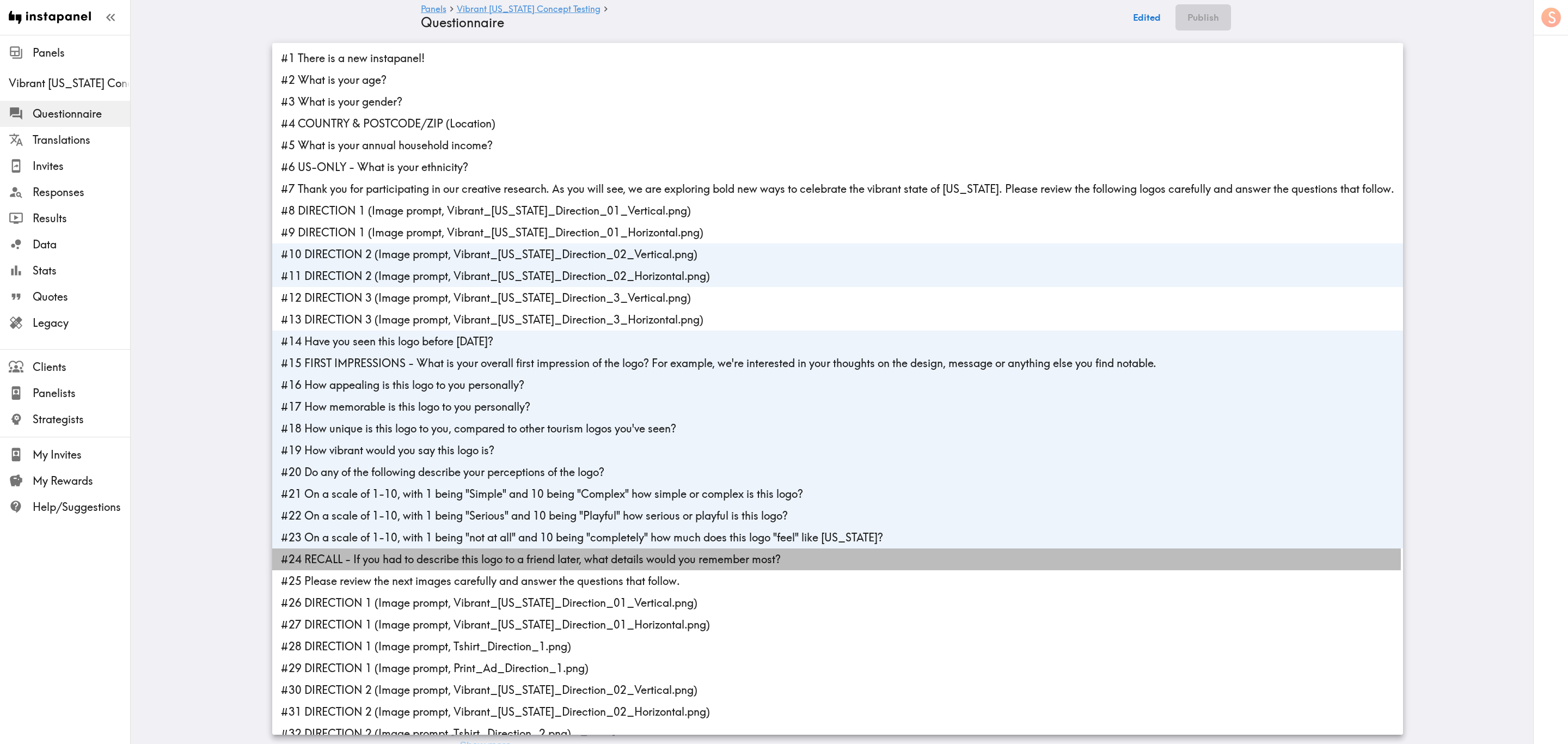
click at [443, 449] on li "#24 RECALL - If you had to describe this logo to a friend later, what details w…" at bounding box center [837, 559] width 1131 height 22
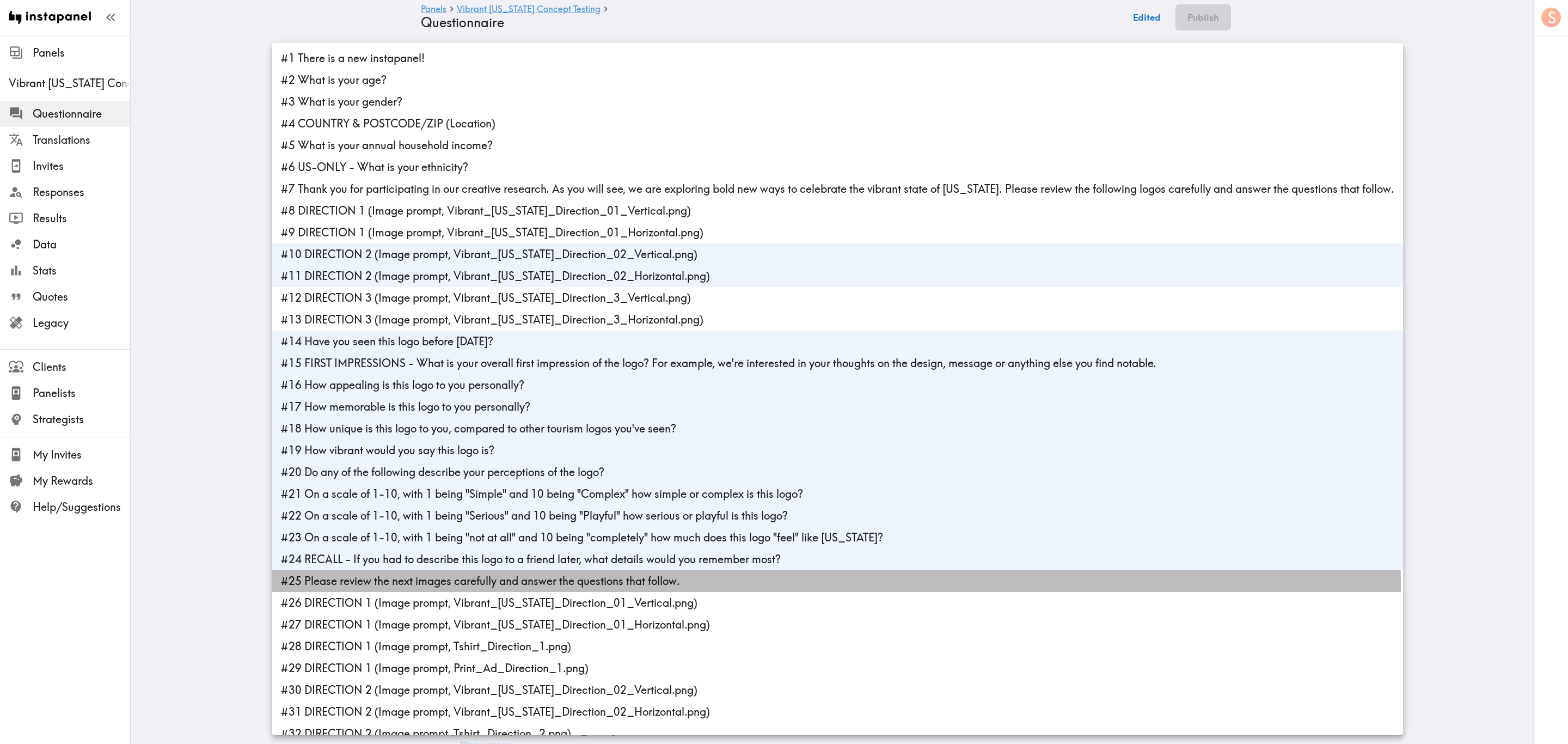
click at [444, 449] on li "#25 Please review the next images carefully and answer the questions that follo…" at bounding box center [837, 581] width 1131 height 22
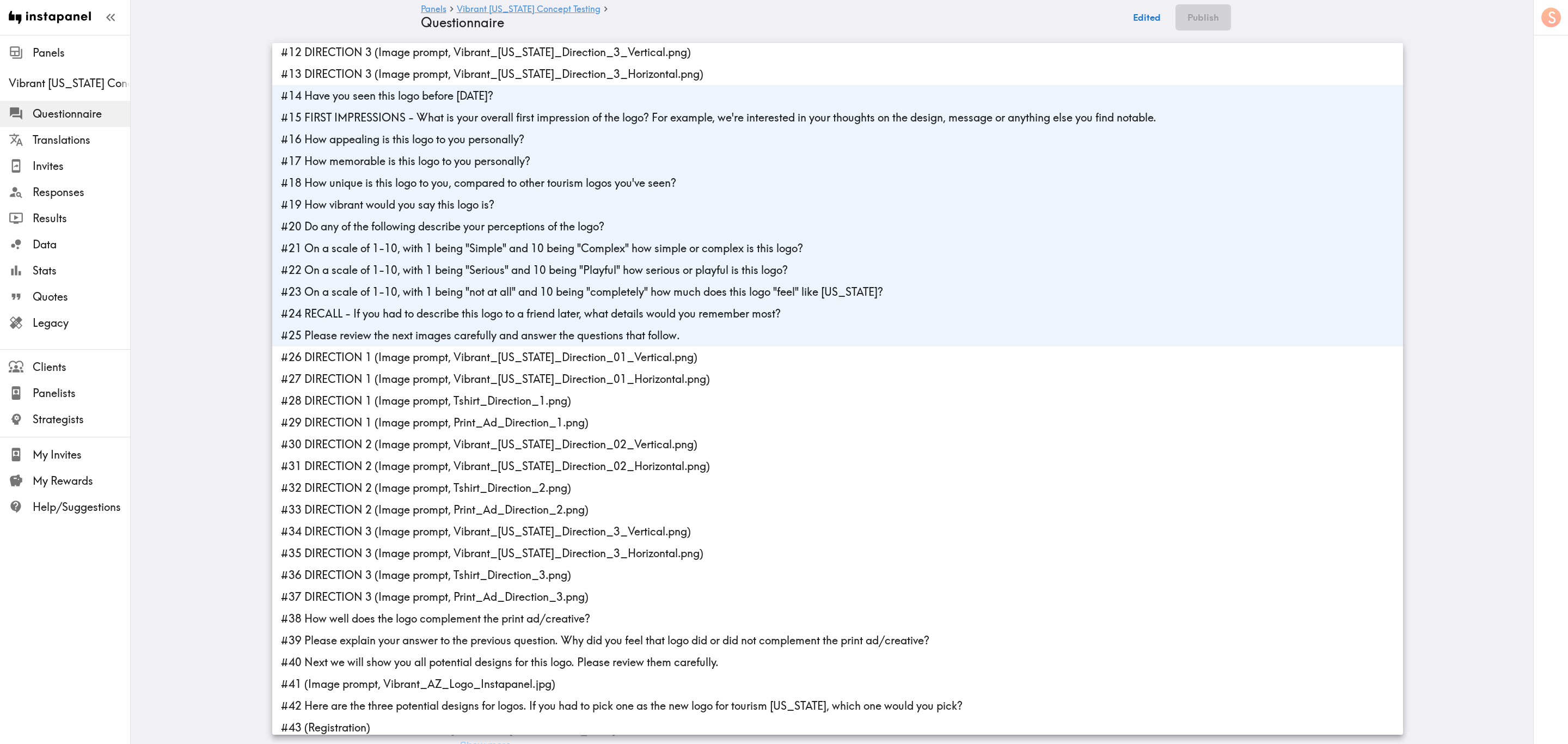
scroll to position [253, 0]
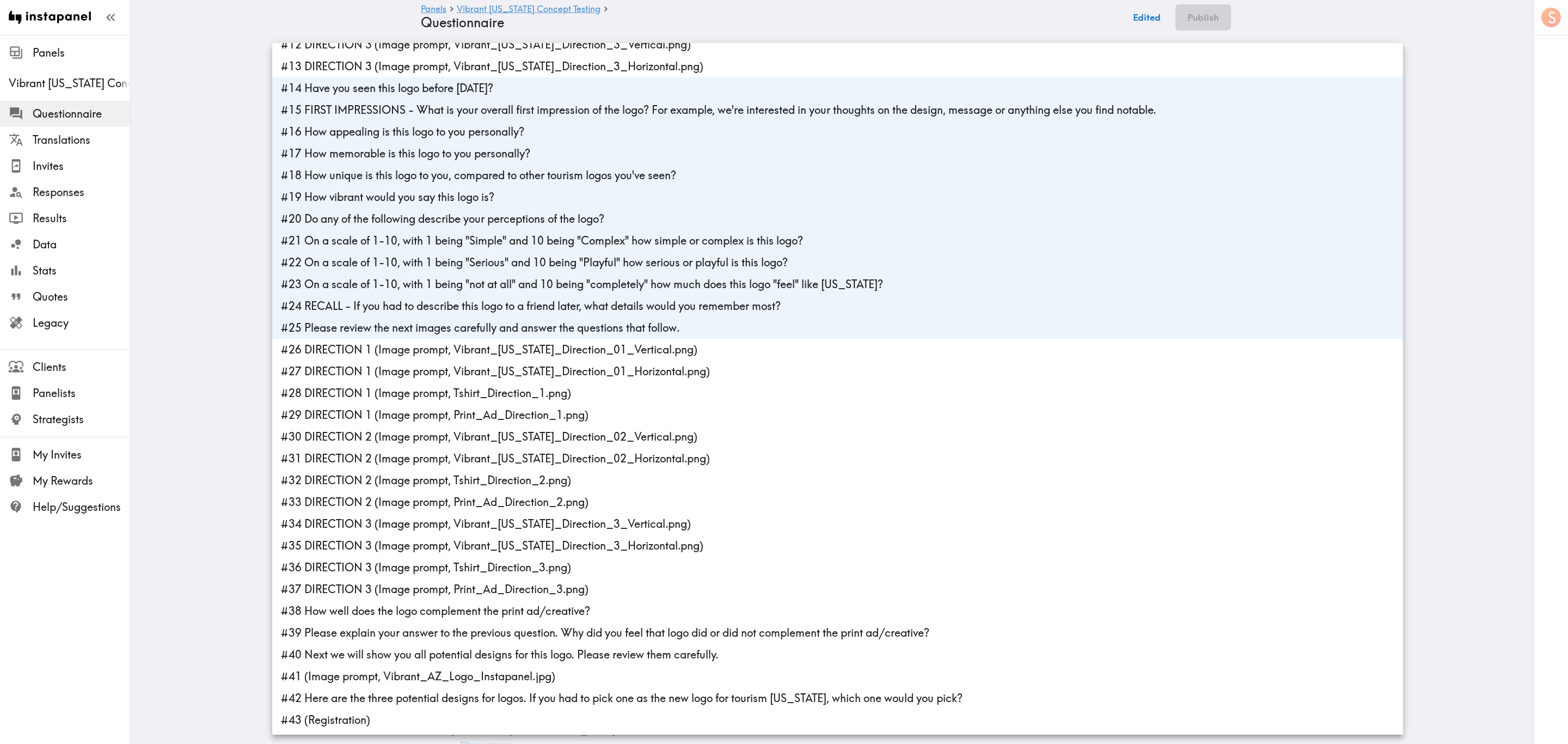
click at [399, 443] on li "#30 DIRECTION 2 (Image prompt, Vibrant_Arizona_Direction_02_Vertical.png)" at bounding box center [837, 436] width 1131 height 22
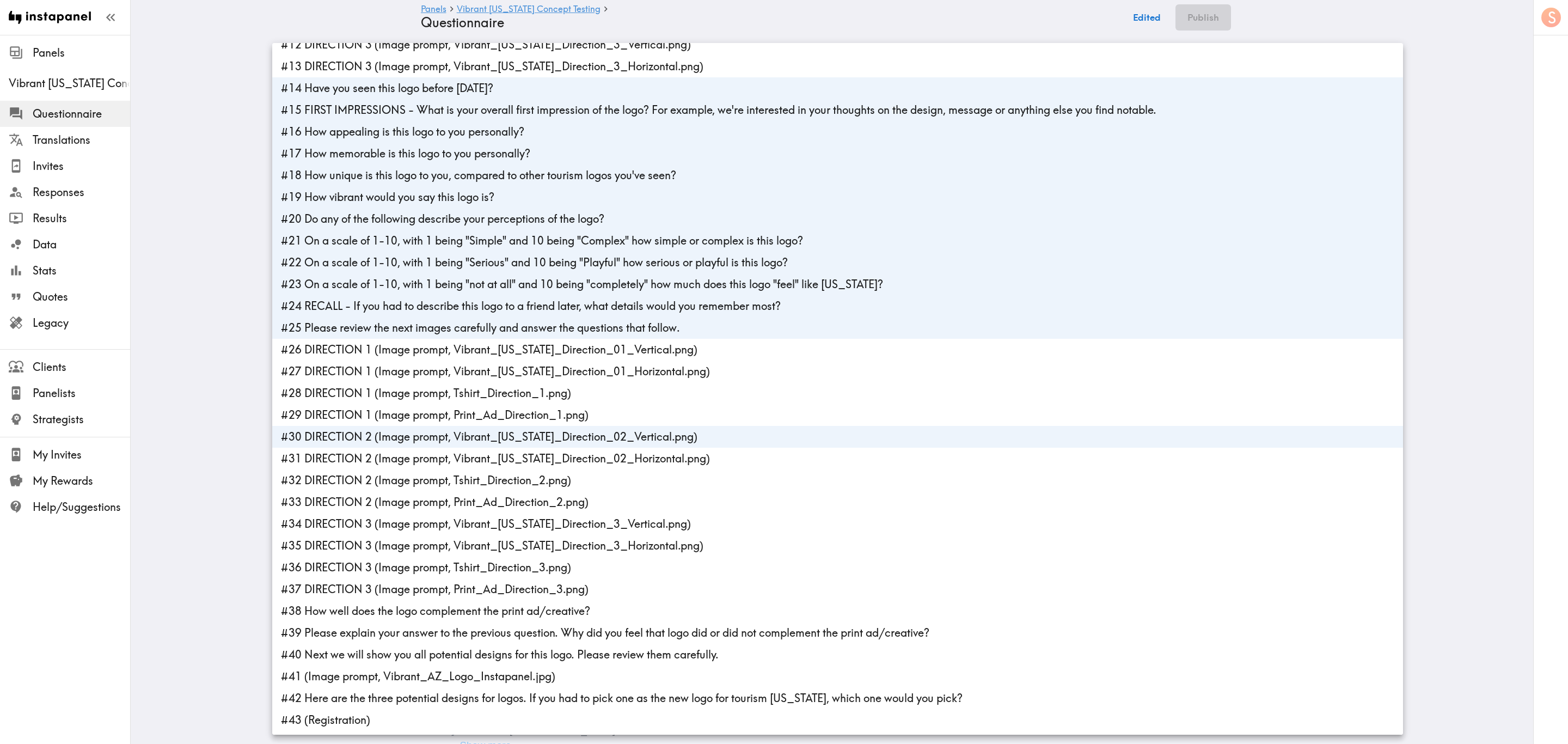
click at [399, 449] on li "#31 DIRECTION 2 (Image prompt, Vibrant_Arizona_Direction_02_Horizontal.png)" at bounding box center [837, 458] width 1131 height 22
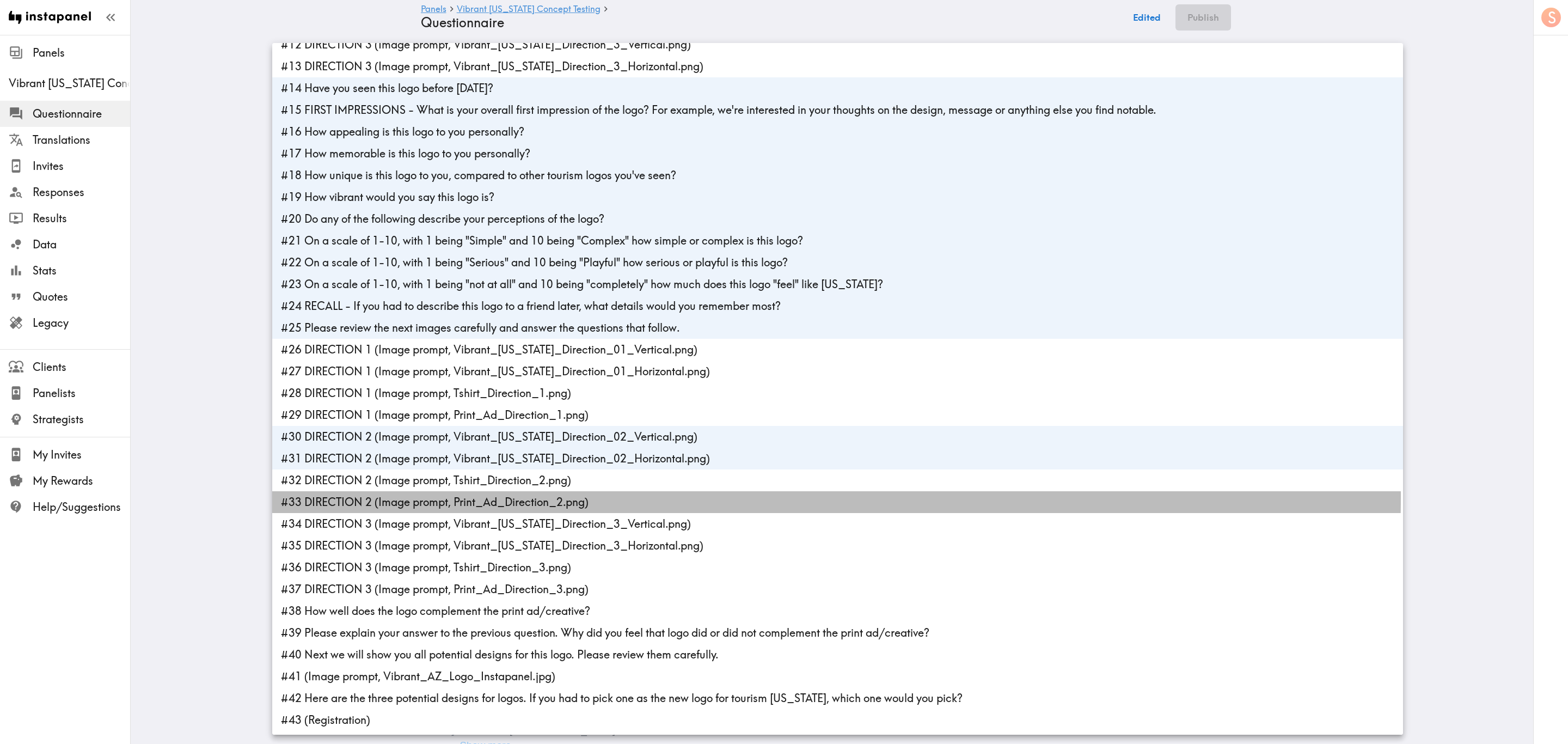
click at [399, 449] on li "#33 DIRECTION 2 (Image prompt, Print_Ad_Direction_2.png)" at bounding box center [837, 502] width 1131 height 22
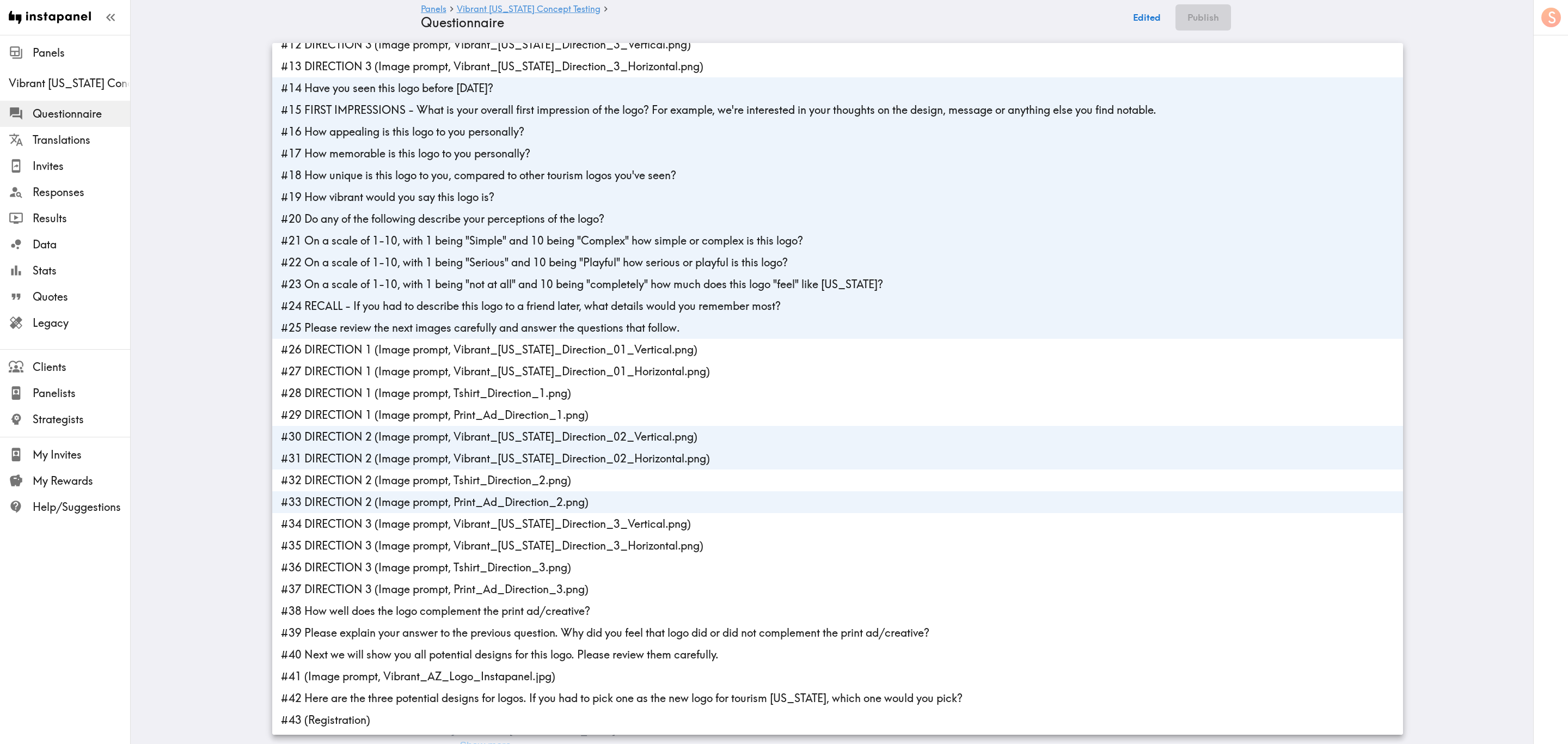
click at [407, 449] on li "#33 DIRECTION 2 (Image prompt, Print_Ad_Direction_2.png)" at bounding box center [837, 502] width 1131 height 22
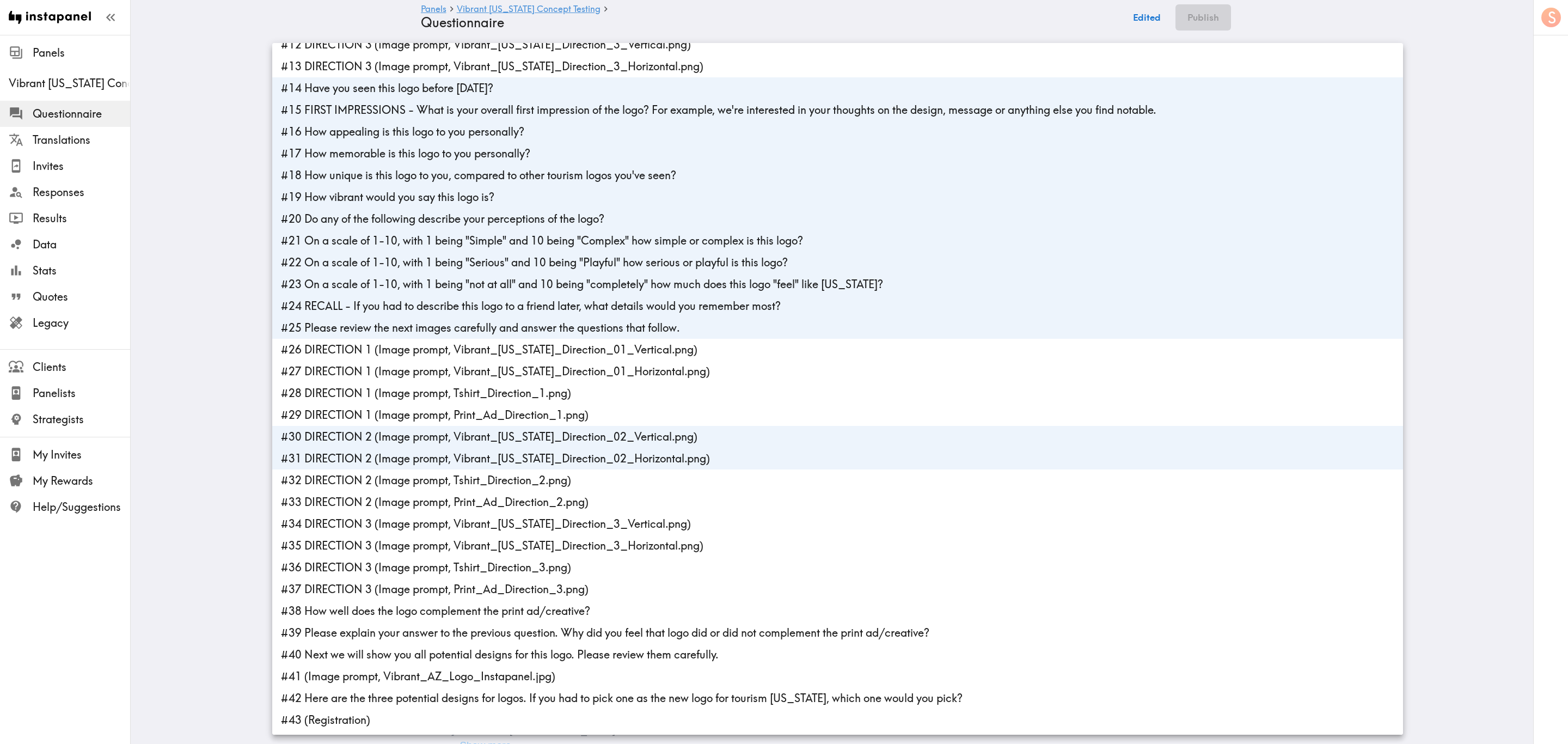
click at [407, 449] on li "#32 DIRECTION 2 (Image prompt, Tshirt_Direction_2.png)" at bounding box center [837, 480] width 1131 height 22
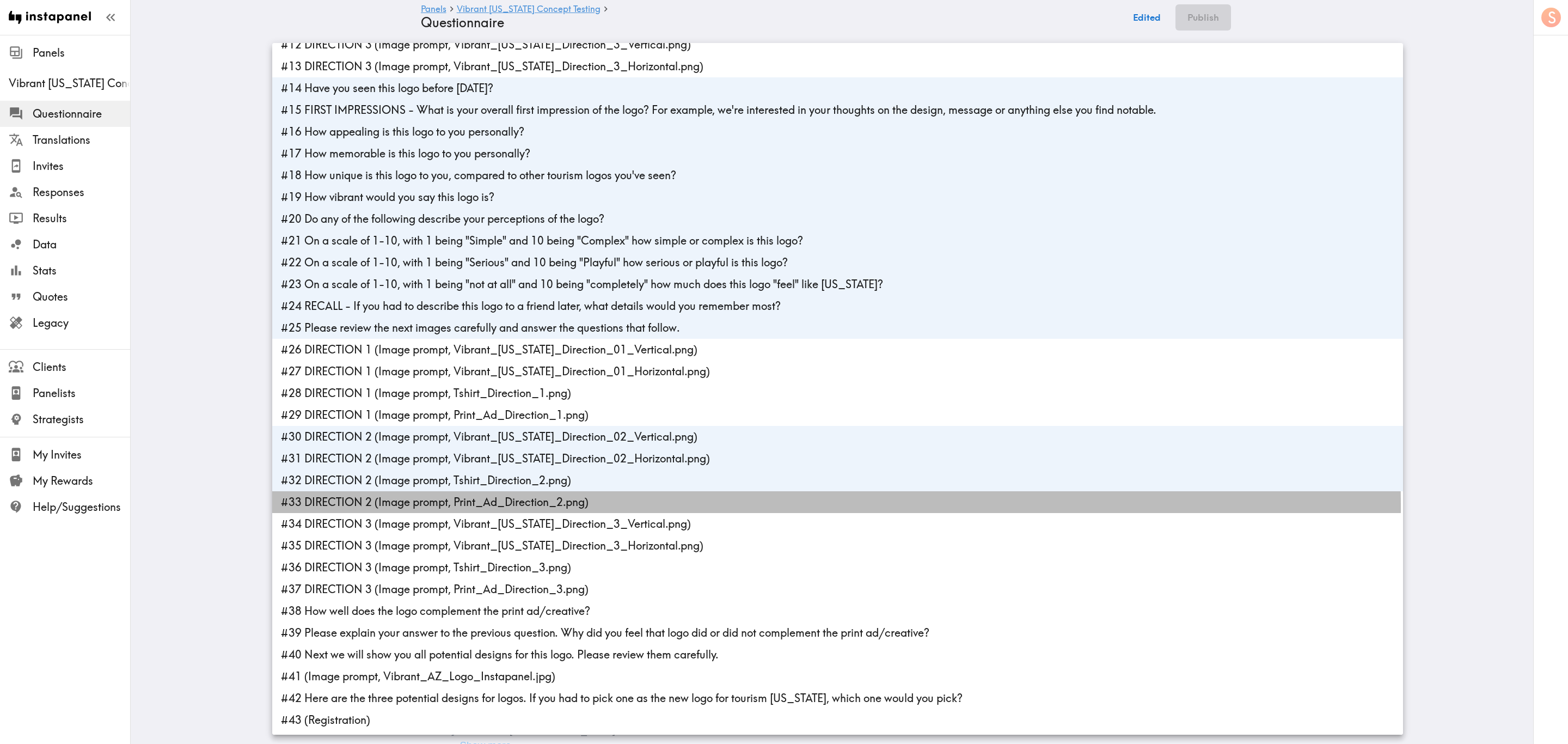
click at [407, 449] on li "#33 DIRECTION 2 (Image prompt, Print_Ad_Direction_2.png)" at bounding box center [837, 502] width 1131 height 22
type input "d8f0feba-7282-4988-ad98-e2039a348299,3f2d180d-b710-4ae8-be3a-b7218c08963e,cc176…"
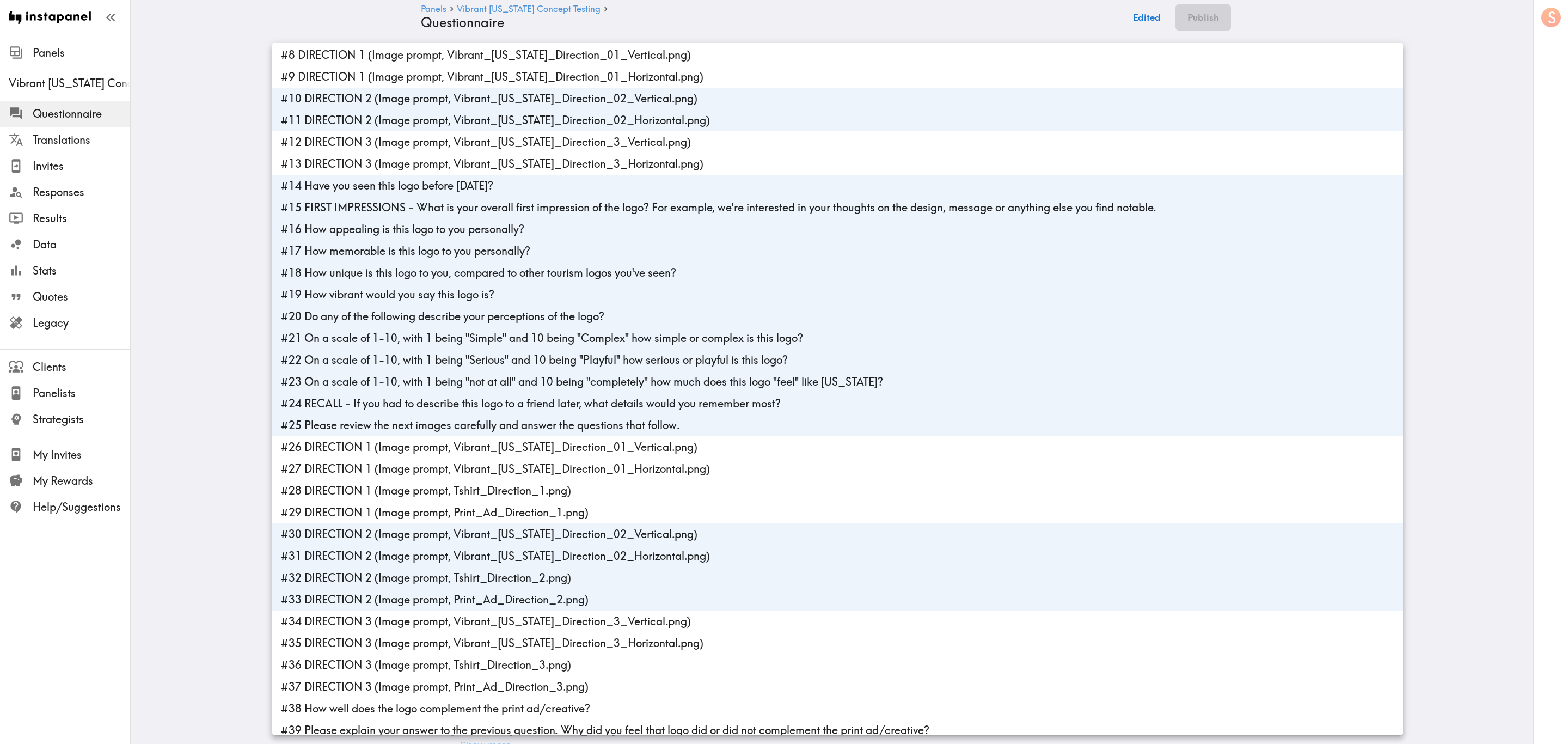
scroll to position [0, 0]
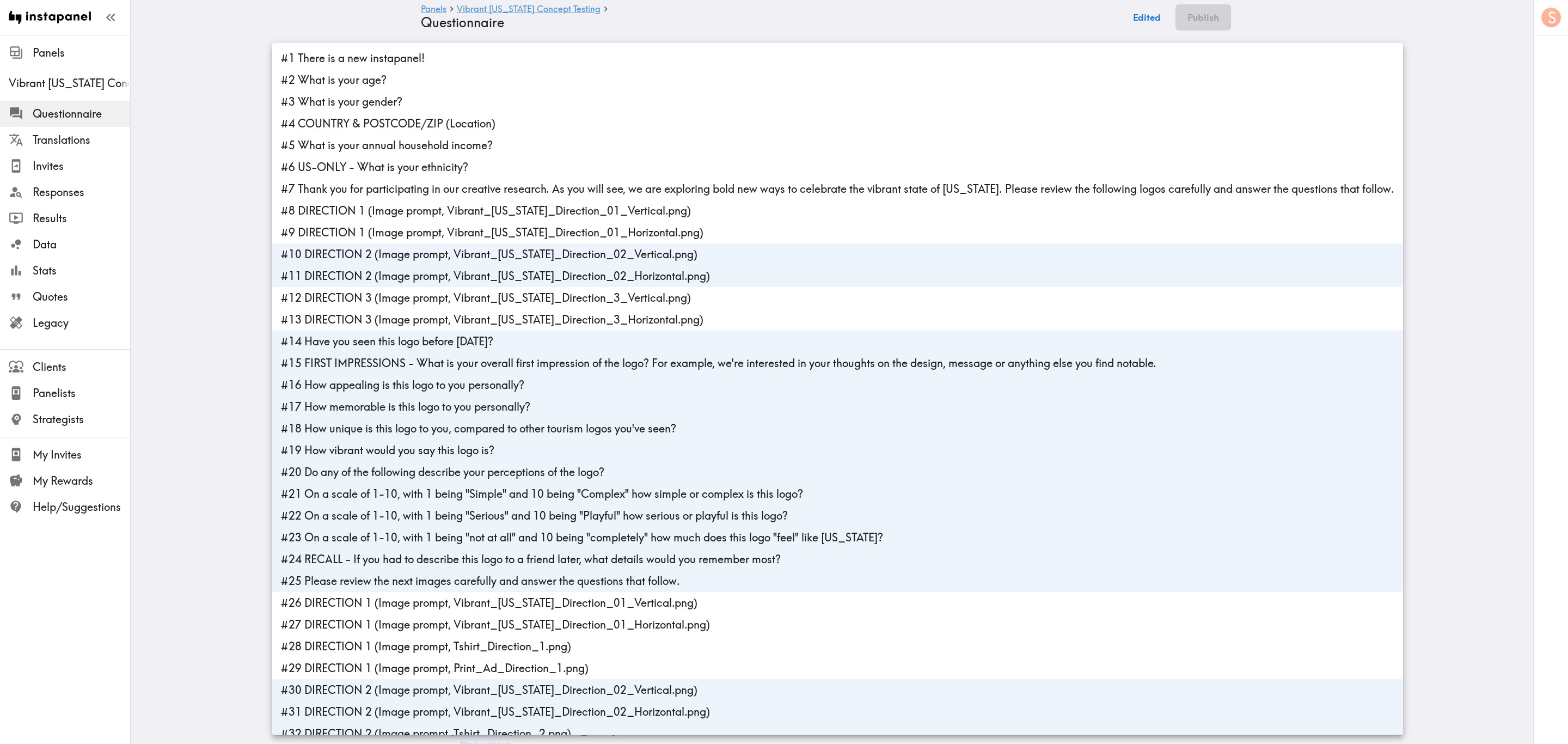
click at [940, 157] on div at bounding box center [784, 372] width 1568 height 744
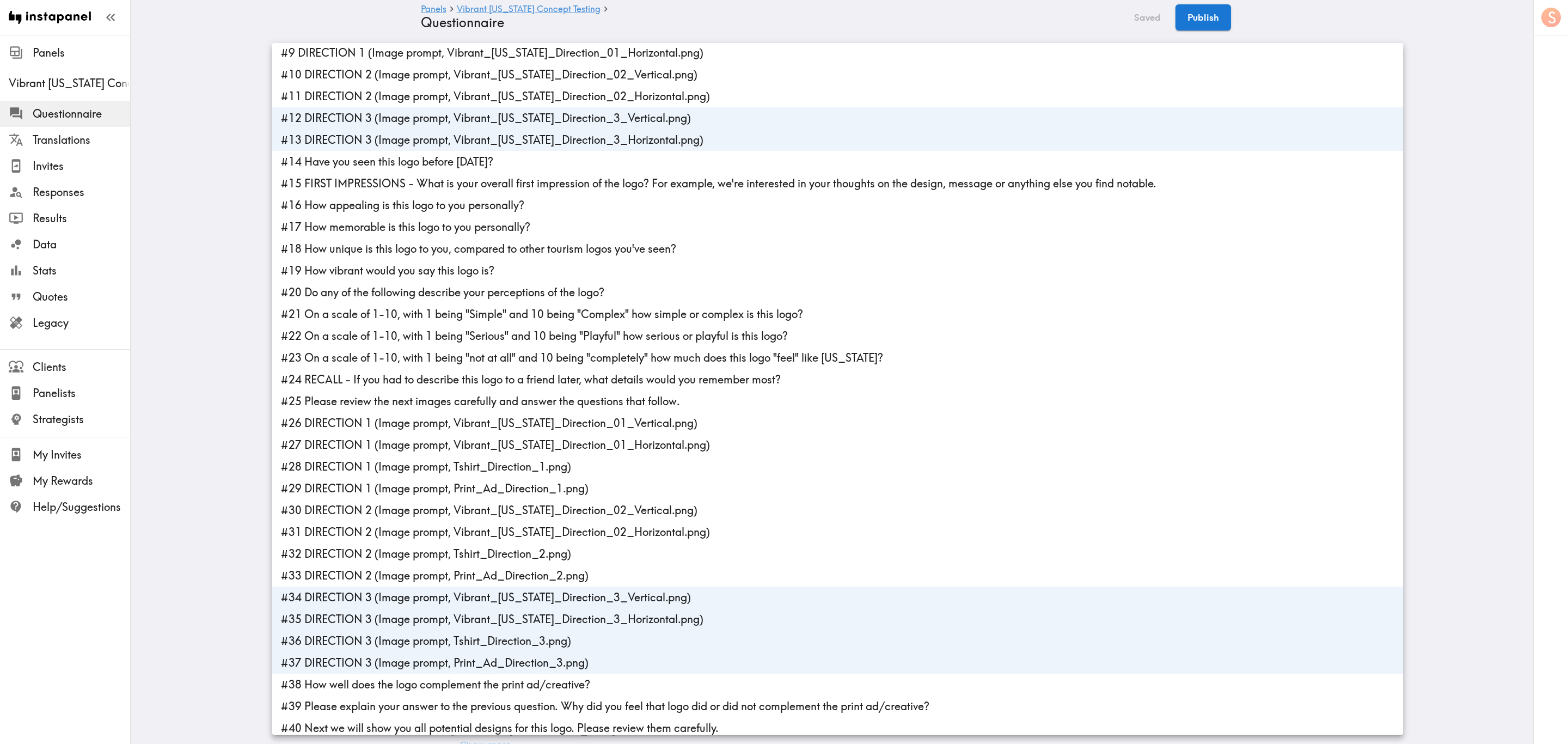
scroll to position [253, 0]
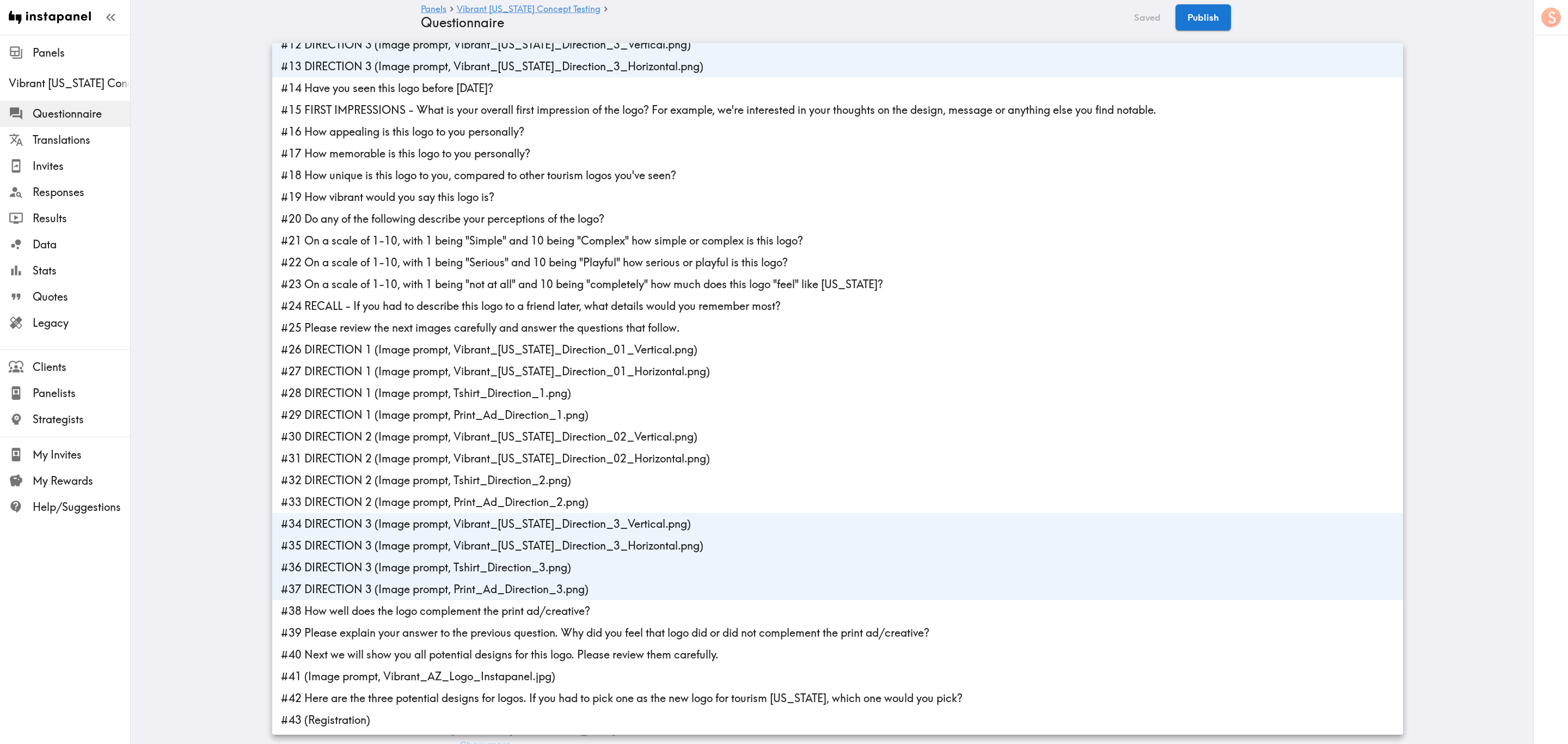
click at [501, 449] on li "#37 DIRECTION 3 (Image prompt, Print_Ad_Direction_3.png)" at bounding box center [837, 588] width 1131 height 22
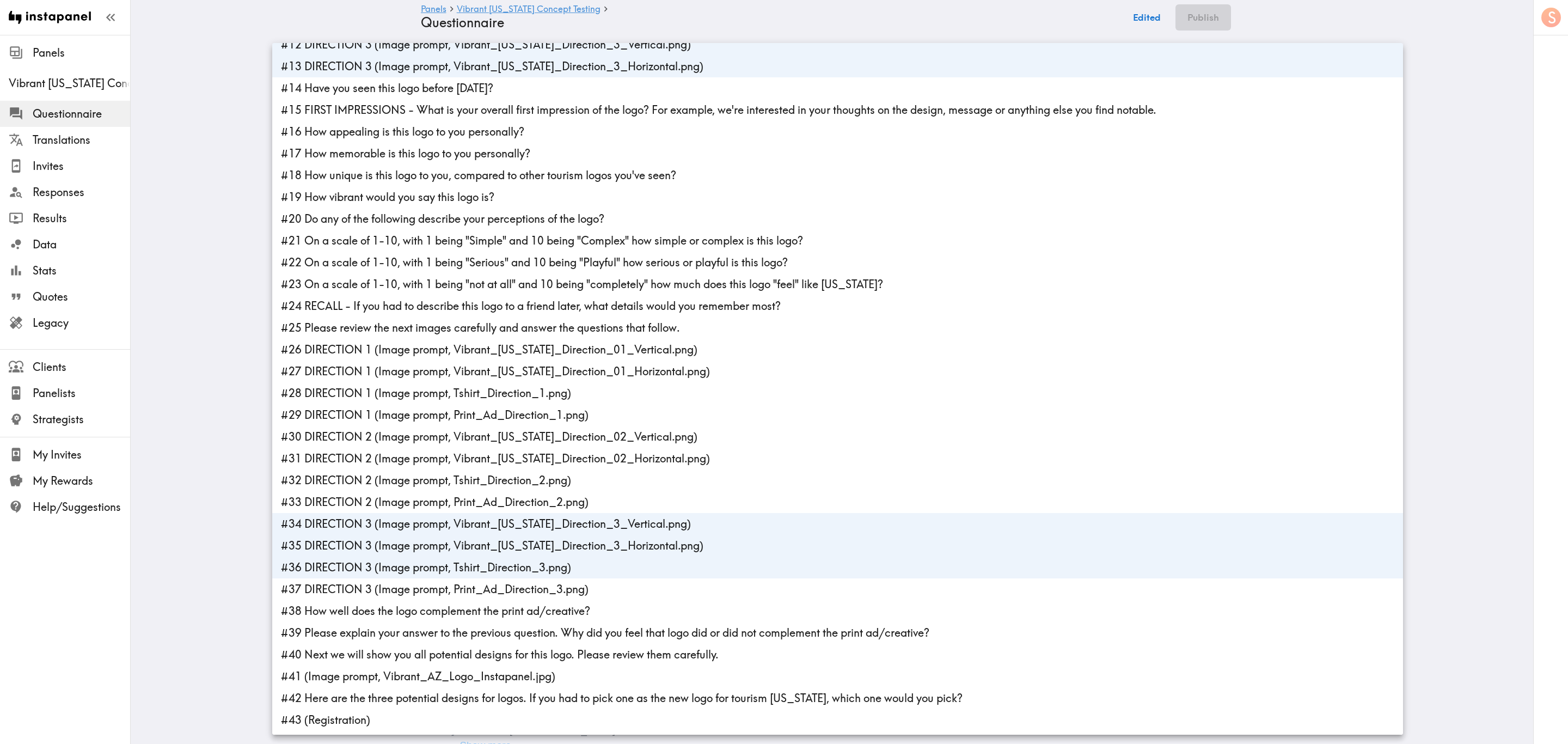
click at [501, 449] on li "#37 DIRECTION 3 (Image prompt, Print_Ad_Direction_3.png)" at bounding box center [837, 588] width 1131 height 22
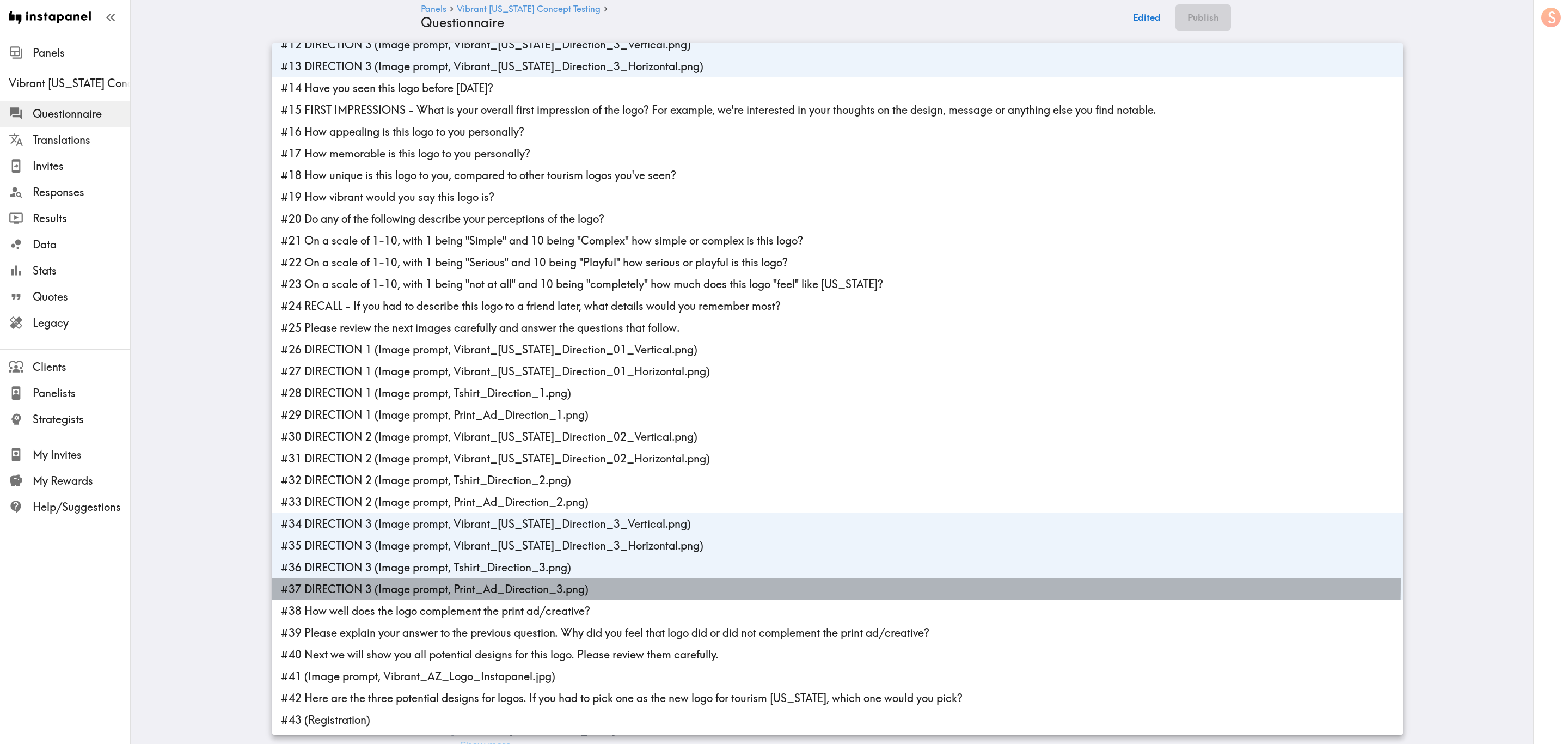
click at [501, 449] on li "#37 DIRECTION 3 (Image prompt, Print_Ad_Direction_3.png)" at bounding box center [837, 588] width 1131 height 22
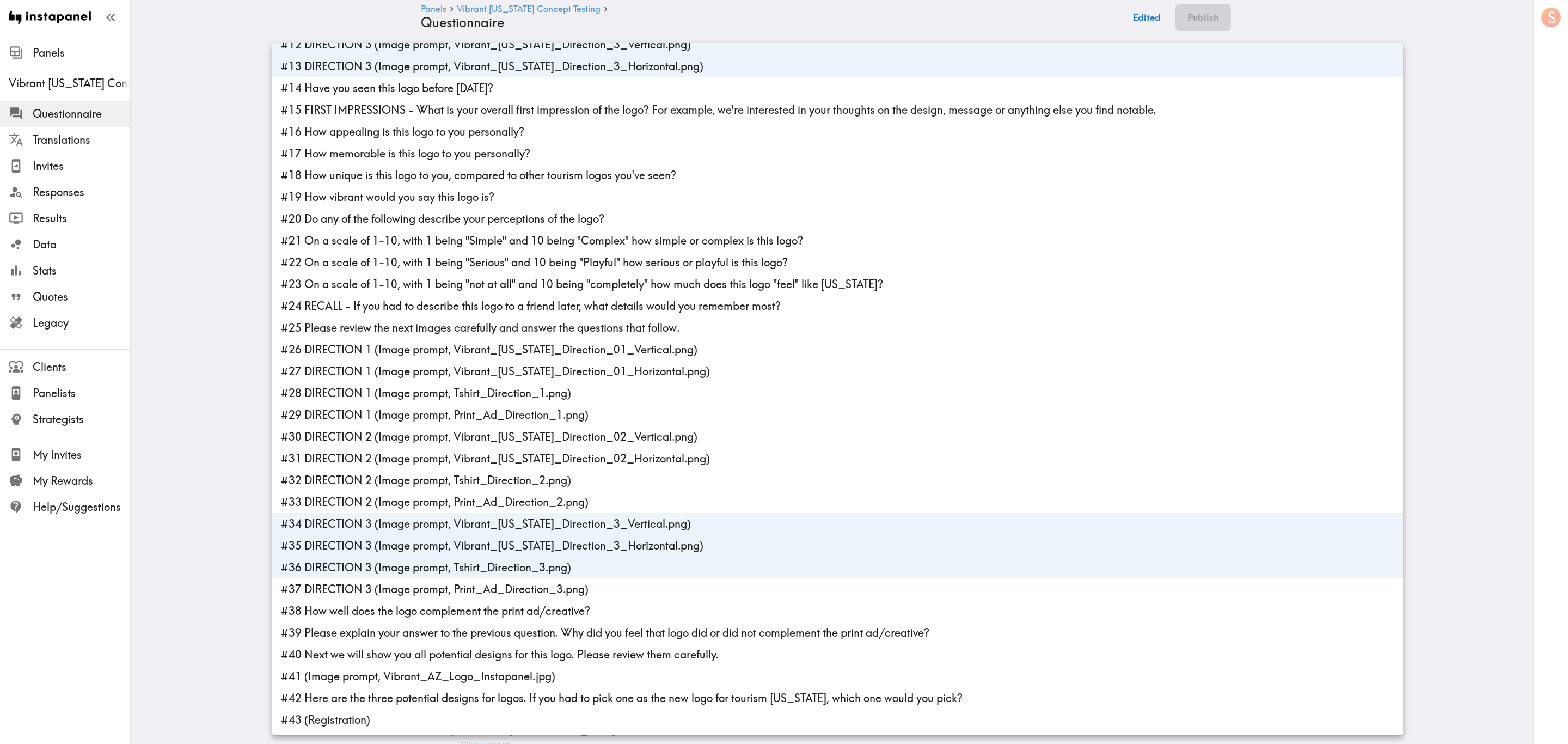
click at [501, 449] on li "#36 DIRECTION 3 (Image prompt, Tshirt_Direction_3.png)" at bounding box center [837, 567] width 1131 height 22
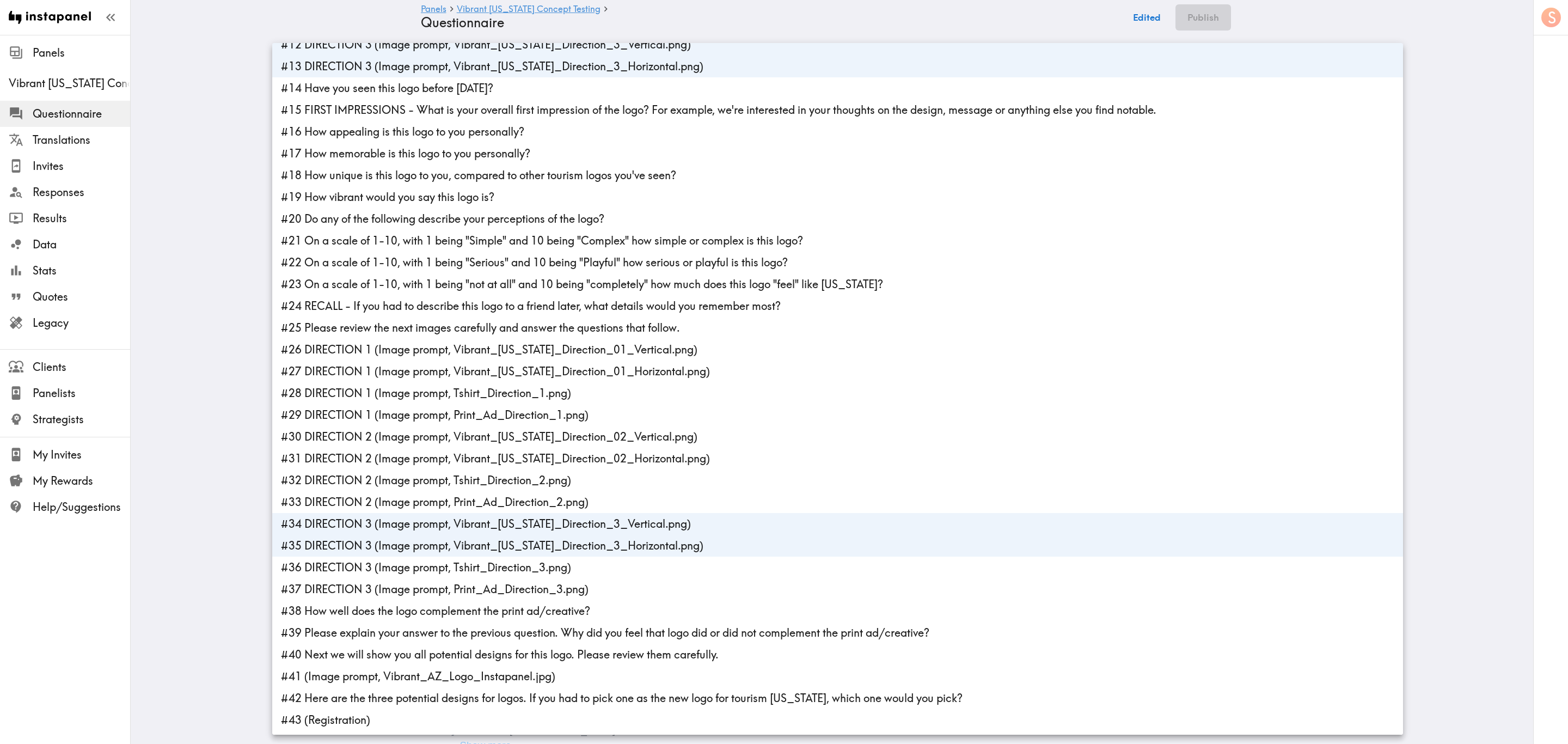
click at [501, 449] on li "#35 DIRECTION 3 (Image prompt, Vibrant_Arizona_Direction_3_Horizontal.png)" at bounding box center [837, 546] width 1131 height 22
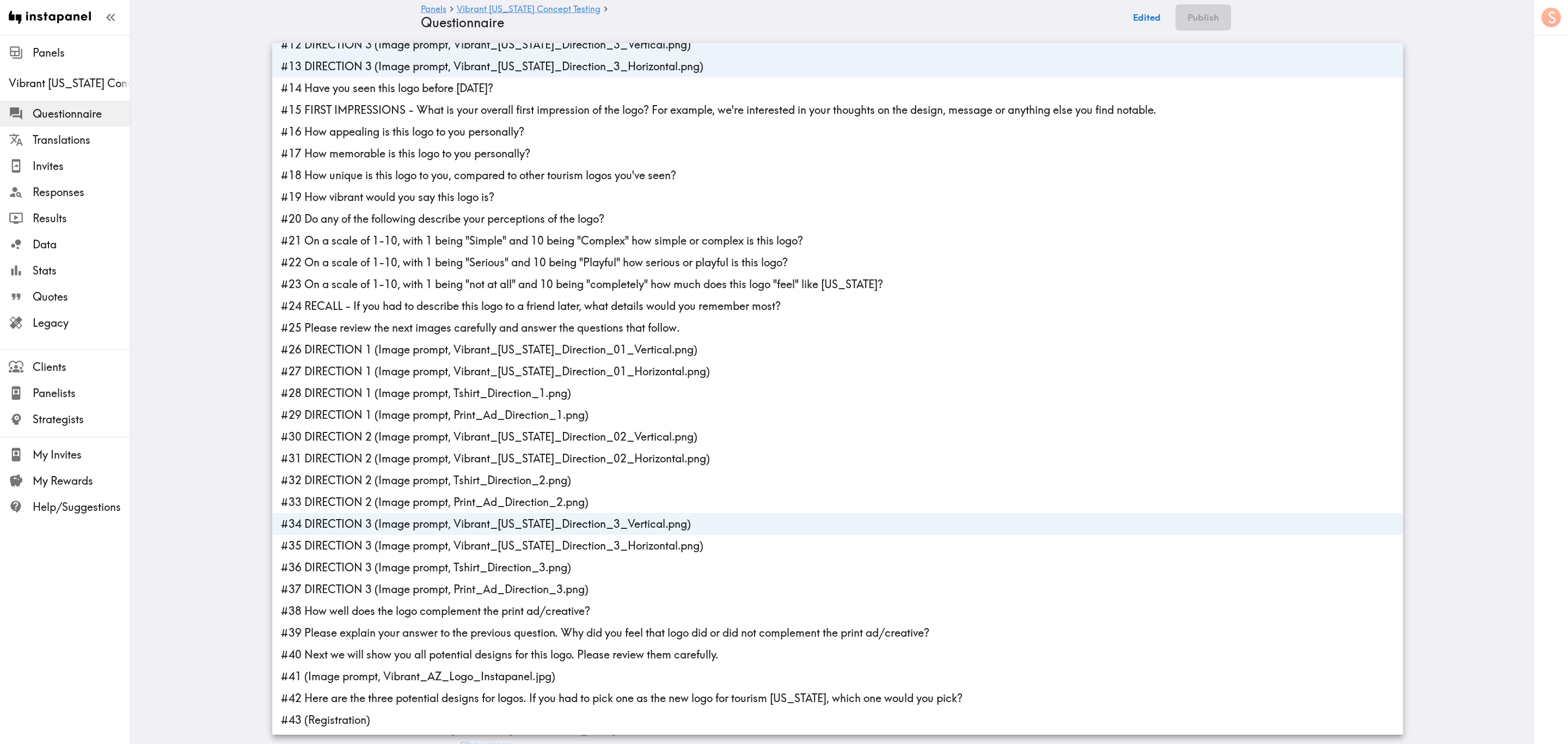
click at [502, 449] on li "#34 DIRECTION 3 (Image prompt, Vibrant_Arizona_Direction_3_Vertical.png)" at bounding box center [837, 524] width 1131 height 22
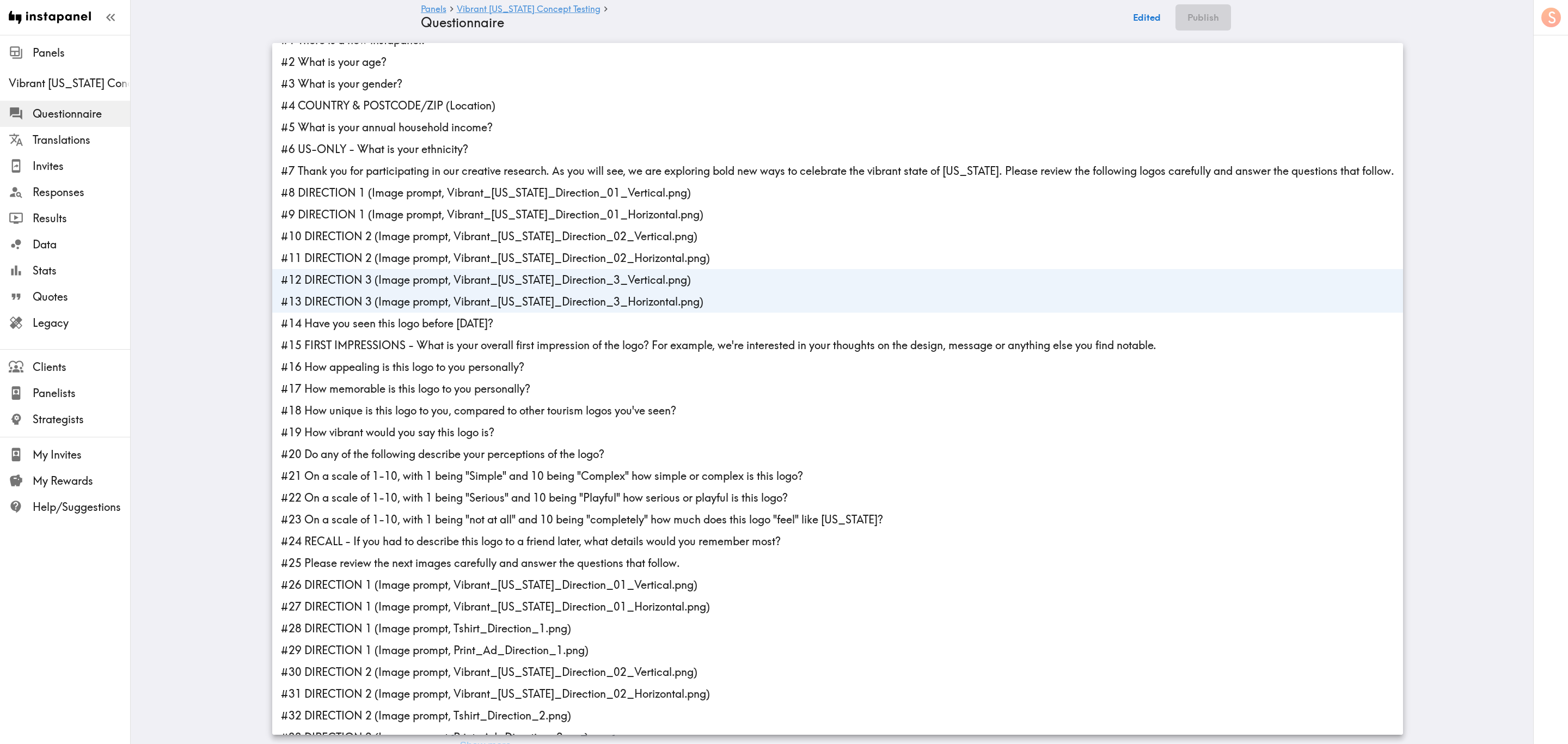
scroll to position [0, 0]
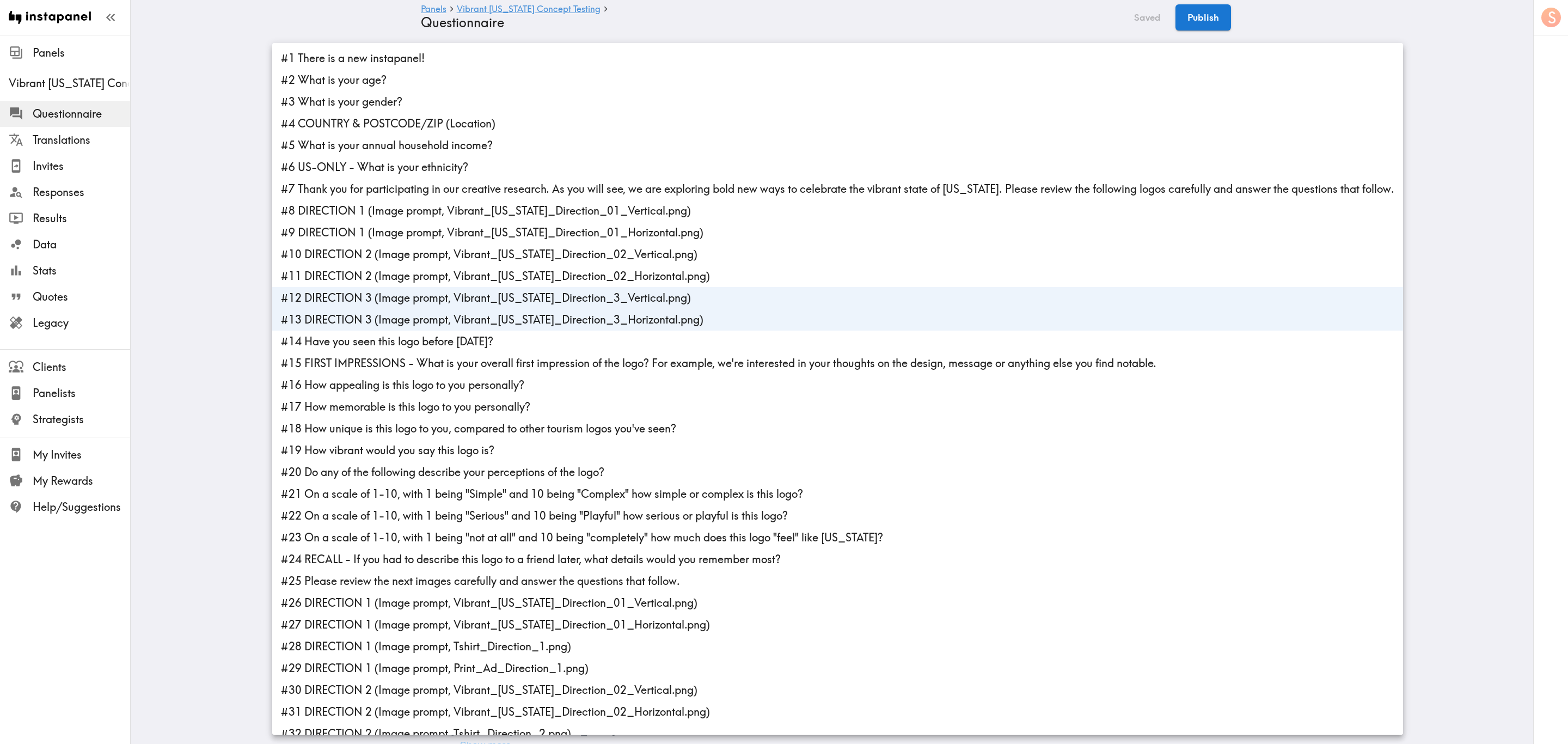
click at [464, 343] on li "#14 Have you seen this logo before today?" at bounding box center [837, 341] width 1131 height 22
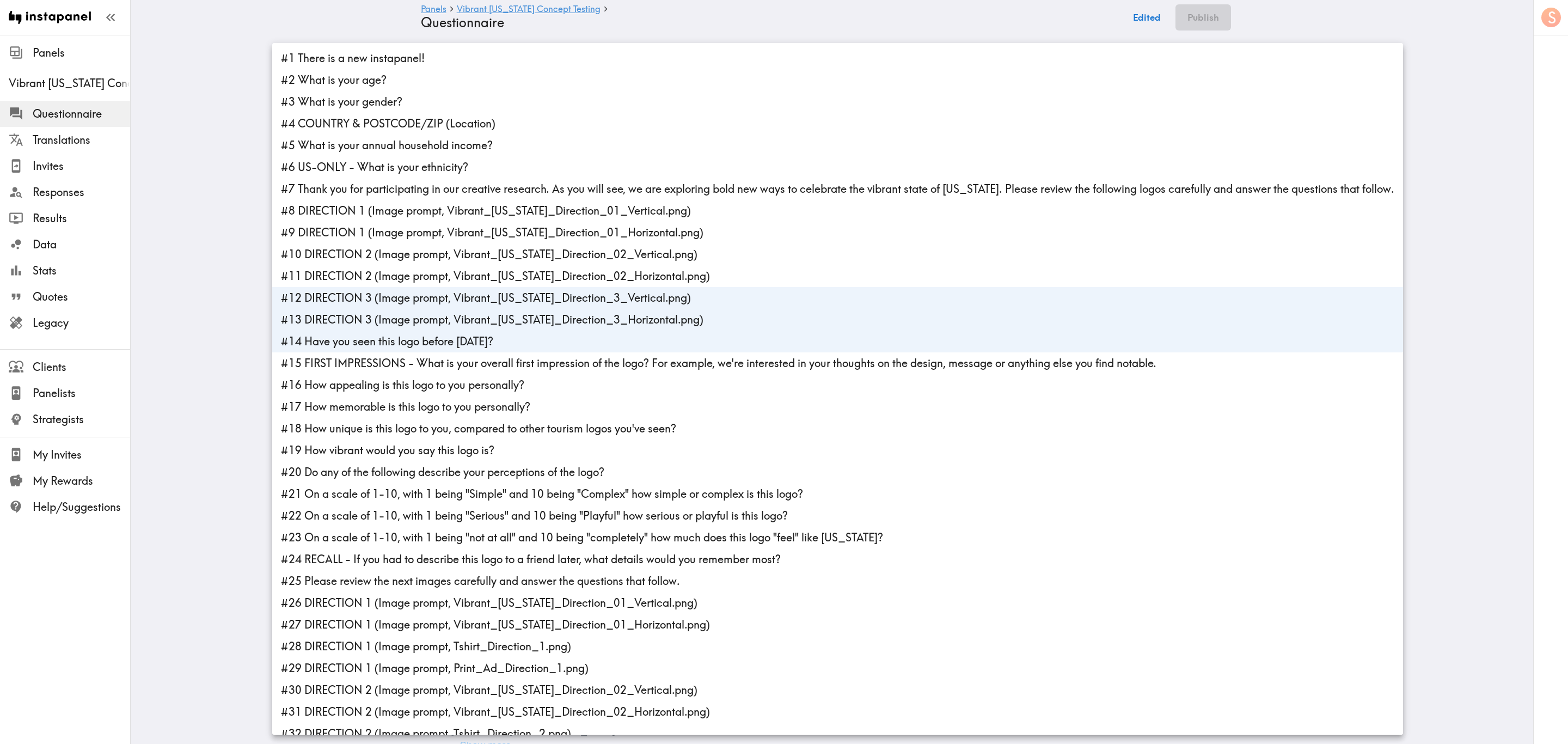
click at [469, 370] on li "#15 FIRST IMPRESSIONS - What is your overall first impression of the logo? For …" at bounding box center [837, 362] width 1131 height 22
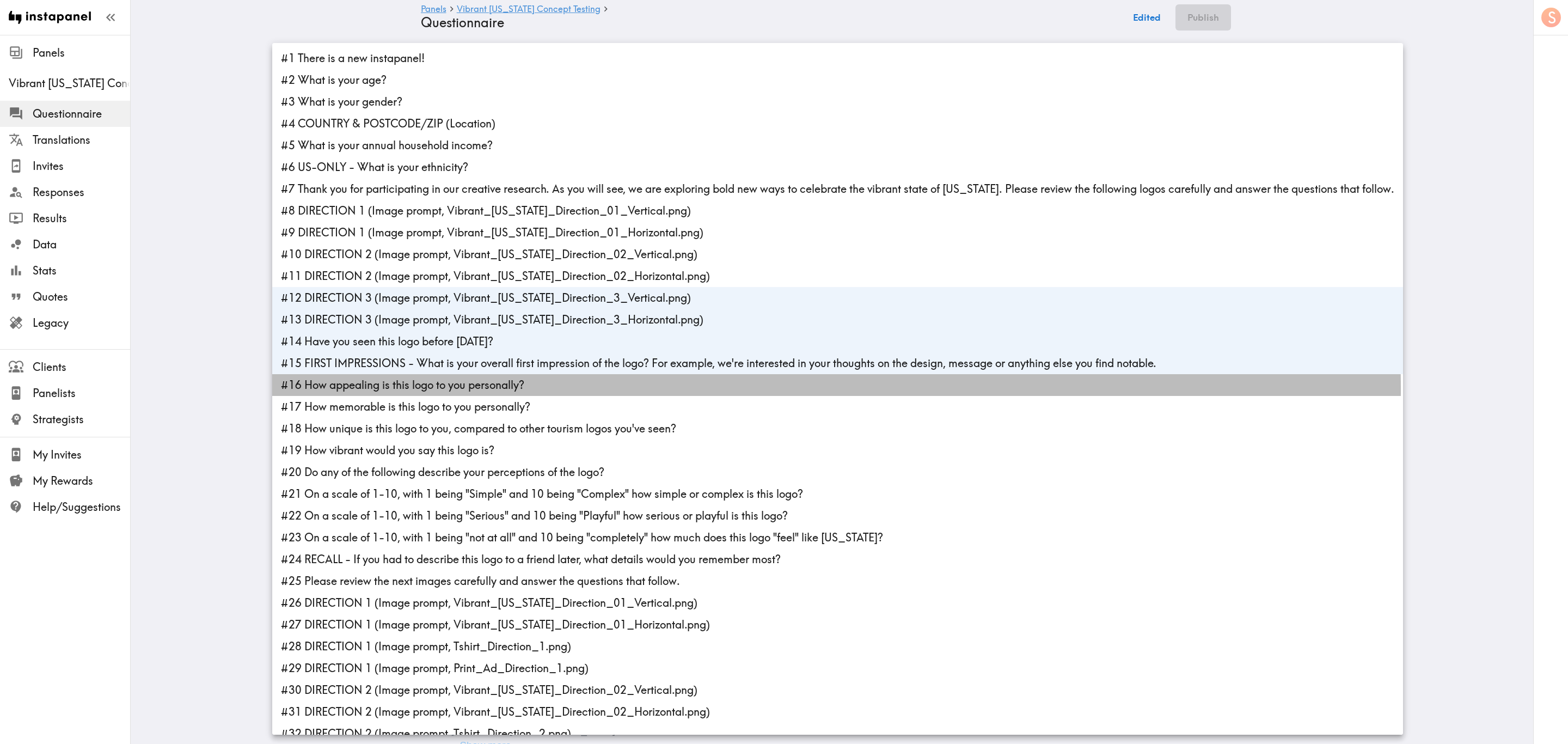
click at [474, 389] on li "#16 How appealing is this logo to you personally?" at bounding box center [837, 384] width 1131 height 22
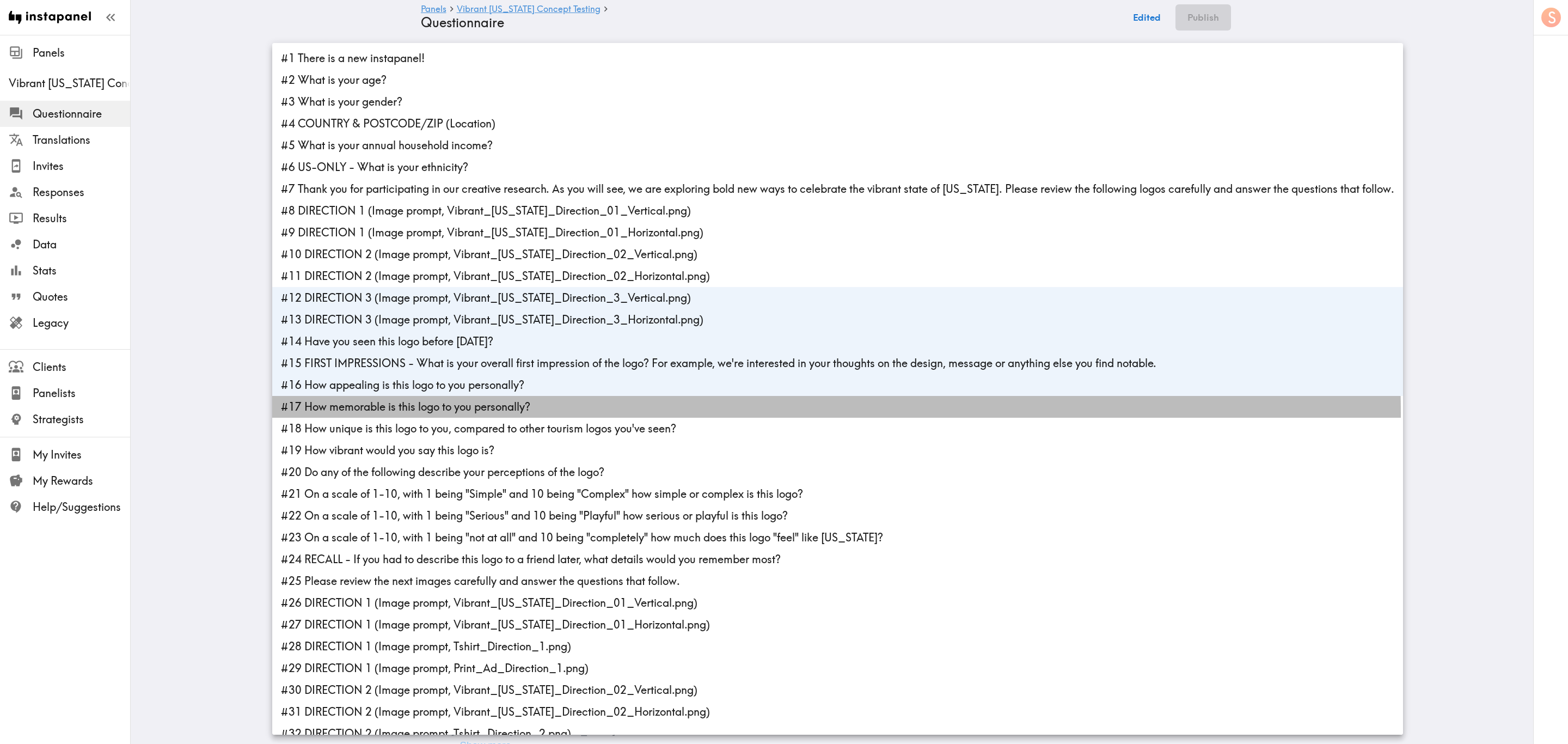
drag, startPoint x: 474, startPoint y: 415, endPoint x: 474, endPoint y: 436, distance: 21.0
click at [474, 417] on ul "#1 There is a new instapanel! #2 What is your age? #3 What is your gender? #4 C…" at bounding box center [837, 515] width 1131 height 945
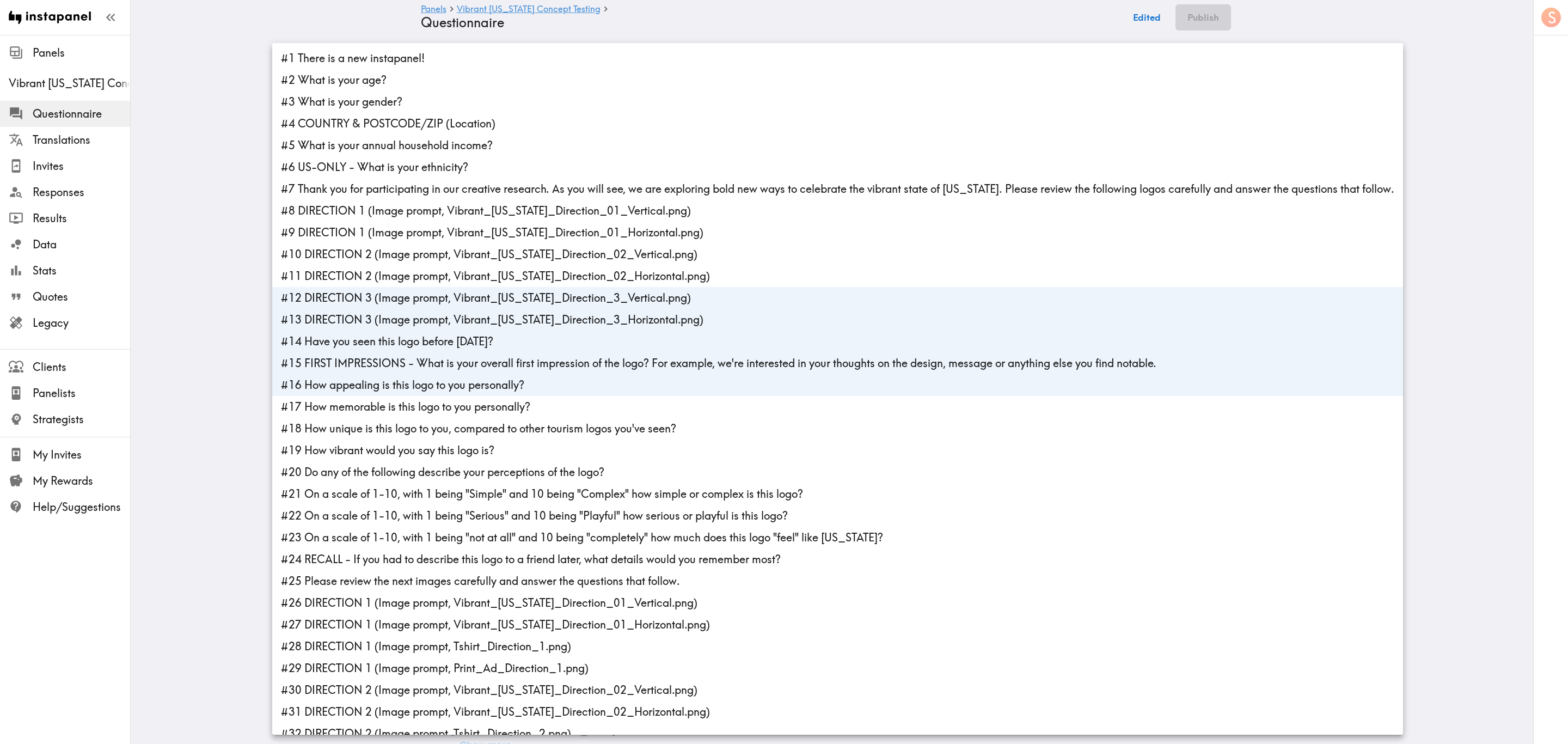
click at [474, 438] on li "#18 How unique is this logo to you, compared to other tourism logos you've seen?" at bounding box center [837, 428] width 1131 height 22
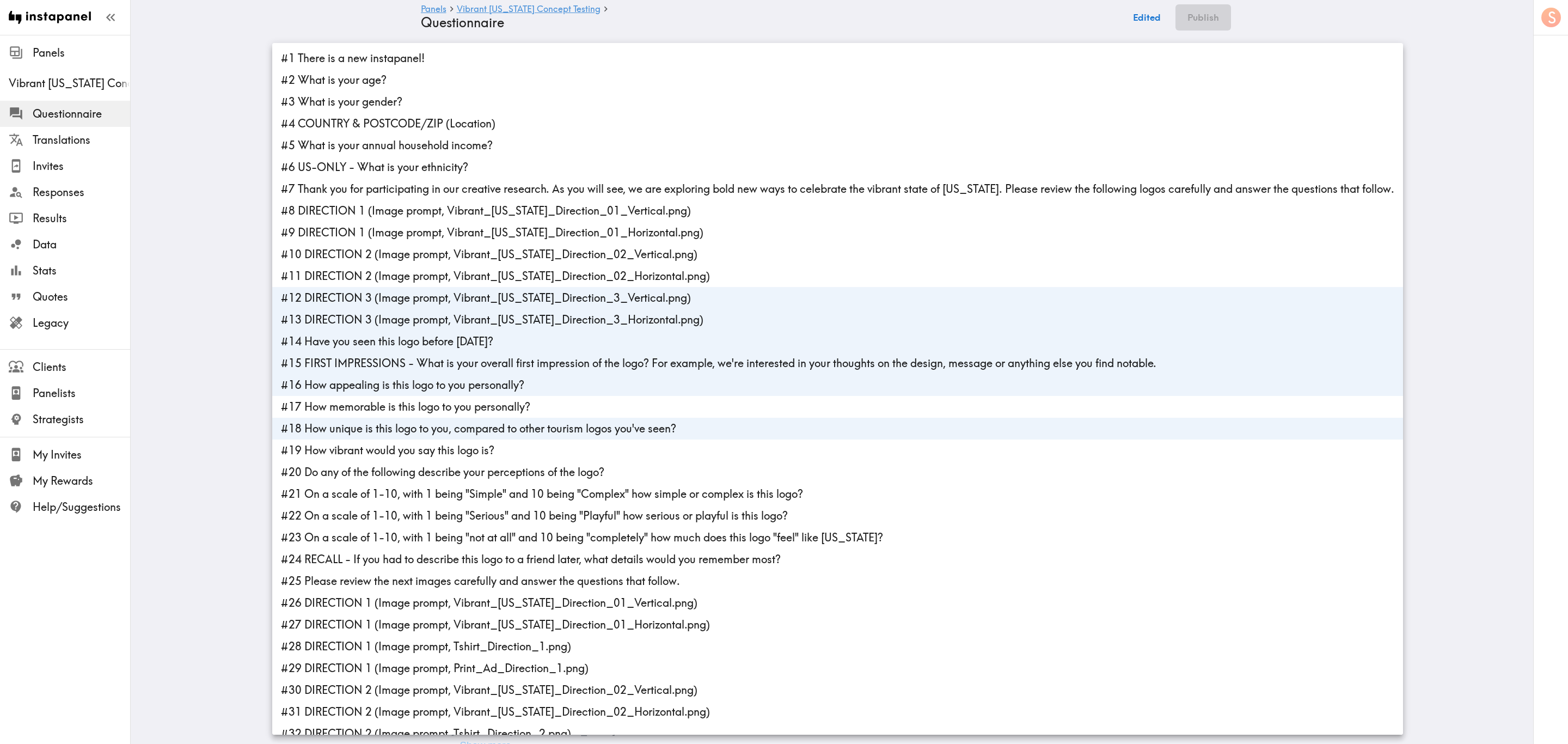
click at [474, 449] on li "#19 How vibrant would you say this logo is?" at bounding box center [837, 450] width 1131 height 22
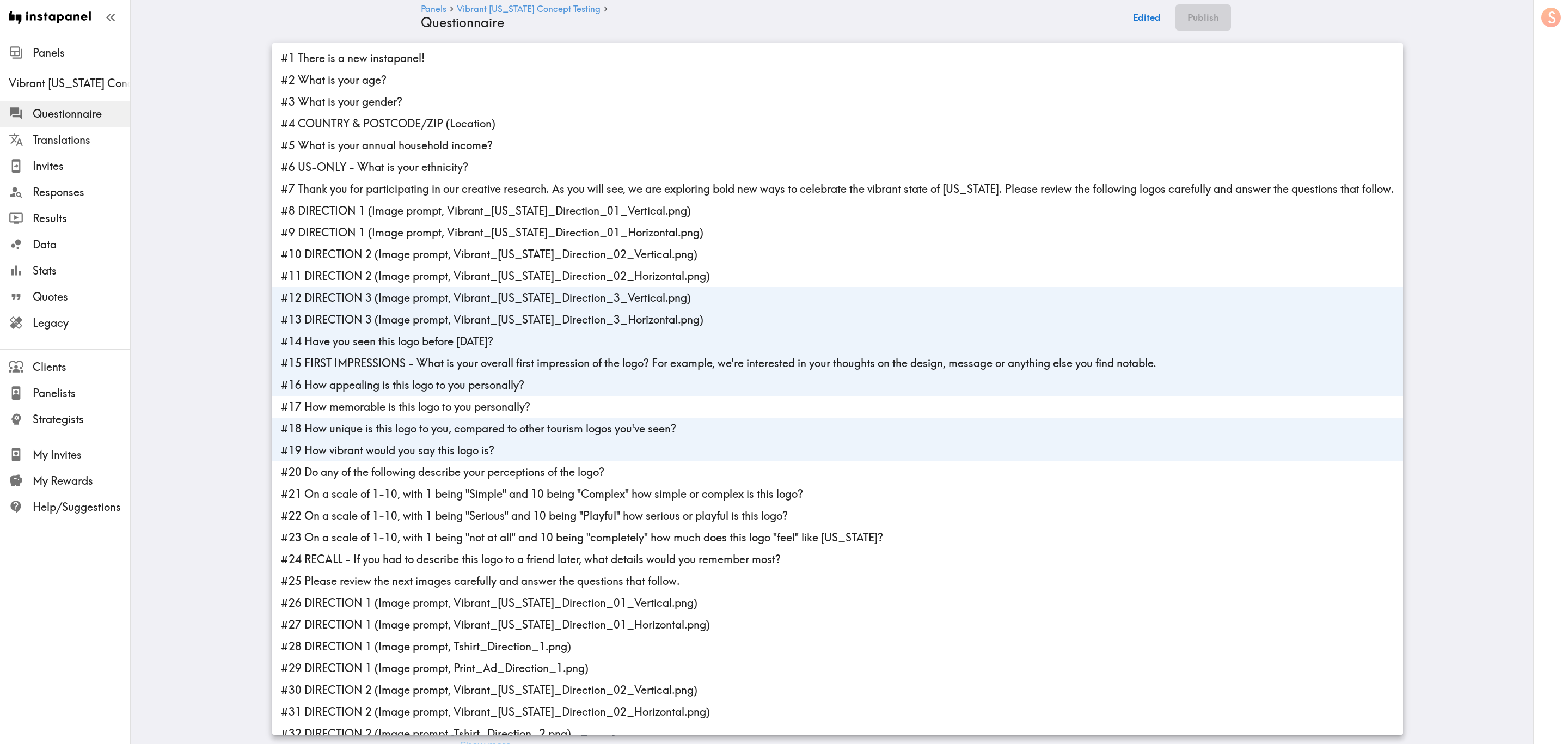
click at [475, 449] on li "#20 Do any of the following describe your perceptions of the logo?" at bounding box center [837, 472] width 1131 height 22
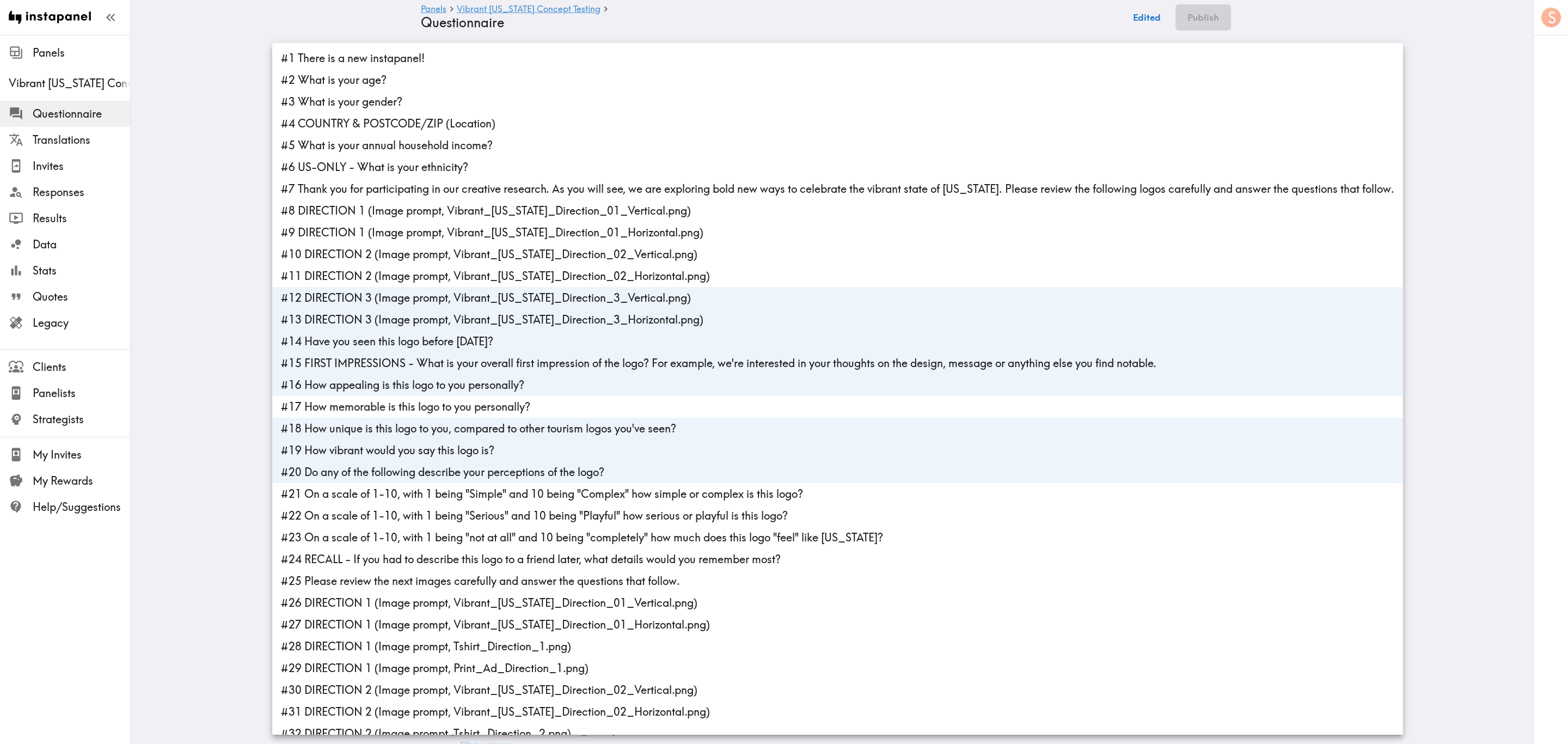
click at [476, 449] on li "#22 On a scale of 1-10, with 1 being "Serious" and 10 being "Playful" how serio…" at bounding box center [837, 515] width 1131 height 22
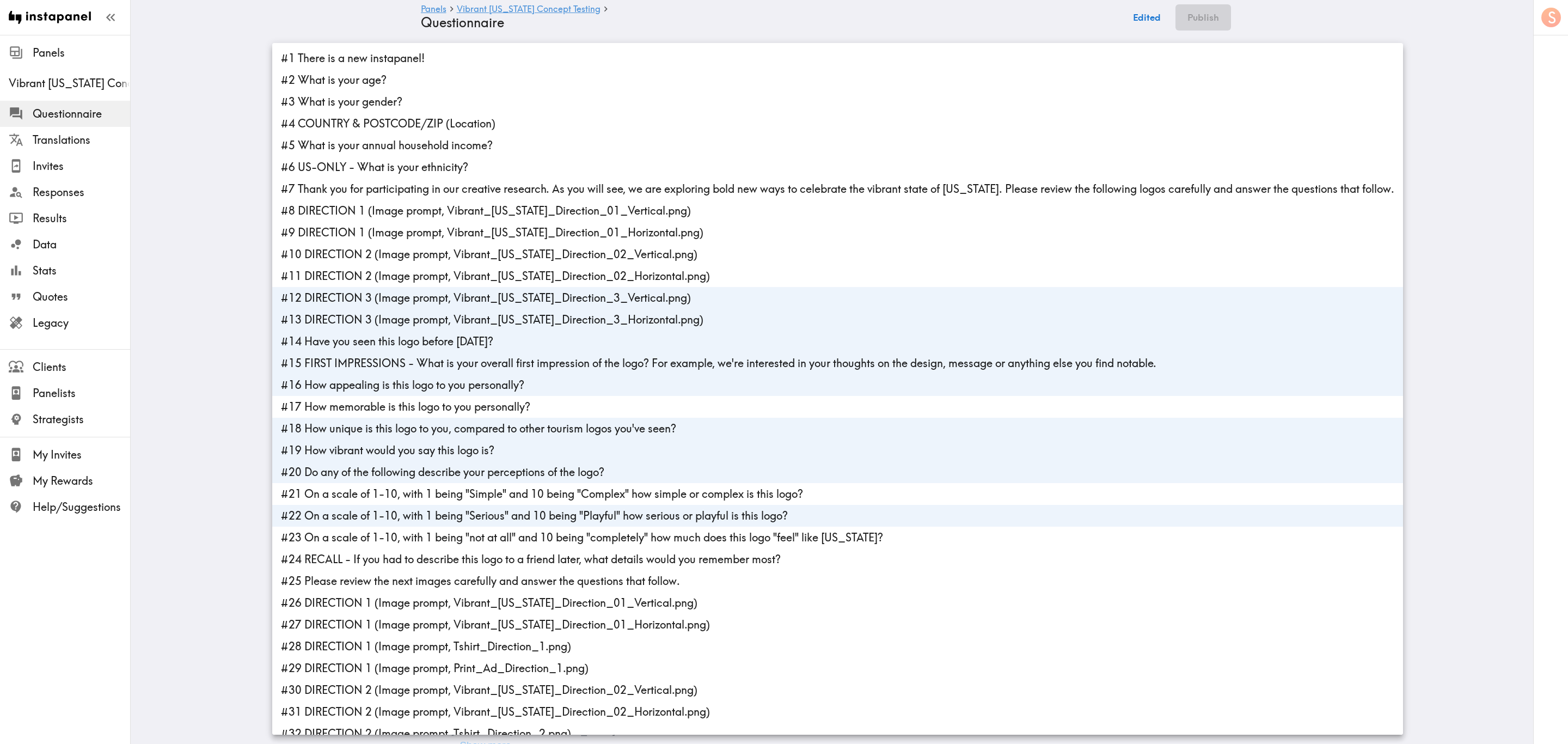
click at [474, 449] on li "#22 On a scale of 1-10, with 1 being "Serious" and 10 being "Playful" how serio…" at bounding box center [837, 515] width 1131 height 22
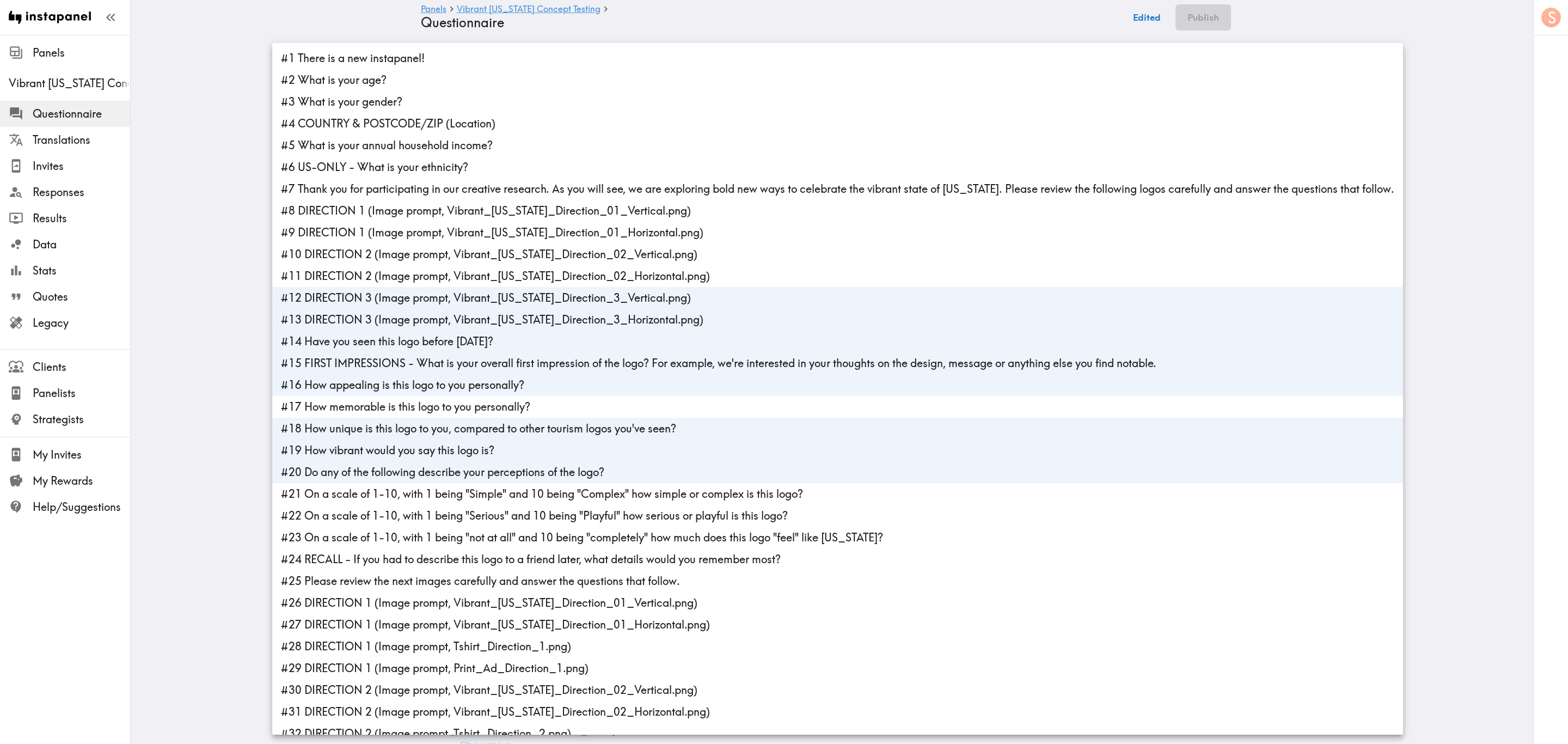
click at [476, 449] on li "#21 On a scale of 1-10, with 1 being "Simple" and 10 being "Complex" how simple…" at bounding box center [837, 493] width 1131 height 22
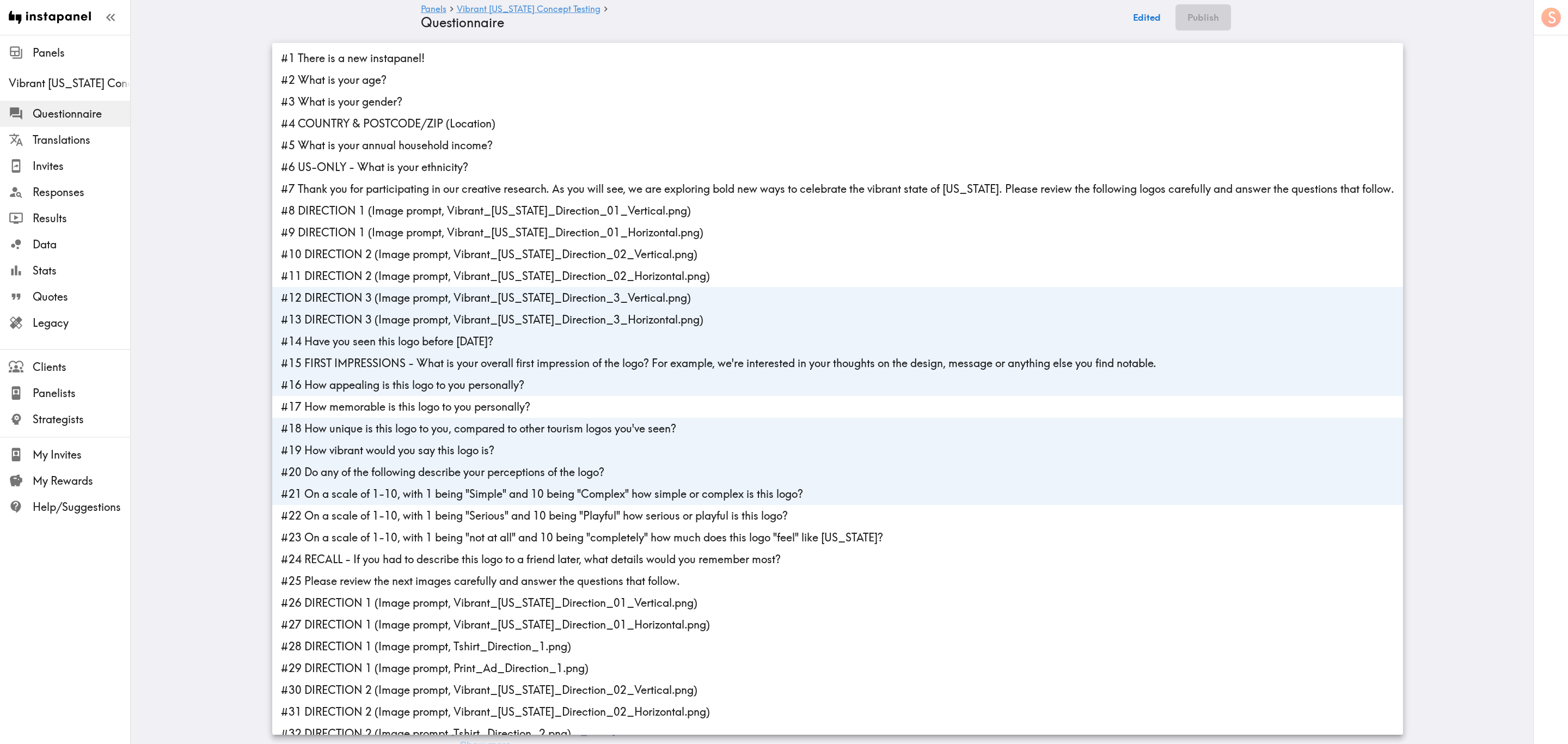
click at [477, 449] on li "#22 On a scale of 1-10, with 1 being "Serious" and 10 being "Playful" how serio…" at bounding box center [837, 515] width 1131 height 22
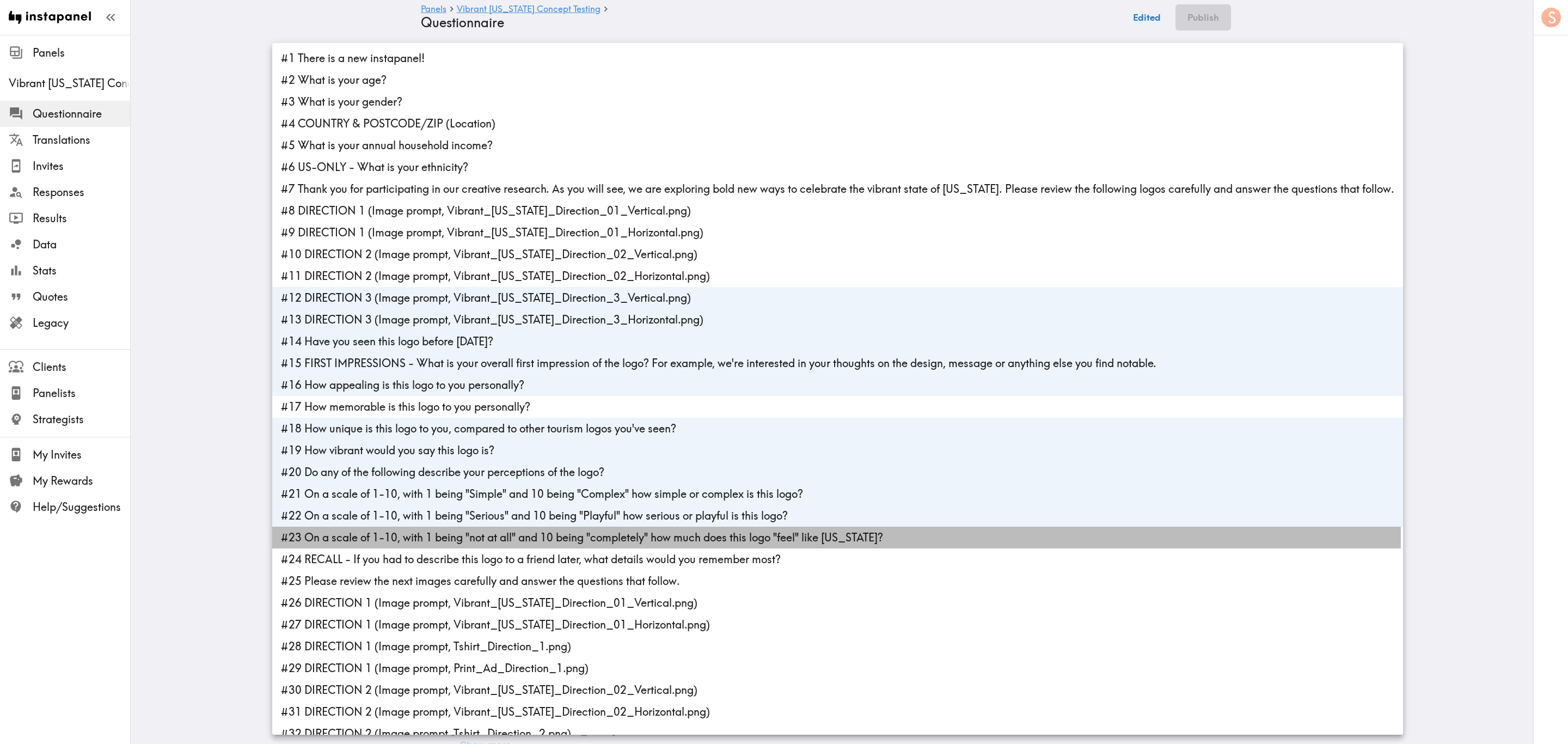
click at [480, 449] on li "#23 On a scale of 1-10, with 1 being "not at all" and 10 being "completely" how…" at bounding box center [837, 537] width 1131 height 22
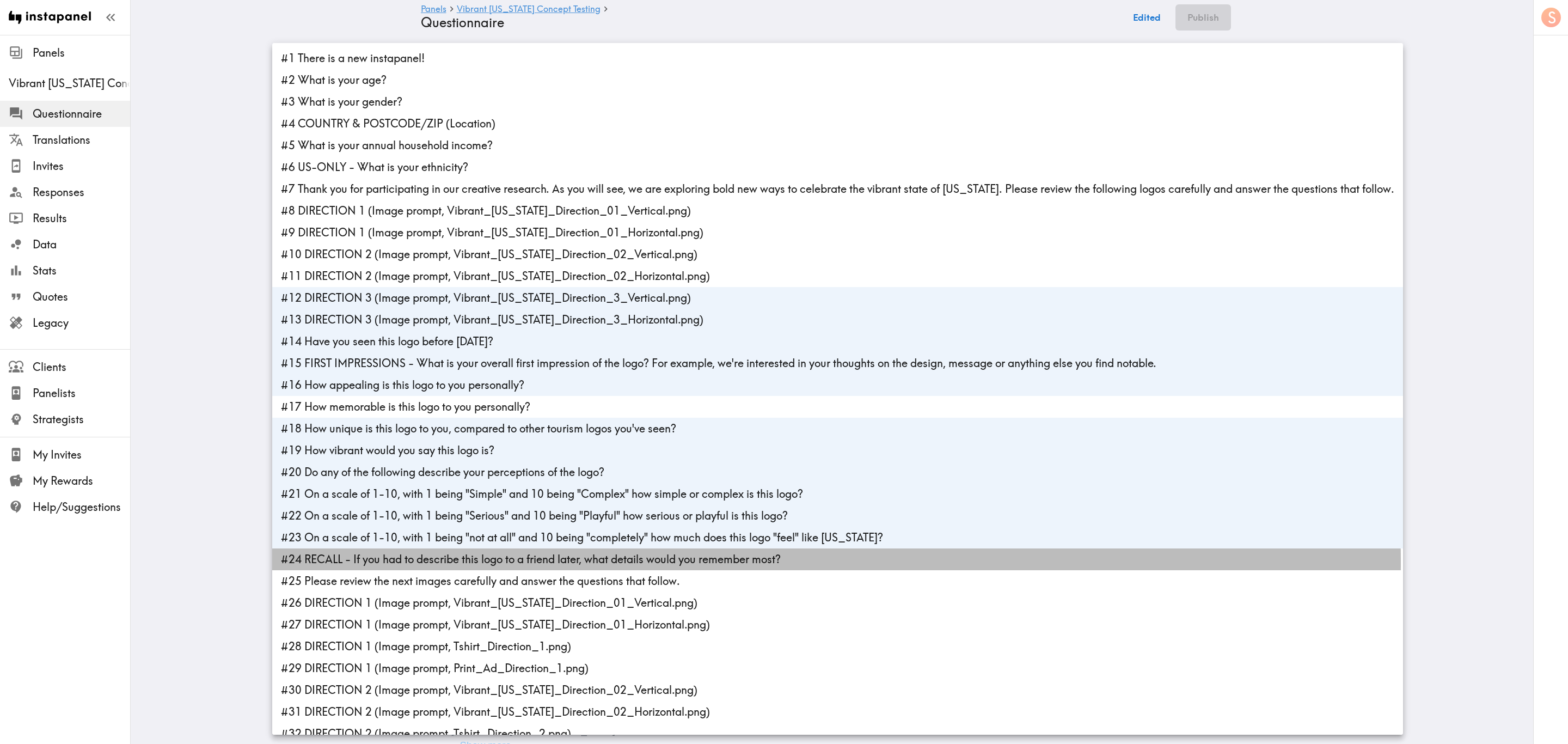
click at [482, 449] on li "#24 RECALL - If you had to describe this logo to a friend later, what details w…" at bounding box center [837, 559] width 1131 height 22
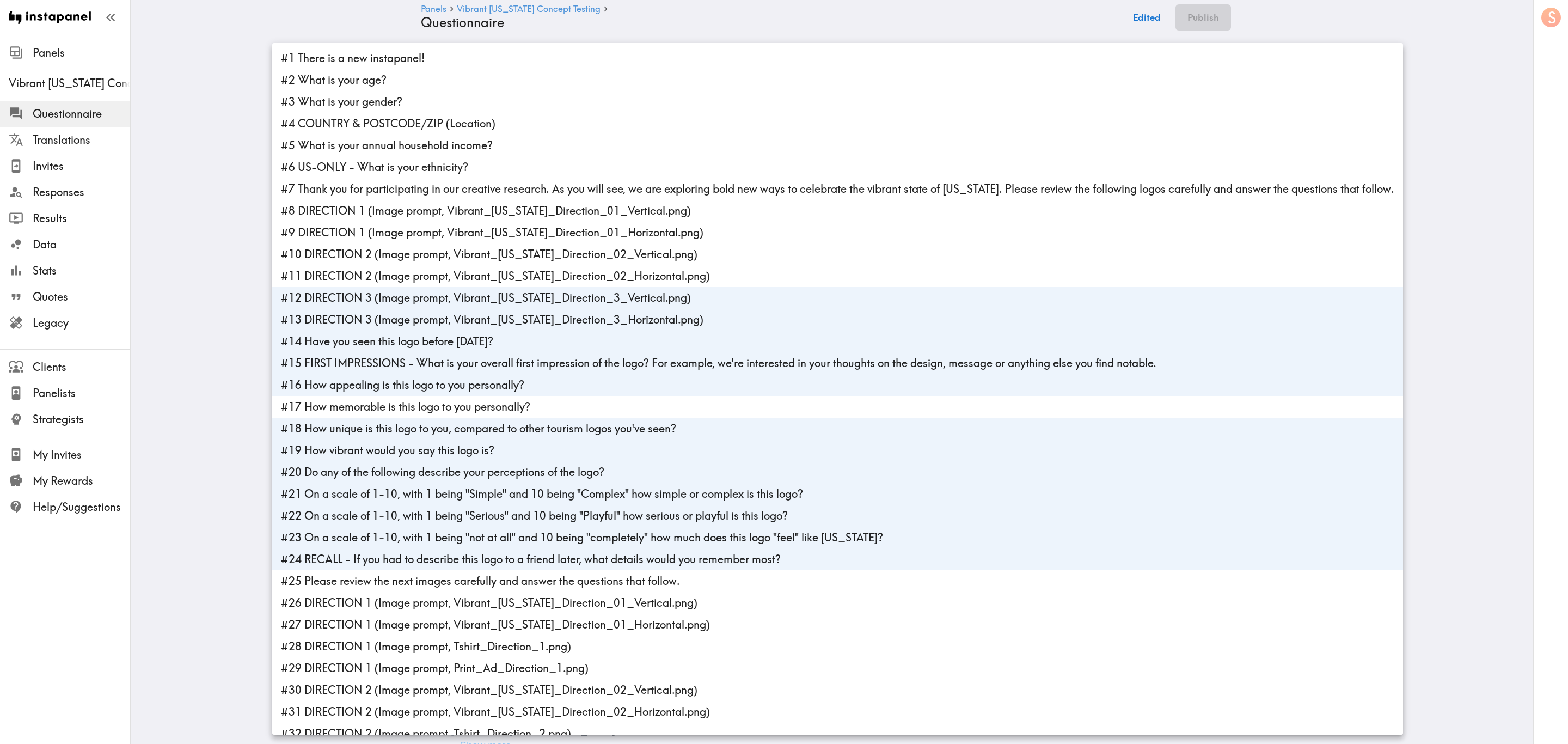
click at [489, 449] on li "#25 Please review the next images carefully and answer the questions that follo…" at bounding box center [837, 581] width 1131 height 22
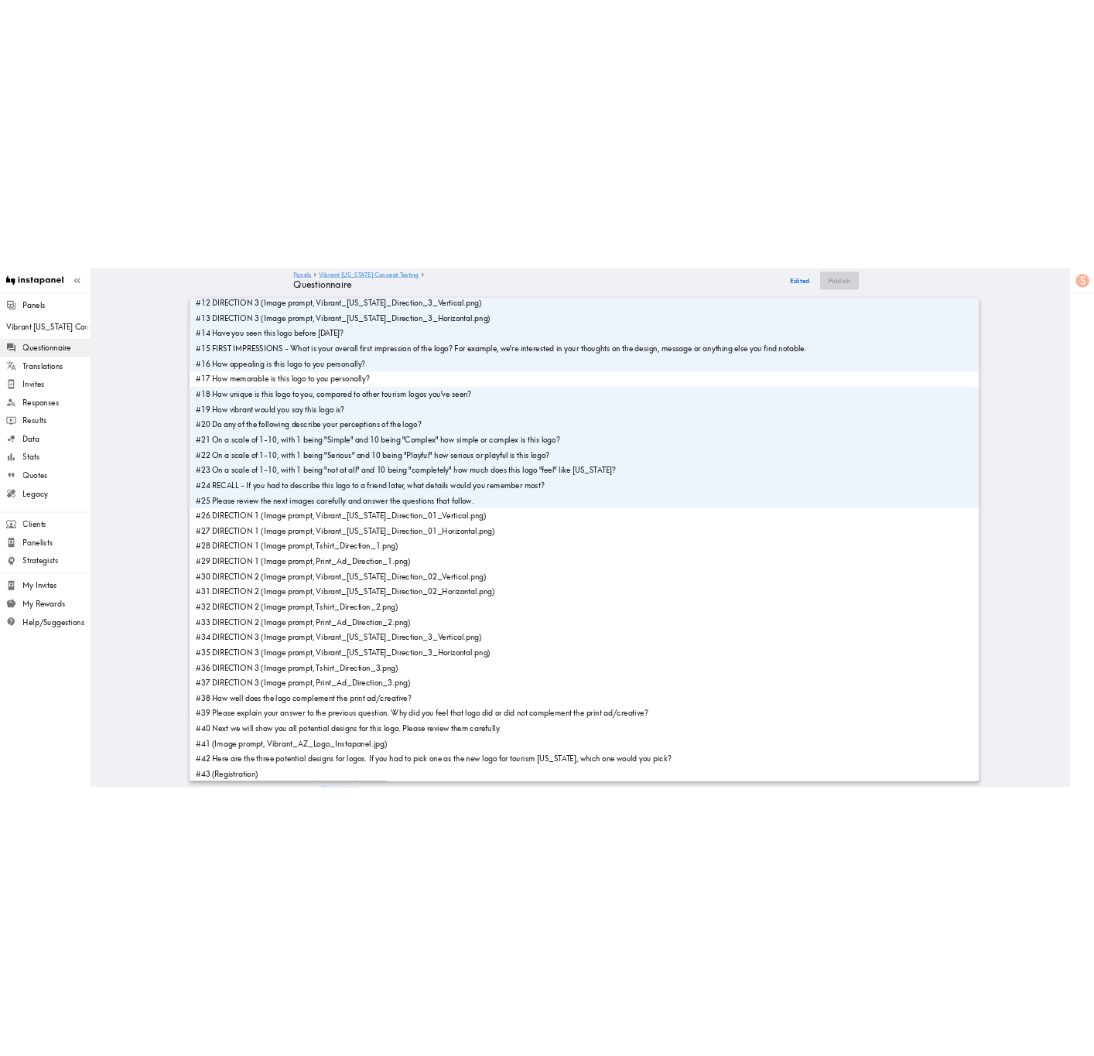
scroll to position [360, 0]
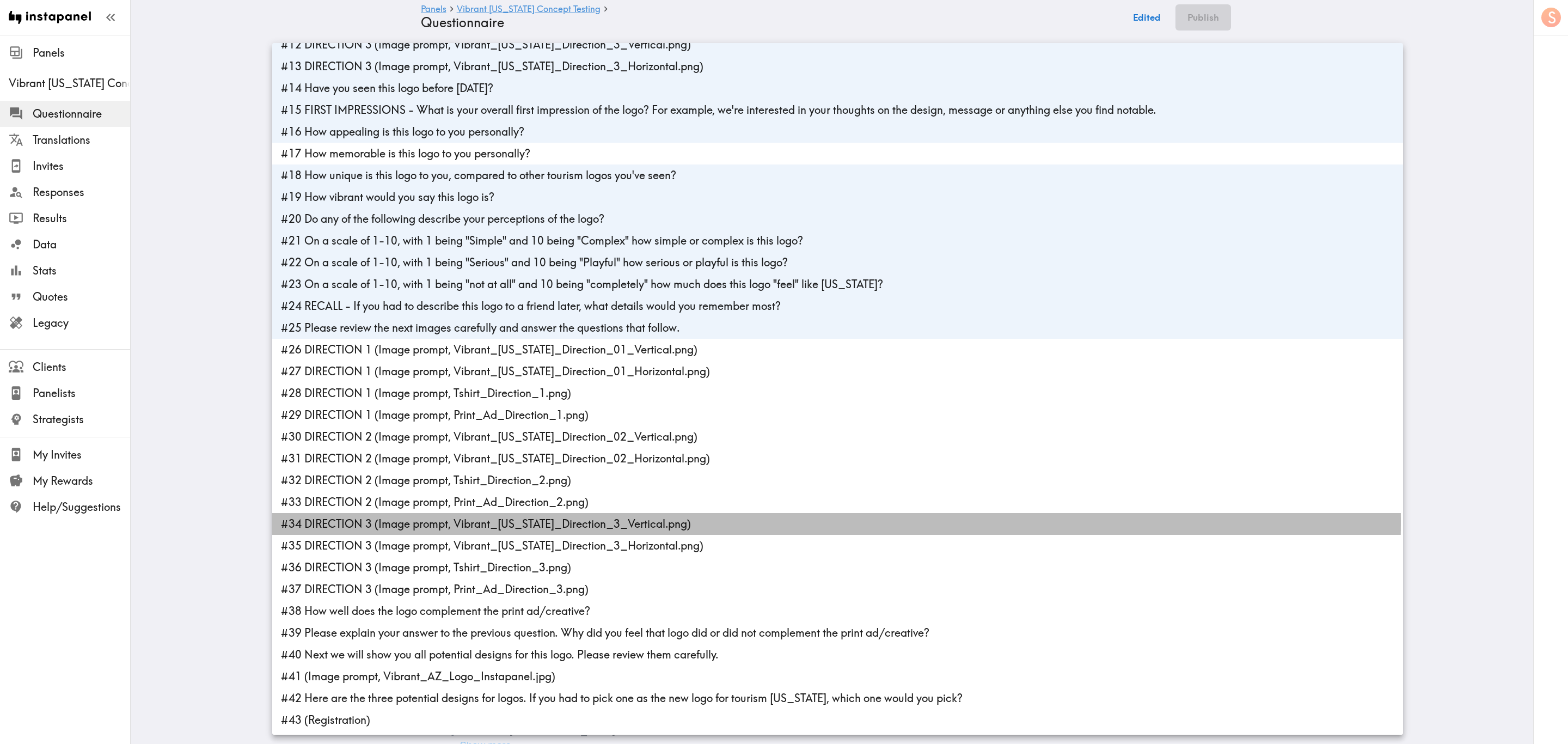
click at [419, 449] on li "#34 DIRECTION 3 (Image prompt, Vibrant_Arizona_Direction_3_Vertical.png)" at bounding box center [837, 524] width 1131 height 22
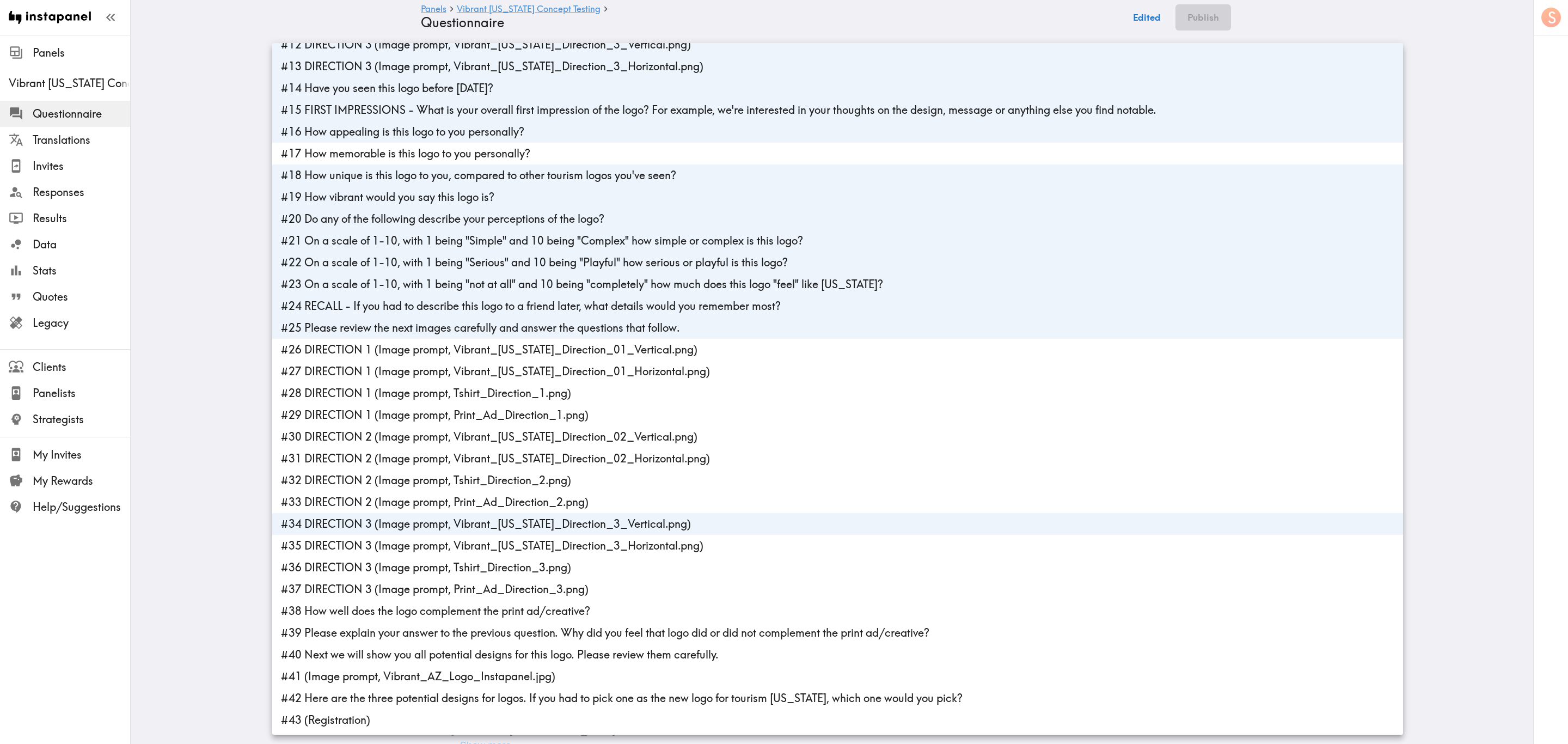
click at [419, 449] on li "#36 DIRECTION 3 (Image prompt, Tshirt_Direction_3.png)" at bounding box center [837, 567] width 1131 height 22
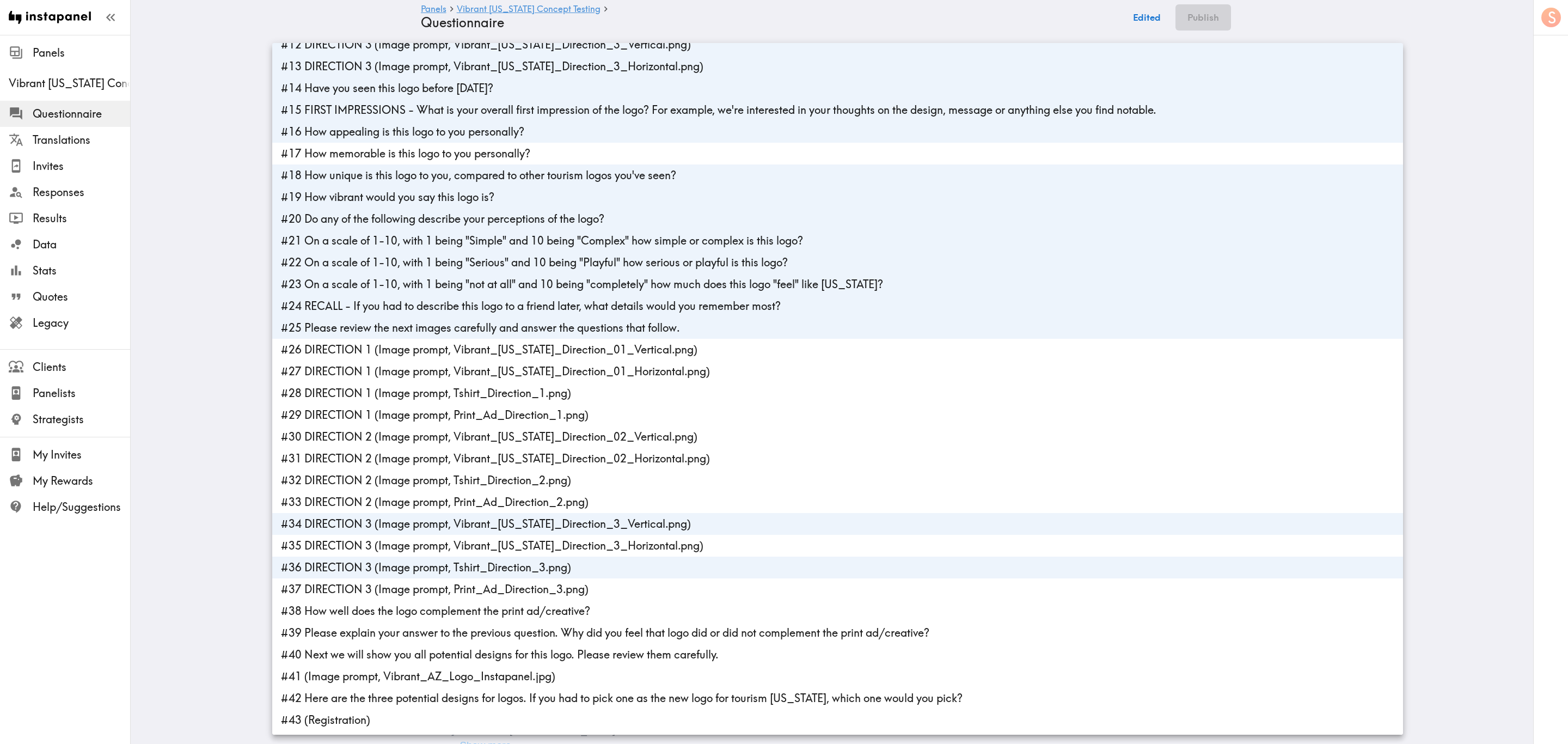
click at [422, 449] on li "#36 DIRECTION 3 (Image prompt, Tshirt_Direction_3.png)" at bounding box center [837, 567] width 1131 height 22
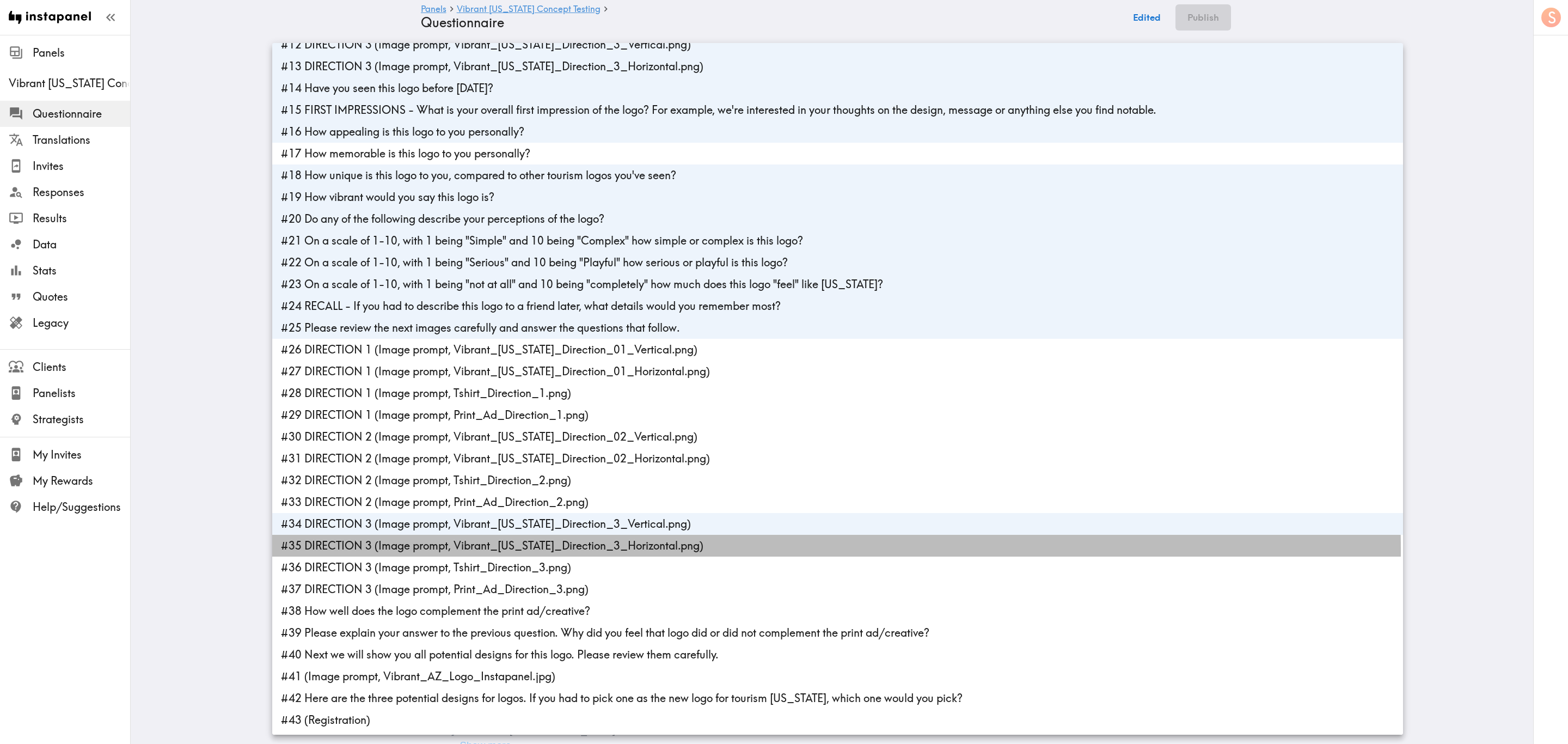
click at [423, 449] on li "#35 DIRECTION 3 (Image prompt, Vibrant_Arizona_Direction_3_Horizontal.png)" at bounding box center [837, 546] width 1131 height 22
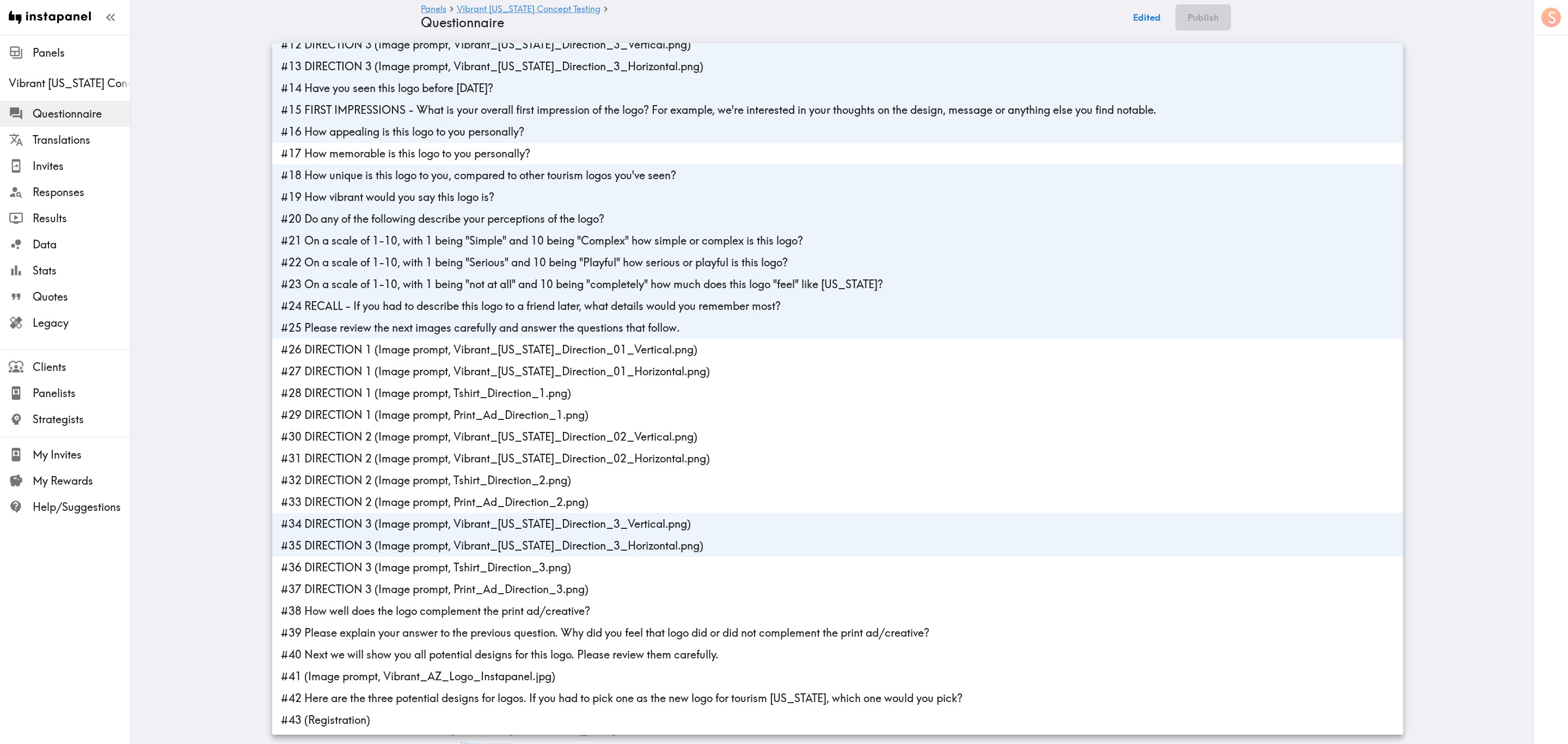
click at [426, 449] on li "#36 DIRECTION 3 (Image prompt, Tshirt_Direction_3.png)" at bounding box center [837, 567] width 1131 height 22
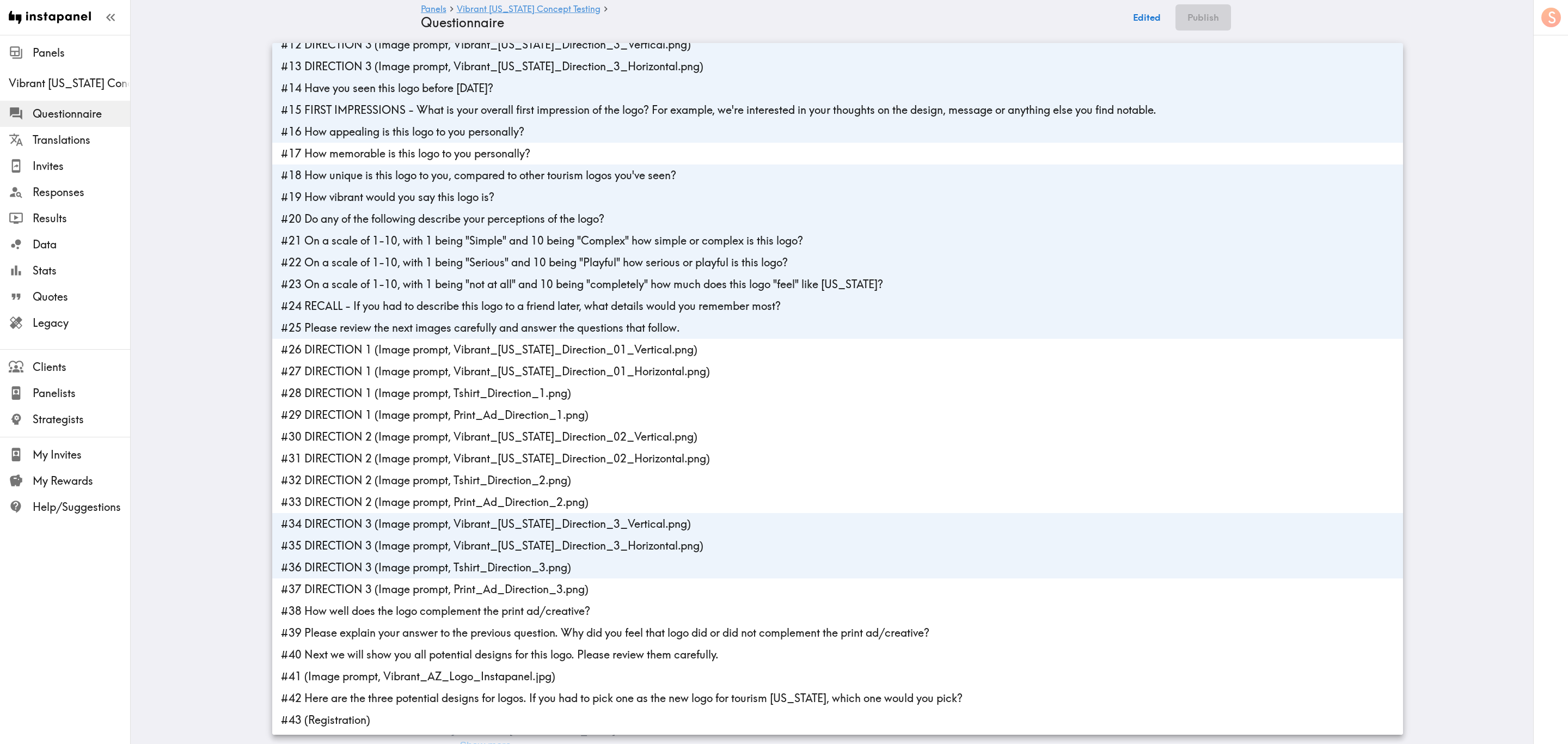
click at [426, 449] on li "#37 DIRECTION 3 (Image prompt, Print_Ad_Direction_3.png)" at bounding box center [837, 588] width 1131 height 22
type input "051e7d58-4c61-4e42-b455-0cae2af97644,74bcb442-a6f6-443b-9801-e32a3b65ba94,cc176…"
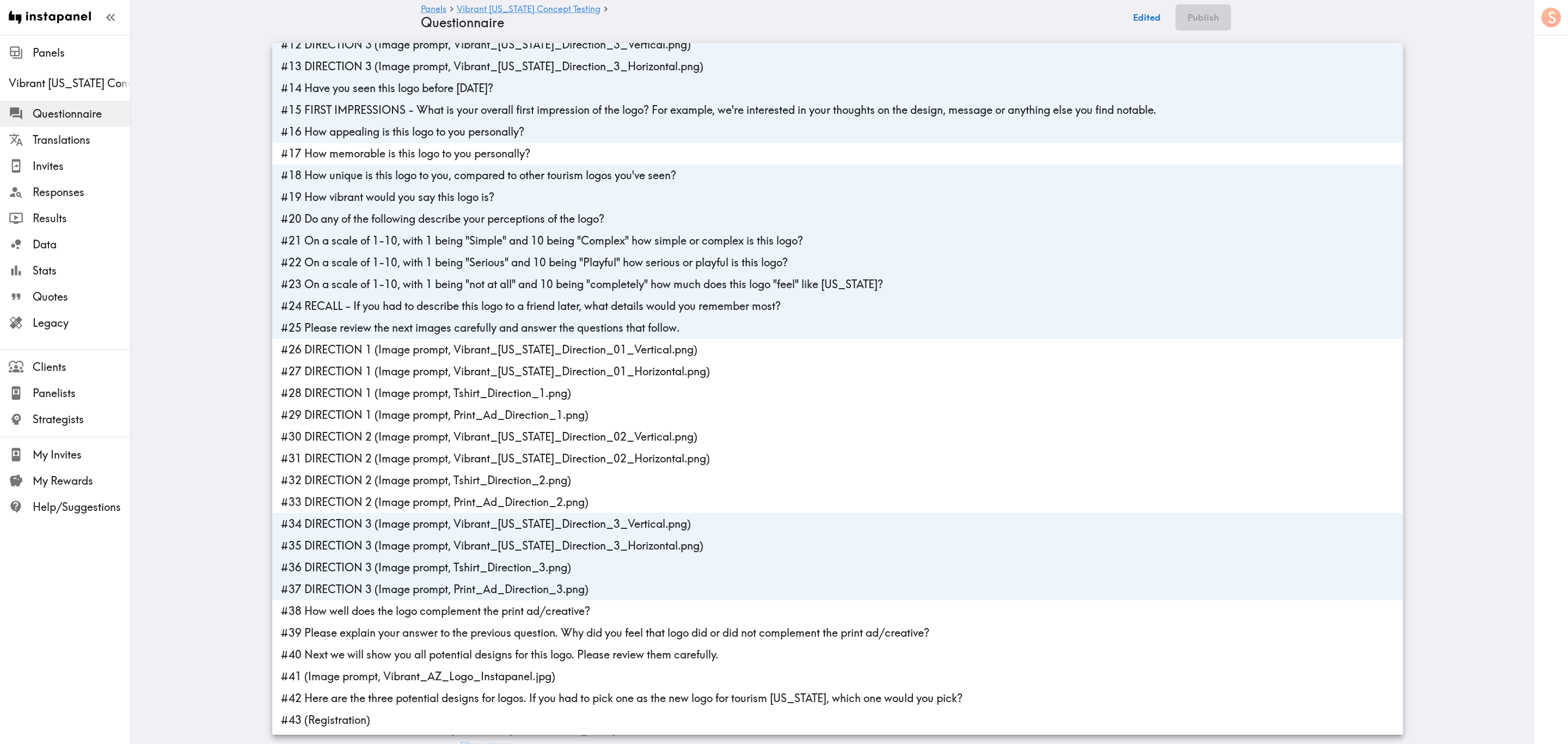
click at [940, 154] on div at bounding box center [784, 372] width 1568 height 744
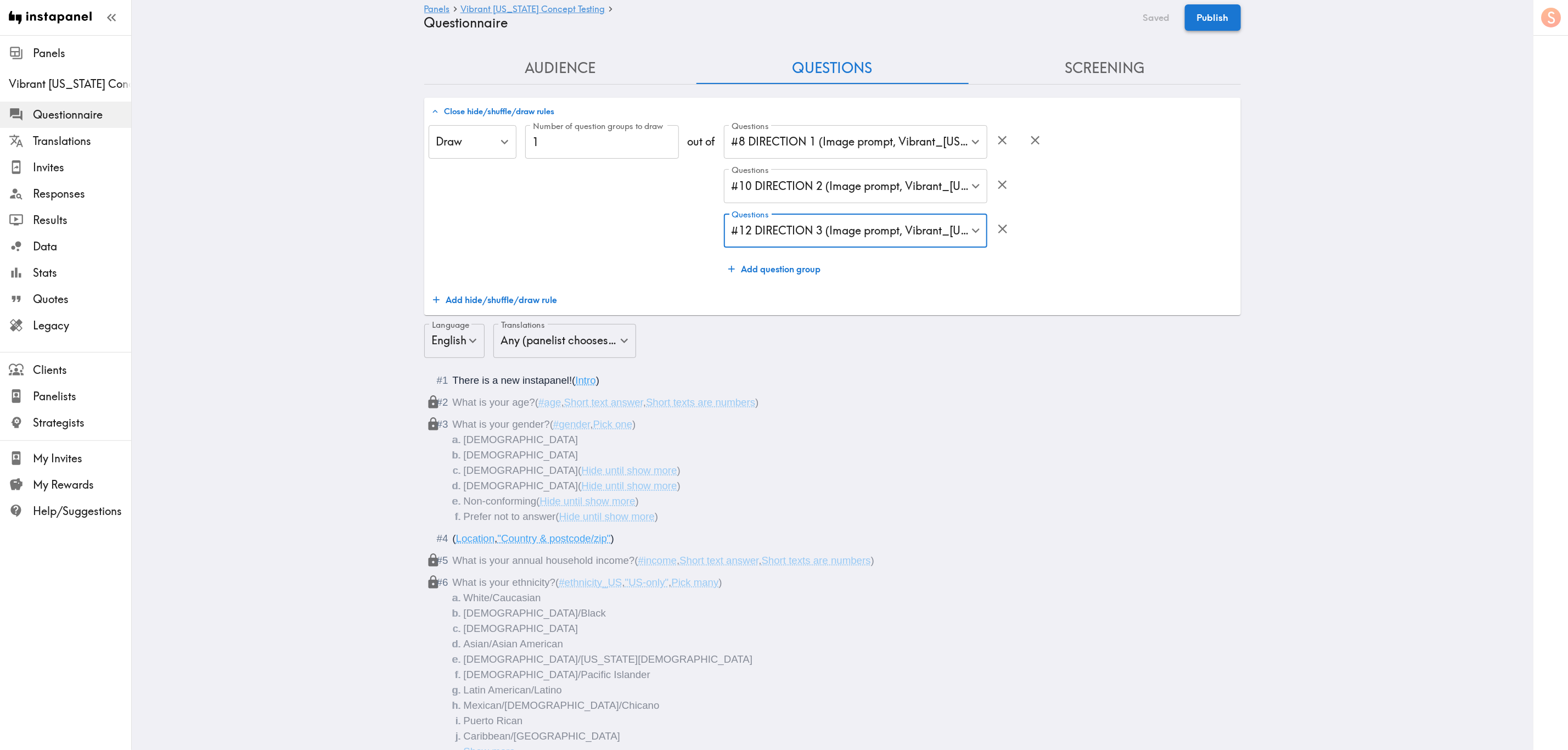
click at [948, 15] on button "Publish" at bounding box center [1213, 17] width 56 height 26
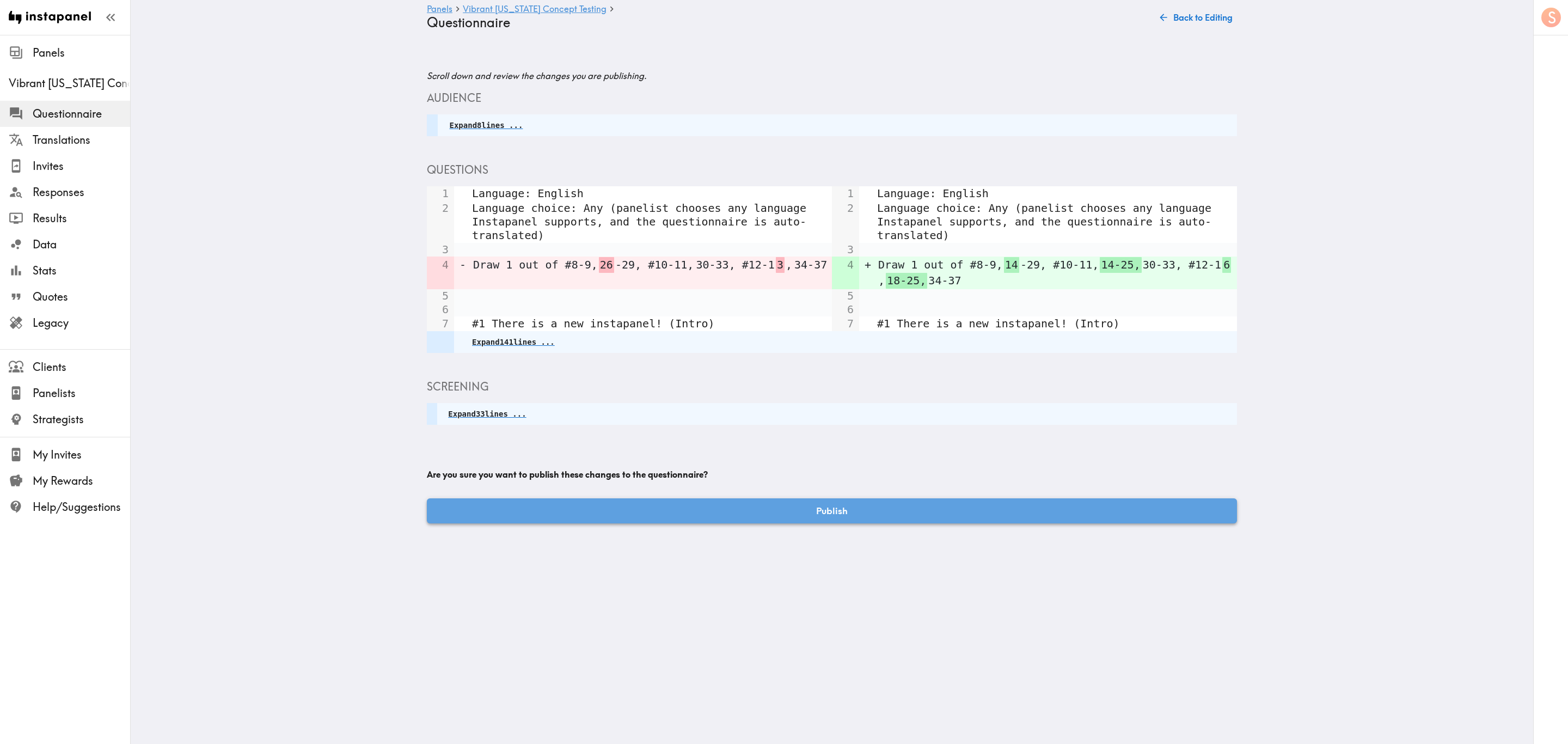
click at [840, 449] on button "Publish" at bounding box center [831, 511] width 810 height 25
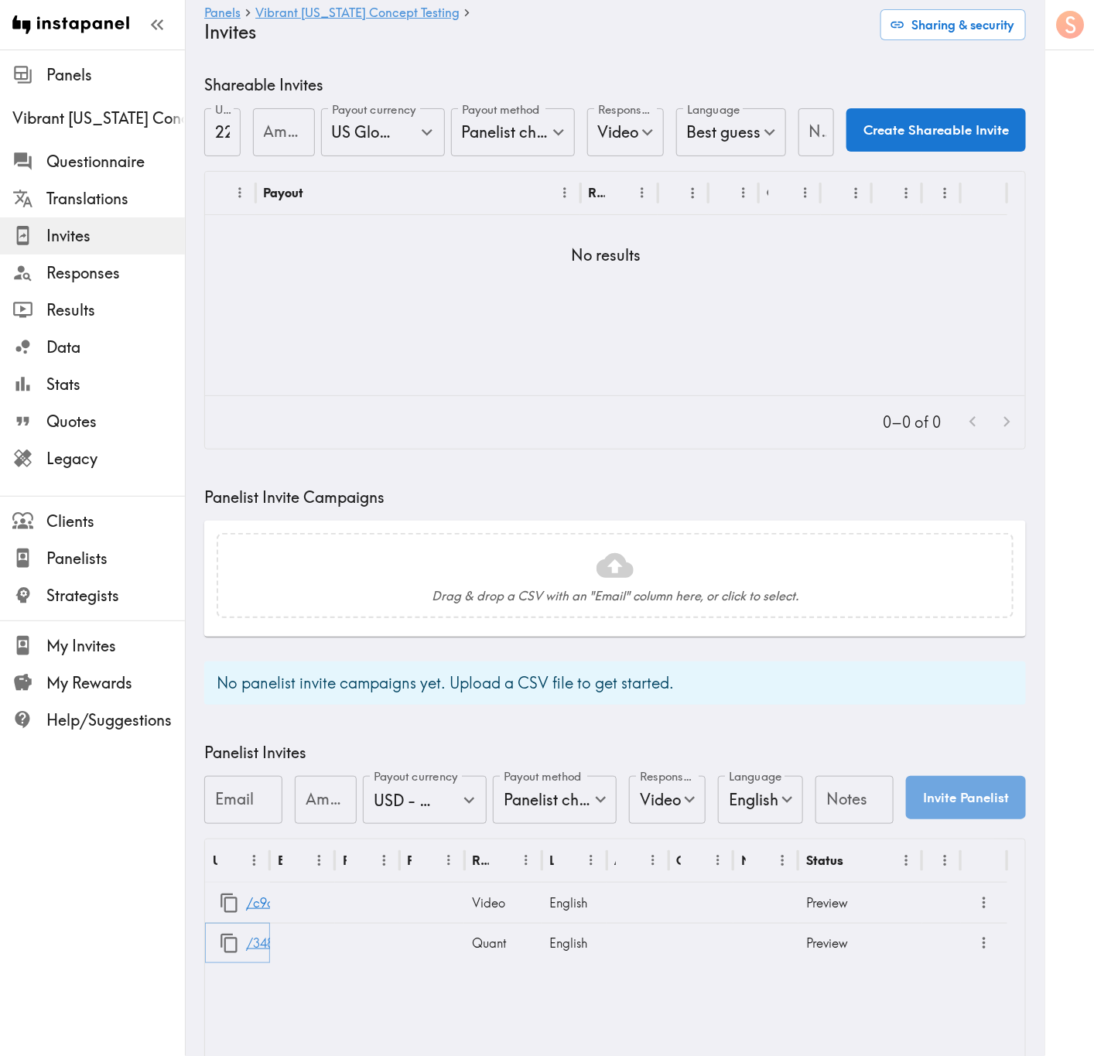
click at [267, 638] on link "/3483d77b-005c-47ab-b488-015f10095a6f" at bounding box center [372, 943] width 253 height 39
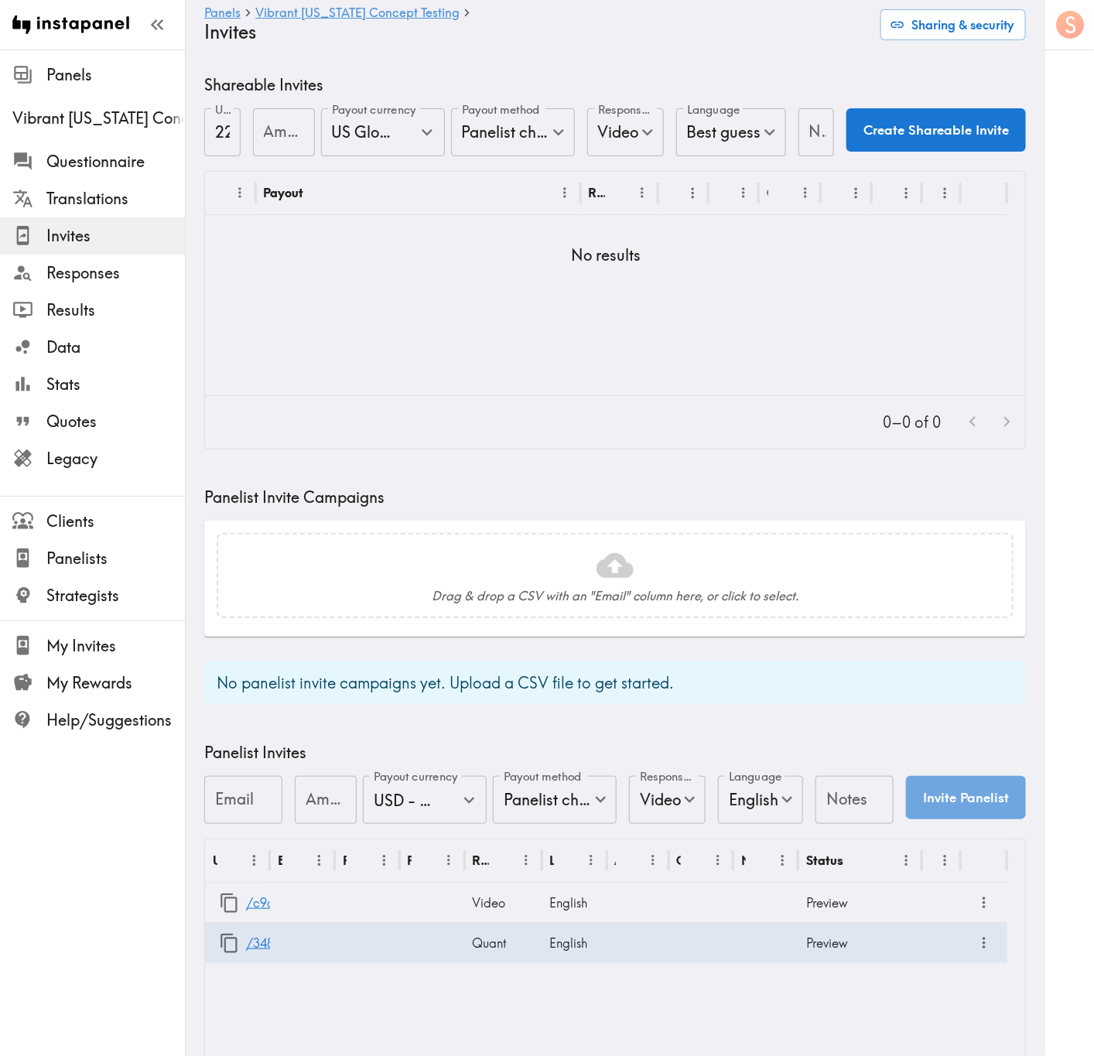
click at [571, 453] on div "Shareable Invites URL address 22QRKjDdk URL address Amount Amount Payout curren…" at bounding box center [614, 595] width 821 height 1043
click at [697, 499] on h5 "Panelist Invite Campaigns" at bounding box center [614, 498] width 821 height 22
click at [93, 140] on ul "Questionnaire Translations Invites Responses Results Data Stats Quotes Legacy" at bounding box center [92, 310] width 185 height 347
click at [101, 169] on span "Questionnaire" at bounding box center [115, 162] width 138 height 22
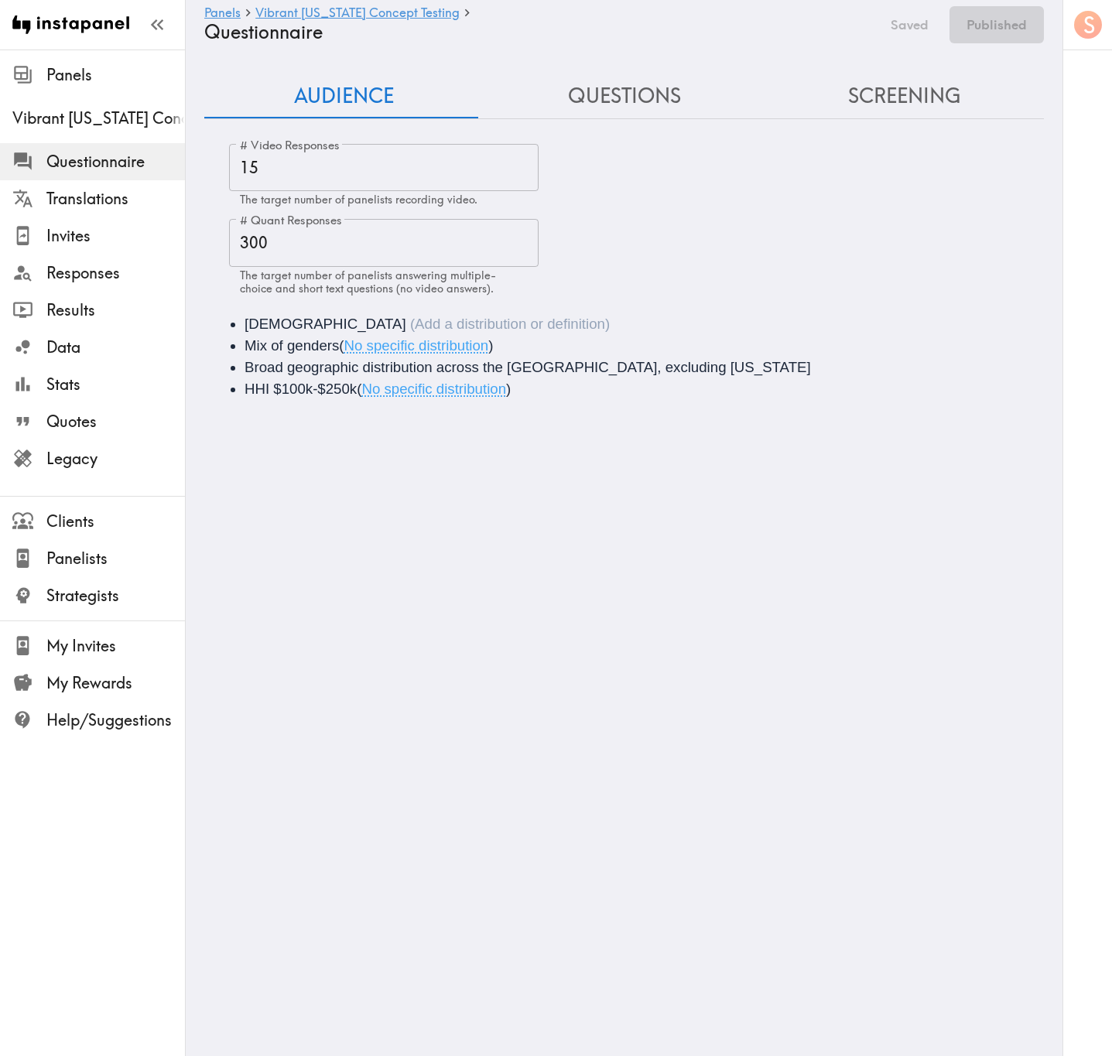
click at [402, 313] on li "30-55 years old" at bounding box center [645, 324] width 802 height 22
click at [898, 22] on button "Save now" at bounding box center [899, 24] width 76 height 37
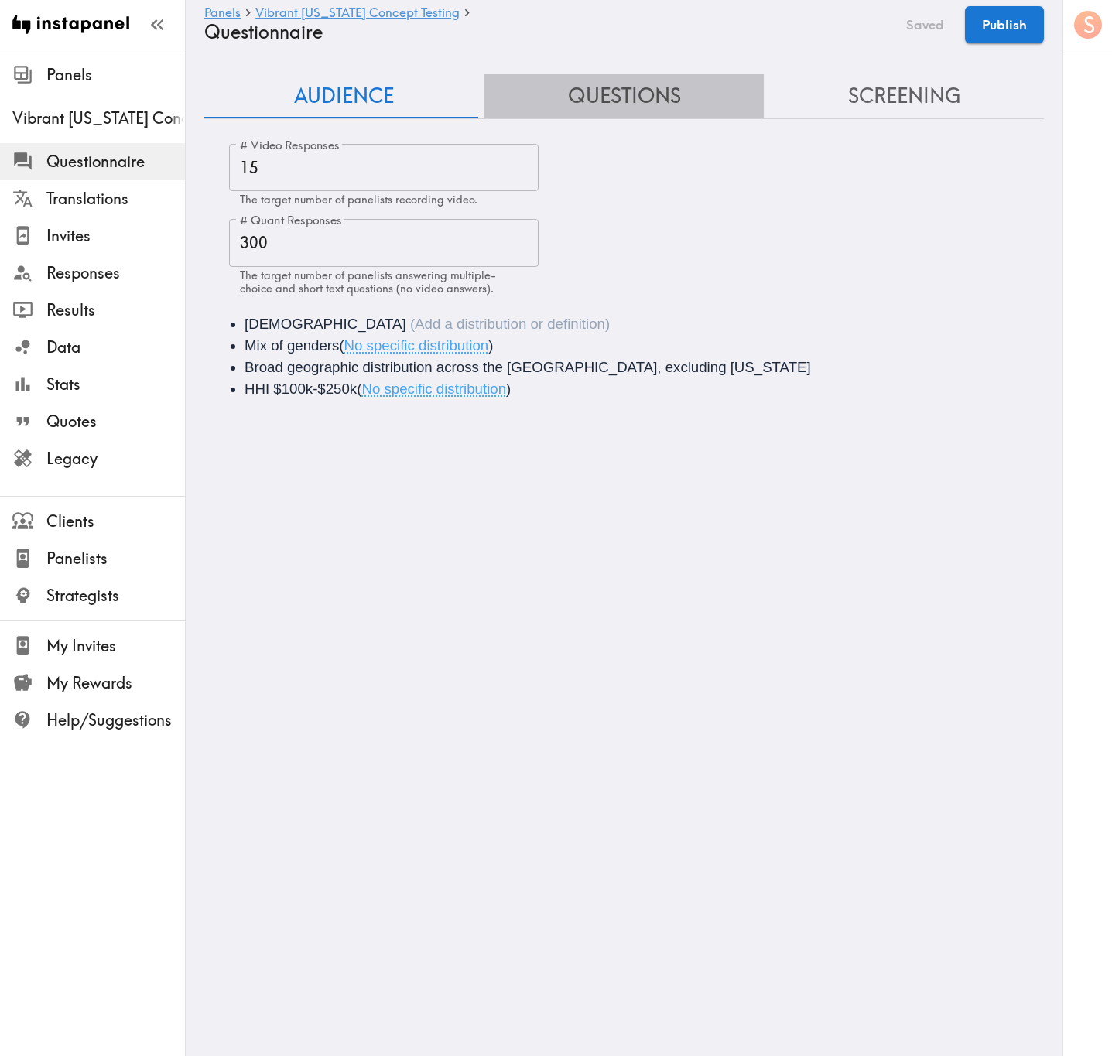
click at [631, 105] on button "Questions" at bounding box center [624, 96] width 280 height 44
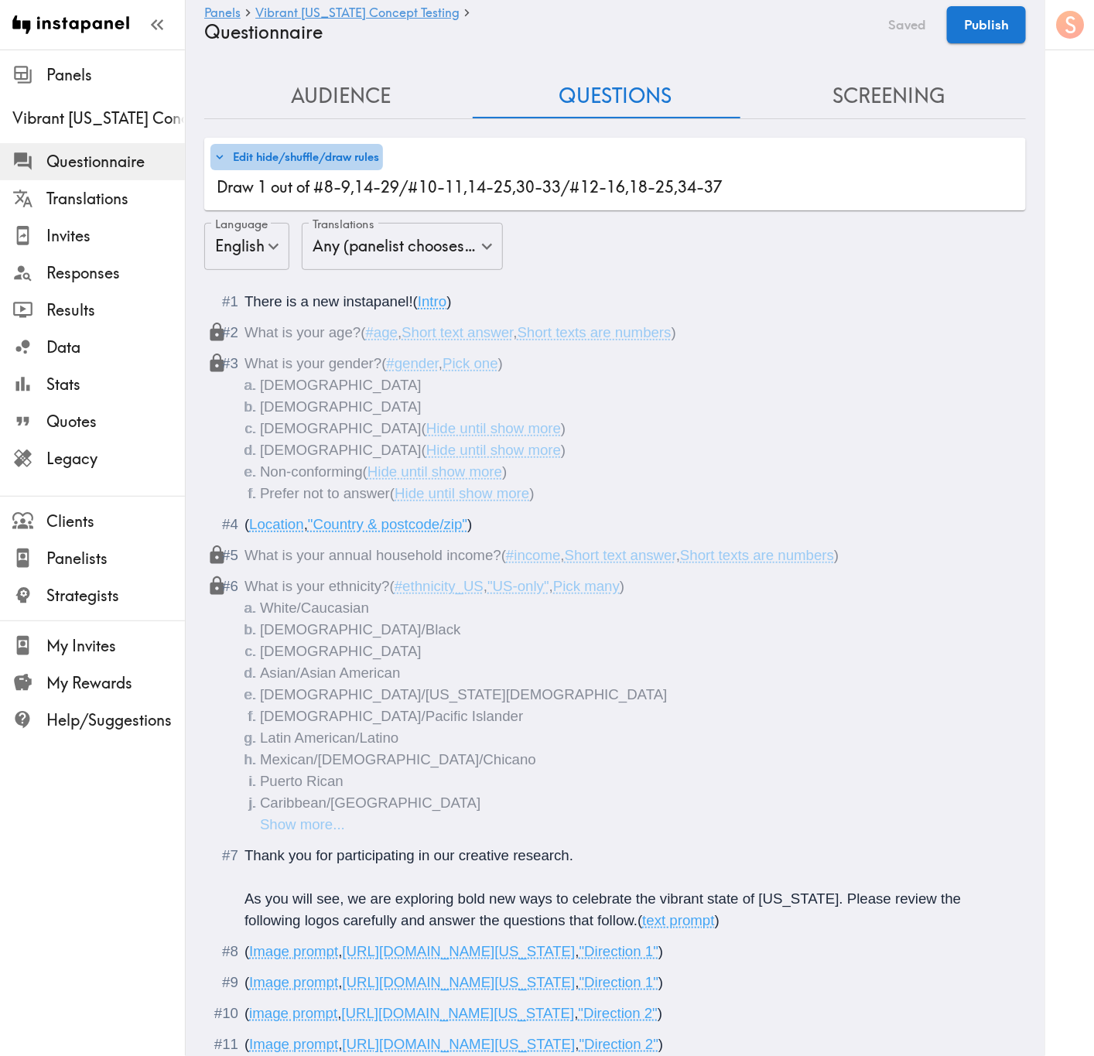
click at [362, 158] on button "Edit hide/shuffle/draw rules" at bounding box center [296, 157] width 172 height 26
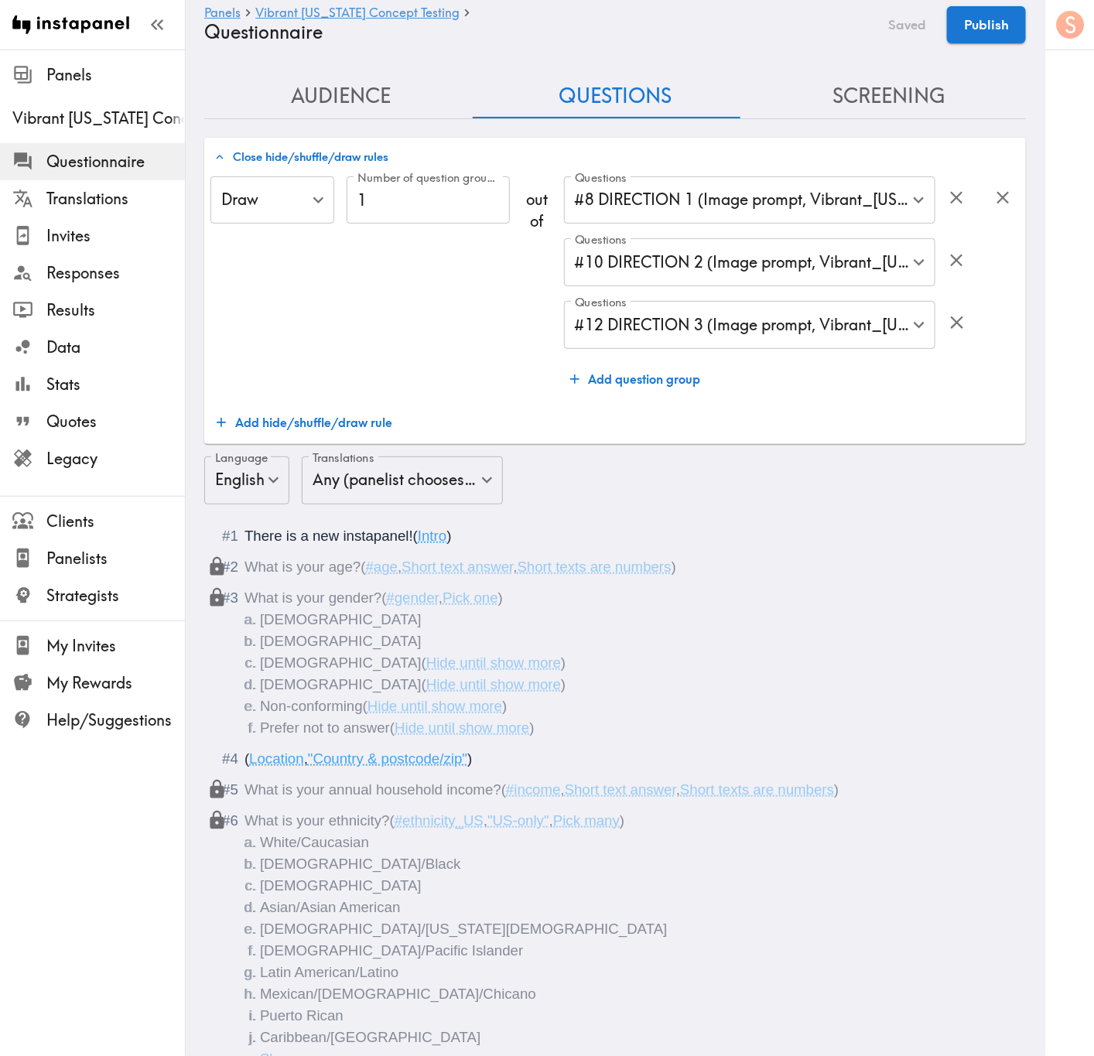
click at [683, 170] on div "Close hide/shuffle/draw rules Draw Draw ​ Number of question groups to draw 1 N…" at bounding box center [614, 291] width 821 height 306
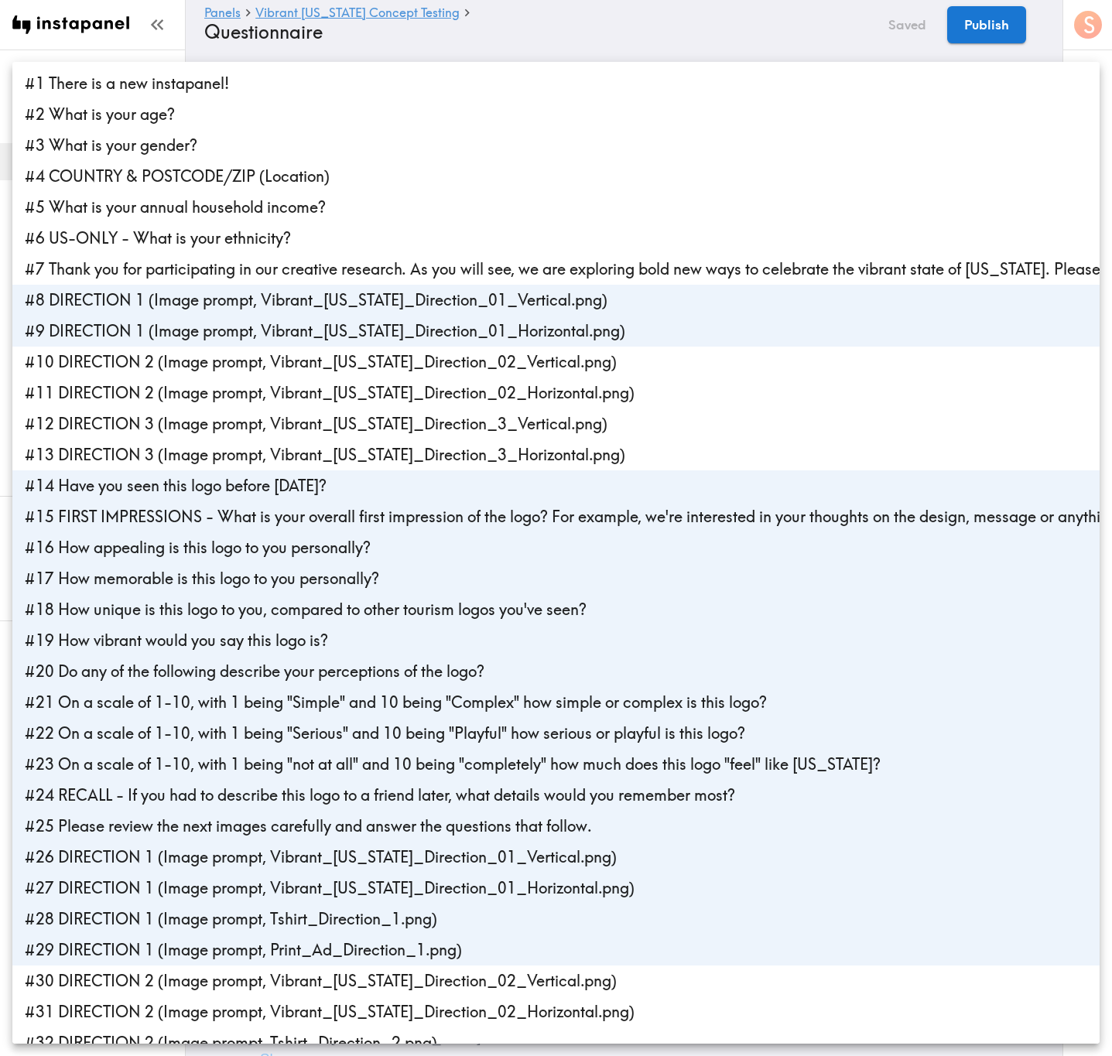
click at [590, 42] on div at bounding box center [556, 528] width 1112 height 1056
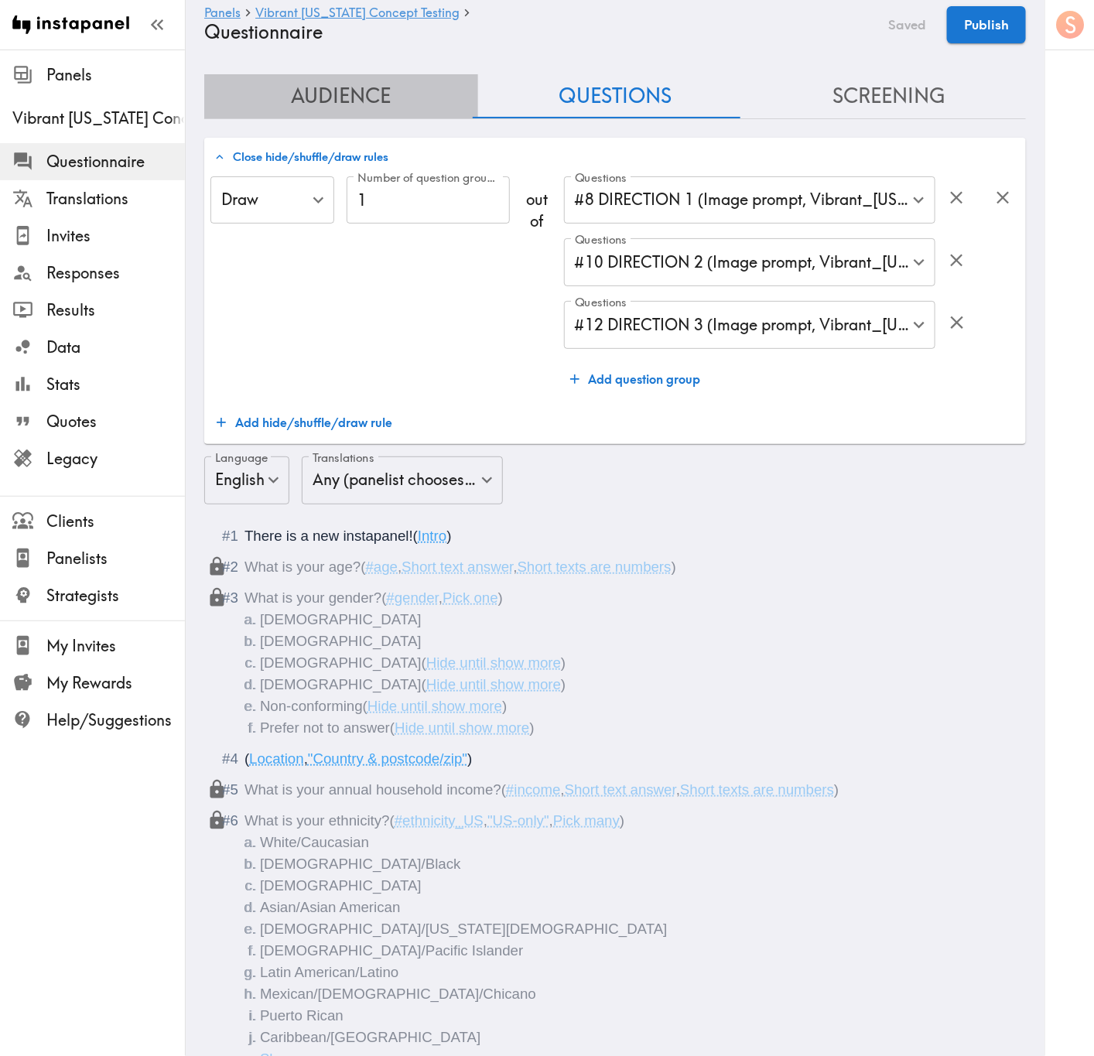
click at [369, 103] on button "Audience" at bounding box center [341, 96] width 274 height 44
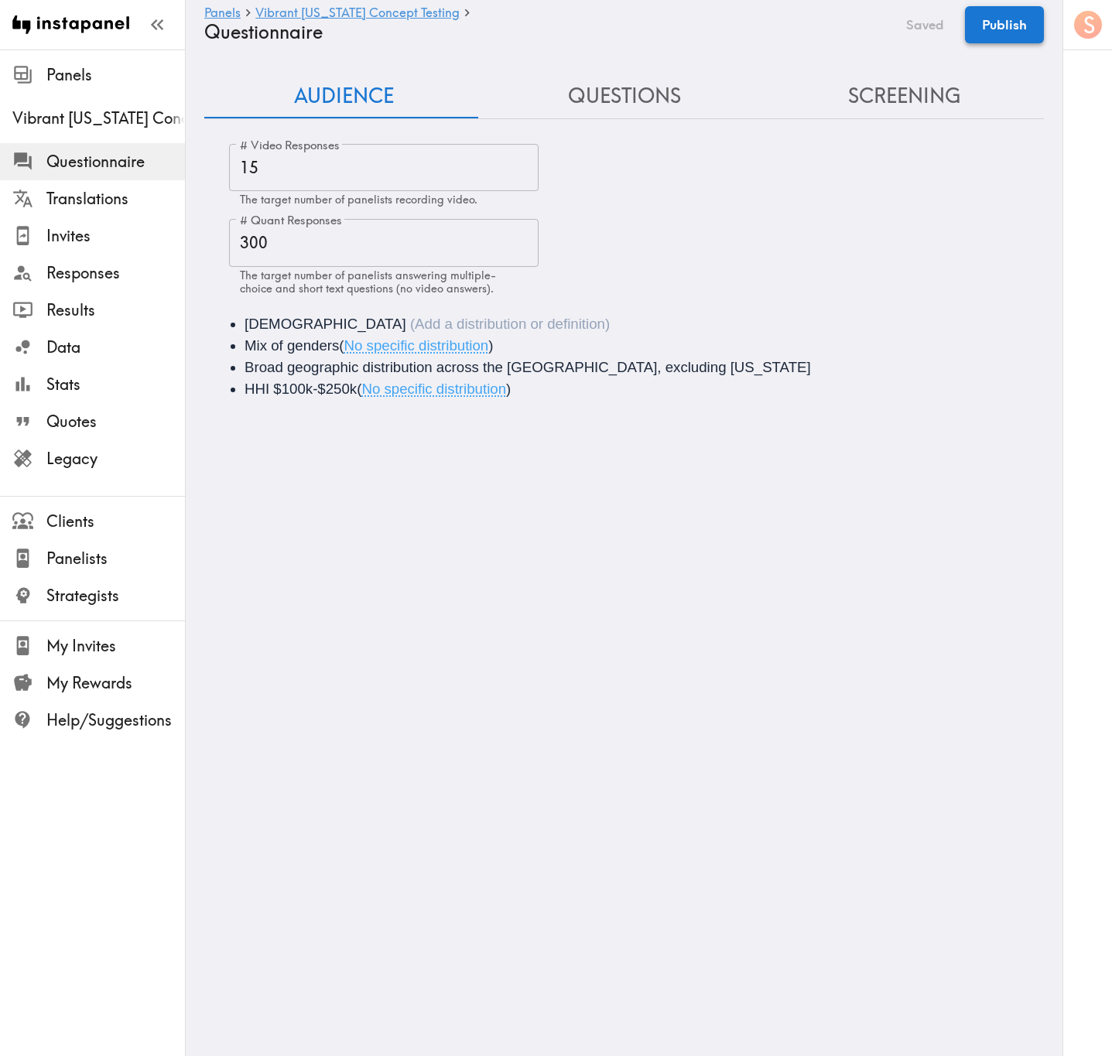
click at [987, 16] on button "Publish" at bounding box center [1004, 24] width 79 height 37
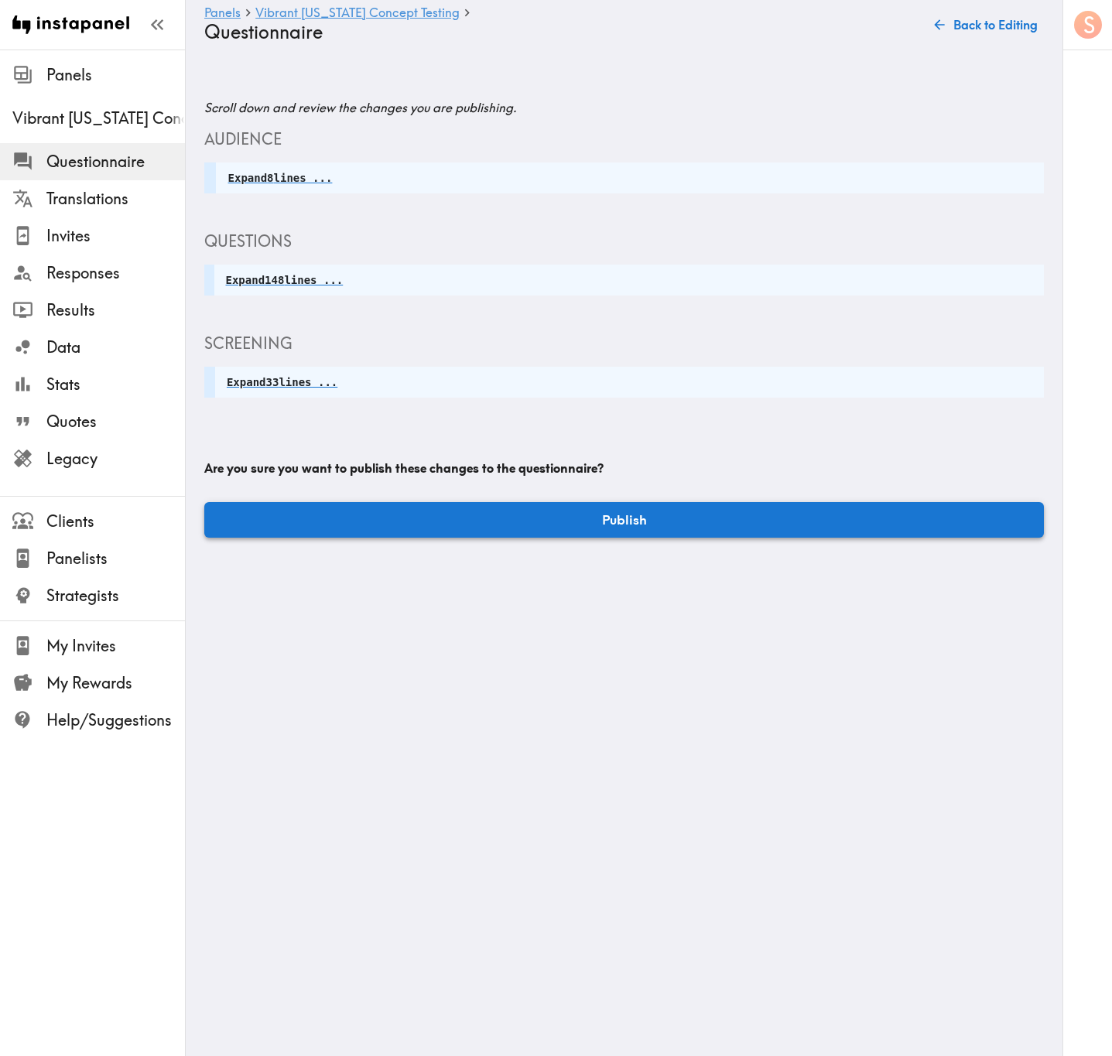
click at [675, 506] on button "Publish" at bounding box center [623, 520] width 839 height 36
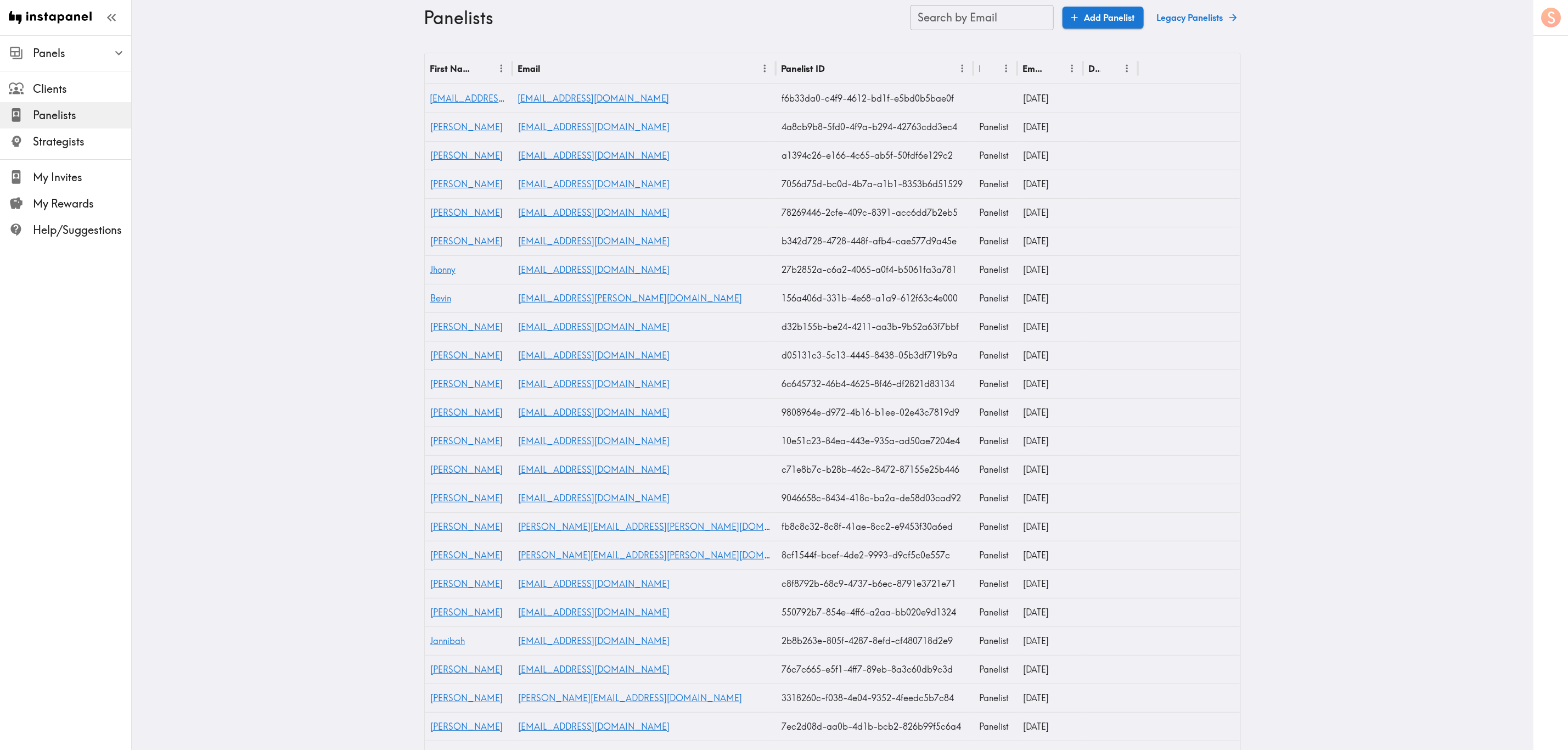
click at [973, 9] on div "Search by Email Search by Email" at bounding box center [982, 18] width 143 height 26
paste input "text"
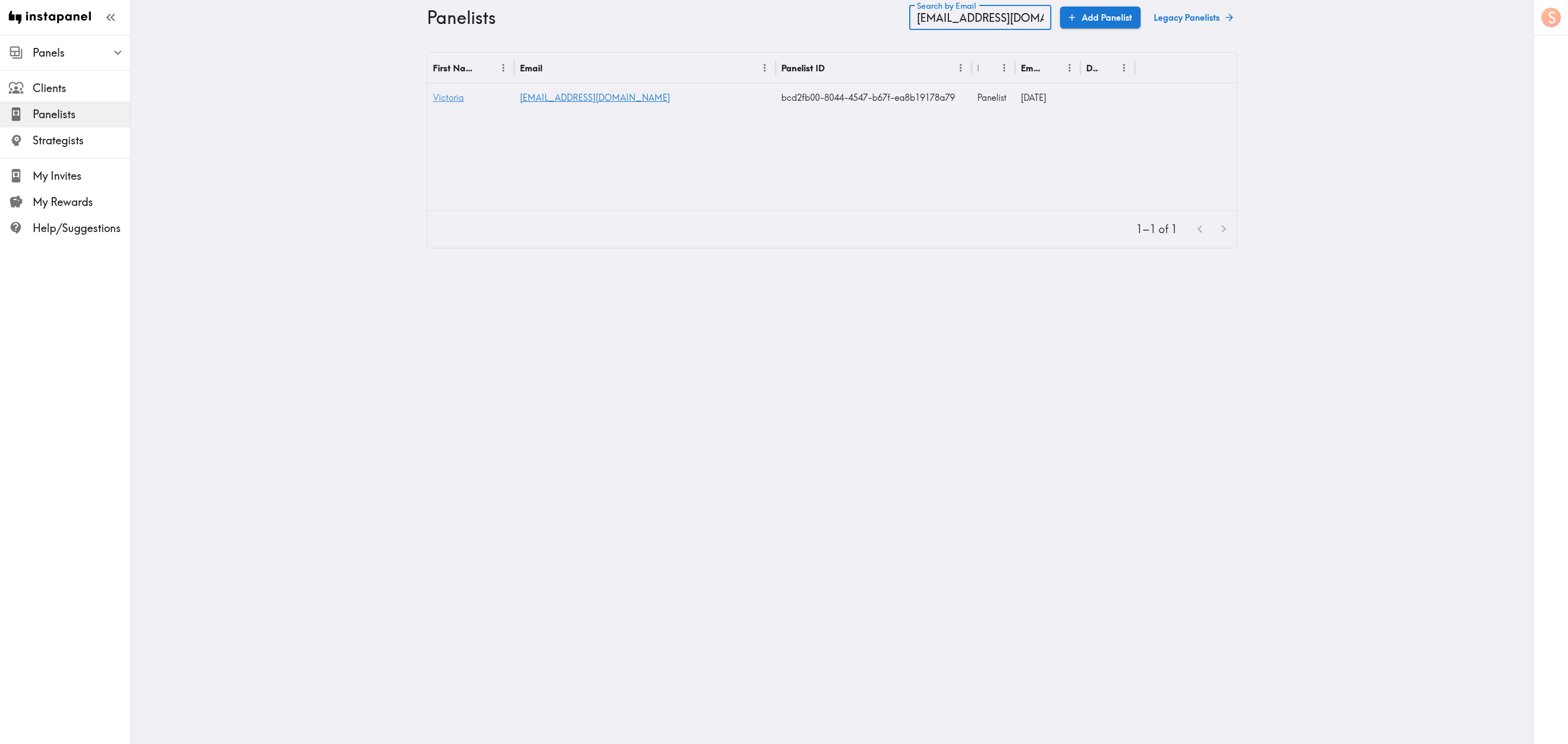
type input "tobyporter38@gmail.com"
click at [448, 98] on span "Victoria" at bounding box center [448, 97] width 31 height 11
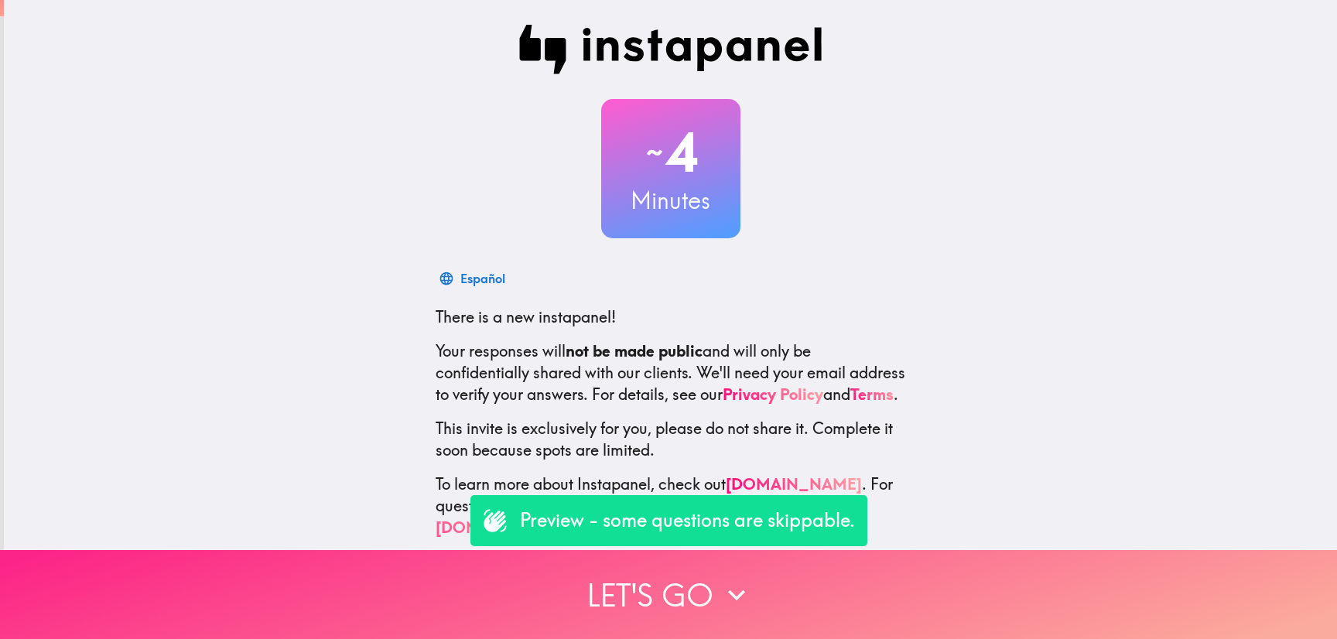
click at [698, 576] on button "Let's go" at bounding box center [668, 594] width 1337 height 89
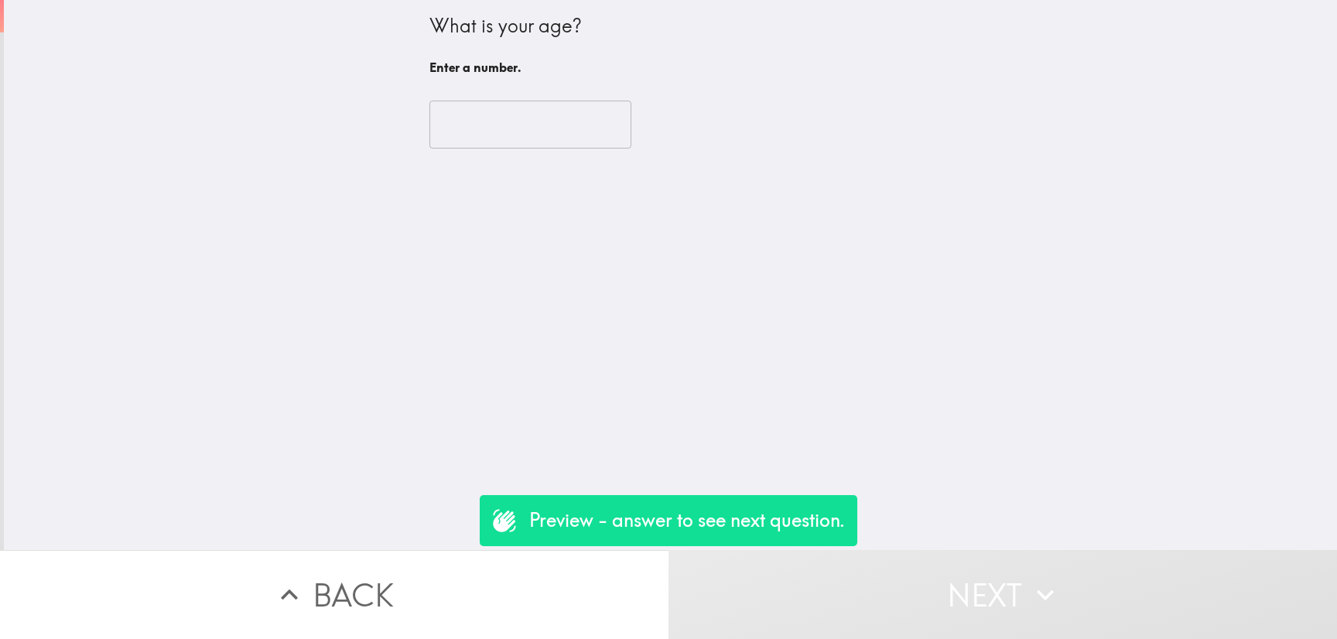
click at [500, 145] on input "number" at bounding box center [530, 125] width 202 height 48
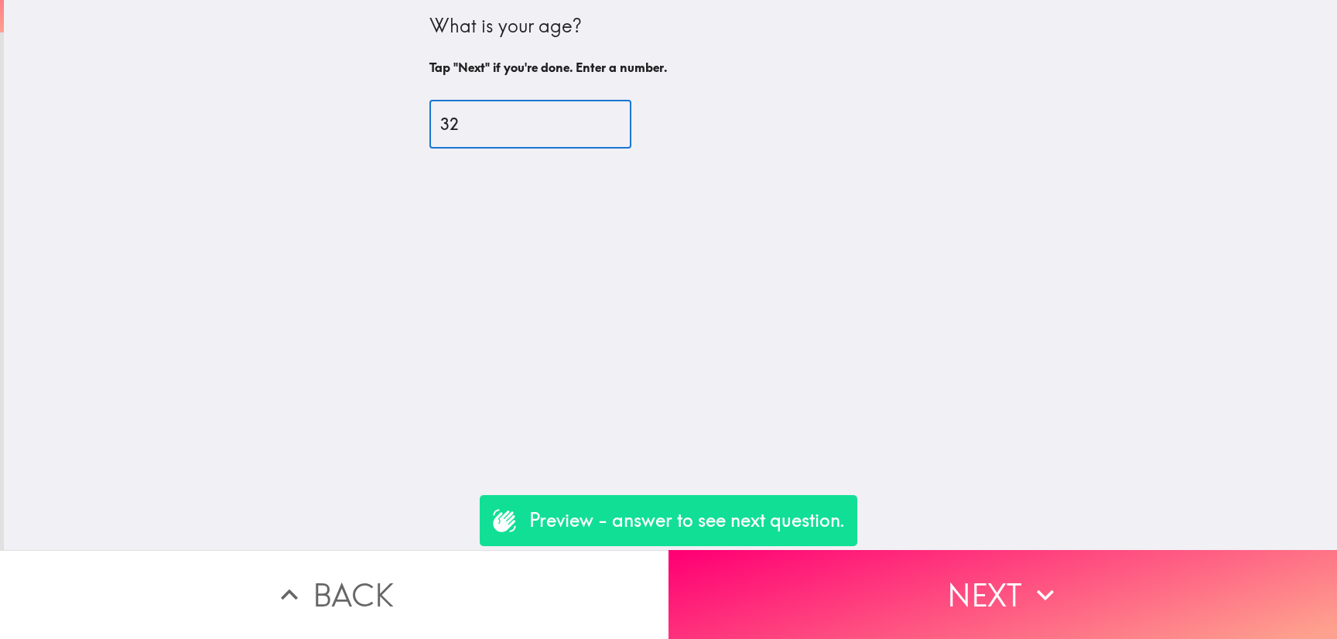
type input "32"
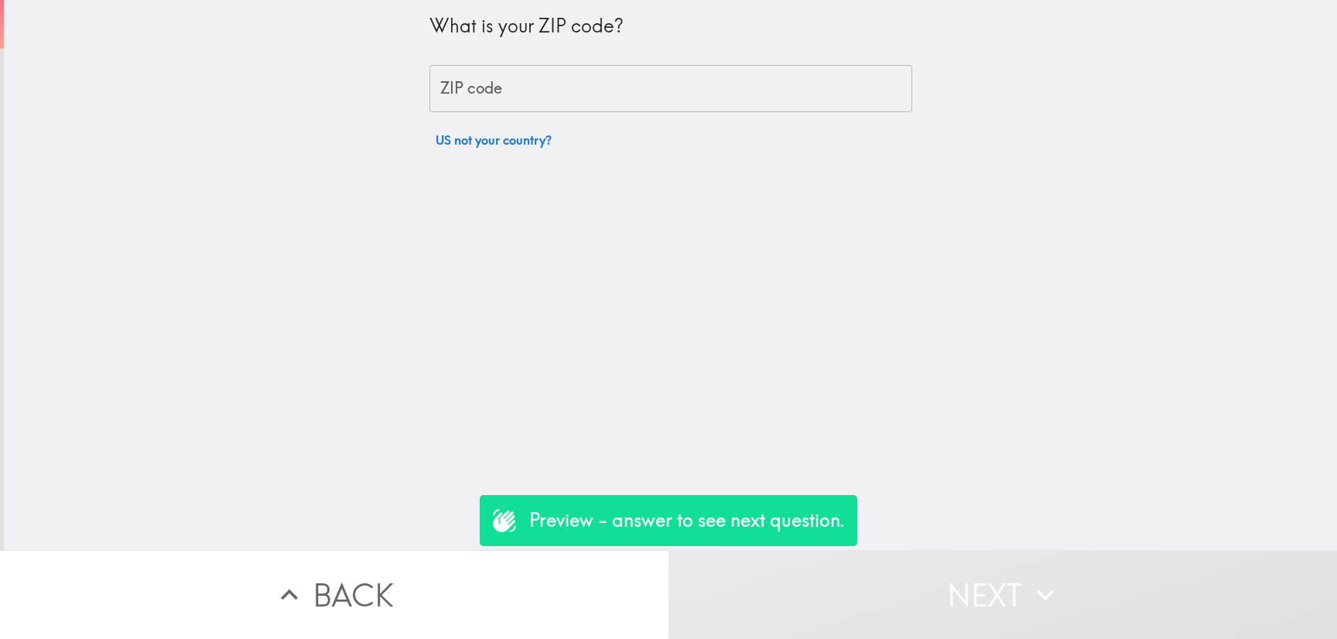
click at [490, 85] on input "ZIP code" at bounding box center [670, 89] width 483 height 48
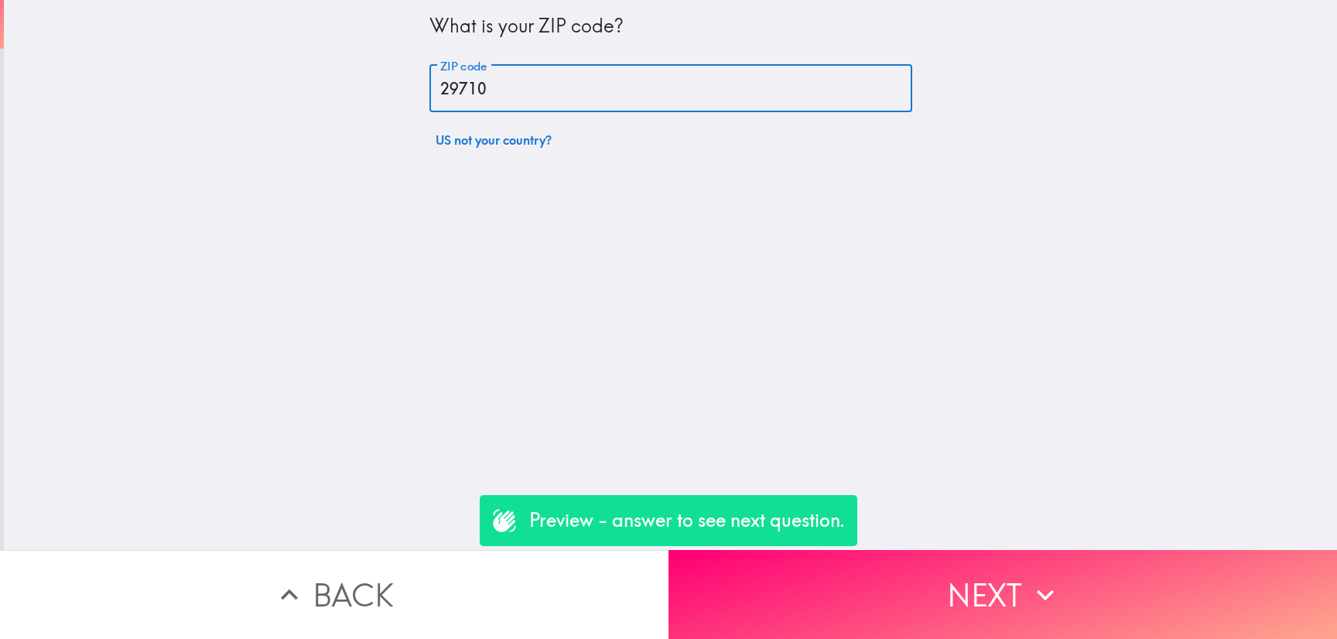
type input "29710"
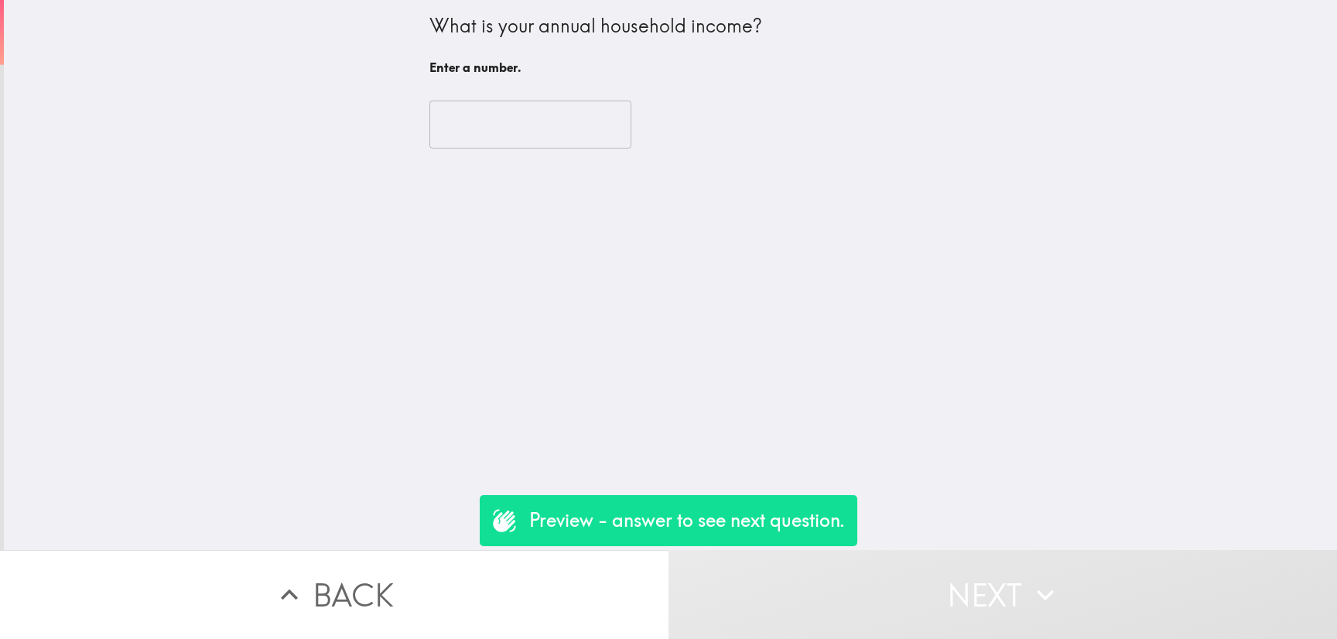
click at [498, 121] on input "number" at bounding box center [530, 125] width 202 height 48
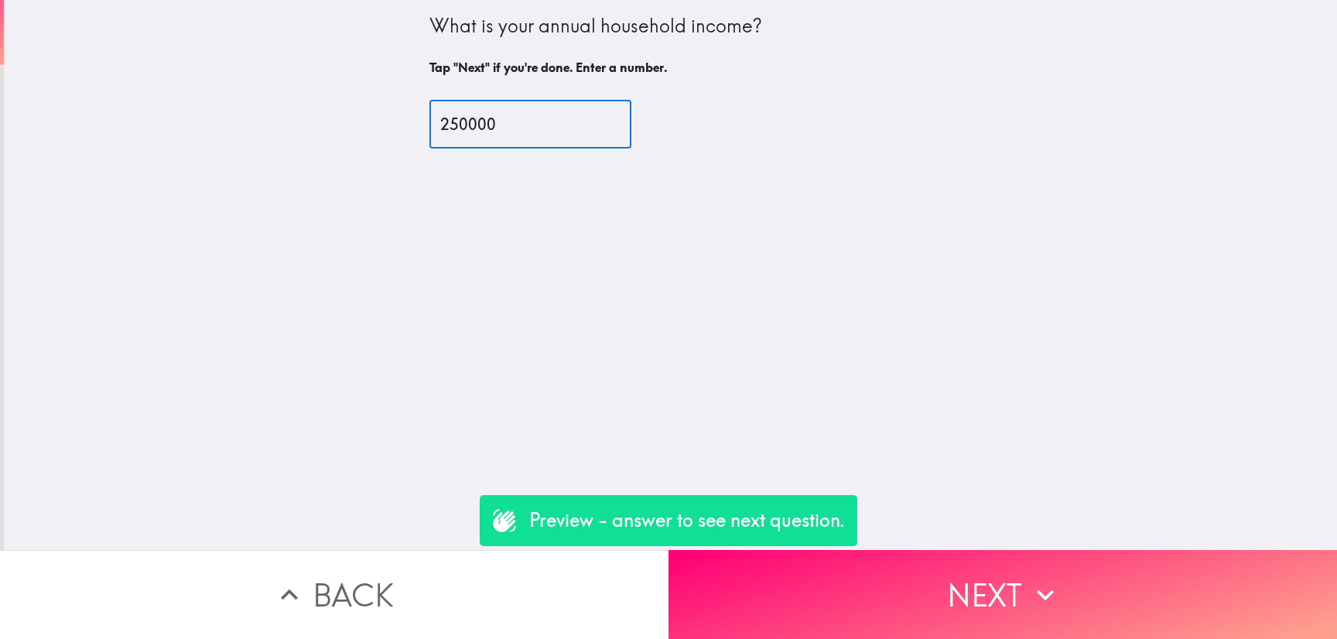
type input "250000"
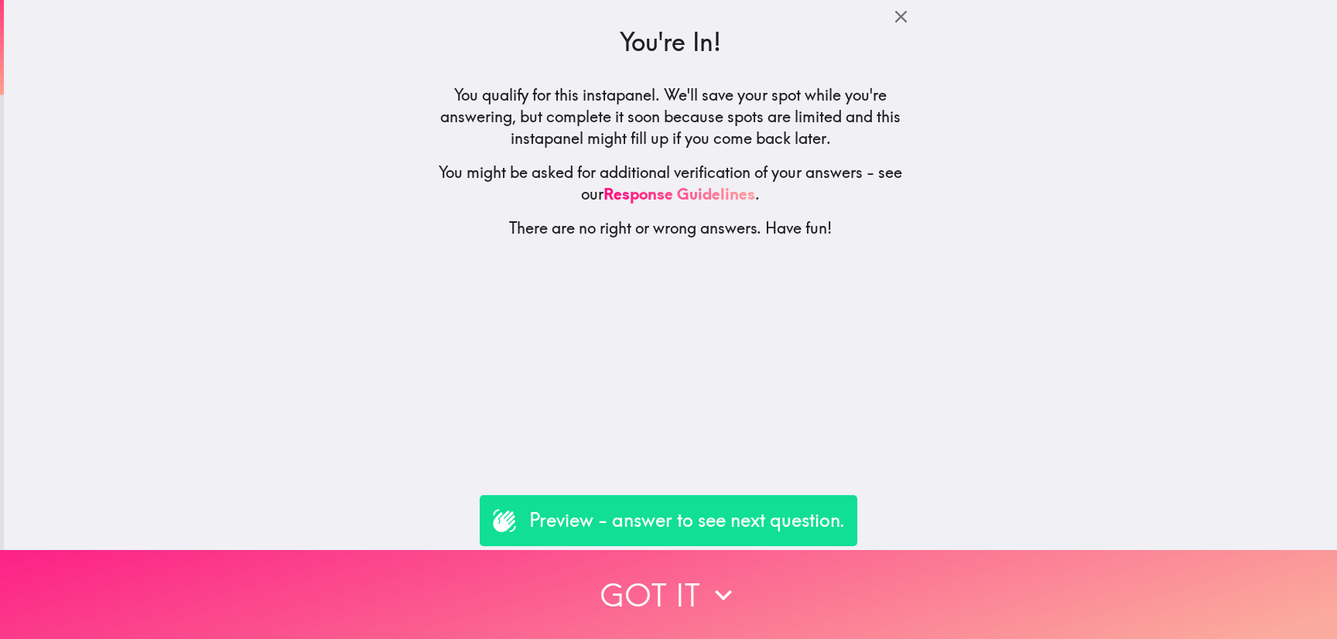
click at [976, 557] on button "Got it" at bounding box center [668, 594] width 1337 height 89
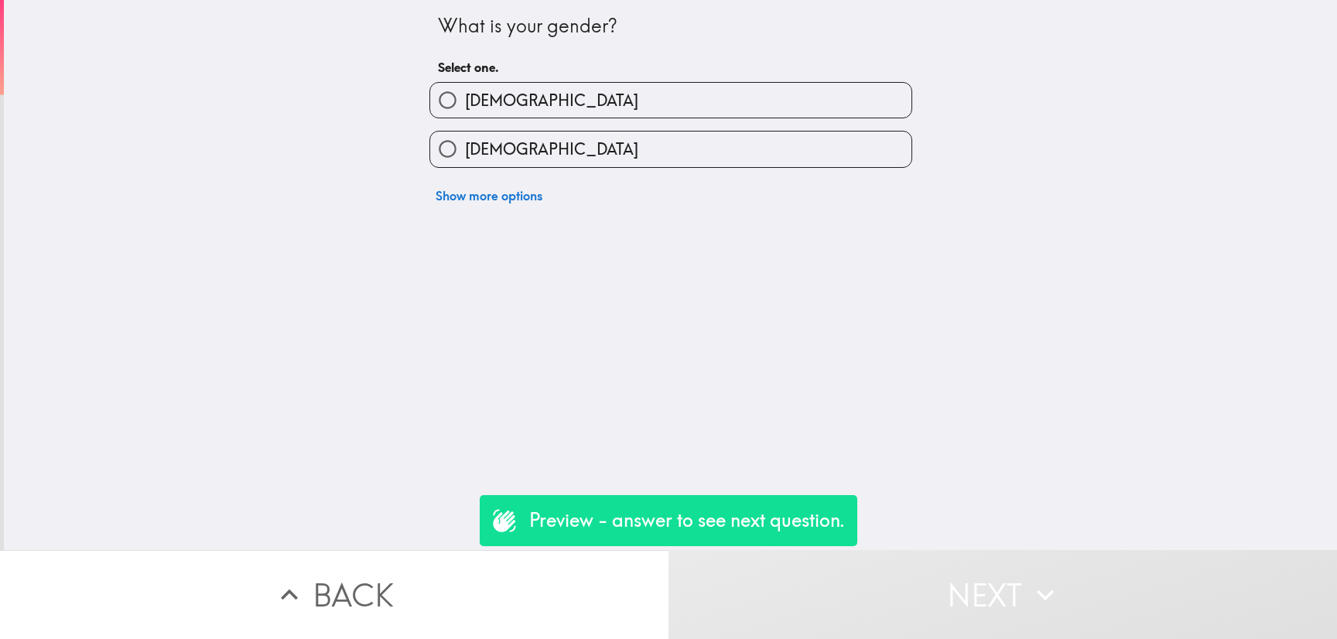
click at [617, 169] on div "Show more options" at bounding box center [664, 189] width 495 height 43
click at [625, 162] on label "Female" at bounding box center [670, 148] width 481 height 35
click at [465, 162] on input "Female" at bounding box center [447, 148] width 35 height 35
radio input "true"
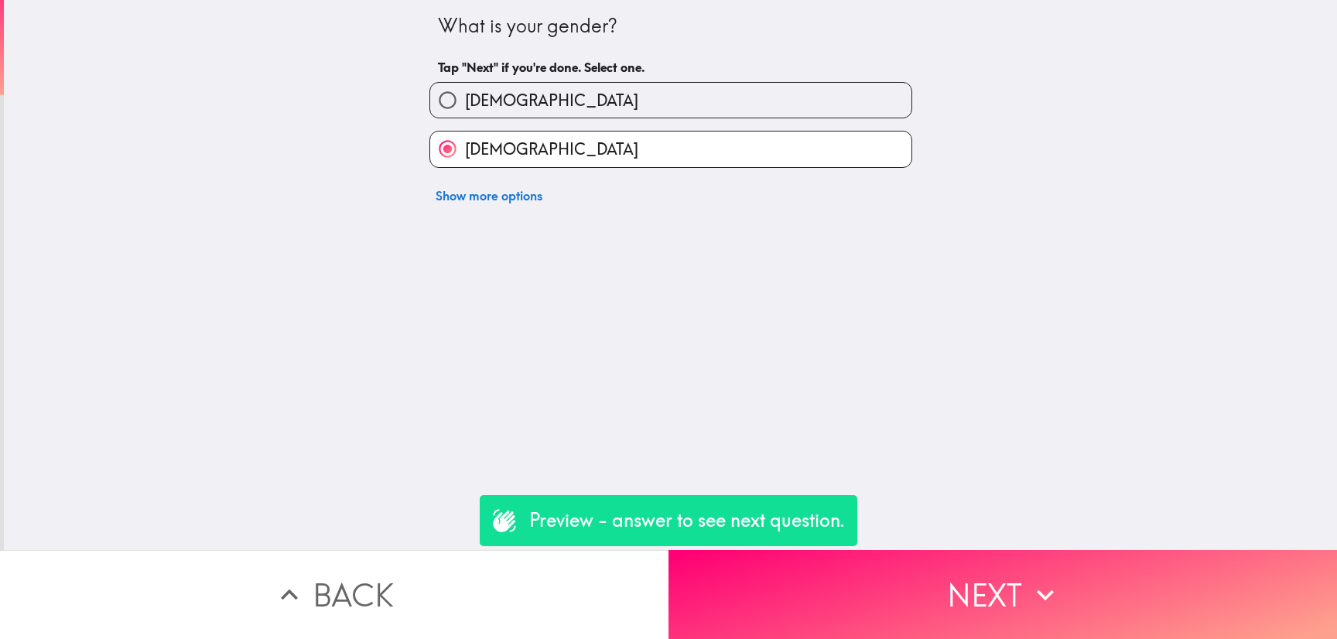
click at [631, 157] on label "Female" at bounding box center [670, 148] width 481 height 35
click at [465, 157] on input "Female" at bounding box center [447, 148] width 35 height 35
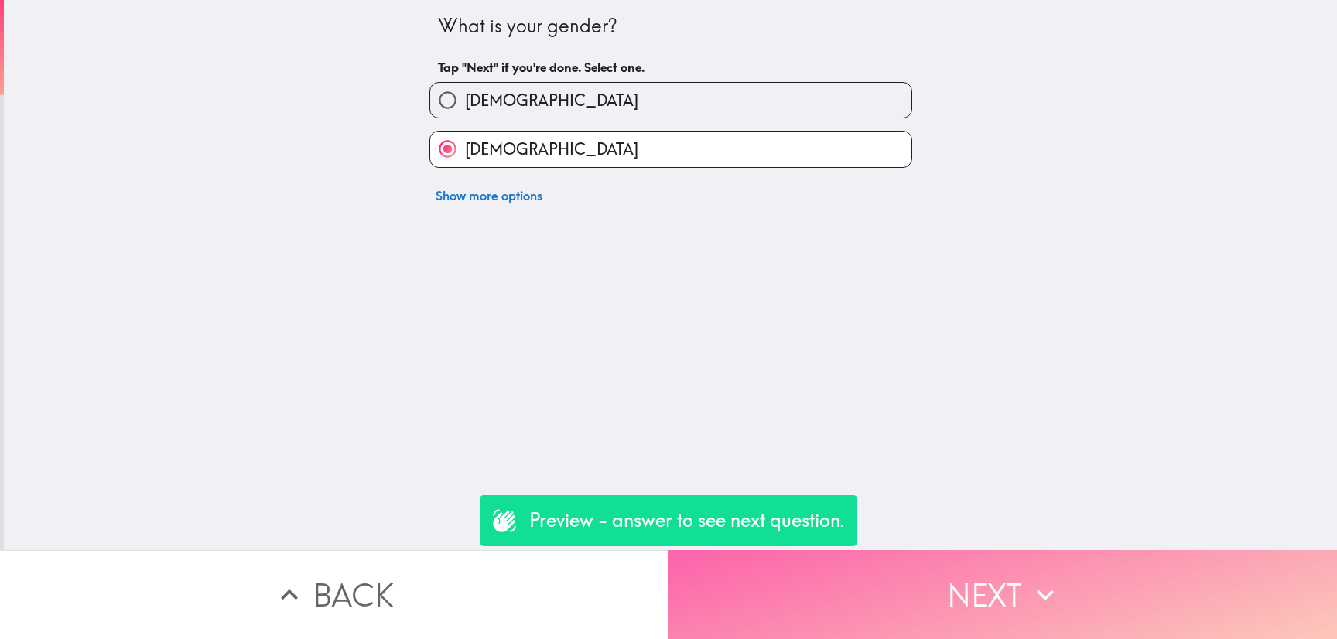
click at [943, 550] on button "Next" at bounding box center [1002, 594] width 668 height 89
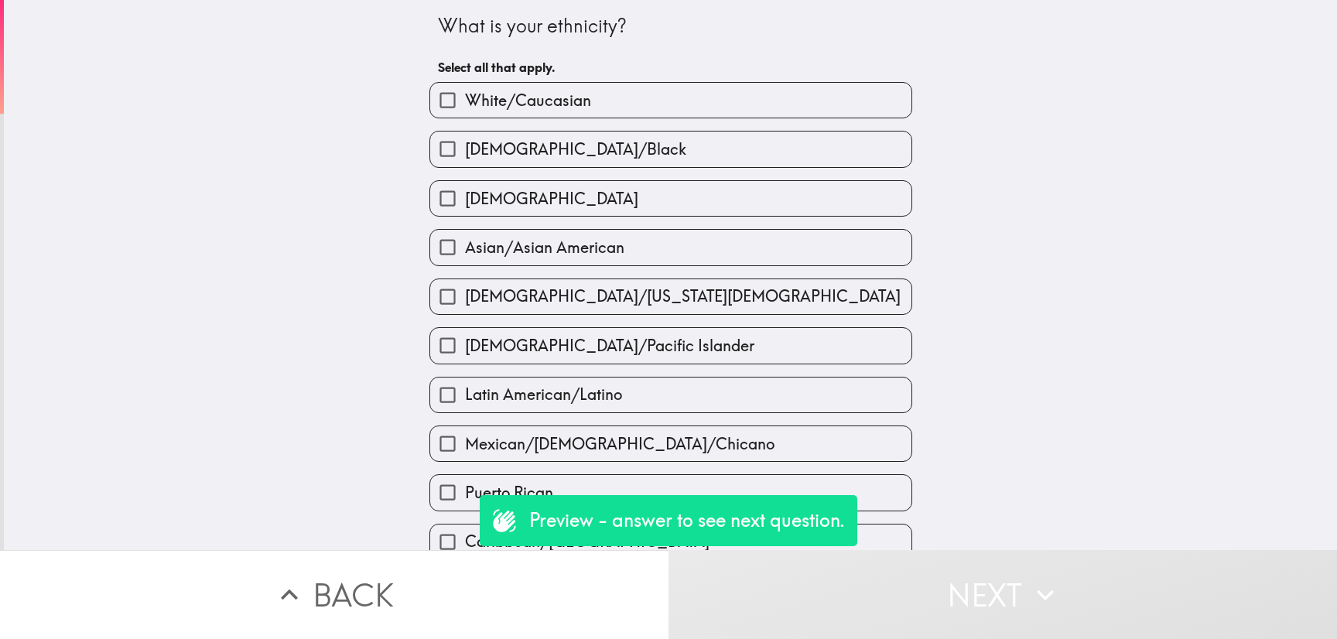
click at [654, 151] on label "African American/Black" at bounding box center [670, 148] width 481 height 35
click at [465, 151] on input "African American/Black" at bounding box center [447, 148] width 35 height 35
checkbox input "true"
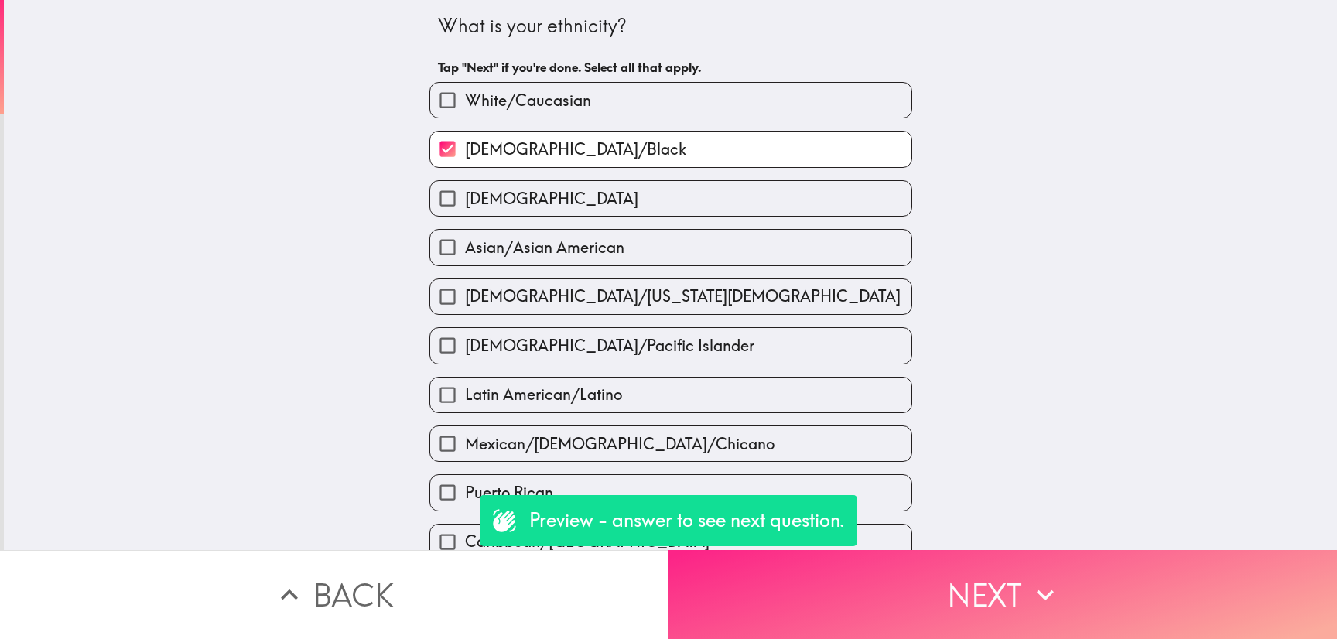
click at [1067, 593] on button "Next" at bounding box center [1002, 594] width 668 height 89
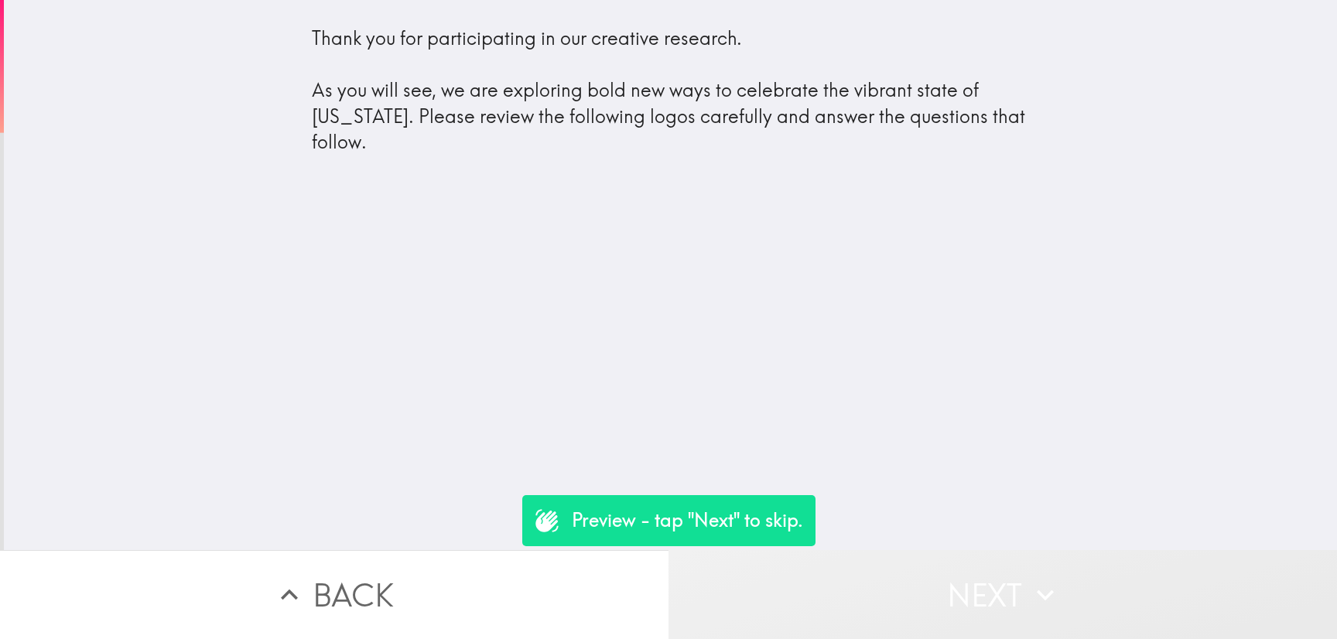
click at [1026, 612] on button "Next" at bounding box center [1002, 594] width 668 height 89
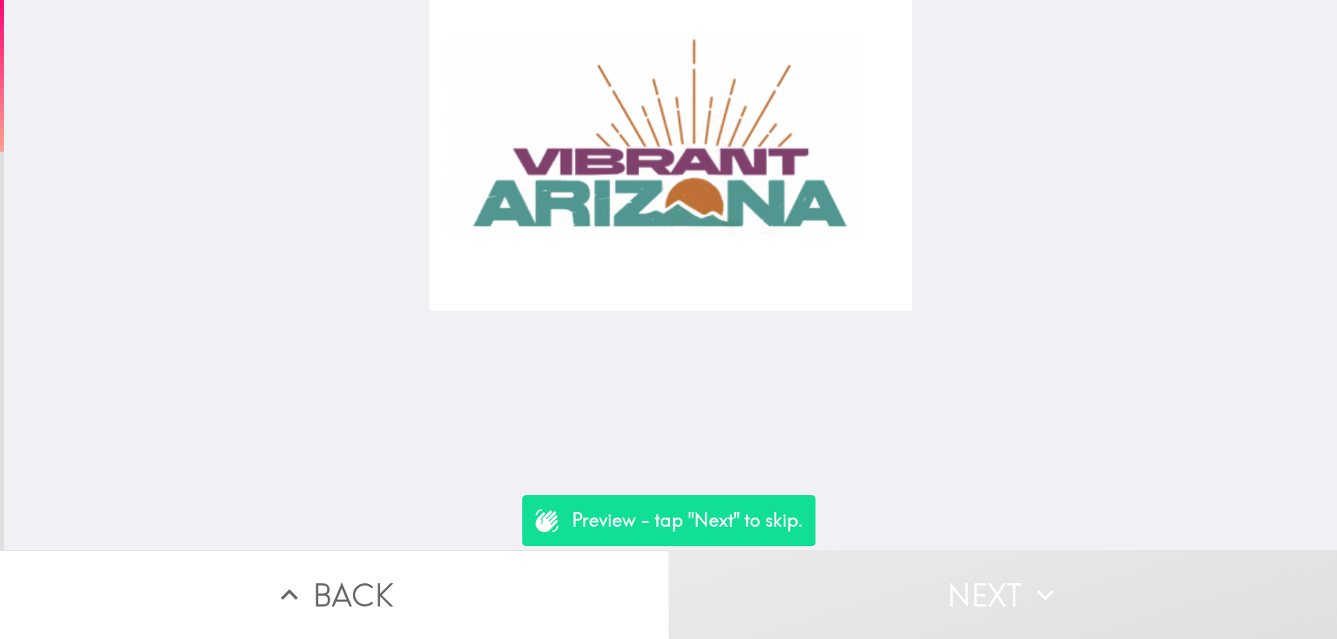
click at [985, 562] on button "Next" at bounding box center [1002, 594] width 668 height 89
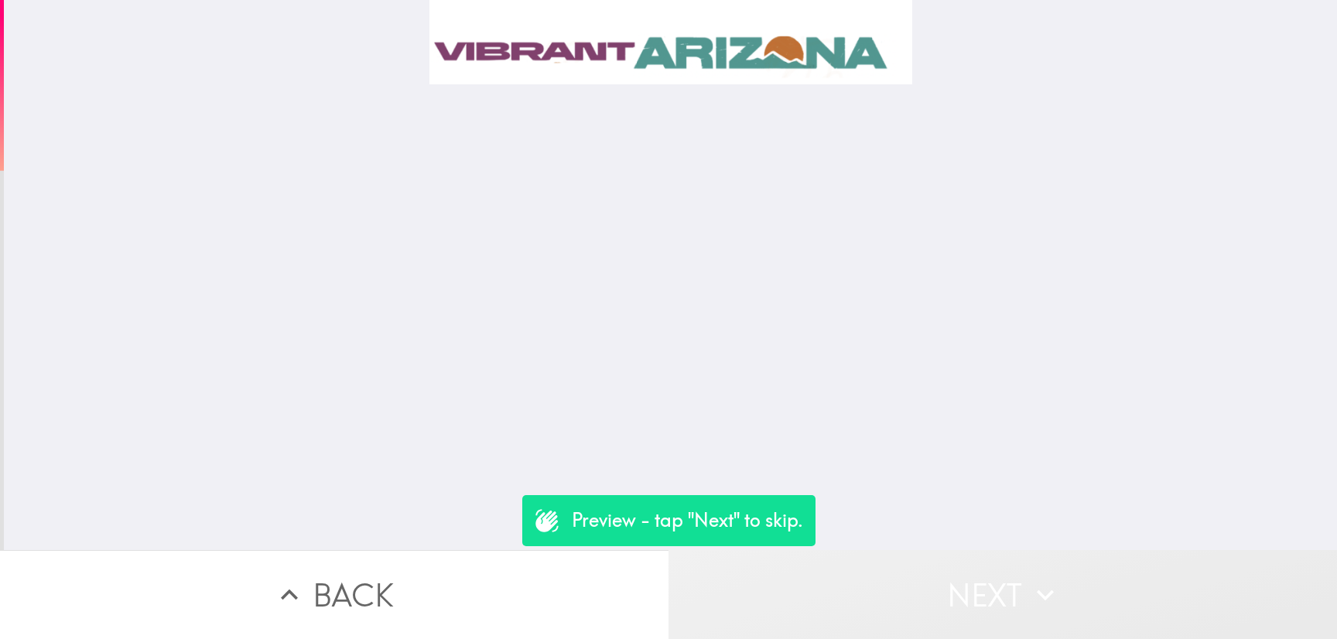
click at [992, 573] on button "Next" at bounding box center [1002, 594] width 668 height 89
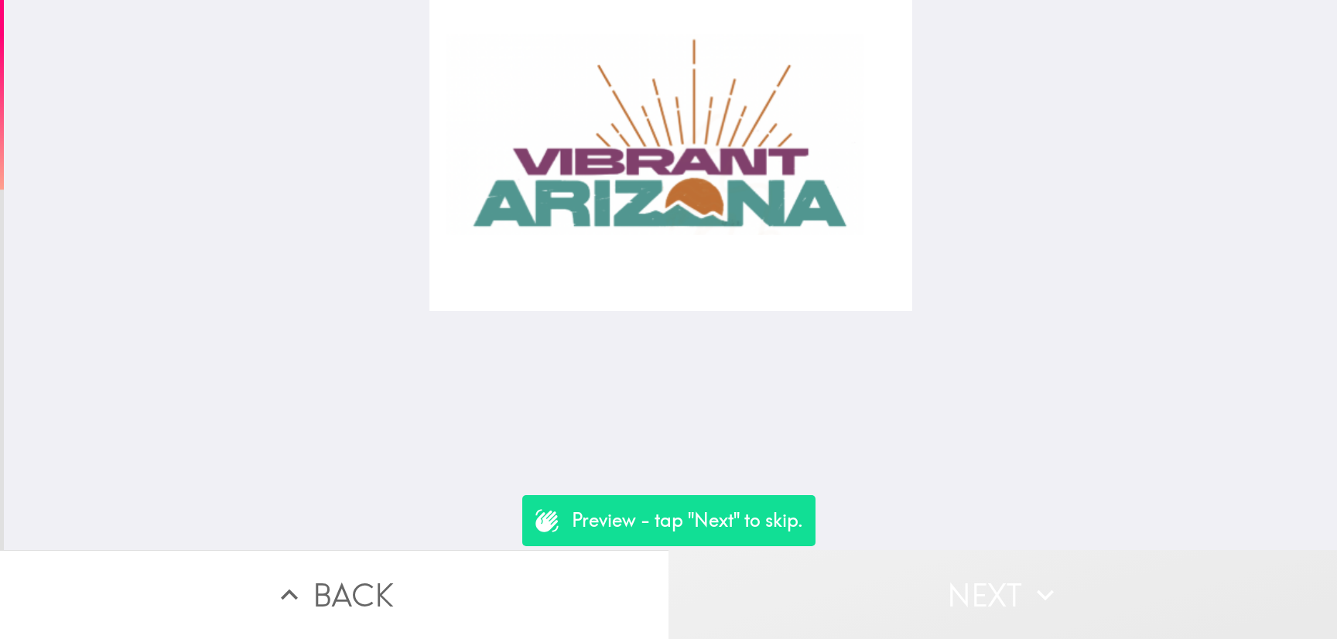
click at [981, 560] on button "Next" at bounding box center [1002, 594] width 668 height 89
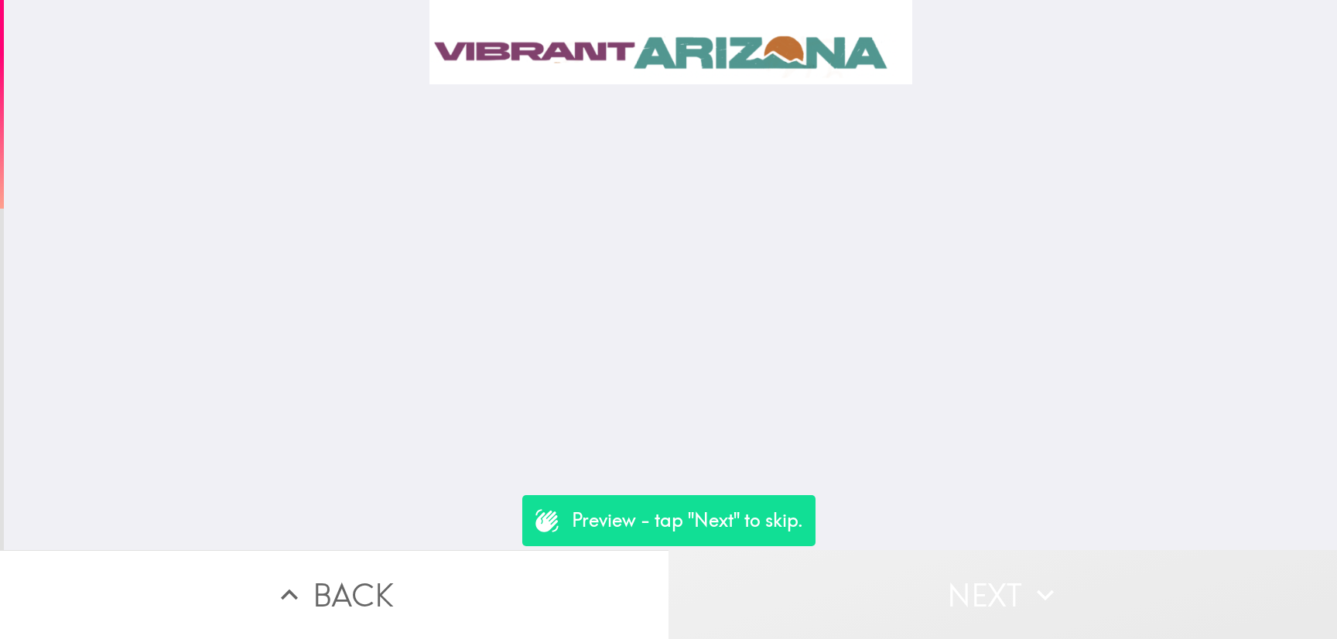
click at [977, 573] on button "Next" at bounding box center [1002, 594] width 668 height 89
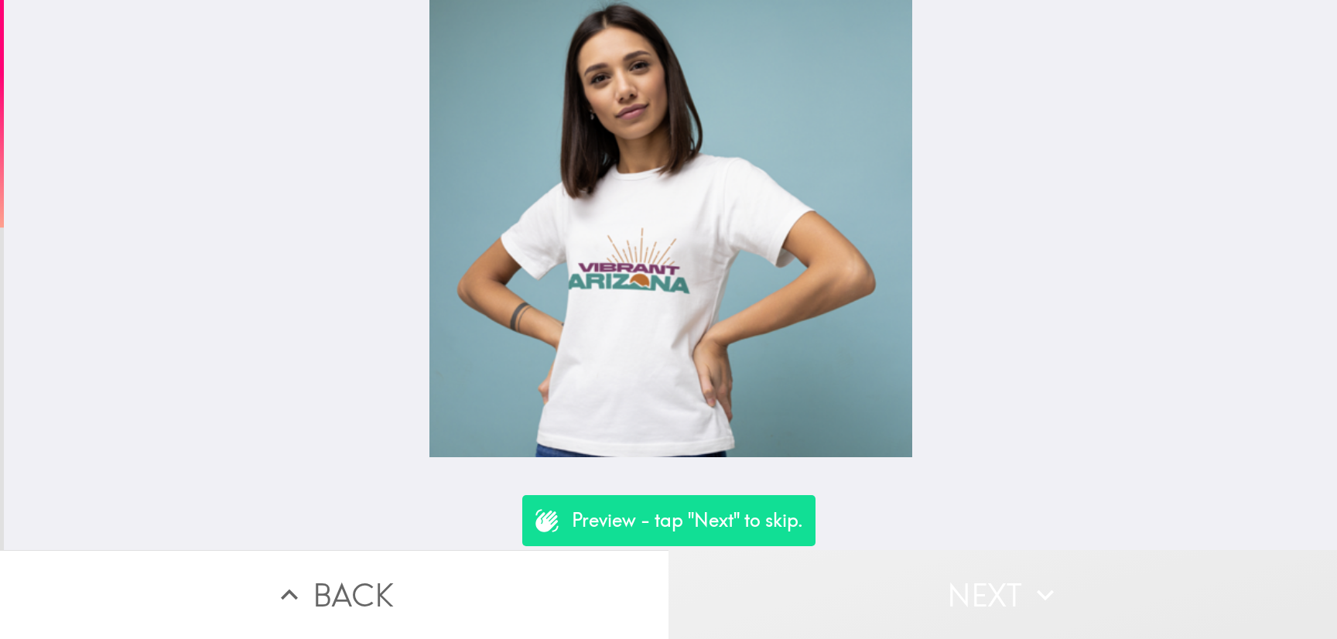
click at [977, 573] on button "Next" at bounding box center [1002, 594] width 668 height 89
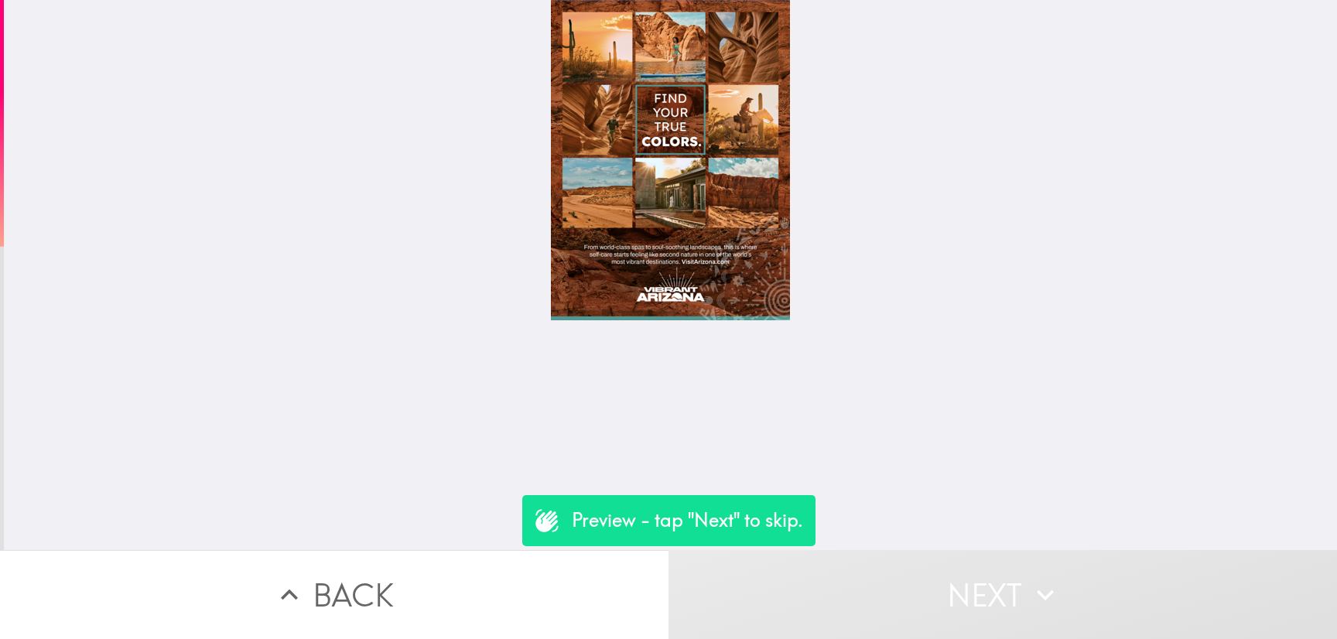
click at [977, 573] on button "Next" at bounding box center [1002, 594] width 668 height 89
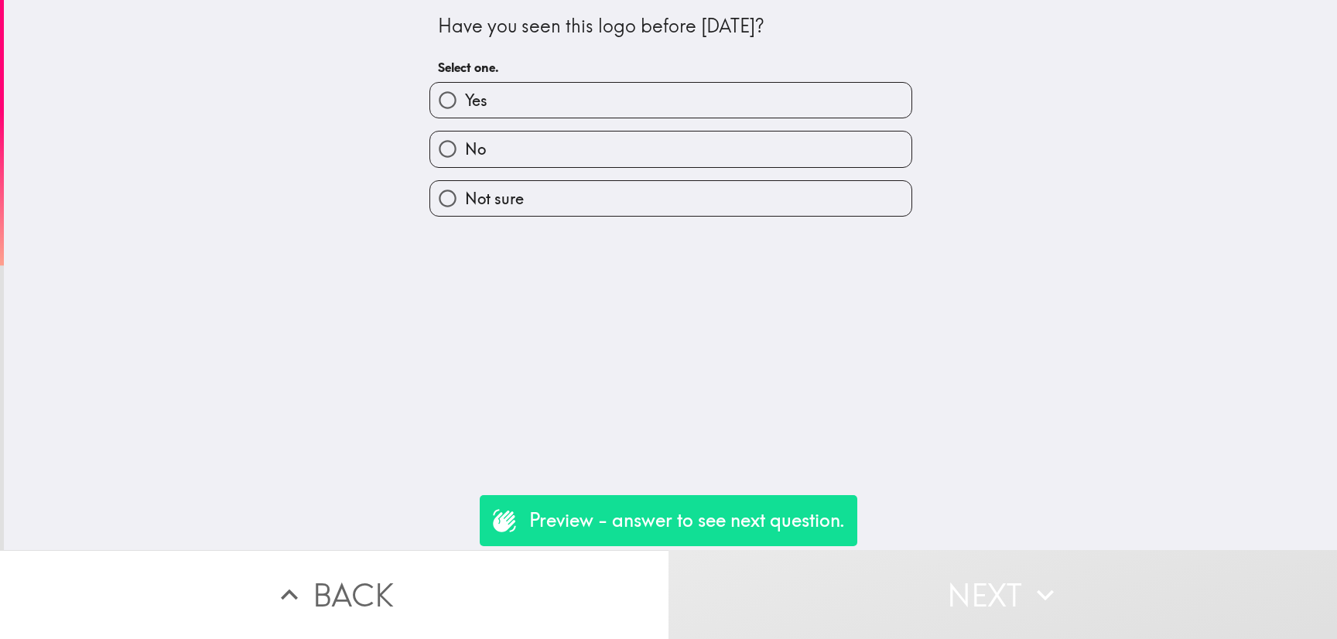
click at [972, 572] on button "Next" at bounding box center [1002, 594] width 668 height 89
